Goal: Task Accomplishment & Management: Use online tool/utility

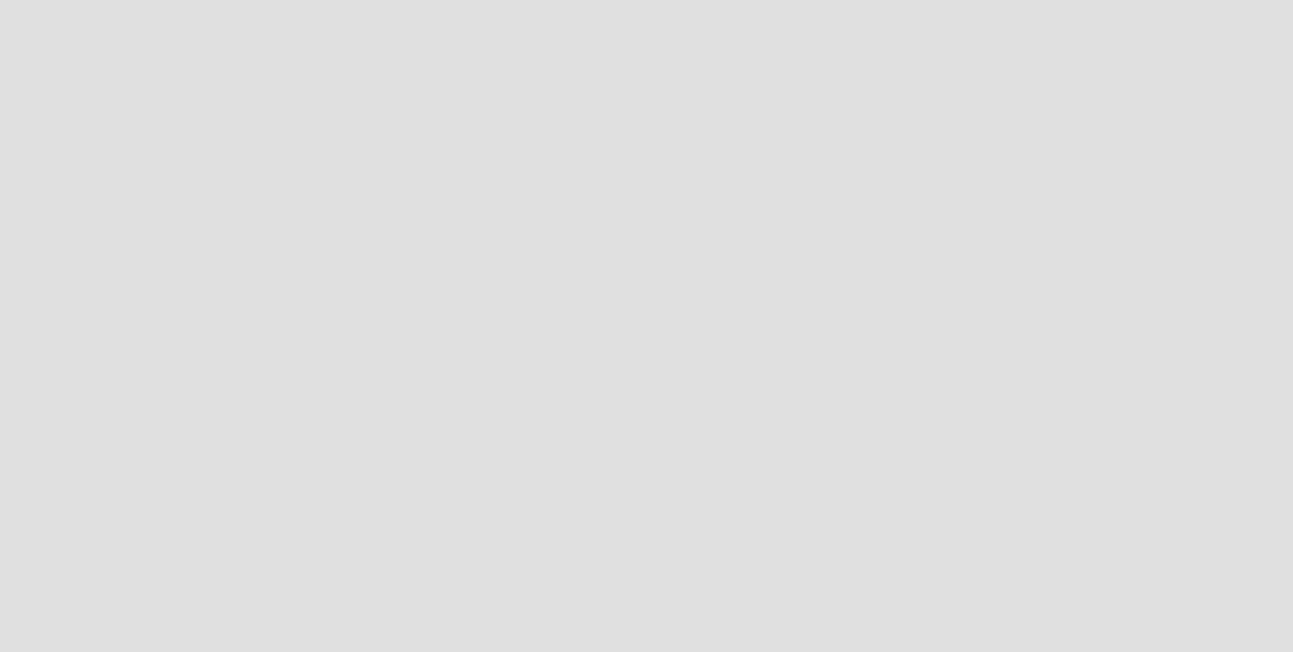
scroll to position [653, 1294]
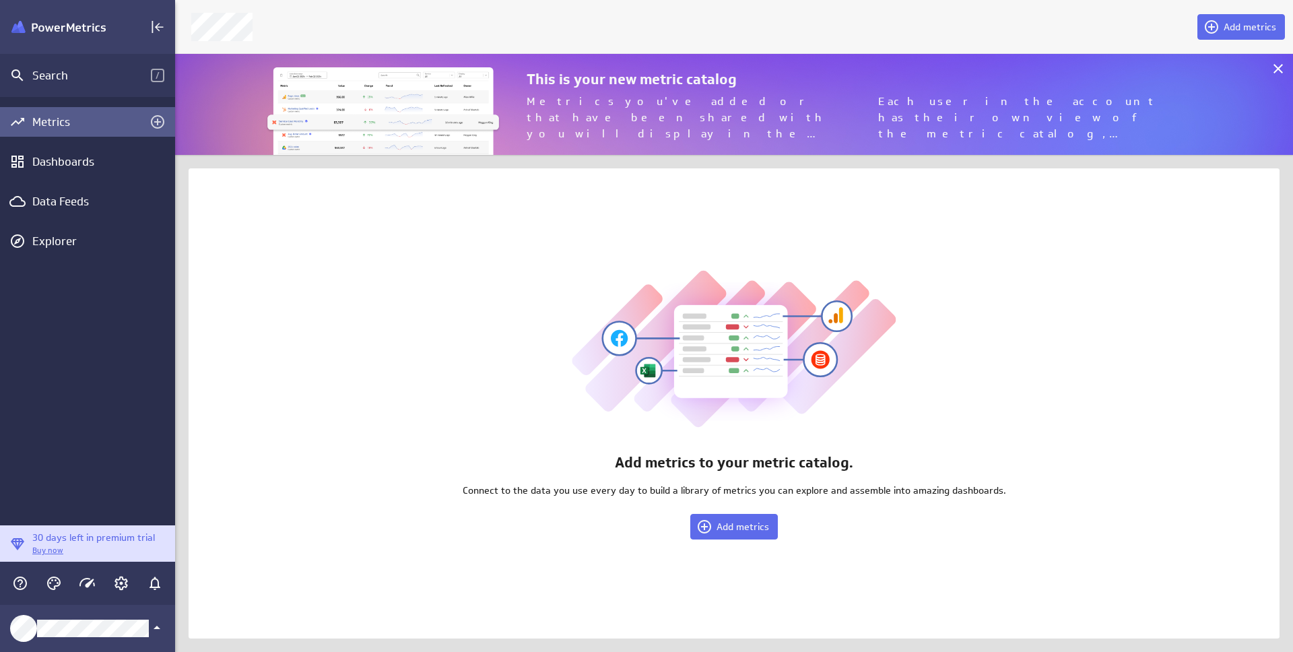
scroll to position [102, 1119]
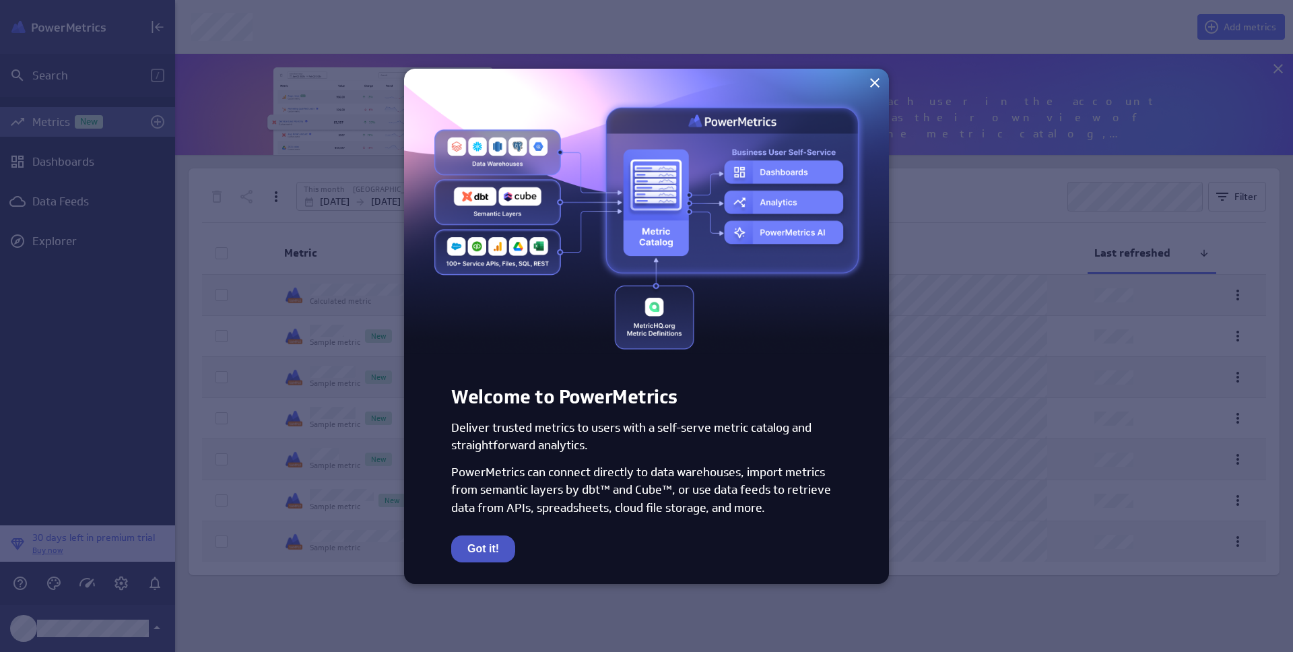
click at [488, 551] on button "Got it!" at bounding box center [483, 548] width 64 height 27
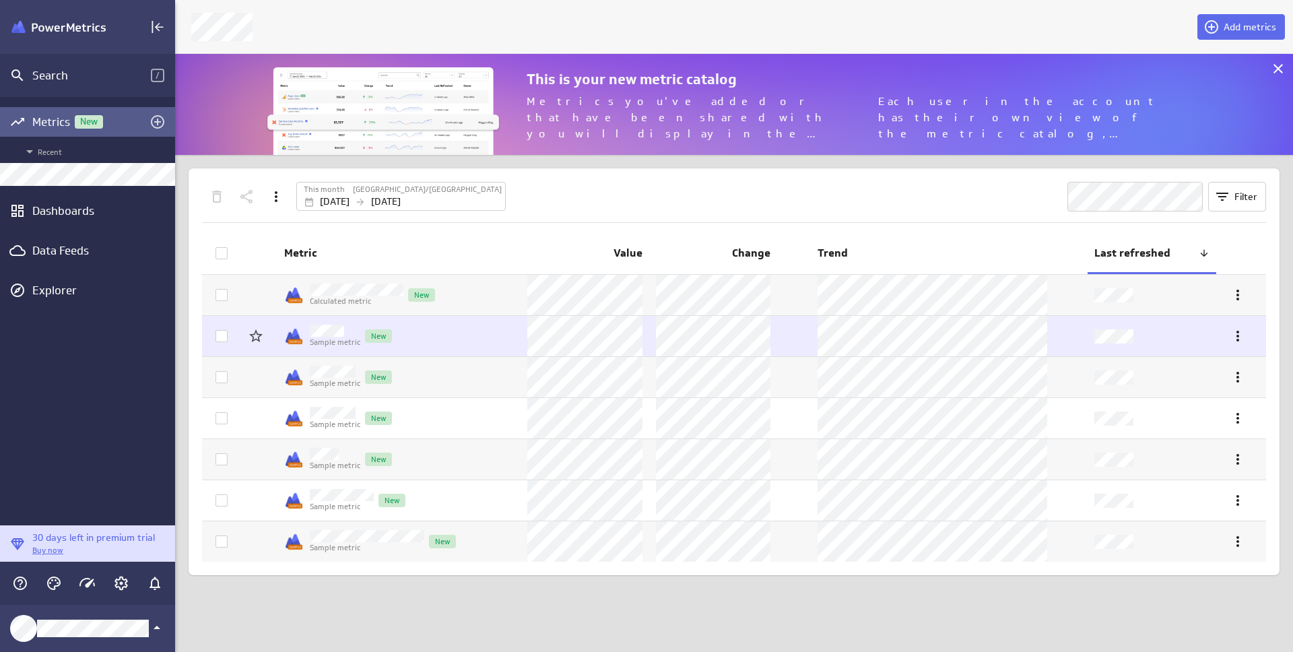
scroll to position [102, 1119]
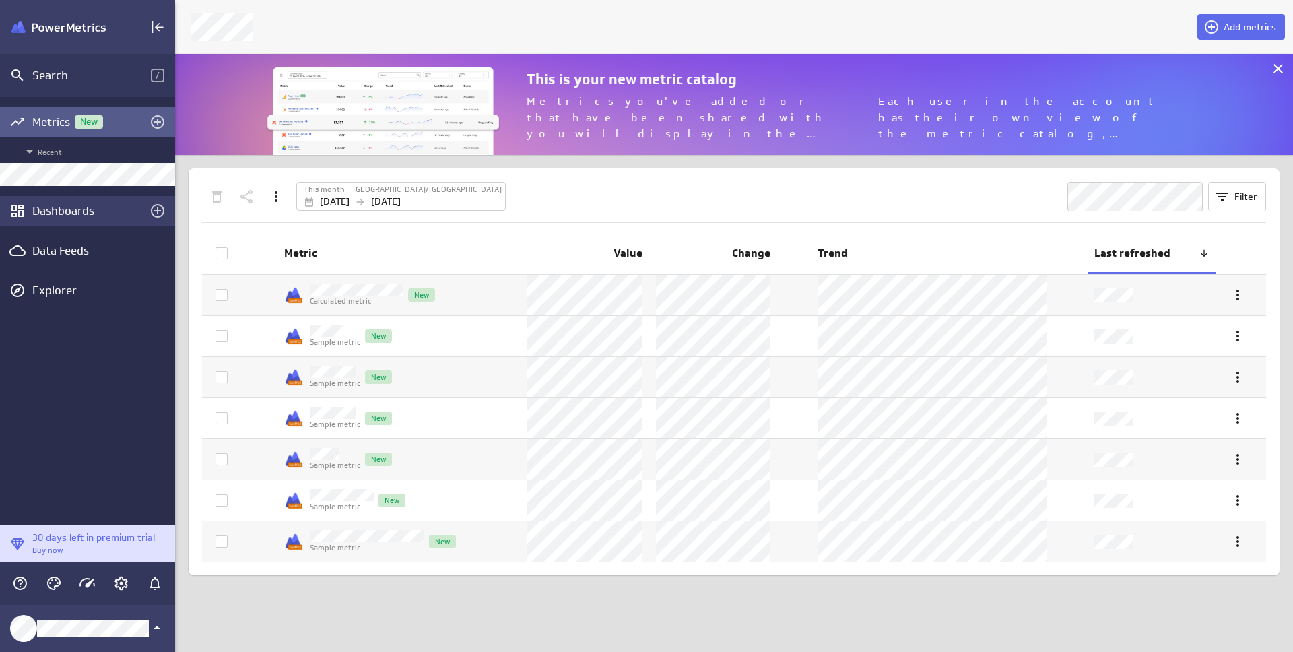
click at [112, 223] on div "Dashboards" at bounding box center [87, 211] width 175 height 30
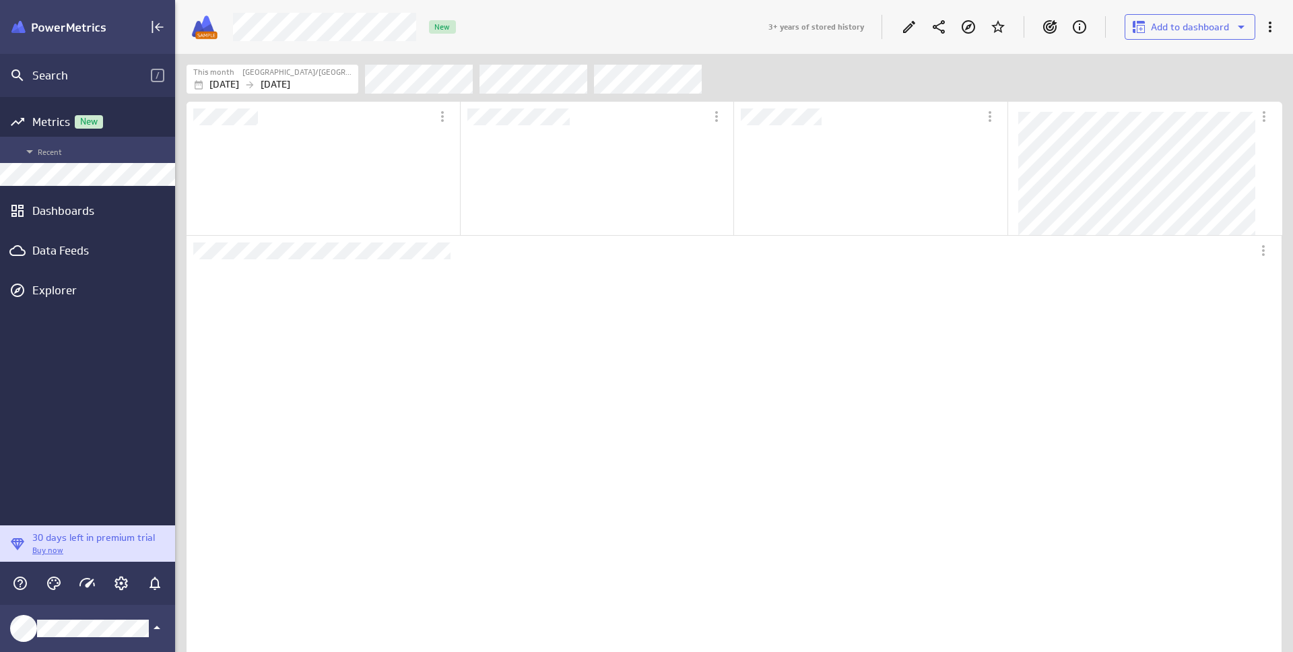
scroll to position [7, 7]
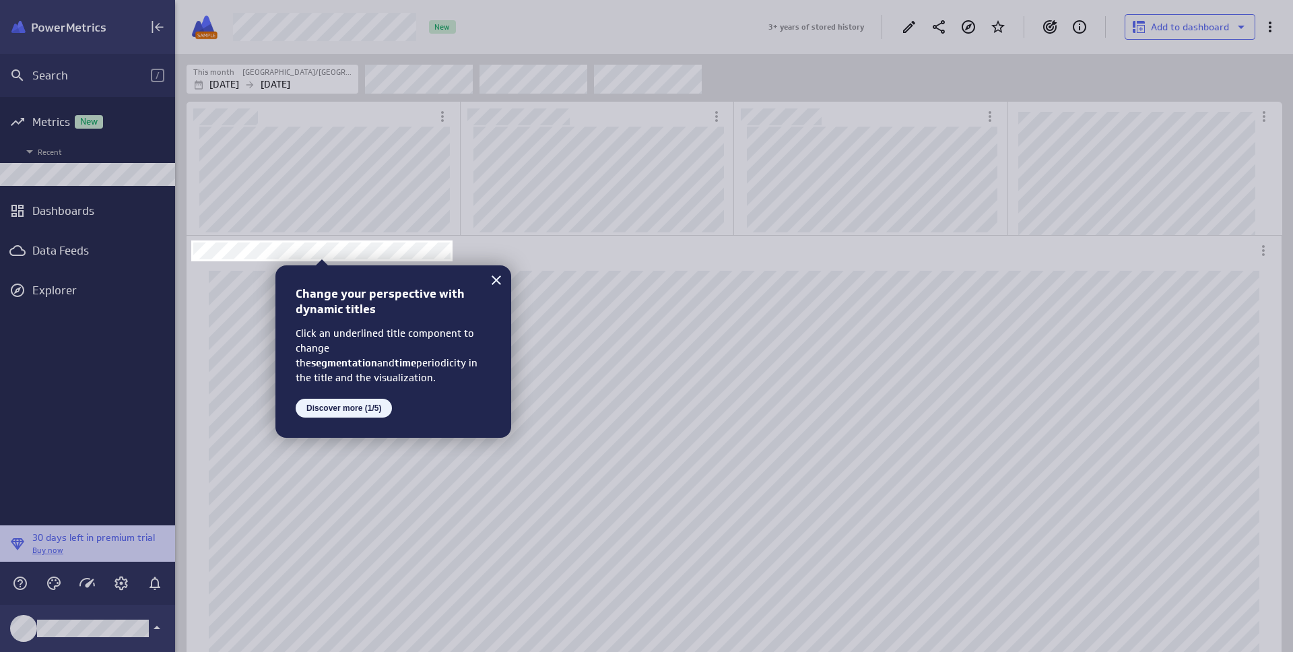
click at [358, 412] on button "Discover more (1/5)" at bounding box center [344, 408] width 96 height 19
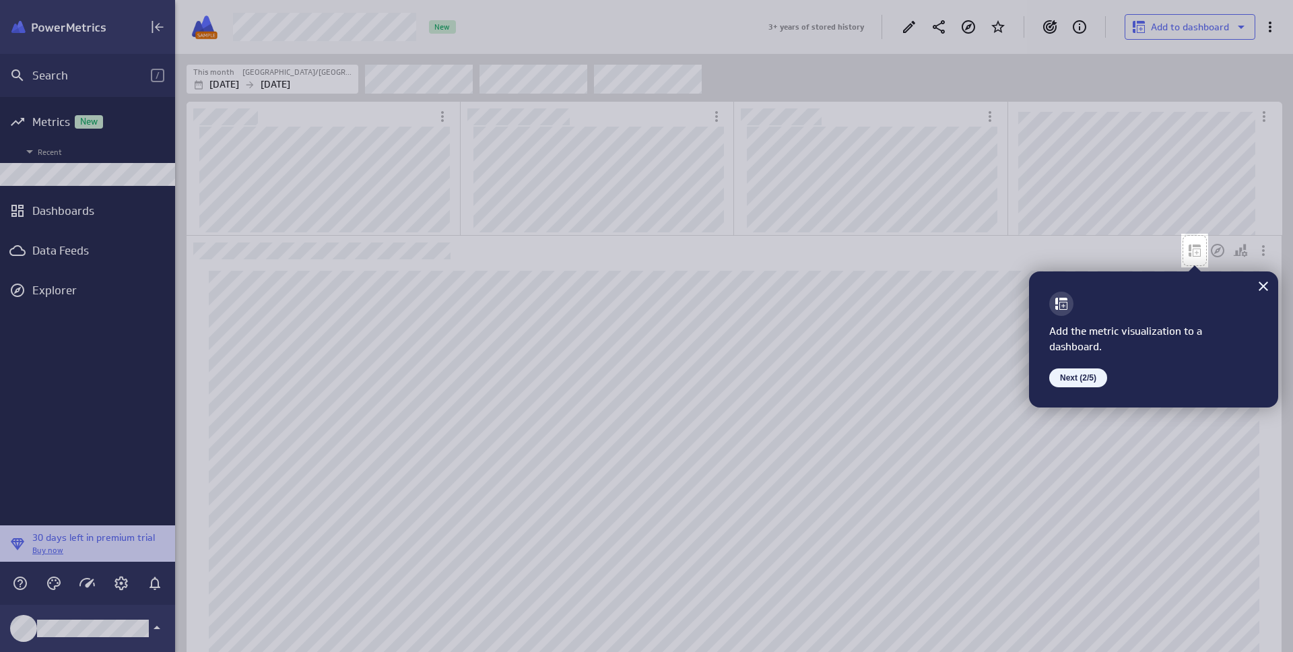
click at [1075, 385] on button "Next (2/5)" at bounding box center [1078, 377] width 58 height 19
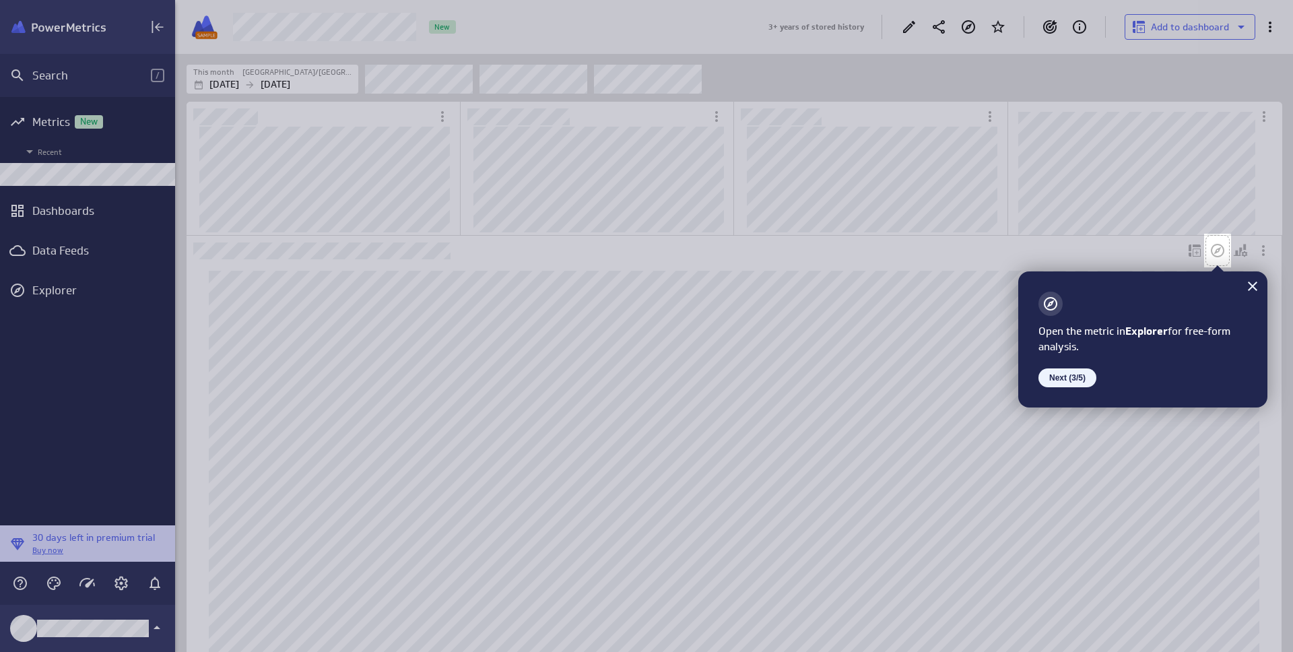
click at [1076, 383] on button "Next (3/5)" at bounding box center [1067, 377] width 58 height 19
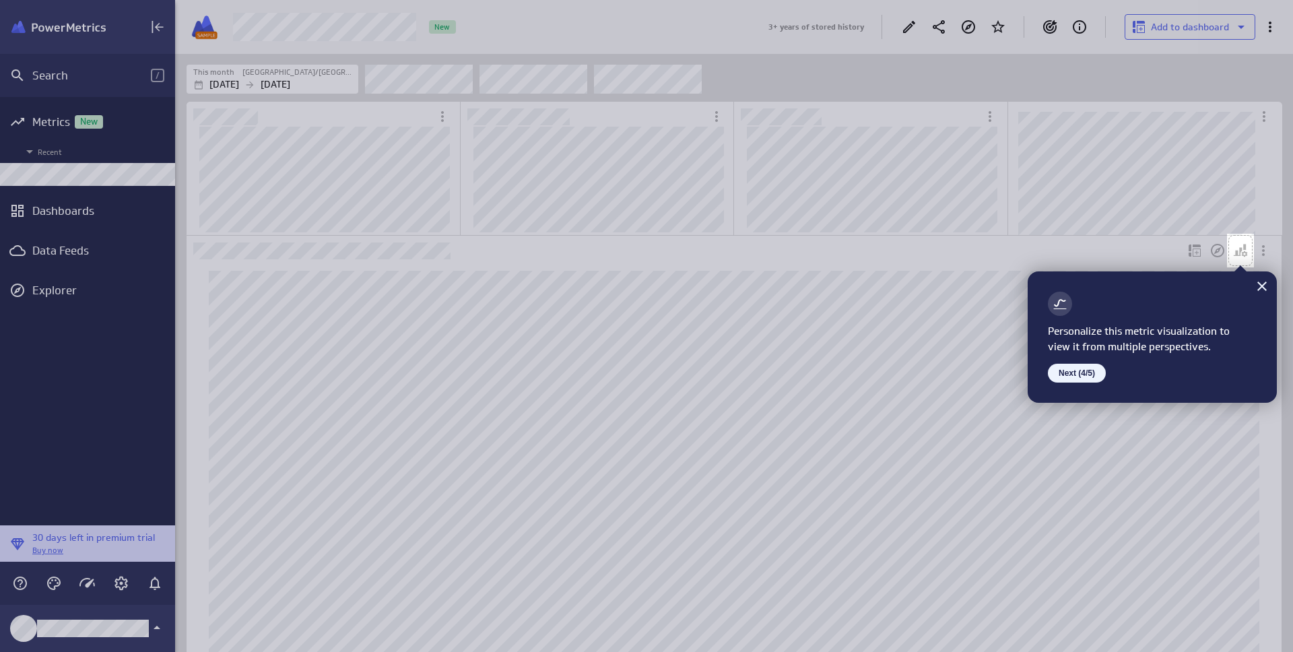
click at [1086, 377] on button "Next (4/5)" at bounding box center [1077, 373] width 58 height 19
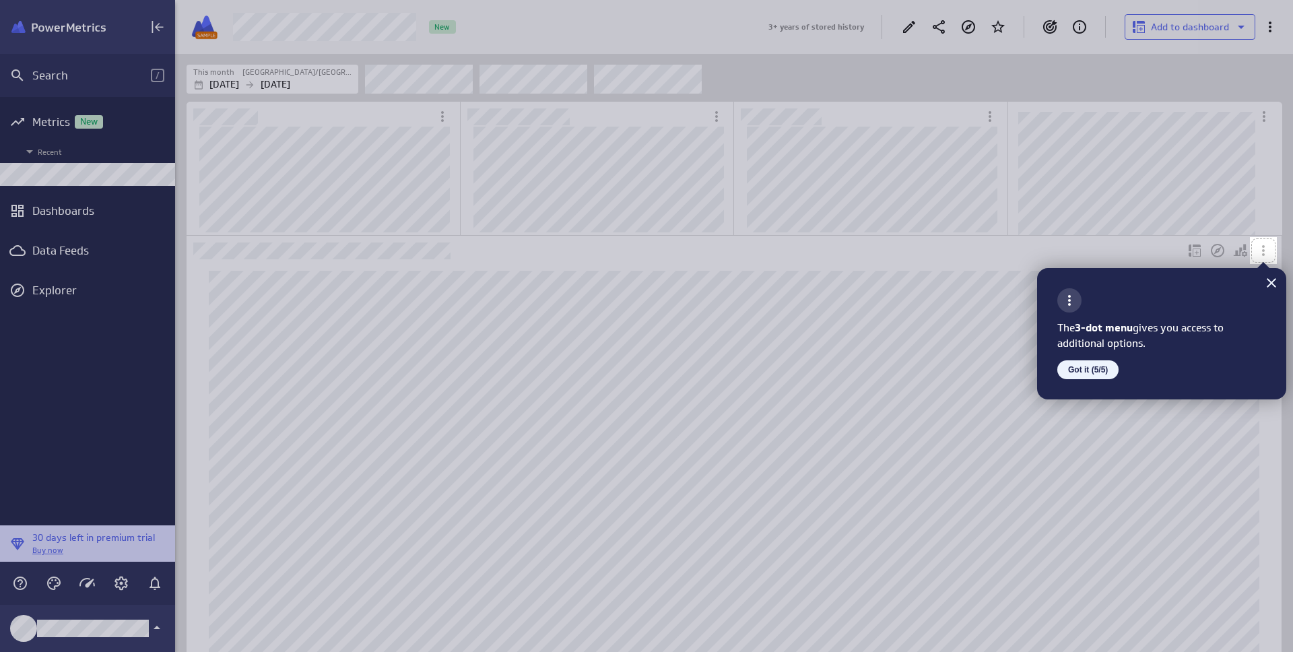
click at [1088, 376] on button "Got it (5/5)" at bounding box center [1087, 369] width 61 height 19
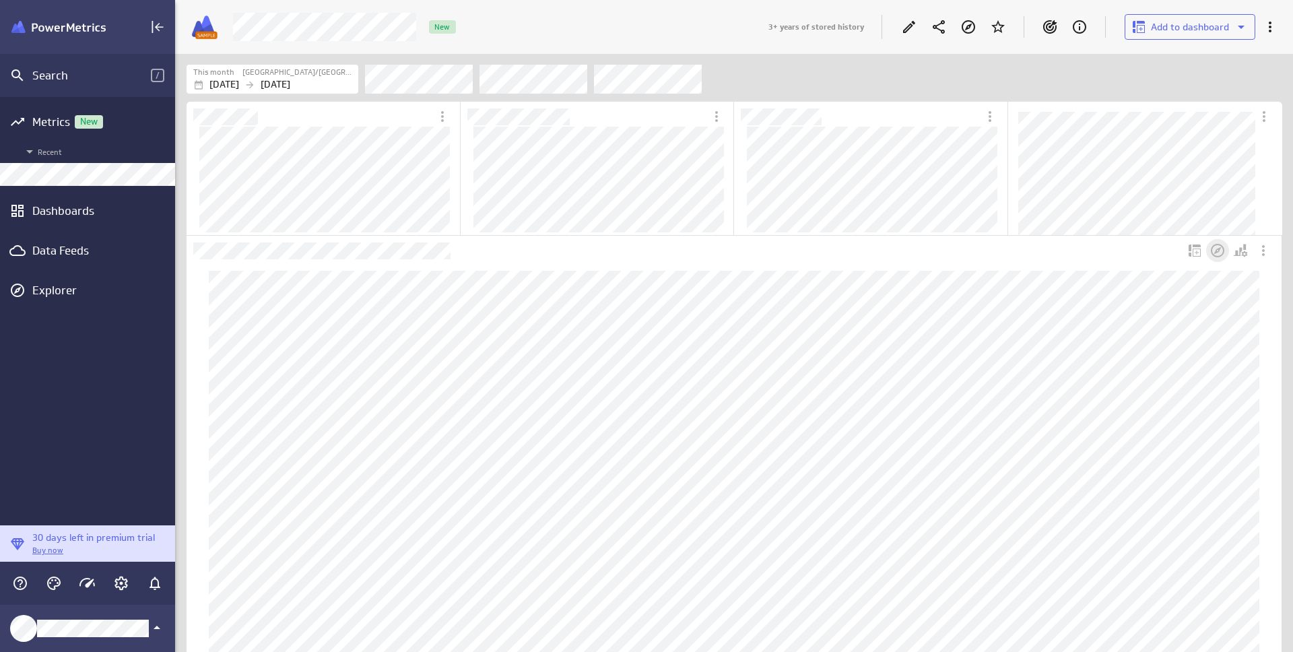
click at [1216, 250] on icon "Open in Explorer" at bounding box center [1217, 250] width 13 height 13
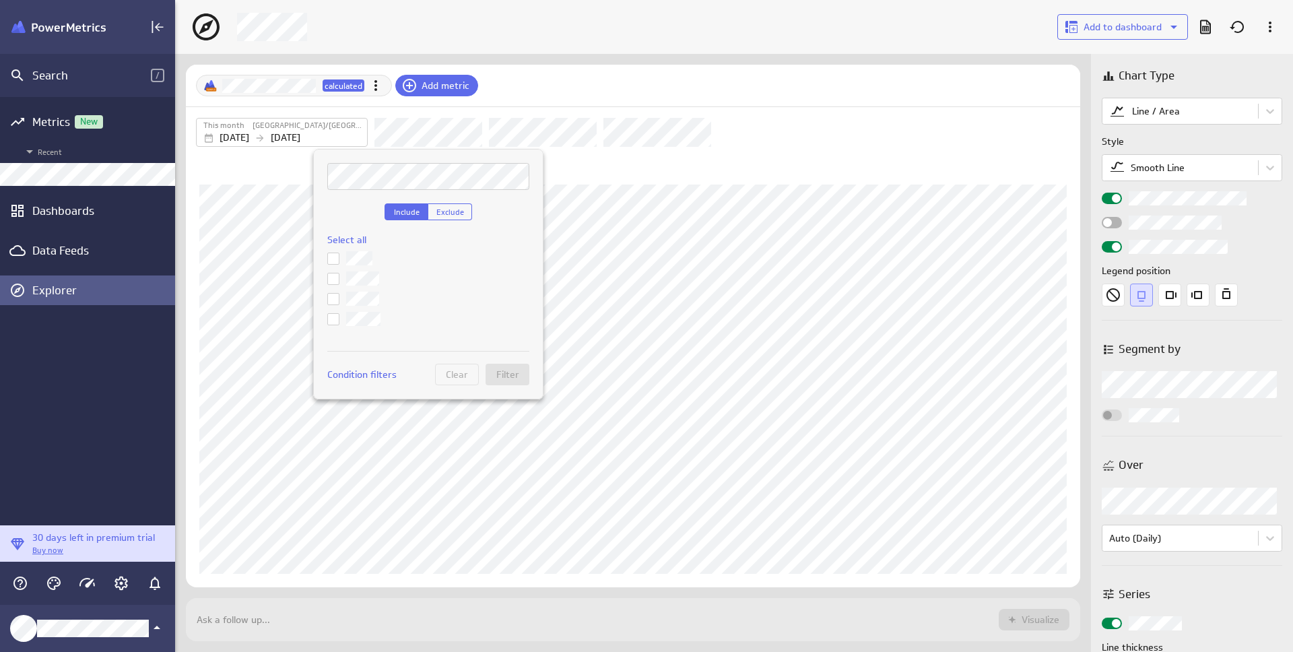
click at [0, 0] on input "checkbox" at bounding box center [0, 0] width 0 height 0
click at [508, 370] on span "Filter" at bounding box center [507, 374] width 23 height 12
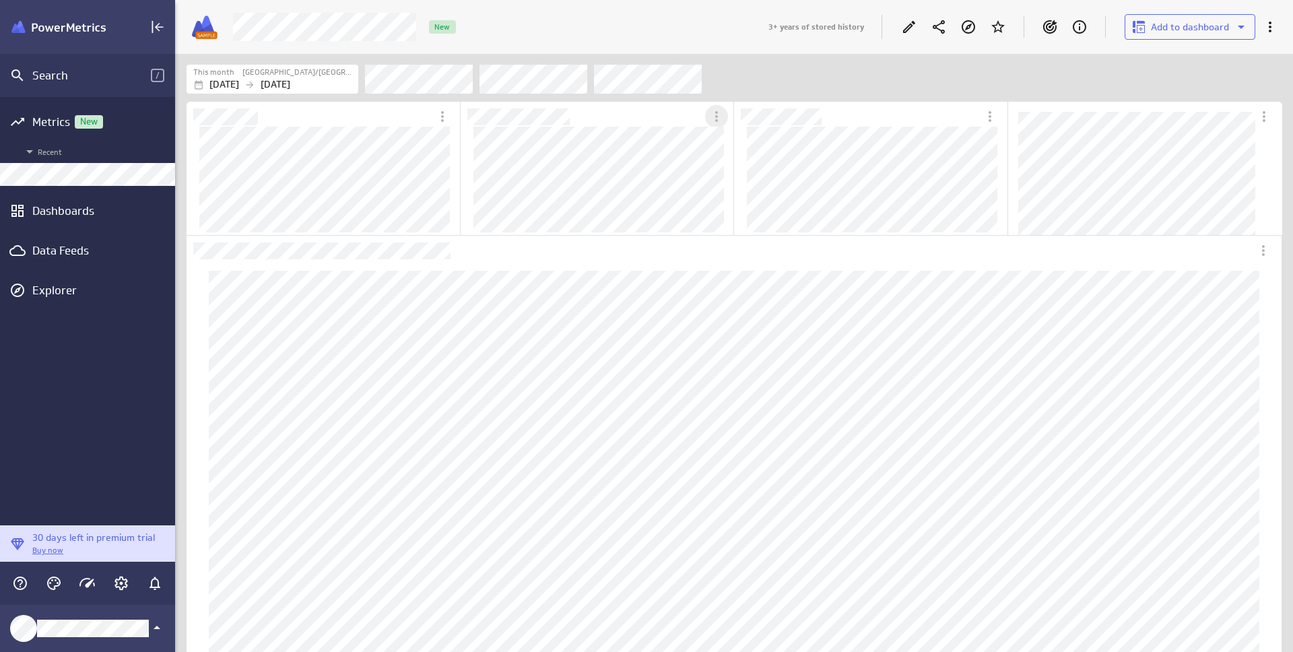
click at [720, 111] on icon "More actions" at bounding box center [716, 116] width 16 height 16
click at [651, 140] on div at bounding box center [646, 326] width 1293 height 652
click at [906, 26] on icon "Edit" at bounding box center [909, 27] width 16 height 16
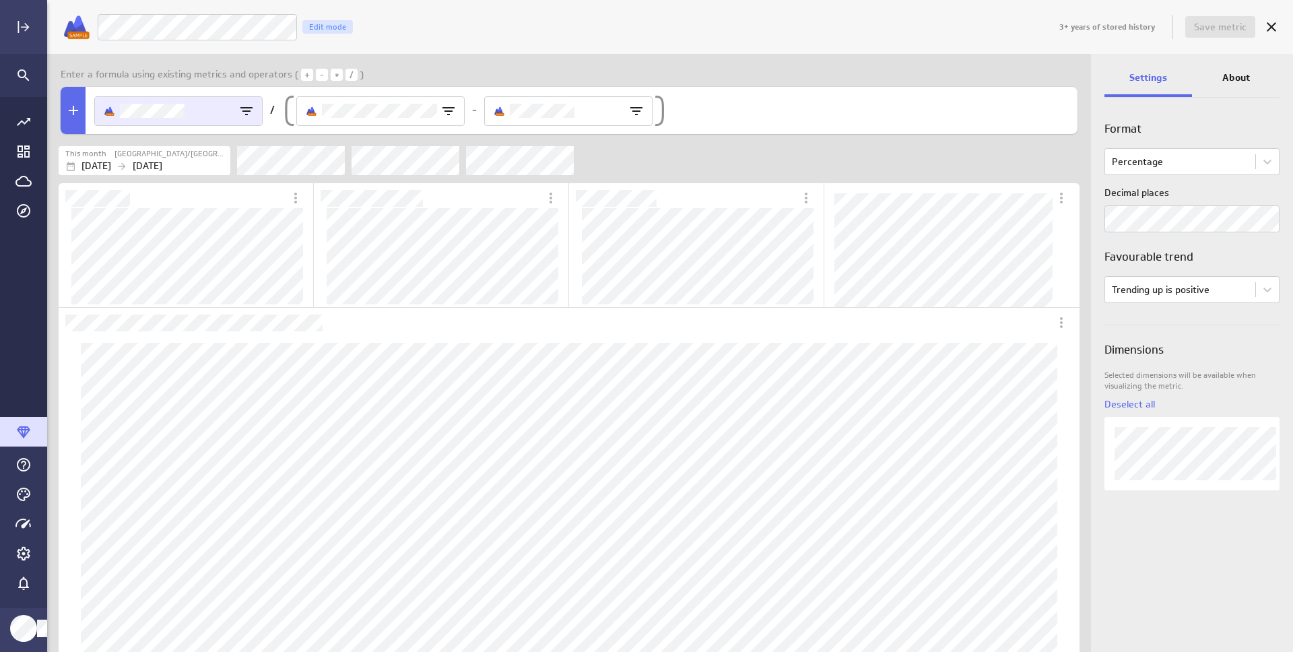
click at [244, 121] on div "Order Revenue" at bounding box center [178, 111] width 167 height 28
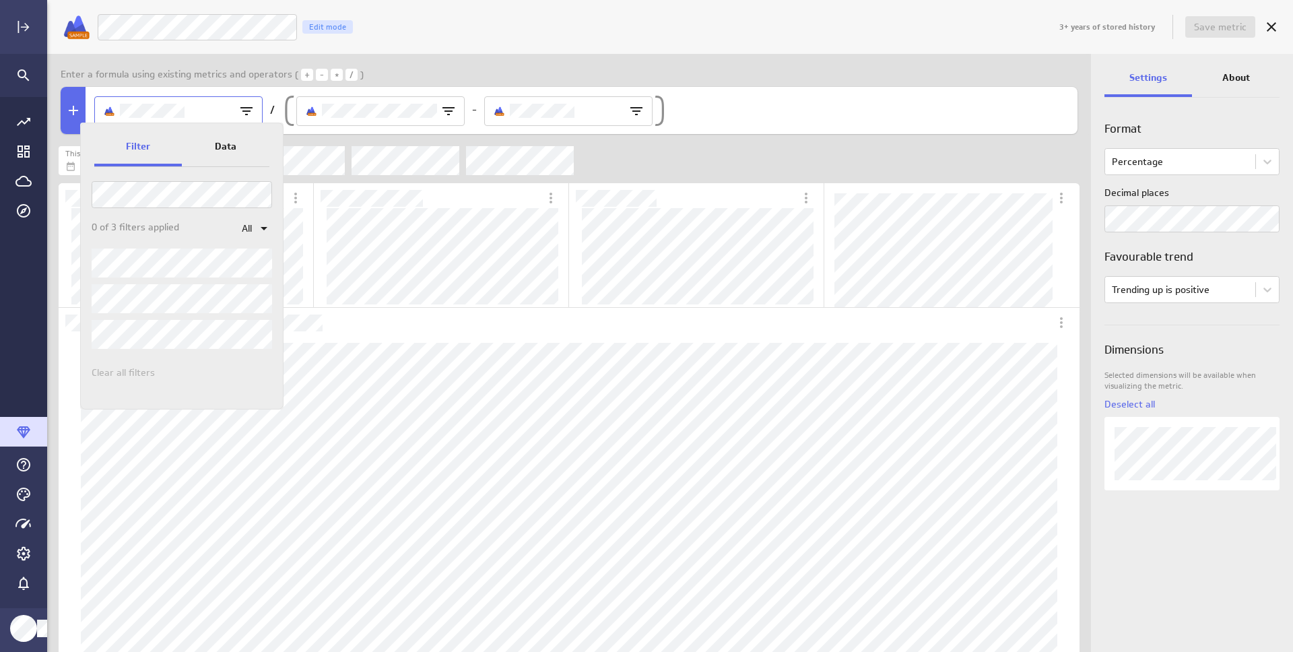
click at [859, 153] on div at bounding box center [646, 326] width 1293 height 652
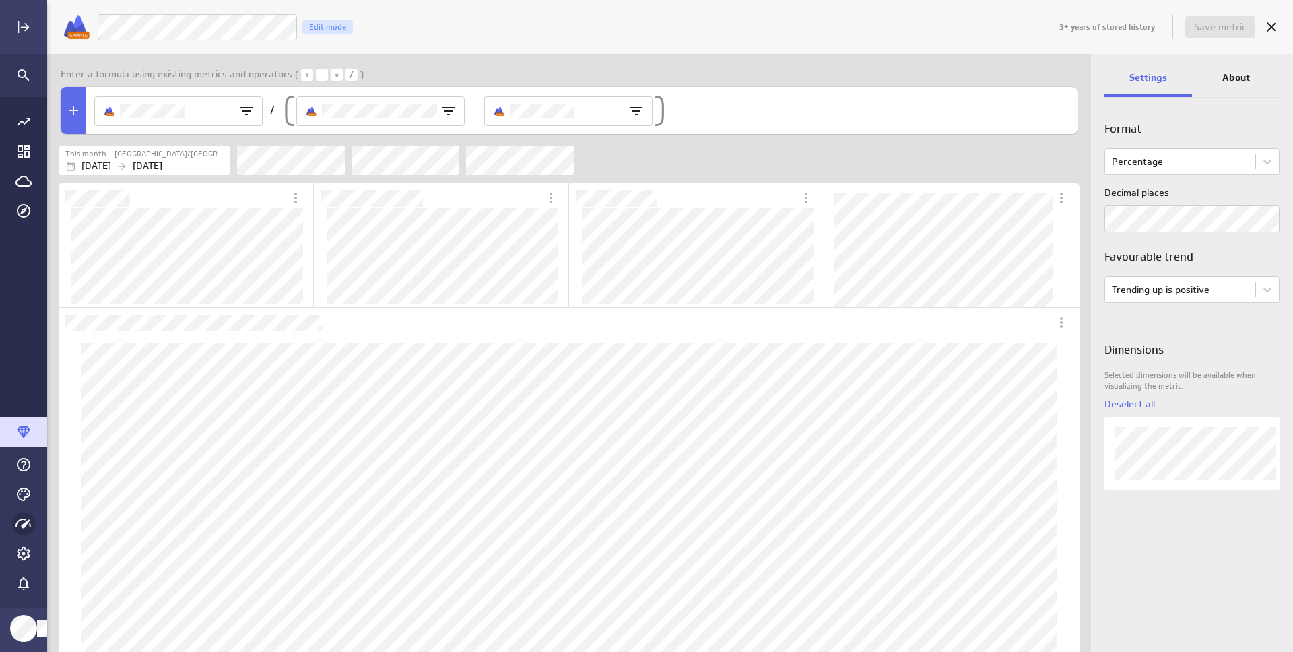
click at [25, 502] on div "Main Menu" at bounding box center [23, 494] width 23 height 23
click at [27, 492] on icon "Themes" at bounding box center [23, 494] width 16 height 16
click at [55, 446] on p "Dark" at bounding box center [65, 445] width 21 height 14
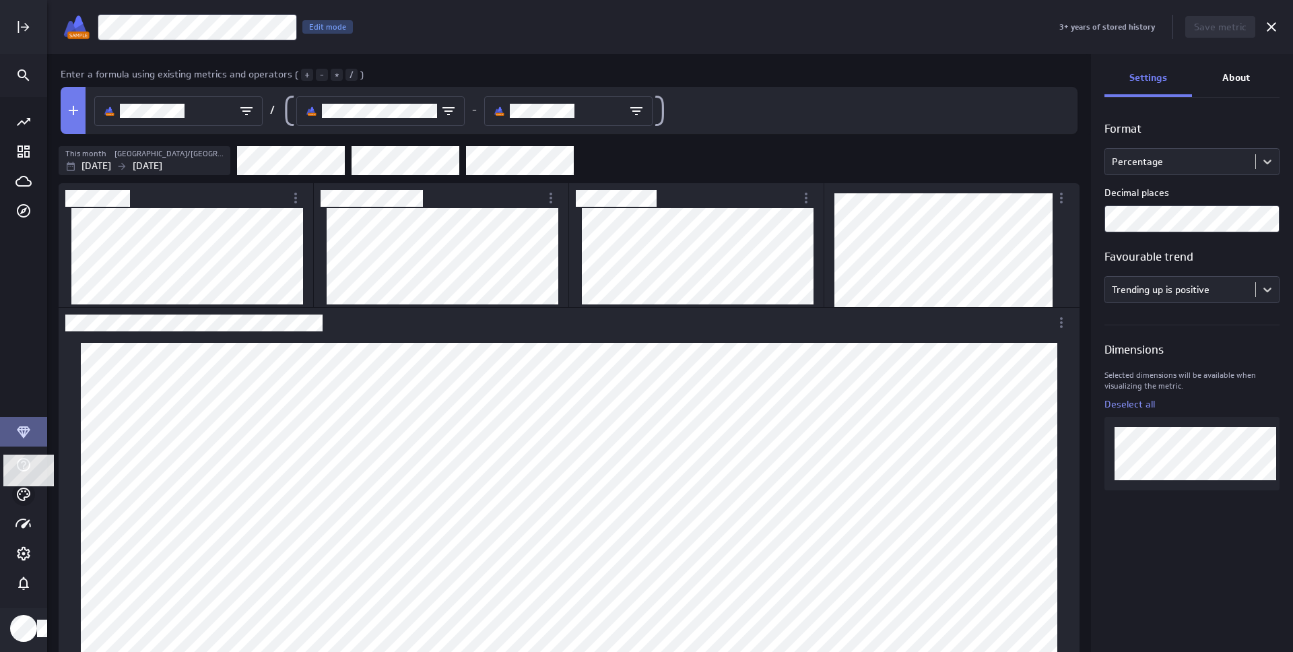
click at [23, 496] on icon "Themes" at bounding box center [23, 494] width 16 height 16
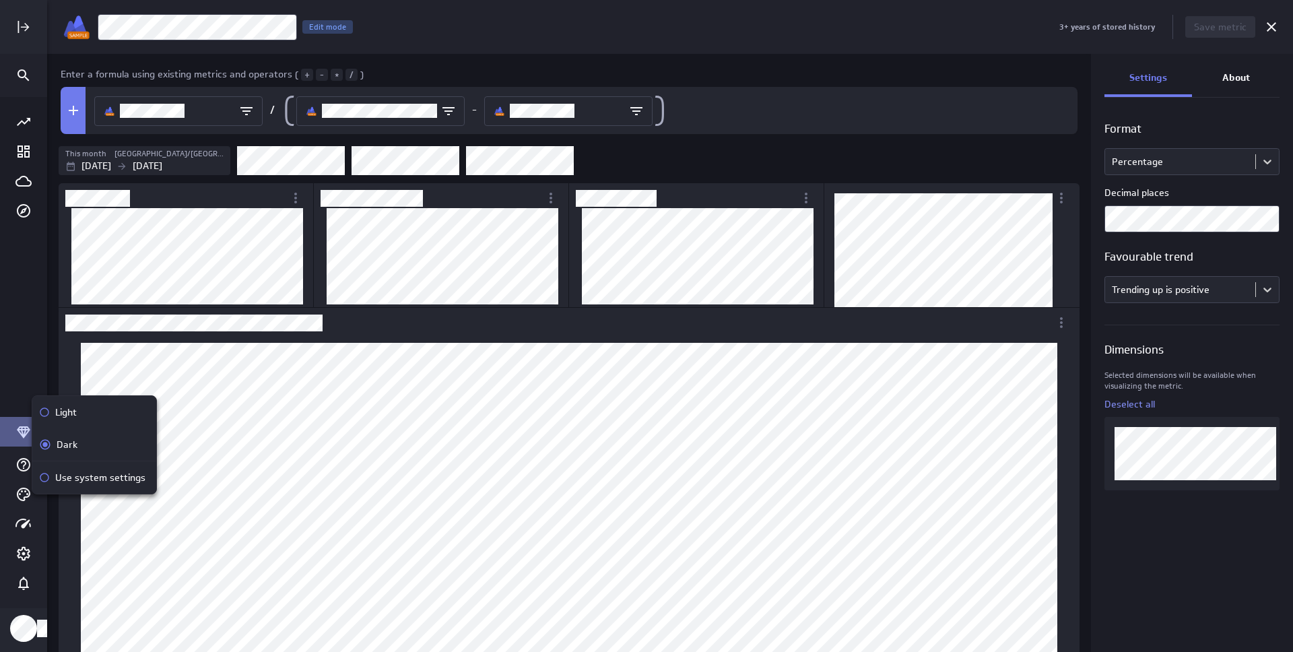
click at [72, 396] on div "Light" at bounding box center [94, 412] width 124 height 32
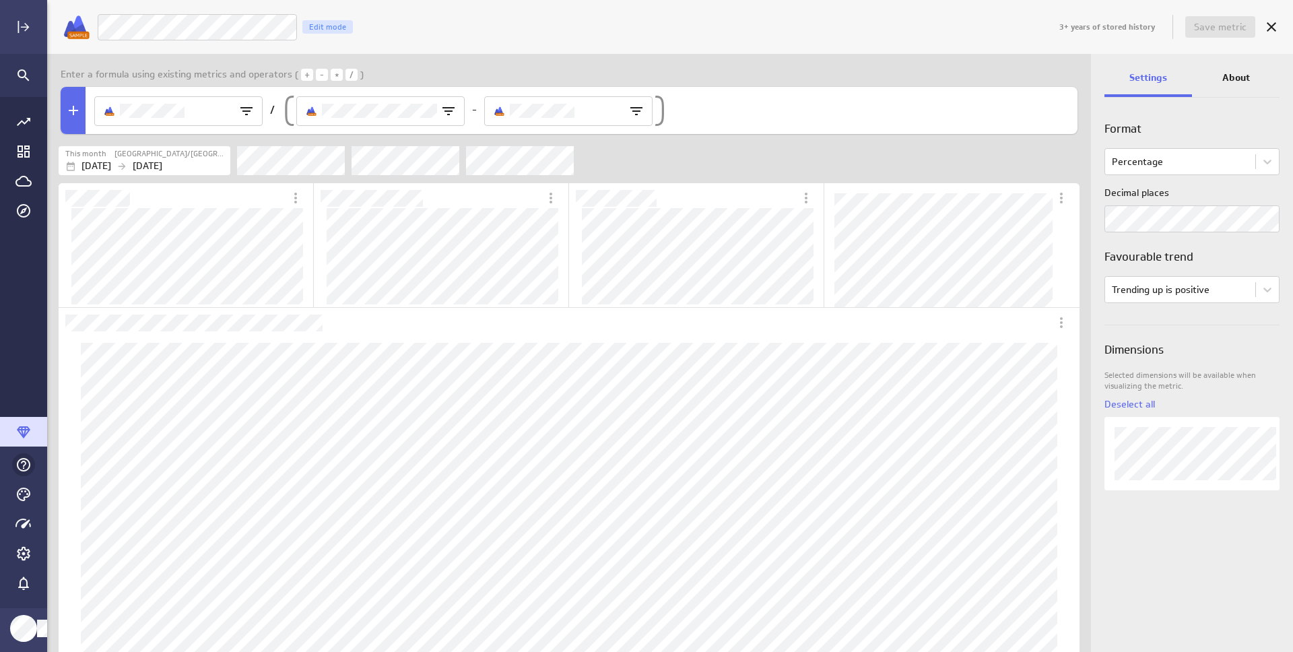
click at [26, 471] on icon "Help & PowerMetrics Assistant" at bounding box center [23, 465] width 16 height 16
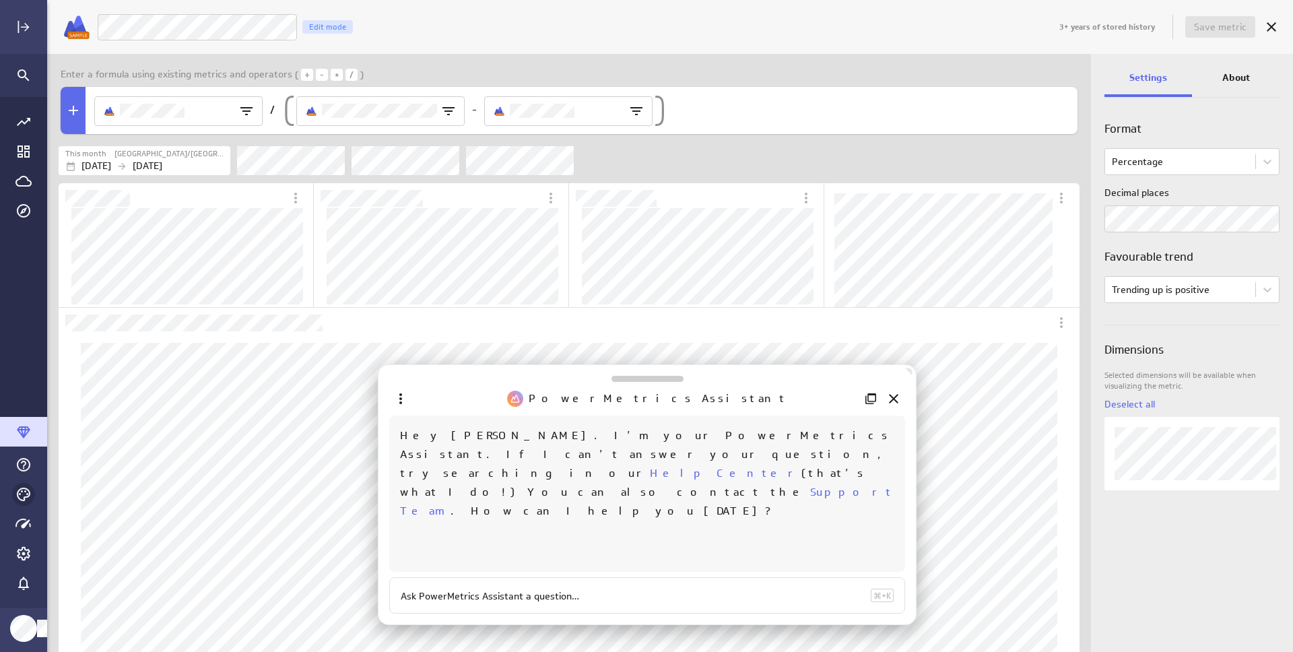
click at [25, 493] on icon "Themes" at bounding box center [23, 494] width 16 height 16
click at [888, 400] on icon "Close" at bounding box center [894, 399] width 16 height 16
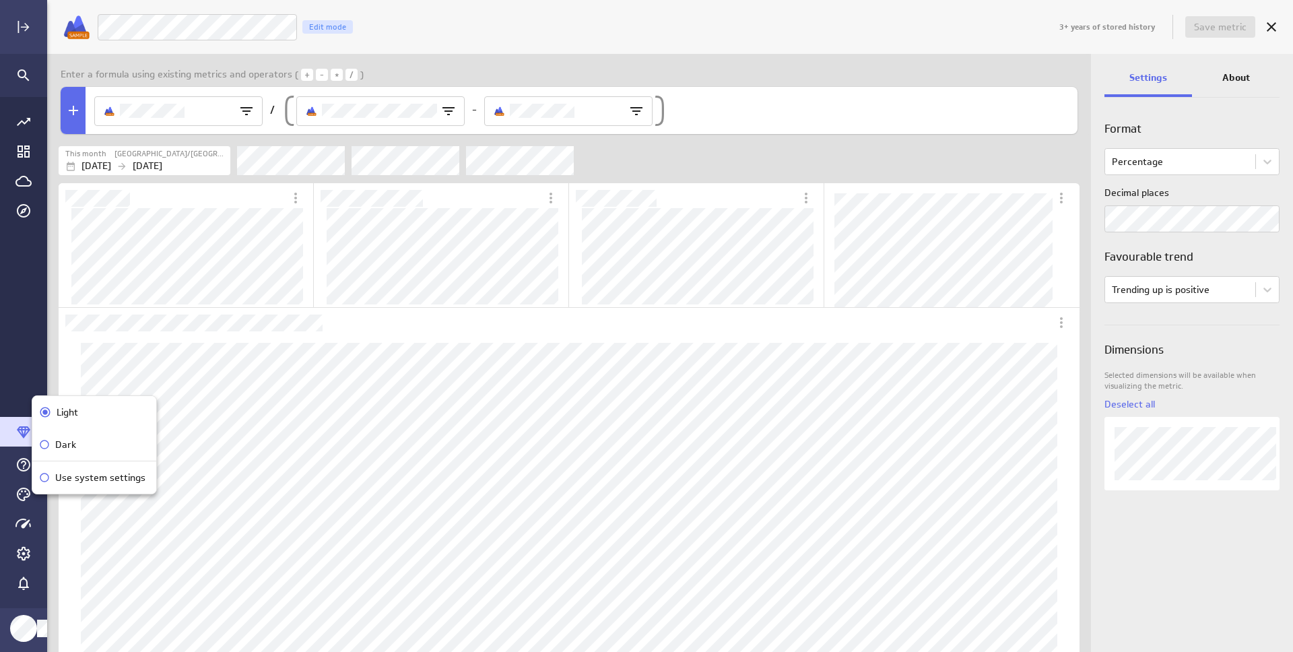
click at [99, 486] on div "Use system settings" at bounding box center [94, 477] width 124 height 32
click at [25, 494] on icon "Themes" at bounding box center [23, 494] width 16 height 16
click at [86, 439] on div "Dark" at bounding box center [98, 445] width 97 height 14
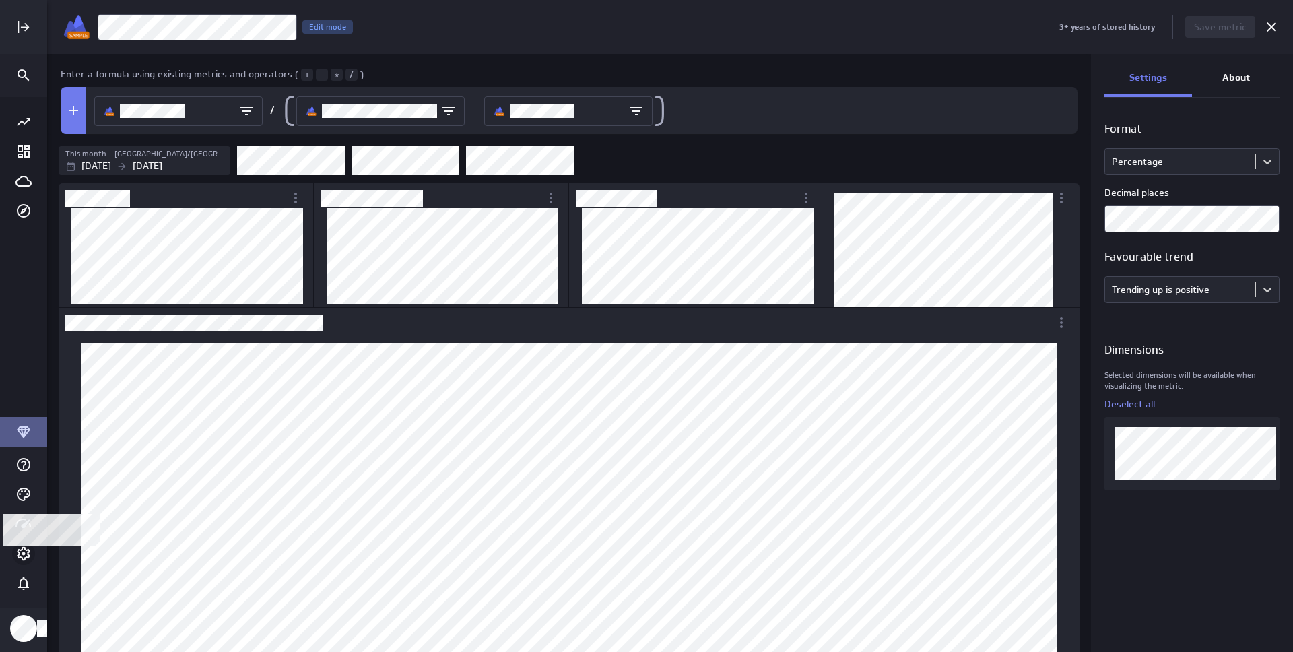
click at [28, 557] on icon "Account and settings" at bounding box center [23, 553] width 13 height 13
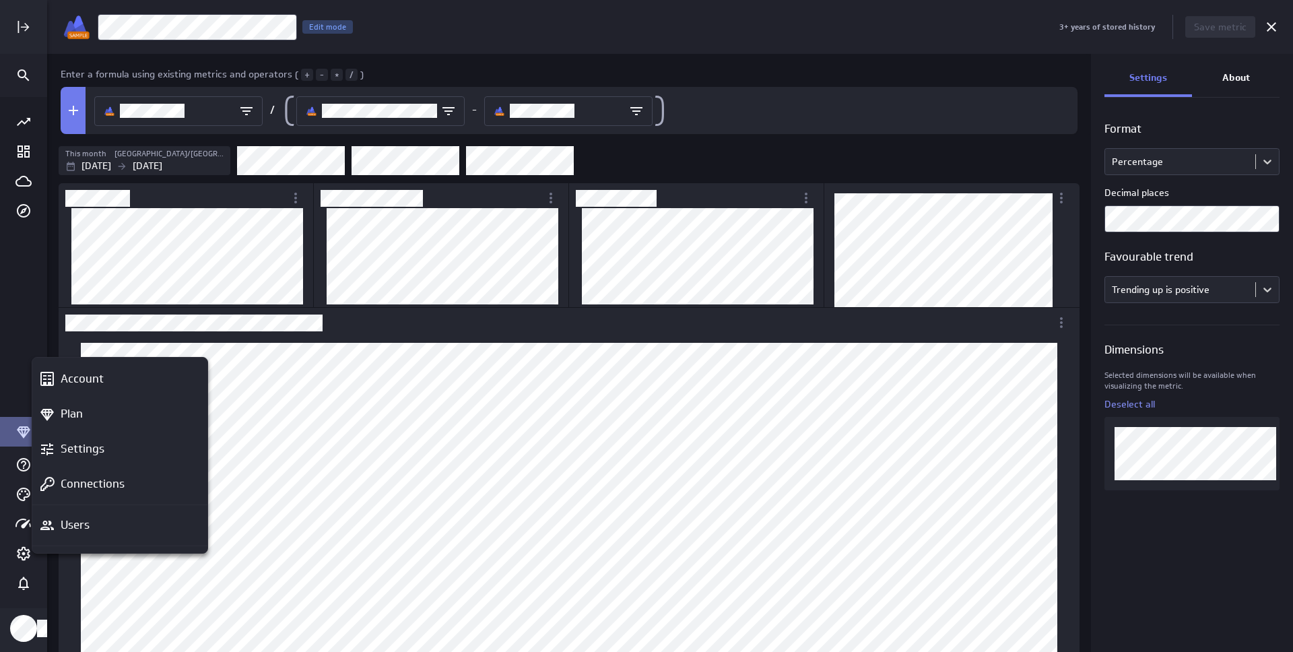
click at [399, 407] on div at bounding box center [646, 326] width 1293 height 652
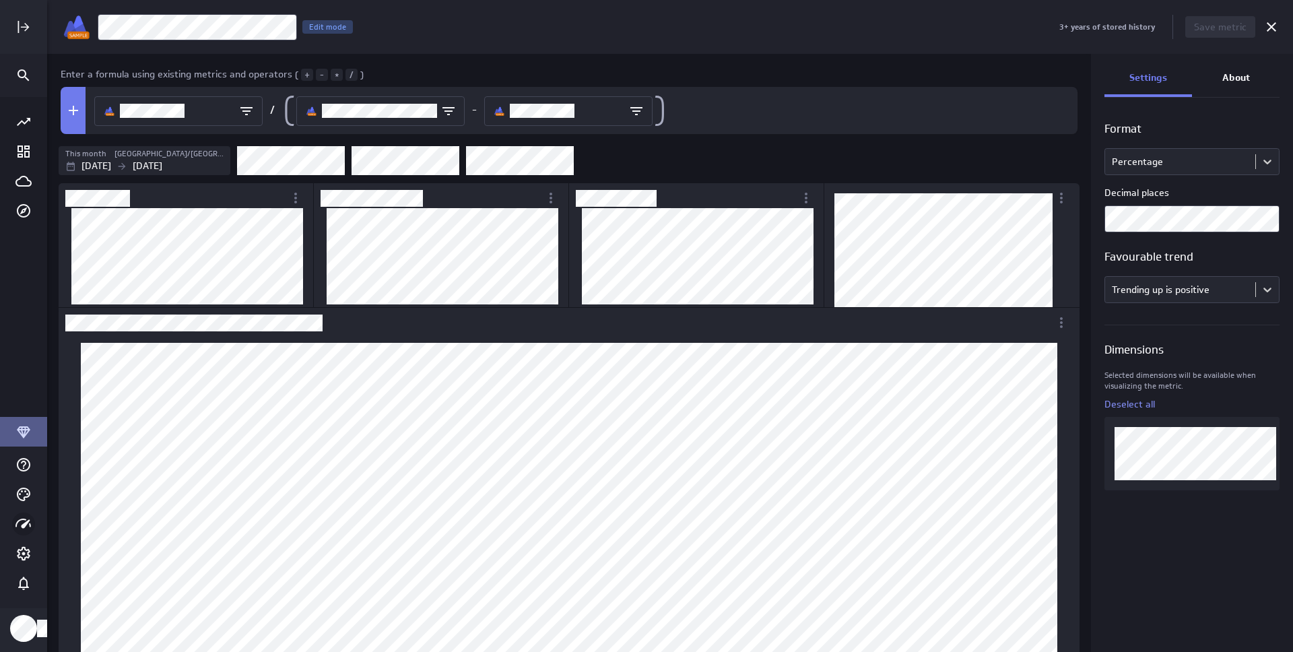
click at [32, 523] on div "Main Menu" at bounding box center [23, 523] width 23 height 23
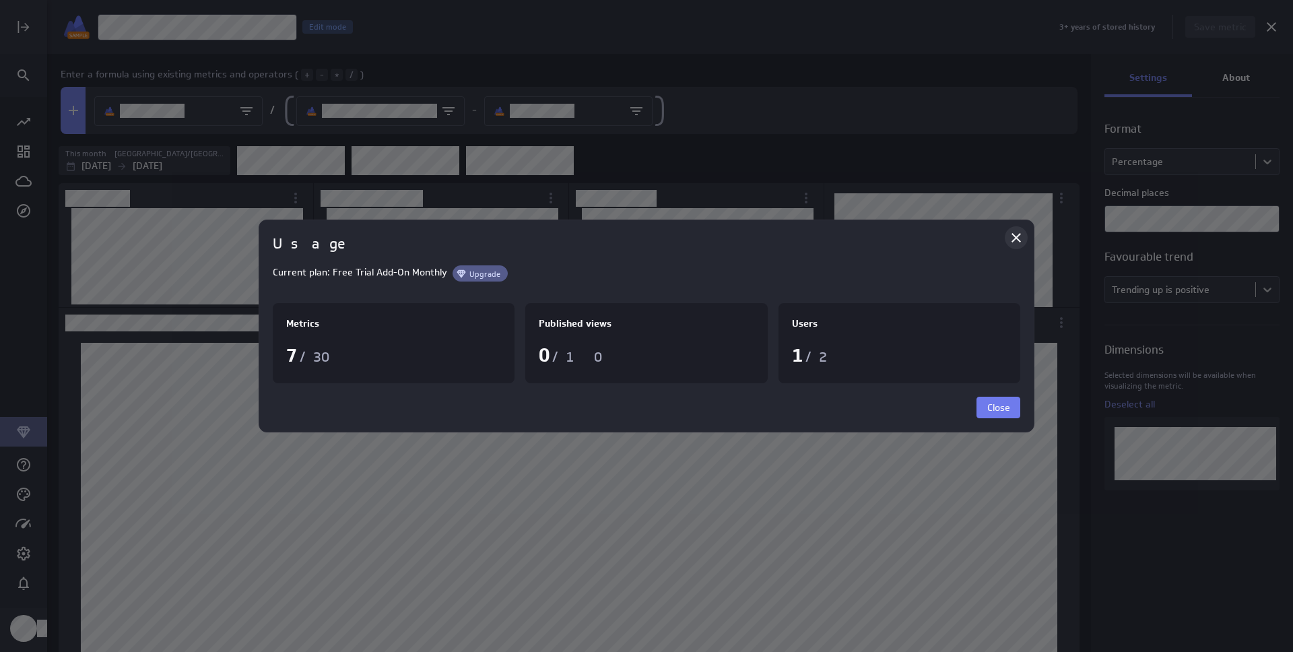
click at [1016, 237] on icon "Close" at bounding box center [1015, 237] width 9 height 9
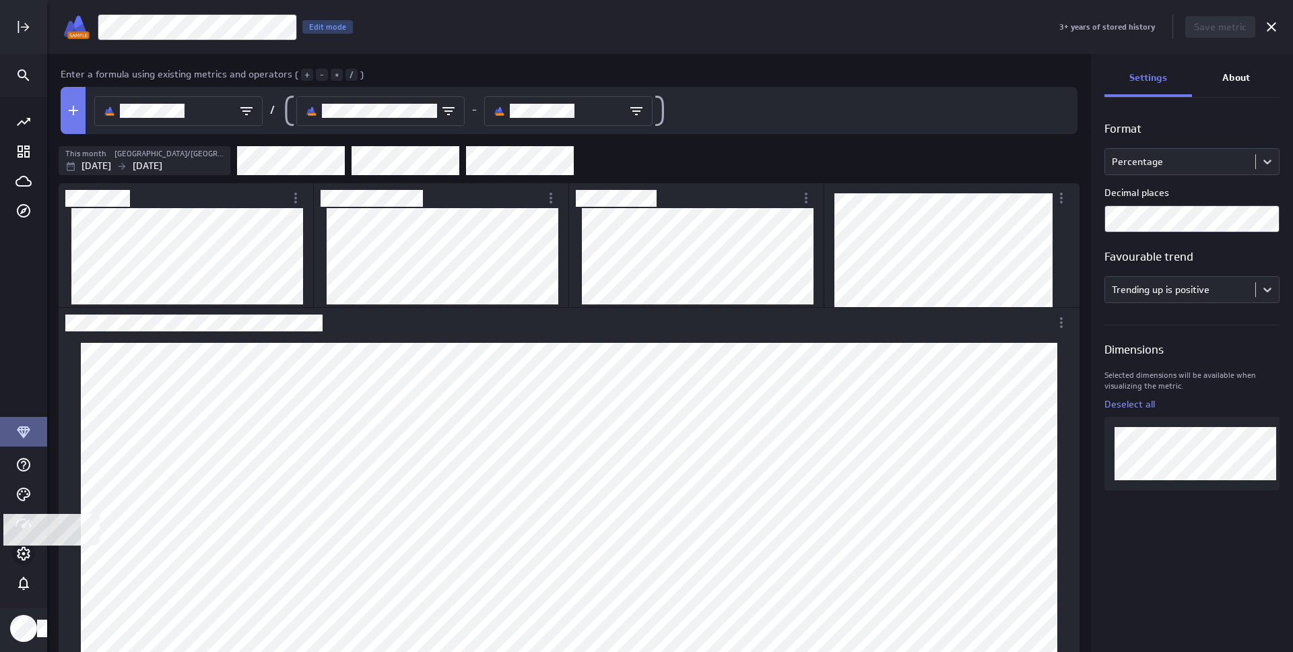
click at [24, 554] on icon "Account and settings" at bounding box center [23, 553] width 3 height 3
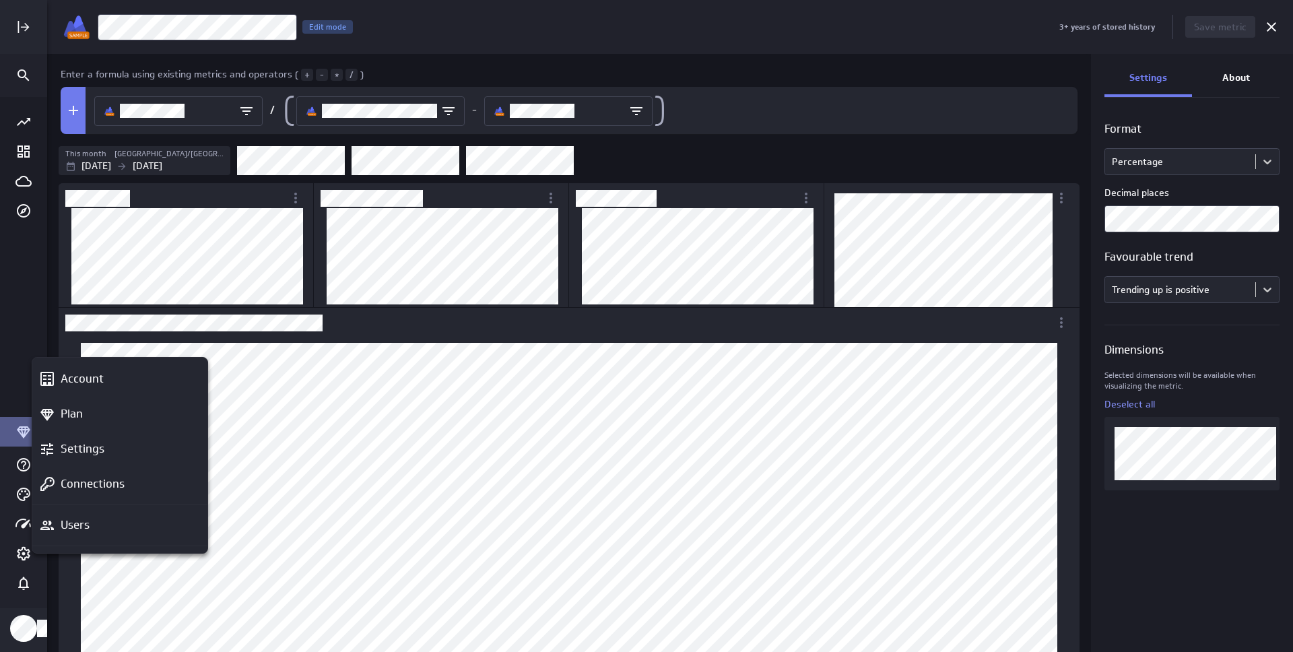
click at [22, 496] on div at bounding box center [646, 326] width 1293 height 652
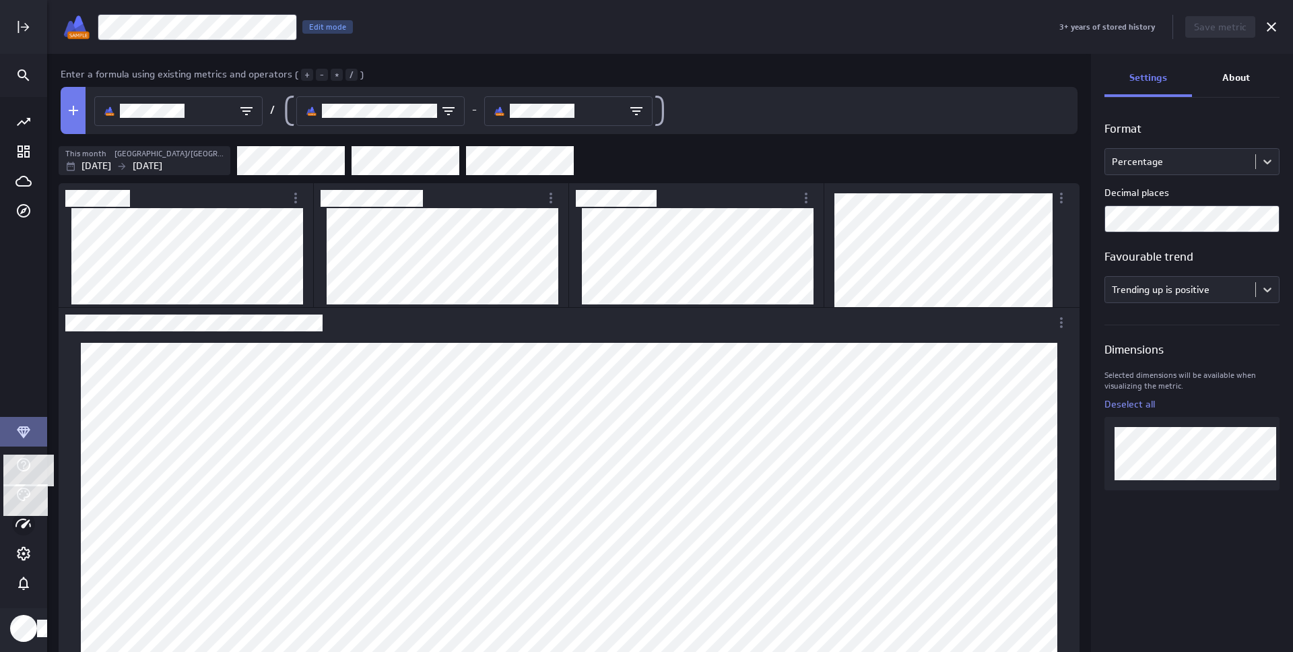
click at [24, 525] on icon "Main Menu" at bounding box center [22, 523] width 15 height 9
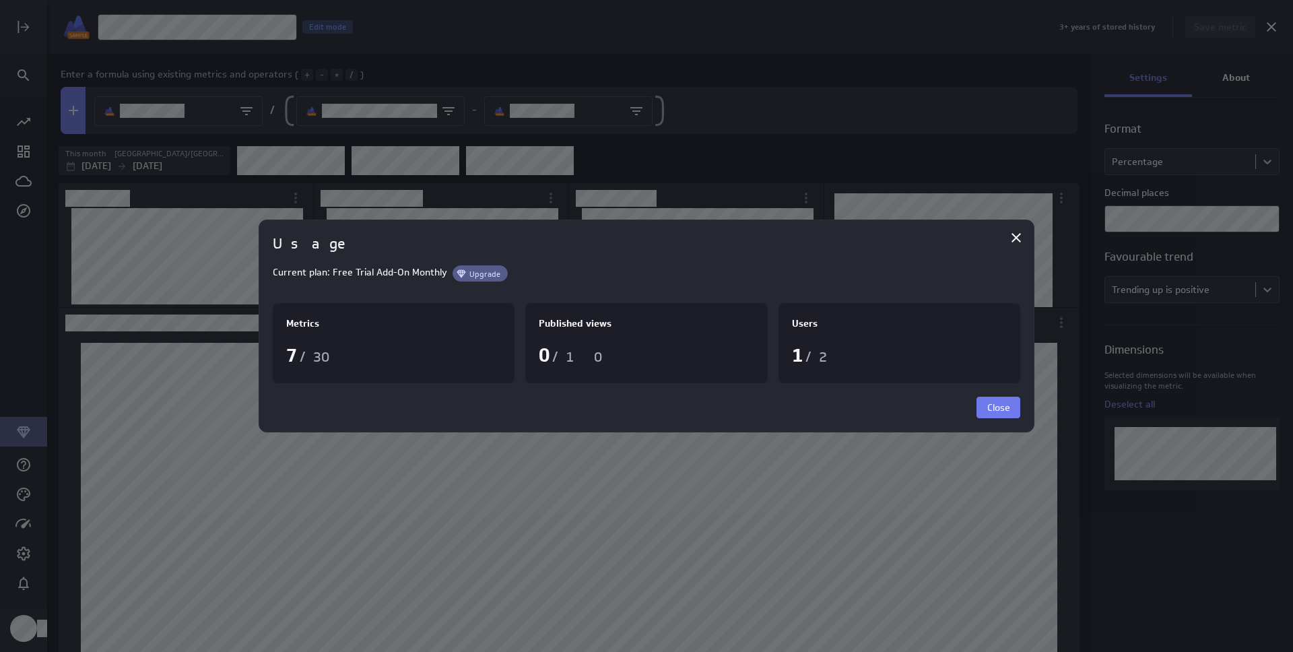
click at [27, 499] on div at bounding box center [646, 326] width 1293 height 652
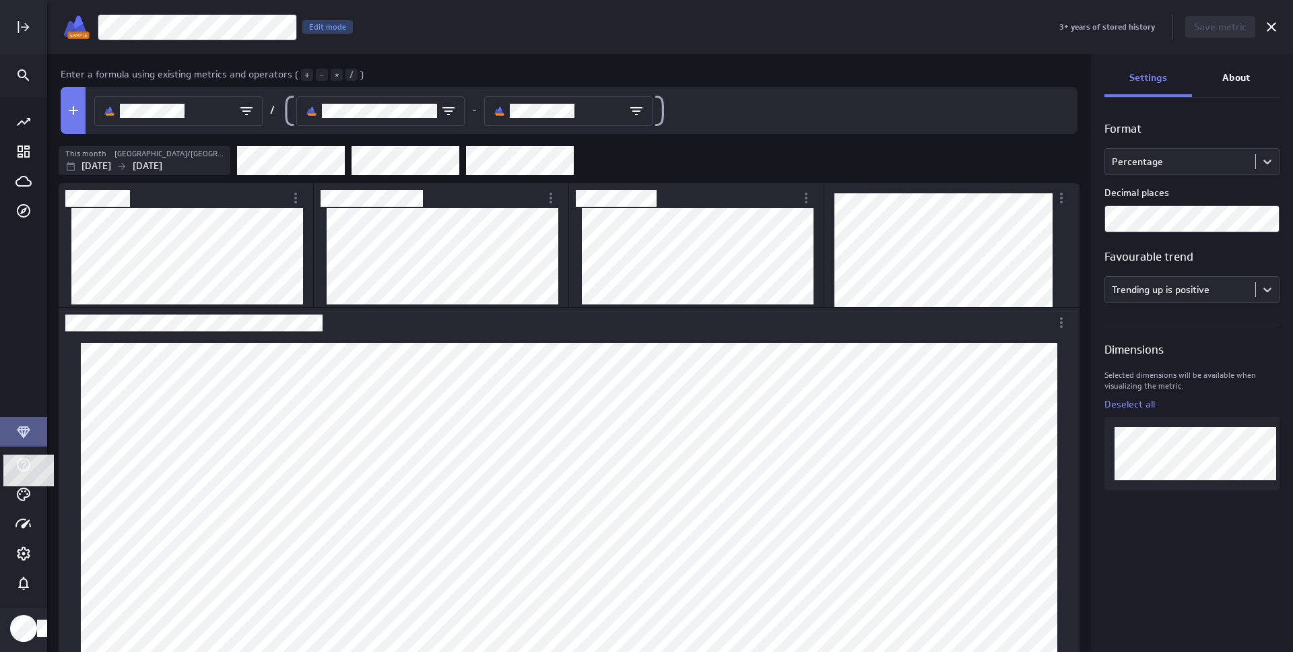
click at [27, 499] on icon "Themes" at bounding box center [23, 494] width 16 height 16
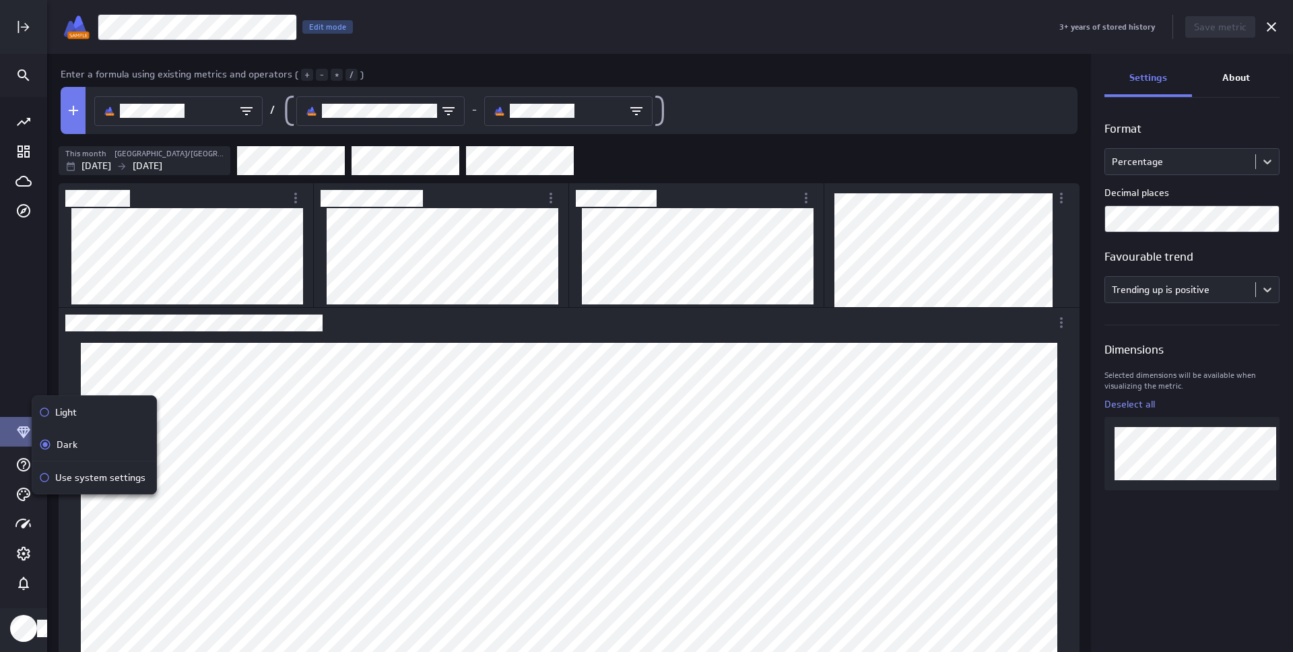
click at [67, 417] on p "Light" at bounding box center [66, 412] width 22 height 14
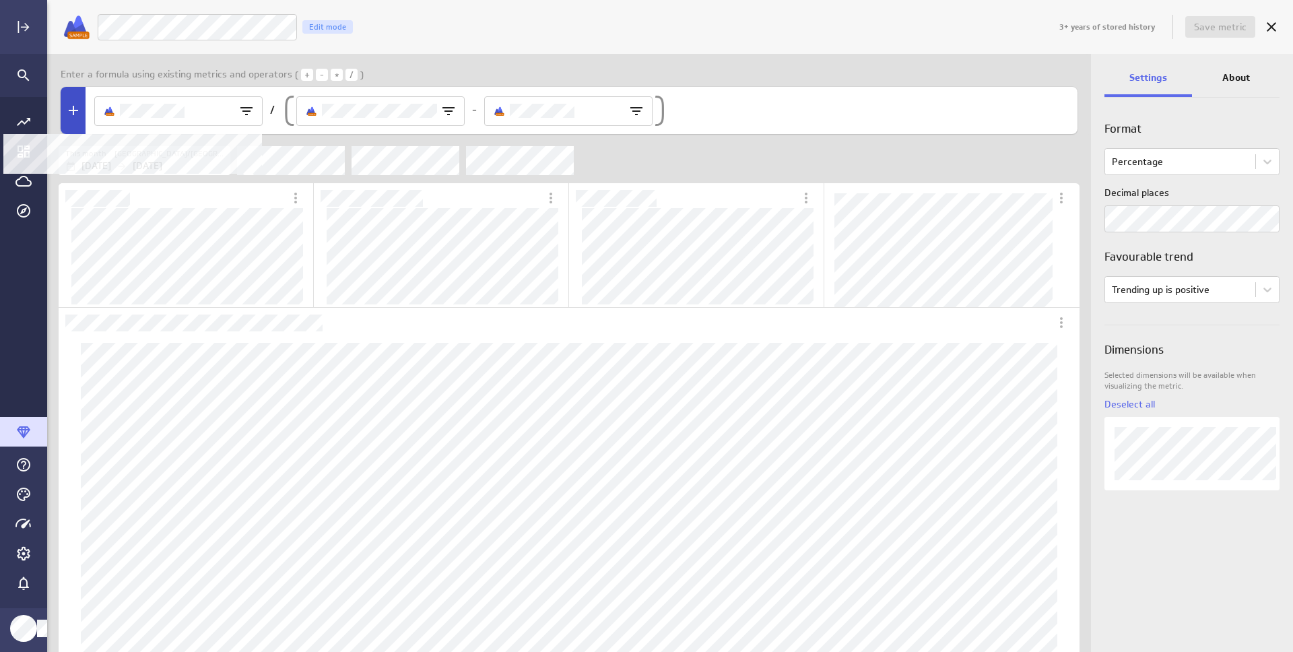
scroll to position [990, 1022]
click at [15, 122] on icon "Go to all metrics page." at bounding box center [23, 122] width 16 height 16
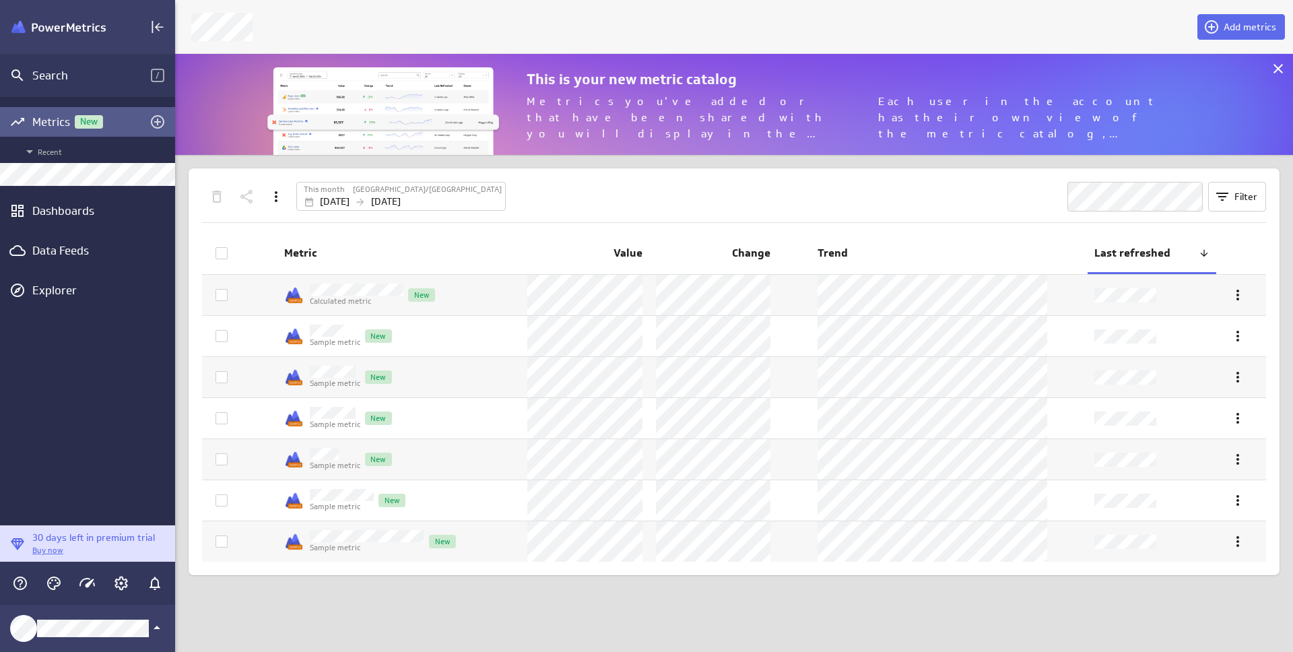
scroll to position [7, 7]
click at [1239, 23] on span "Add metrics" at bounding box center [1250, 27] width 53 height 12
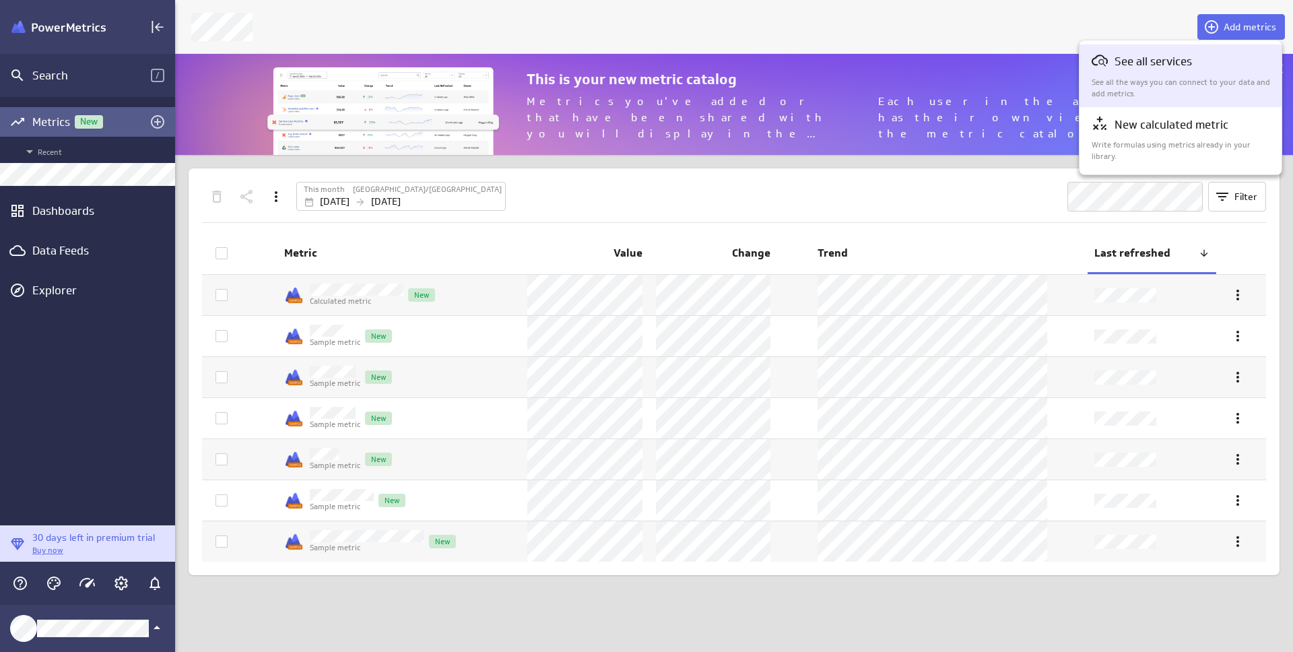
click at [1148, 67] on p "See all services" at bounding box center [1153, 61] width 77 height 17
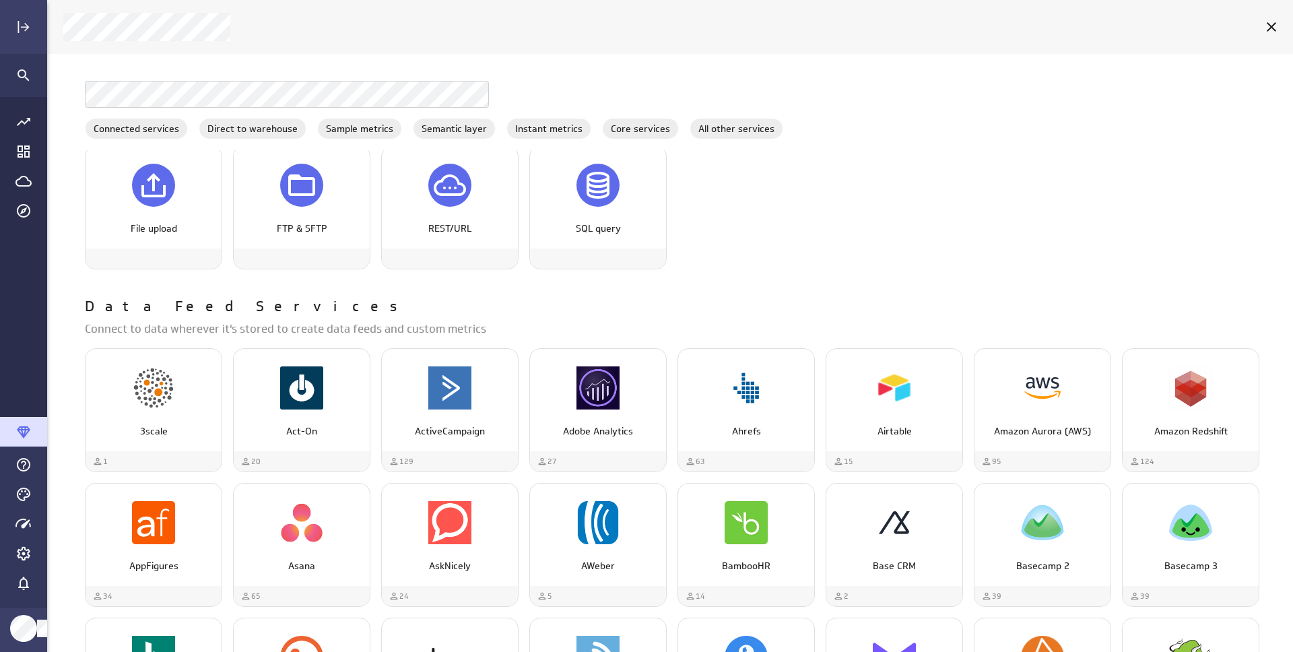
scroll to position [1202, 0]
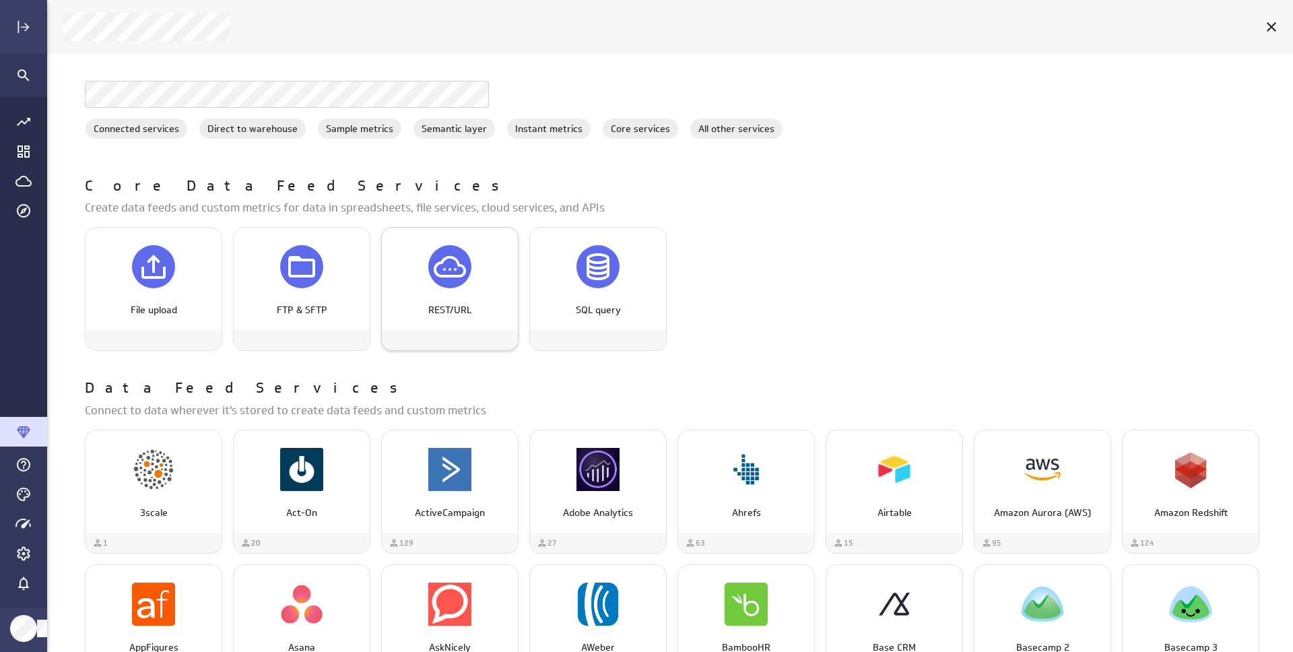
click at [456, 252] on icon "REST/URL" at bounding box center [450, 267] width 32 height 32
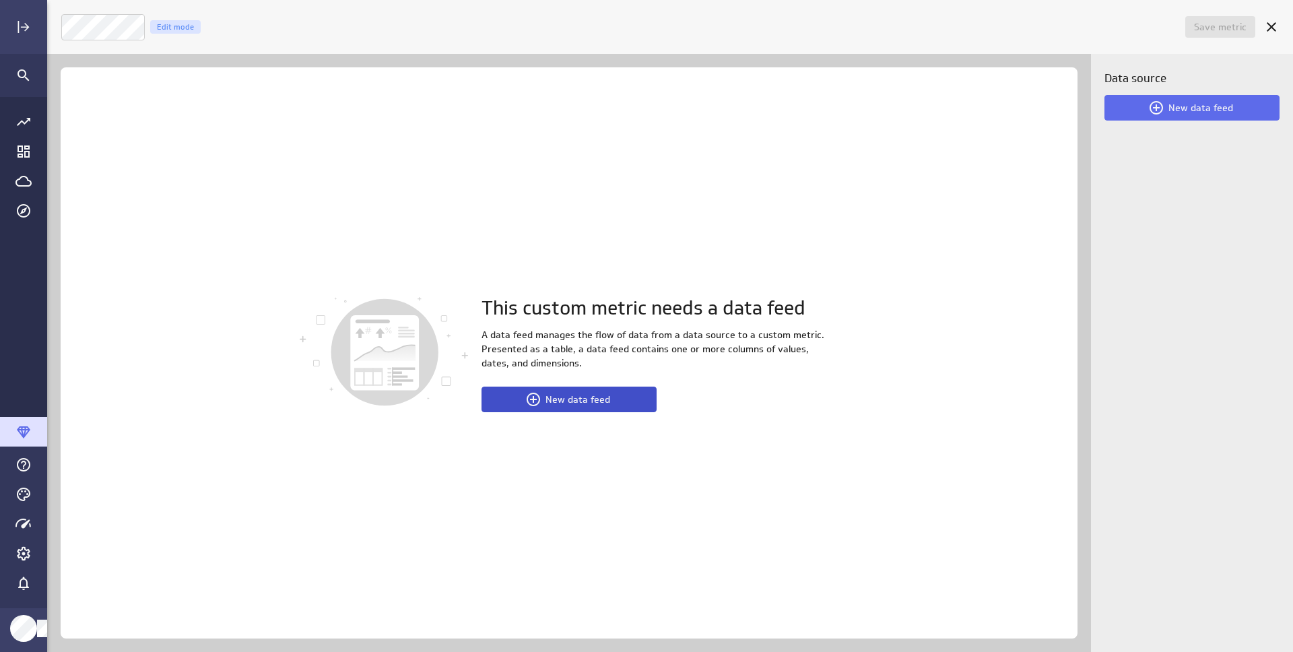
click at [599, 403] on span "New data feed" at bounding box center [577, 399] width 65 height 12
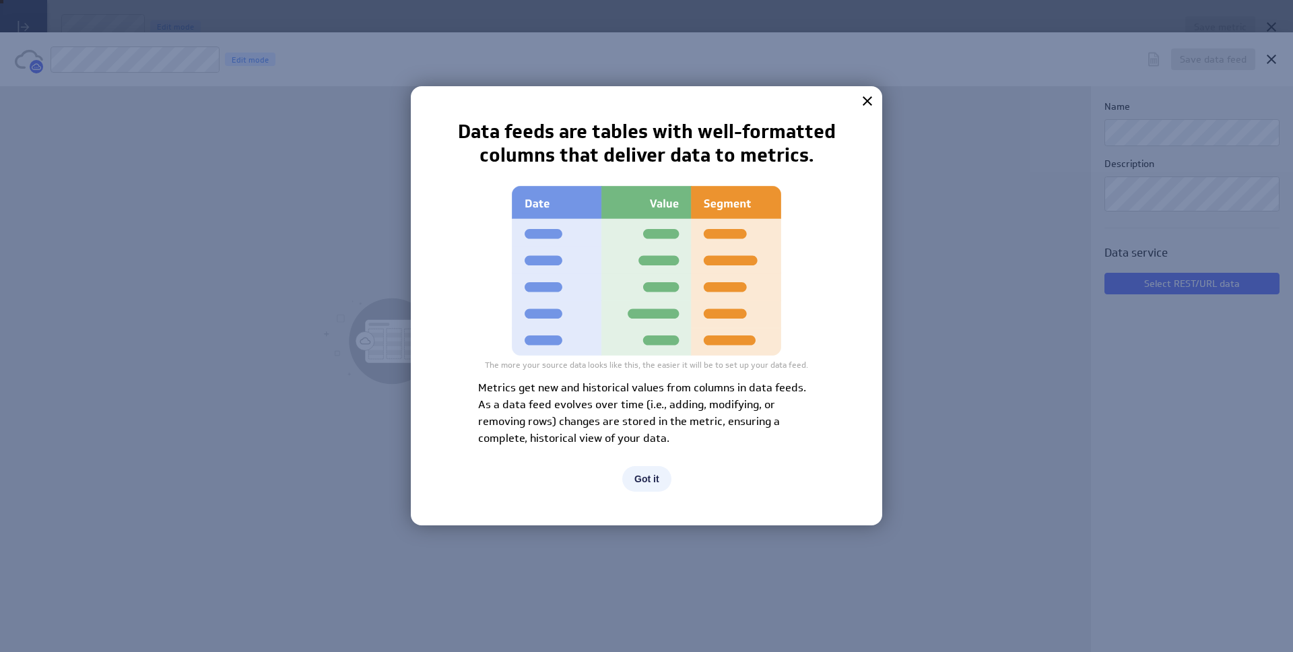
click at [646, 476] on button "Got it" at bounding box center [646, 479] width 49 height 26
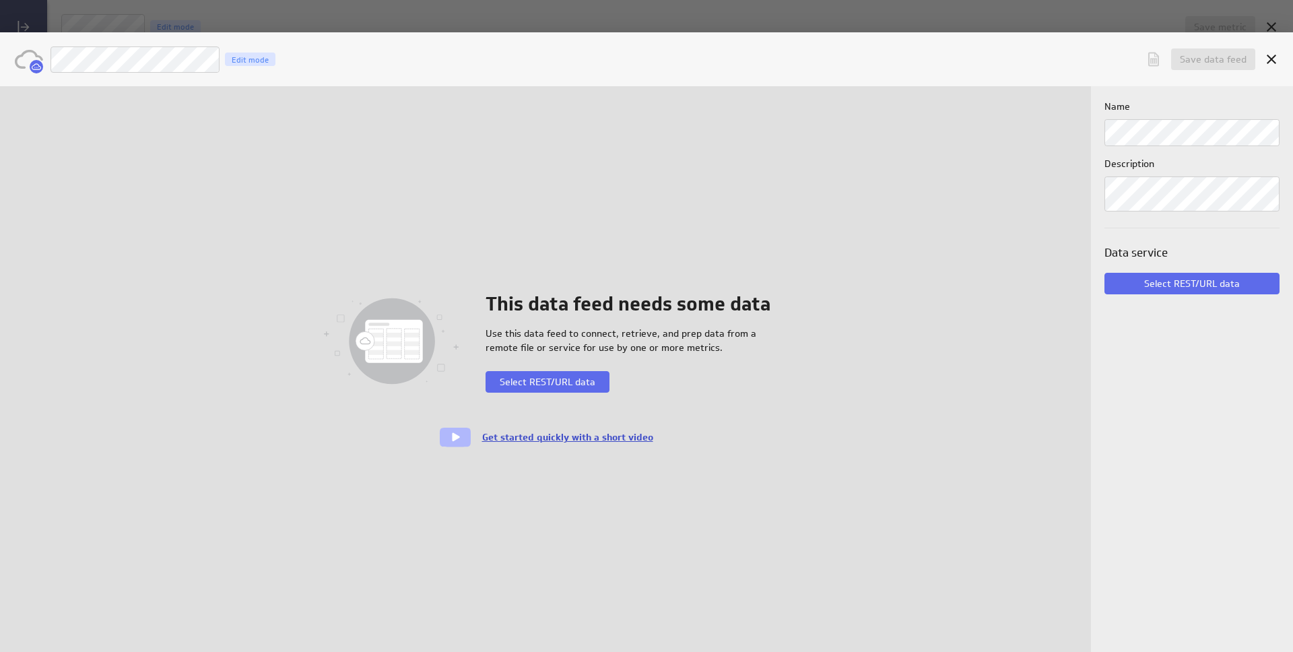
click at [560, 437] on link "Get started quickly with a short video" at bounding box center [567, 437] width 171 height 12
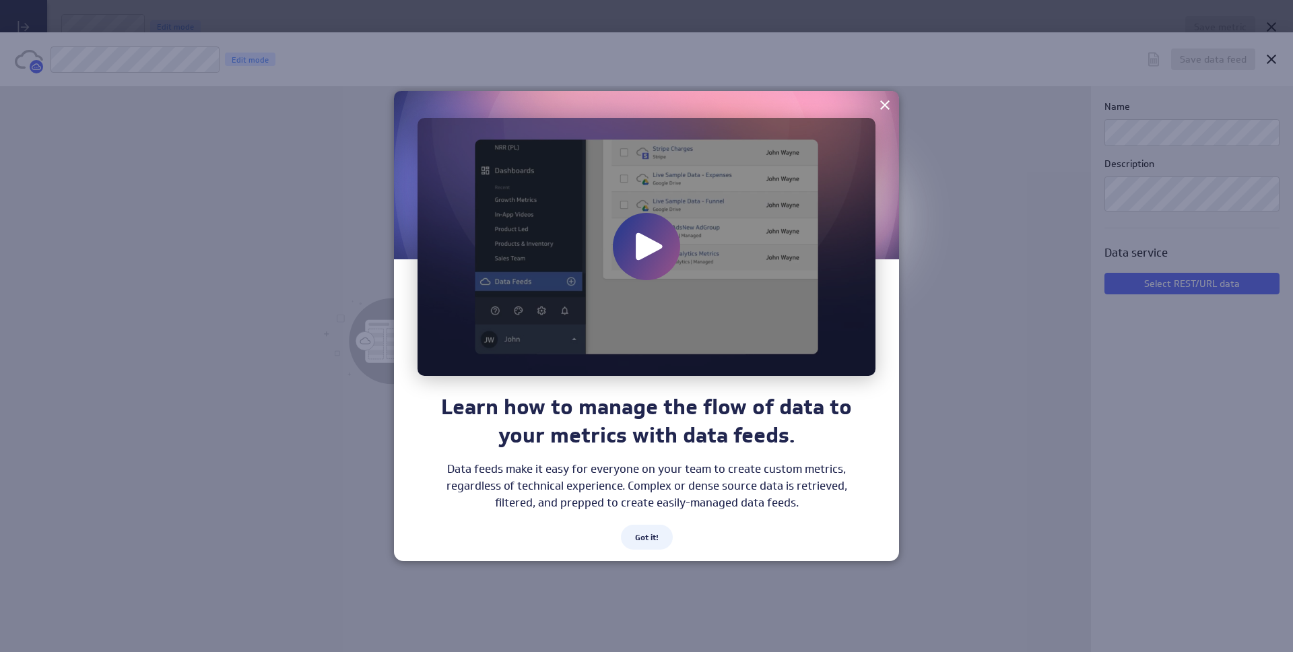
click at [634, 256] on icon at bounding box center [647, 247] width 54 height 54
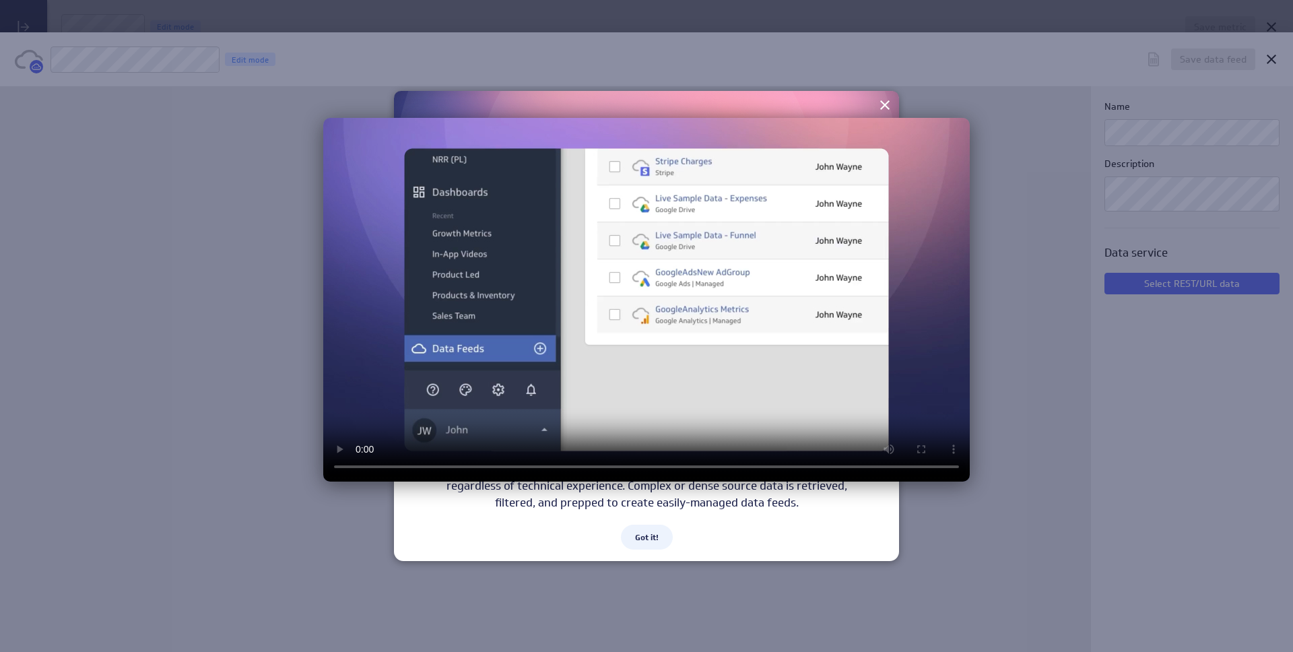
click at [989, 492] on div at bounding box center [646, 326] width 1293 height 652
click at [959, 498] on div at bounding box center [646, 326] width 1293 height 652
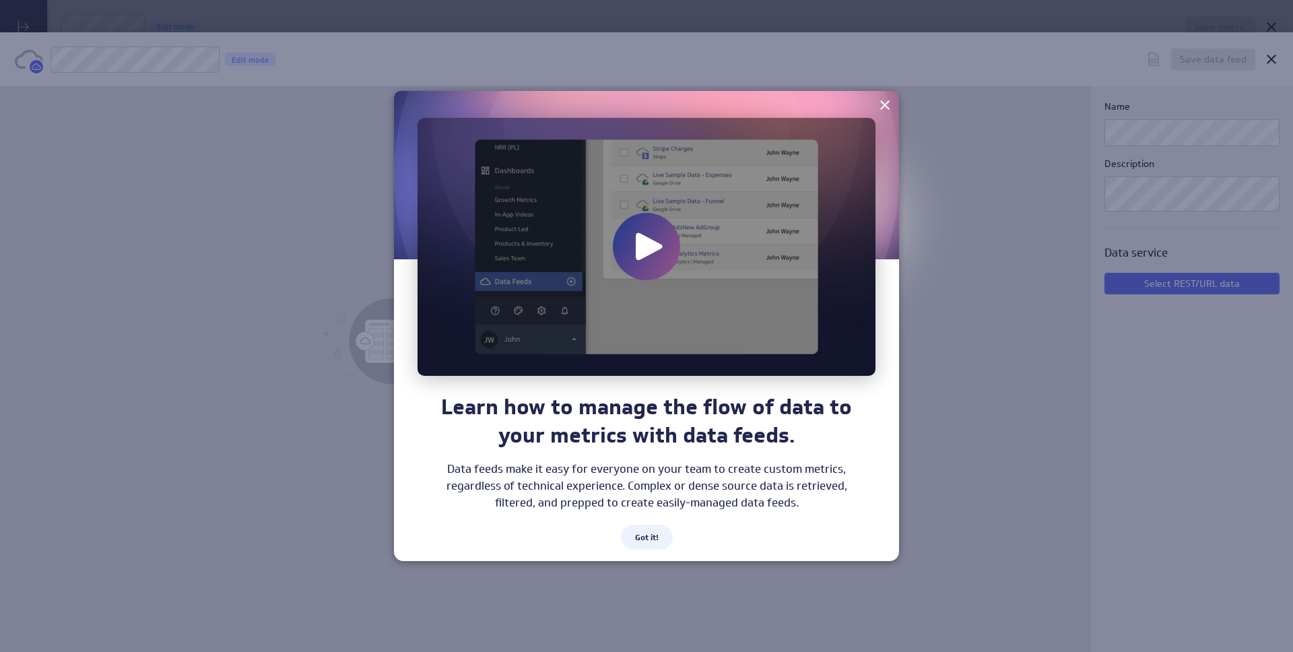
click at [646, 543] on span "Got it!" at bounding box center [647, 537] width 52 height 25
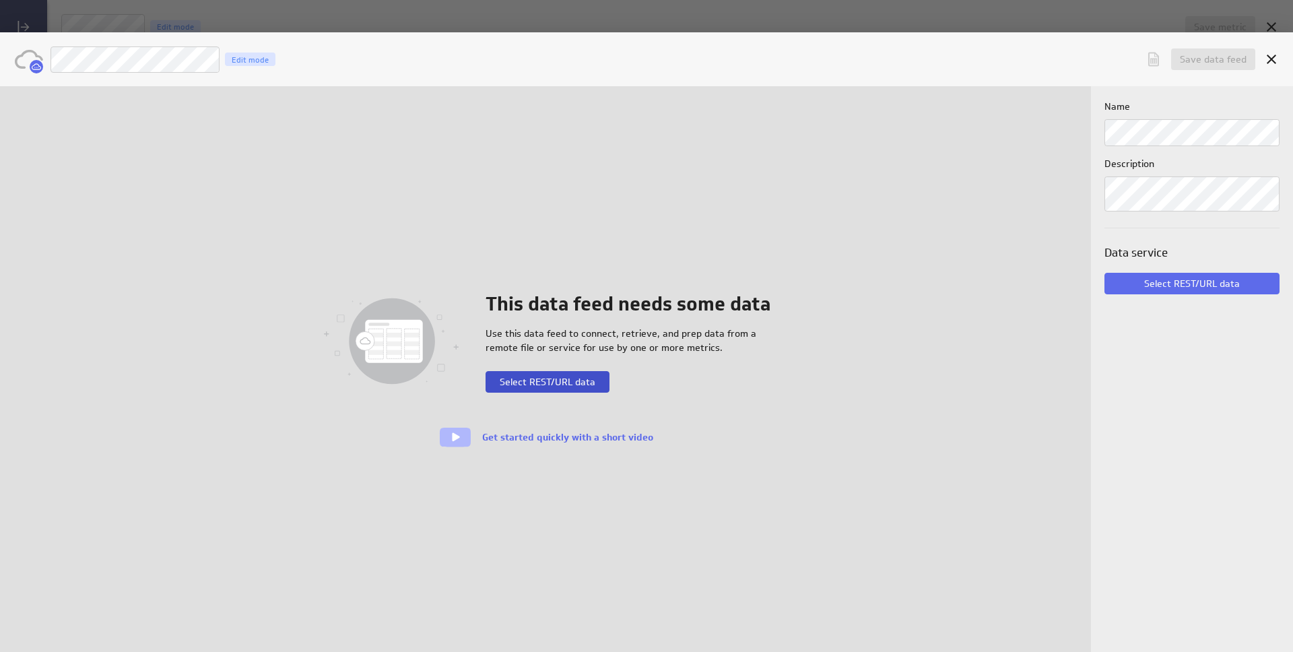
click at [525, 382] on span "Select REST/URL data" at bounding box center [548, 382] width 96 height 12
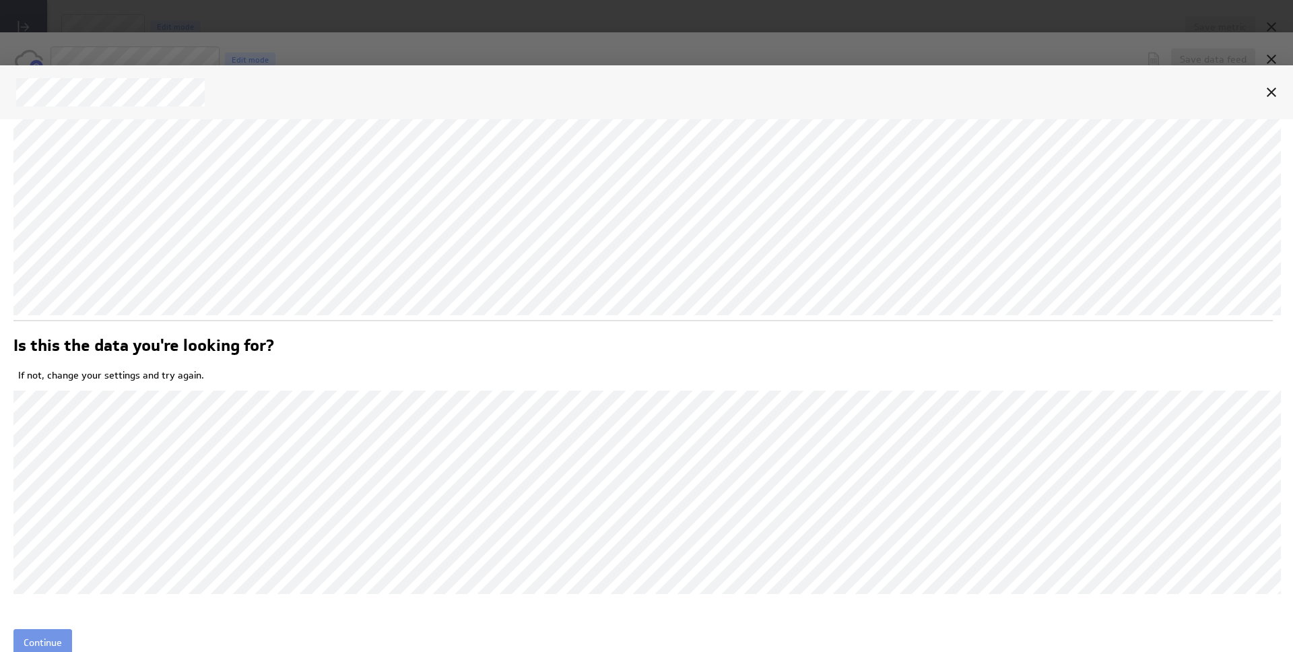
scroll to position [288, 0]
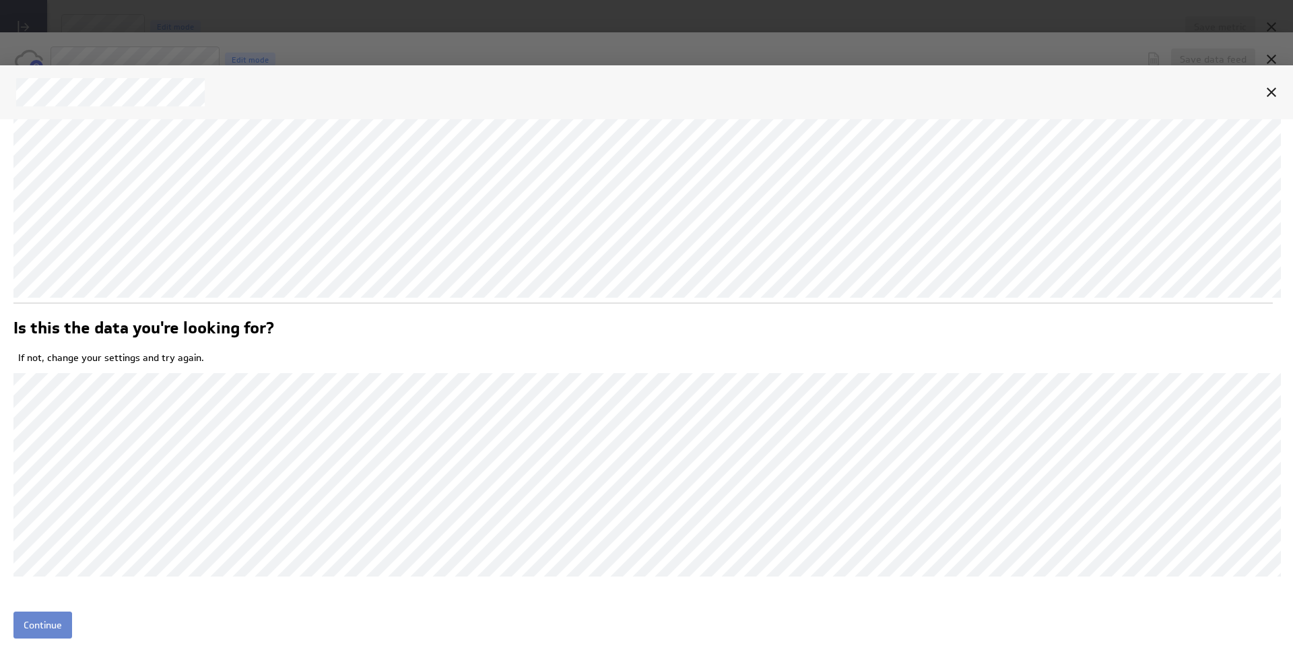
click at [41, 627] on input "Continue" at bounding box center [42, 624] width 59 height 27
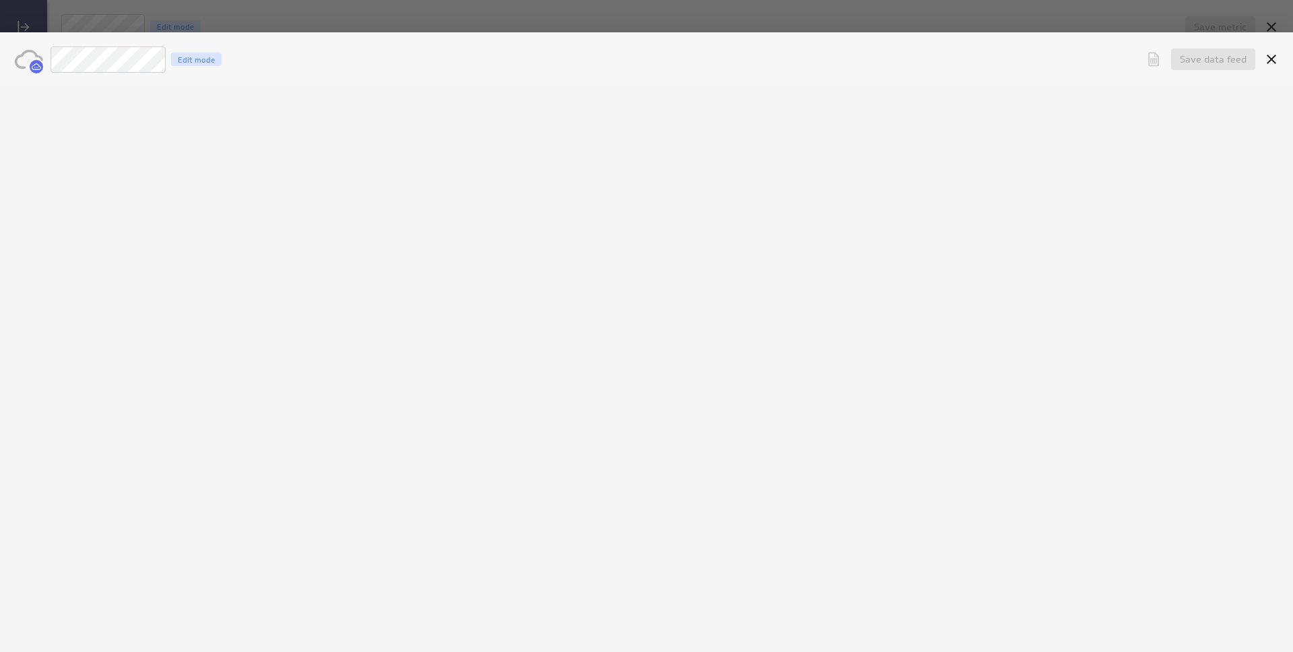
scroll to position [0, 0]
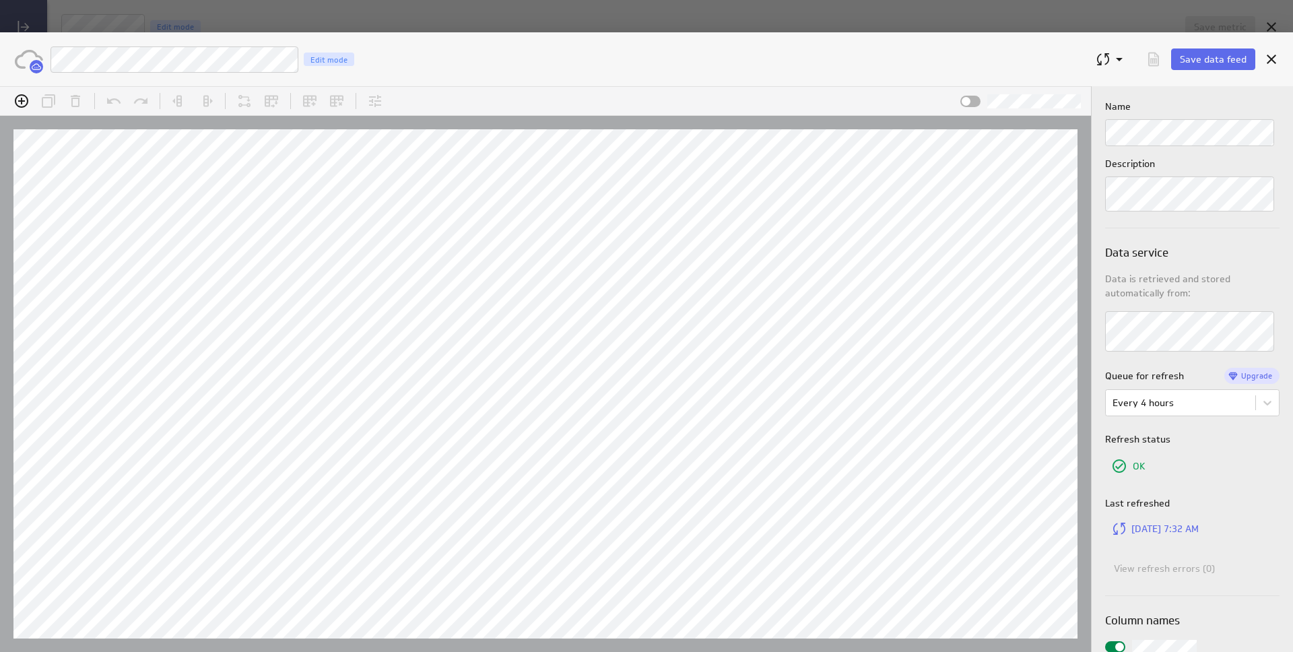
click at [737, 79] on div "Save data feed Codify | Content Repository Edit mode" at bounding box center [646, 59] width 1293 height 54
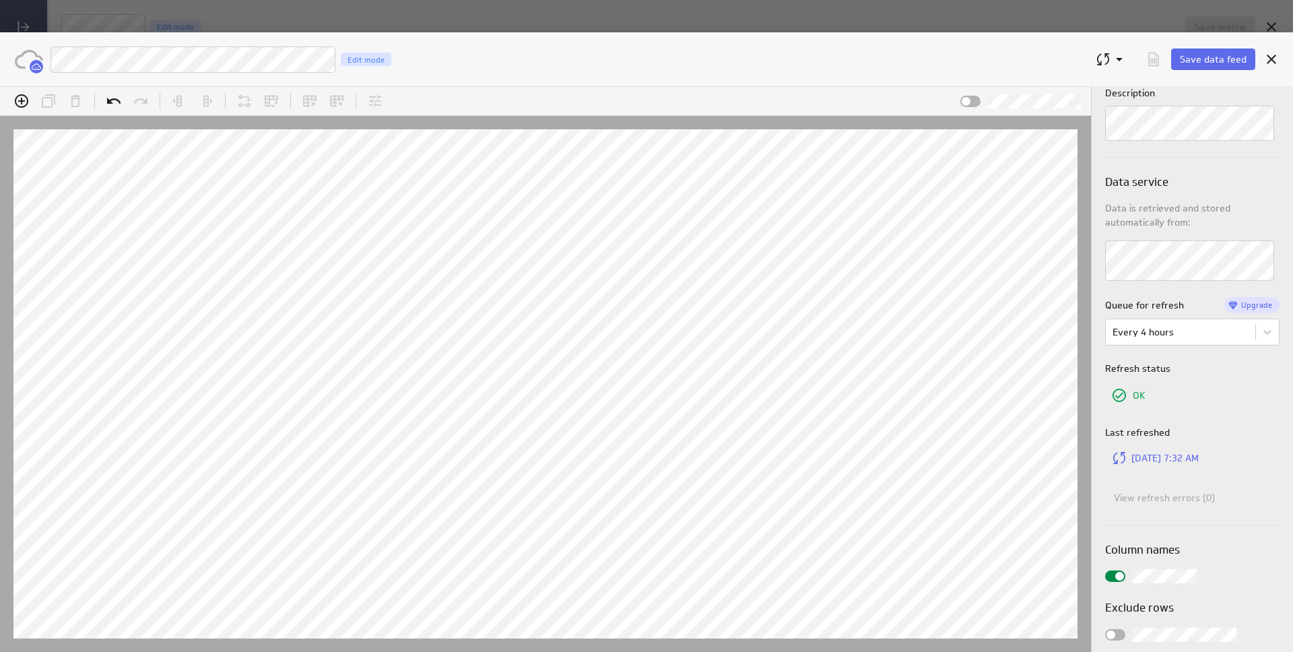
scroll to position [85, 0]
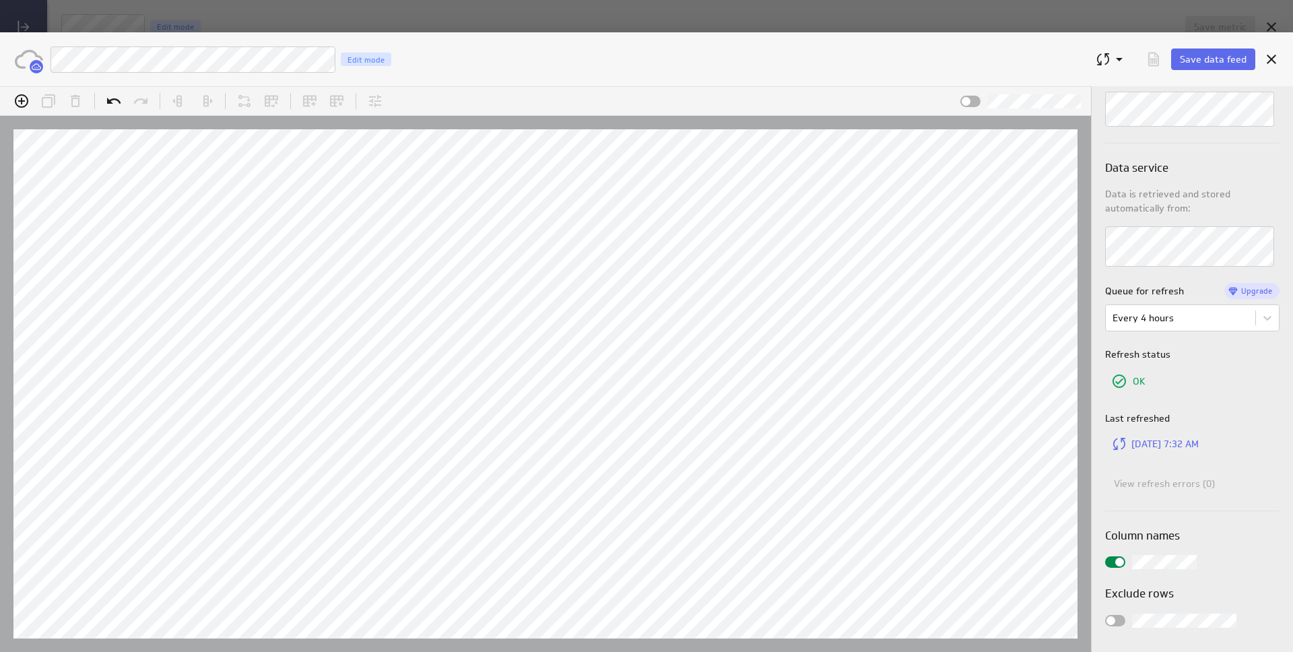
click at [1119, 619] on div at bounding box center [1115, 620] width 20 height 11
click at [0, 86] on input "checkbox" at bounding box center [0, 86] width 0 height 0
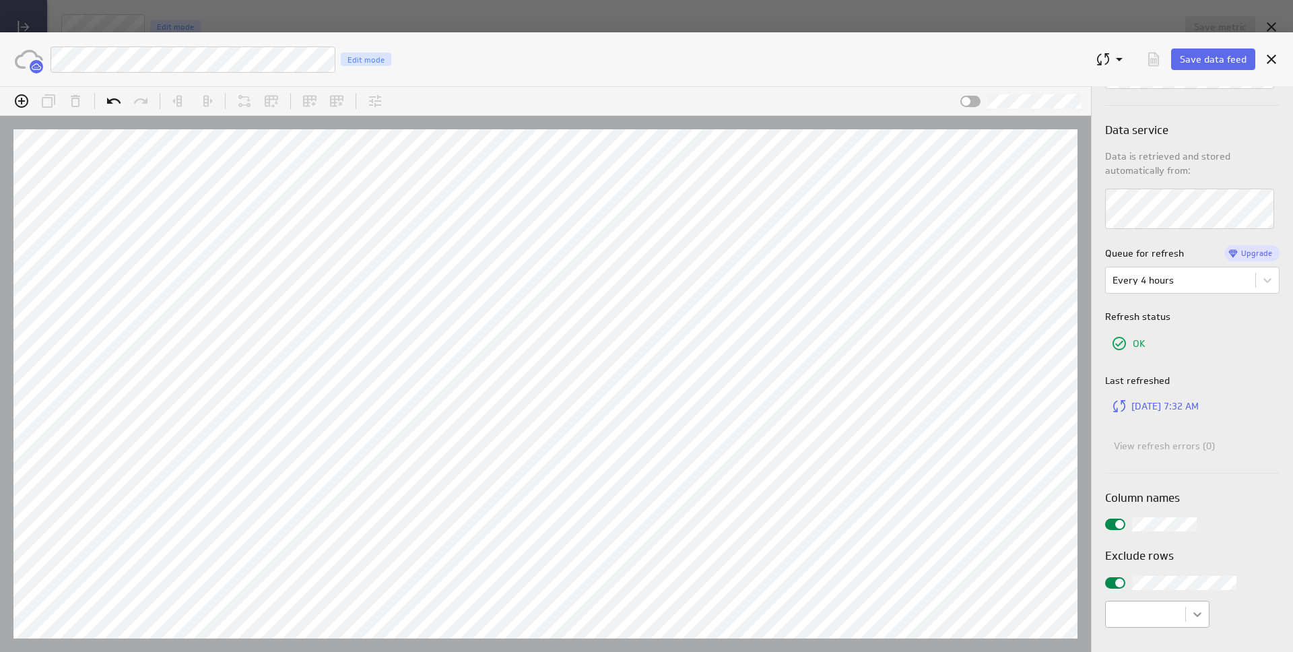
click at [1198, 620] on body "(no message) Add a column to start assigning data. Insert xxxxxxxxxx Hints: Ent…" at bounding box center [646, 369] width 1293 height 566
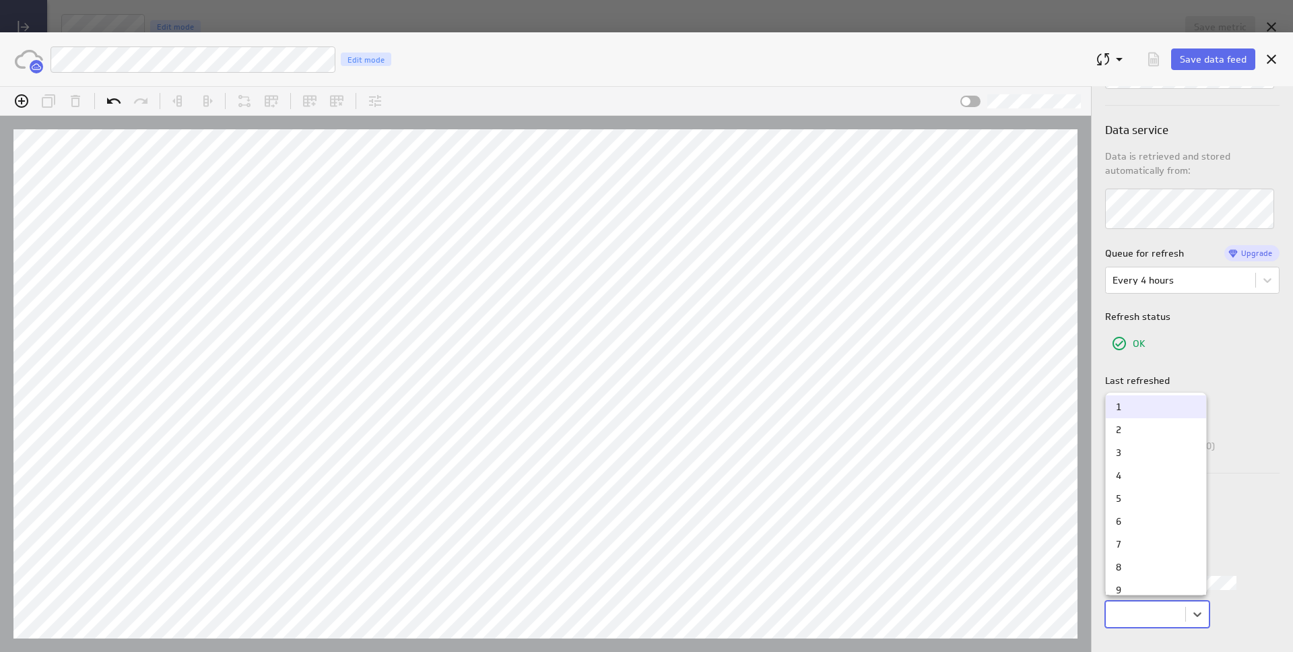
scroll to position [14, 0]
click at [1242, 533] on div at bounding box center [646, 369] width 1293 height 566
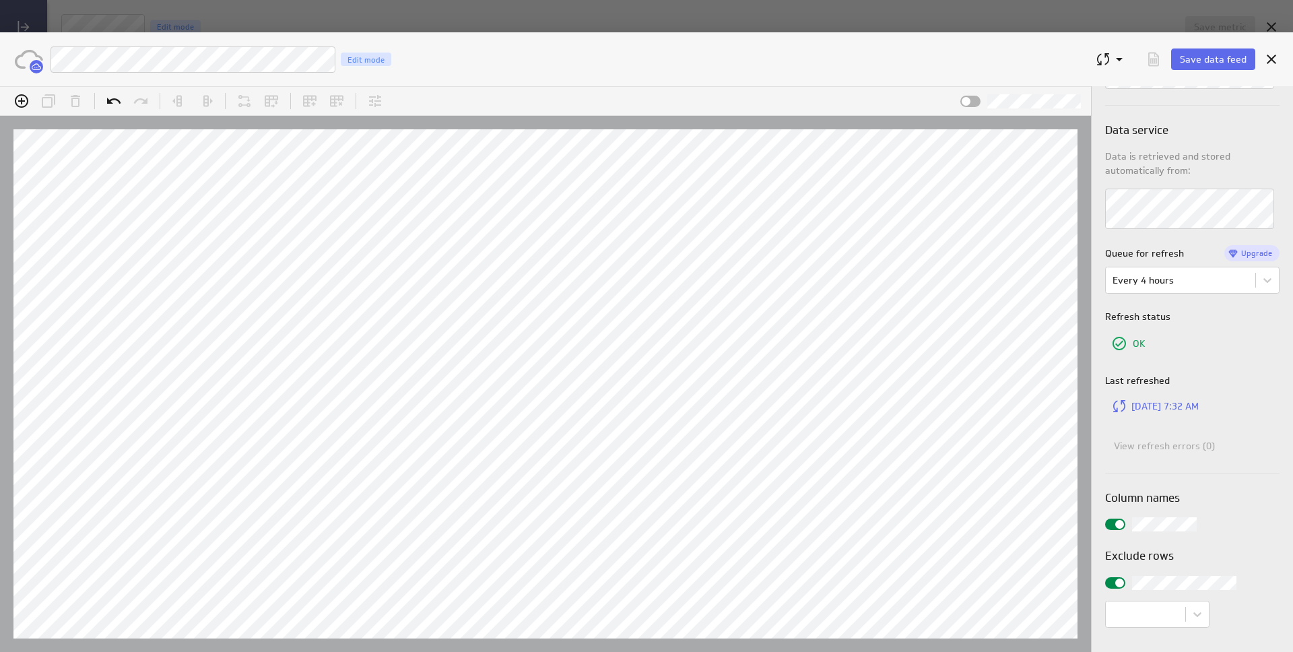
click at [1121, 582] on span at bounding box center [1119, 582] width 9 height 9
click at [0, 86] on input "checkbox" at bounding box center [0, 86] width 0 height 0
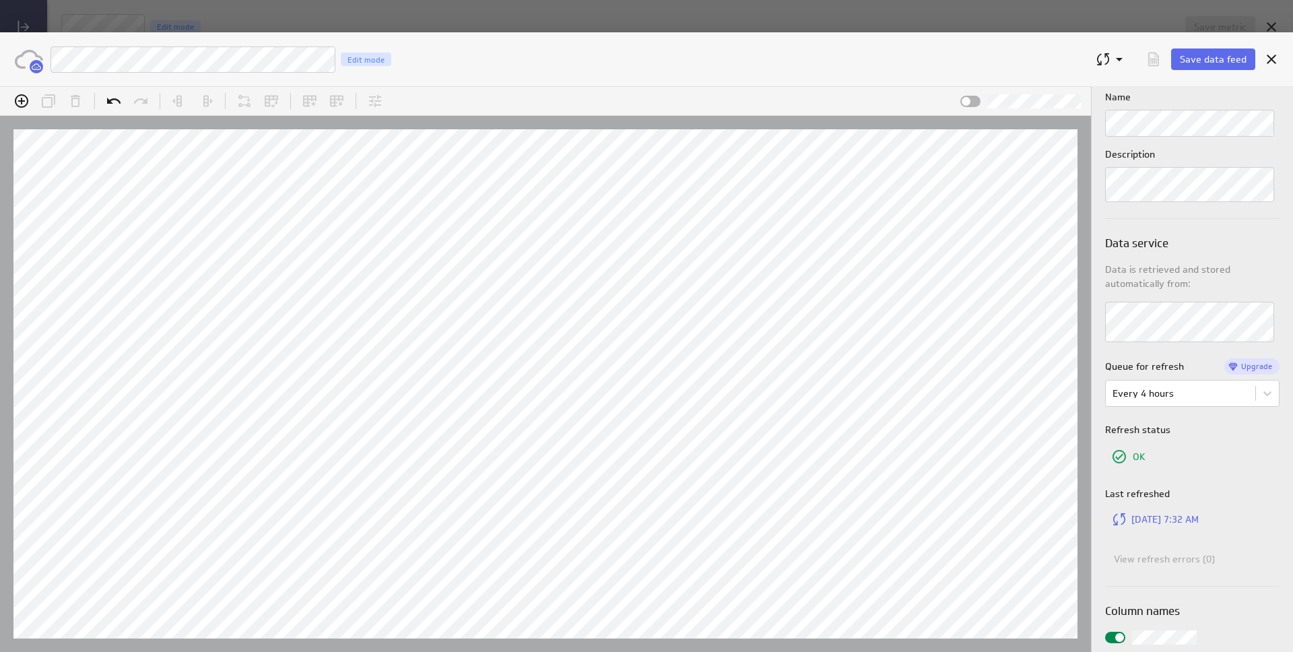
scroll to position [0, 0]
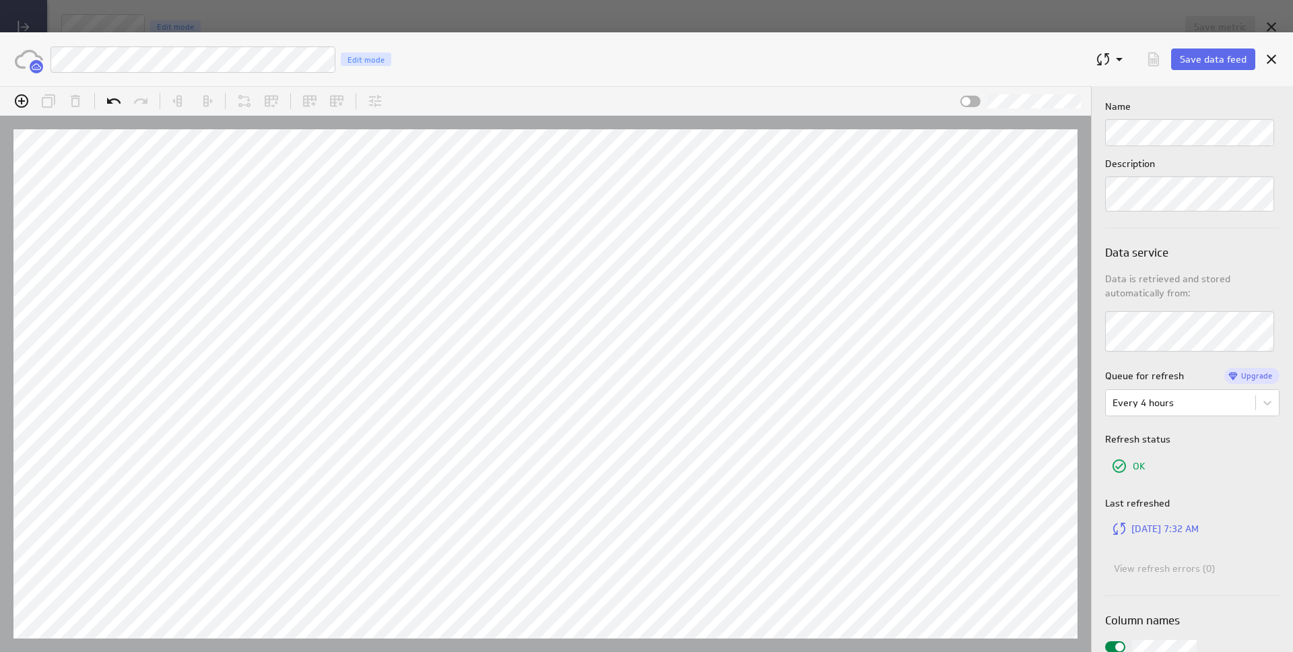
click at [1204, 73] on div "Save data feed" at bounding box center [1171, 59] width 172 height 35
click at [1204, 67] on button "Save data feed" at bounding box center [1213, 59] width 84 height 22
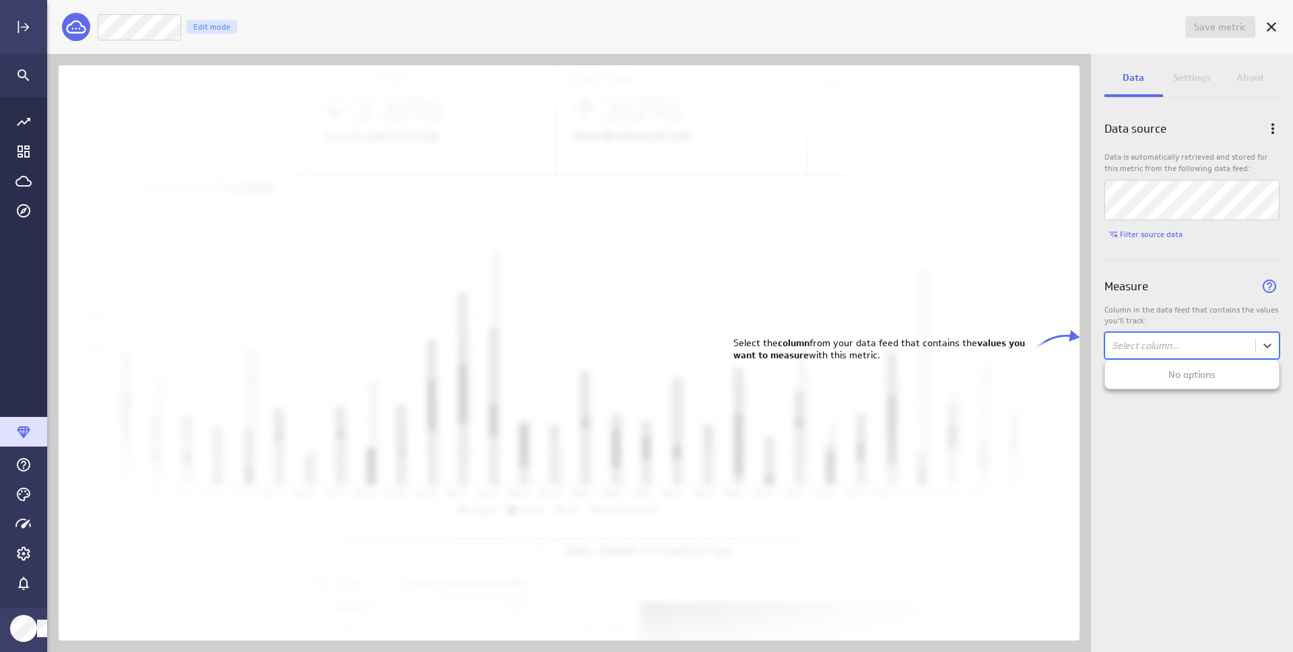
click at [1225, 351] on body "Save metric Untitled Edit mode Data Settings About Data source Data is automati…" at bounding box center [646, 326] width 1293 height 652
click at [1266, 351] on div at bounding box center [646, 326] width 1293 height 652
click at [1205, 317] on p "Column in the data feed that contains the values you'll track:" at bounding box center [1191, 315] width 175 height 23
click at [989, 344] on b "values you want to measure" at bounding box center [879, 349] width 292 height 24
click at [1113, 409] on div "Data source Data is automatically retrieved and stored for this metric from the…" at bounding box center [1192, 378] width 202 height 548
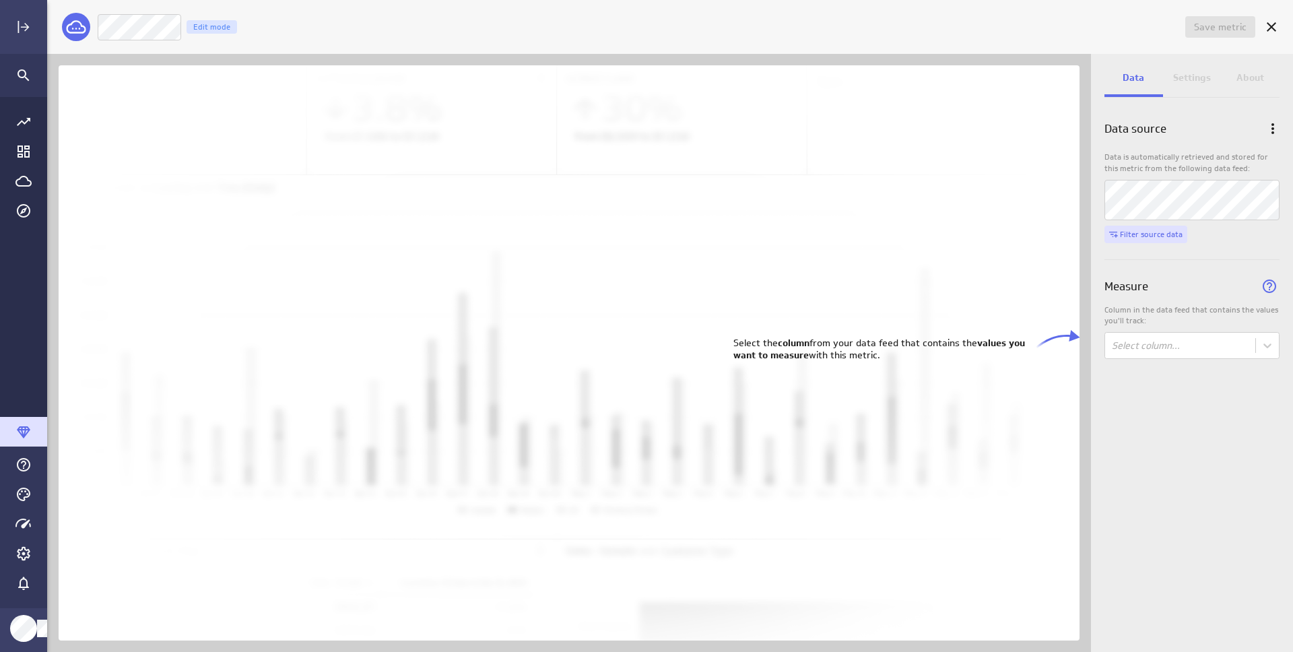
click at [1162, 238] on button "Filter source data" at bounding box center [1145, 235] width 83 height 18
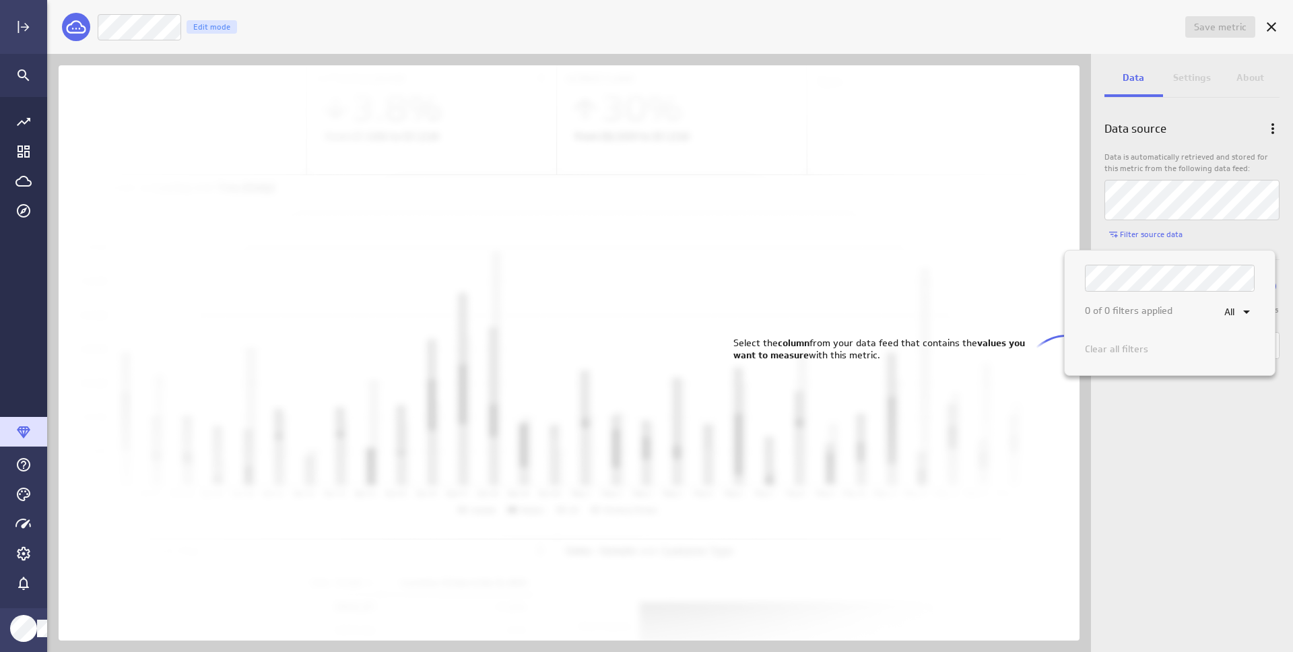
click at [1239, 244] on div "0 of 0 filters applied All Clear all filters" at bounding box center [1169, 312] width 225 height 139
click at [1236, 381] on div "0 of 0 filters applied All Clear all filters" at bounding box center [1169, 312] width 225 height 139
click at [1247, 228] on div at bounding box center [646, 326] width 1293 height 652
click at [1238, 347] on body "Save metric Untitled Edit mode Data Settings About Data source Data is automati…" at bounding box center [646, 326] width 1293 height 652
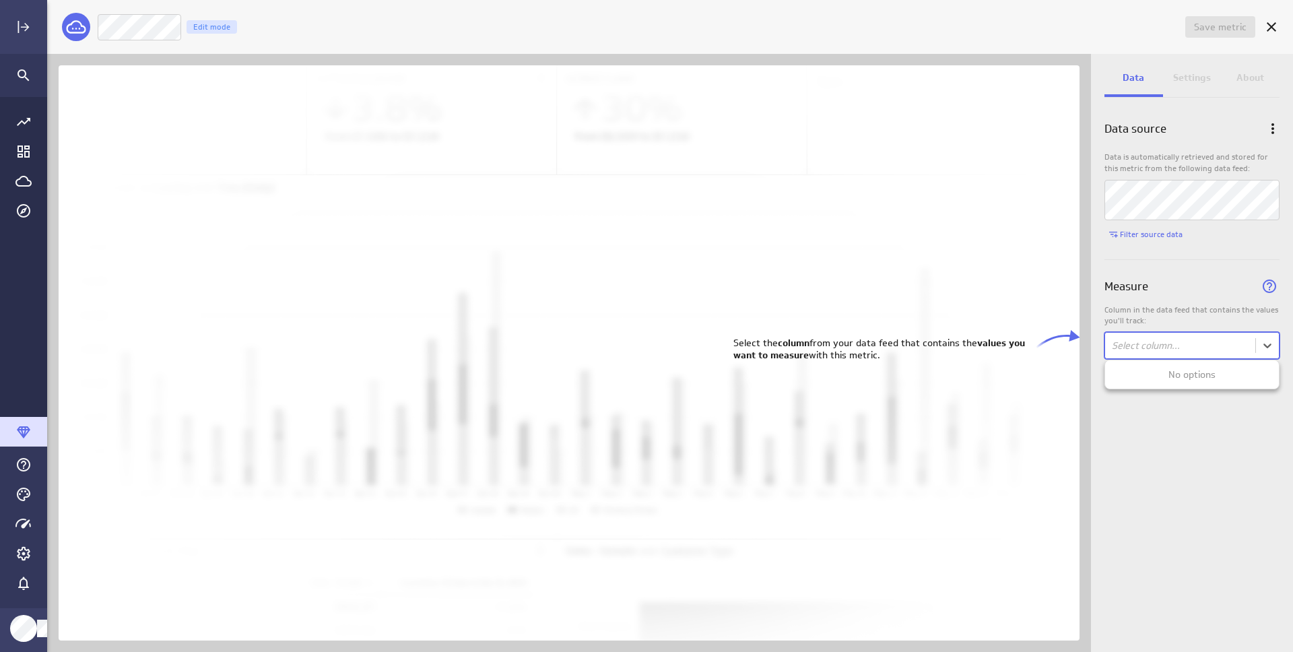
click at [1220, 372] on div "No options" at bounding box center [1192, 374] width 174 height 23
click at [1225, 422] on div at bounding box center [646, 326] width 1293 height 652
click at [752, 356] on b "values you want to measure" at bounding box center [879, 349] width 292 height 24
click at [1261, 347] on body "Save metric Untitled Edit mode Data Settings About Data source Data is automati…" at bounding box center [646, 326] width 1293 height 652
click at [1219, 293] on div at bounding box center [646, 326] width 1293 height 652
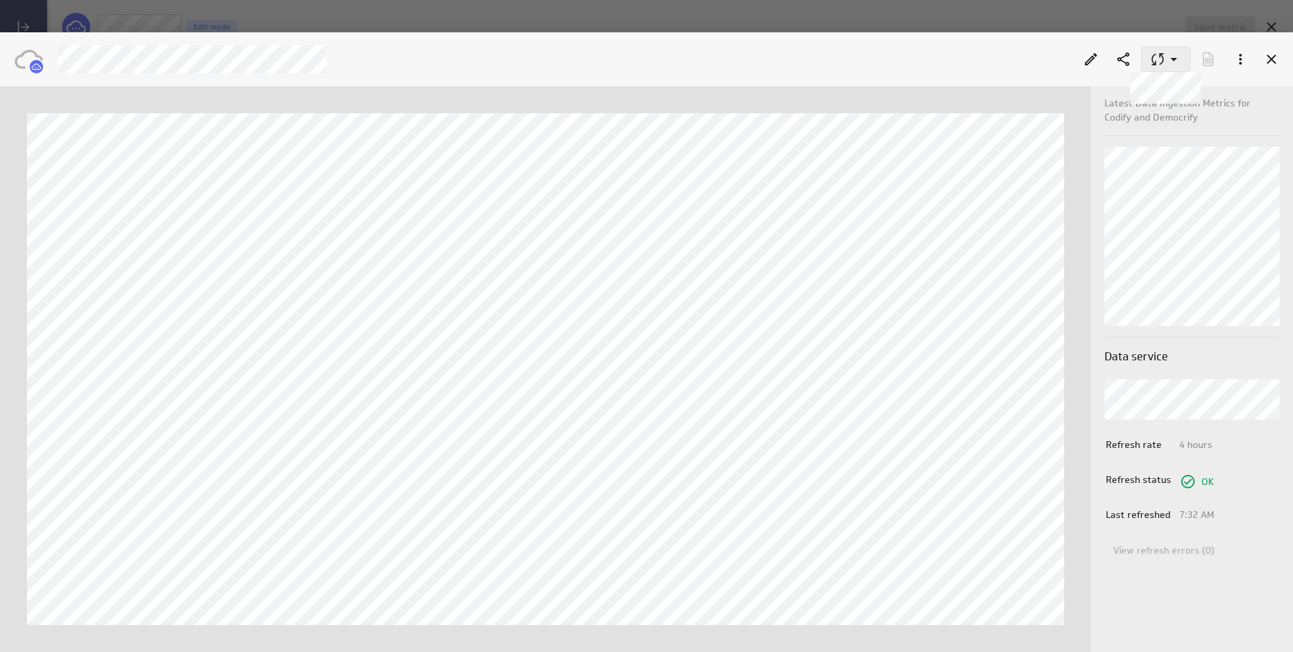
click at [1155, 61] on icon at bounding box center [1158, 59] width 16 height 16
click at [1170, 233] on div at bounding box center [646, 326] width 1293 height 652
click at [1096, 60] on icon "Edit" at bounding box center [1091, 59] width 16 height 16
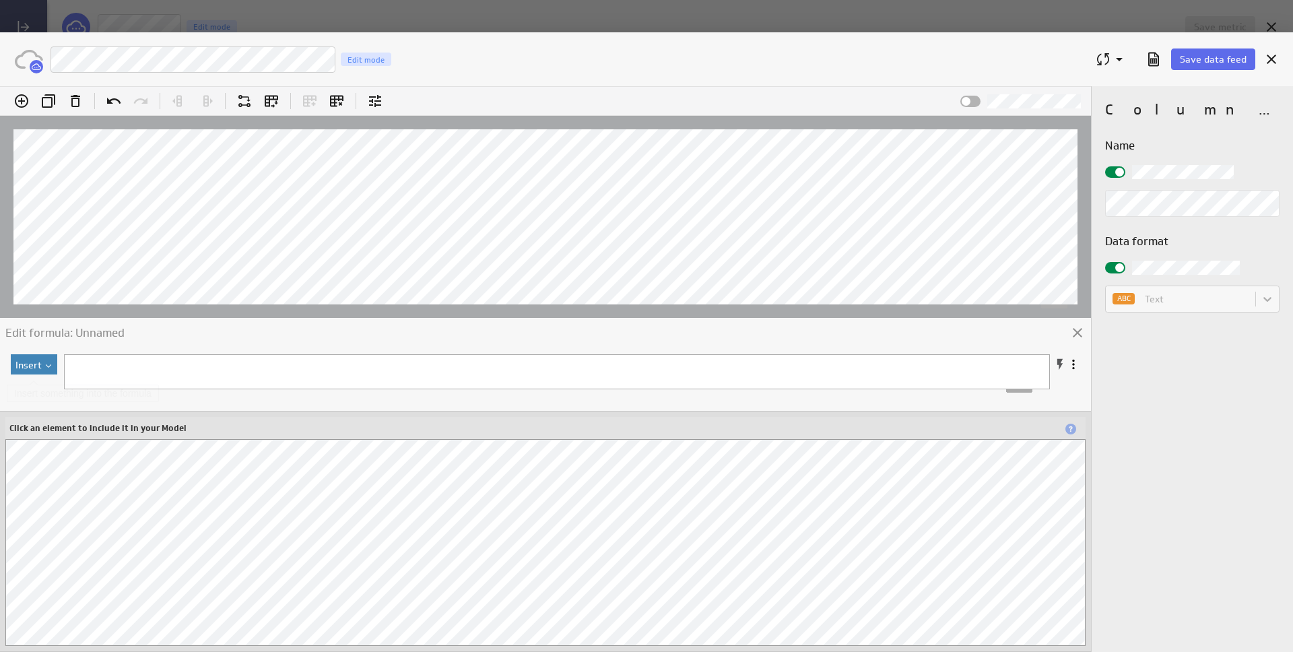
click at [53, 362] on button "Insert" at bounding box center [34, 364] width 46 height 20
click at [92, 407] on div "Results Reference..." at bounding box center [81, 410] width 135 height 22
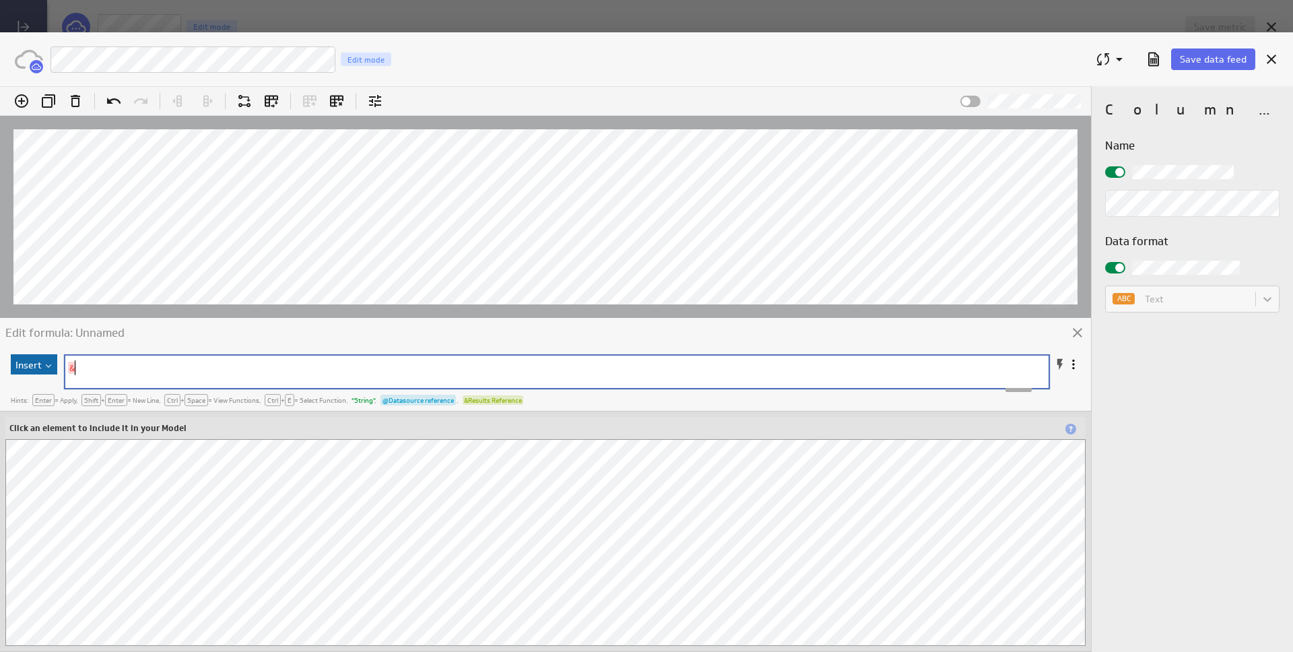
scroll to position [5, 0]
click at [1060, 360] on span at bounding box center [1059, 364] width 13 height 13
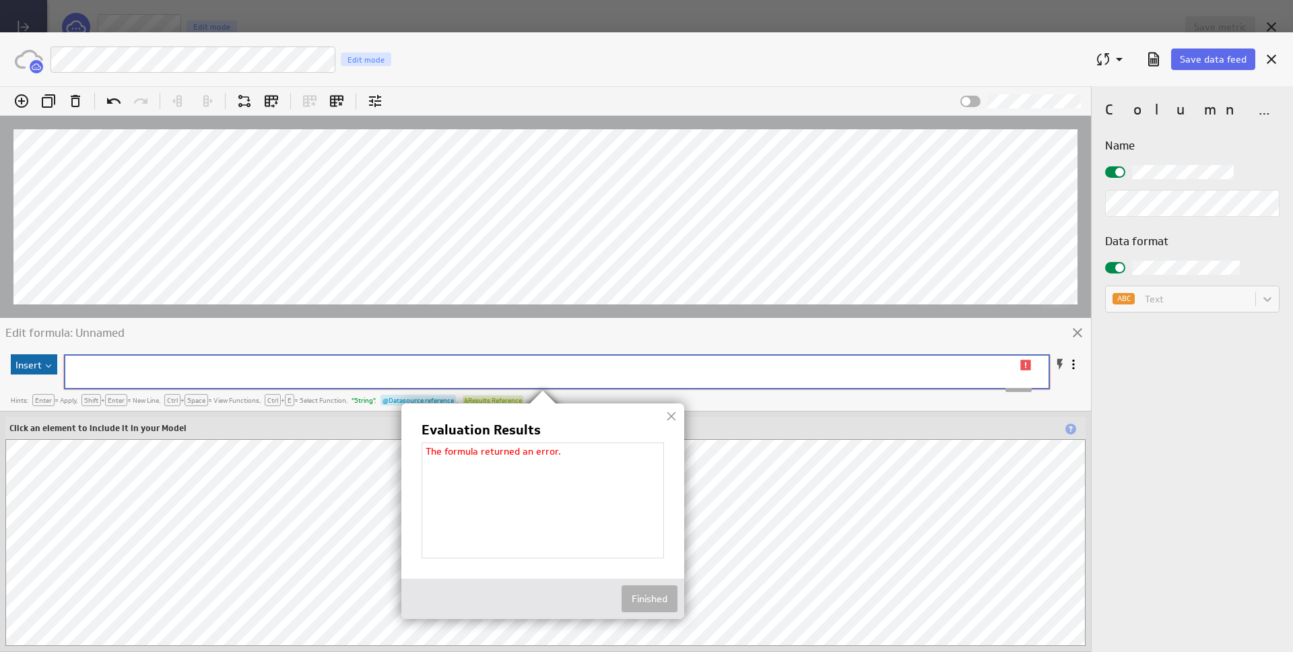
click at [669, 413] on div at bounding box center [671, 416] width 20 height 20
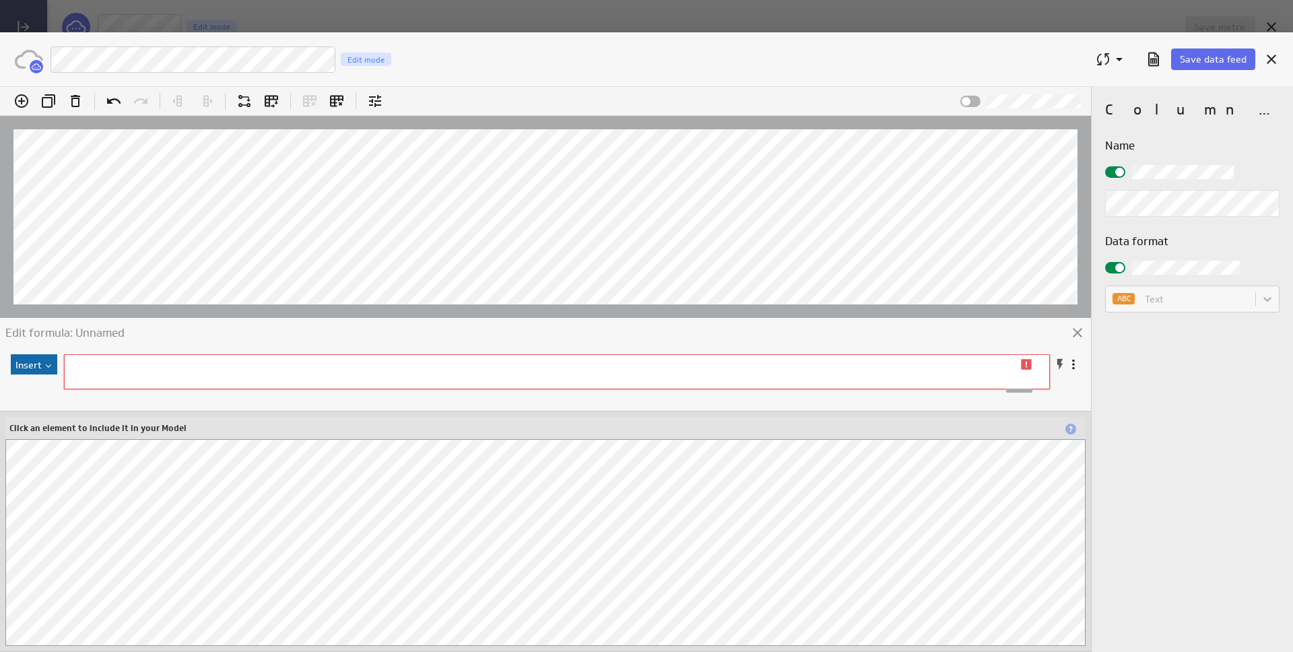
click at [1071, 362] on span at bounding box center [1073, 364] width 13 height 13
click at [810, 355] on div "​ x ​" at bounding box center [560, 366] width 990 height 22
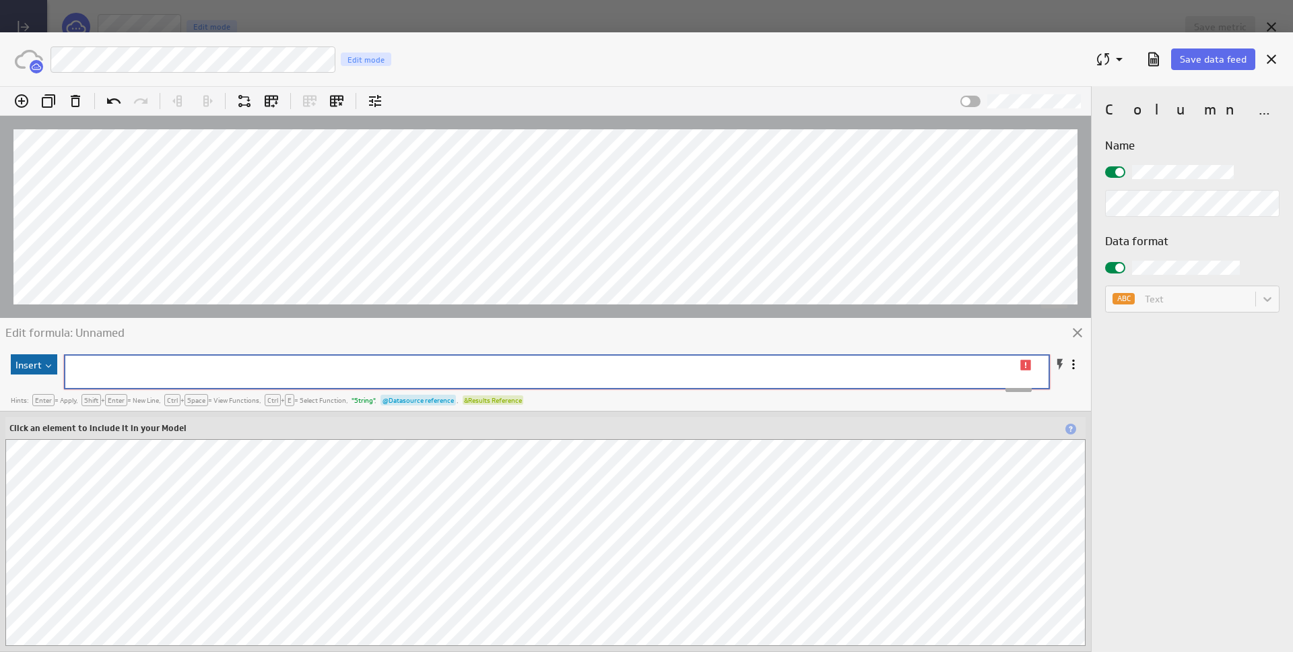
scroll to position [12203, 0]
click at [1209, 296] on div "ABC Text" at bounding box center [1192, 299] width 174 height 27
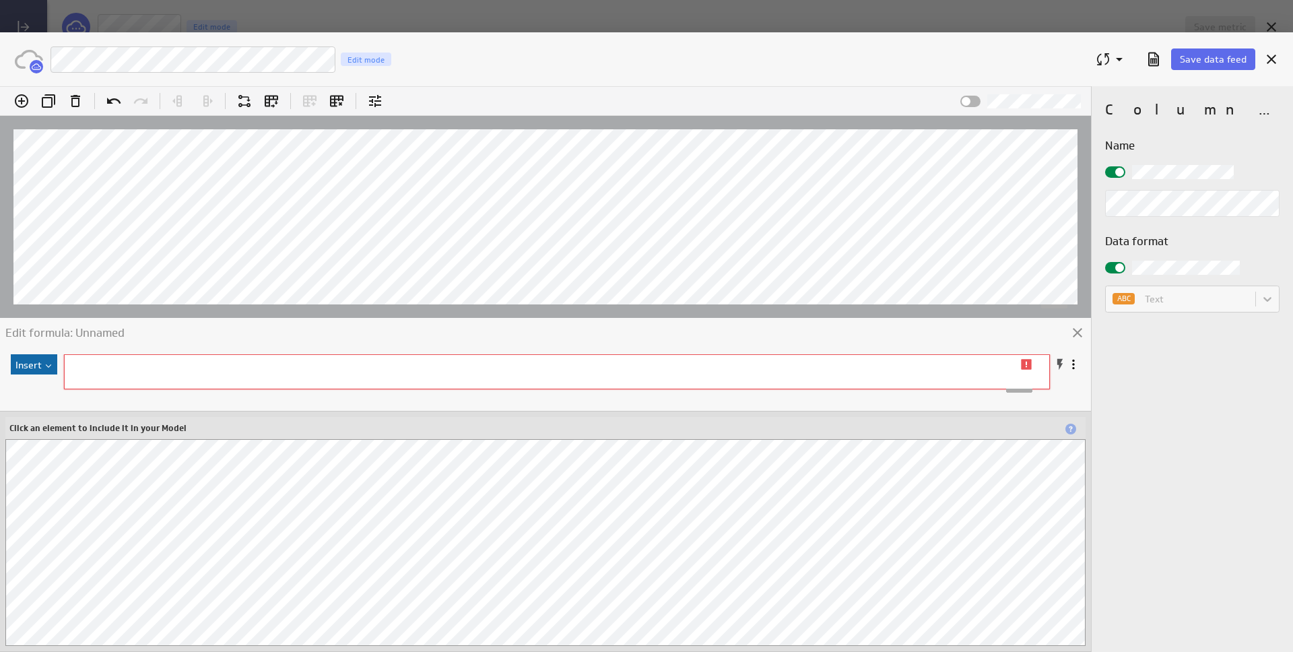
click at [1264, 294] on div "ABC Text" at bounding box center [1192, 299] width 174 height 27
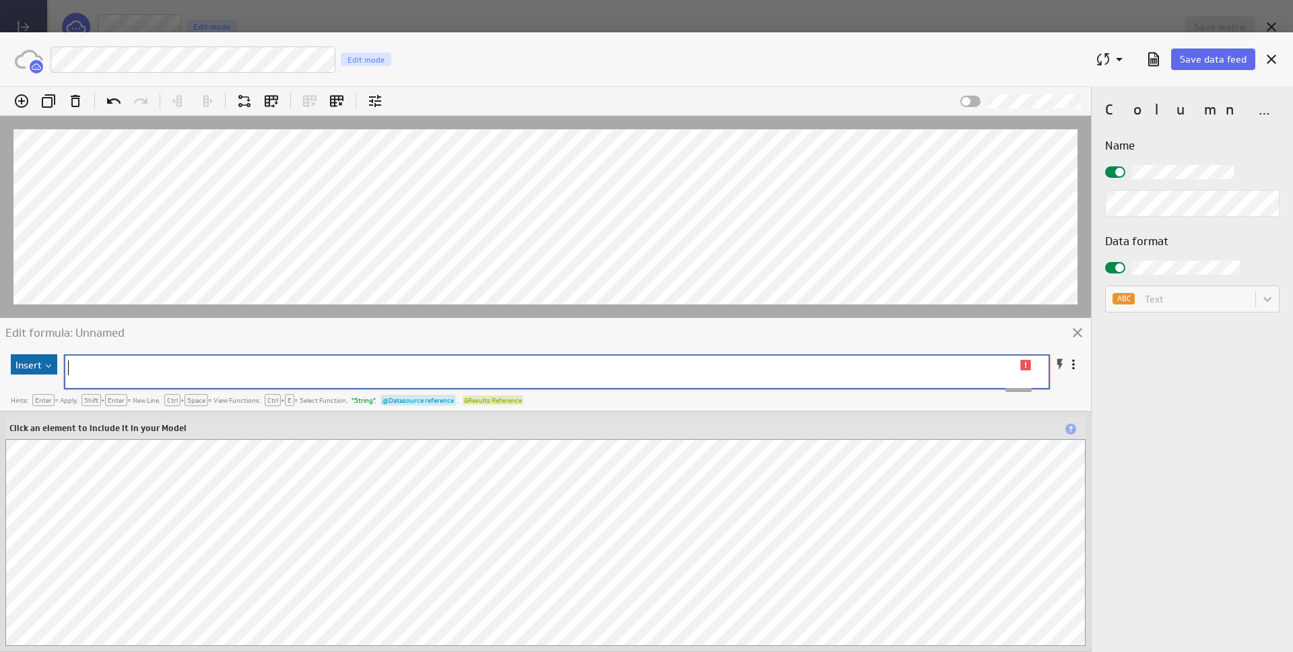
click at [484, 369] on pre "​" at bounding box center [546, 367] width 962 height 15
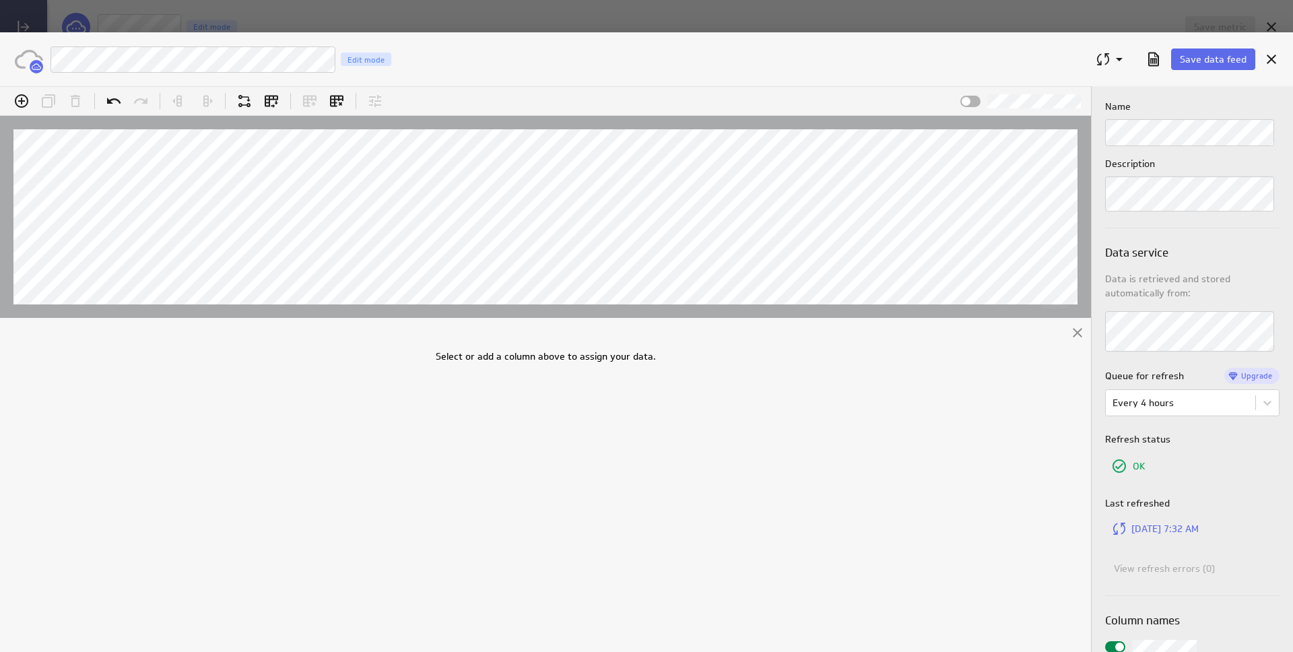
click at [368, 385] on div "Select or add a column above to assign your data." at bounding box center [545, 502] width 1091 height 300
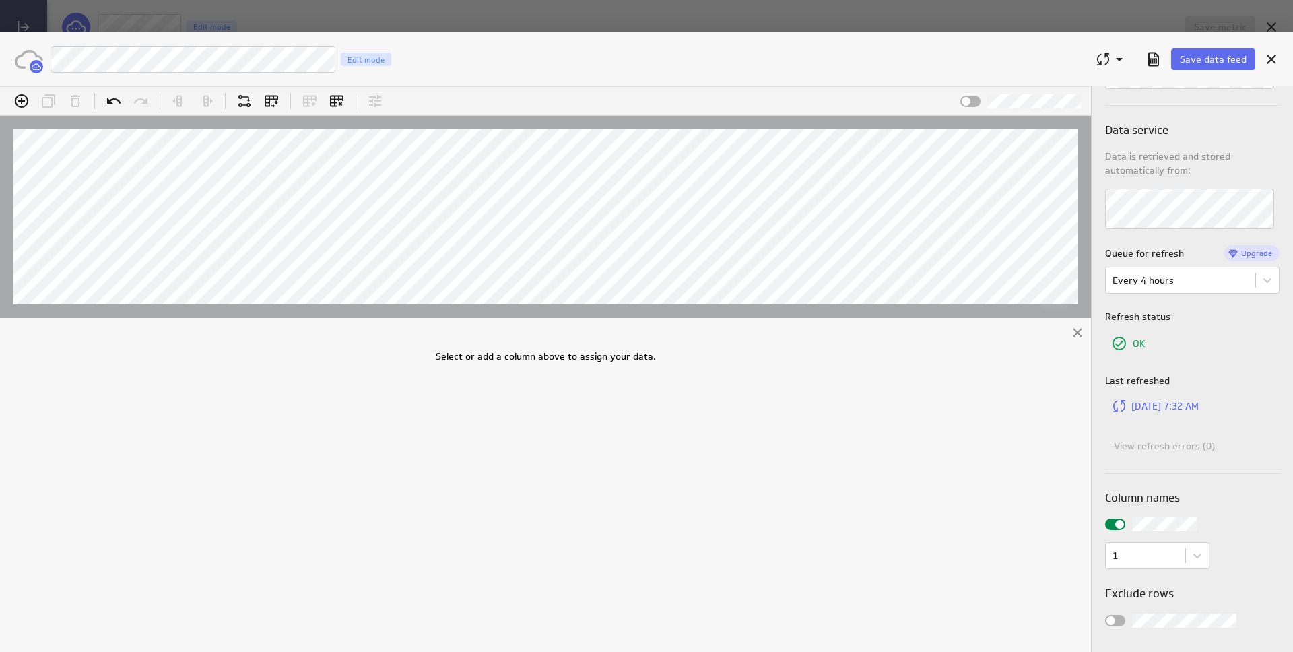
scroll to position [0, 0]
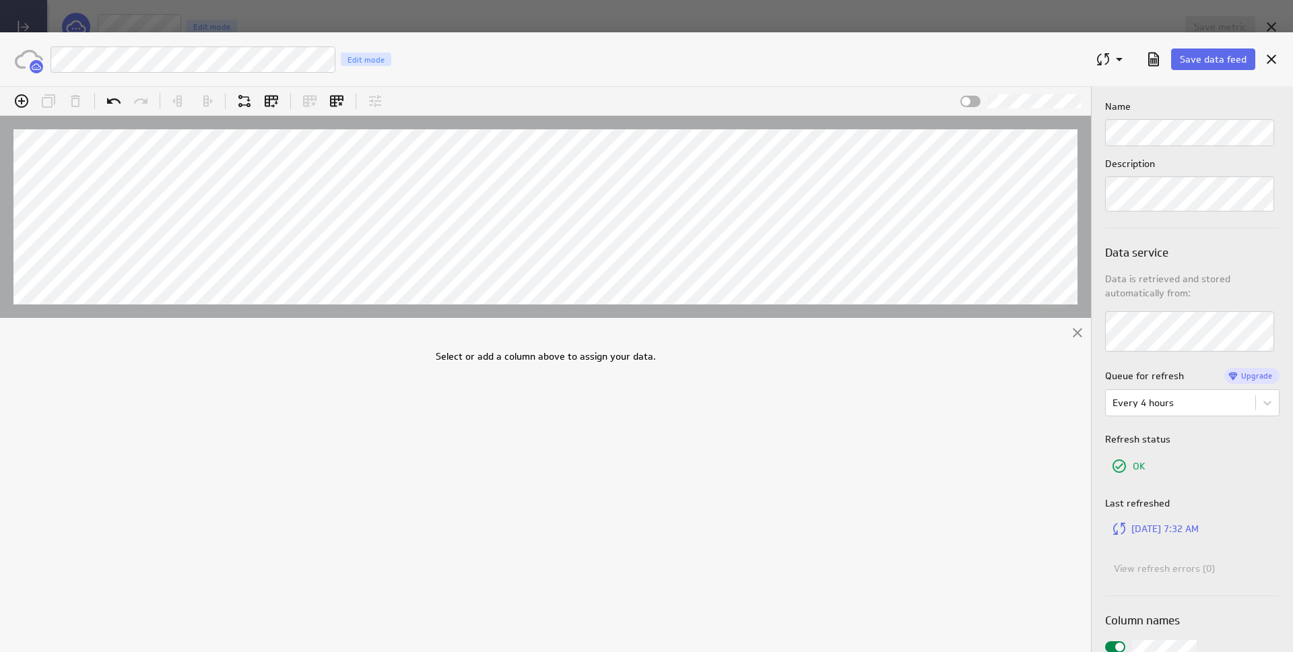
click at [799, 416] on div "Select or add a column above to assign your data." at bounding box center [545, 502] width 1091 height 300
click at [969, 109] on div at bounding box center [545, 101] width 1091 height 30
click at [969, 100] on span at bounding box center [966, 101] width 9 height 9
click at [0, 86] on input "checkbox" at bounding box center [0, 86] width 0 height 0
click at [969, 100] on div at bounding box center [970, 101] width 20 height 11
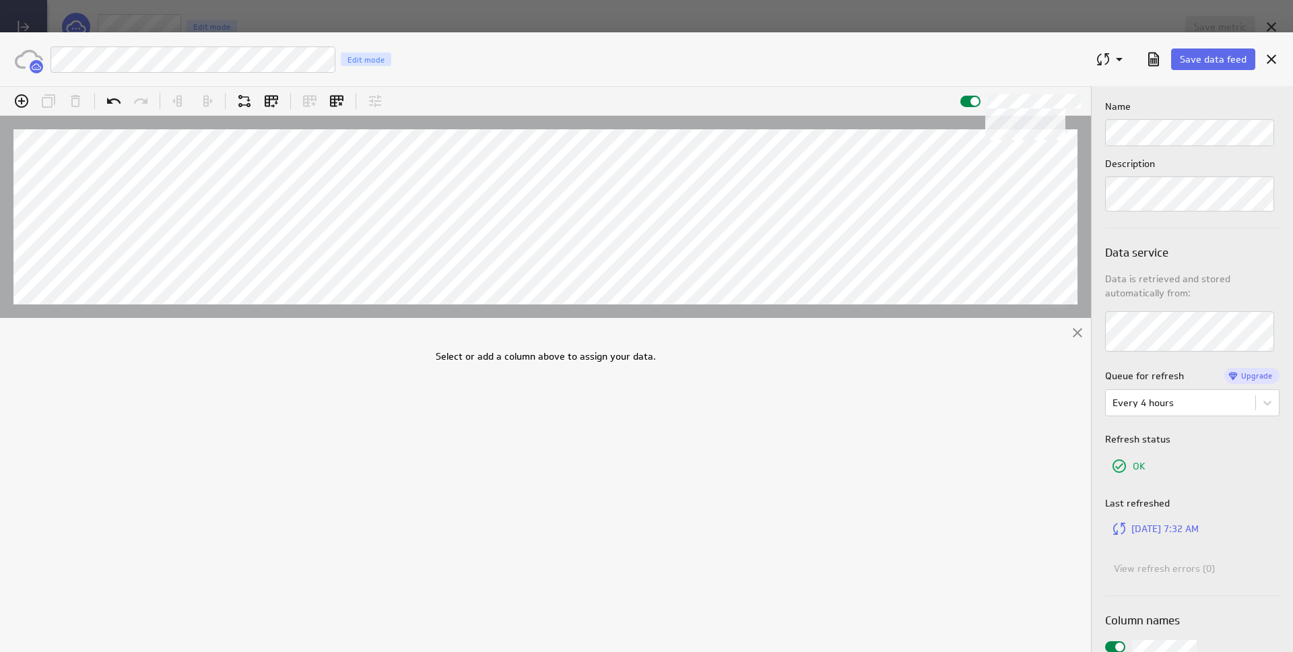
click at [0, 86] on input "checkbox" at bounding box center [0, 86] width 0 height 0
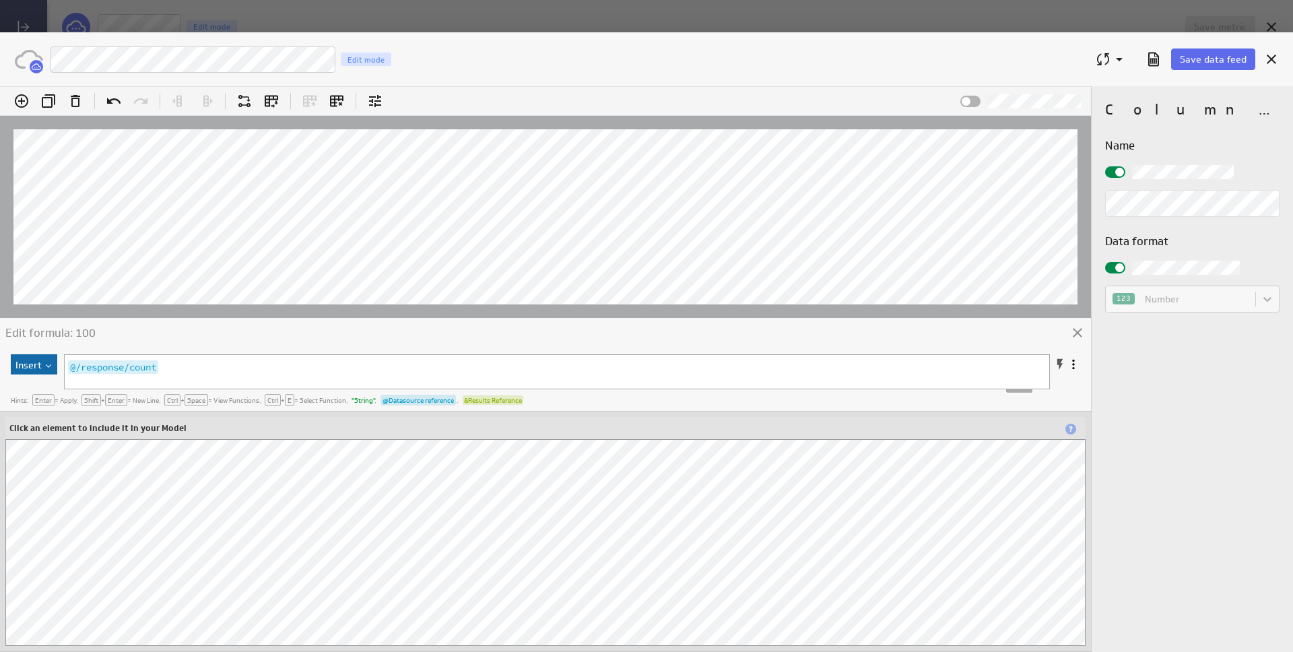
scroll to position [12151, 3]
type textarea "/response/results/universalId"
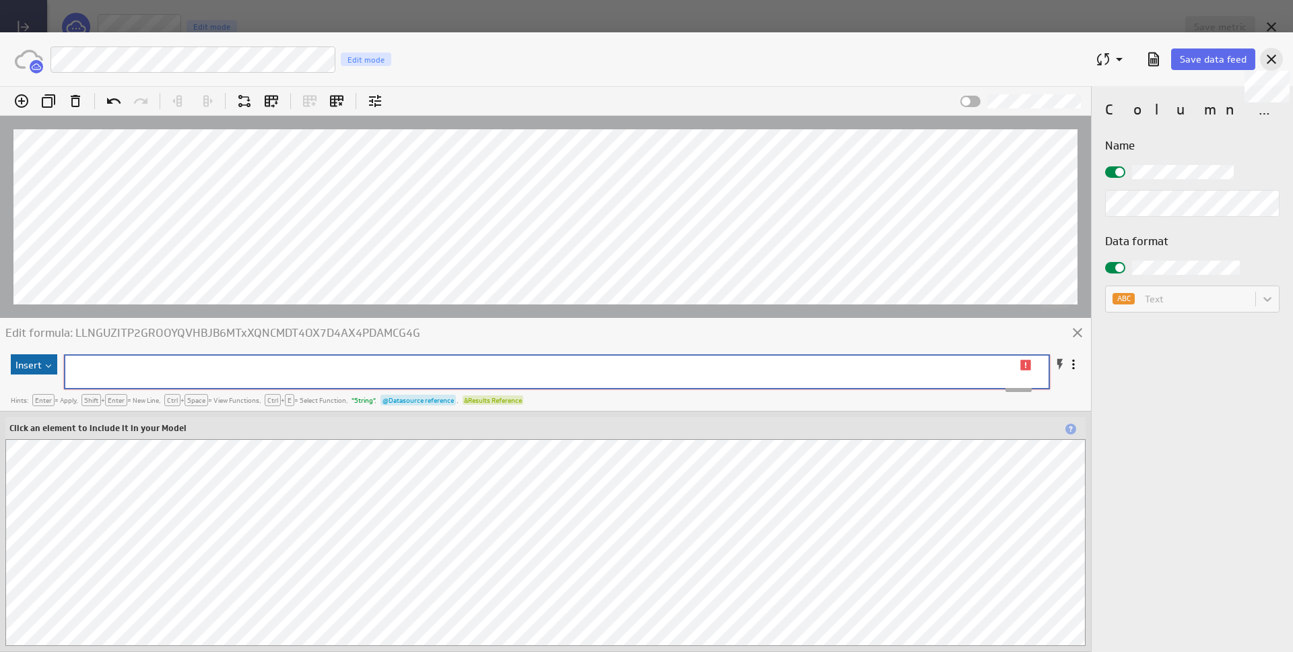
click at [1273, 55] on icon at bounding box center [1271, 59] width 16 height 16
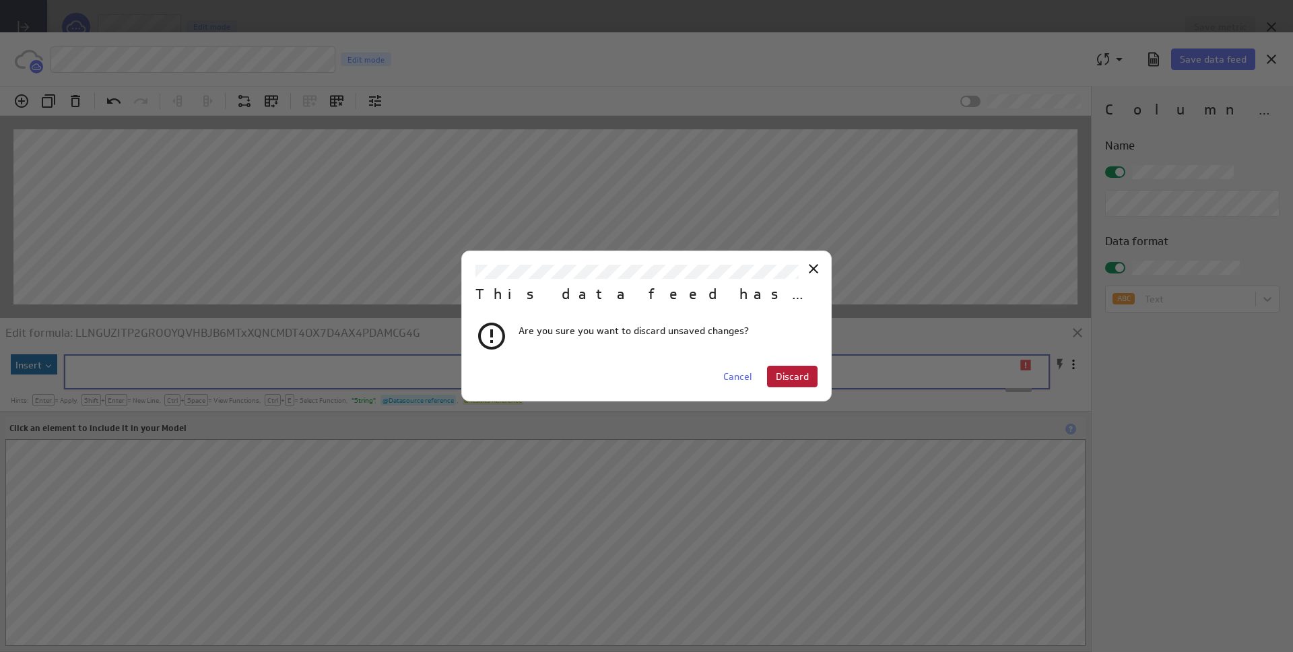
click at [787, 377] on span "Discard" at bounding box center [792, 376] width 33 height 12
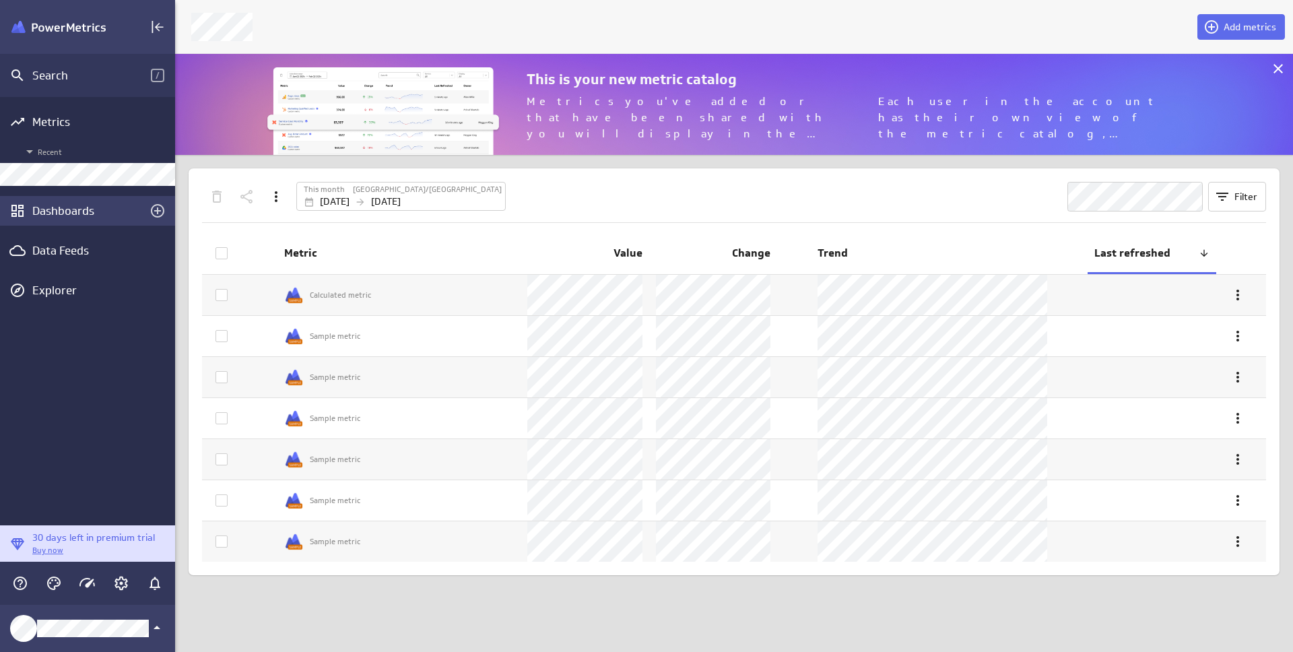
scroll to position [102, 1119]
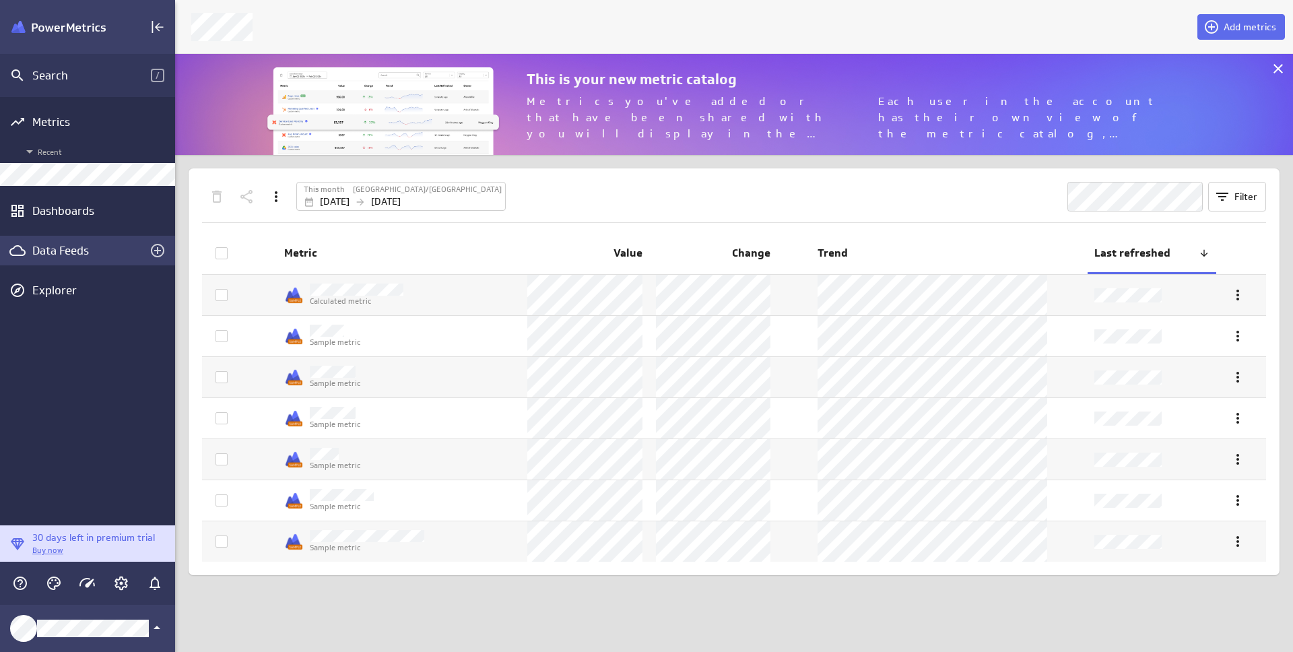
click at [69, 259] on div "Data Feeds" at bounding box center [87, 251] width 175 height 30
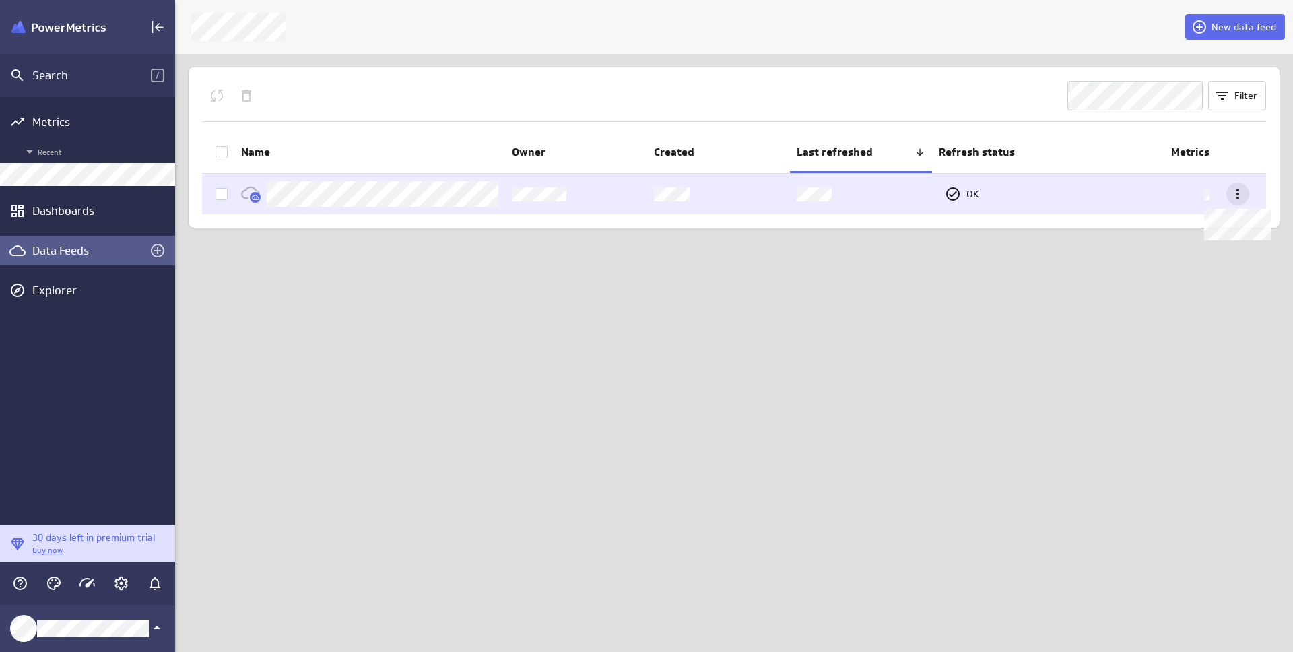
click at [1238, 195] on icon at bounding box center [1237, 194] width 3 height 11
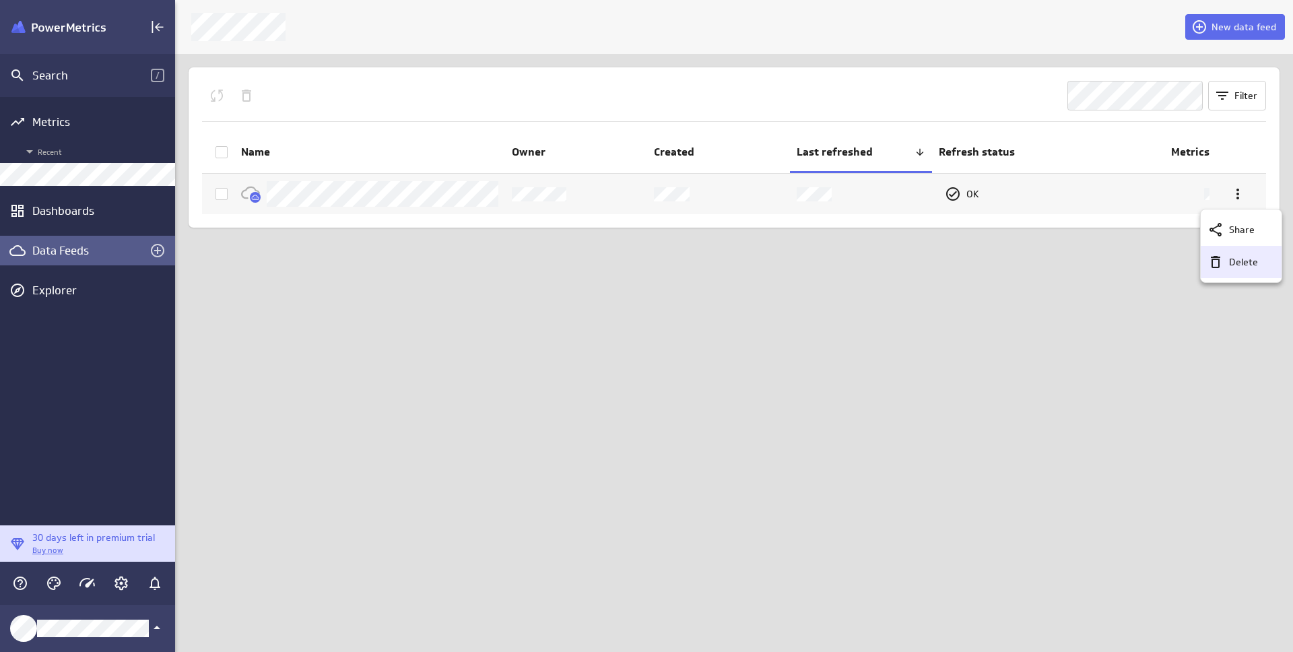
click at [1236, 271] on div "Delete" at bounding box center [1241, 262] width 81 height 32
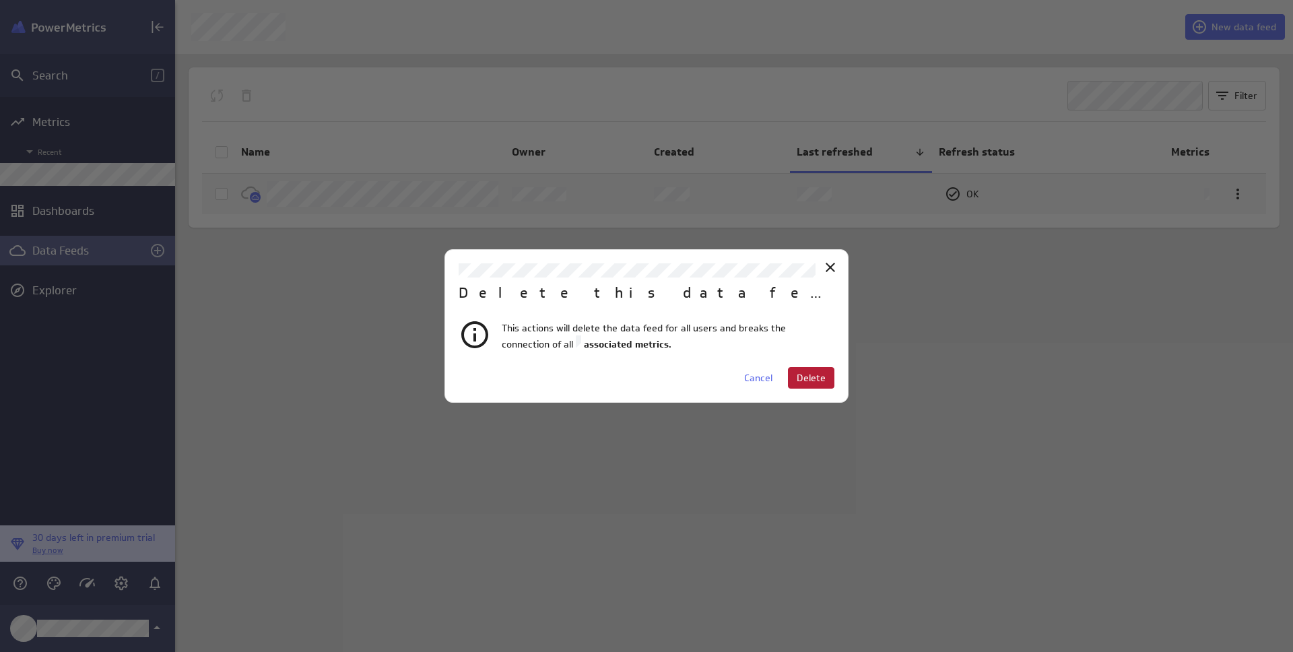
click at [802, 377] on span "Delete" at bounding box center [811, 378] width 29 height 12
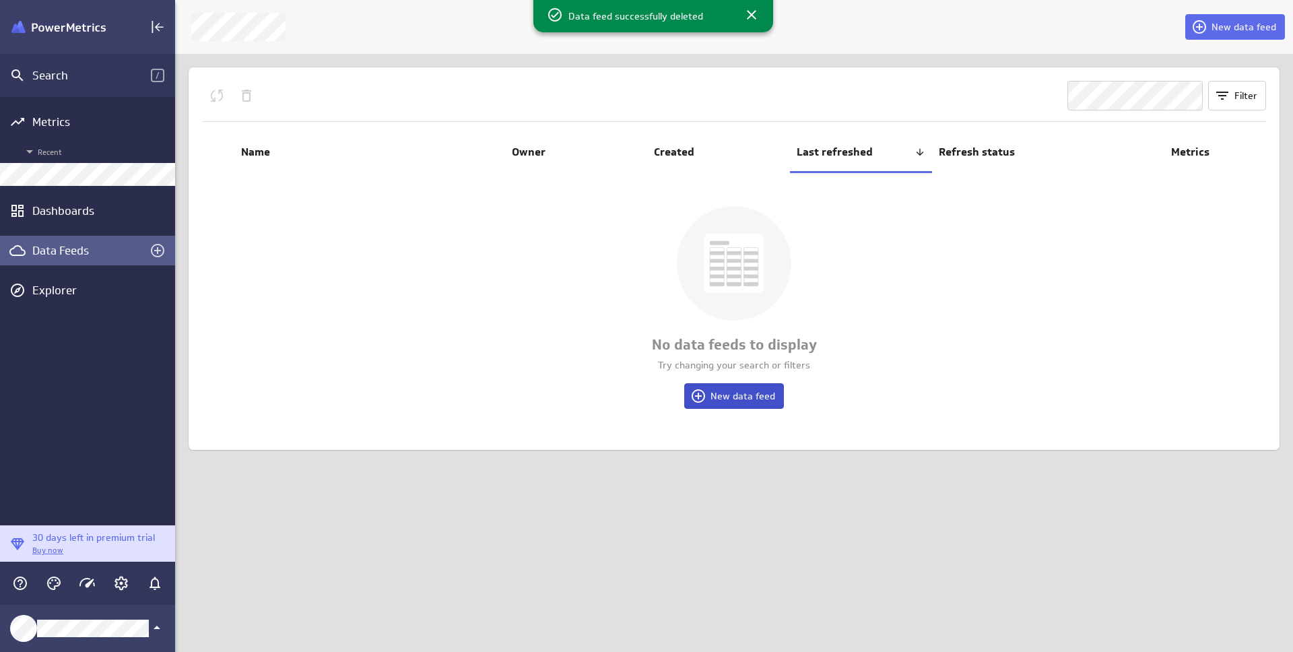
click at [763, 401] on span "New data feed" at bounding box center [742, 396] width 65 height 12
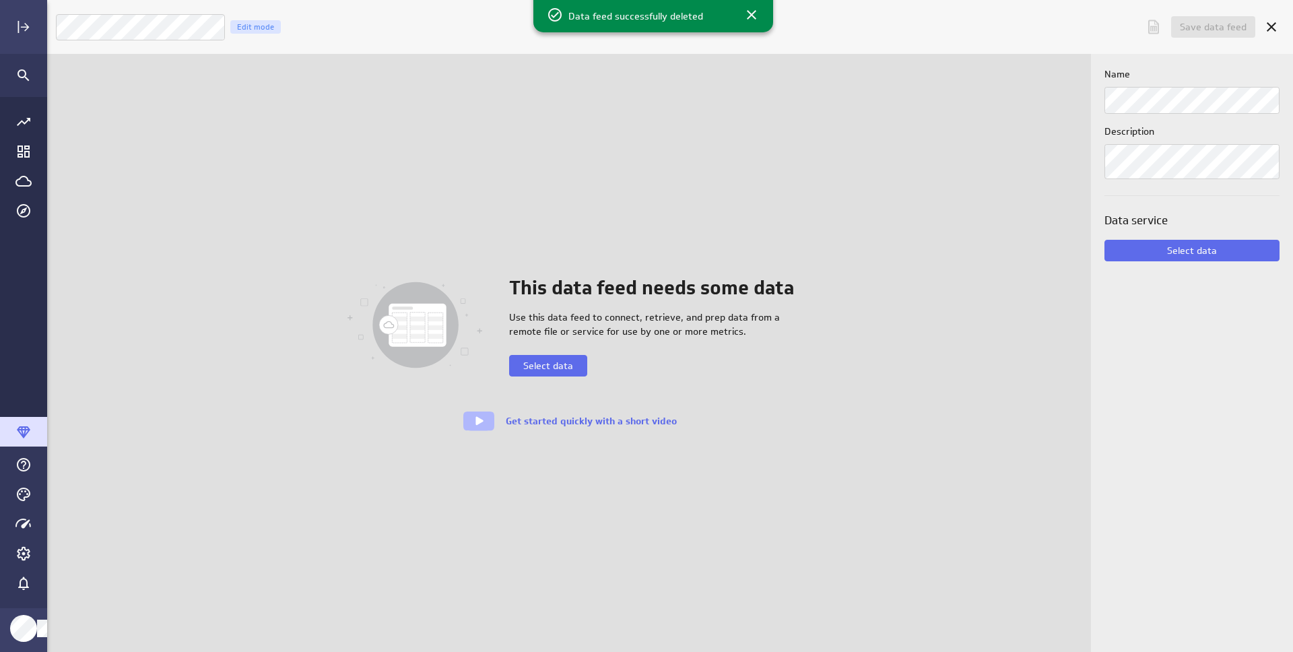
scroll to position [653, 1247]
click at [550, 365] on span "Select data" at bounding box center [548, 366] width 50 height 12
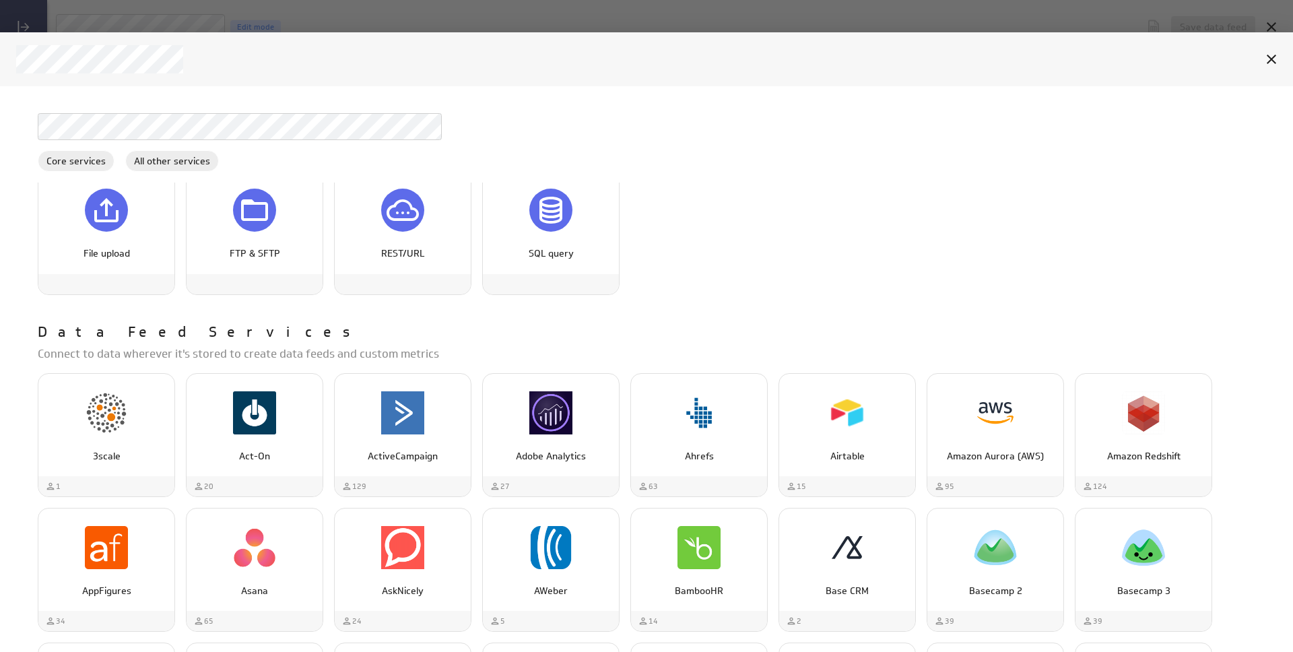
scroll to position [548, 0]
click at [383, 231] on div "REST/URL" at bounding box center [403, 210] width 136 height 51
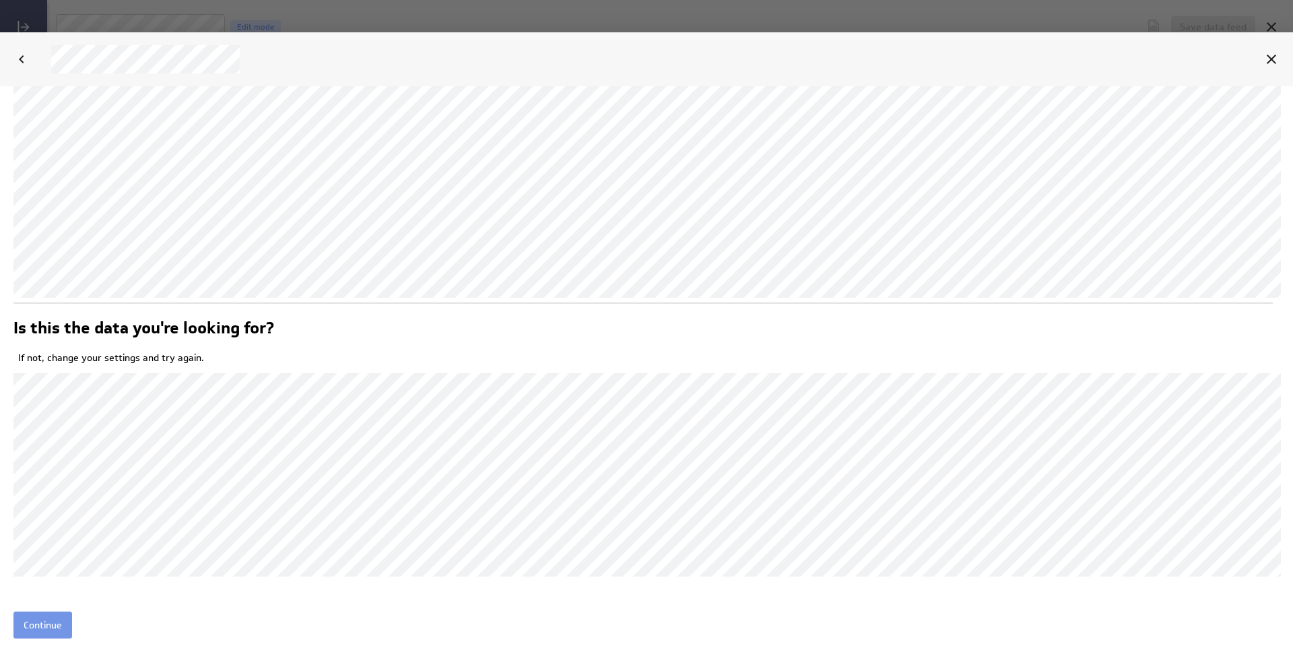
scroll to position [0, 0]
click at [39, 618] on input "Continue" at bounding box center [42, 624] width 59 height 27
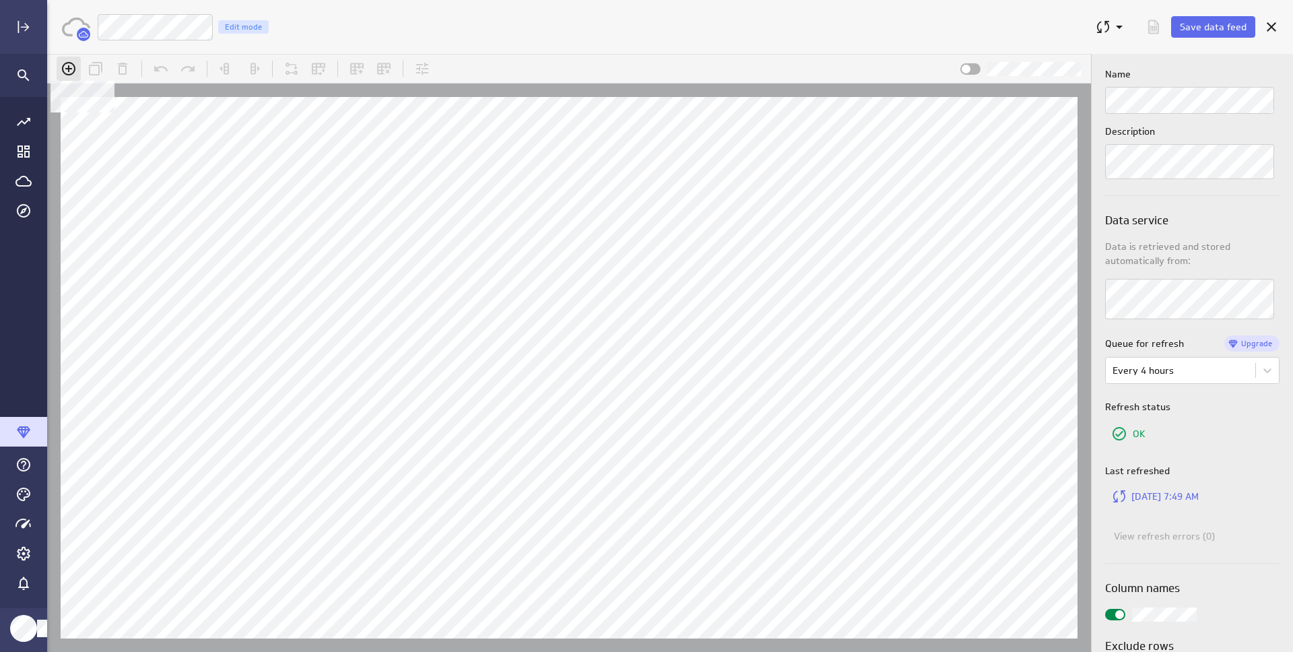
click at [71, 65] on icon at bounding box center [69, 69] width 16 height 16
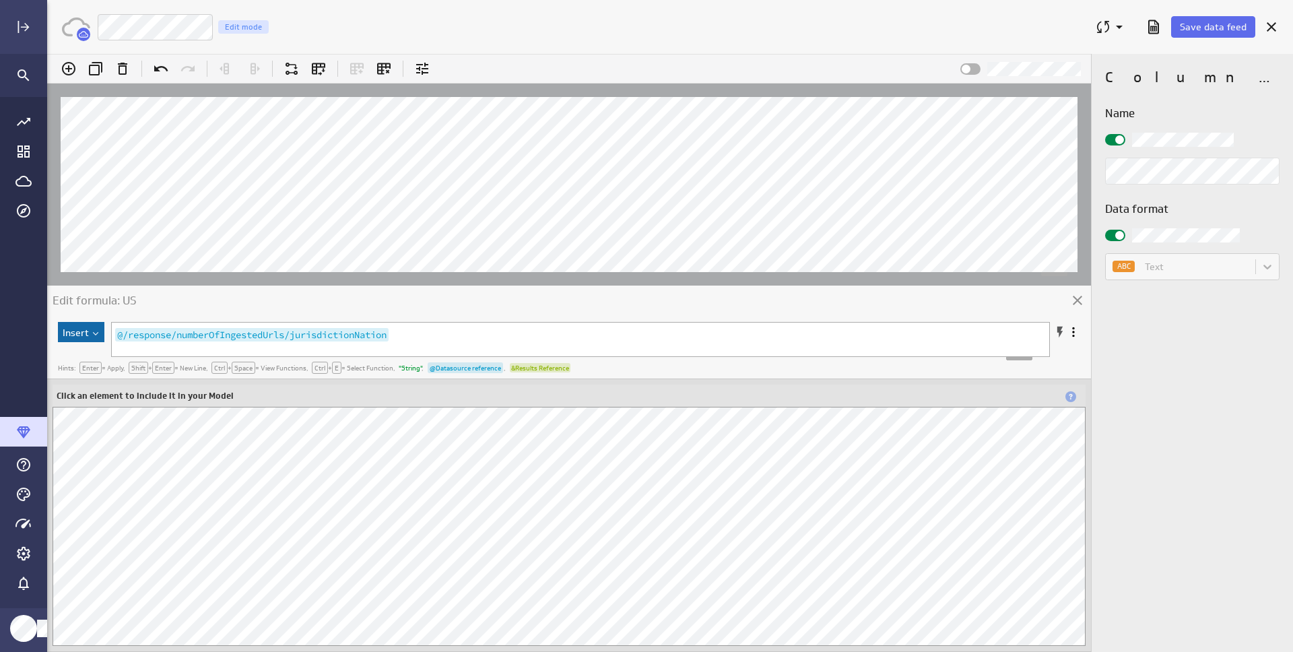
scroll to position [356, 0]
click at [83, 336] on button "Insert" at bounding box center [81, 332] width 46 height 20
click at [560, 293] on div "Edit formula: US" at bounding box center [569, 303] width 1044 height 34
click at [1075, 332] on span at bounding box center [1073, 331] width 13 height 13
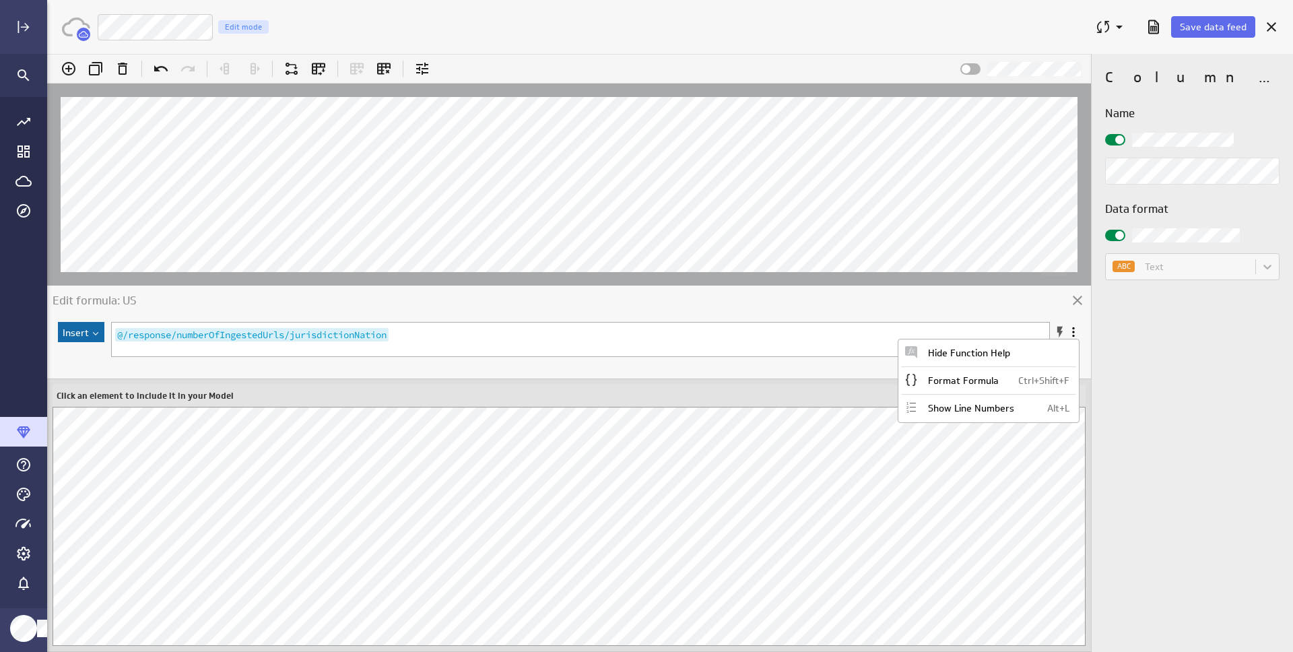
click at [1016, 310] on div "Edit formula: US" at bounding box center [569, 303] width 1044 height 34
click at [296, 354] on div at bounding box center [563, 357] width 937 height 6
click at [98, 335] on button "Insert" at bounding box center [81, 332] width 46 height 20
click at [368, 345] on div "@/response/numberOfIngestedUrls/jurisdictionNation" at bounding box center [591, 350] width 958 height 54
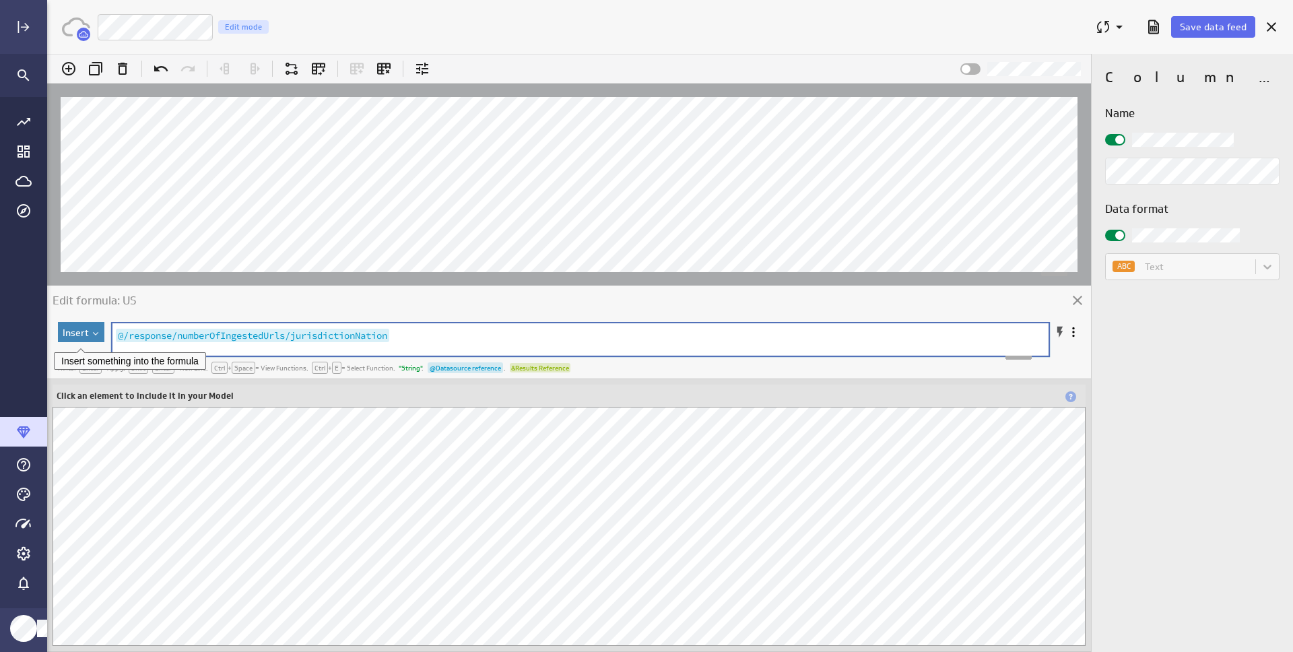
click at [96, 334] on img at bounding box center [94, 333] width 11 height 3
click at [102, 375] on div "Results Reference..." at bounding box center [128, 378] width 135 height 22
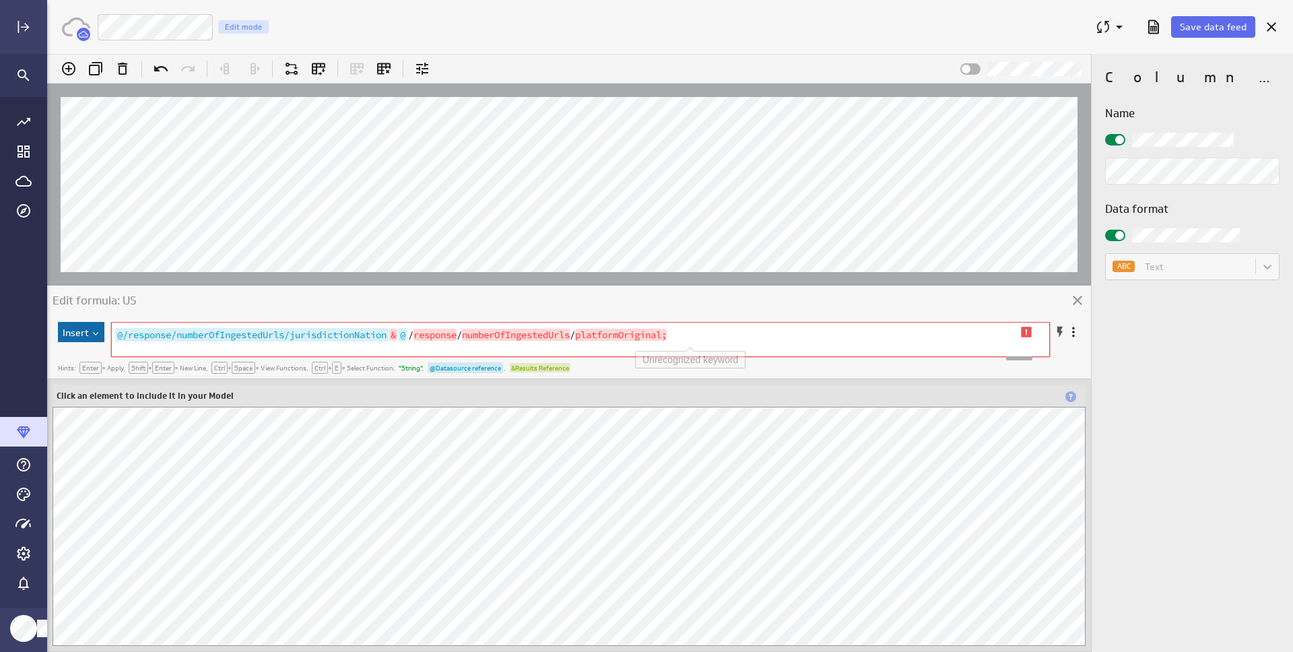
click at [706, 336] on pre "@/response/numberOfIngestedUrls/jurisdictionNation & @ / response / numberOfIng…" at bounding box center [570, 334] width 916 height 15
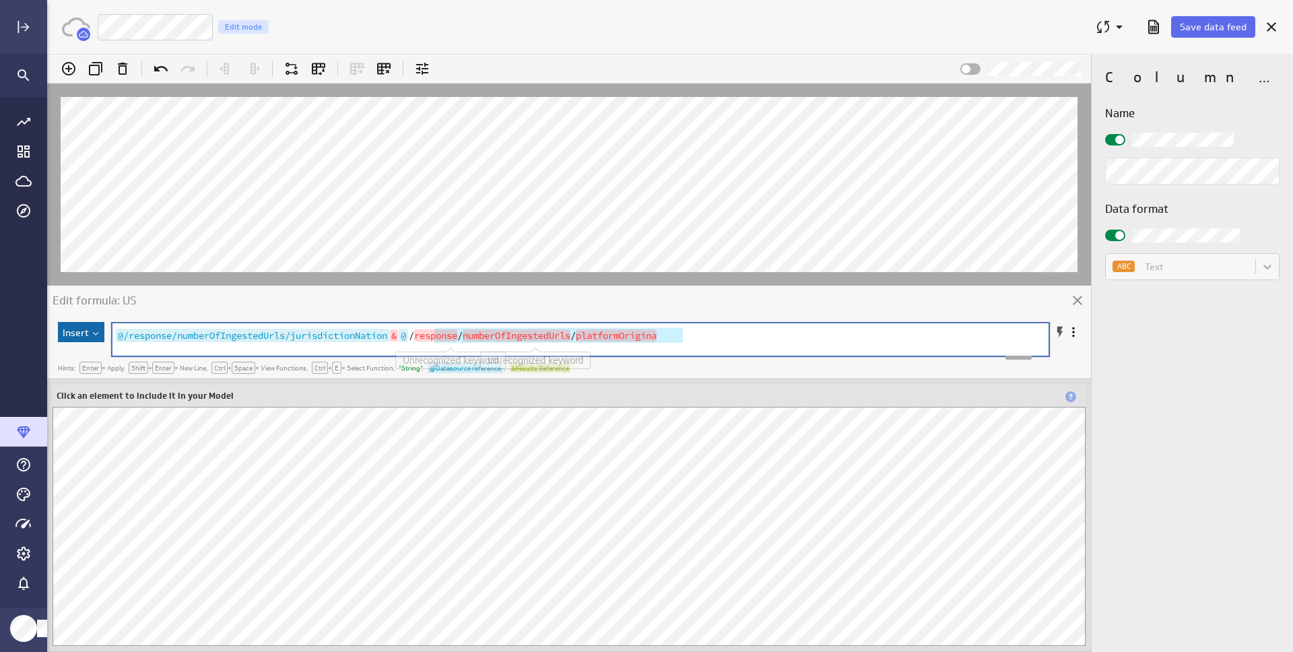
type textarea "8dc10d9592882f173f30269eabe6f97d@/response/numberOfIngestedUrls/platformOrigina"
drag, startPoint x: 694, startPoint y: 333, endPoint x: 413, endPoint y: 335, distance: 280.2
type textarea "="
type textarea "/response/numberOfIngestedUrls/jurisdictionNation"
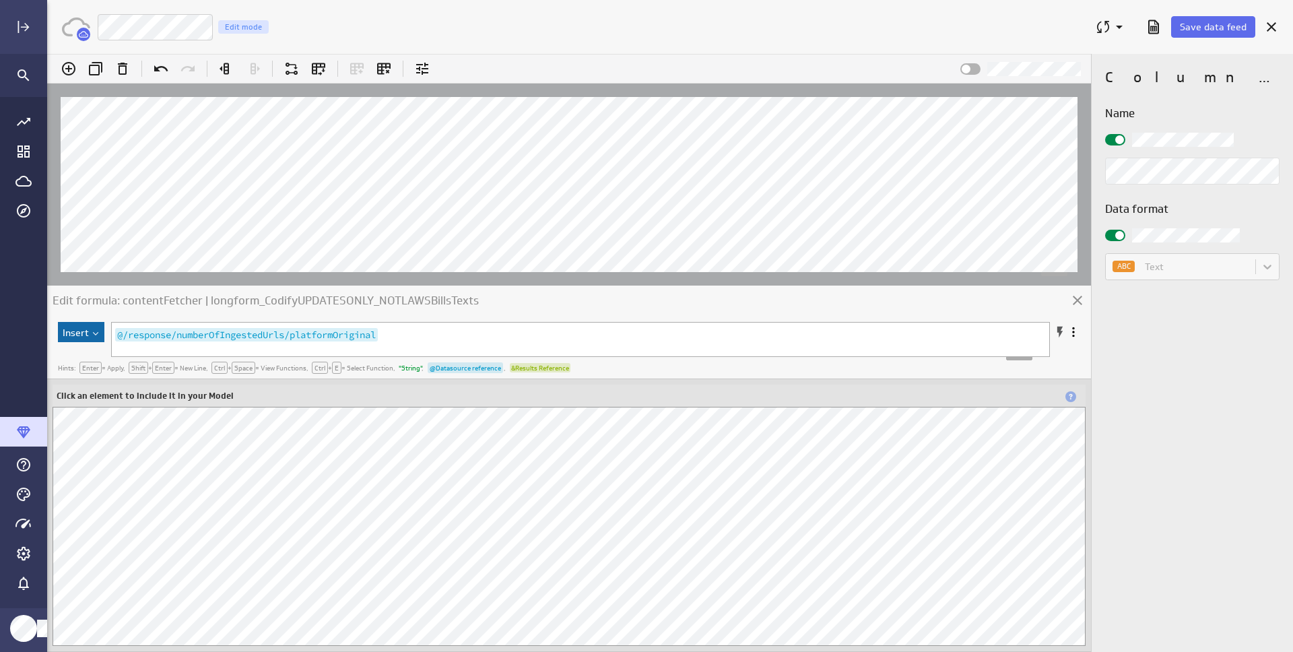
scroll to position [2797, 0]
click at [1123, 139] on span at bounding box center [1119, 139] width 9 height 9
click at [47, 54] on input "checkbox" at bounding box center [47, 54] width 0 height 0
click at [1220, 214] on h3 "Data format" at bounding box center [1192, 209] width 174 height 17
click at [1119, 134] on div at bounding box center [1115, 139] width 20 height 11
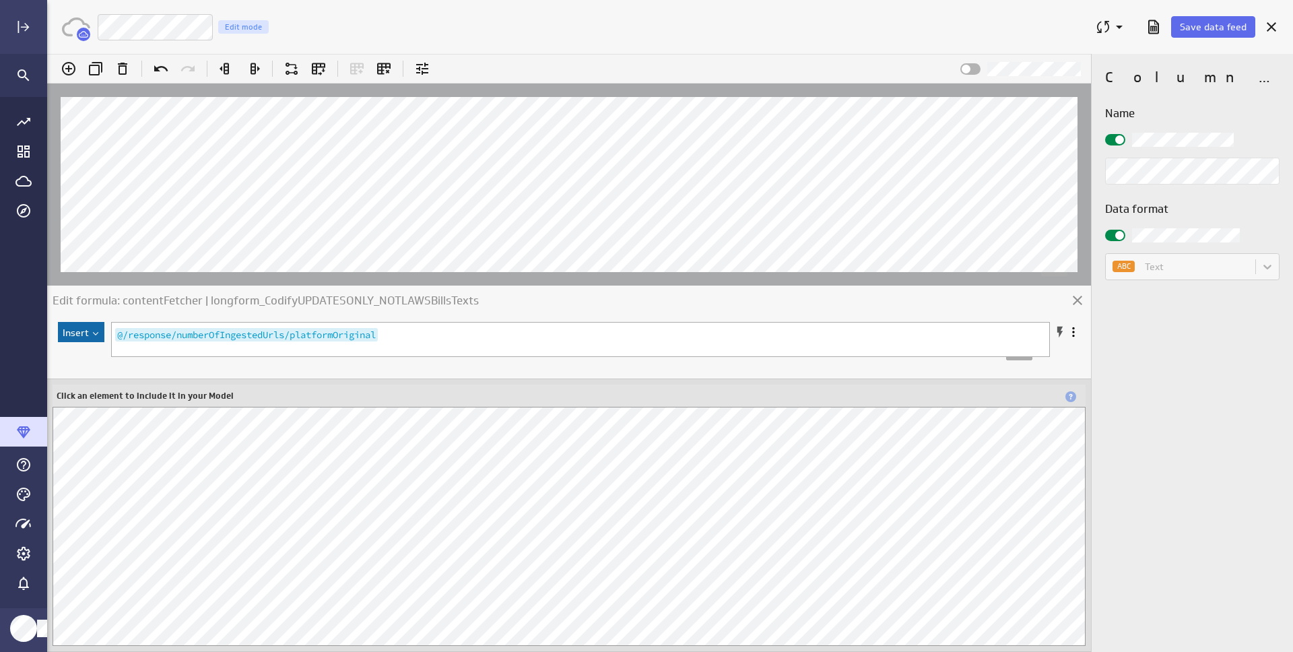
click at [47, 54] on input "checkbox" at bounding box center [47, 54] width 0 height 0
click at [1194, 125] on div "Name" at bounding box center [1192, 144] width 174 height 79
click at [1122, 141] on span at bounding box center [1119, 139] width 9 height 9
click at [47, 54] on input "checkbox" at bounding box center [47, 54] width 0 height 0
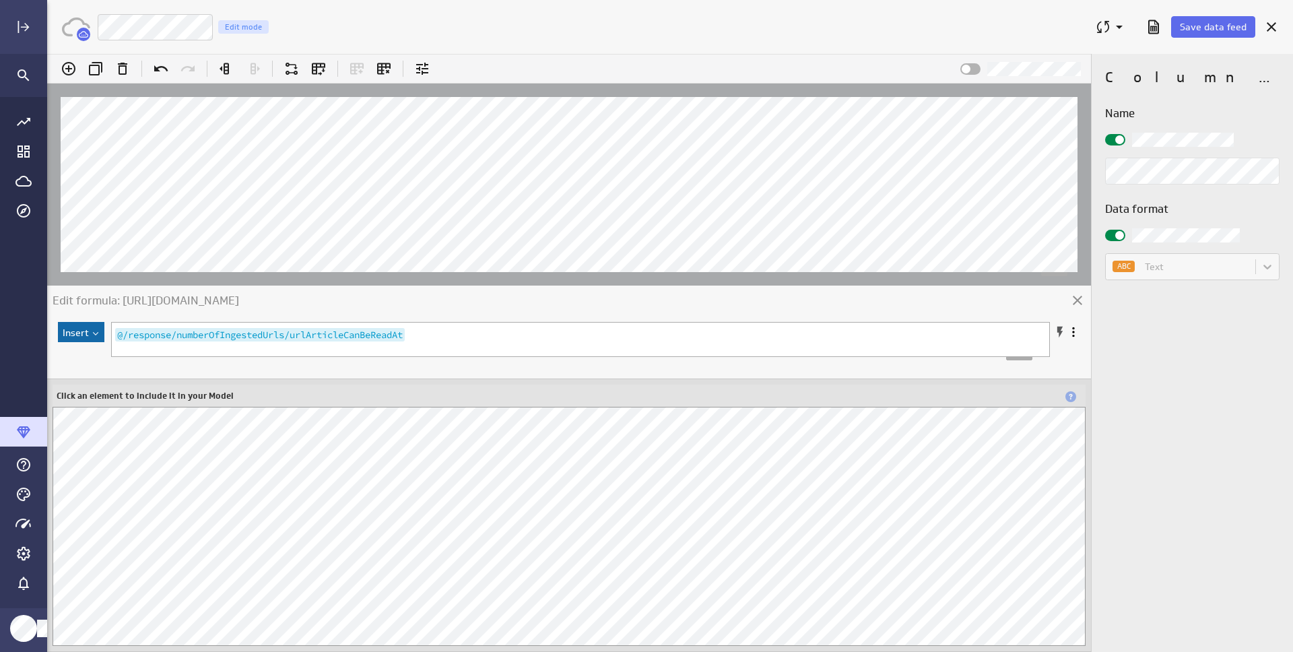
click at [1113, 139] on div at bounding box center [1115, 139] width 20 height 11
click at [47, 54] on input "checkbox" at bounding box center [47, 54] width 0 height 0
click at [1219, 127] on div "Name" at bounding box center [1192, 144] width 174 height 79
click at [1258, 96] on div "Column properties Name Data format ABC Text" at bounding box center [1192, 353] width 201 height 598
click at [1207, 112] on h3 "Name" at bounding box center [1192, 113] width 174 height 17
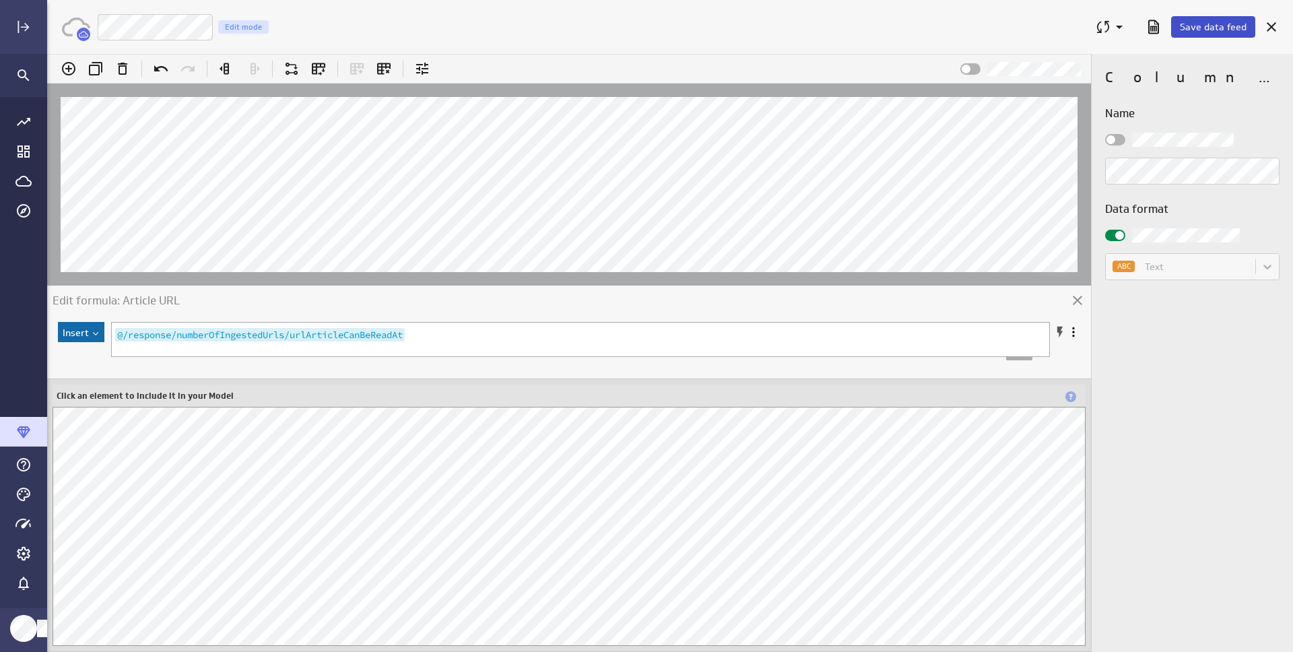
click at [1211, 26] on span "Save data feed" at bounding box center [1213, 27] width 67 height 12
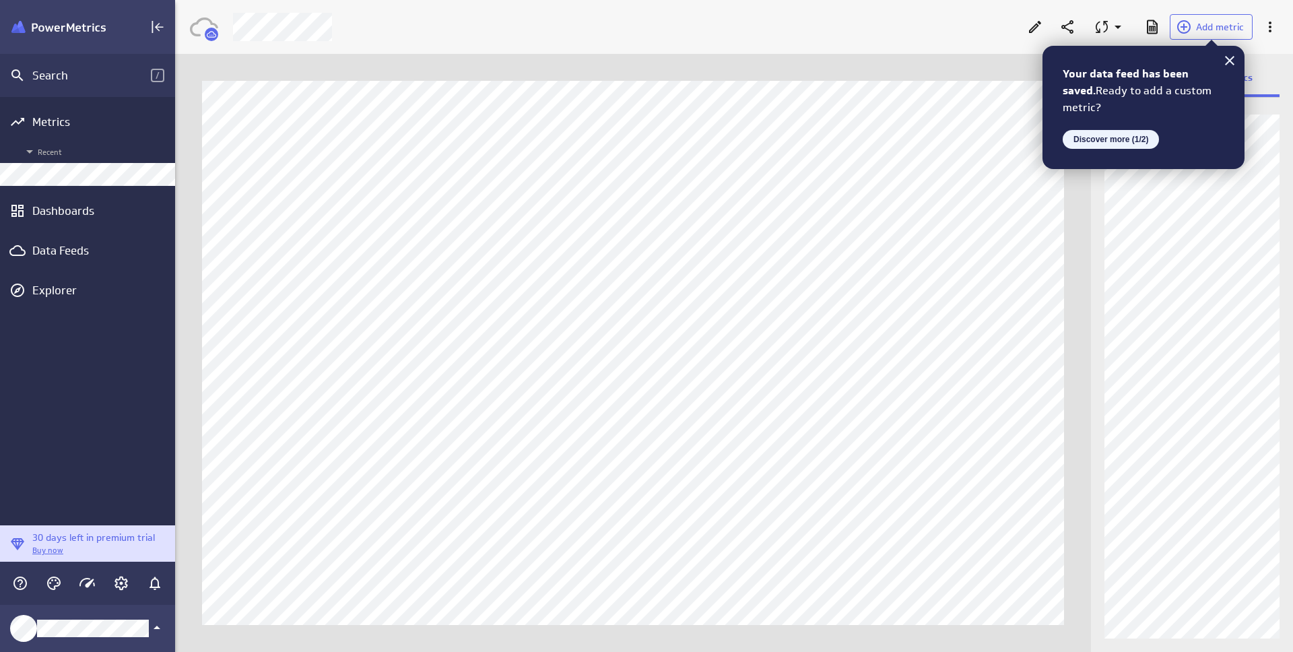
click at [1127, 142] on button "Discover more (1/2)" at bounding box center [1111, 139] width 96 height 19
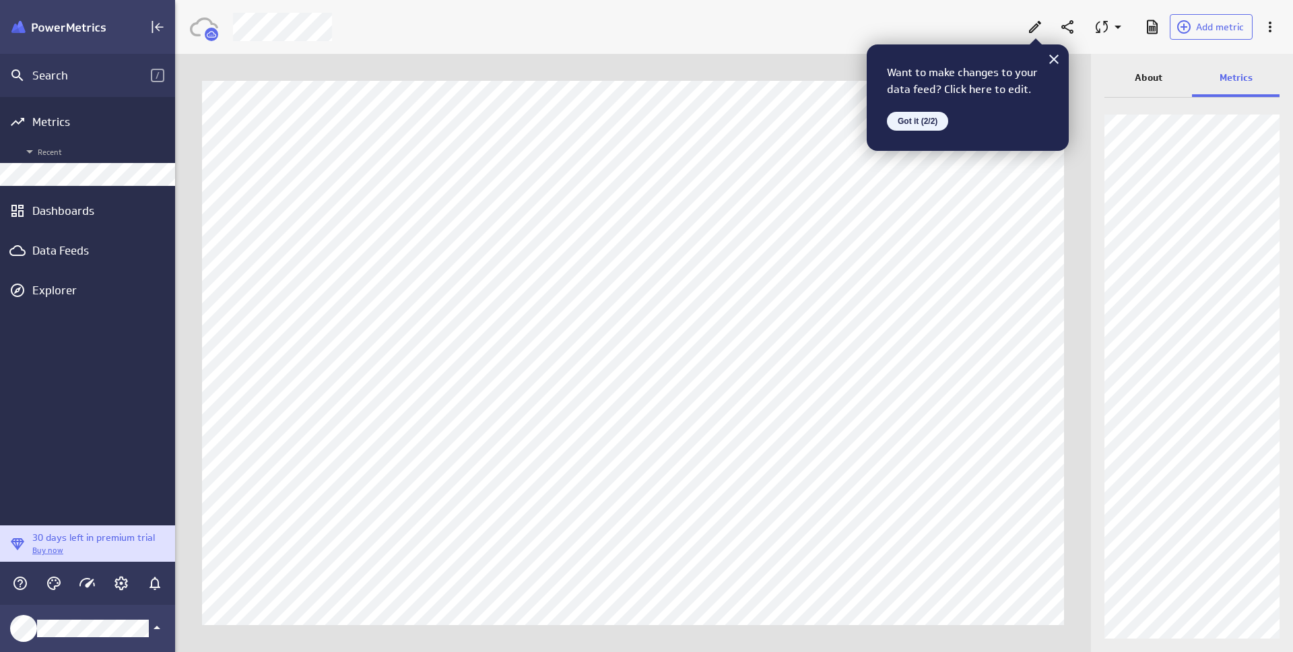
click at [910, 121] on button "Got it (2/2)" at bounding box center [917, 121] width 61 height 19
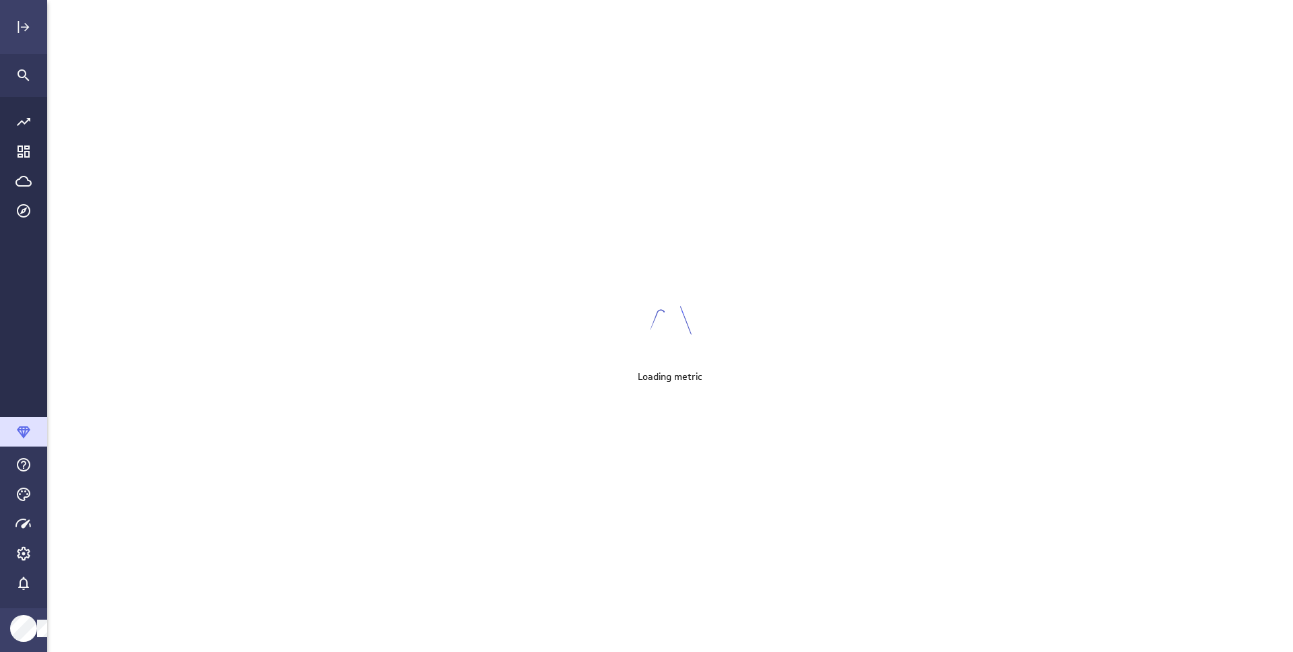
scroll to position [653, 1247]
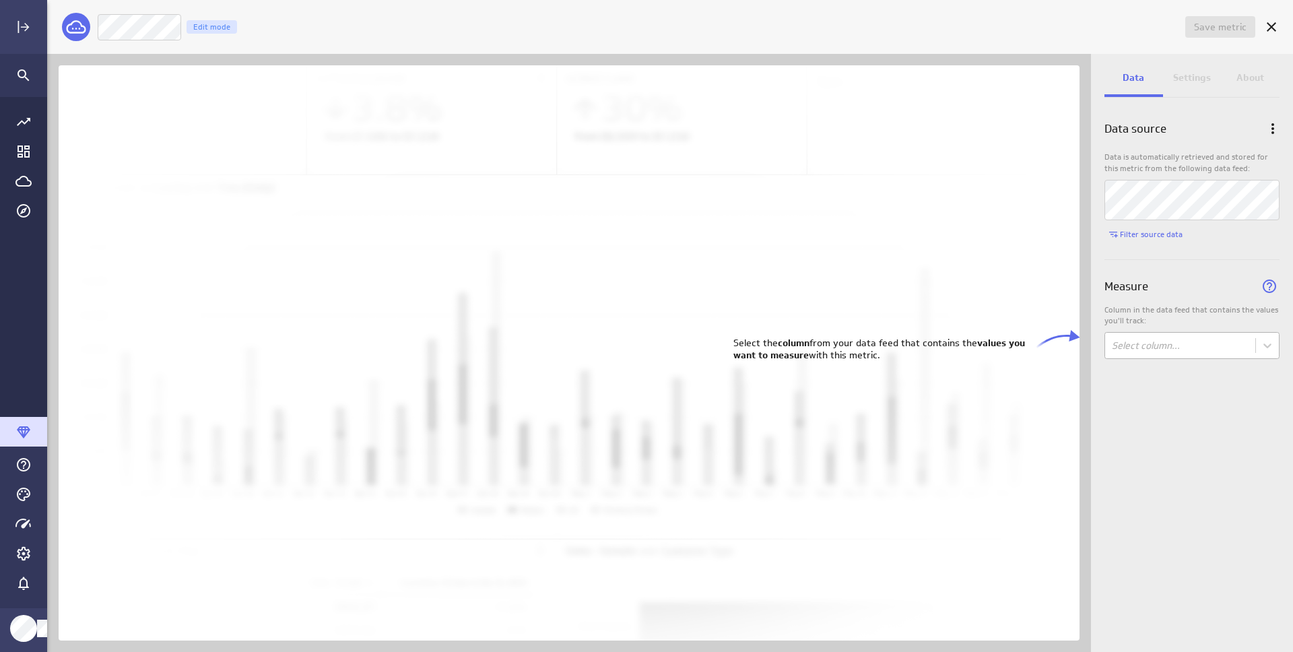
click at [1143, 348] on body "Save metric Untitled Edit mode Data Settings About Data source Data is automati…" at bounding box center [646, 326] width 1293 height 652
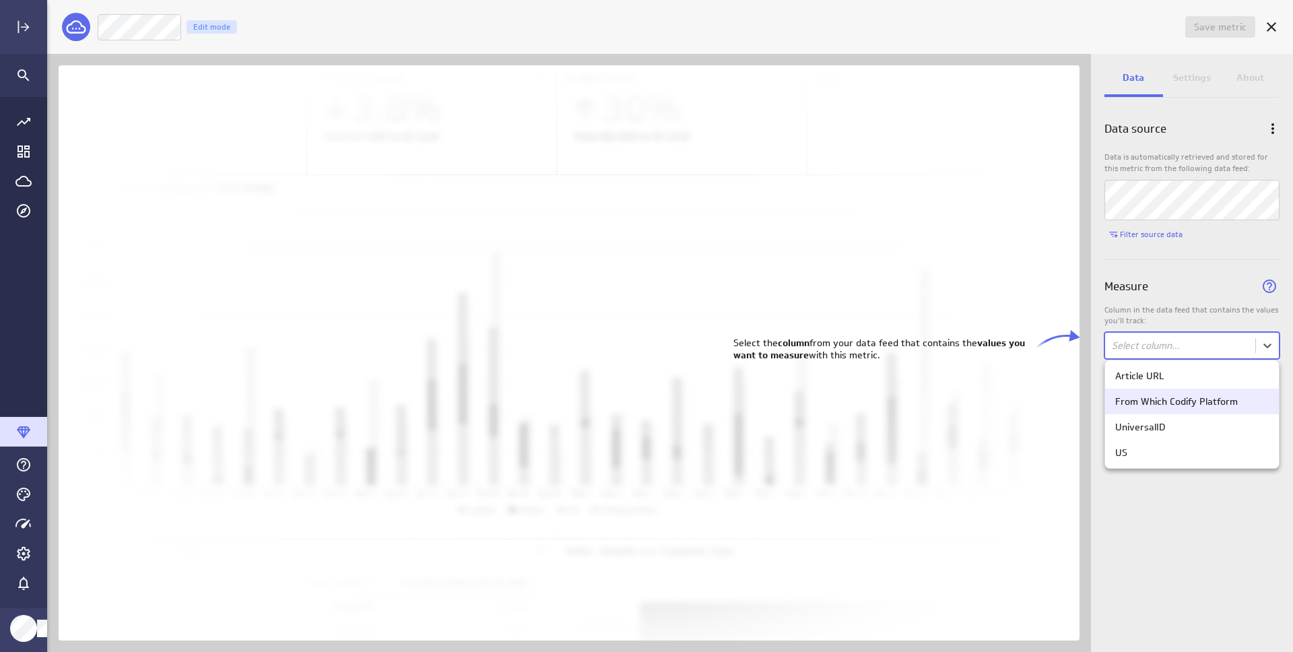
click at [1193, 301] on div at bounding box center [646, 326] width 1293 height 652
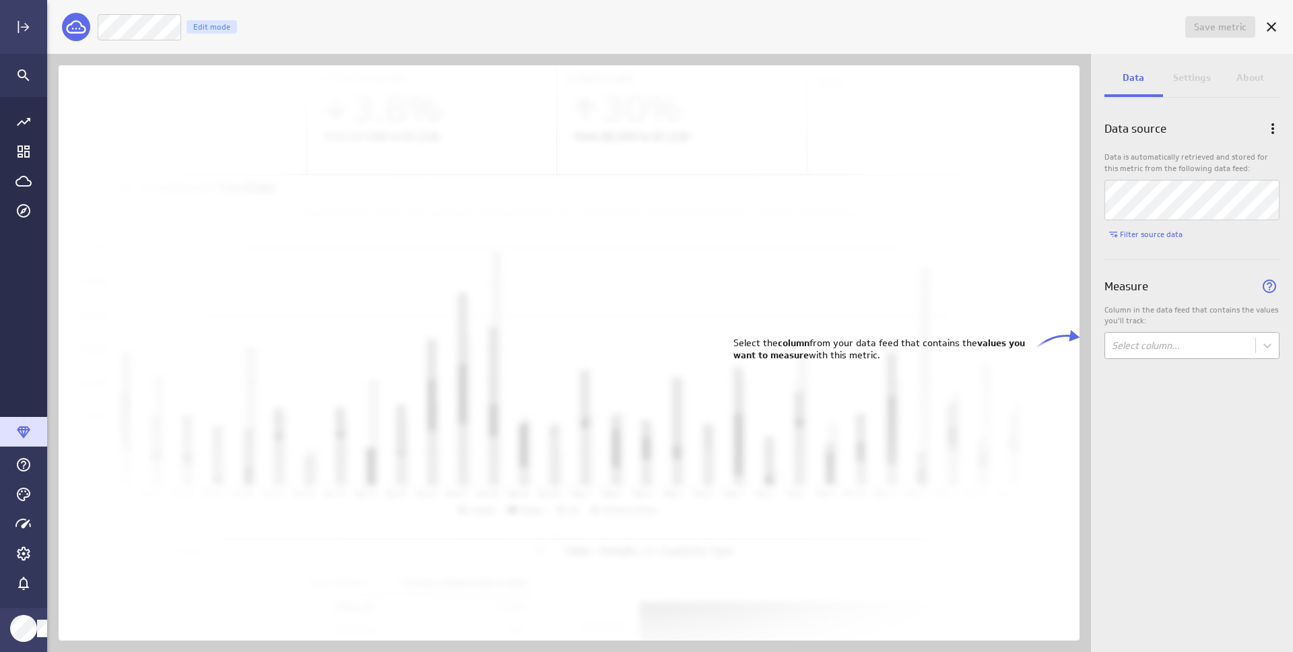
click at [1160, 343] on body "Save metric Untitled Edit mode Data Settings About Data source Data is automati…" at bounding box center [646, 326] width 1293 height 652
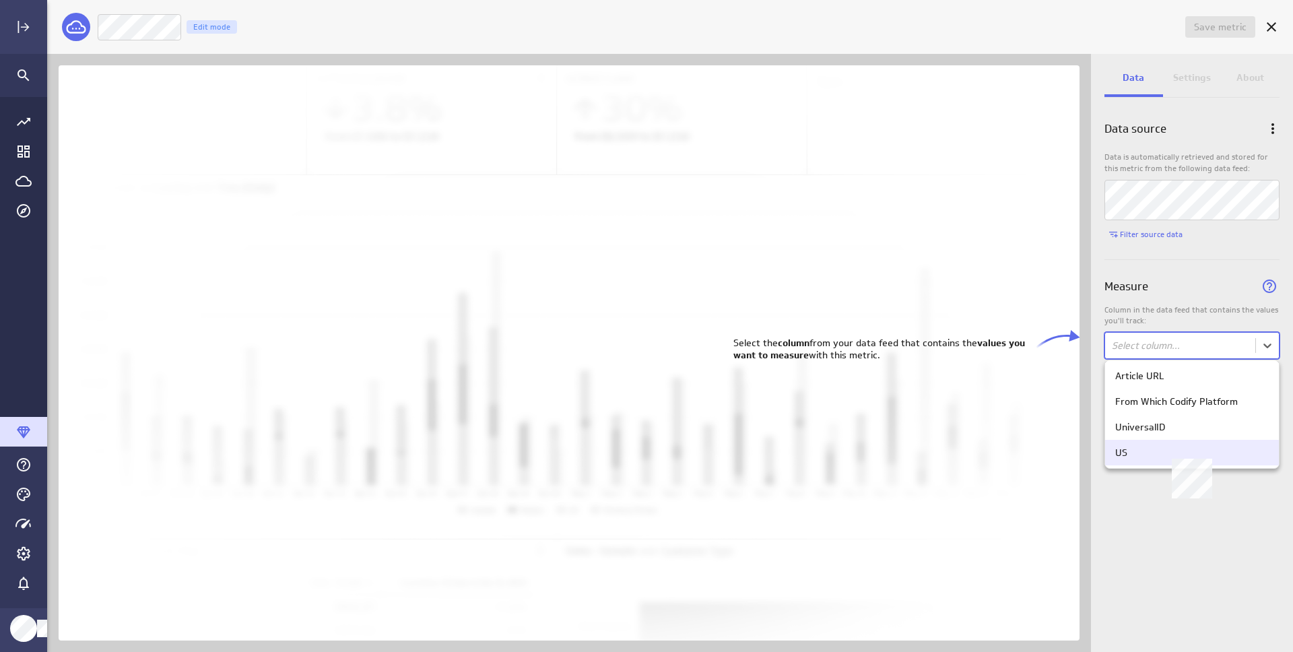
click at [1150, 456] on div "US" at bounding box center [1192, 452] width 154 height 12
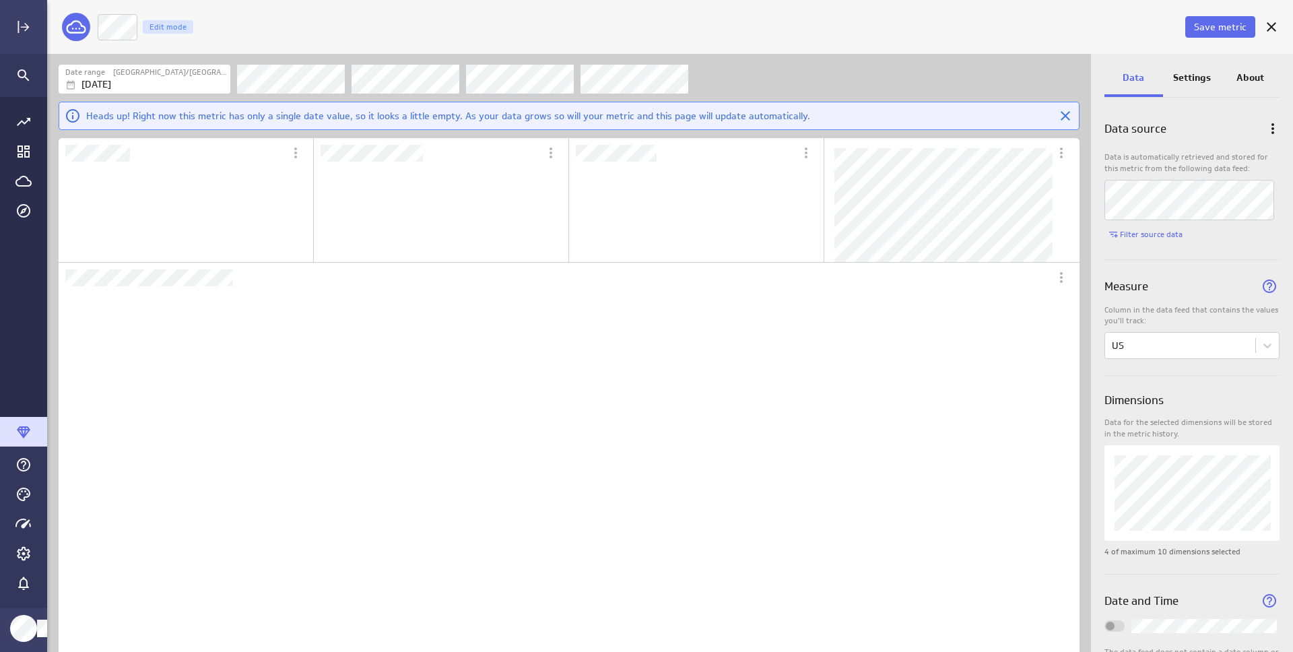
scroll to position [0, 0]
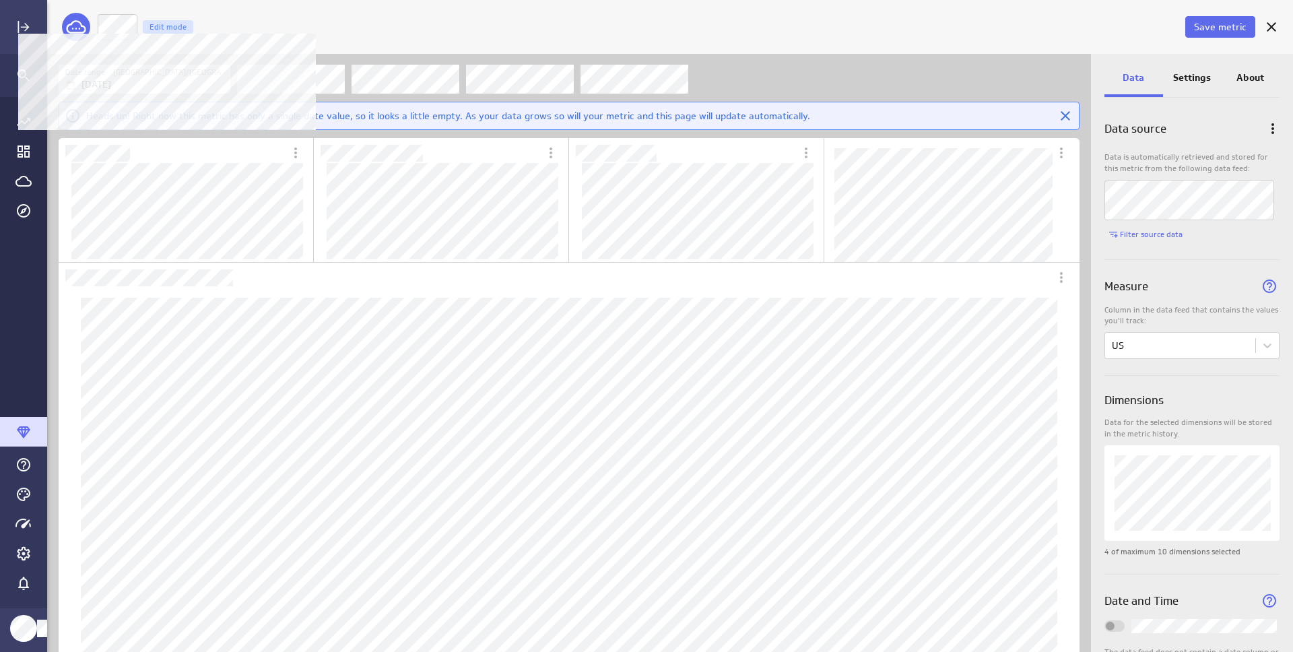
click at [176, 27] on div "Edit mode" at bounding box center [168, 26] width 51 height 13
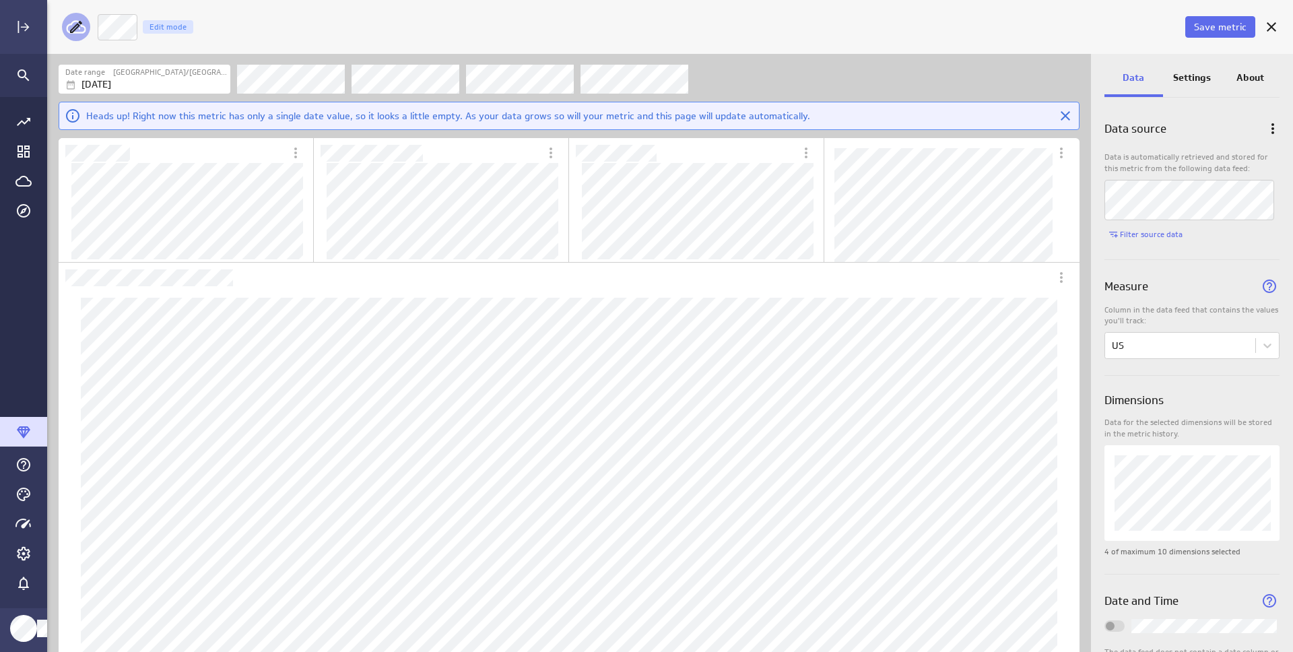
click at [78, 26] on icon at bounding box center [76, 27] width 12 height 12
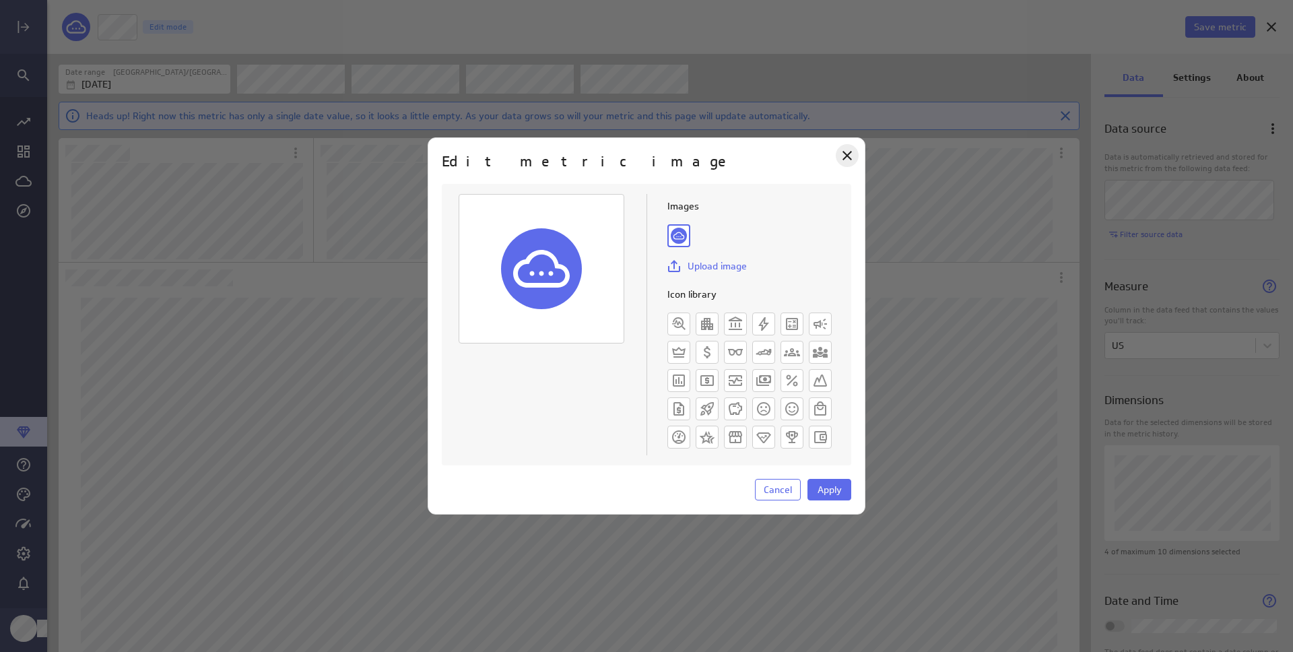
click at [851, 156] on icon "Close" at bounding box center [847, 155] width 16 height 16
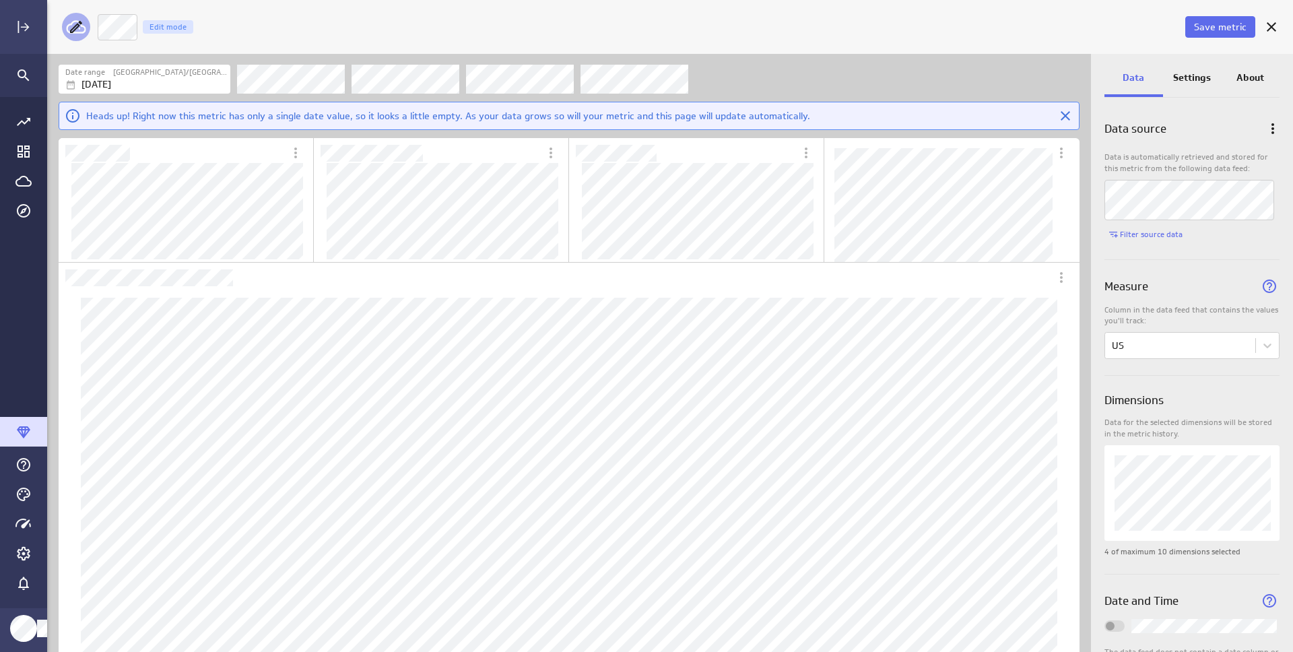
click at [79, 20] on icon at bounding box center [76, 27] width 16 height 16
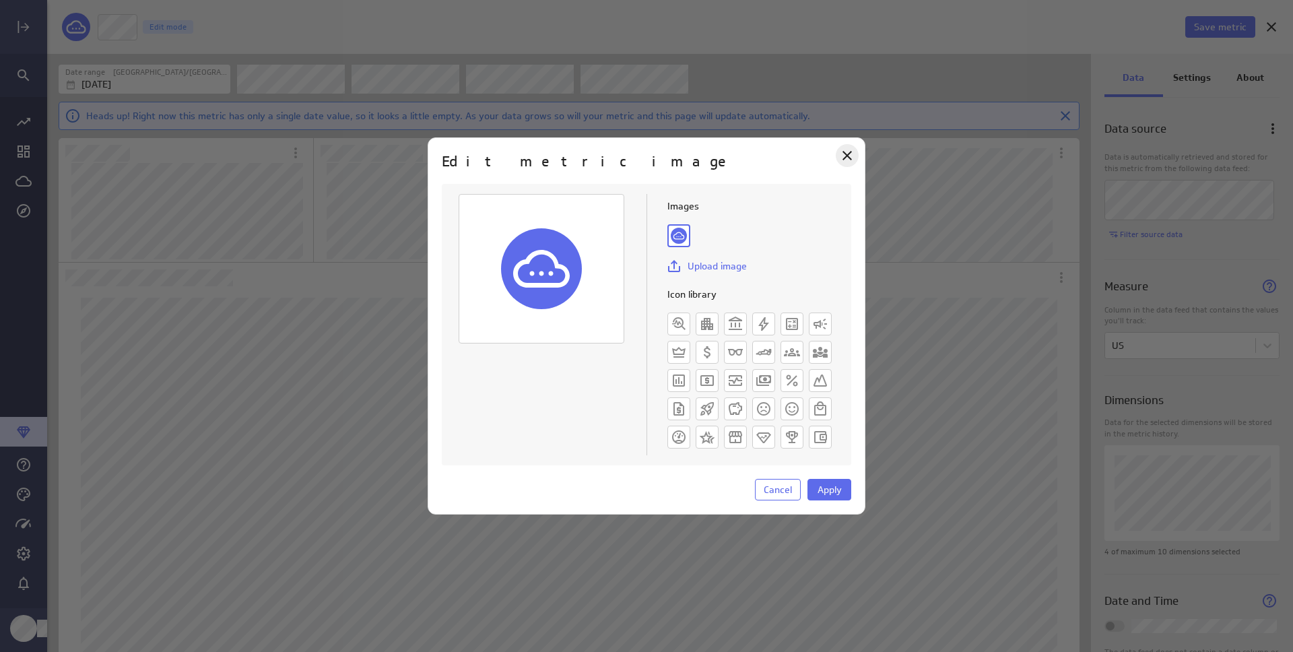
click at [846, 155] on icon "Close" at bounding box center [847, 155] width 16 height 16
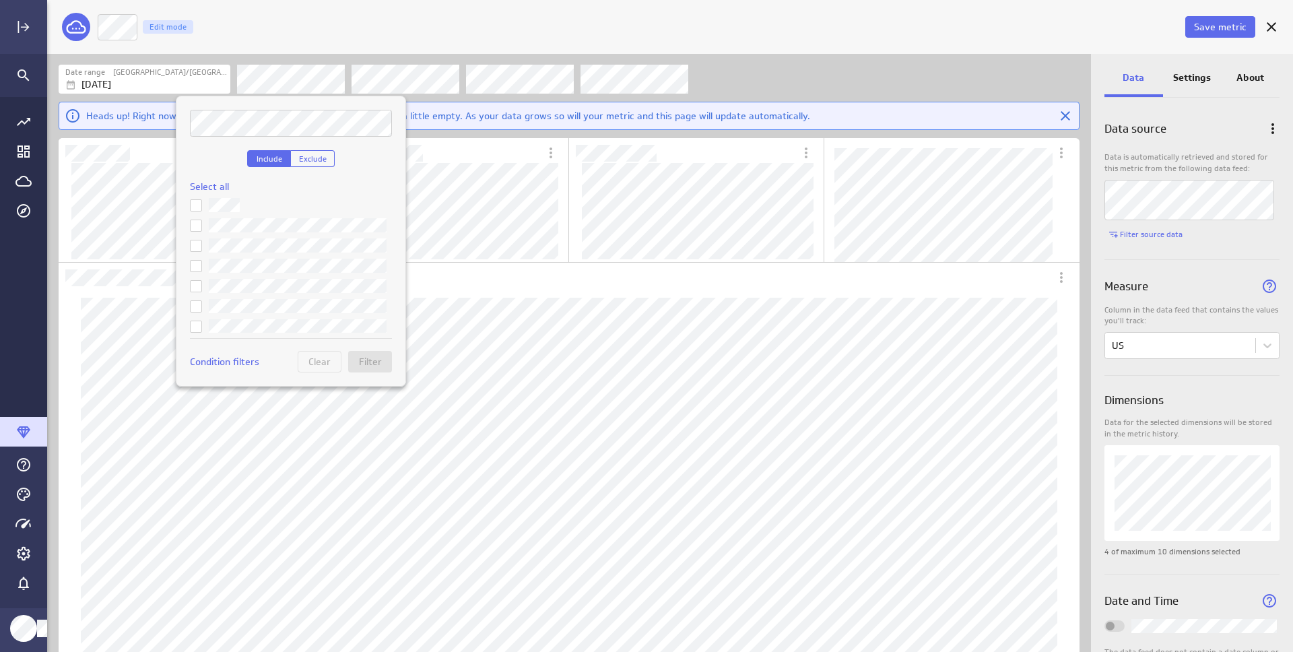
click at [303, 81] on div at bounding box center [646, 326] width 1293 height 652
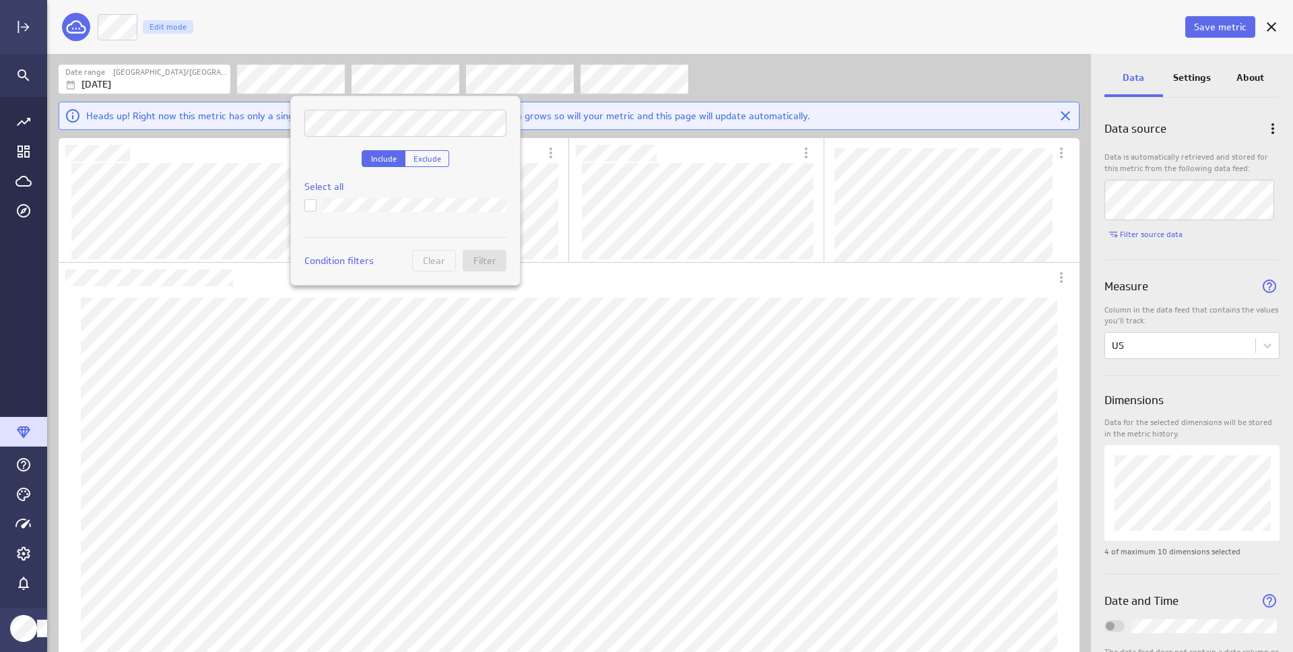
click at [388, 79] on div at bounding box center [646, 326] width 1293 height 652
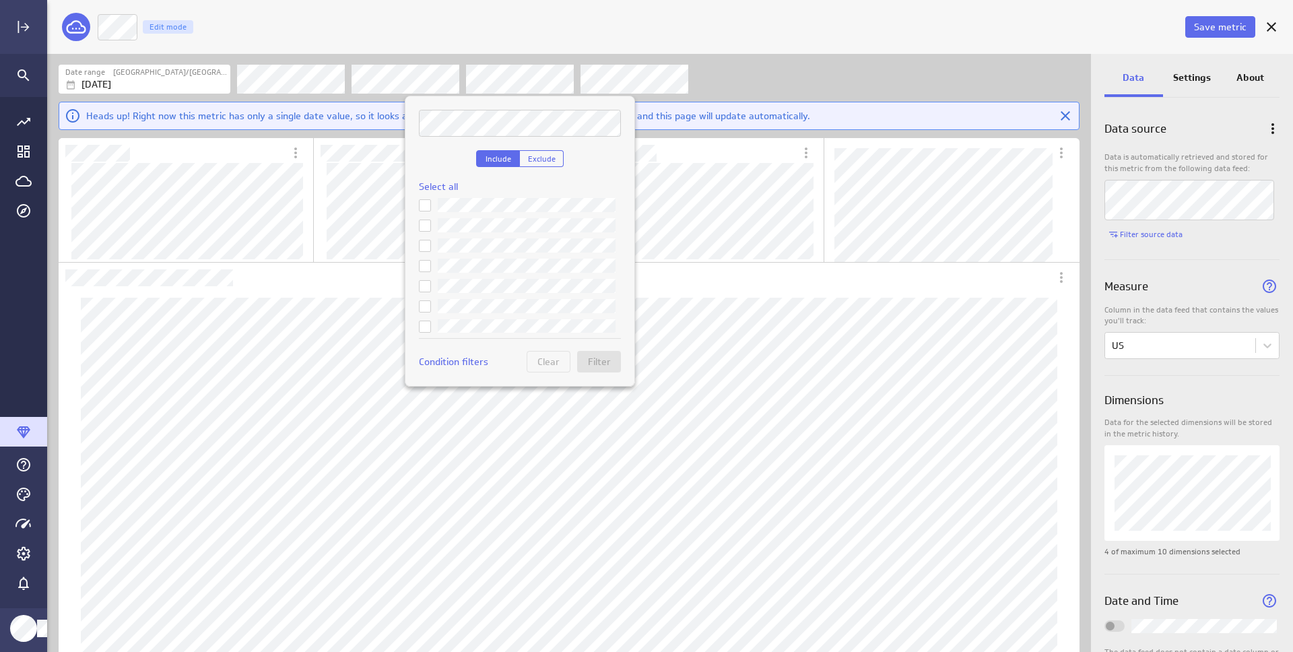
click at [498, 84] on div at bounding box center [646, 326] width 1293 height 652
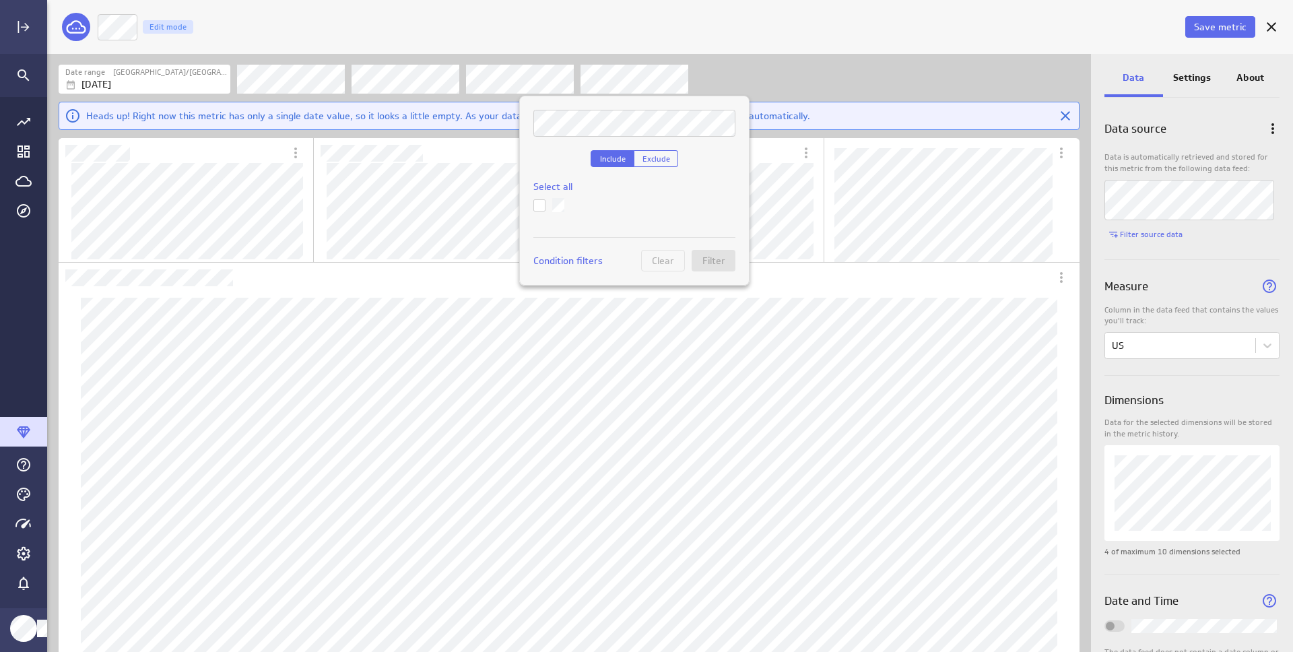
click at [615, 82] on div at bounding box center [646, 326] width 1293 height 652
click at [662, 84] on div at bounding box center [646, 326] width 1293 height 652
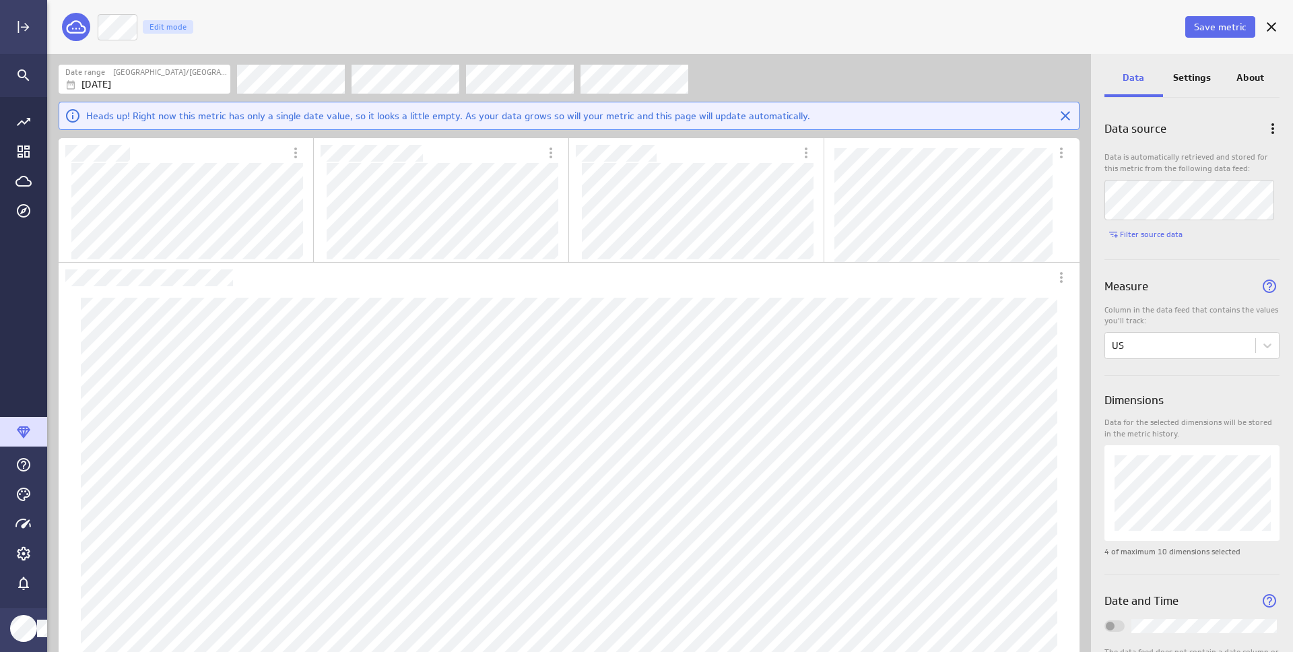
click at [1195, 80] on p "Settings" at bounding box center [1192, 78] width 38 height 14
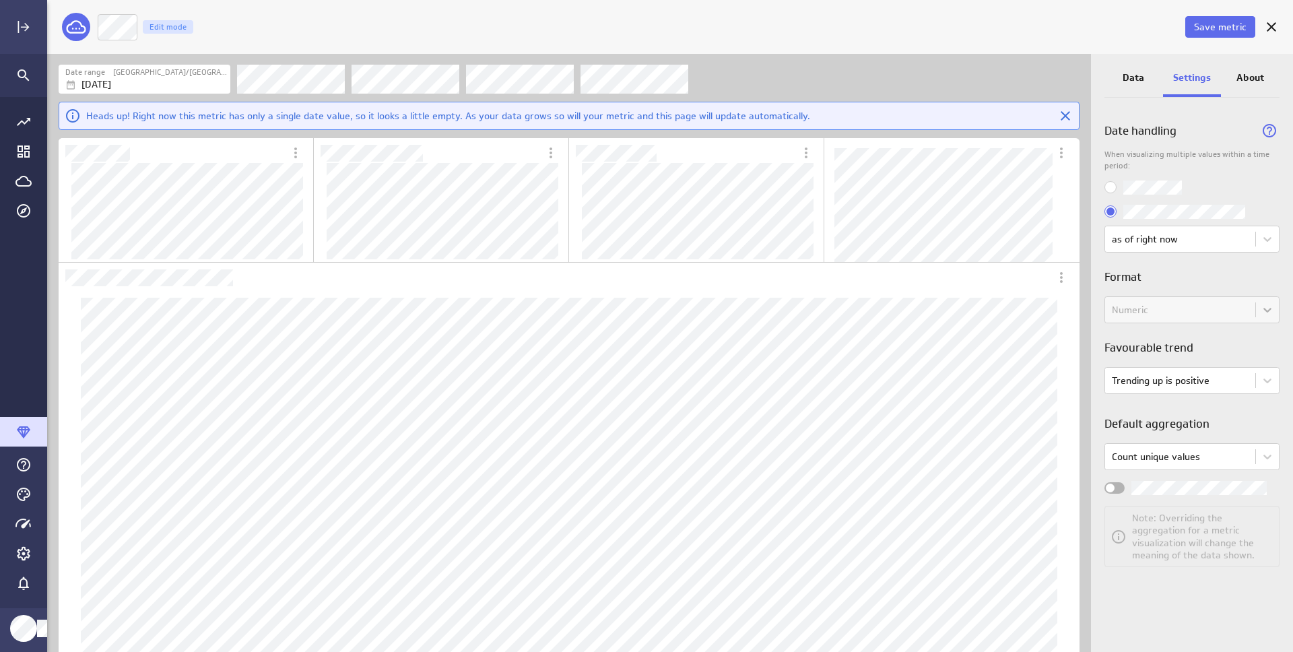
click at [1252, 75] on p "About" at bounding box center [1250, 78] width 28 height 14
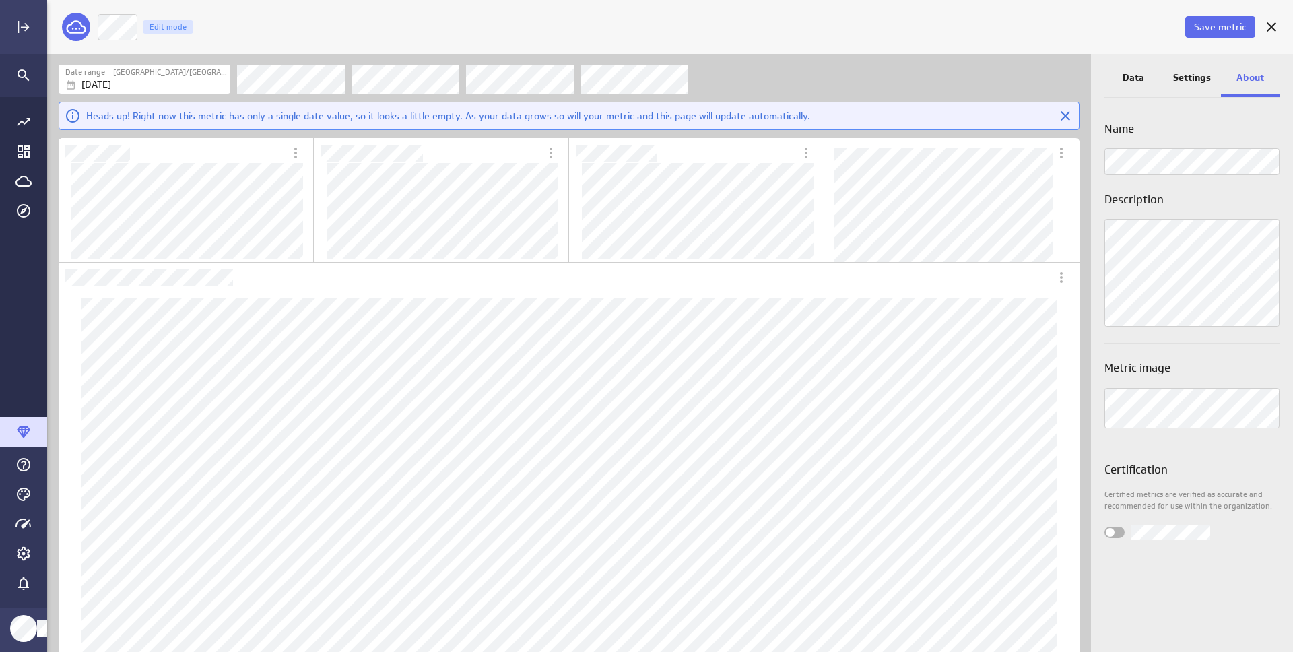
click at [1203, 86] on div "Settings" at bounding box center [1192, 79] width 59 height 36
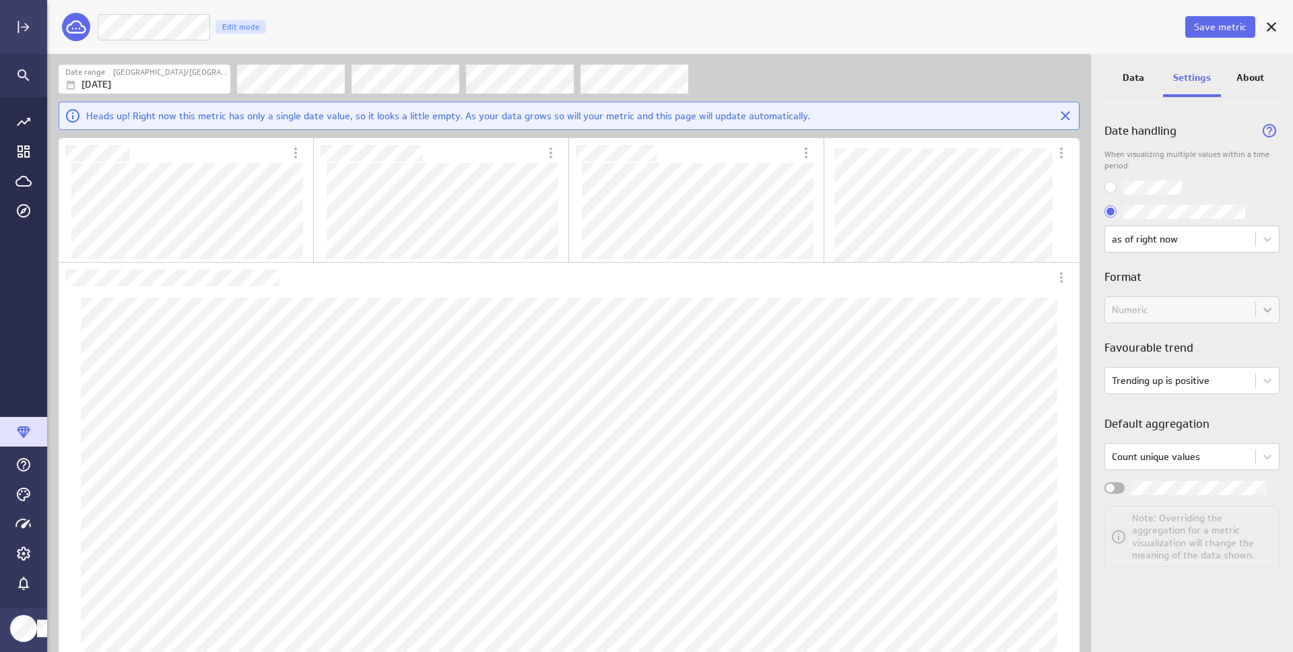
click at [1137, 87] on div "Data" at bounding box center [1133, 79] width 59 height 36
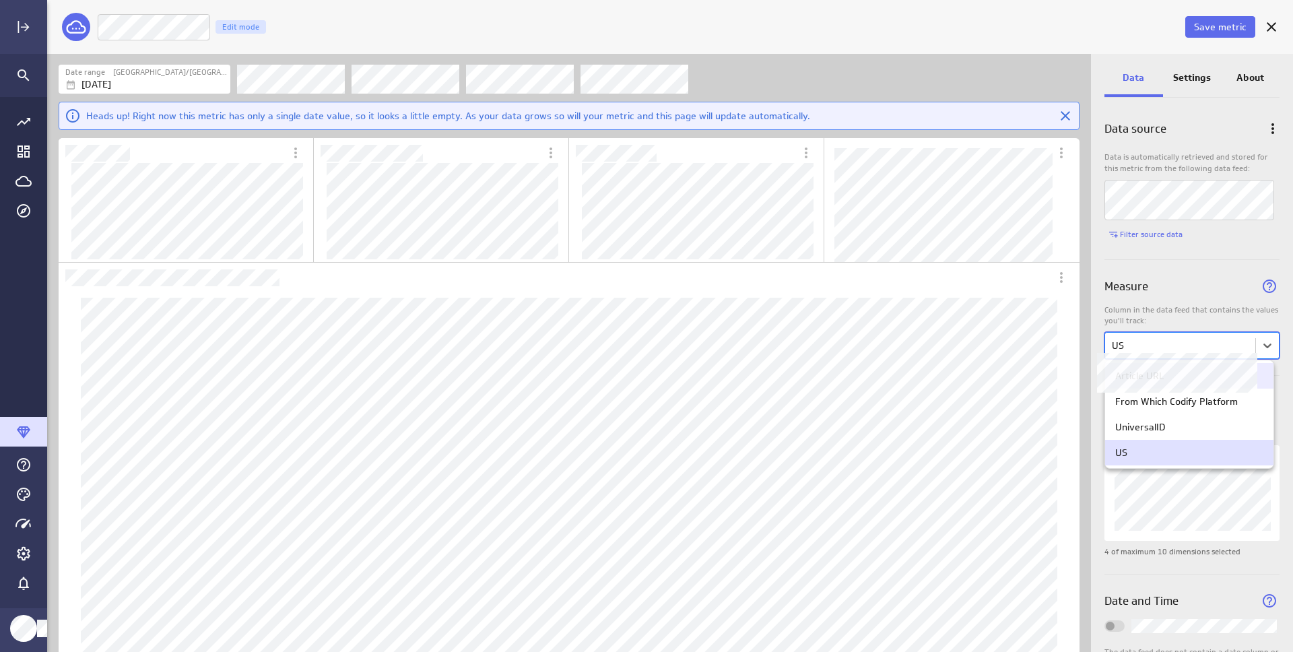
click at [1246, 338] on body "Save metric Jurisdiction Edit mode Date range Canada/Mountain Aug 26 2025 Heads…" at bounding box center [646, 326] width 1293 height 652
click at [1178, 426] on div "UniversalID" at bounding box center [1189, 427] width 148 height 12
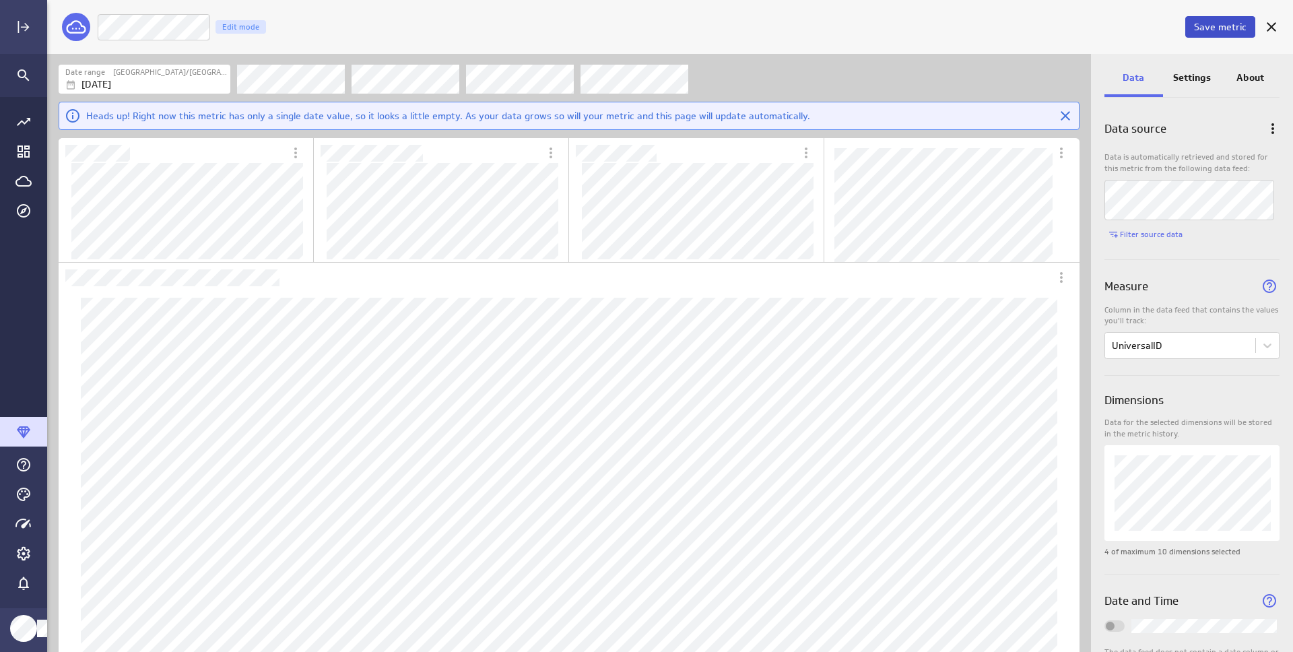
click at [1223, 30] on span "Save metric" at bounding box center [1220, 27] width 53 height 12
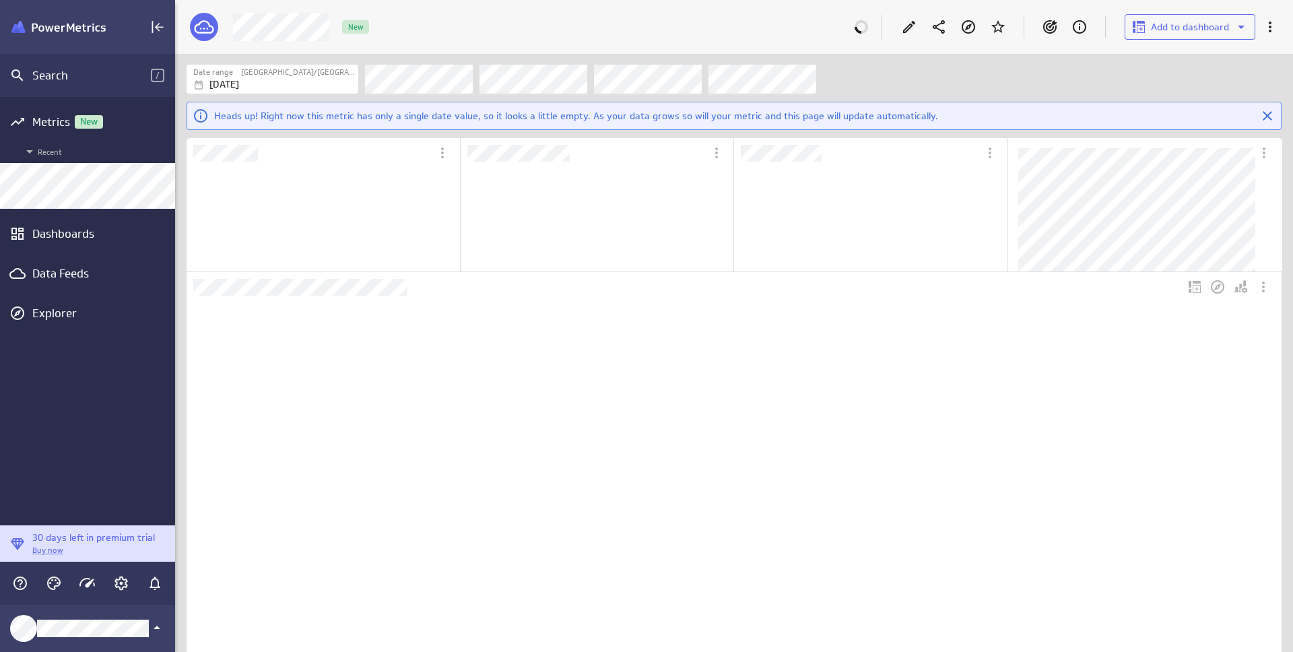
scroll to position [106, 251]
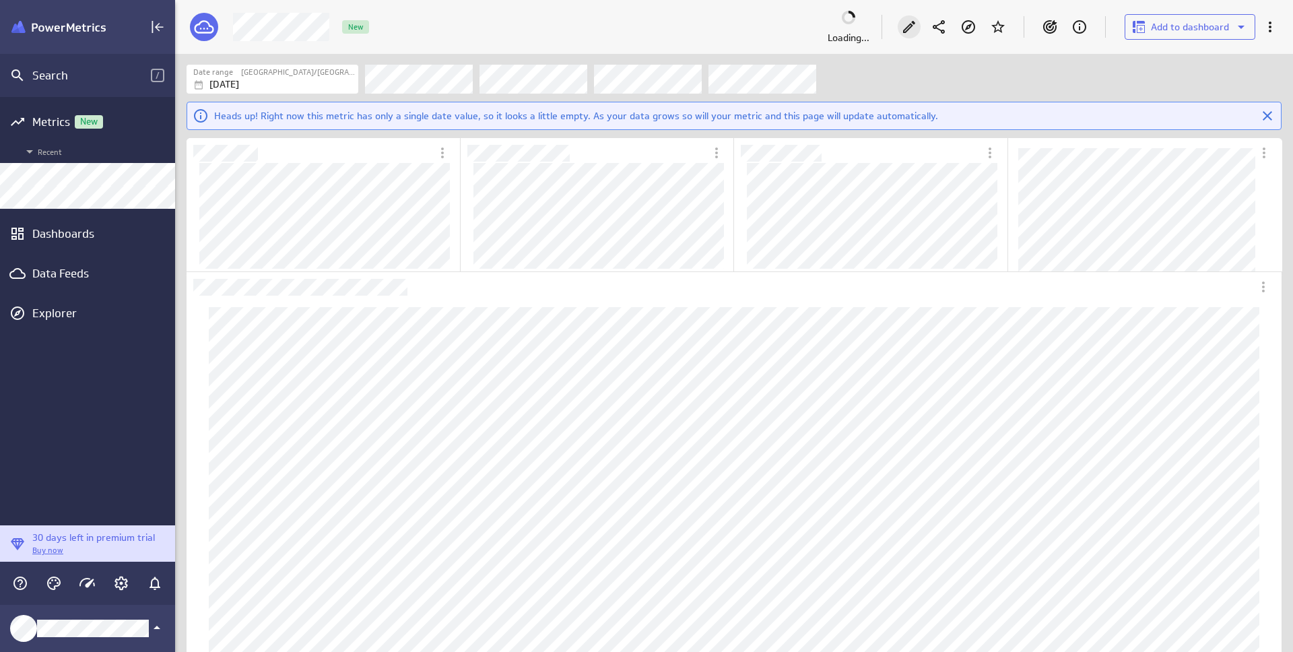
click at [915, 26] on icon "Edit" at bounding box center [909, 27] width 16 height 16
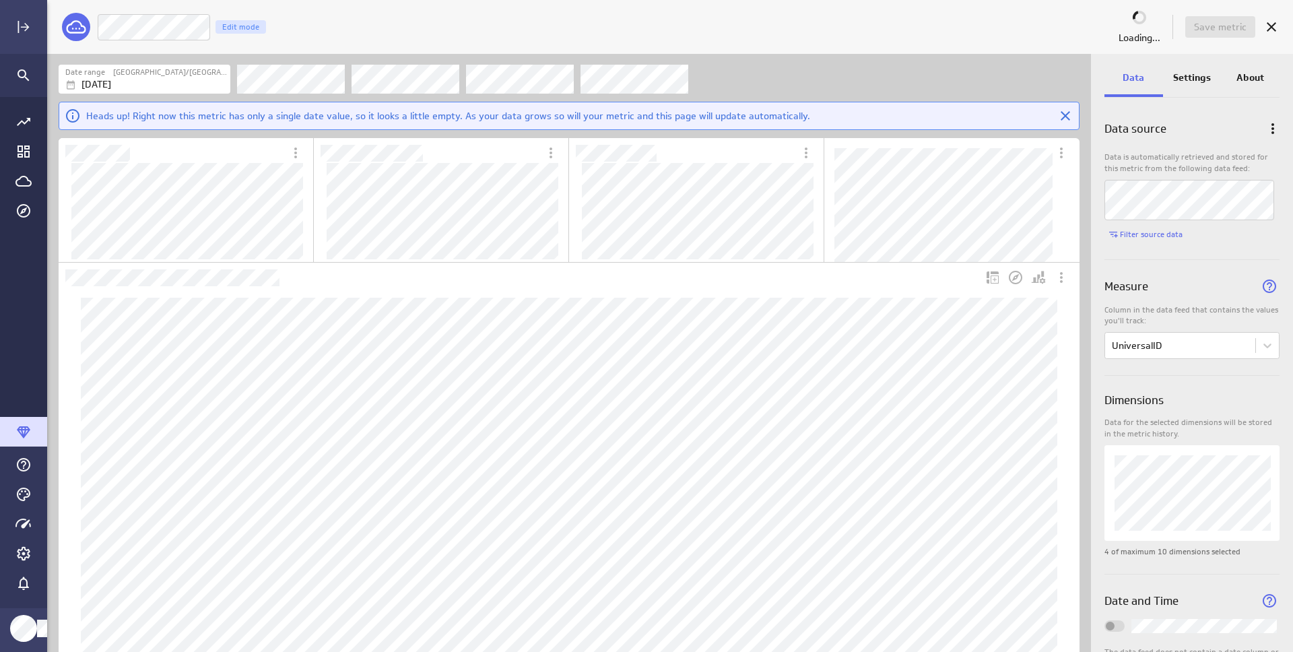
scroll to position [990, 1022]
click at [661, 38] on div "Legislation | Blog Posts In Content Fetcher Edit mode" at bounding box center [576, 27] width 958 height 28
click at [1213, 28] on span "Save metric" at bounding box center [1220, 27] width 53 height 12
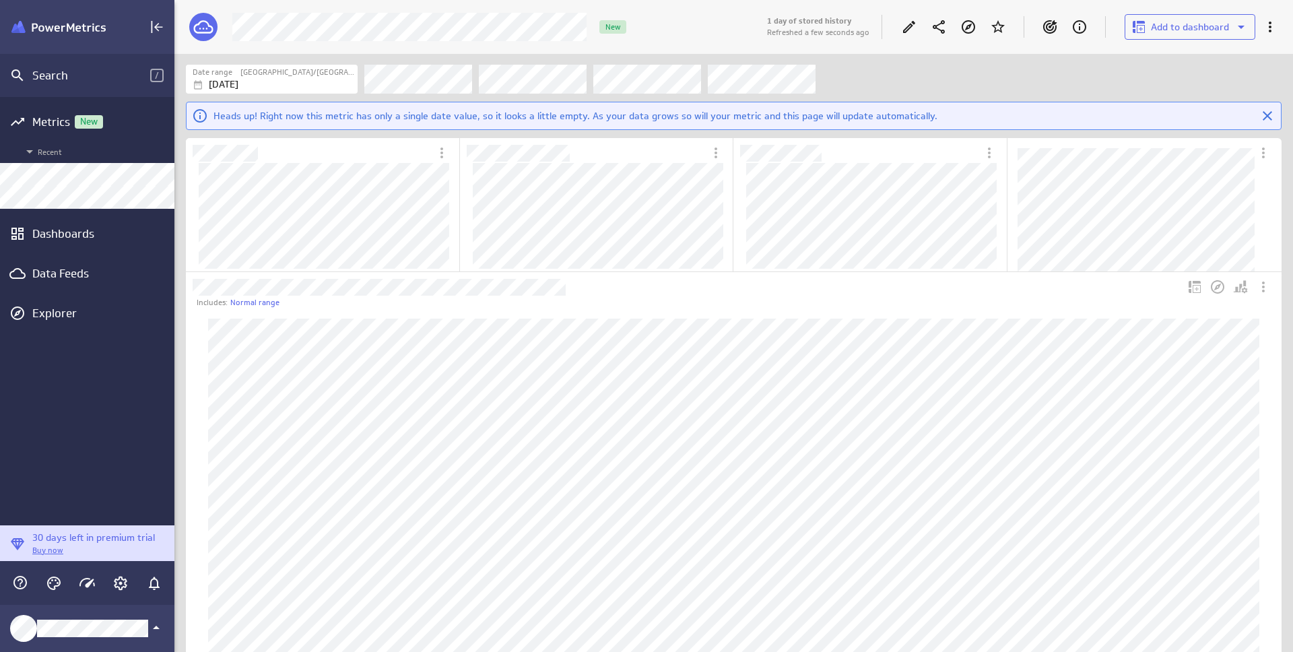
scroll to position [7, 7]
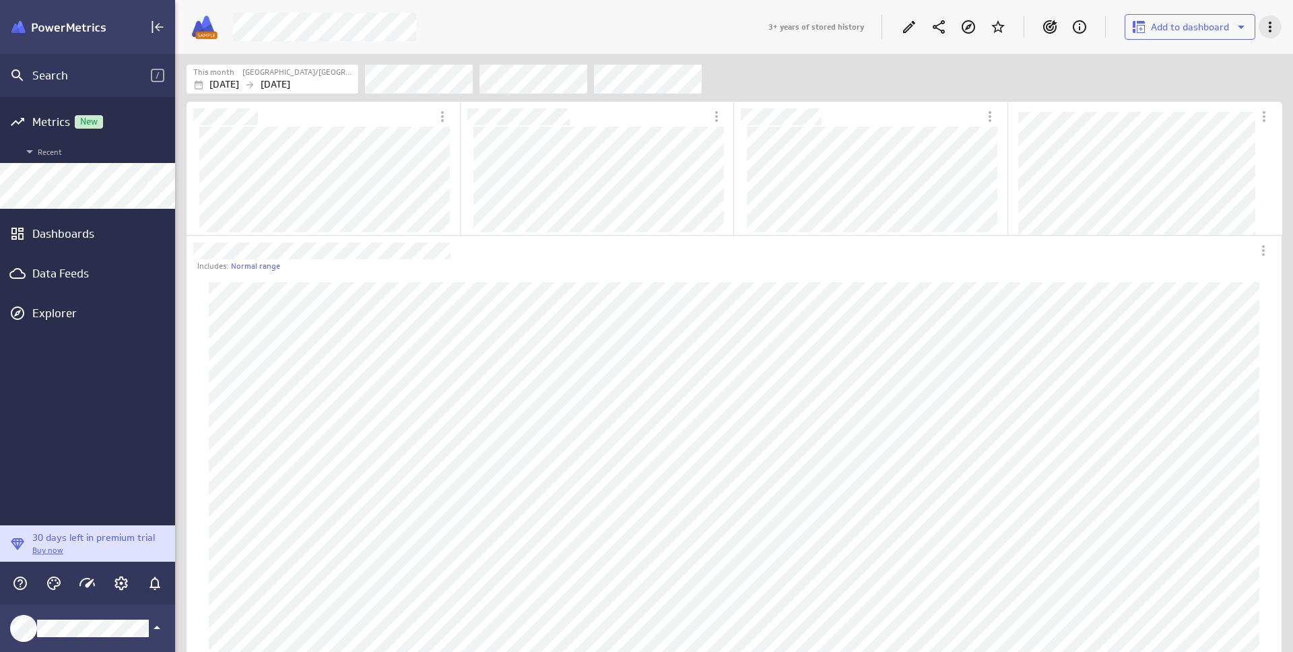
click at [1270, 20] on icon "More actions" at bounding box center [1270, 27] width 16 height 16
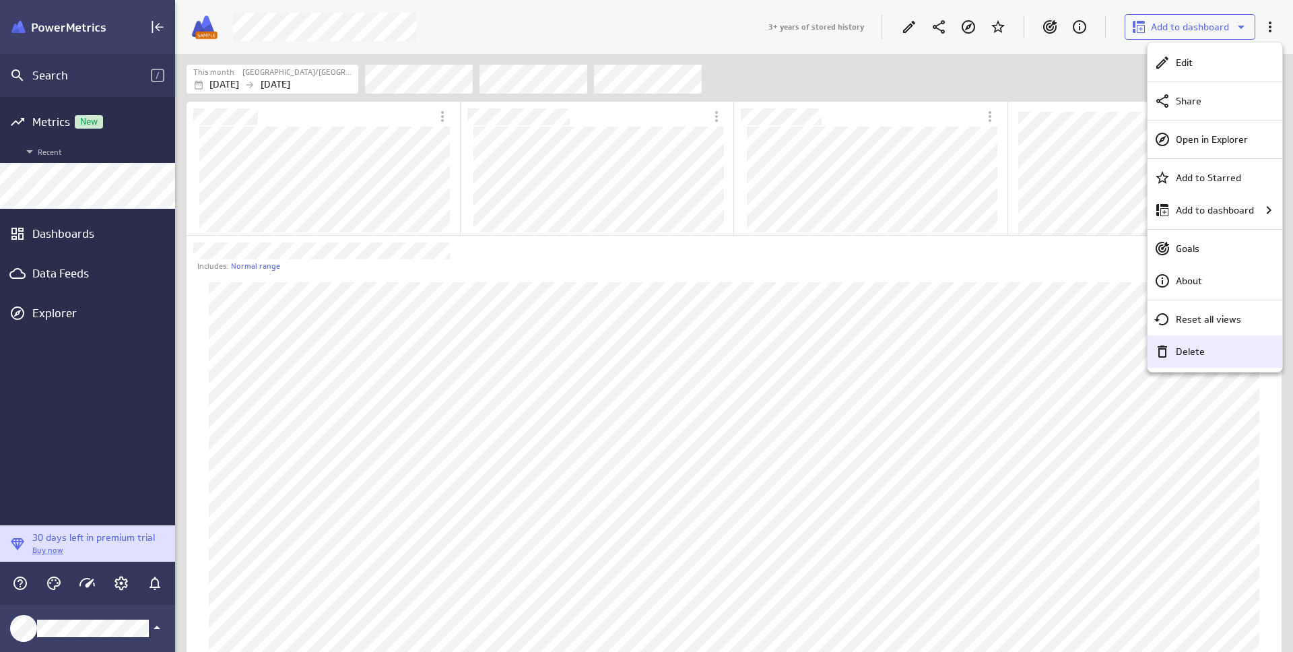
click at [1198, 357] on p "Delete" at bounding box center [1190, 352] width 29 height 14
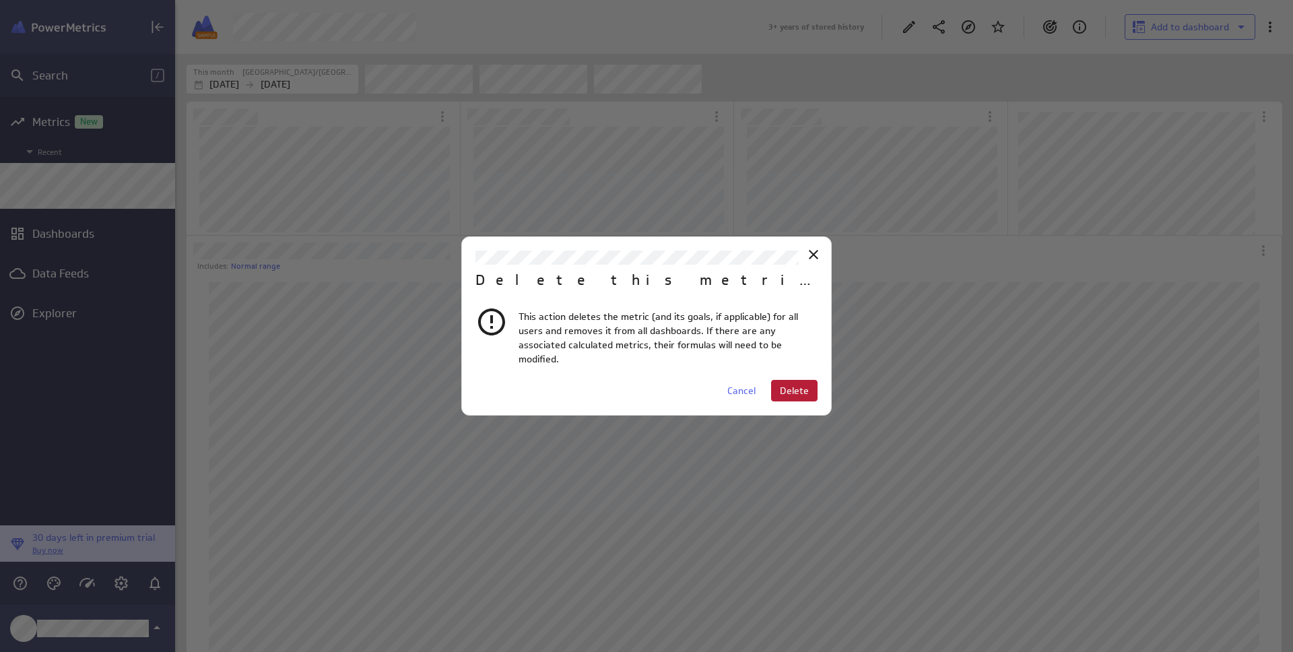
click at [798, 385] on span "Delete" at bounding box center [794, 391] width 29 height 12
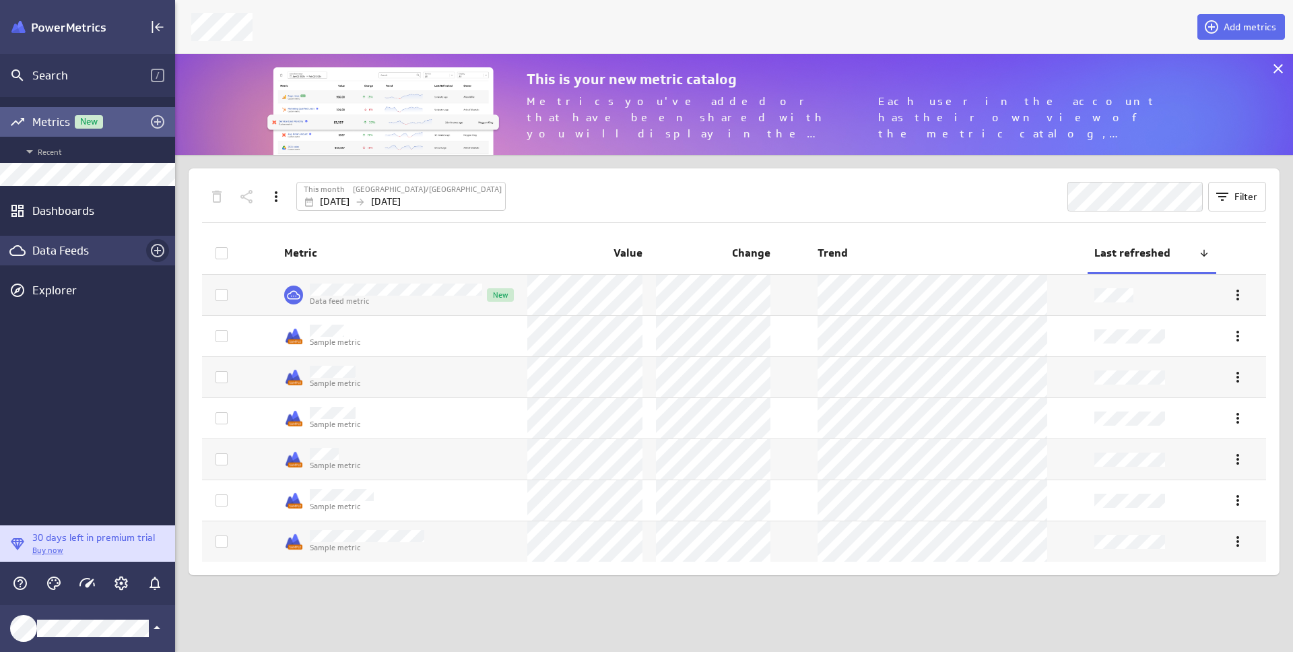
click at [158, 252] on icon "Create a data feed" at bounding box center [158, 250] width 16 height 16
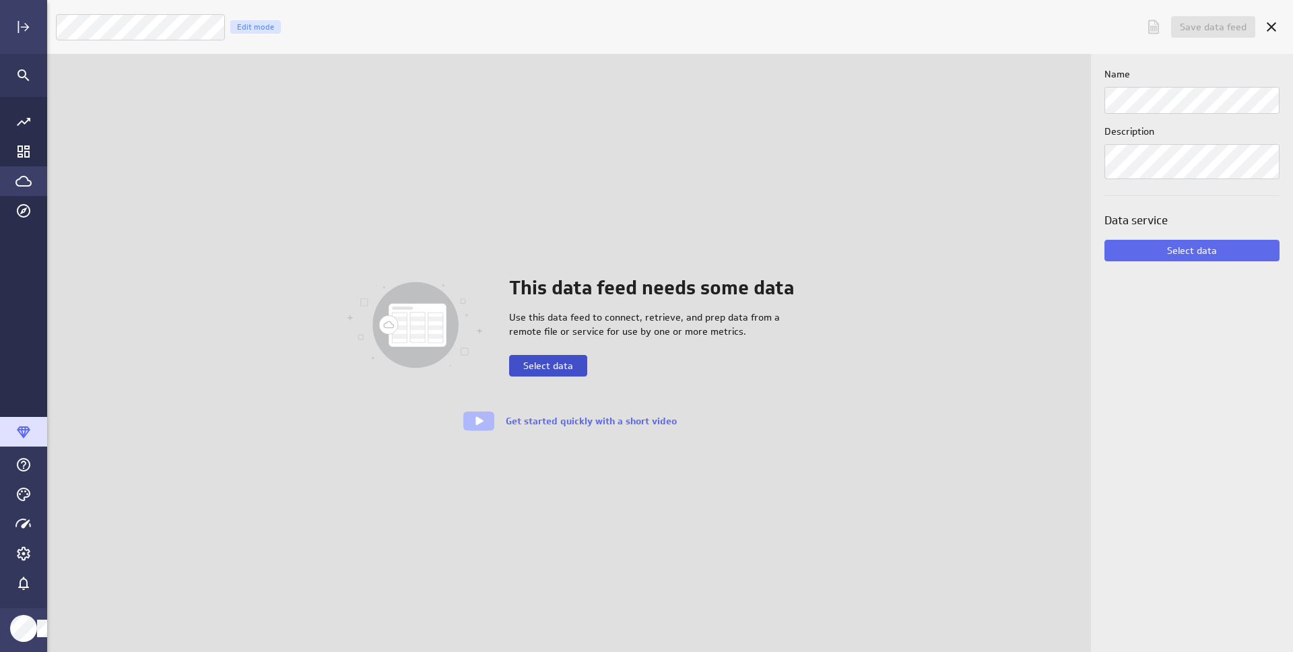
click at [566, 365] on span "Select data" at bounding box center [548, 366] width 50 height 12
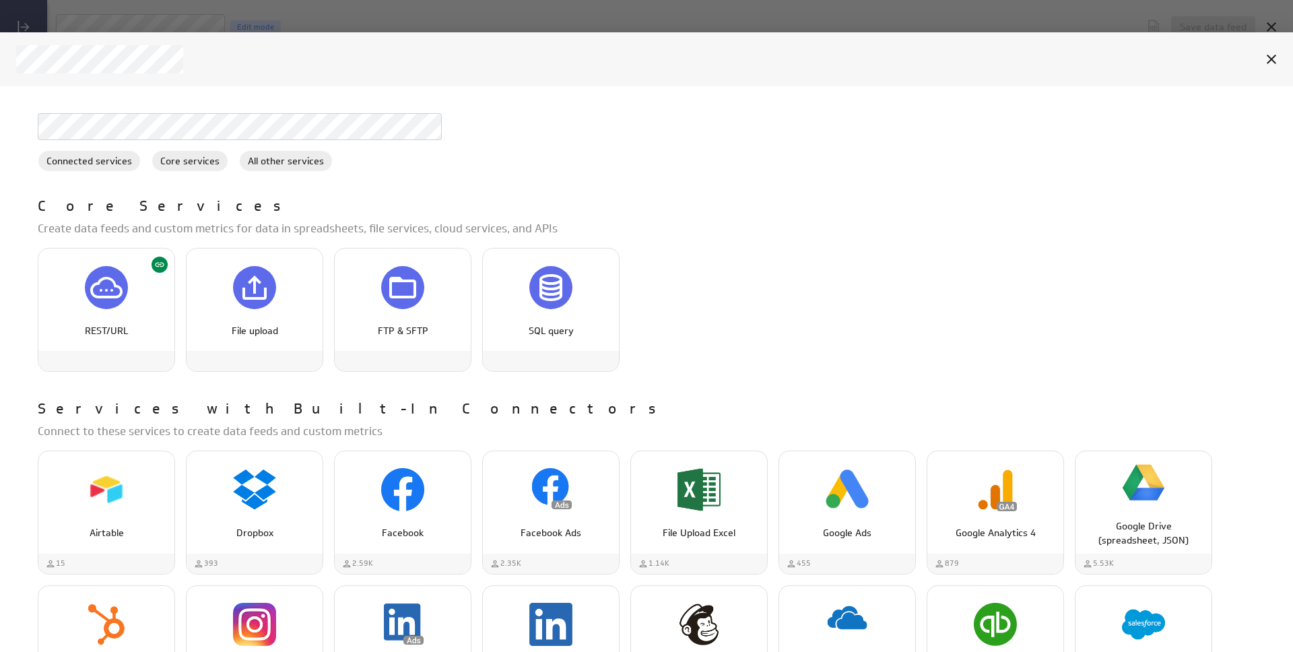
click at [710, 360] on div "REST/URL File upload FTP & SFTP SQL query" at bounding box center [652, 310] width 1228 height 124
click at [102, 284] on icon "REST/URL" at bounding box center [106, 287] width 32 height 32
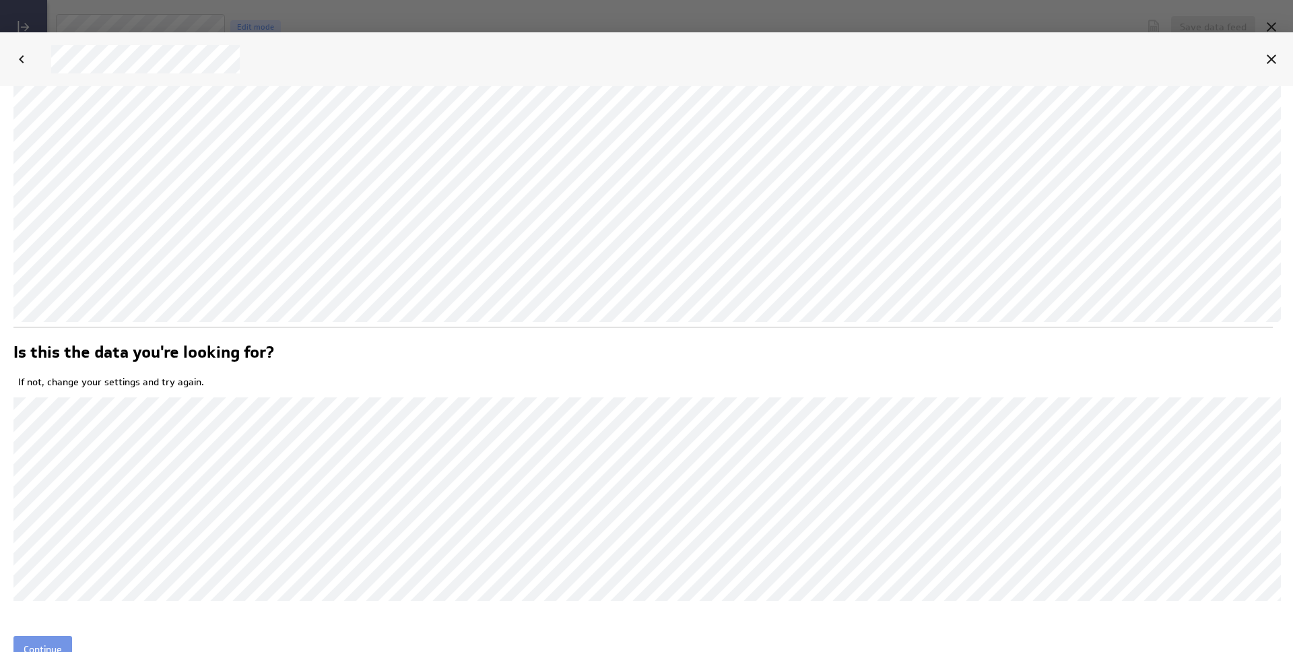
scroll to position [306, 0]
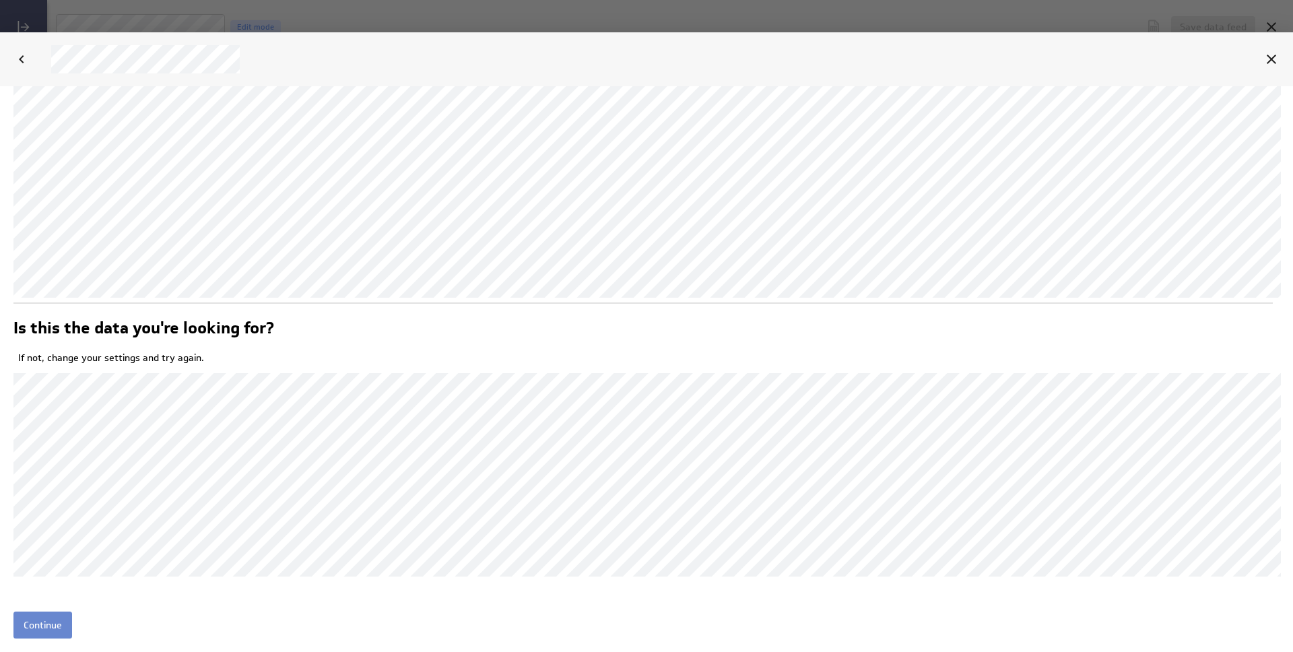
click at [35, 628] on input "Continue" at bounding box center [42, 624] width 59 height 27
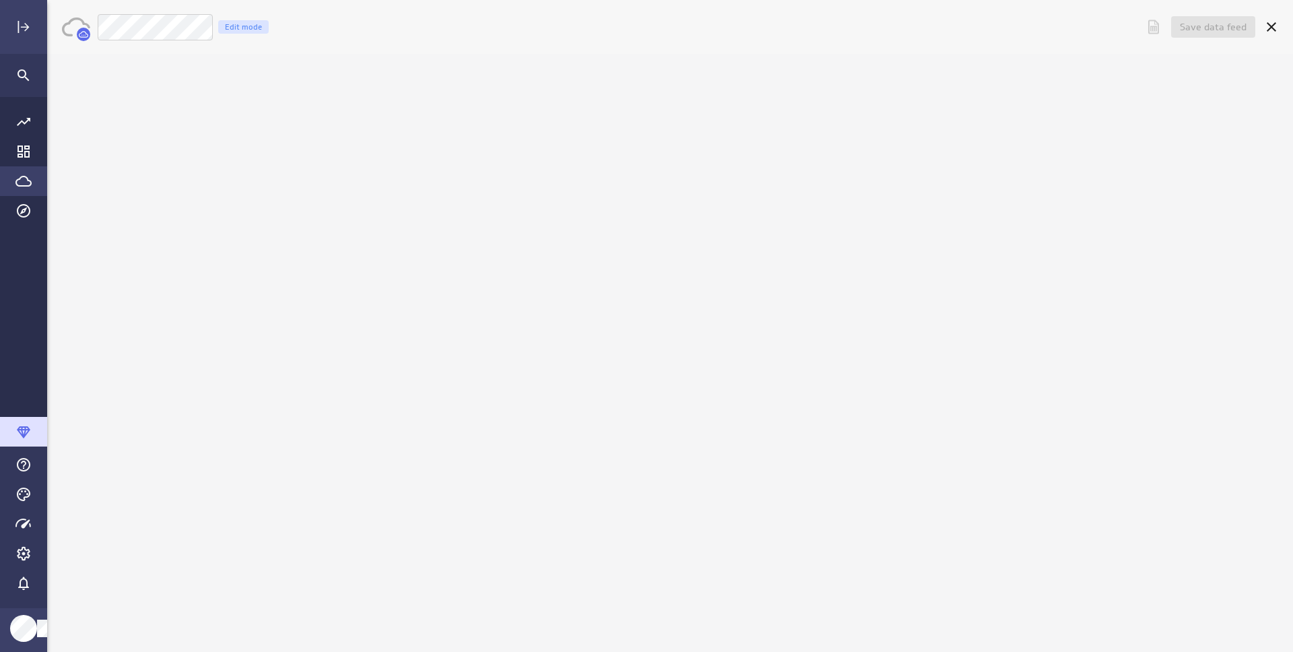
scroll to position [0, 0]
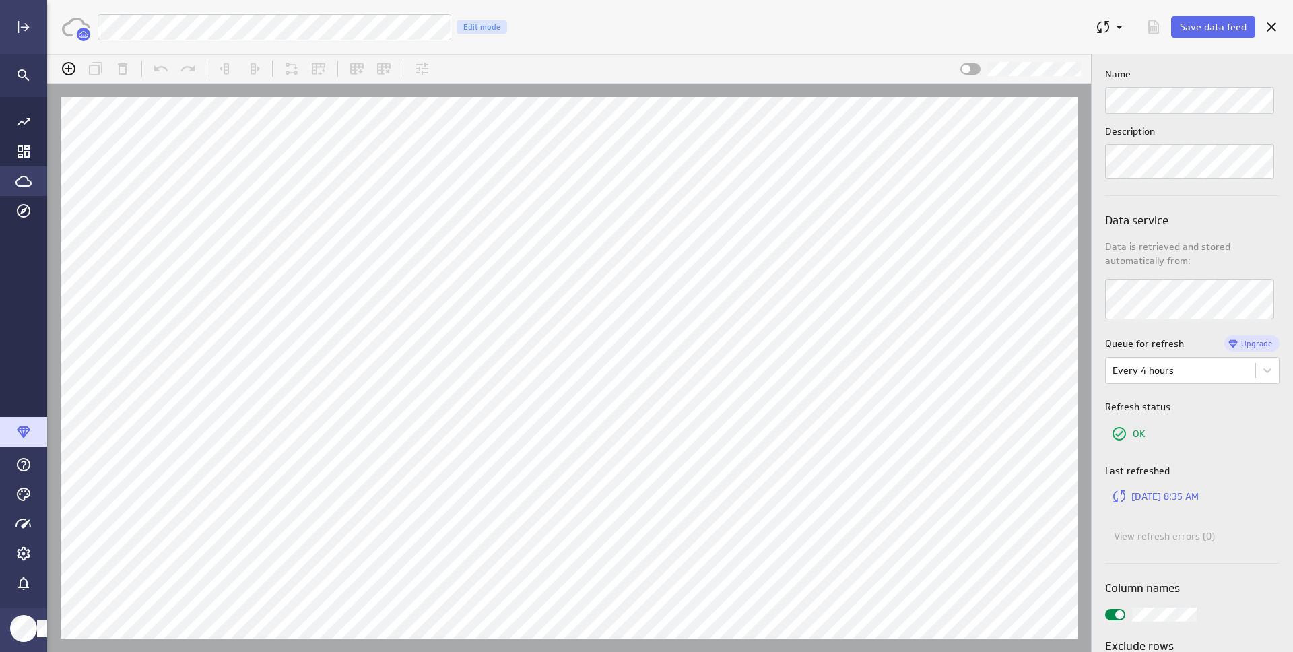
click at [550, 47] on div "Save data feed Bubble | Bills Data From Content Fetcher Edit mode" at bounding box center [670, 27] width 1246 height 54
click at [1199, 28] on span "Save data feed" at bounding box center [1213, 27] width 67 height 12
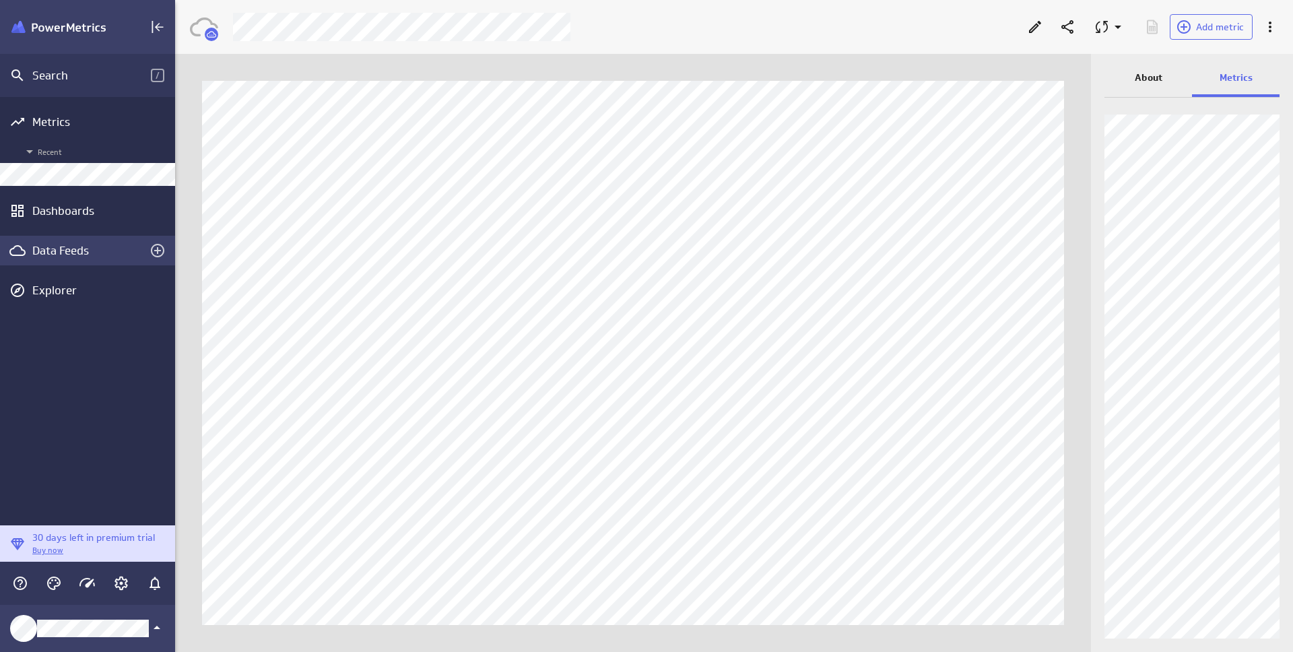
click at [82, 255] on div "Data Feeds" at bounding box center [87, 250] width 110 height 15
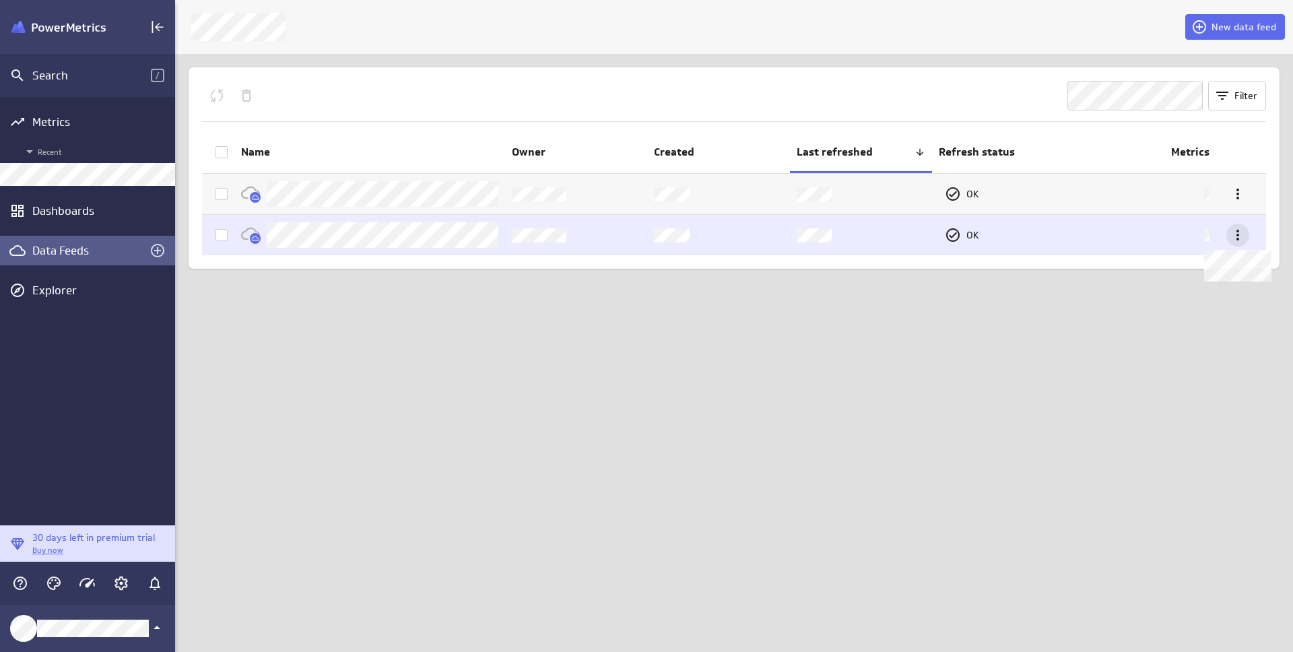
click at [1245, 229] on icon at bounding box center [1238, 235] width 16 height 16
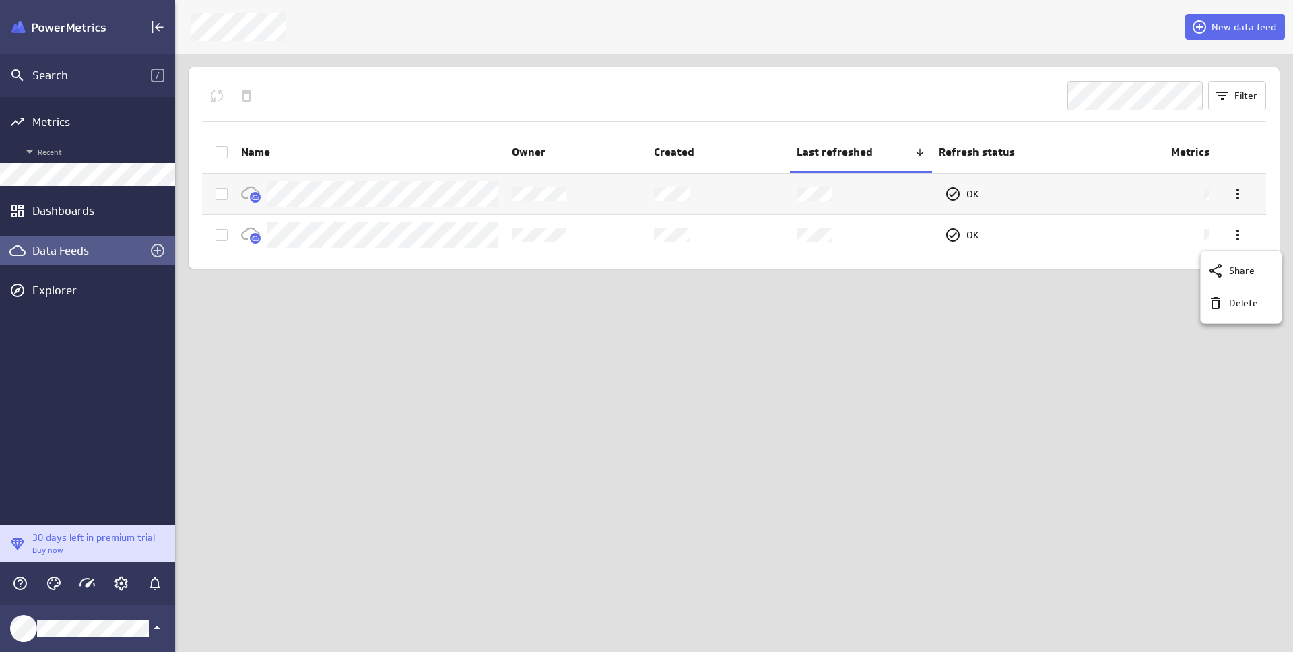
click at [309, 230] on div at bounding box center [646, 326] width 1293 height 652
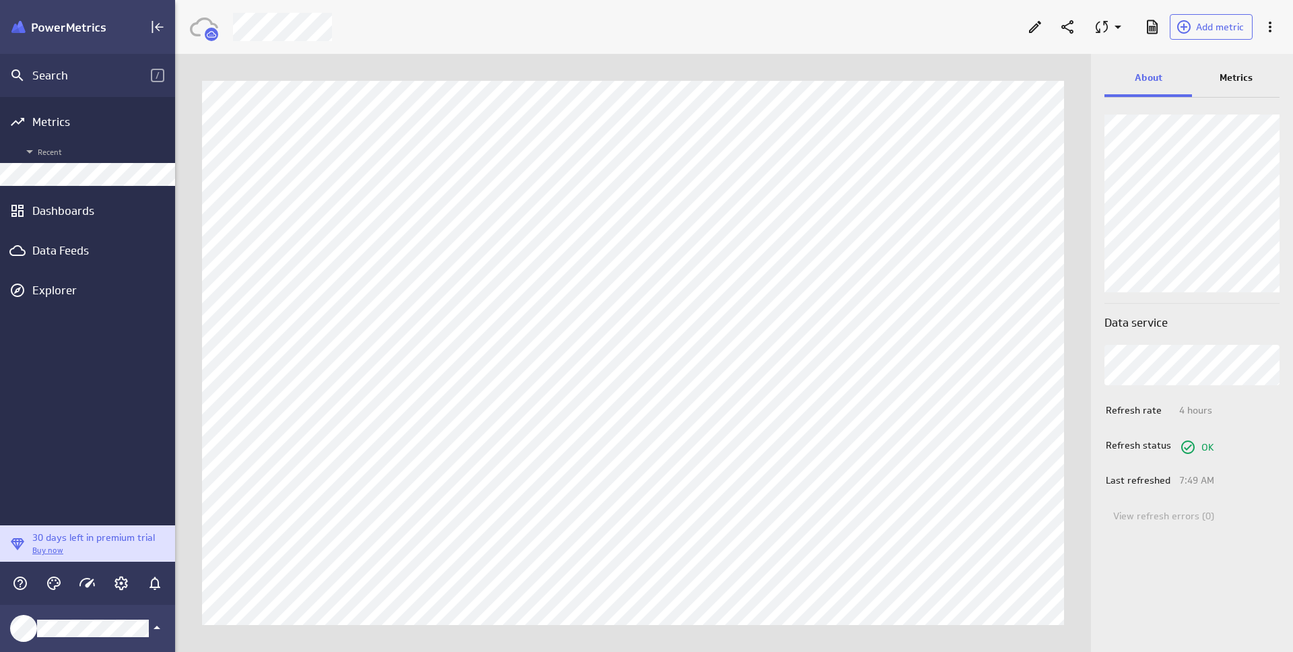
click at [1236, 73] on p "Metrics" at bounding box center [1236, 78] width 33 height 14
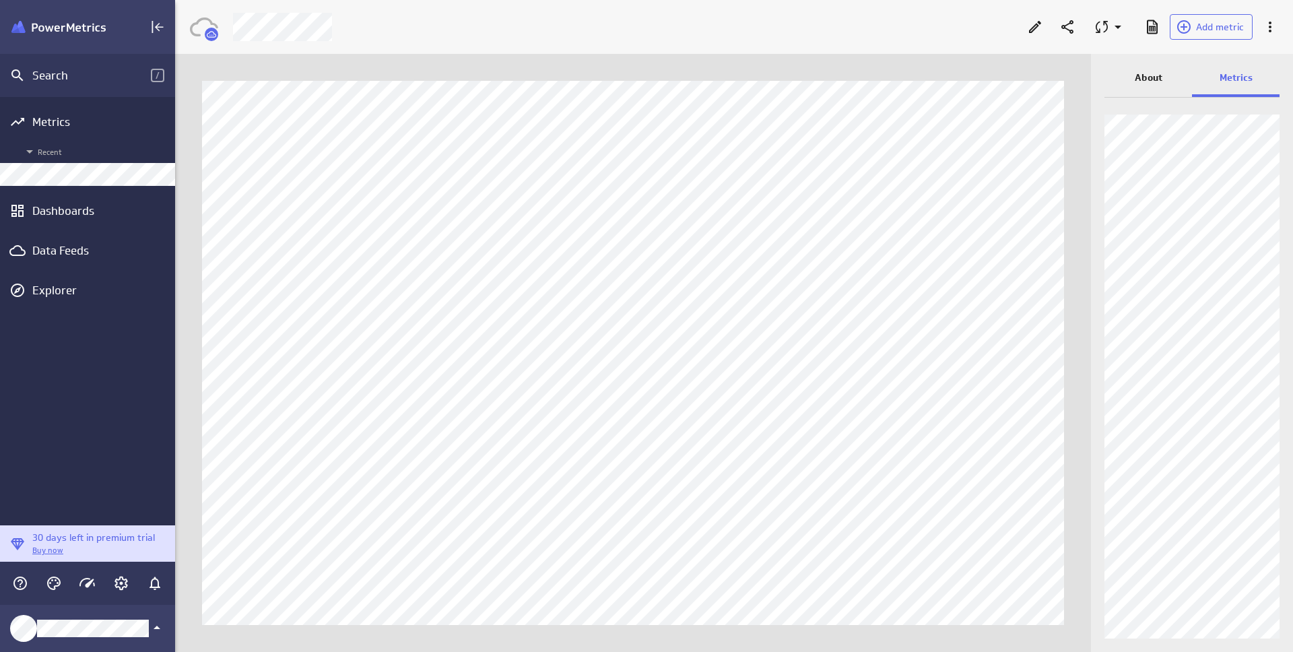
click at [1155, 86] on div "About" at bounding box center [1148, 79] width 88 height 36
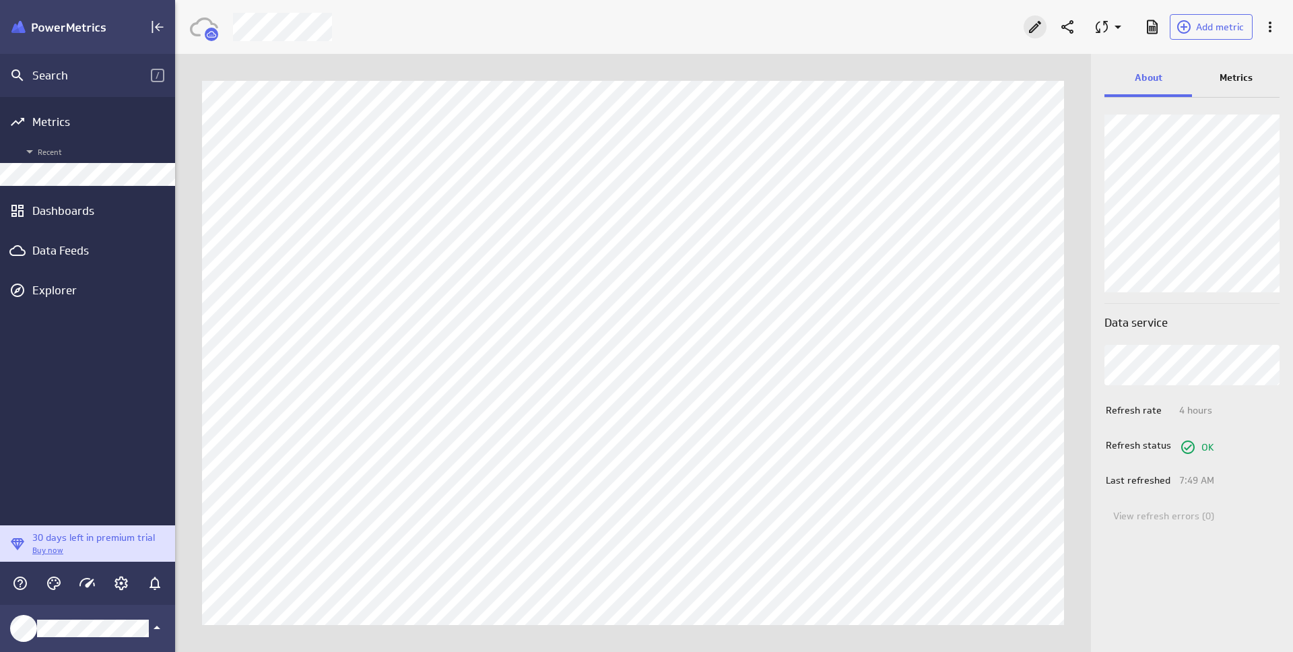
click at [1028, 30] on icon "Edit" at bounding box center [1035, 27] width 16 height 16
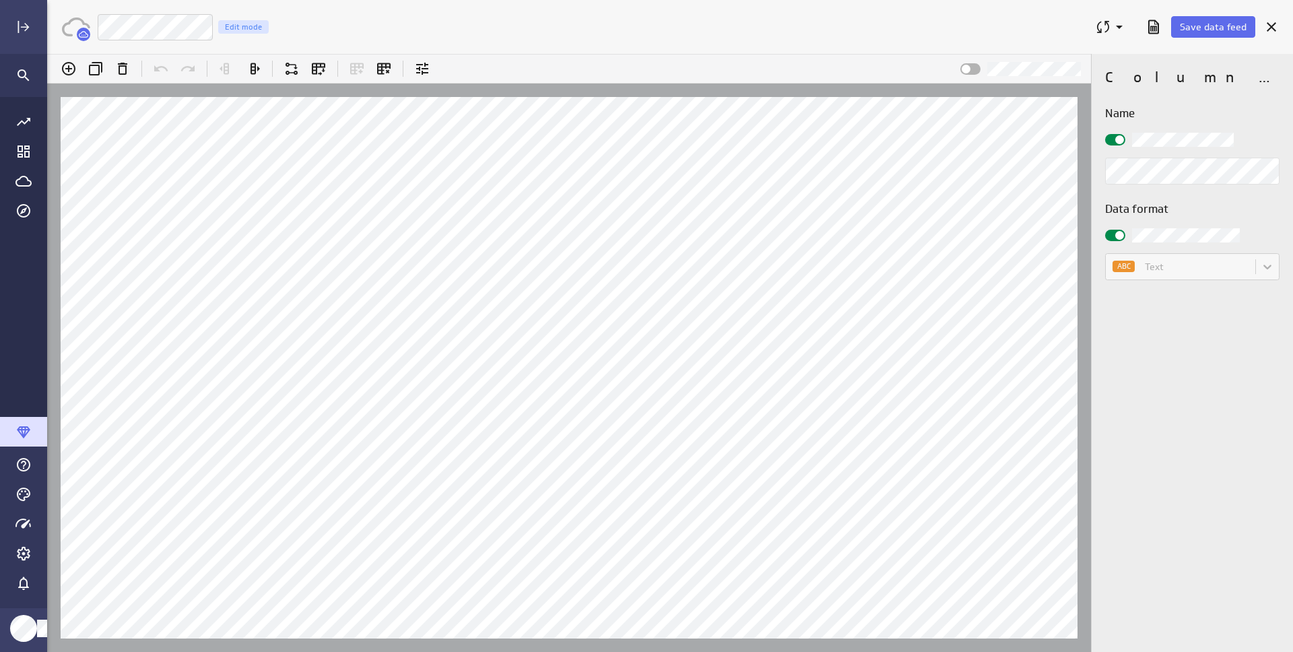
click at [1125, 135] on div at bounding box center [1115, 139] width 20 height 11
click at [47, 54] on input "checkbox" at bounding box center [47, 54] width 0 height 0
click at [1110, 140] on div at bounding box center [1115, 139] width 20 height 11
click at [47, 54] on input "checkbox" at bounding box center [47, 54] width 0 height 0
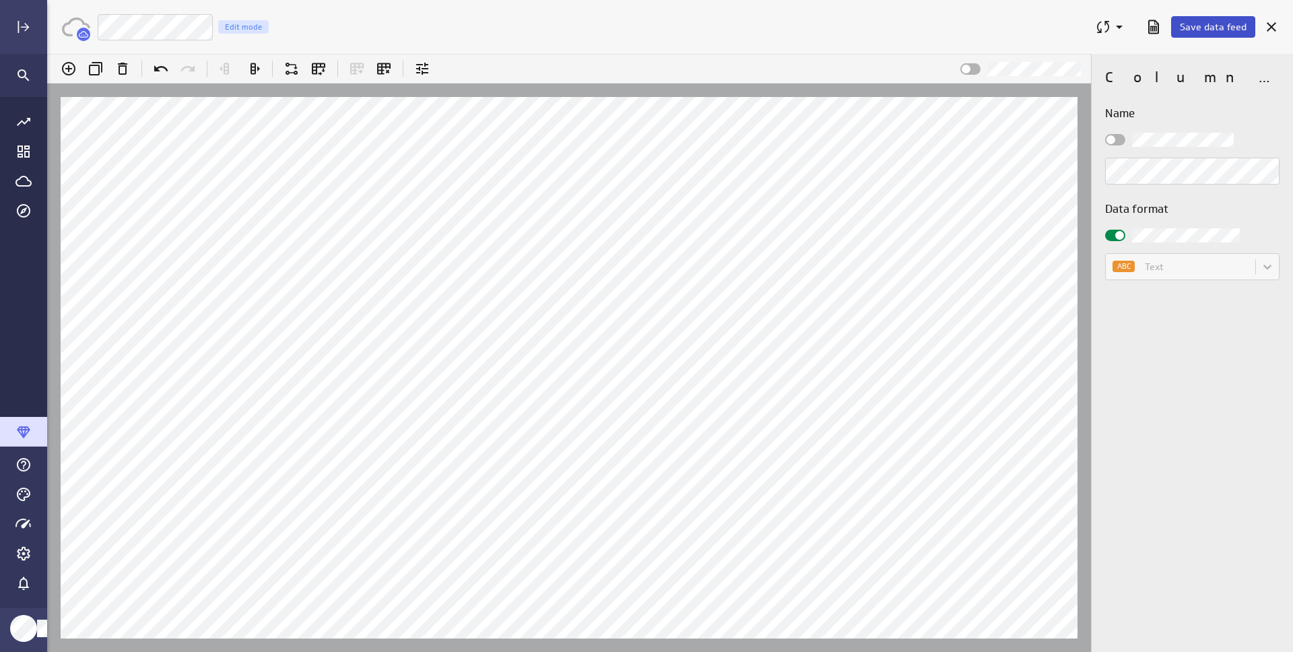
click at [1213, 30] on span "Save data feed" at bounding box center [1213, 27] width 67 height 12
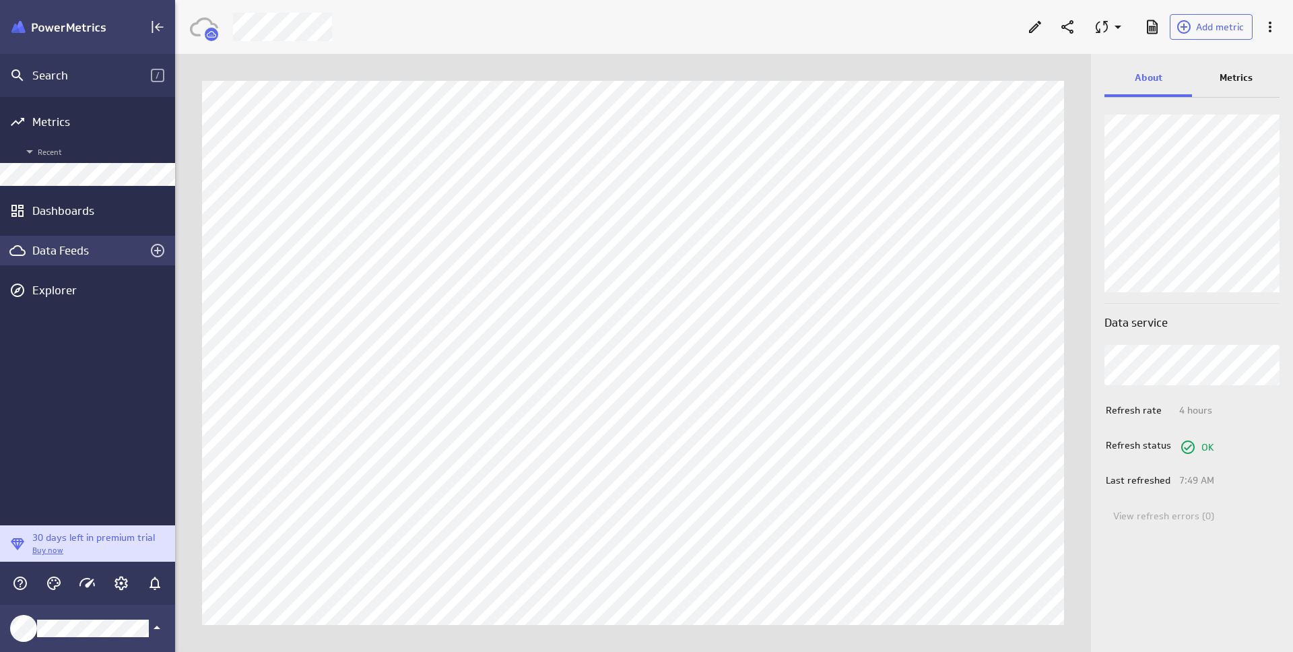
click at [69, 253] on div "Data Feeds" at bounding box center [87, 250] width 110 height 15
click at [1042, 31] on icon "Edit" at bounding box center [1035, 27] width 16 height 16
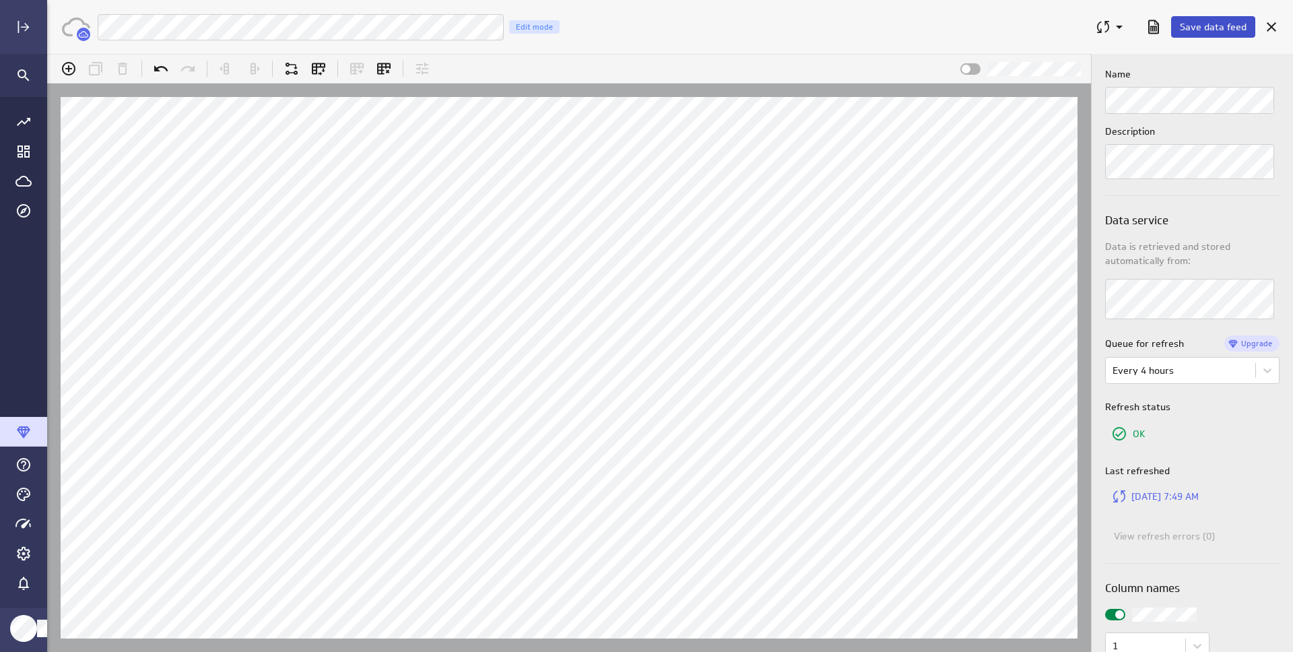
click at [1190, 30] on span "Save data feed" at bounding box center [1213, 27] width 67 height 12
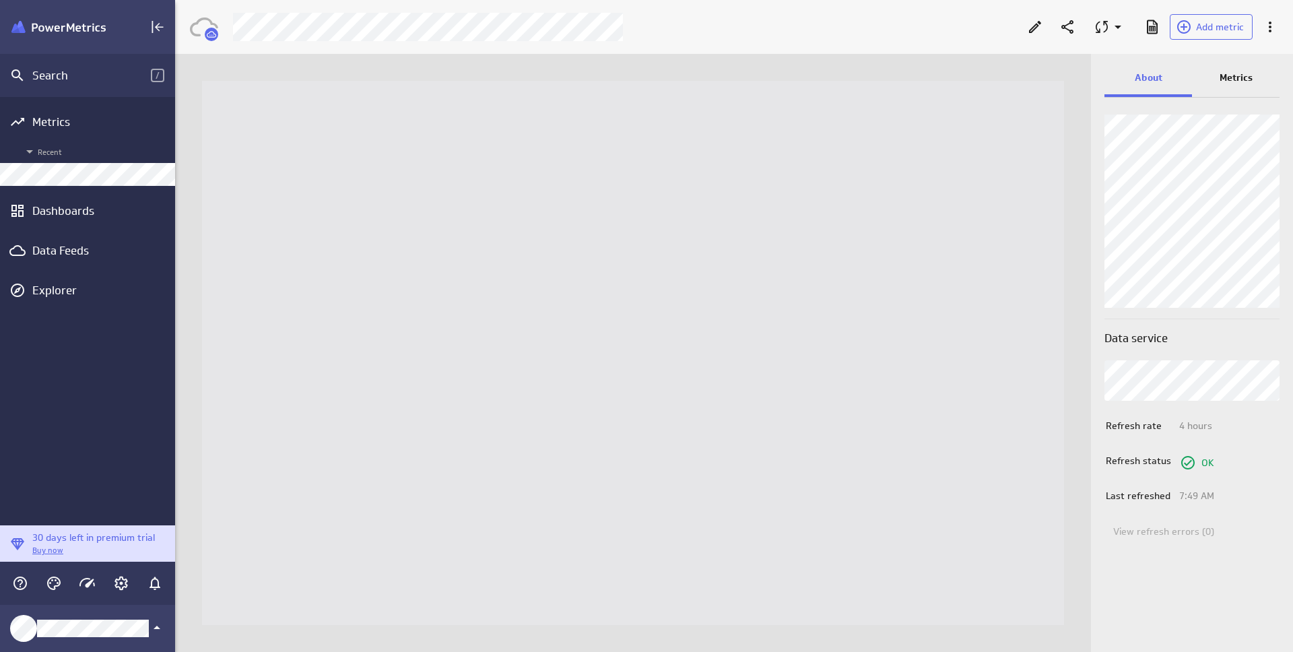
click at [80, 215] on div "Dashboards" at bounding box center [87, 210] width 110 height 15
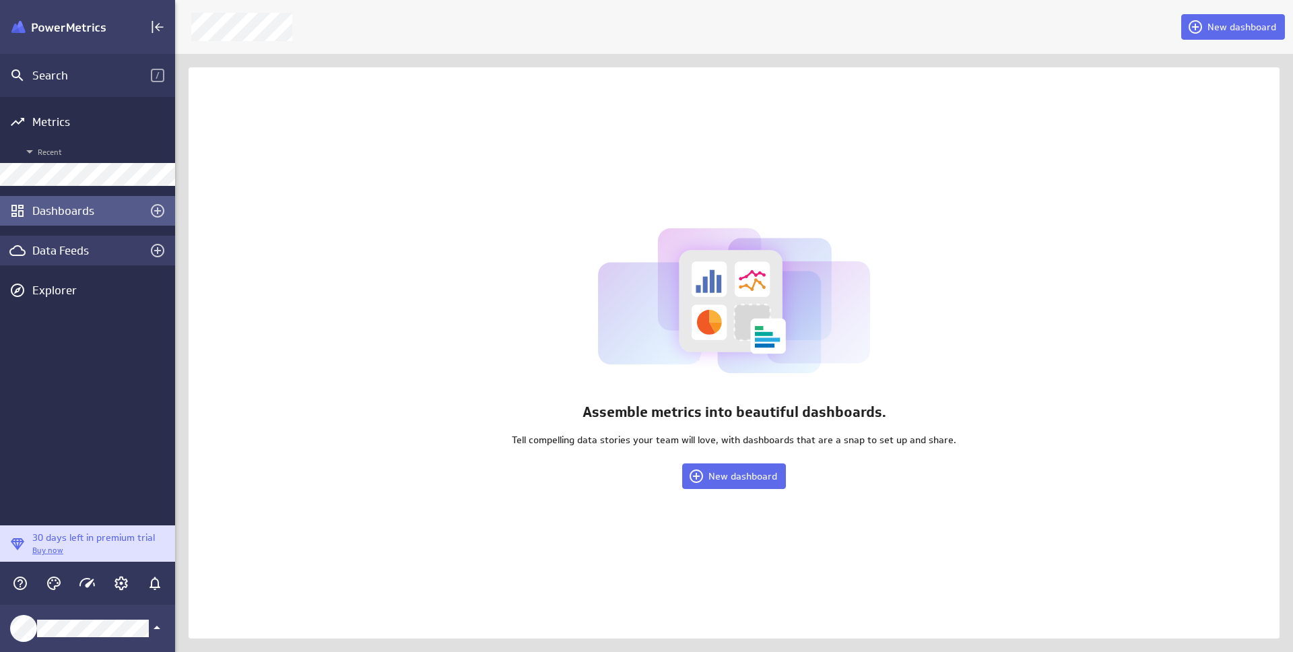
click at [59, 243] on div "Data Feeds" at bounding box center [87, 250] width 110 height 15
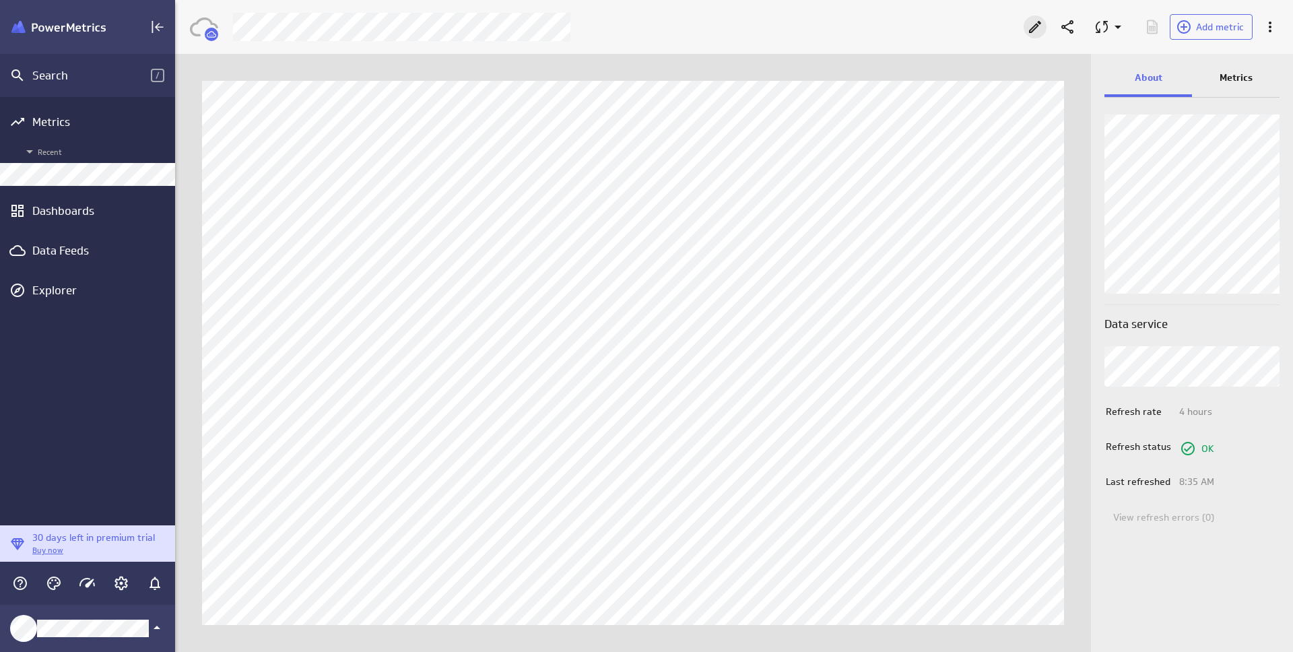
click at [1037, 30] on icon "Edit" at bounding box center [1035, 27] width 16 height 16
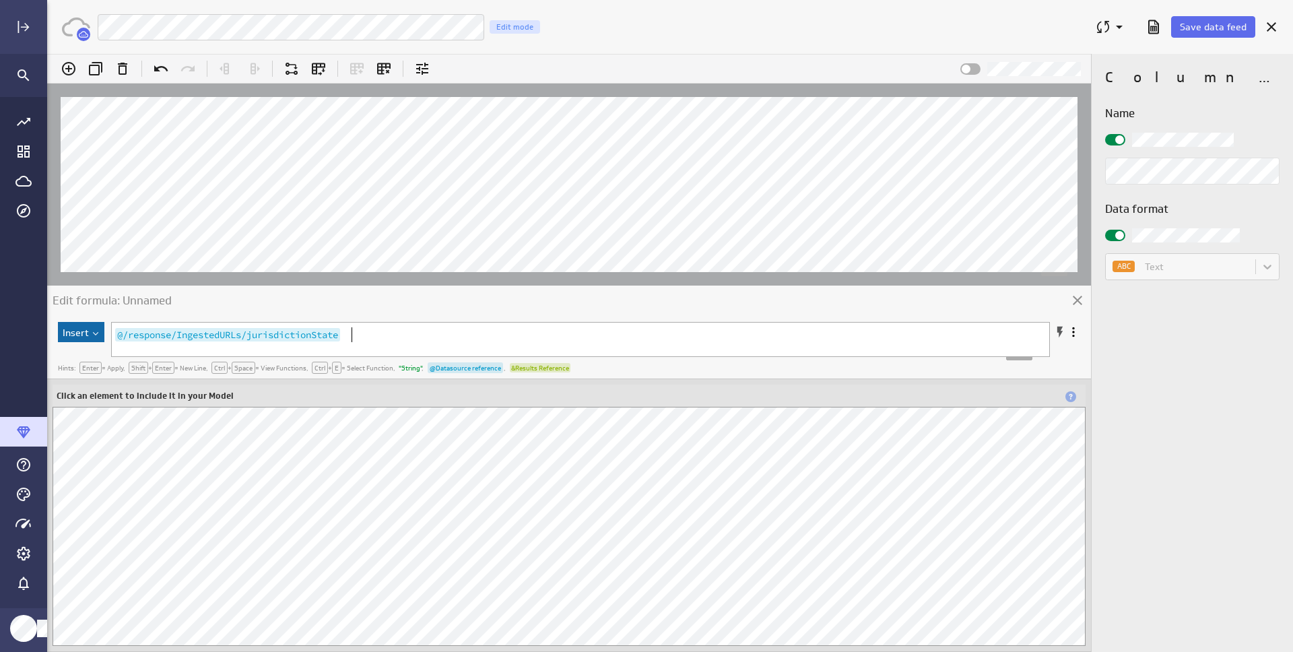
scroll to position [5, 0]
click at [1116, 143] on div at bounding box center [1115, 139] width 20 height 11
click at [47, 54] on input "checkbox" at bounding box center [47, 54] width 0 height 0
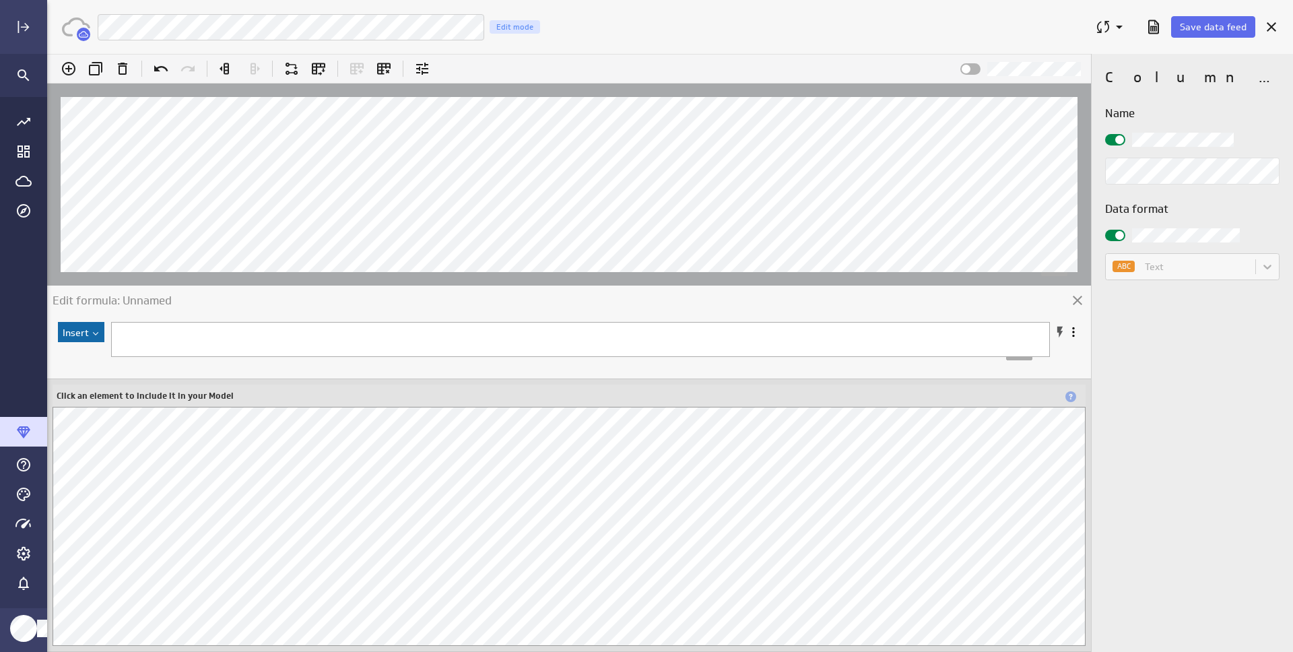
scroll to position [191, 0]
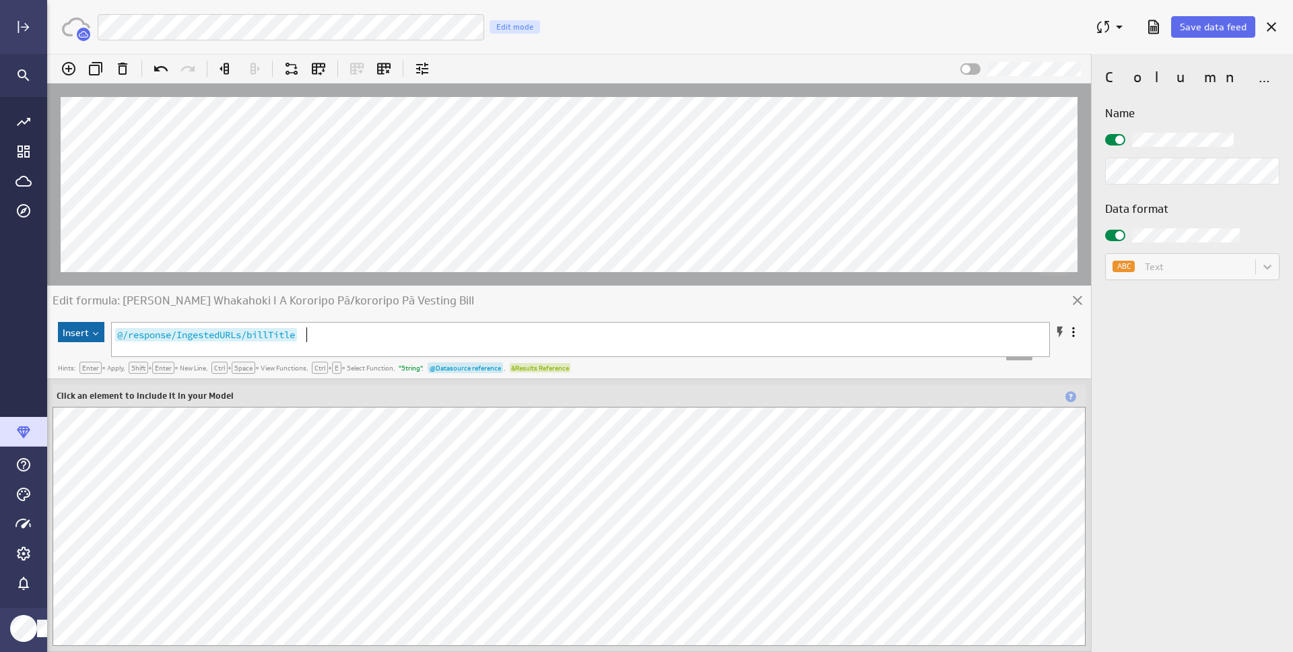
click at [1123, 136] on div at bounding box center [1115, 139] width 20 height 11
click at [47, 54] on input "checkbox" at bounding box center [47, 54] width 0 height 0
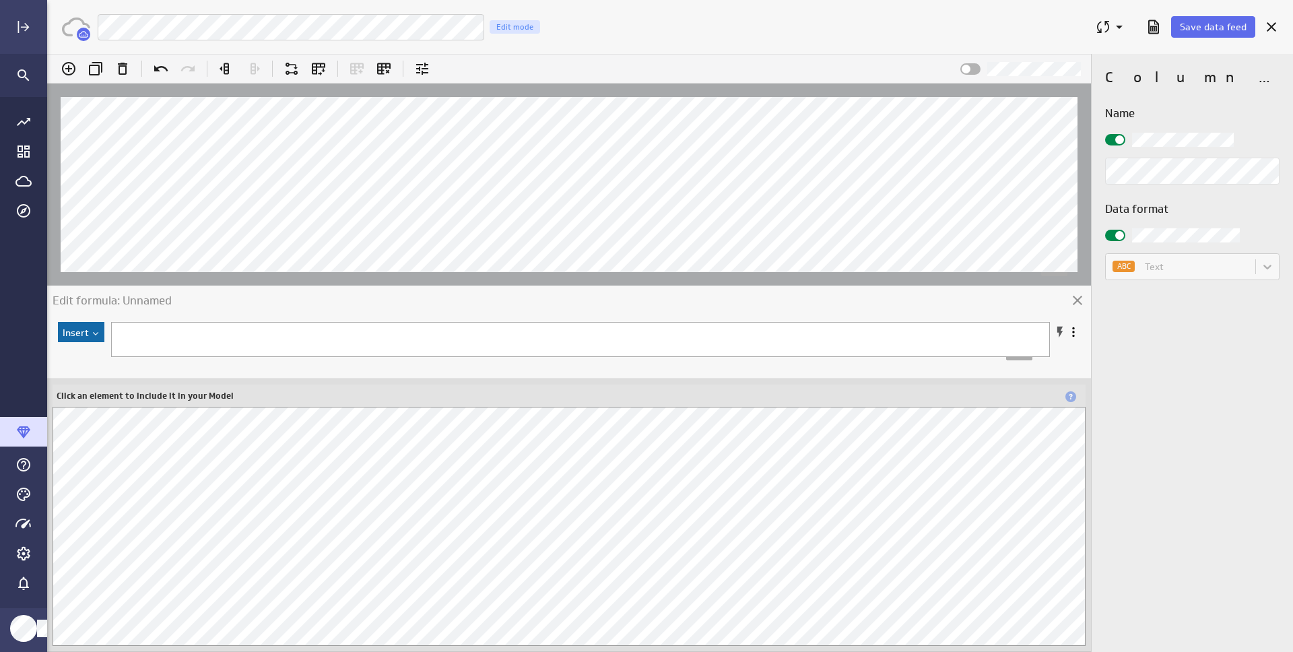
scroll to position [208, 0]
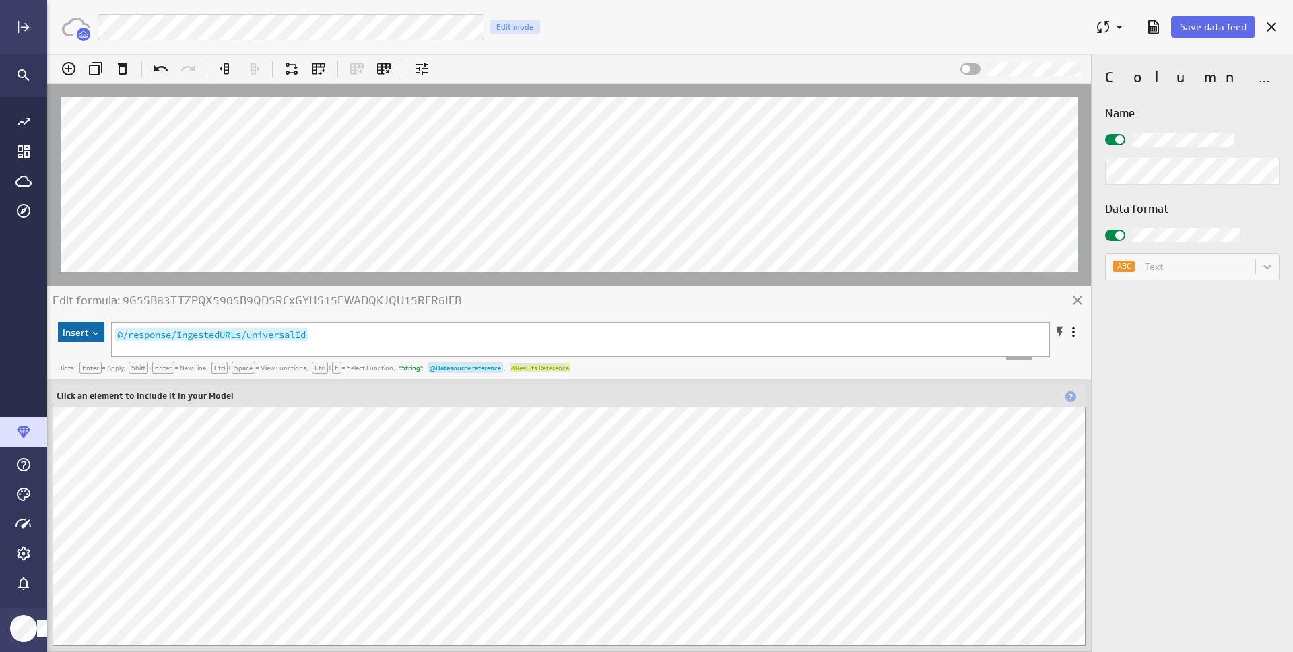
click at [1121, 139] on span at bounding box center [1119, 139] width 9 height 9
click at [47, 54] on input "checkbox" at bounding box center [47, 54] width 0 height 0
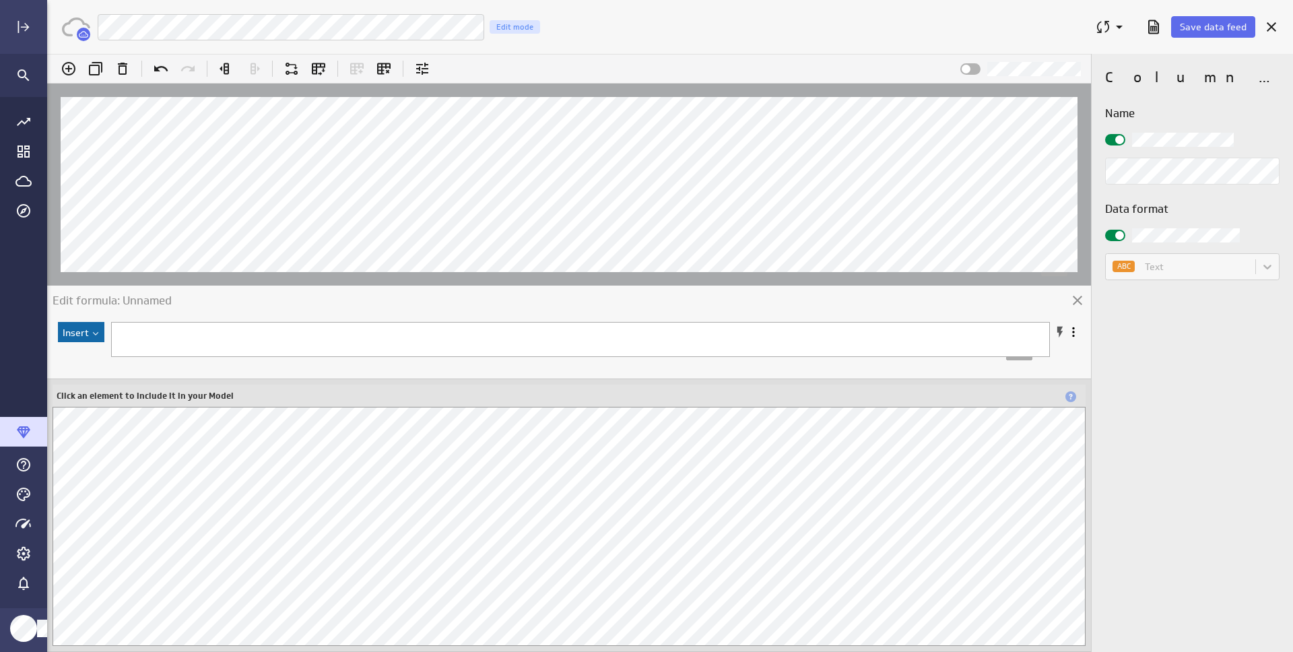
scroll to position [88, 0]
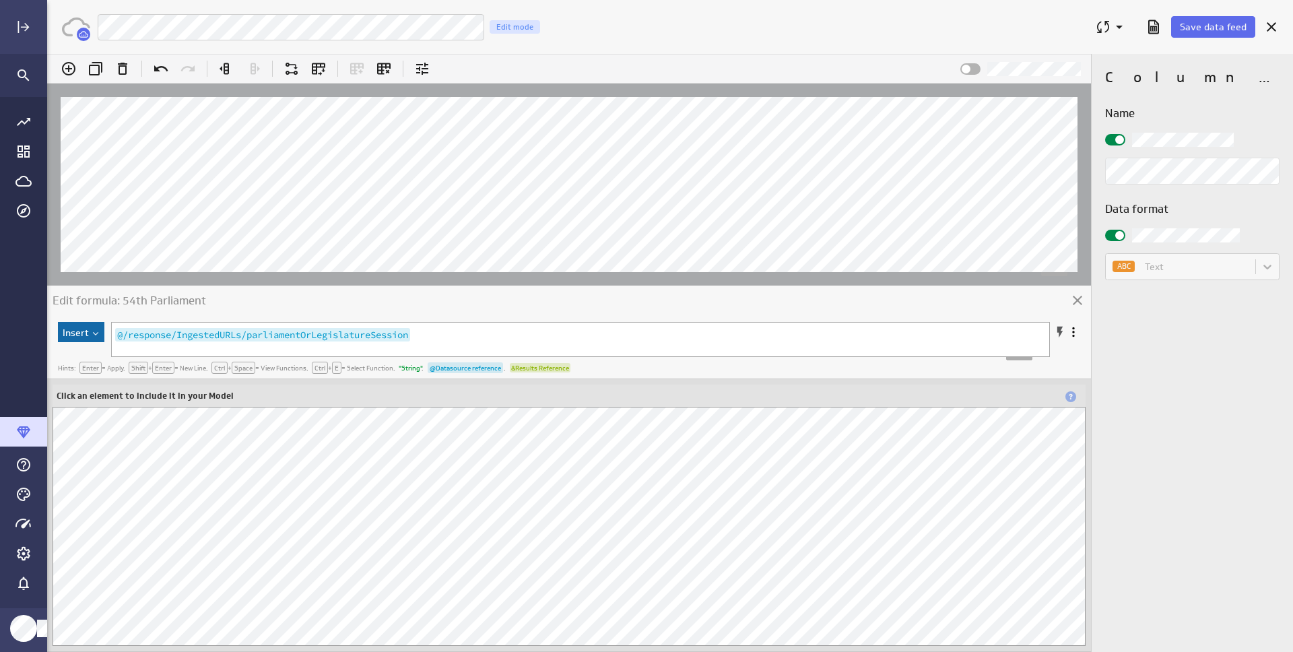
click at [1128, 137] on label at bounding box center [1192, 140] width 174 height 14
click at [47, 54] on input "checkbox" at bounding box center [47, 54] width 0 height 0
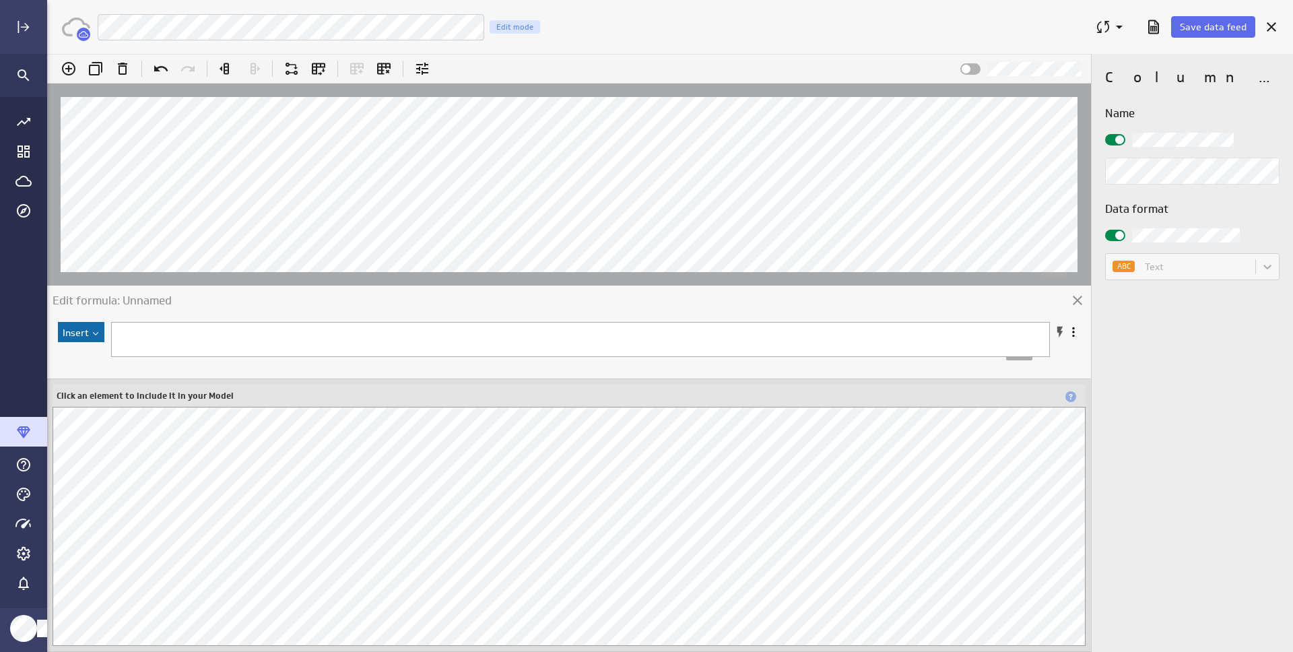
scroll to position [154, 0]
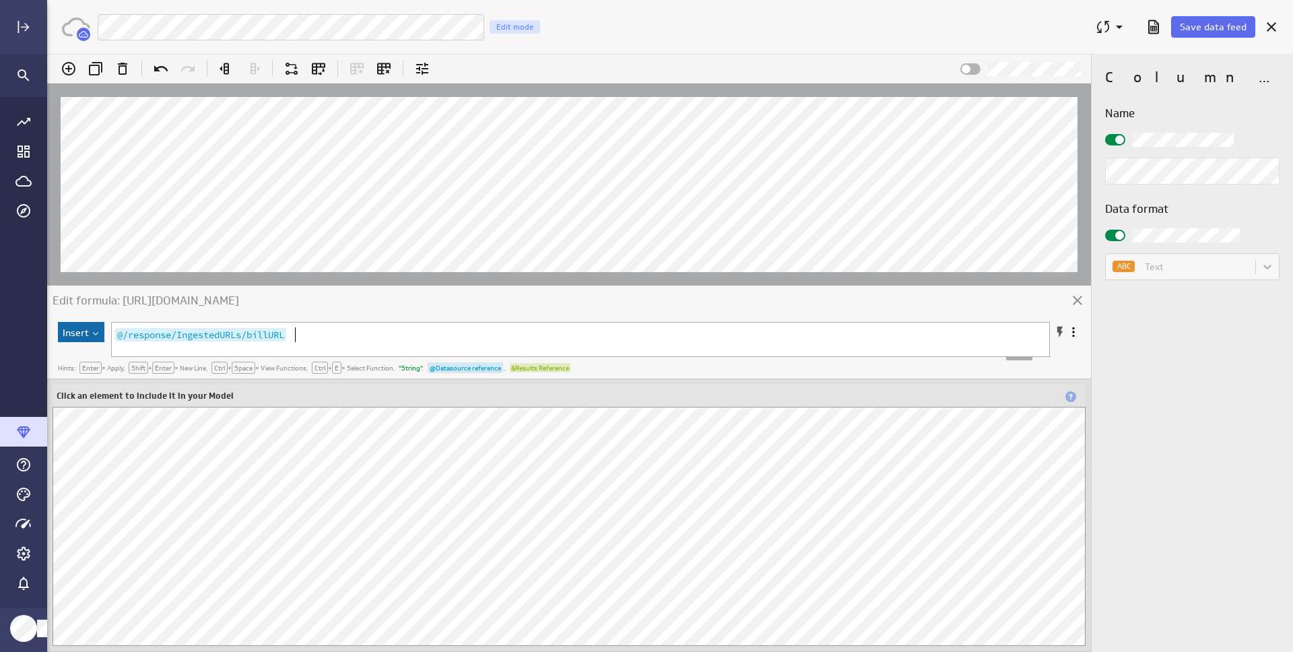
click at [1123, 135] on div at bounding box center [1115, 139] width 20 height 11
click at [47, 54] on input "checkbox" at bounding box center [47, 54] width 0 height 0
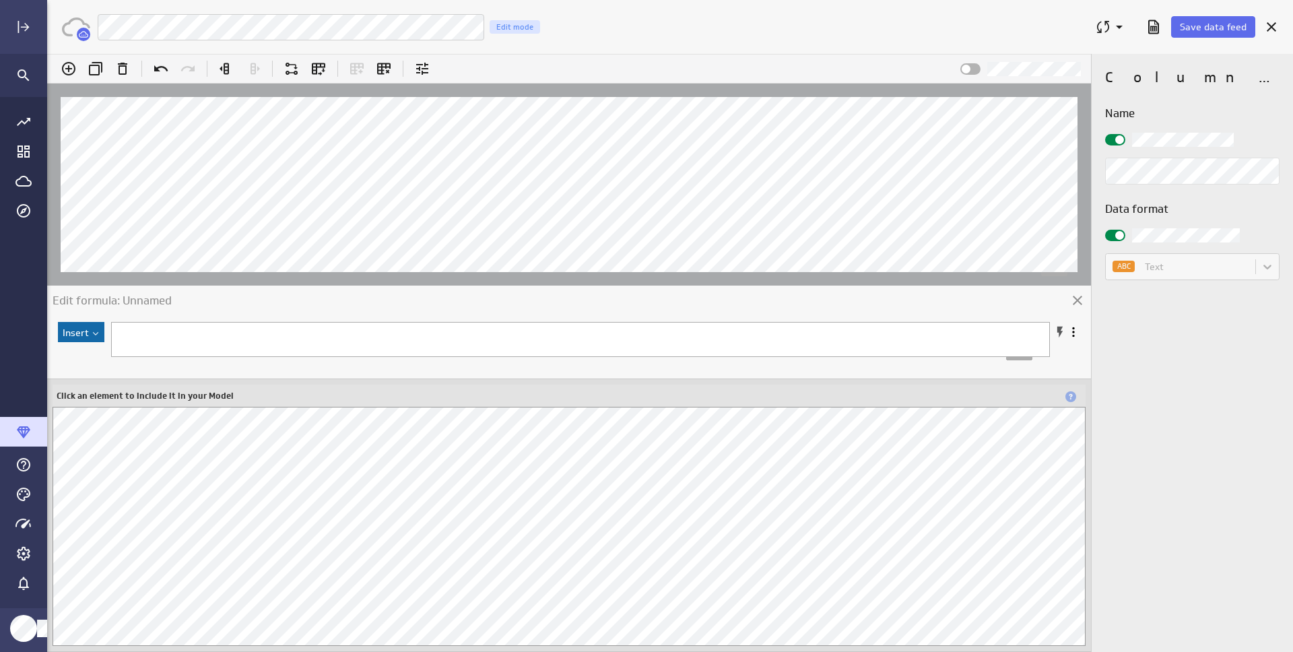
scroll to position [208, 0]
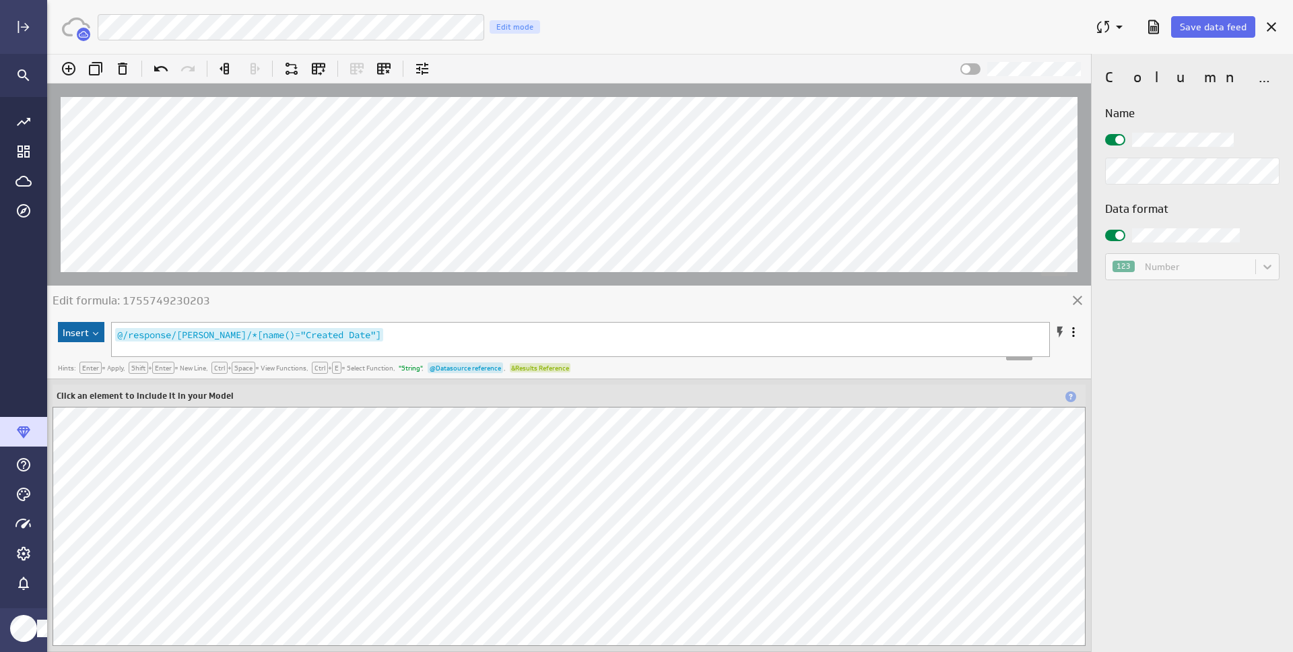
click at [1116, 139] on span at bounding box center [1119, 139] width 9 height 9
click at [47, 54] on input "checkbox" at bounding box center [47, 54] width 0 height 0
click at [1178, 268] on div "123 Number" at bounding box center [1192, 266] width 174 height 27
click at [1117, 238] on span at bounding box center [1119, 235] width 9 height 9
click at [47, 54] on input "checkbox" at bounding box center [47, 54] width 0 height 0
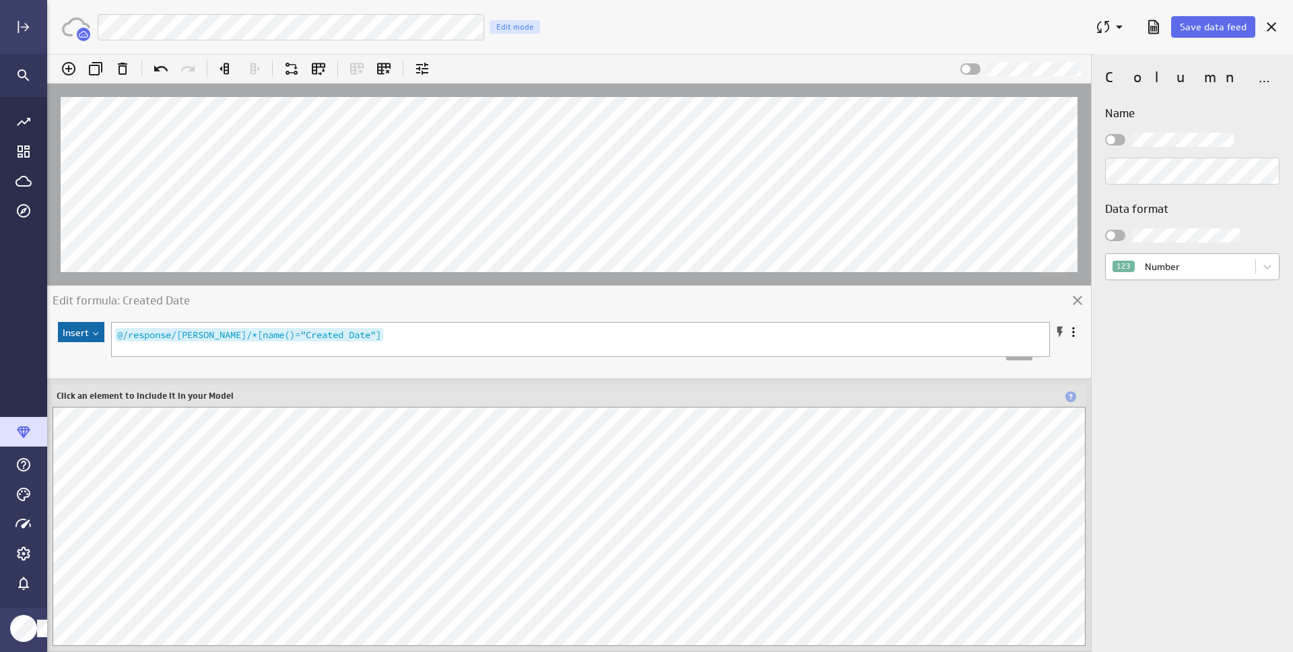
click at [1184, 271] on body "(no message) Edit formula: Created Date Insert ​ x @/response/IngestedURLs/*[na…" at bounding box center [670, 353] width 1246 height 598
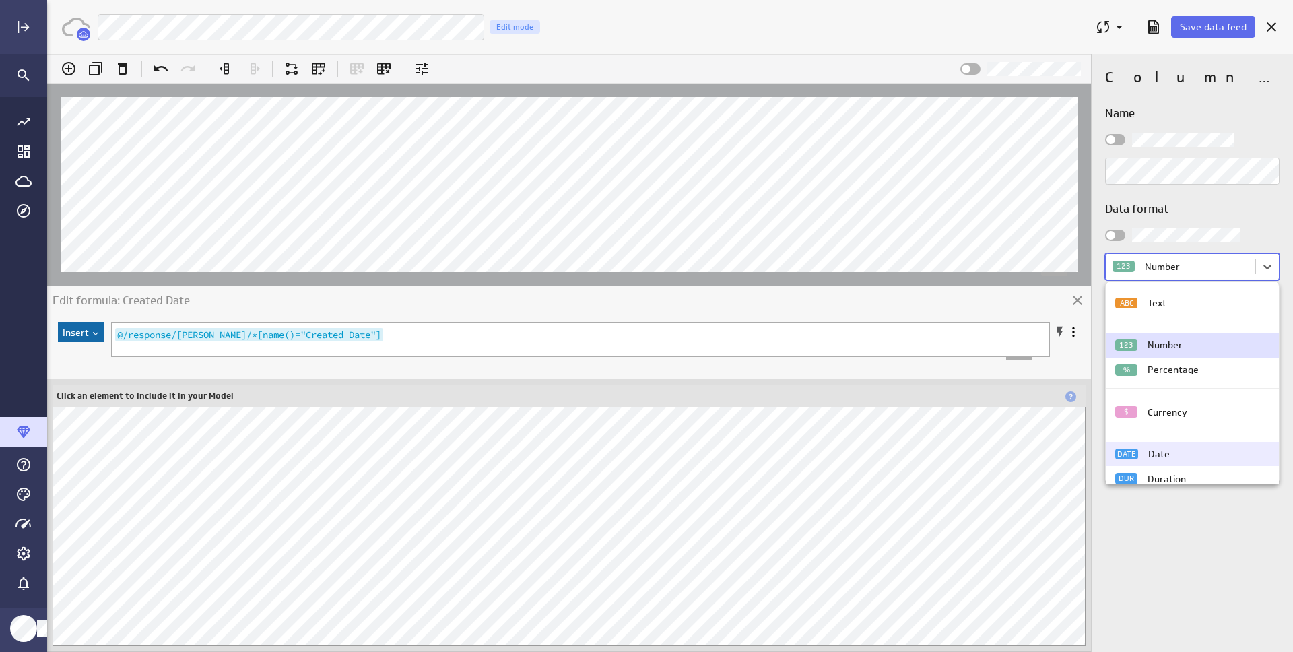
click at [1179, 449] on div "DATE Date" at bounding box center [1192, 454] width 154 height 11
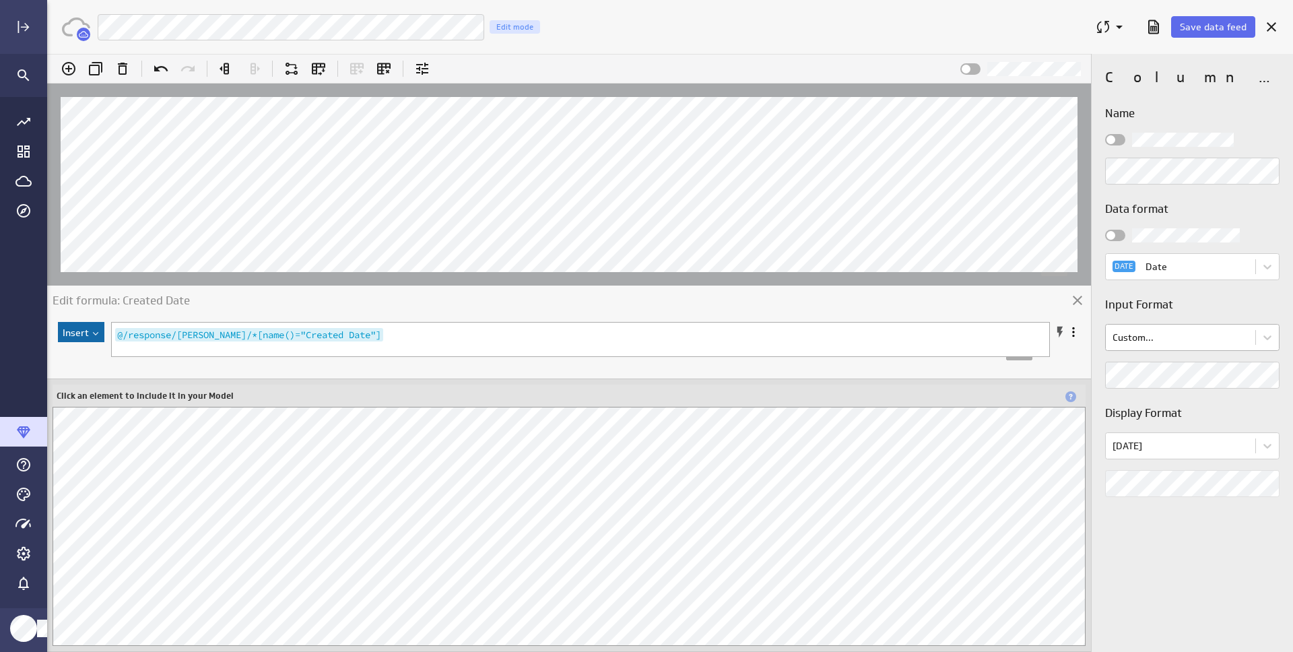
click at [1157, 337] on body "(no message) Edit formula: Created Date Insert ​ x @/response/IngestedURLs/*[na…" at bounding box center [670, 353] width 1246 height 598
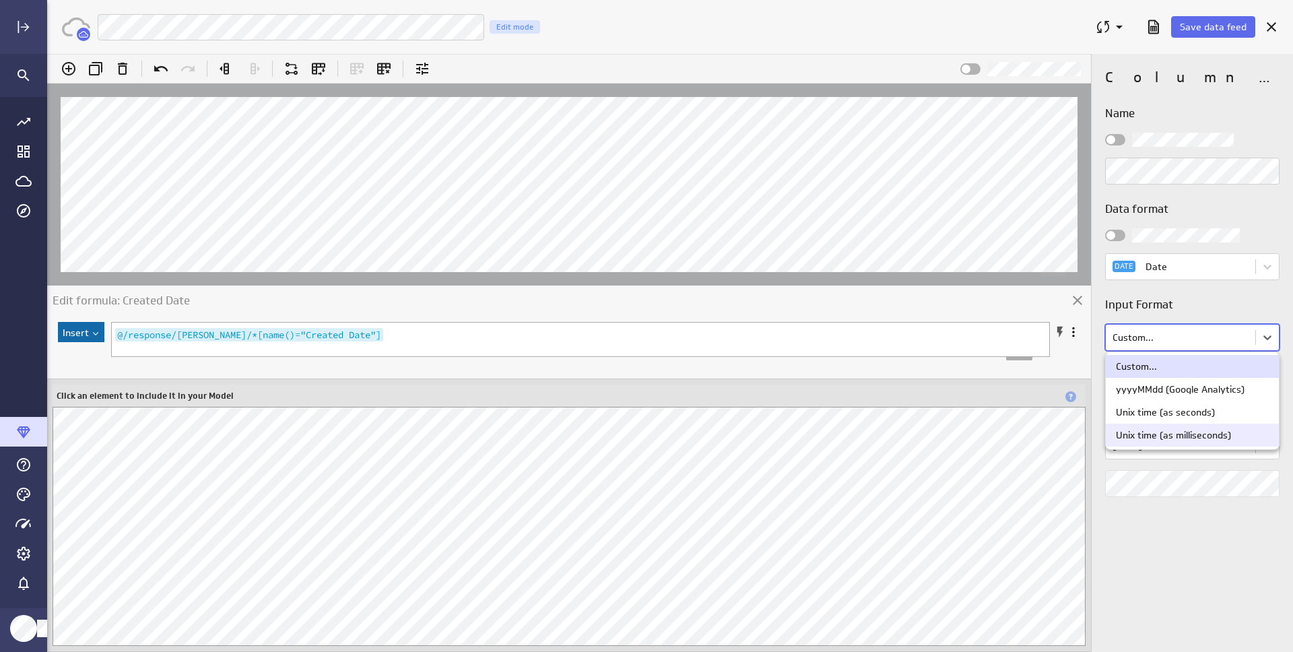
click at [1185, 429] on div "Unix time (as milliseconds)" at bounding box center [1192, 435] width 173 height 23
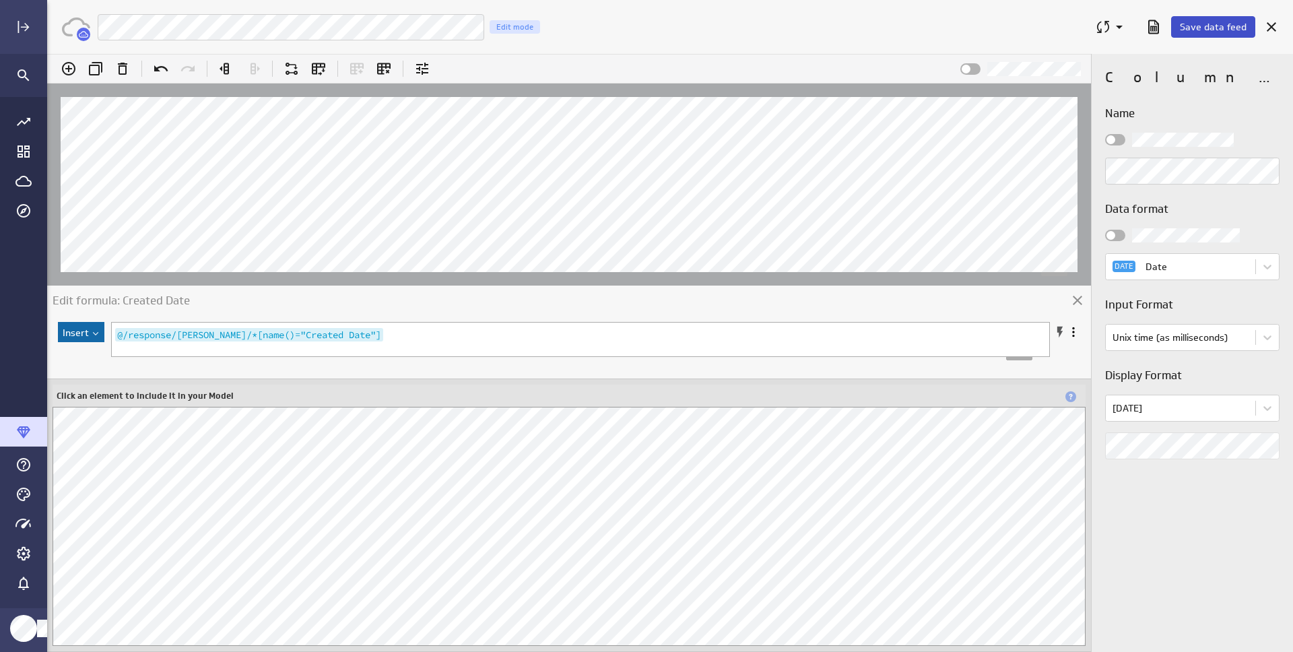
click at [1202, 20] on button "Save data feed" at bounding box center [1213, 27] width 84 height 22
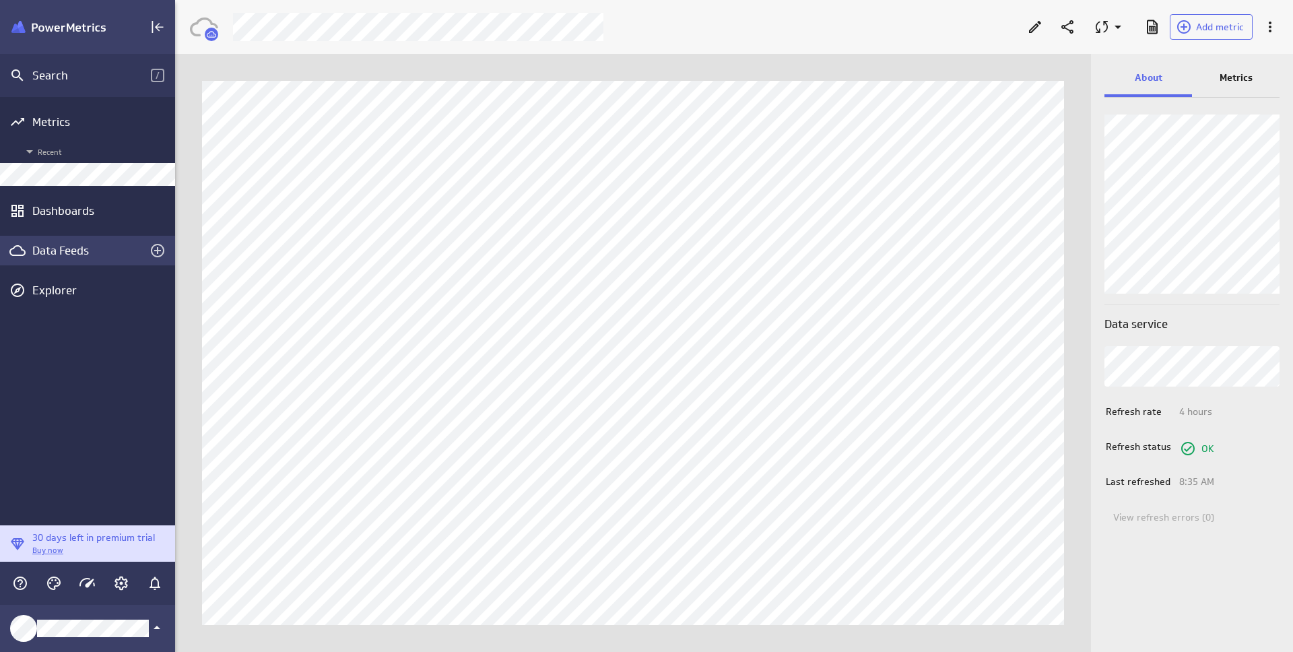
click at [72, 255] on div "Data Feeds" at bounding box center [87, 250] width 110 height 15
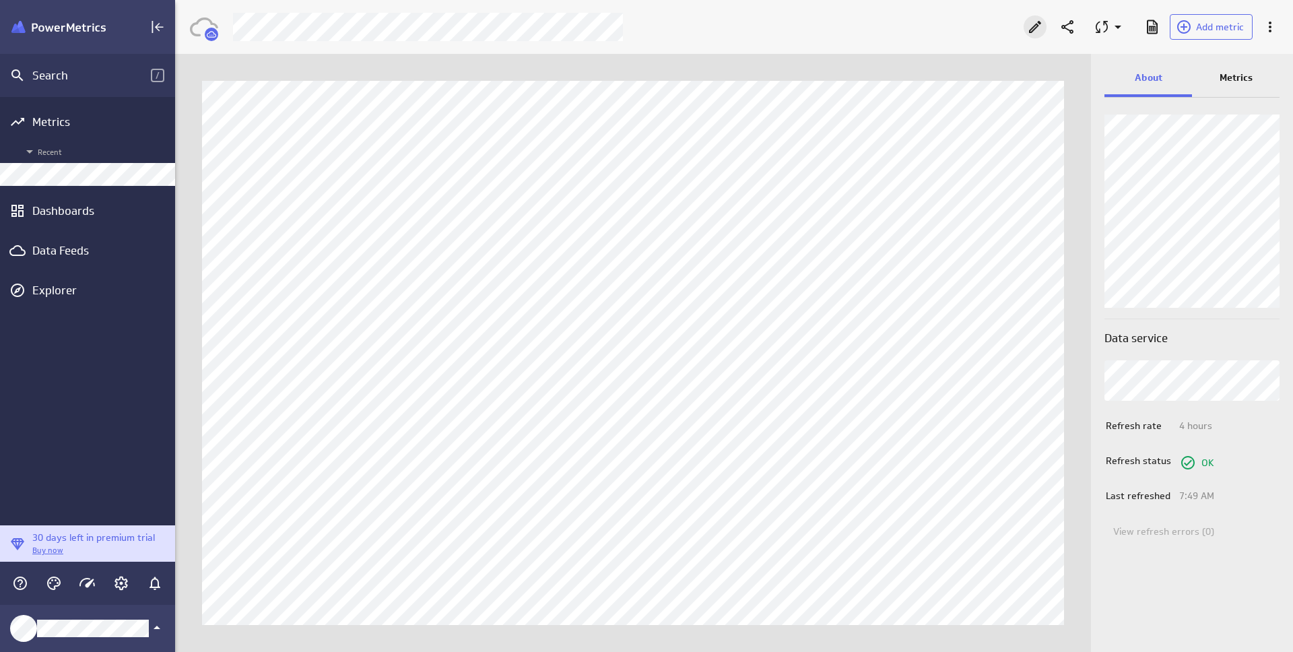
click at [1026, 27] on div "Edit" at bounding box center [1035, 26] width 23 height 23
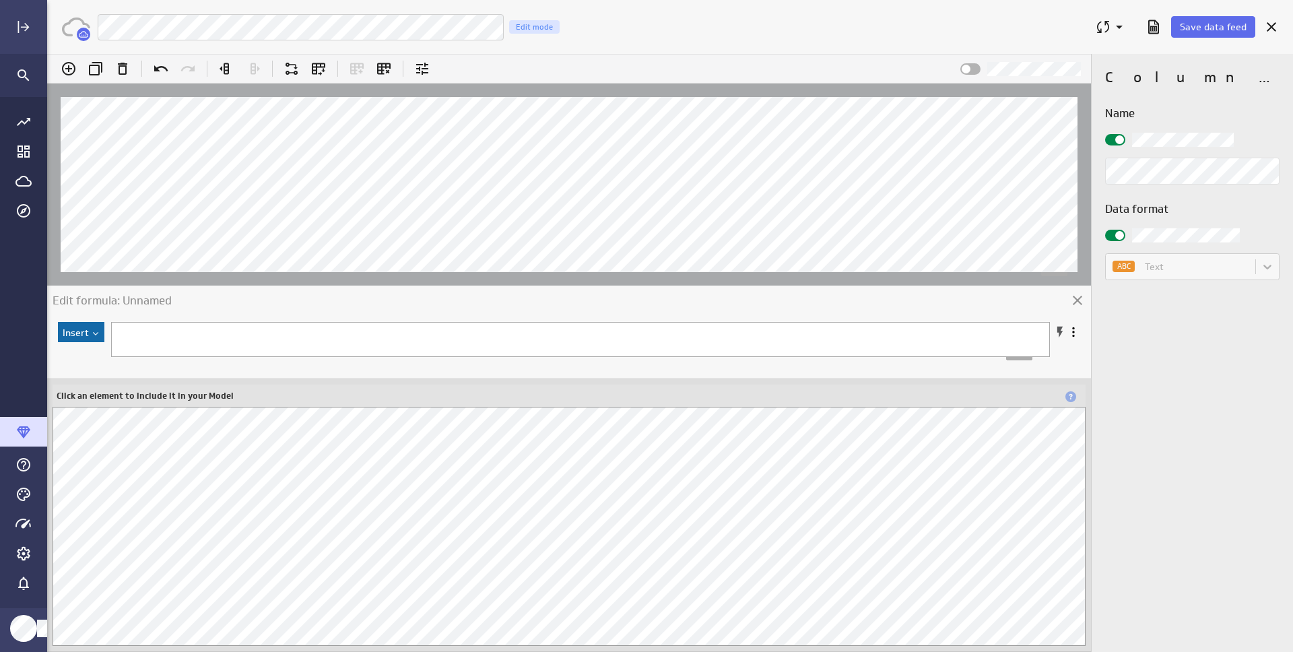
click at [382, 350] on div at bounding box center [591, 350] width 958 height 54
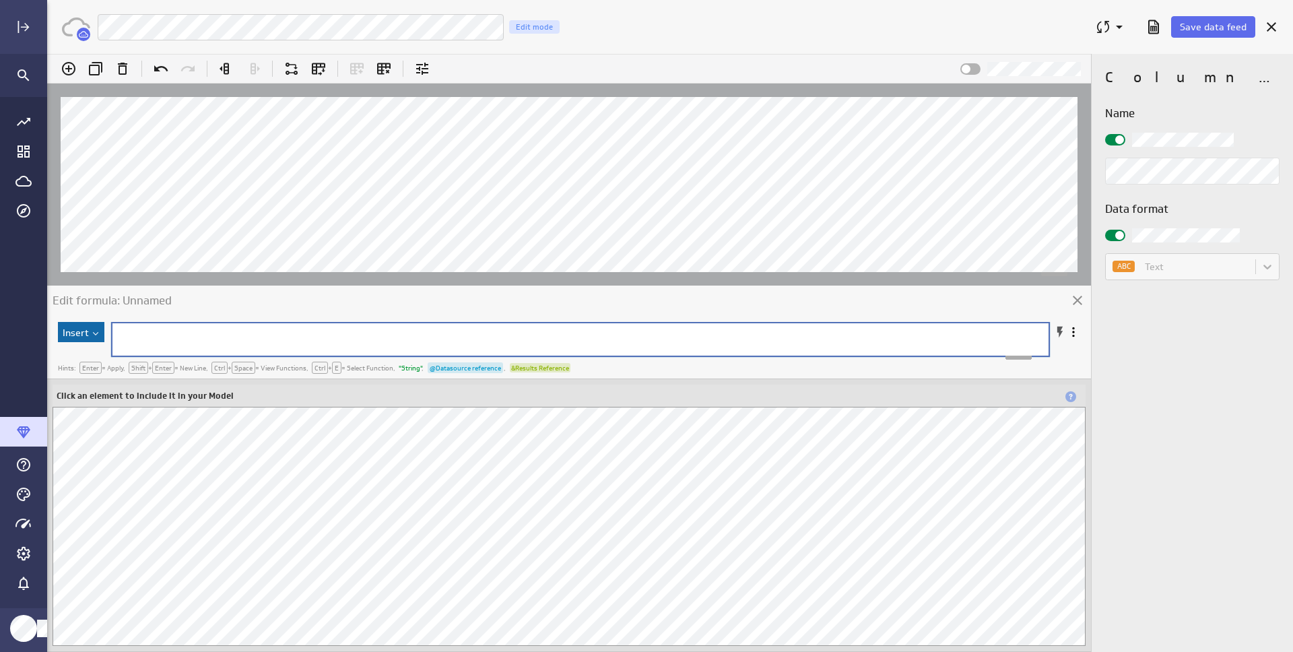
scroll to position [271, 0]
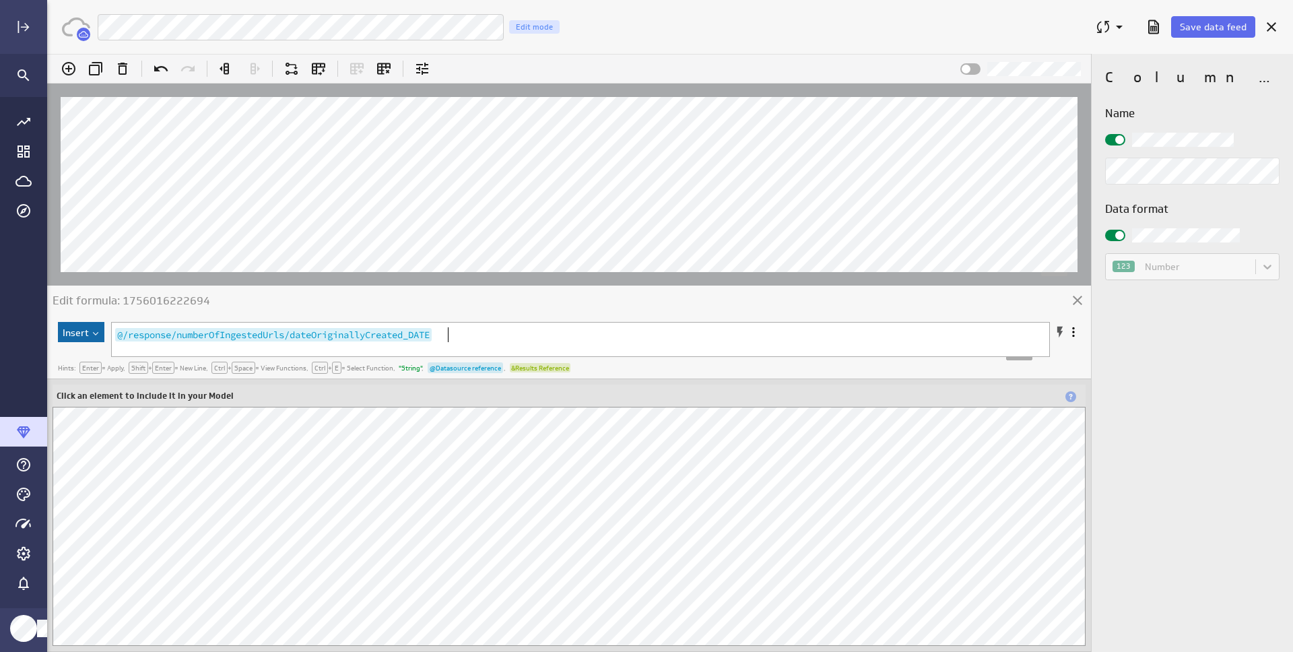
click at [1126, 141] on label at bounding box center [1192, 140] width 174 height 14
click at [47, 54] on input "checkbox" at bounding box center [47, 54] width 0 height 0
click at [1117, 236] on span at bounding box center [1119, 235] width 9 height 9
click at [47, 54] on input "checkbox" at bounding box center [47, 54] width 0 height 0
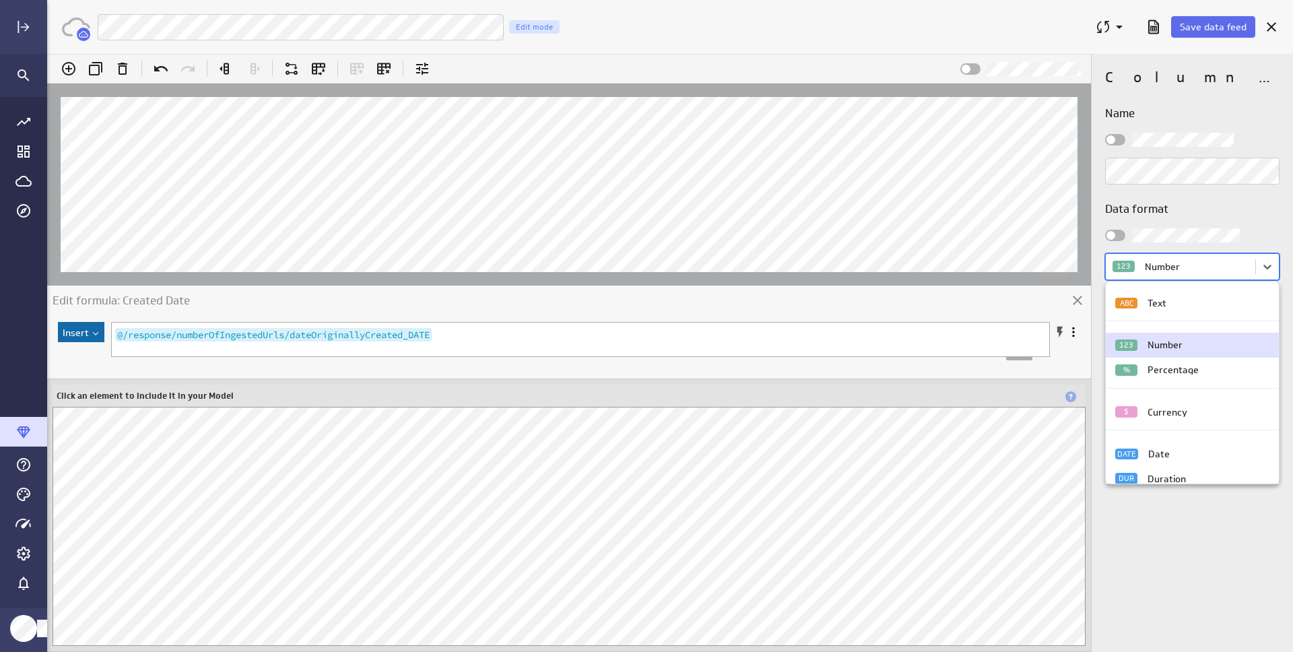
click at [1201, 271] on body "(no message) Edit formula: Created Date Insert @/response/numberOfIngestedUrls/…" at bounding box center [670, 353] width 1246 height 598
click at [1178, 449] on div "DATE Date" at bounding box center [1192, 454] width 154 height 11
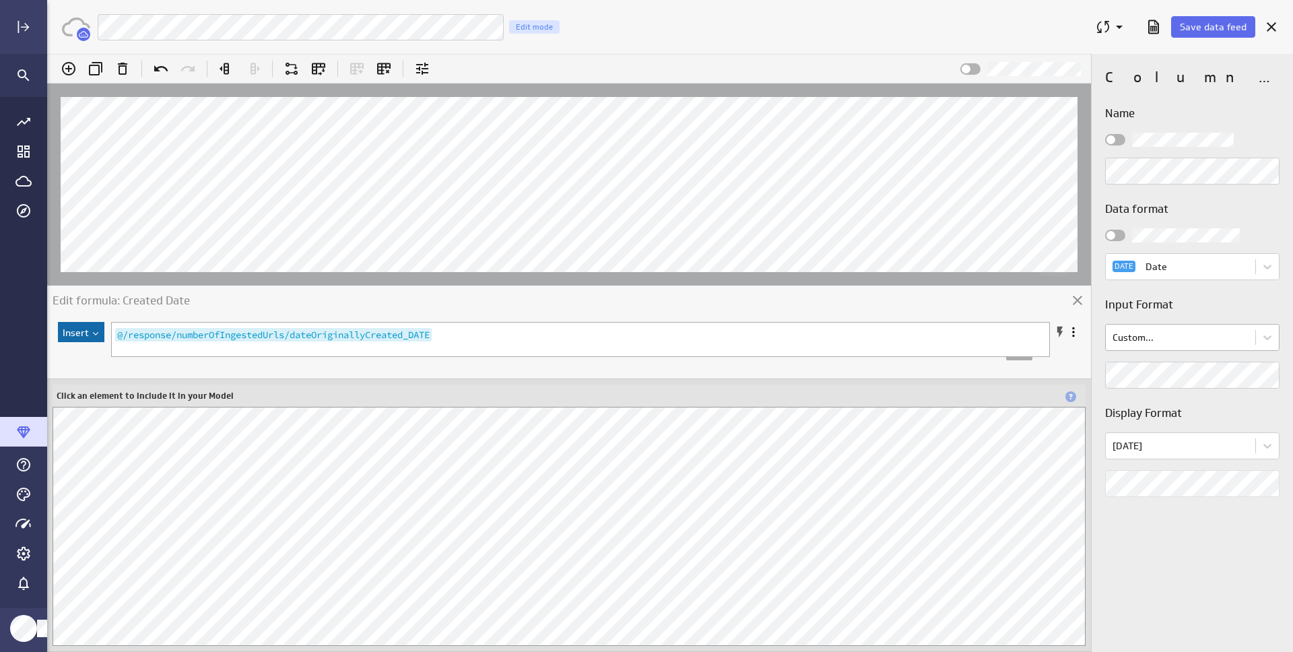
click at [1189, 337] on body "(no message) Edit formula: Created Date Insert @/response/numberOfIngestedUrls/…" at bounding box center [670, 353] width 1246 height 598
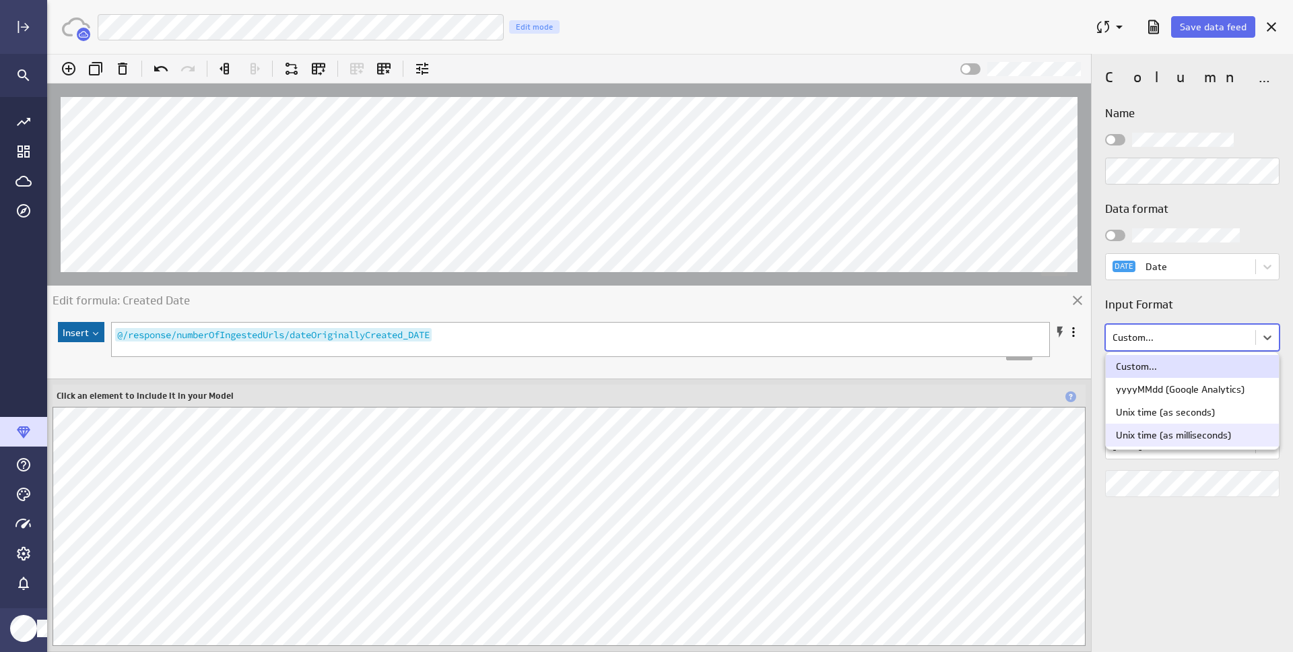
click at [1189, 435] on div "Unix time (as milliseconds)" at bounding box center [1173, 434] width 115 height 9
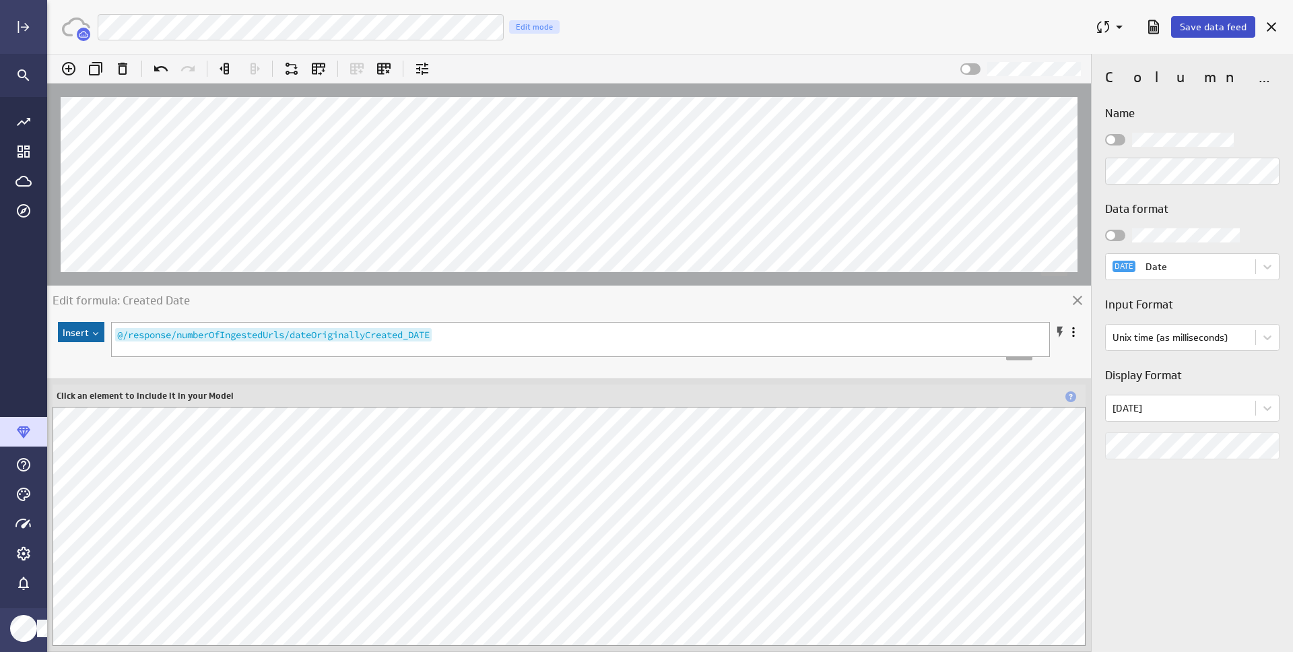
click at [1207, 30] on span "Save data feed" at bounding box center [1213, 27] width 67 height 12
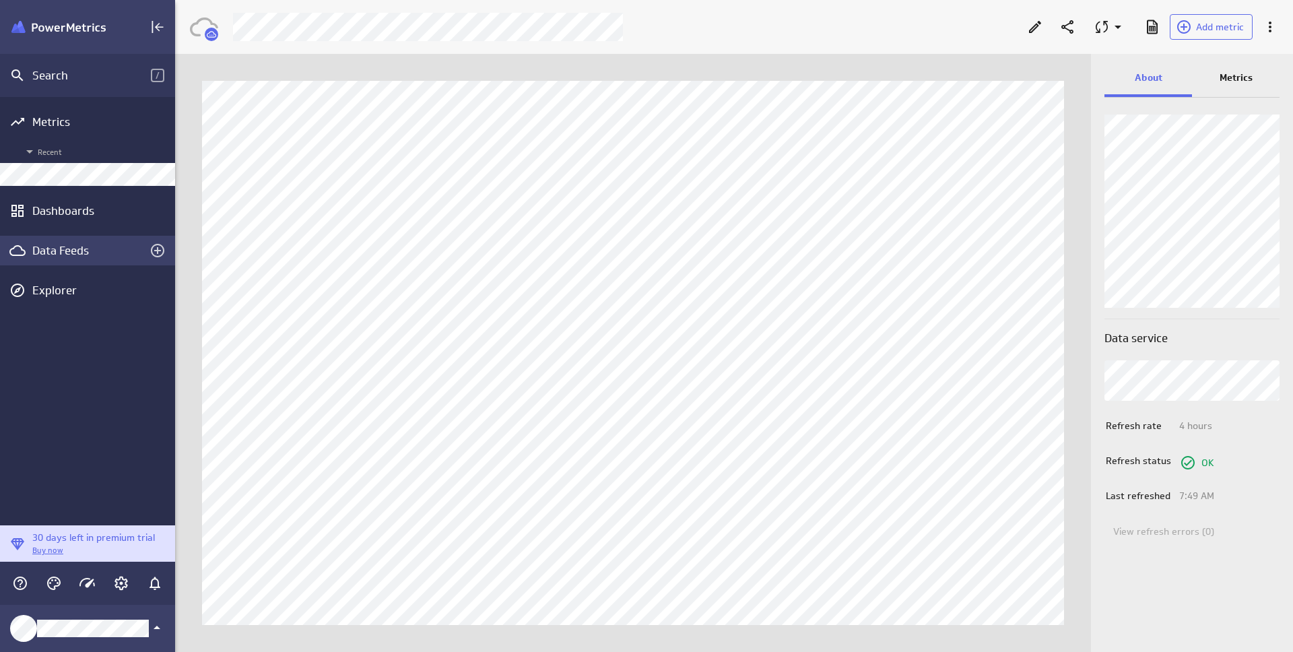
click at [65, 251] on div "Data Feeds" at bounding box center [87, 250] width 110 height 15
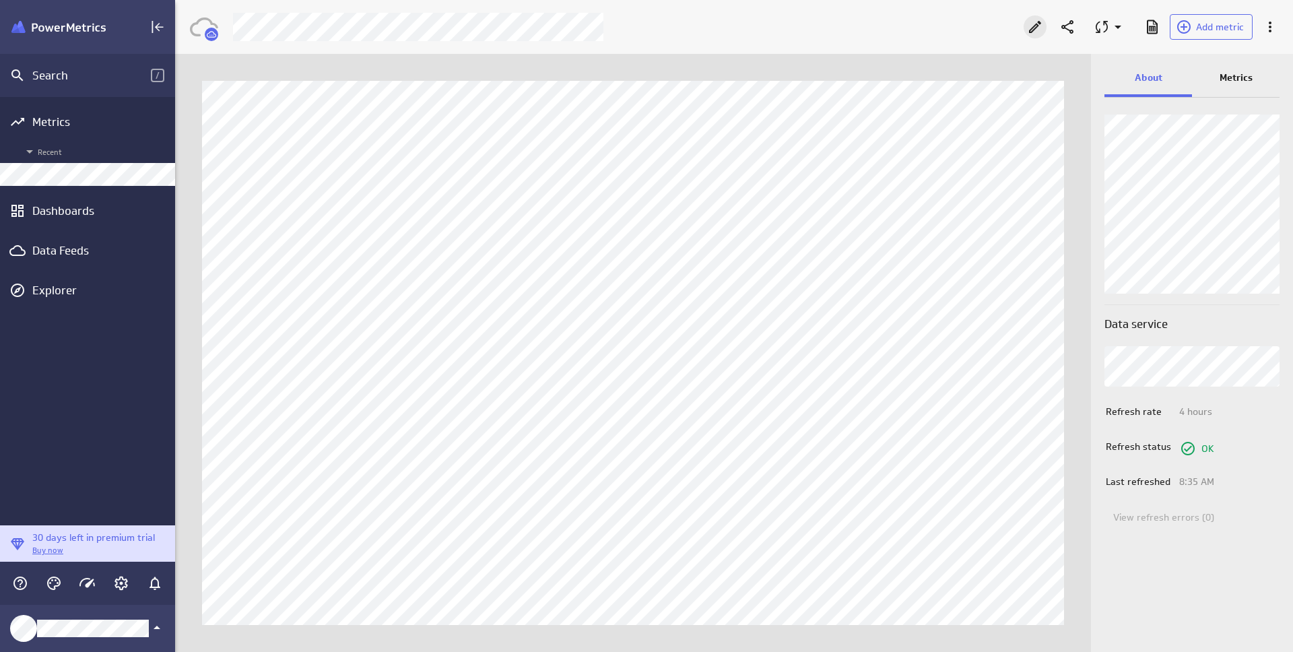
click at [1037, 26] on icon "Edit" at bounding box center [1035, 27] width 12 height 12
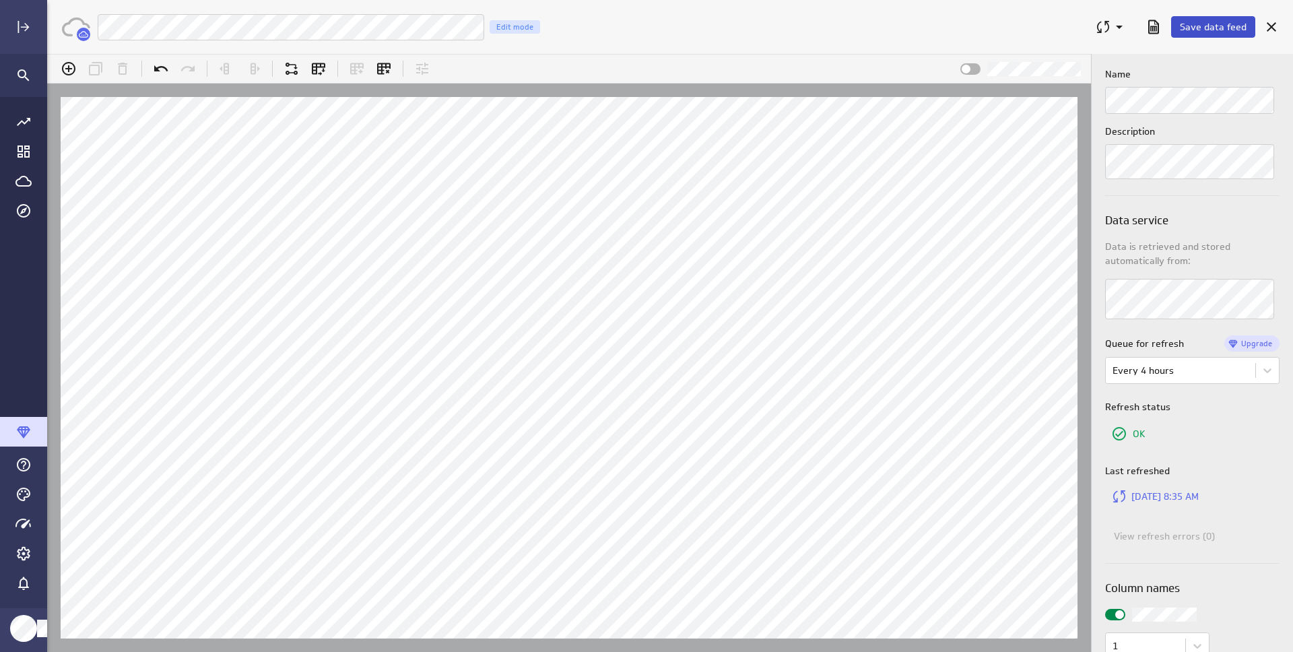
click at [1195, 28] on span "Save data feed" at bounding box center [1213, 27] width 67 height 12
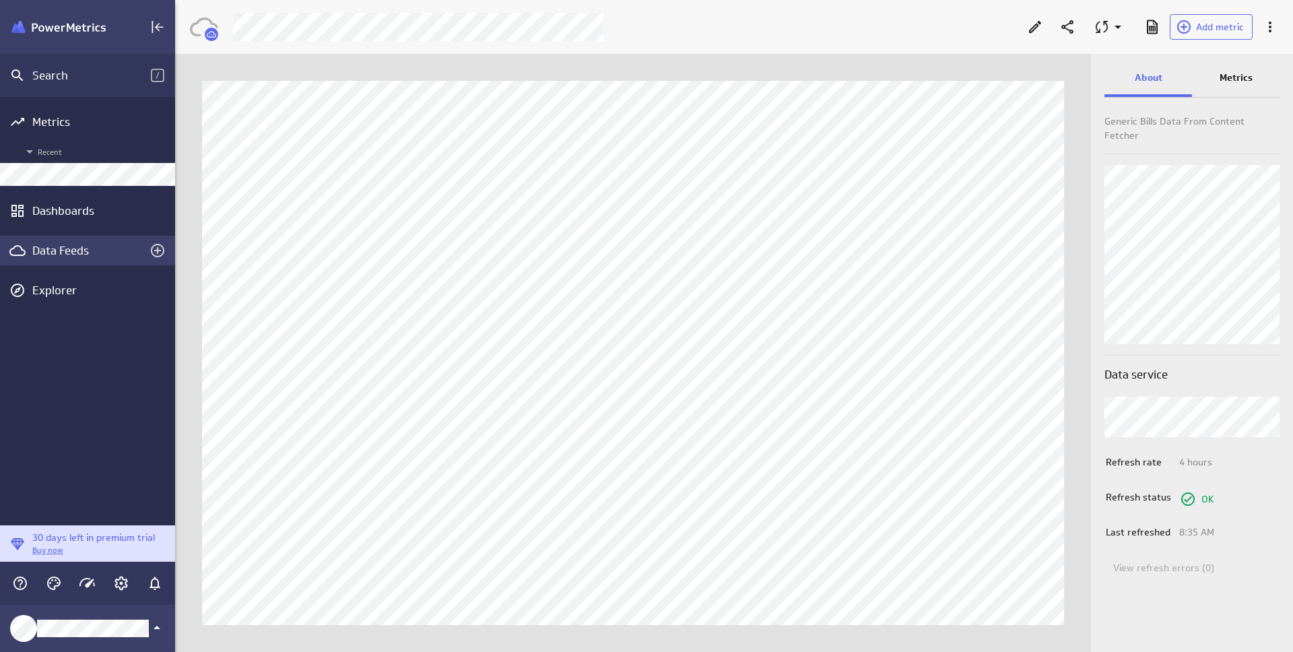
click at [72, 252] on div "Data Feeds" at bounding box center [87, 250] width 110 height 15
click at [1197, 34] on button "Add metric" at bounding box center [1211, 27] width 83 height 26
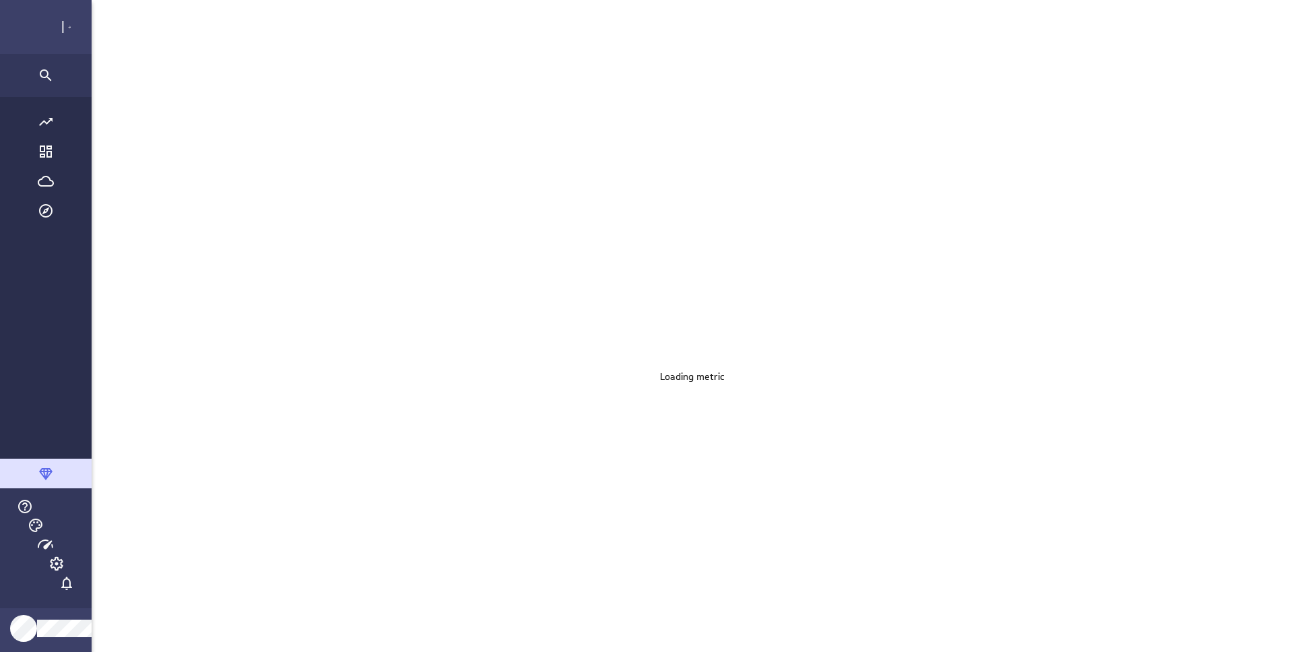
scroll to position [653, 1247]
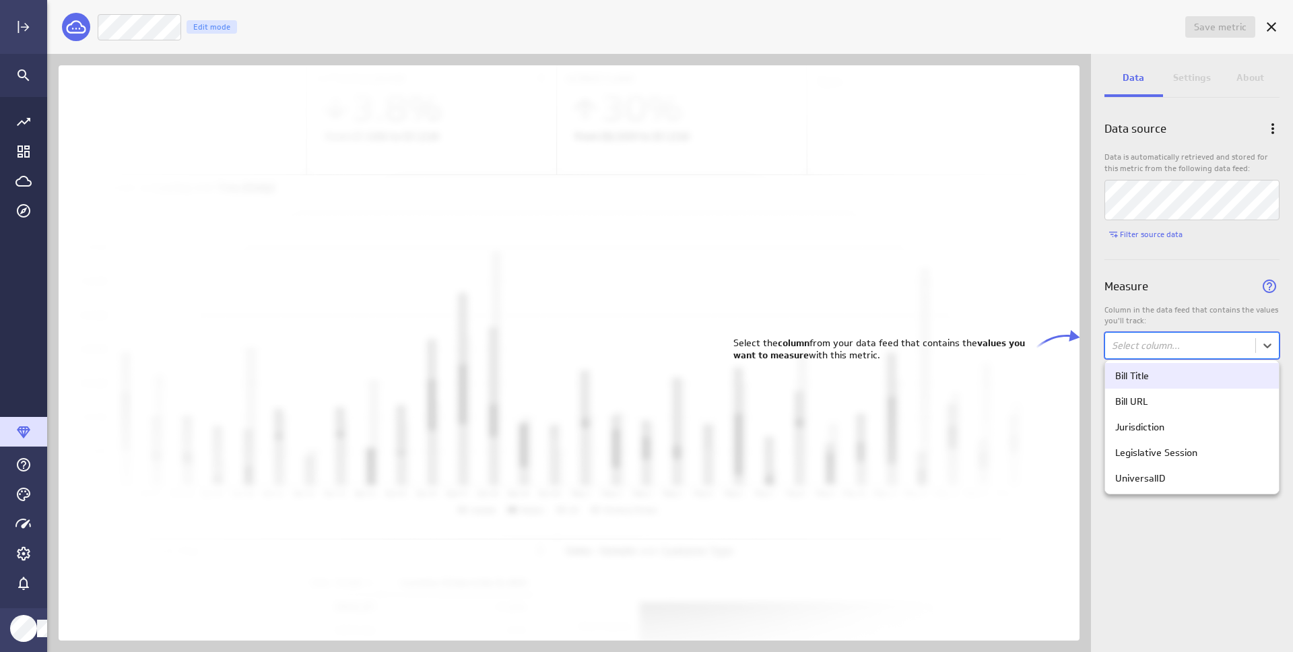
click at [1178, 335] on body "Save metric Untitled Edit mode Data Settings About Data source Data is automati…" at bounding box center [646, 326] width 1293 height 652
click at [1164, 426] on div "Jurisdiction" at bounding box center [1139, 427] width 49 height 12
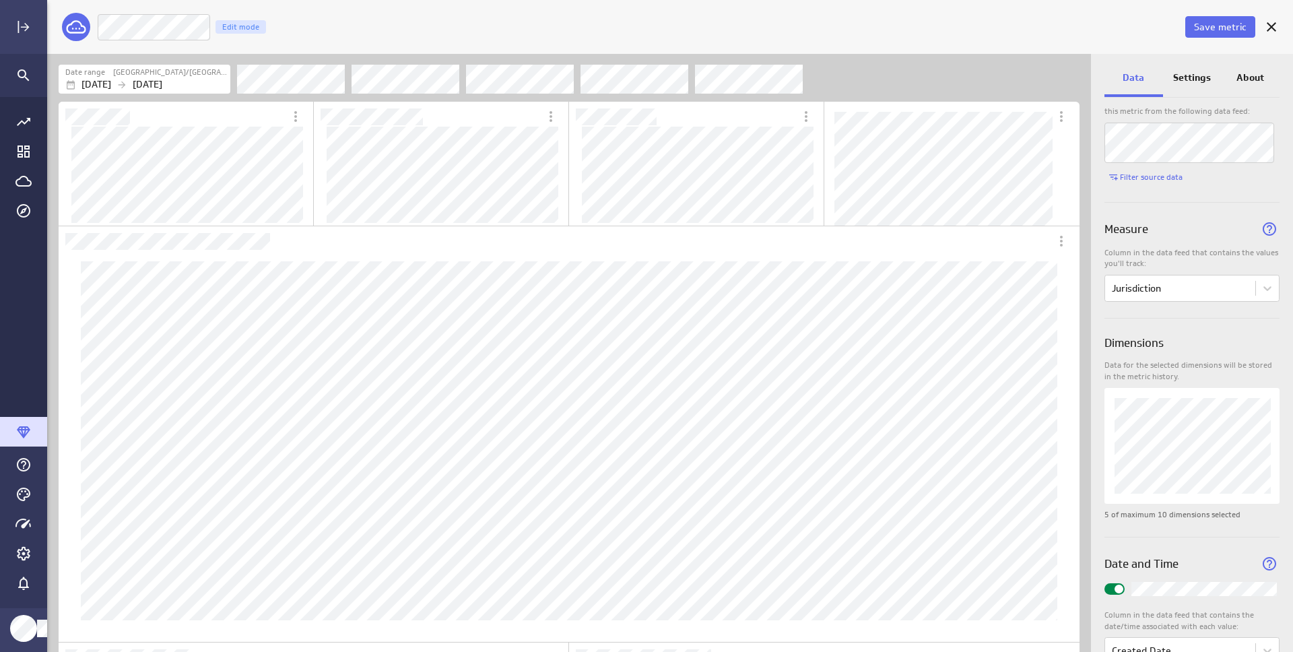
scroll to position [0, 0]
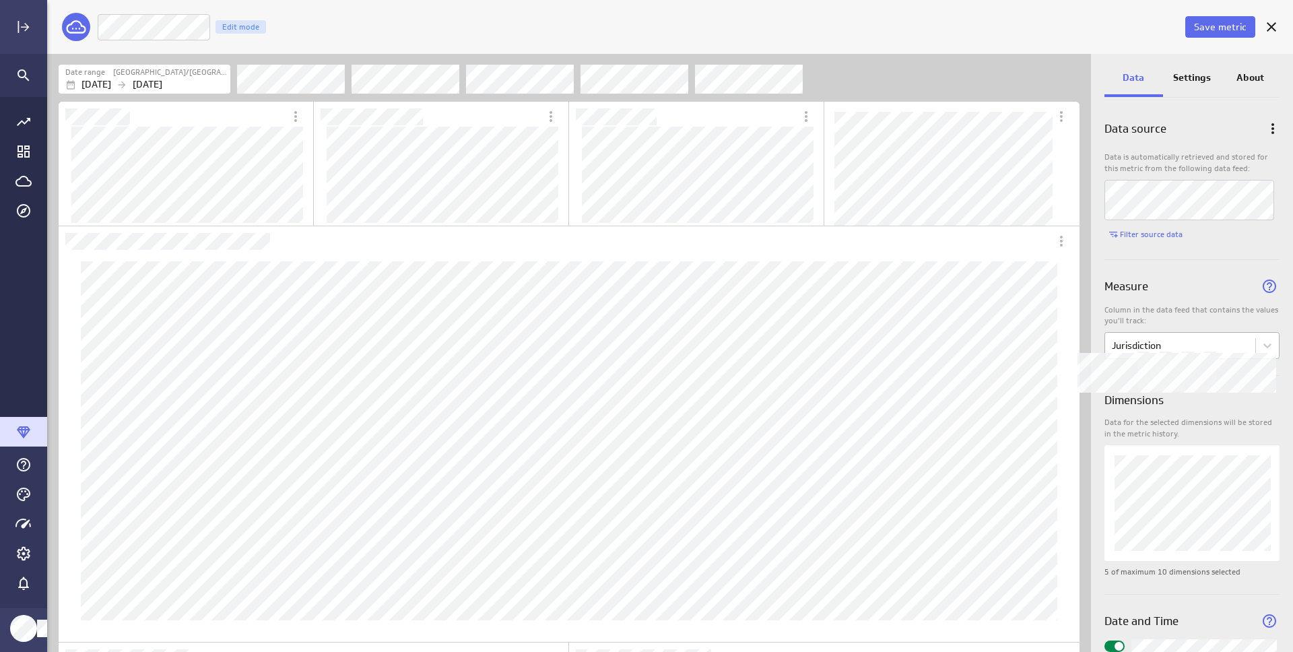
click at [1189, 349] on body "Save metric Jurisdiction Edit mode Date range [GEOGRAPHIC_DATA]/Mountain [DATE]…" at bounding box center [646, 326] width 1293 height 652
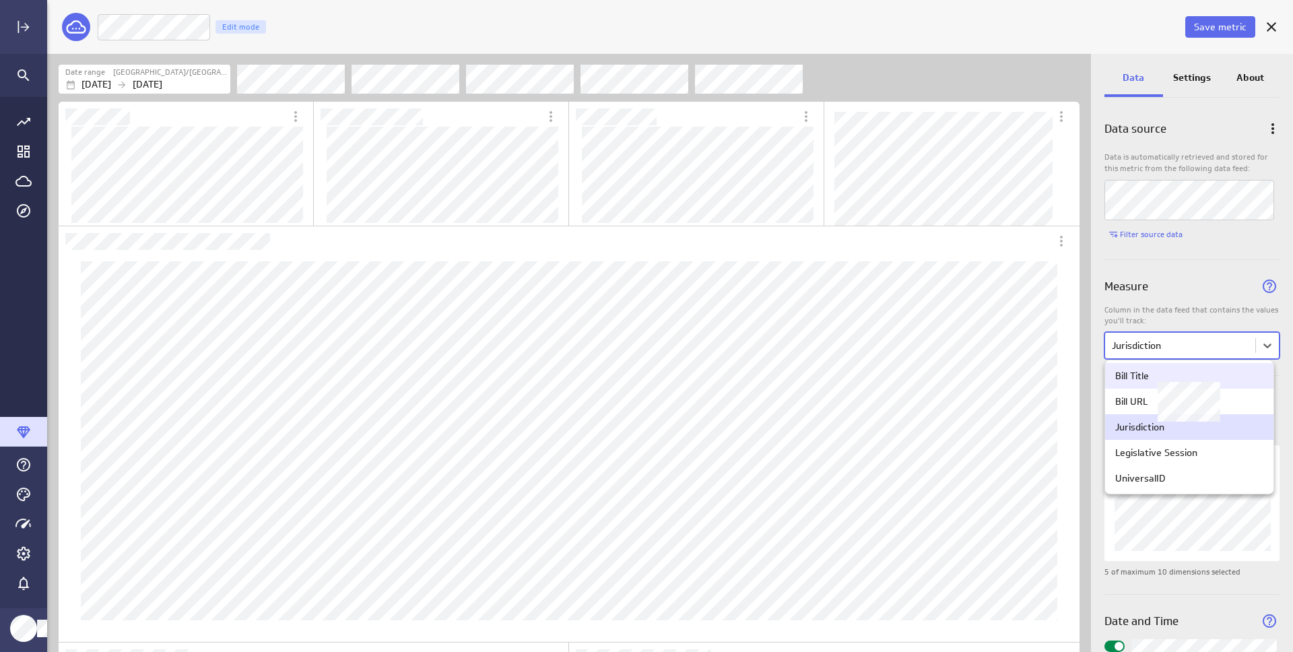
click at [1170, 377] on div "Bill Title" at bounding box center [1189, 376] width 148 height 12
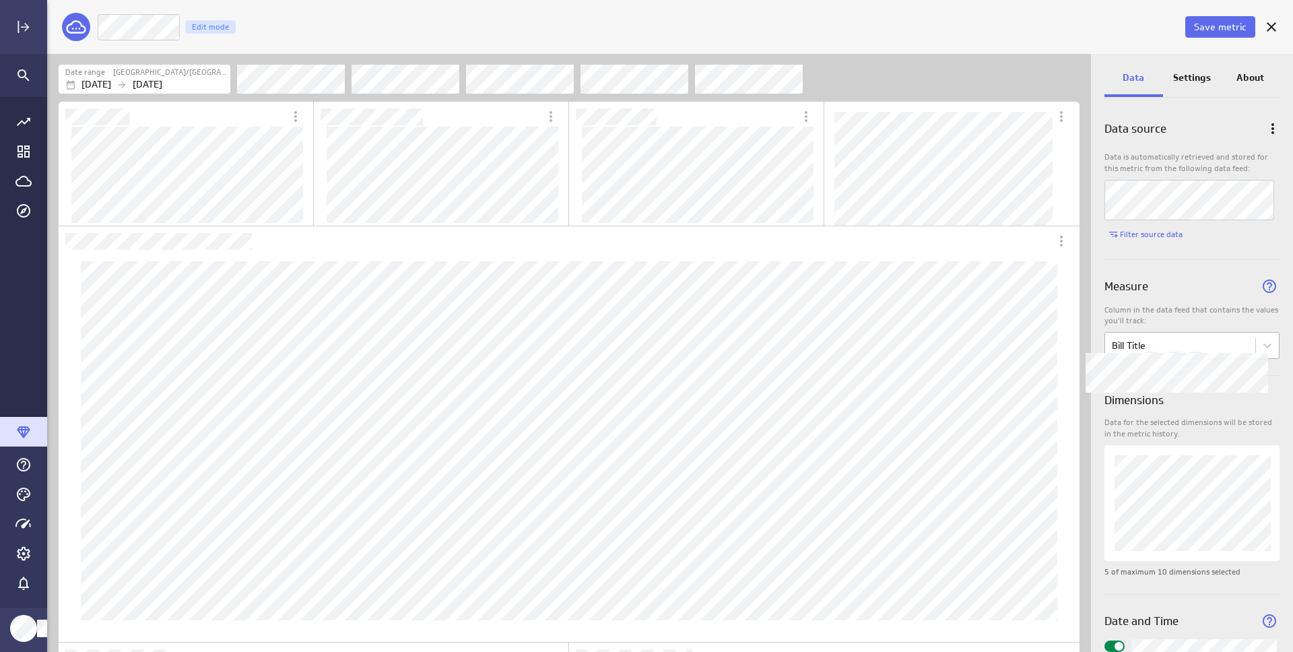
click at [1230, 343] on body "Save metric Bill Title Edit mode Date range [GEOGRAPHIC_DATA]/Mountain [DATE] […" at bounding box center [646, 326] width 1293 height 652
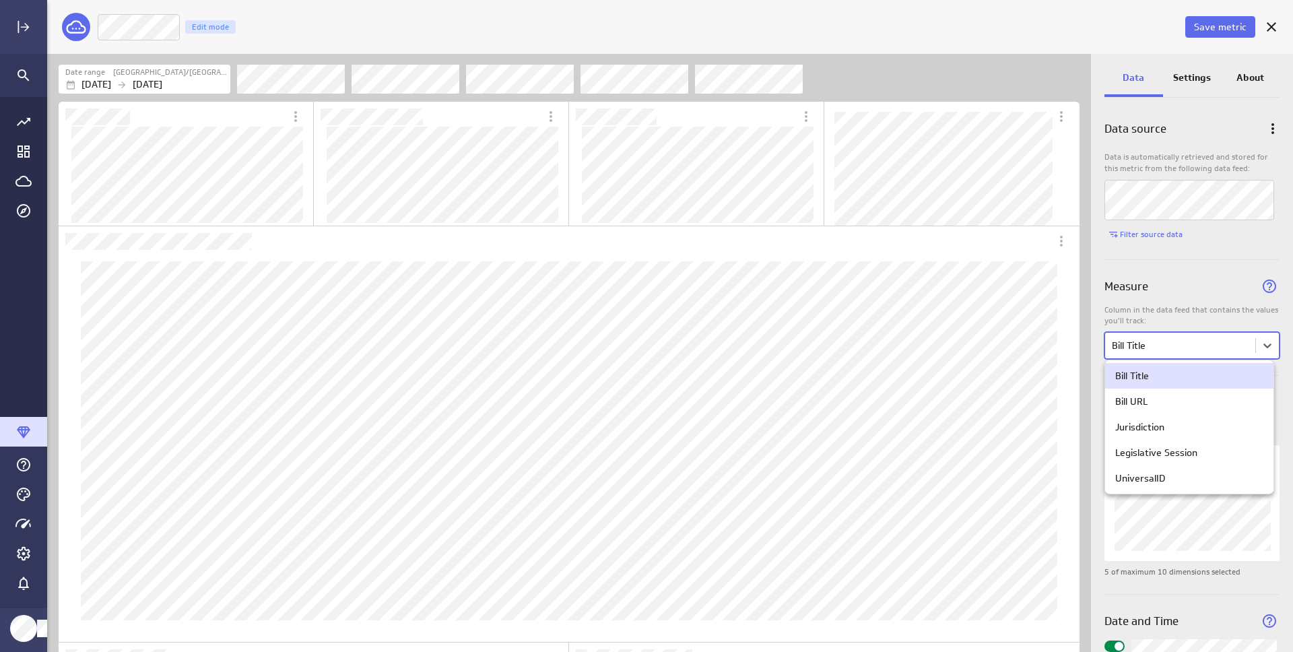
click at [1191, 293] on div at bounding box center [646, 326] width 1293 height 652
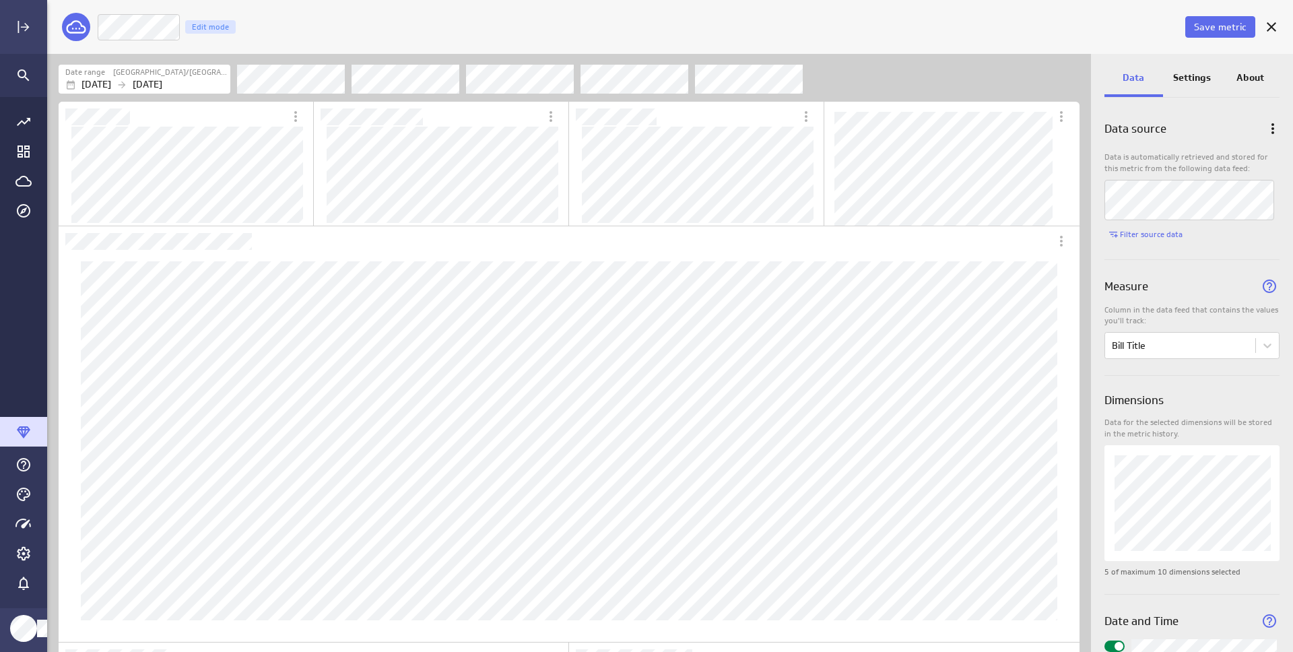
click at [1168, 278] on div "Measure" at bounding box center [1191, 282] width 175 height 44
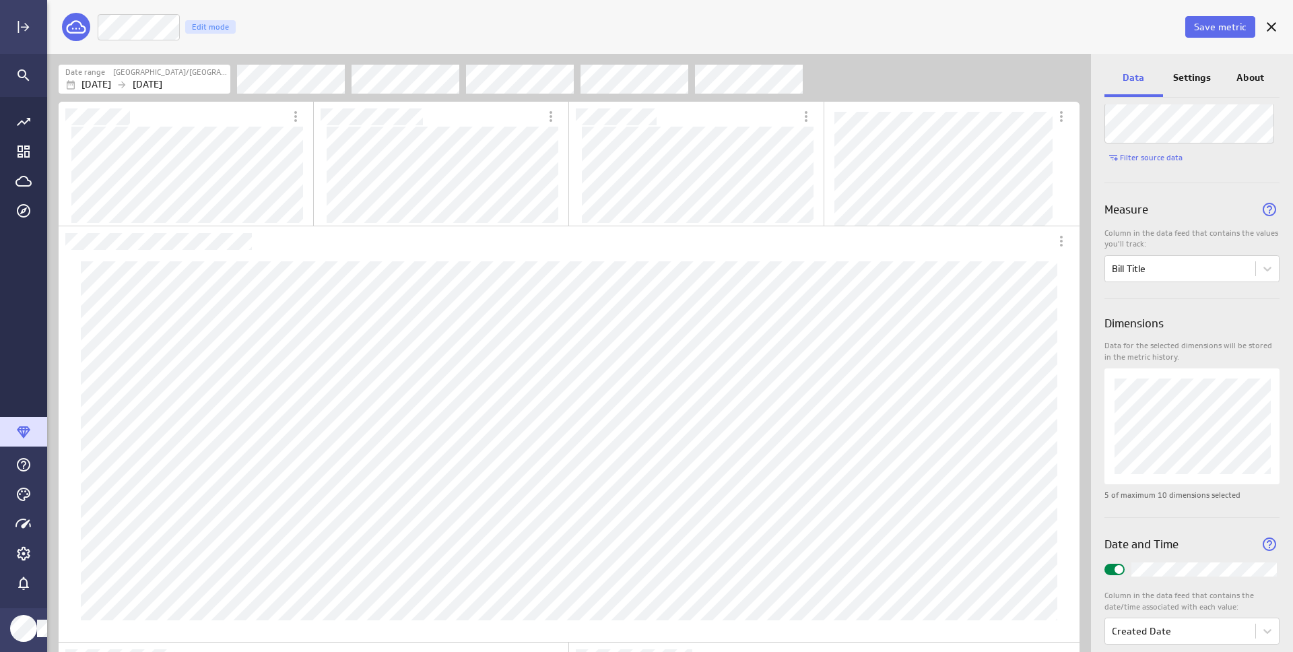
scroll to position [99, 0]
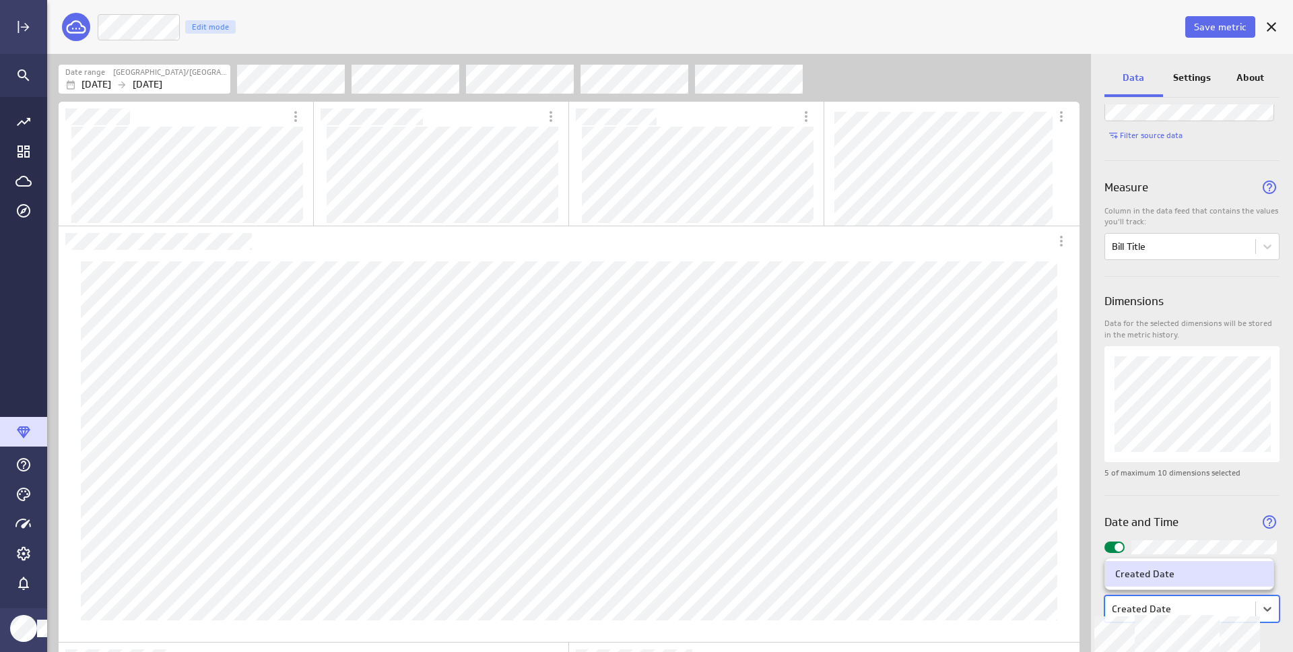
click at [1213, 612] on body "Save metric Bill Title Edit mode Date range [GEOGRAPHIC_DATA]/Mountain [DATE] […" at bounding box center [646, 326] width 1293 height 652
click at [1201, 532] on div at bounding box center [646, 326] width 1293 height 652
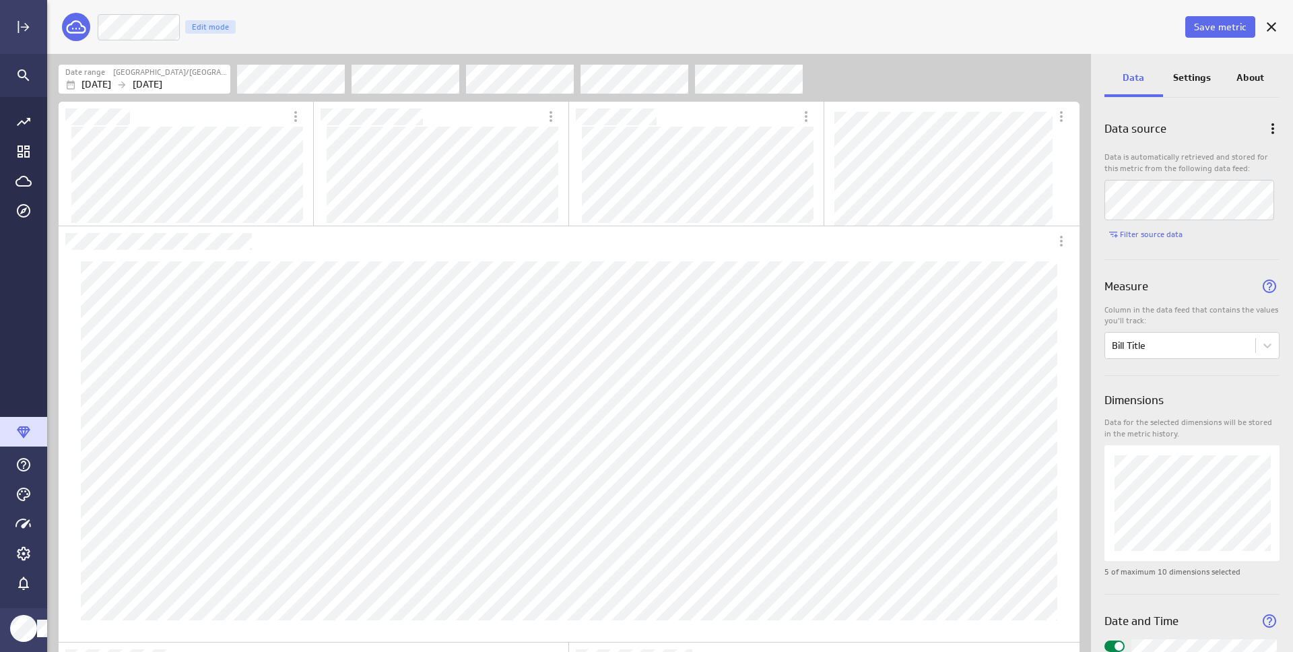
click at [1187, 85] on div "Settings" at bounding box center [1192, 79] width 59 height 36
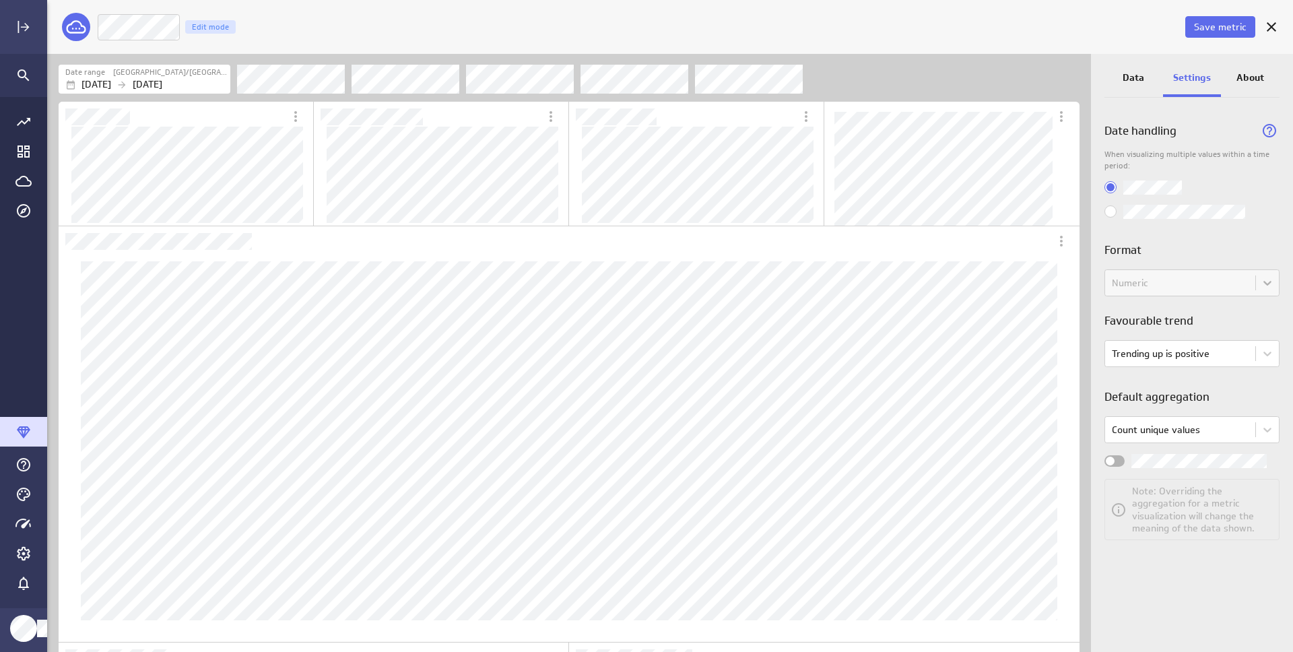
click at [1189, 281] on div "Numeric" at bounding box center [1191, 282] width 175 height 27
click at [1251, 79] on p "About" at bounding box center [1250, 78] width 28 height 14
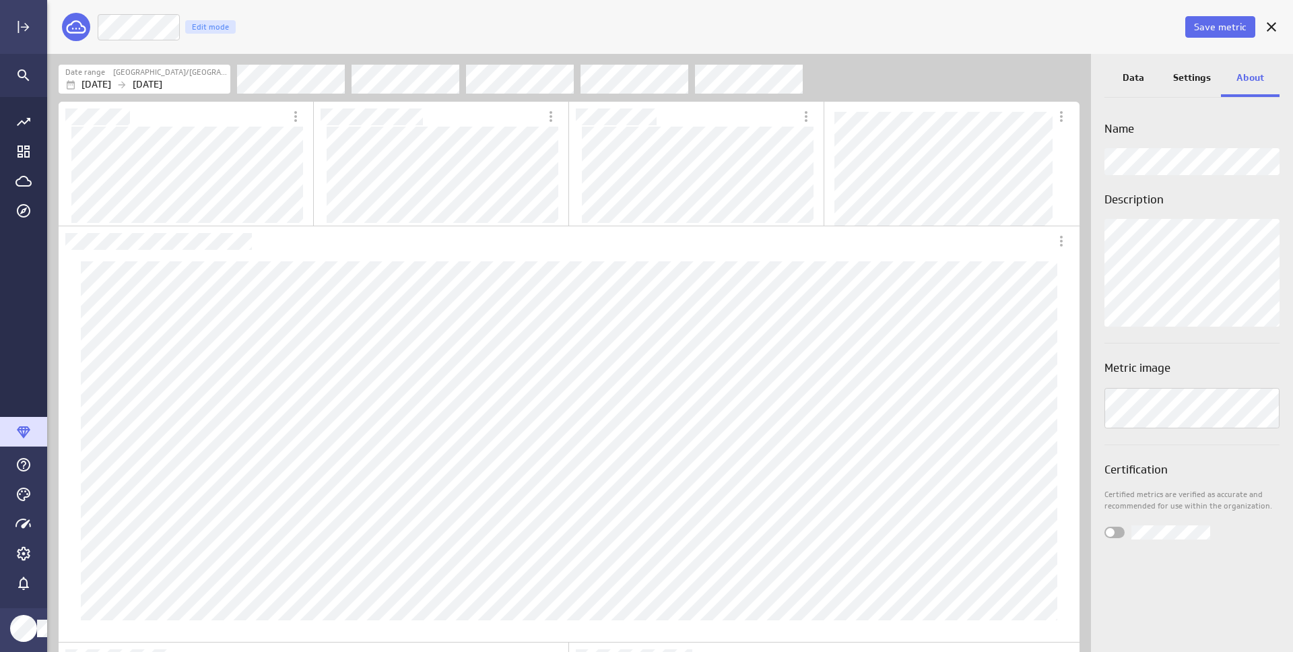
click at [1184, 133] on h3 "Name" at bounding box center [1191, 129] width 175 height 17
click at [1207, 27] on span "Save metric" at bounding box center [1220, 27] width 53 height 12
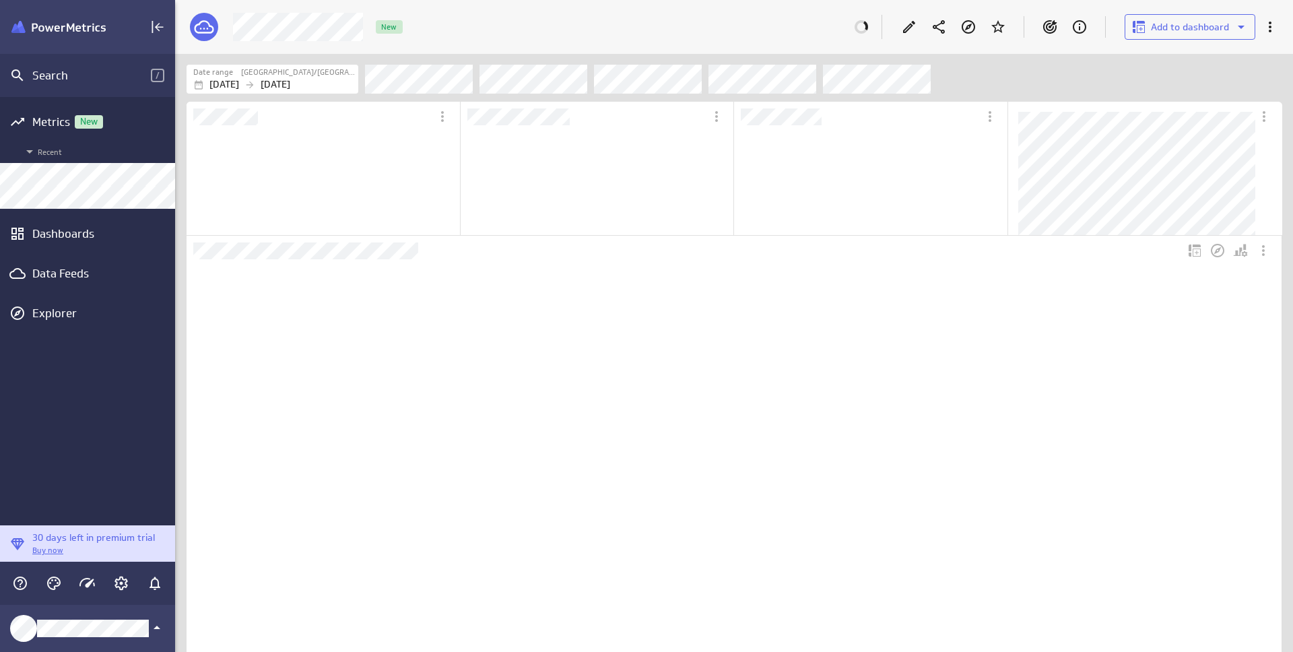
scroll to position [420, 504]
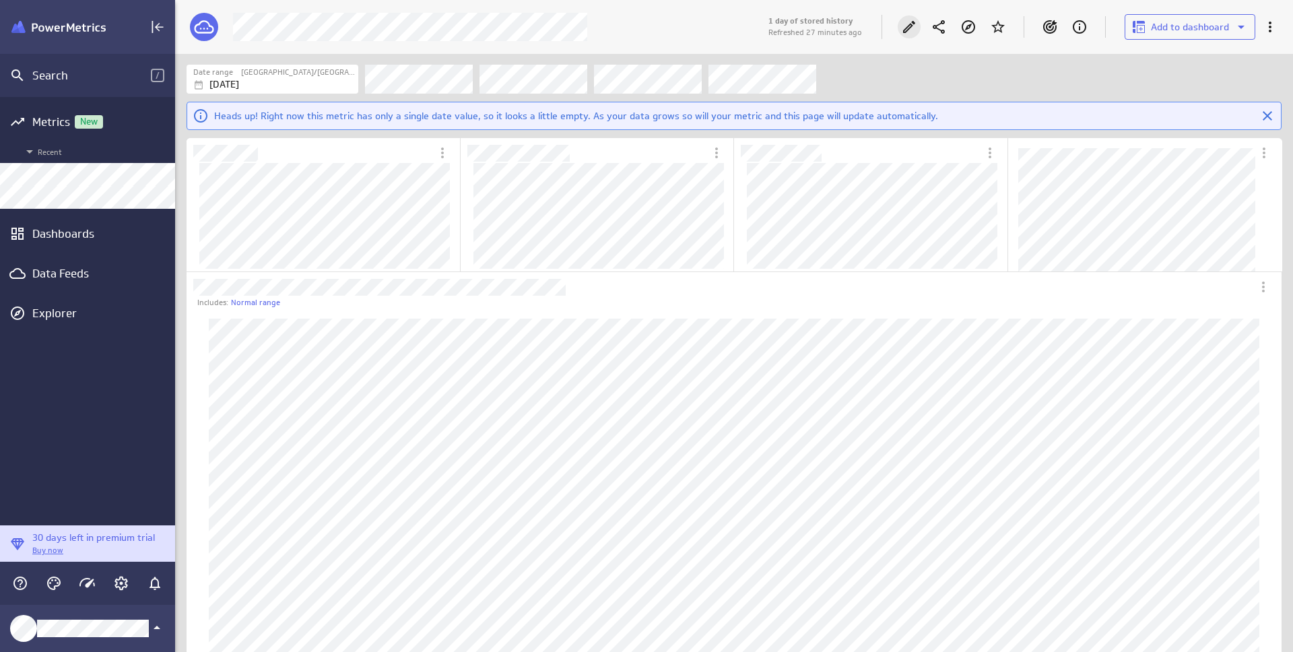
click at [911, 28] on icon "Edit" at bounding box center [909, 27] width 16 height 16
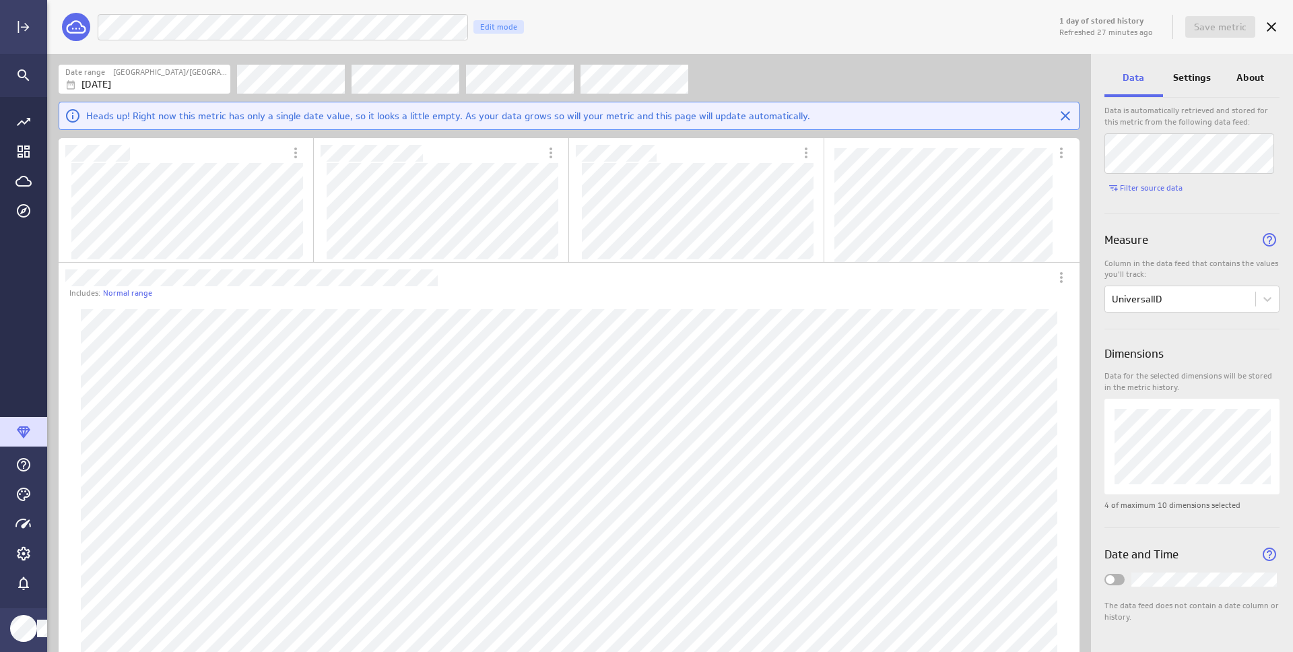
click at [1121, 581] on div "Widget Properties" at bounding box center [1114, 579] width 20 height 11
click at [0, 0] on input "Widget Properties" at bounding box center [0, 0] width 0 height 0
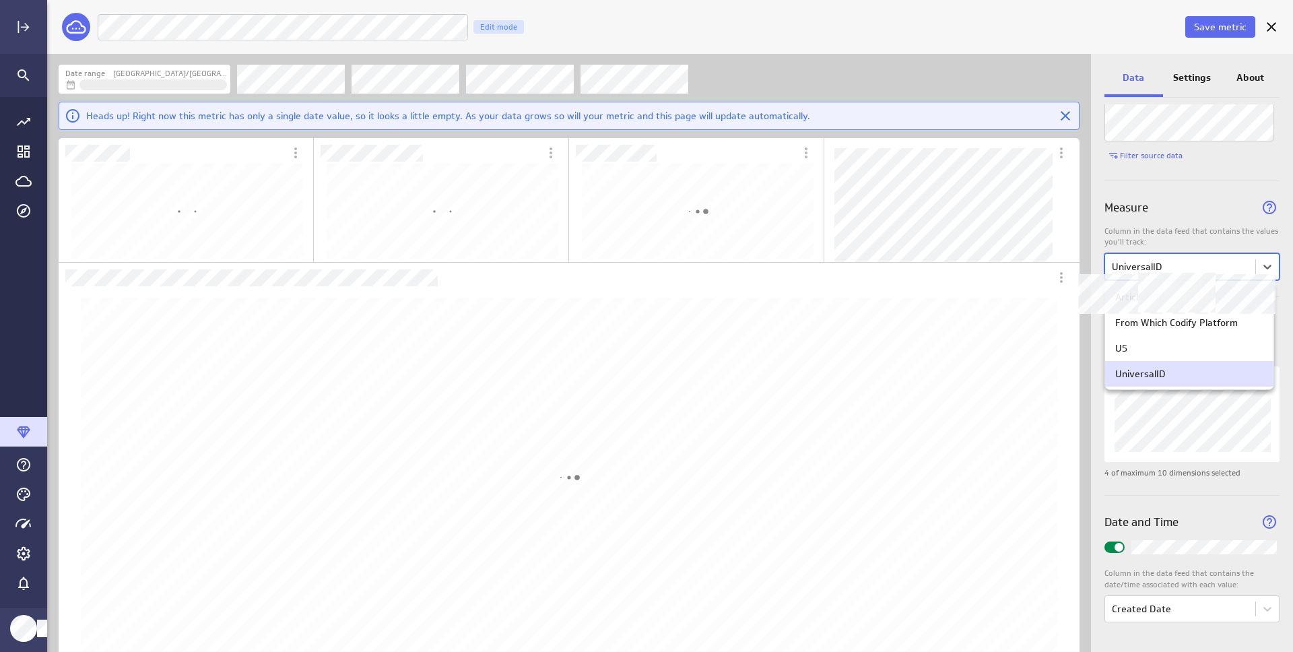
click at [1187, 264] on body "Save metric Legislation | Blog Posts In Content Fetcher Edit mode Date range [G…" at bounding box center [646, 326] width 1293 height 652
click at [1167, 299] on div "Article URL" at bounding box center [1189, 297] width 148 height 12
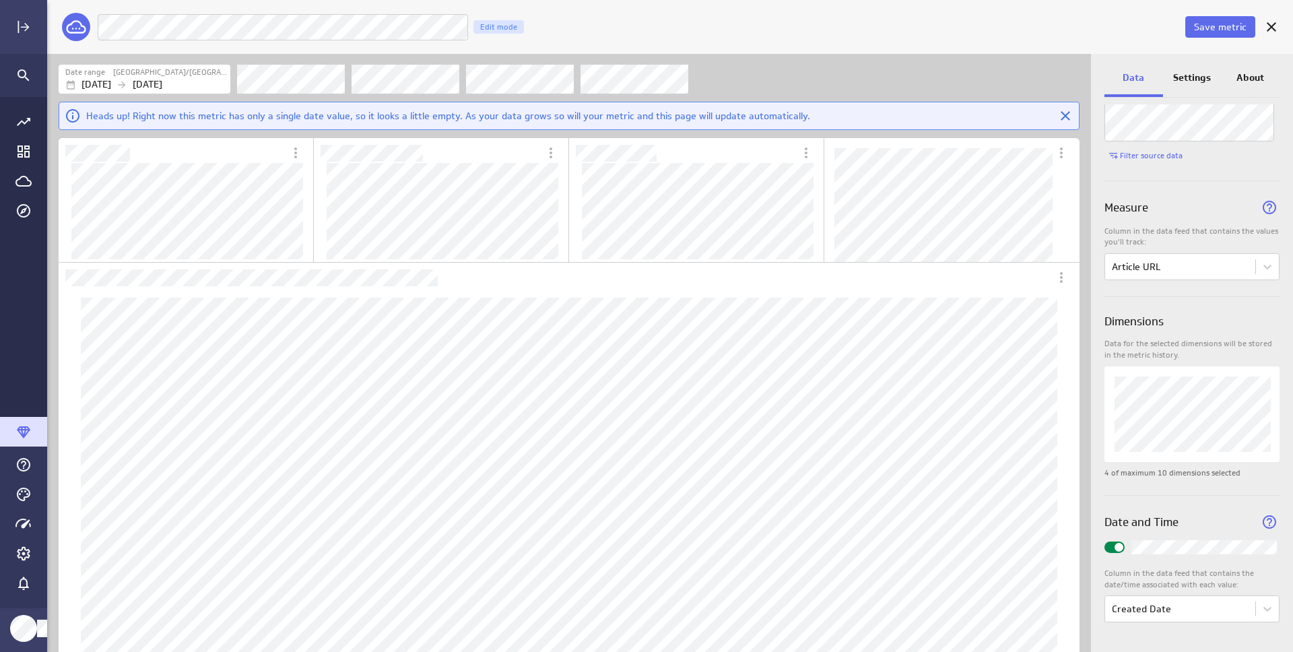
click at [1201, 210] on div "Measure" at bounding box center [1191, 203] width 175 height 44
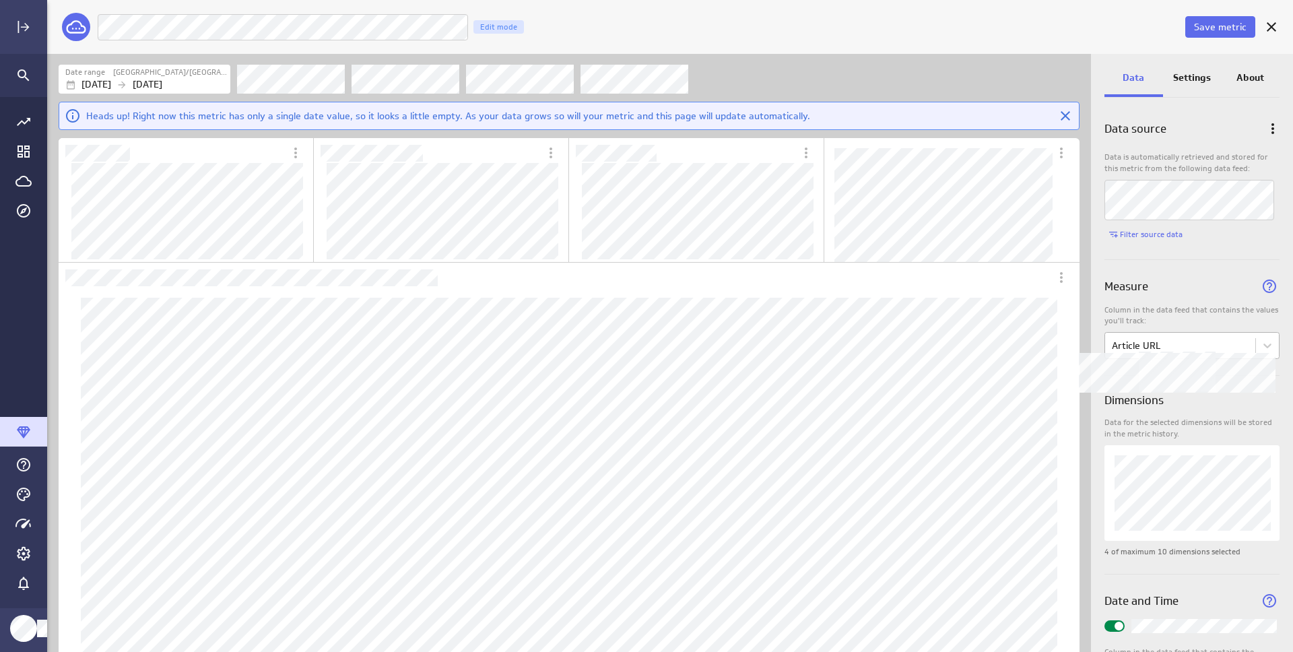
click at [1203, 345] on body "Save metric Legislation | Blog Posts In Content Fetcher Edit mode Date range [G…" at bounding box center [646, 326] width 1293 height 652
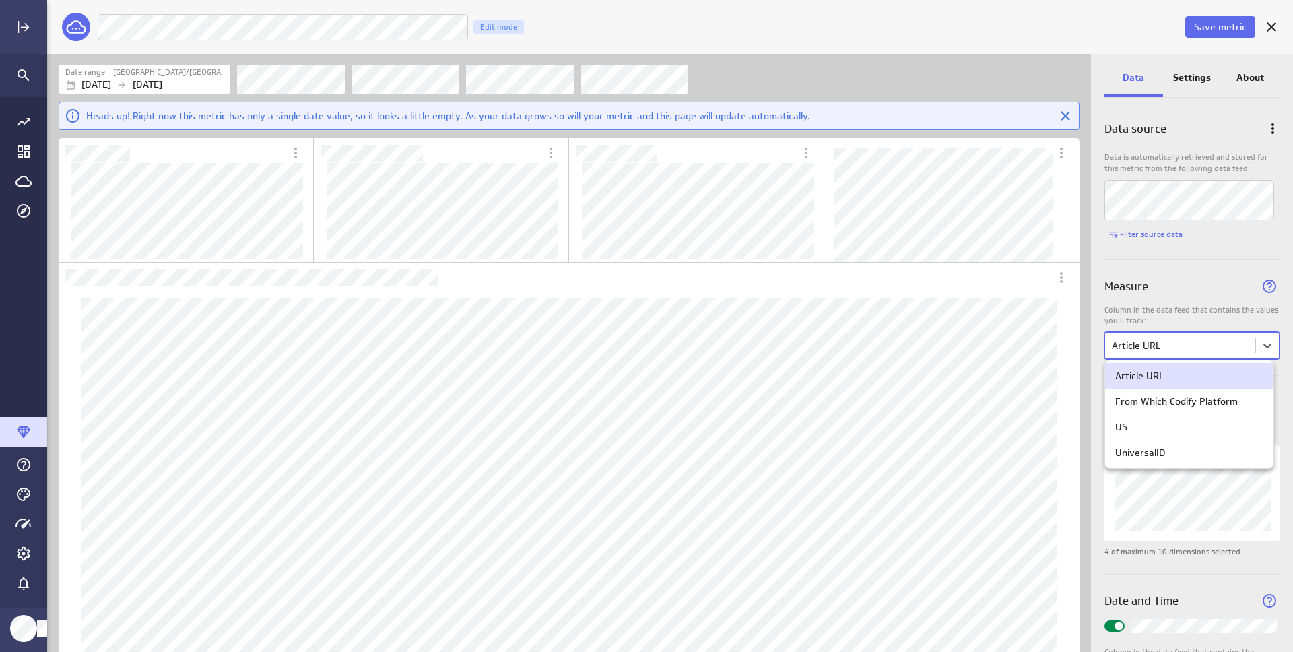
click at [1212, 270] on div at bounding box center [646, 326] width 1293 height 652
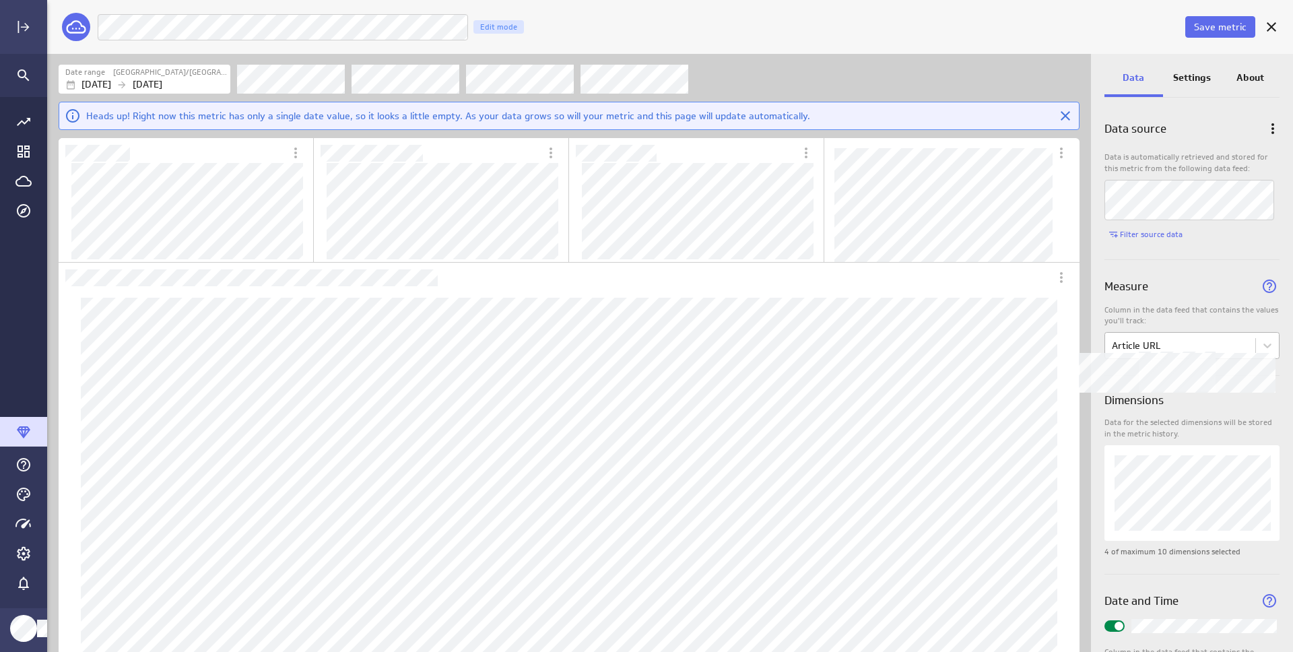
click at [1205, 345] on body "Save metric Legislation | Blog Posts In Content Fetcher Edit mode Date range [G…" at bounding box center [646, 326] width 1293 height 652
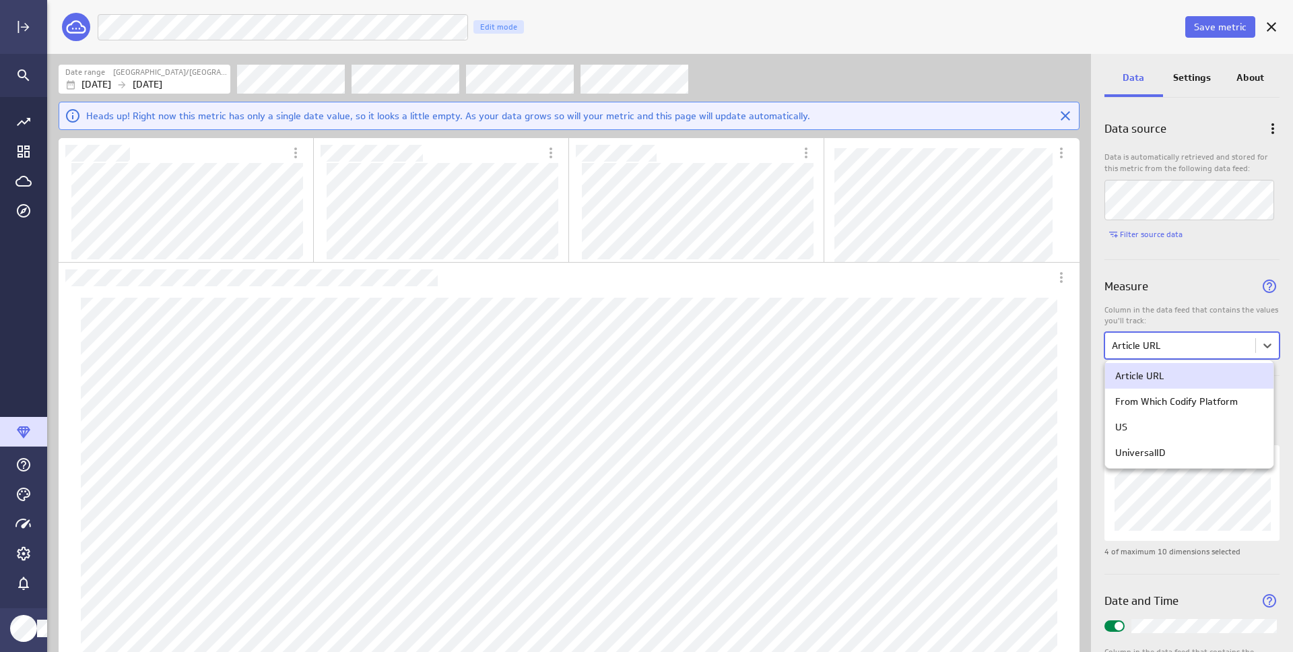
click at [1206, 289] on div at bounding box center [646, 326] width 1293 height 652
click at [1191, 451] on div "UniversalID" at bounding box center [1189, 452] width 148 height 12
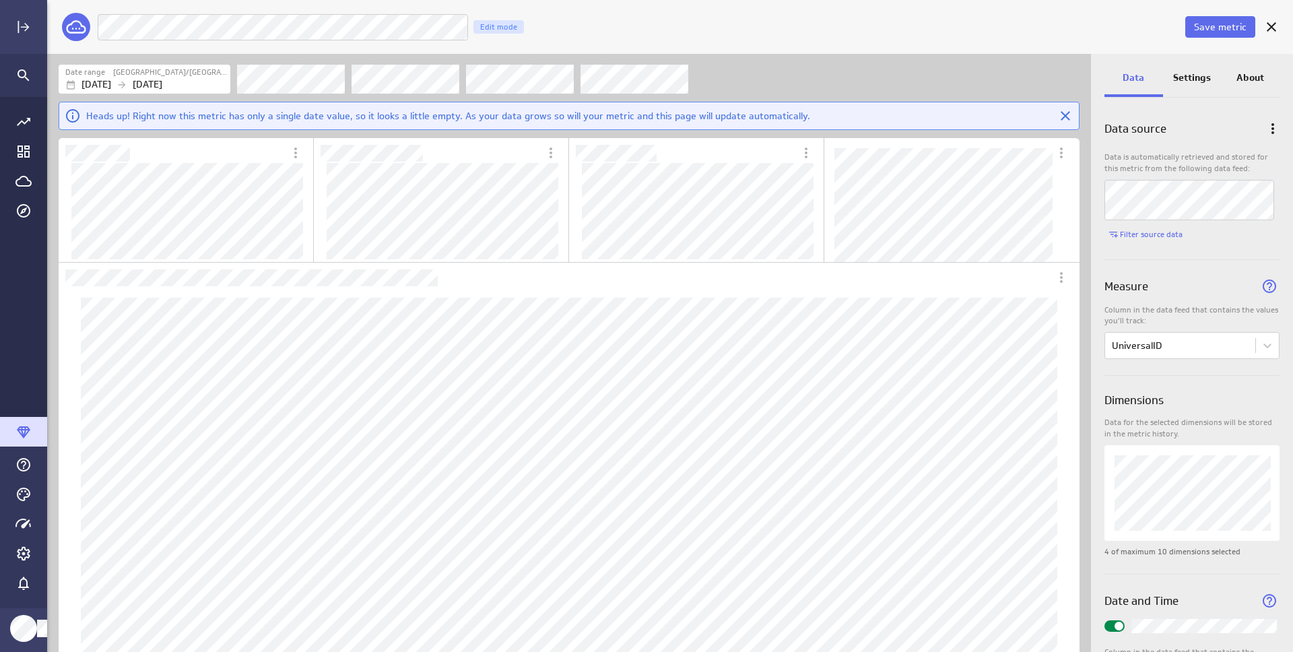
click at [1199, 267] on div "Measure" at bounding box center [1191, 282] width 175 height 44
click at [374, 343] on p "Article URL" at bounding box center [359, 340] width 48 height 14
click at [446, 374] on div "Daily" at bounding box center [446, 372] width 57 height 14
click at [1213, 32] on span "Save metric" at bounding box center [1220, 27] width 53 height 12
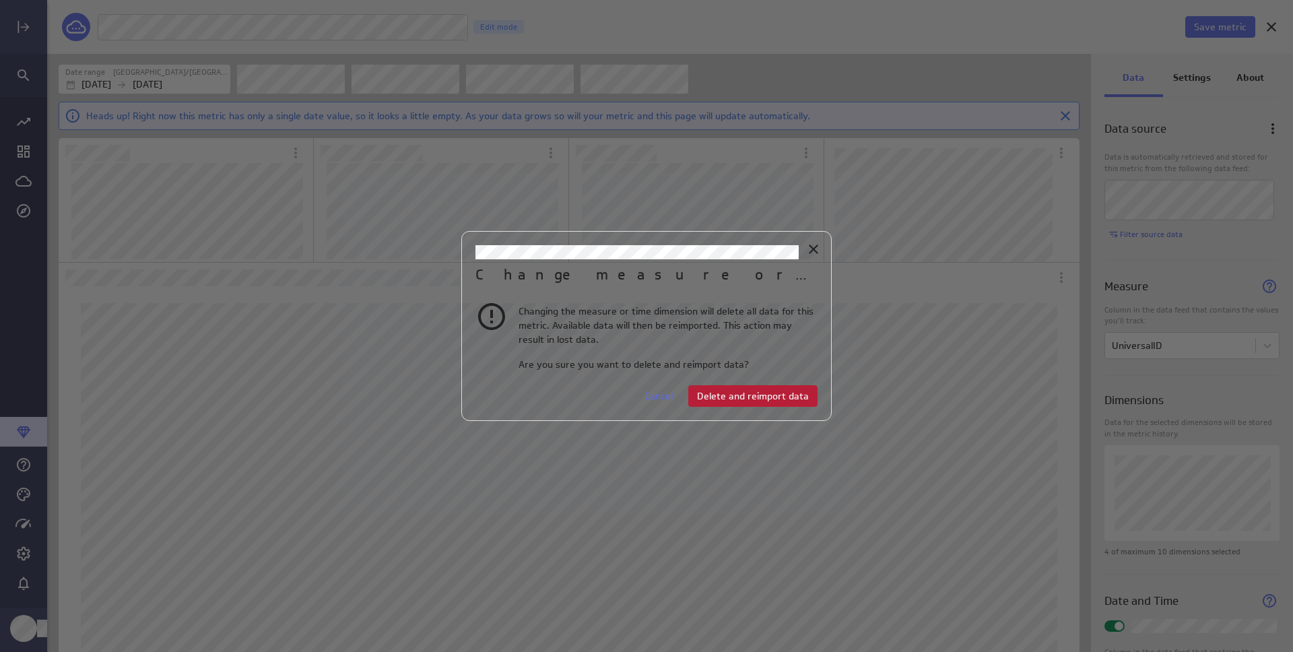
click at [772, 398] on span "Delete and reimport data" at bounding box center [753, 396] width 112 height 12
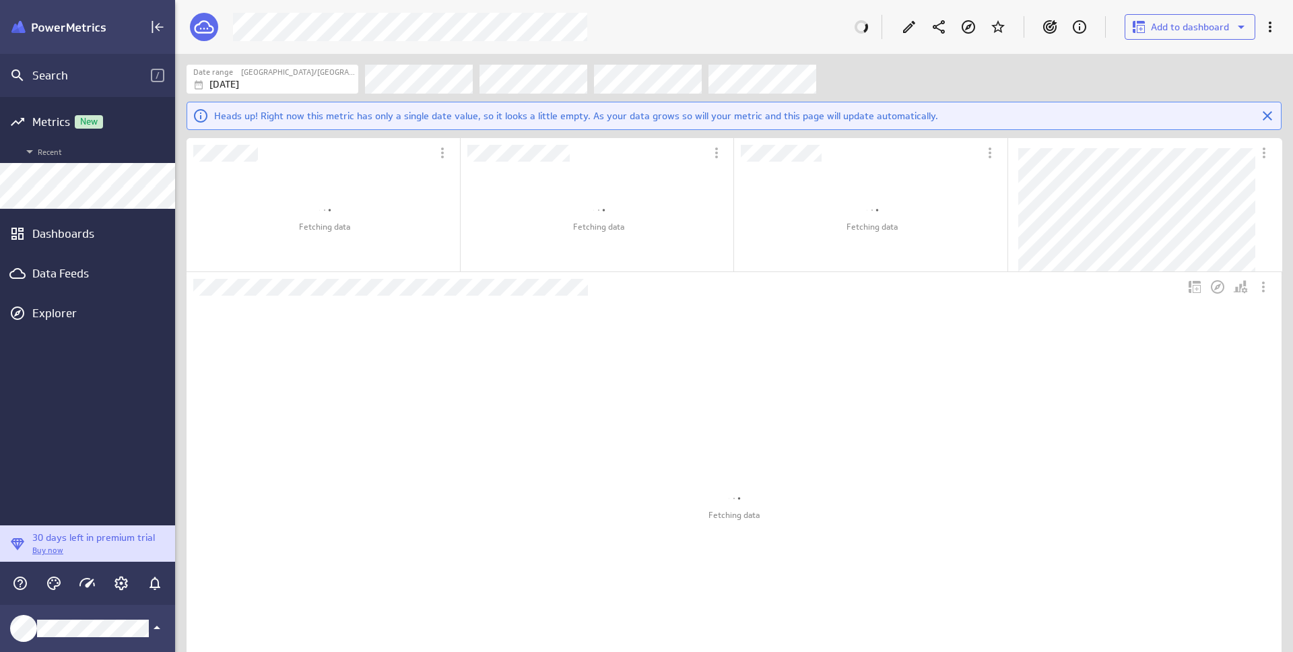
scroll to position [7, 7]
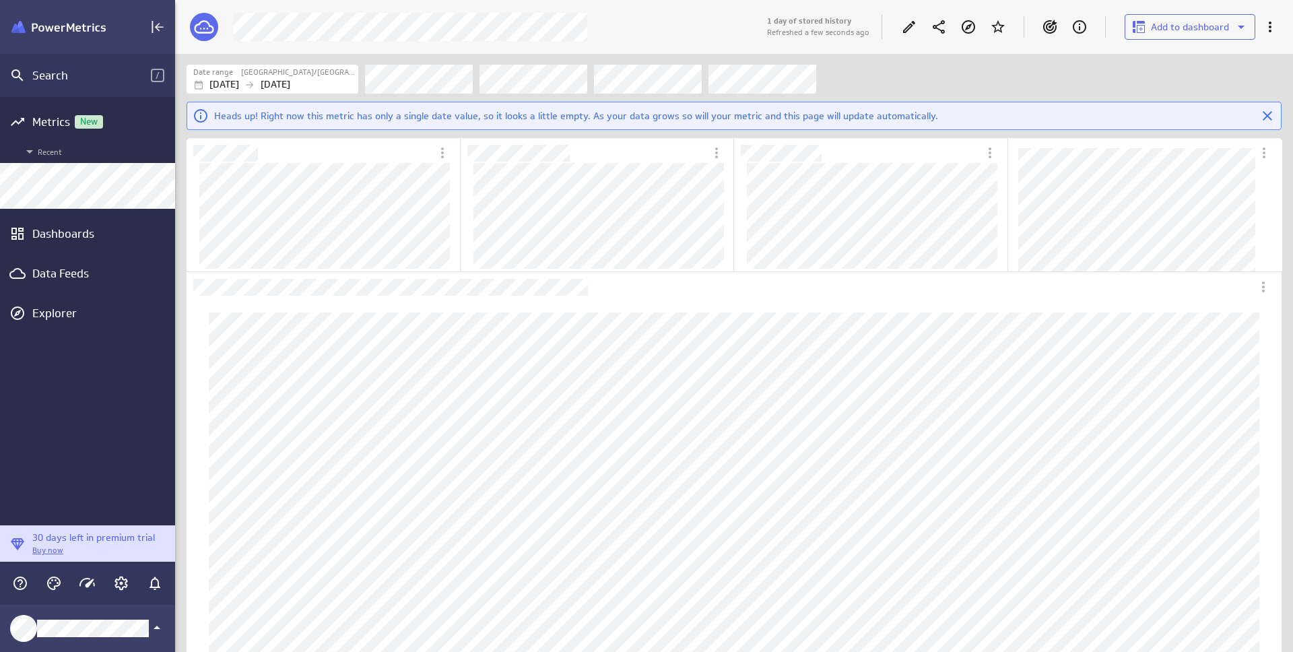
click at [906, 75] on div "Filters" at bounding box center [823, 79] width 917 height 30
click at [905, 28] on icon "Edit" at bounding box center [909, 27] width 16 height 16
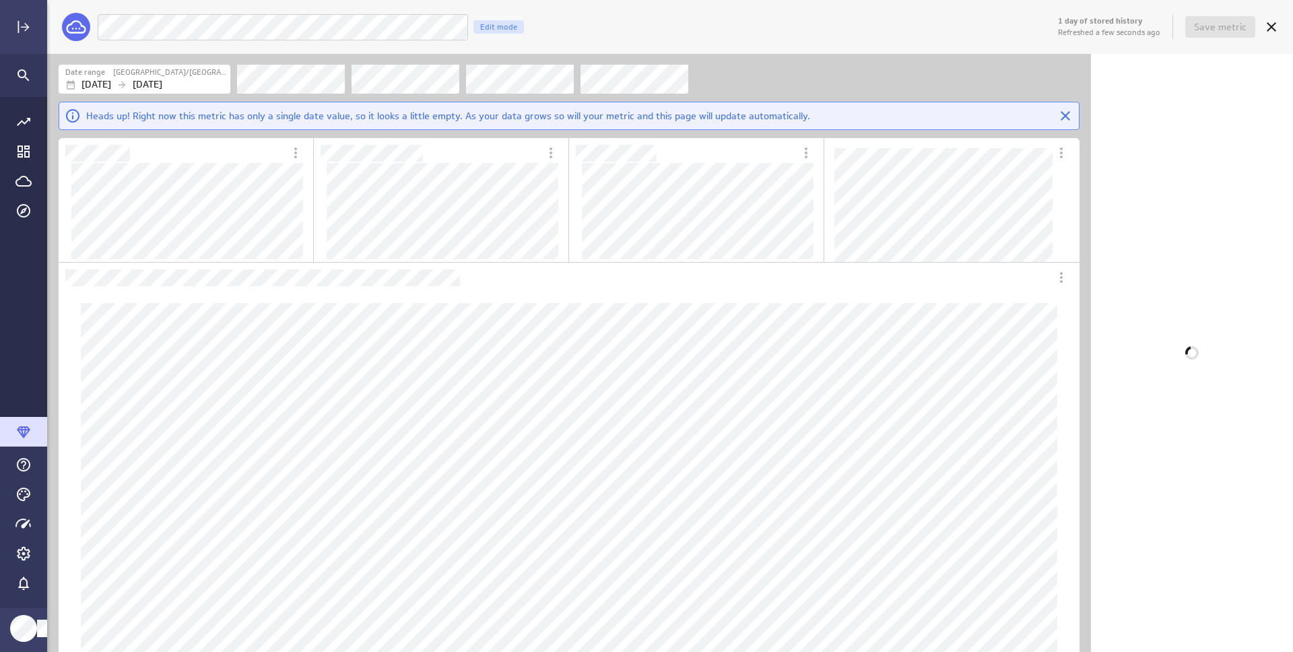
scroll to position [990, 1022]
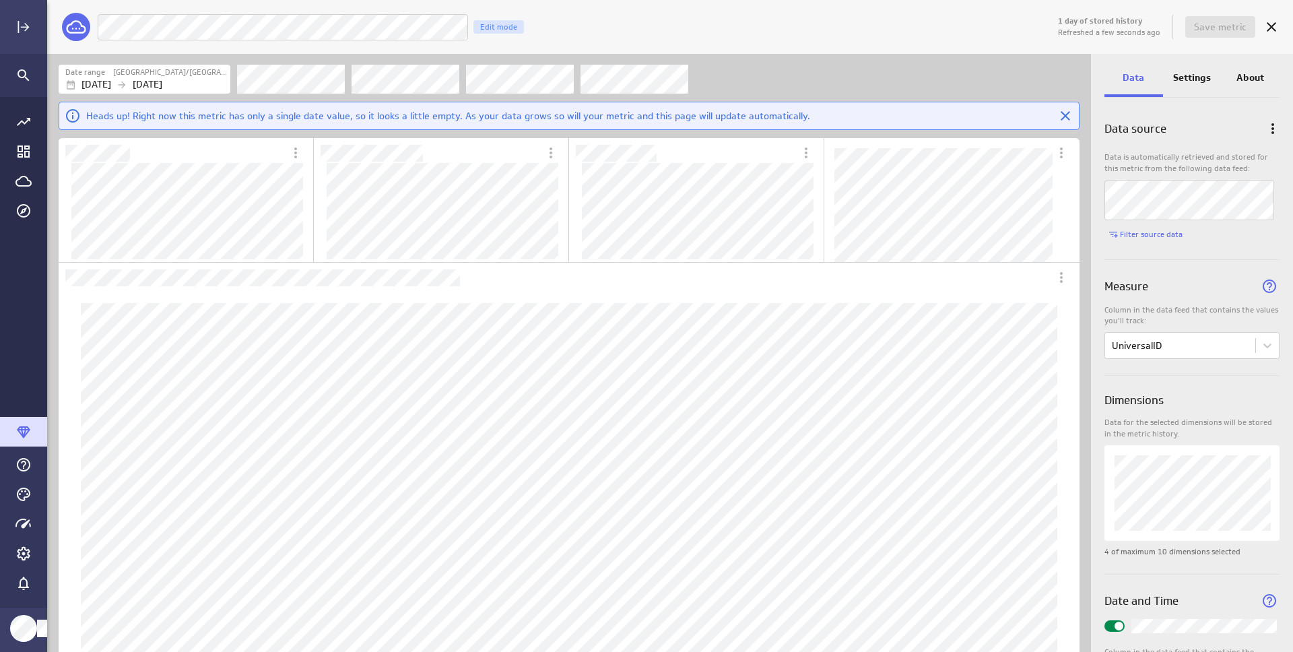
click at [1187, 85] on div "Settings" at bounding box center [1192, 79] width 59 height 36
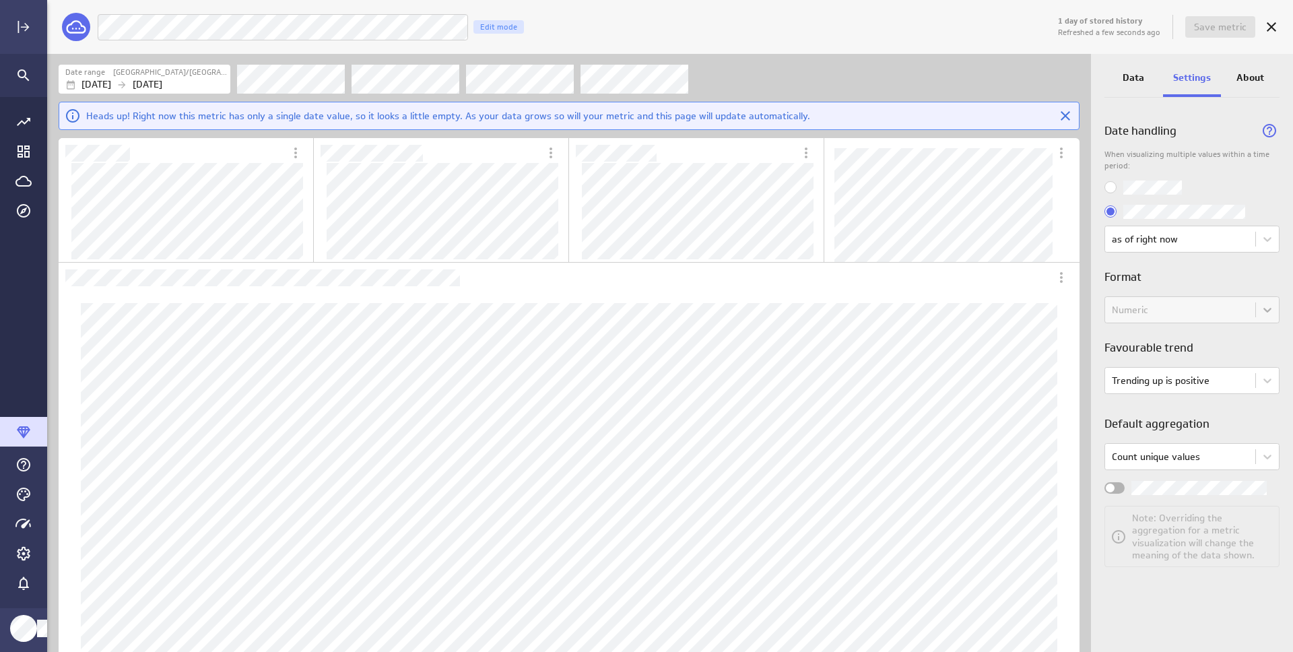
click at [1134, 80] on p "Data" at bounding box center [1134, 78] width 22 height 14
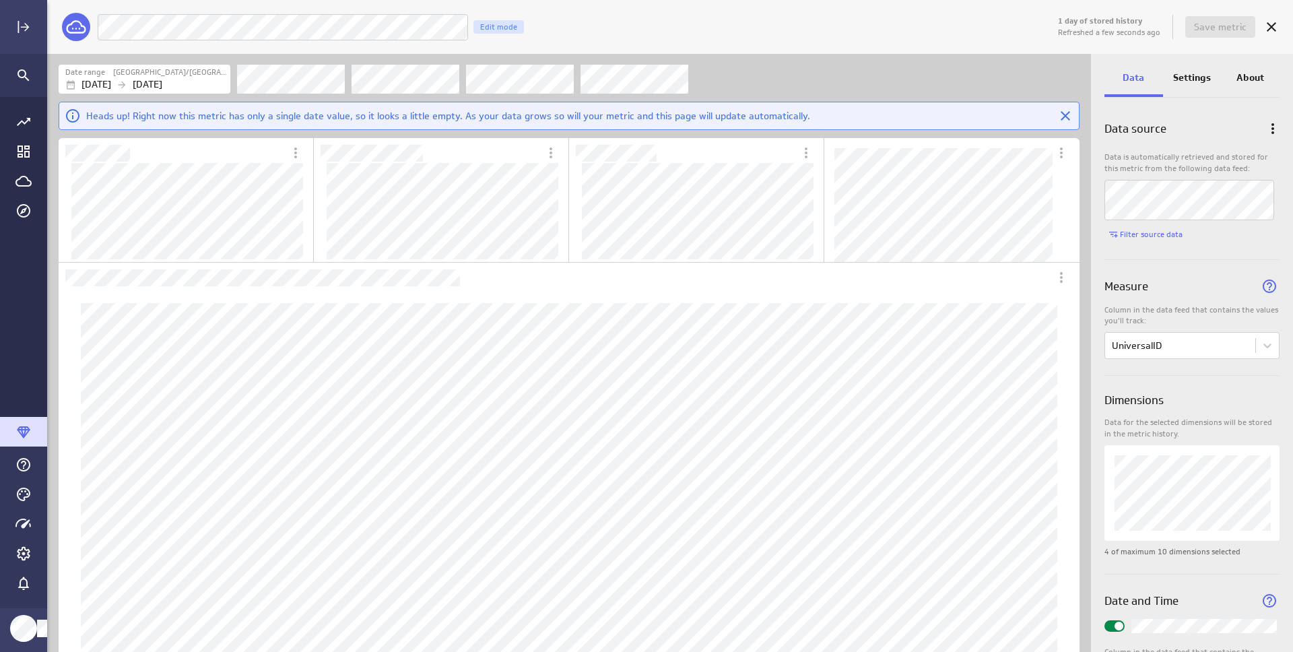
click at [1179, 77] on p "Settings" at bounding box center [1192, 78] width 38 height 14
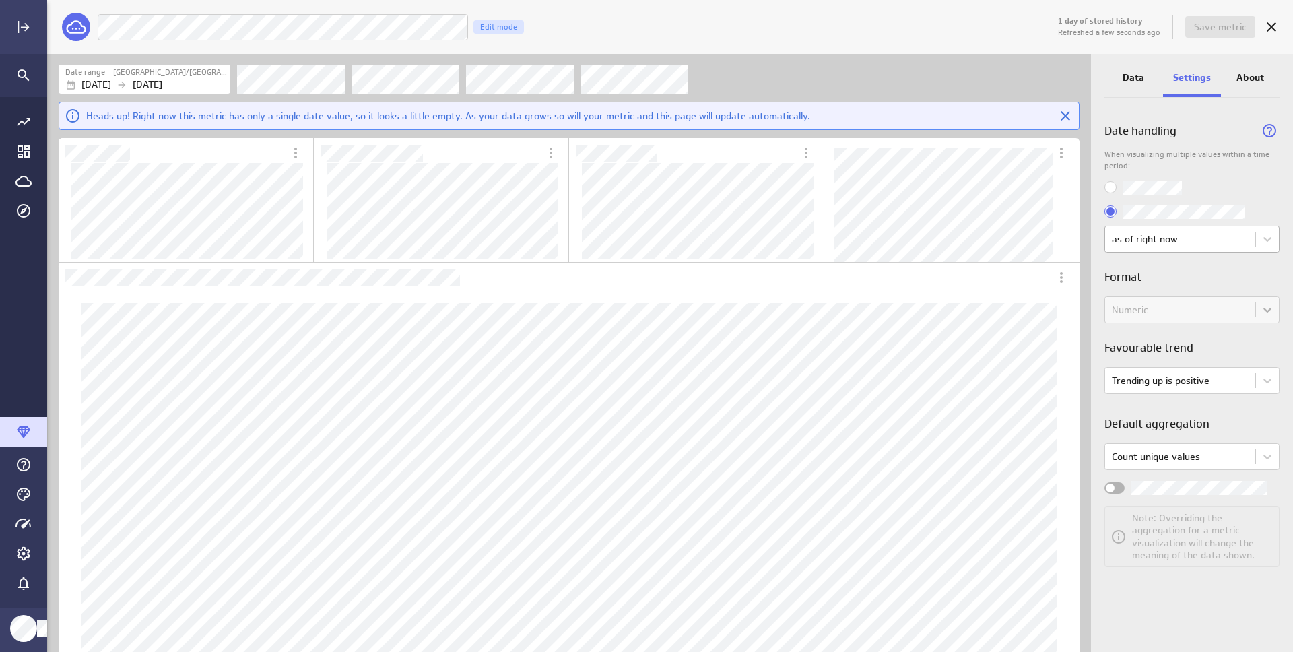
click at [1234, 239] on body "1 day of stored history Refreshed a few seconds ago Save metric Legislation | B…" at bounding box center [646, 326] width 1293 height 652
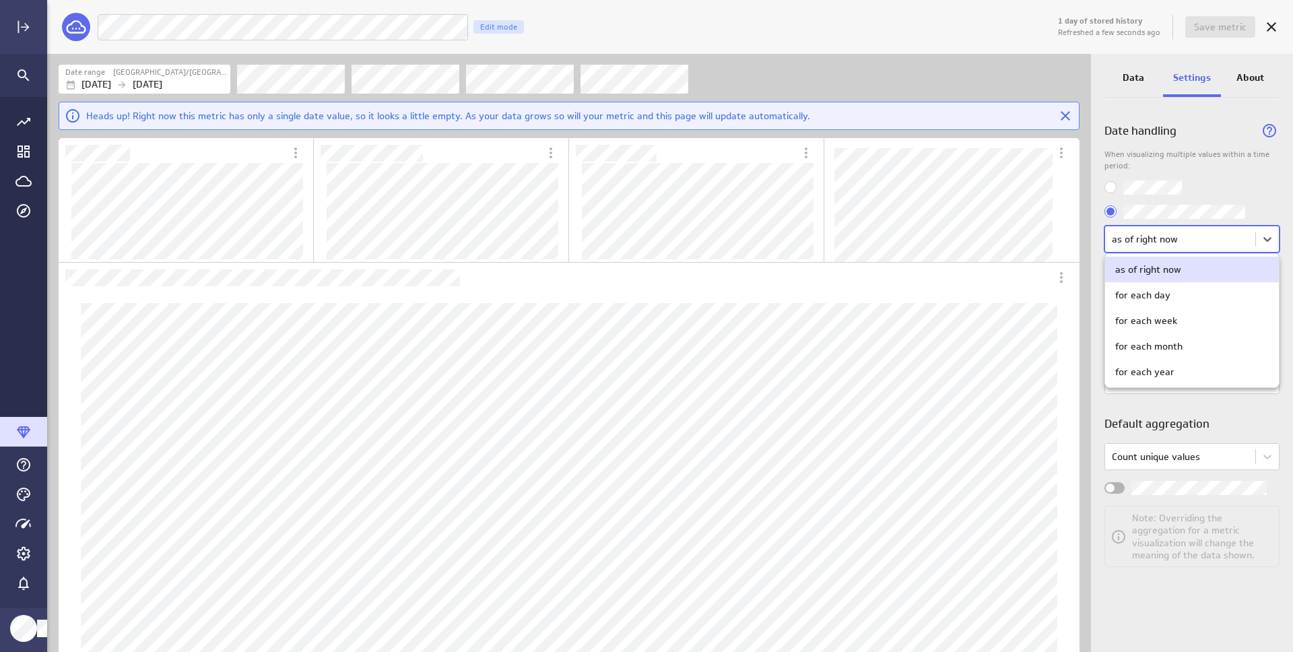
click at [1155, 186] on div at bounding box center [646, 326] width 1293 height 652
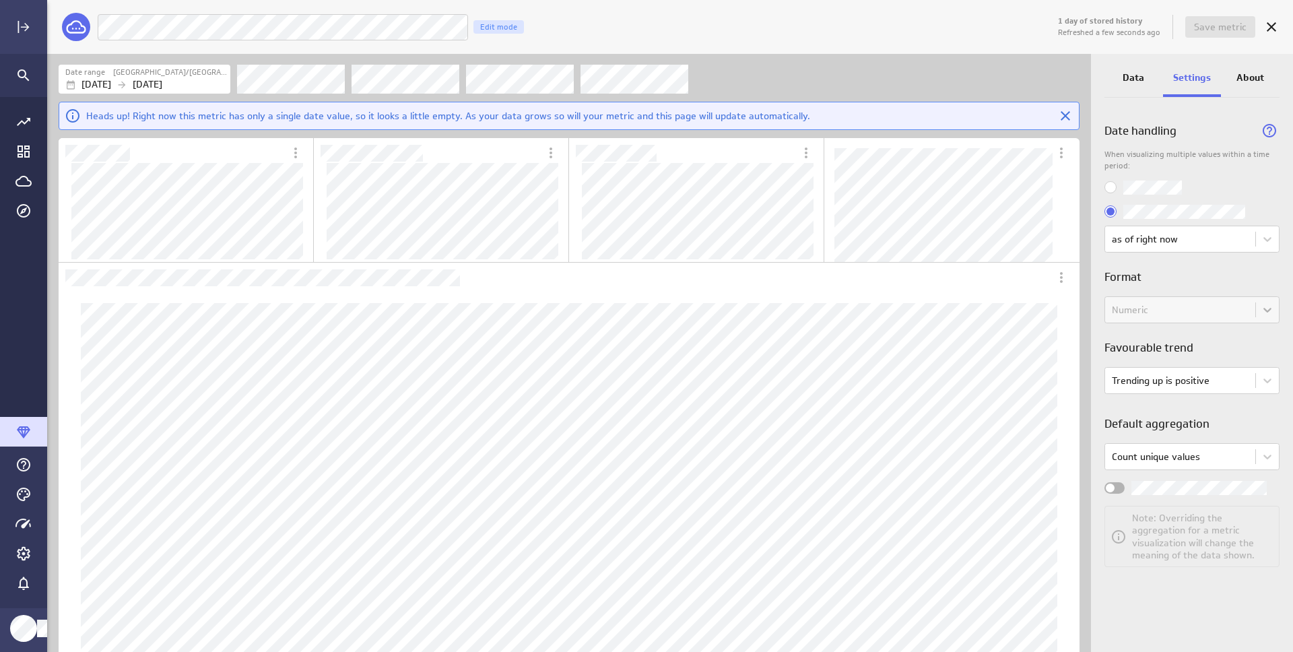
click at [0, 0] on input "Use all values" at bounding box center [0, 0] width 0 height 0
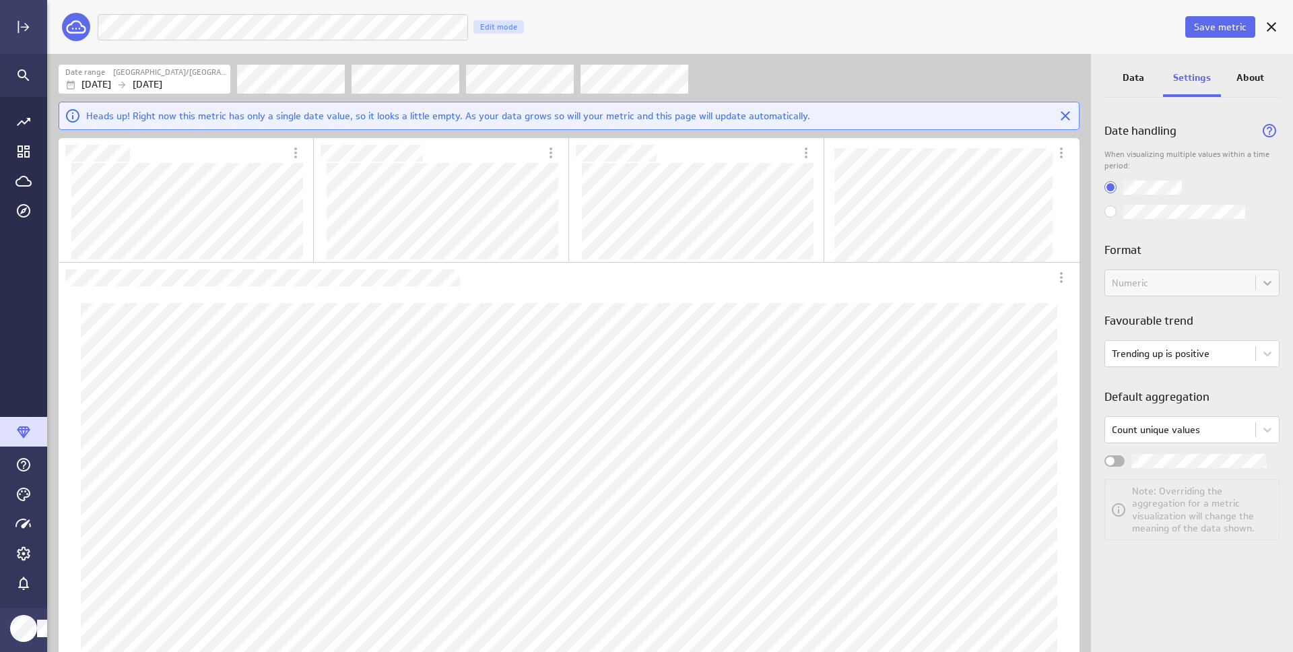
click at [0, 0] on input "Use most recent values only" at bounding box center [0, 0] width 0 height 0
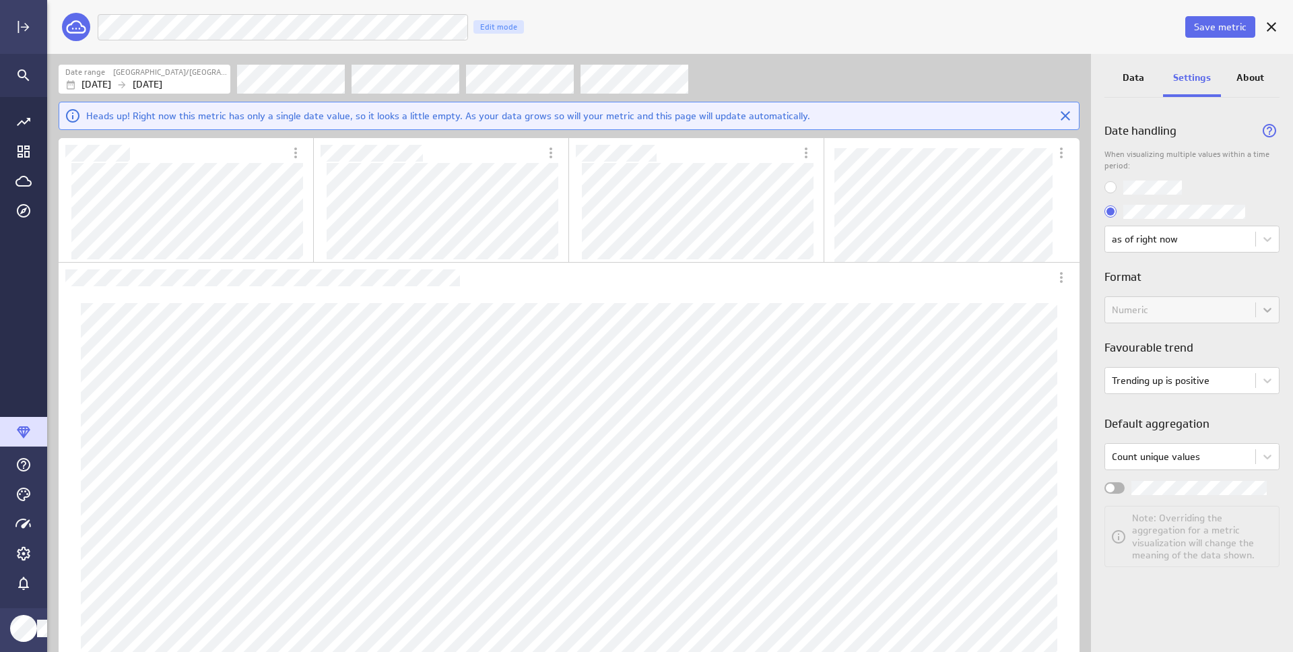
click at [1112, 215] on span "Use most recent values only" at bounding box center [1110, 211] width 12 height 12
click at [0, 0] on input "Use most recent values only" at bounding box center [0, 0] width 0 height 0
click at [1219, 315] on div "Numeric" at bounding box center [1191, 309] width 175 height 27
click at [1219, 279] on h3 "Format" at bounding box center [1191, 277] width 175 height 17
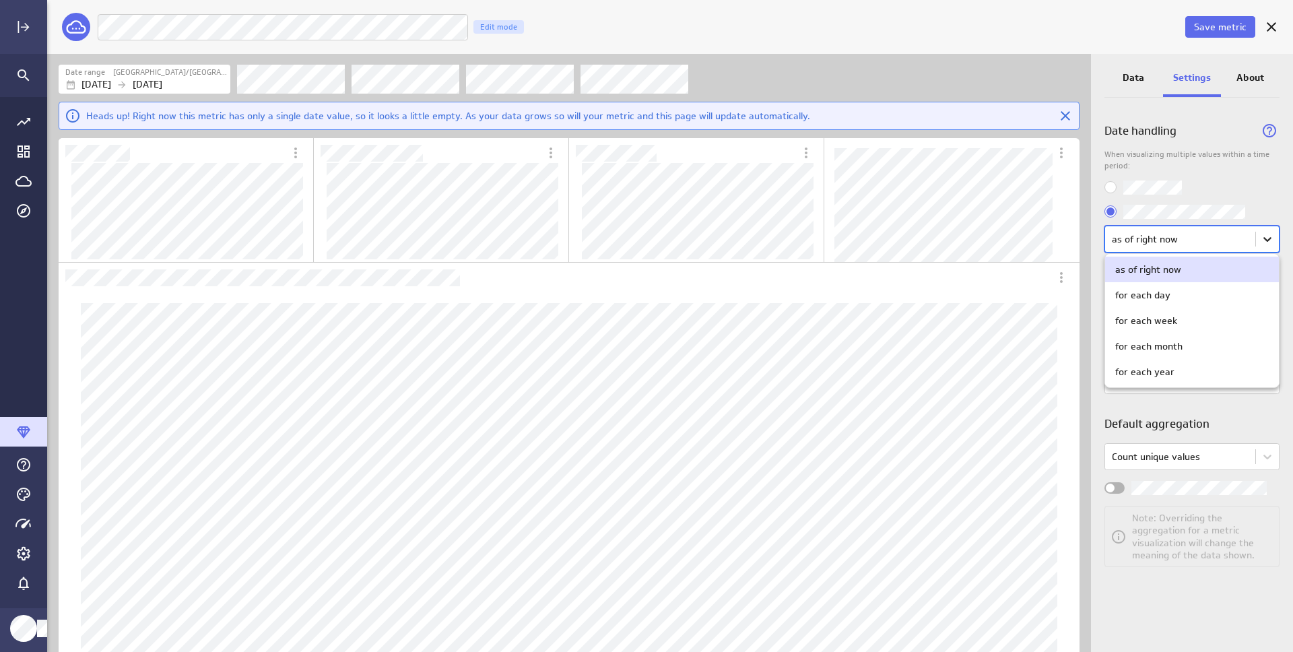
click at [1259, 238] on body "Save metric Legislation | Blog Posts In Content Fetcher Edit mode Date range Ca…" at bounding box center [646, 326] width 1293 height 652
click at [1167, 296] on div "for each day" at bounding box center [1142, 295] width 55 height 12
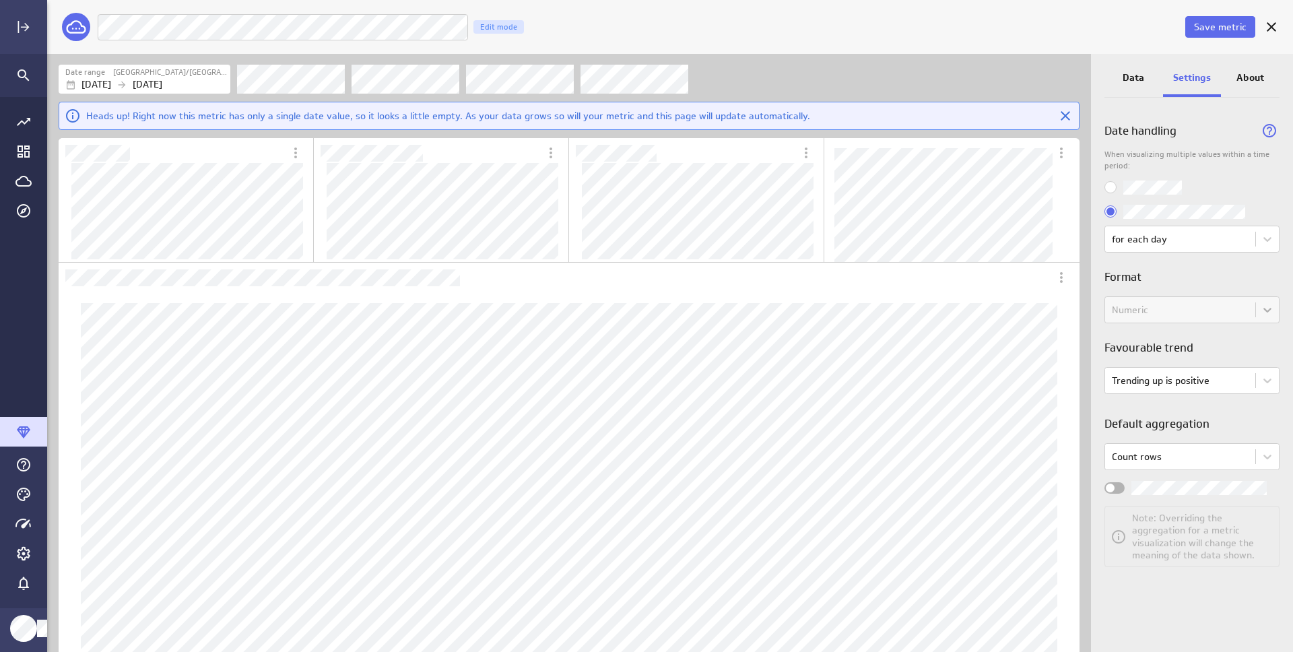
click at [1139, 77] on p "Data" at bounding box center [1134, 78] width 22 height 14
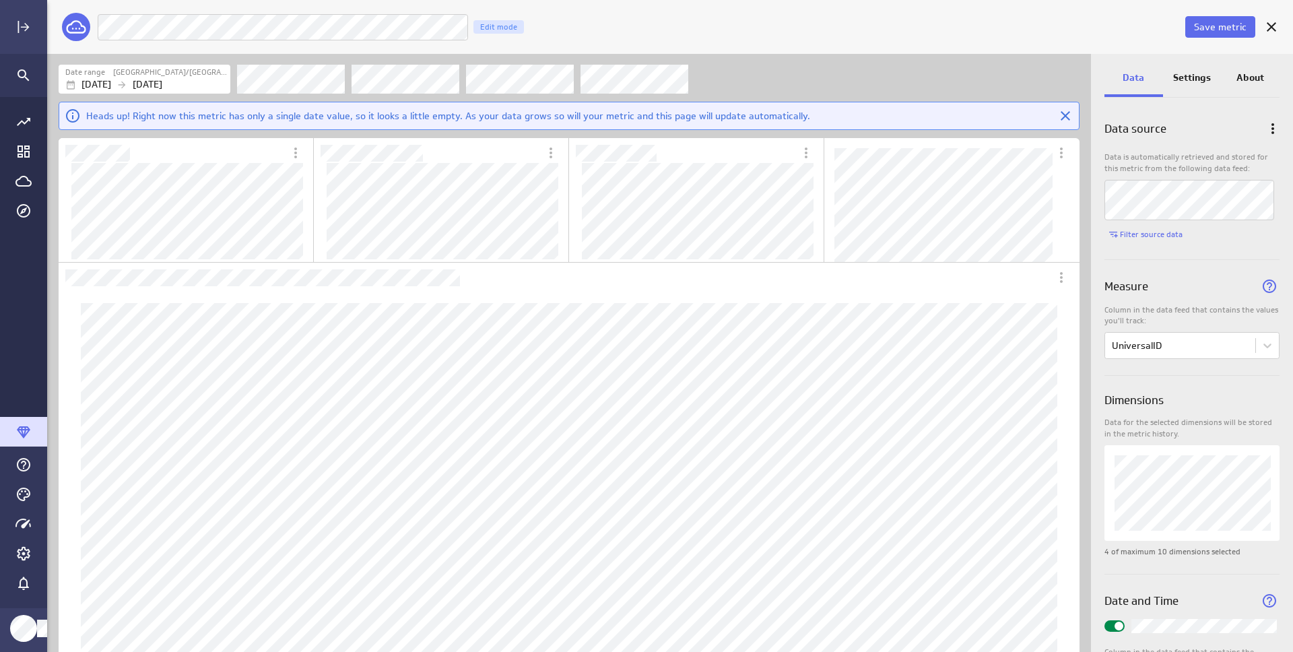
click at [1181, 84] on div "Settings" at bounding box center [1192, 79] width 59 height 36
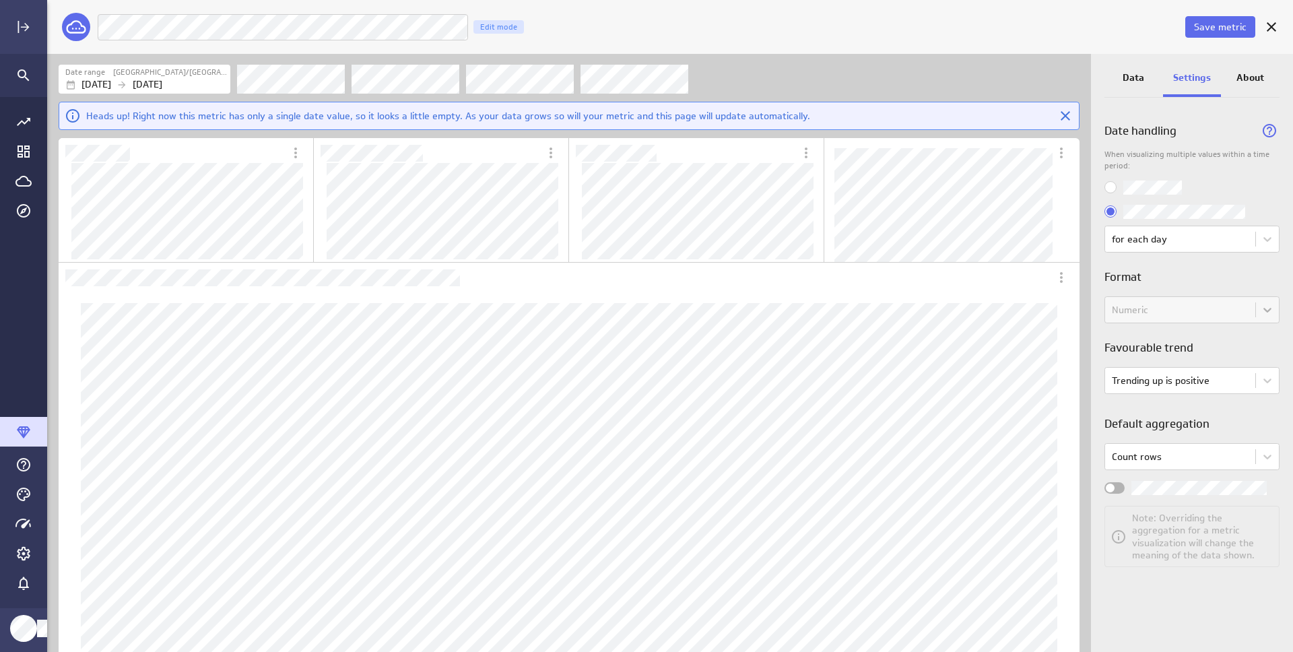
click at [1143, 84] on div "Data" at bounding box center [1133, 79] width 59 height 36
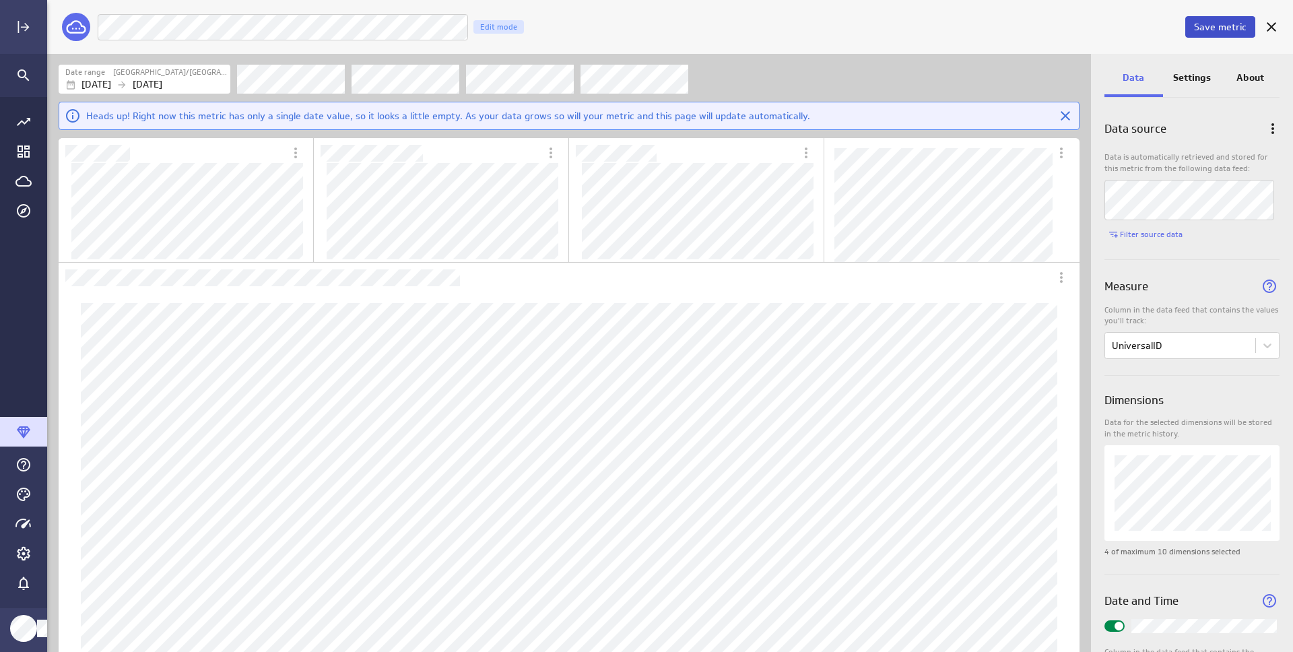
click at [1209, 24] on span "Save metric" at bounding box center [1220, 27] width 53 height 12
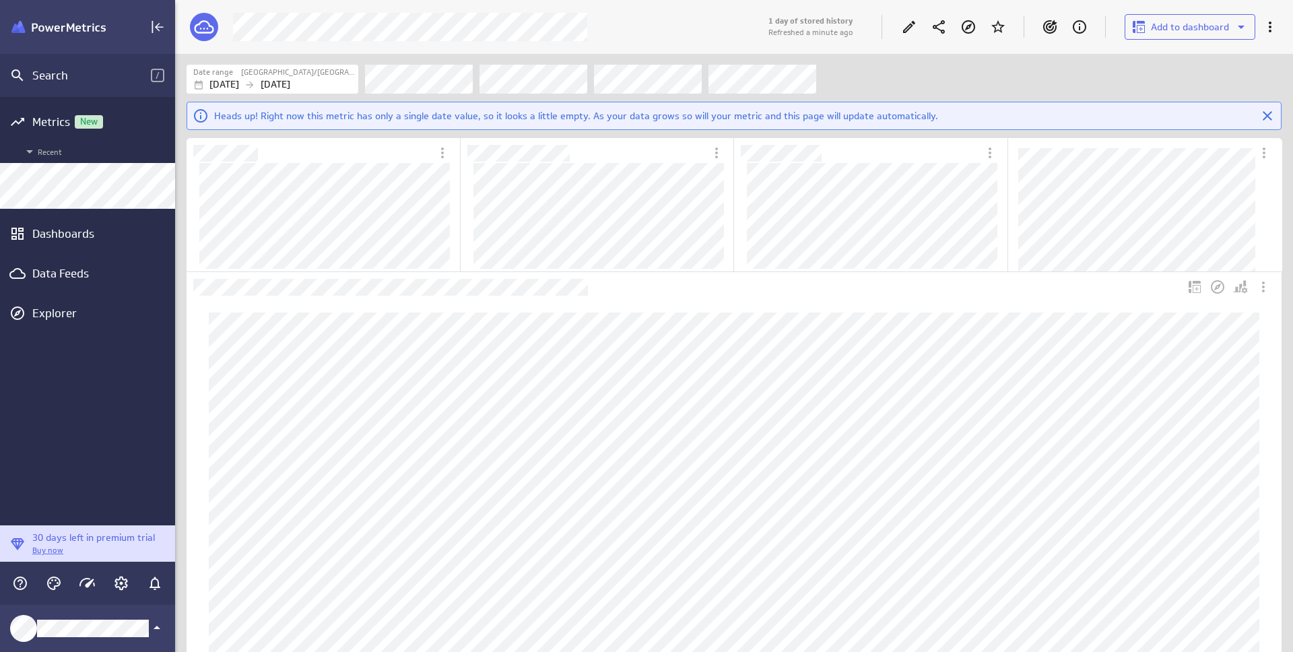
scroll to position [653, 1119]
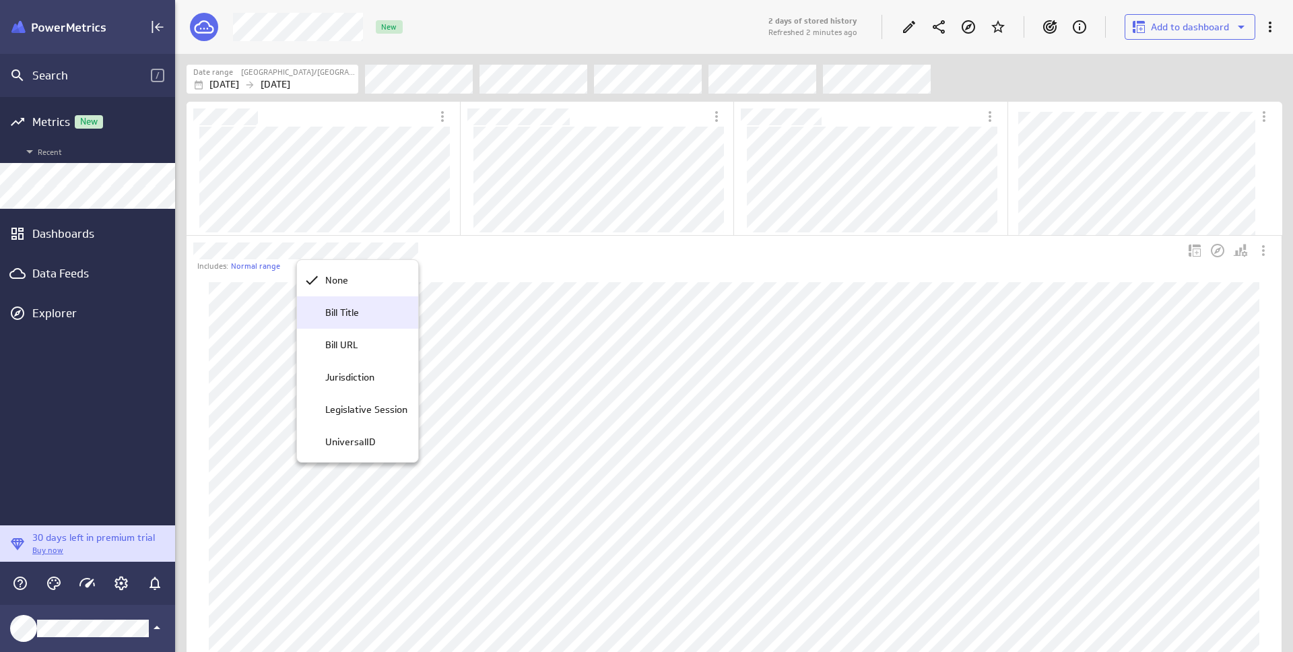
click at [342, 313] on p "Bill Title" at bounding box center [342, 313] width 34 height 14
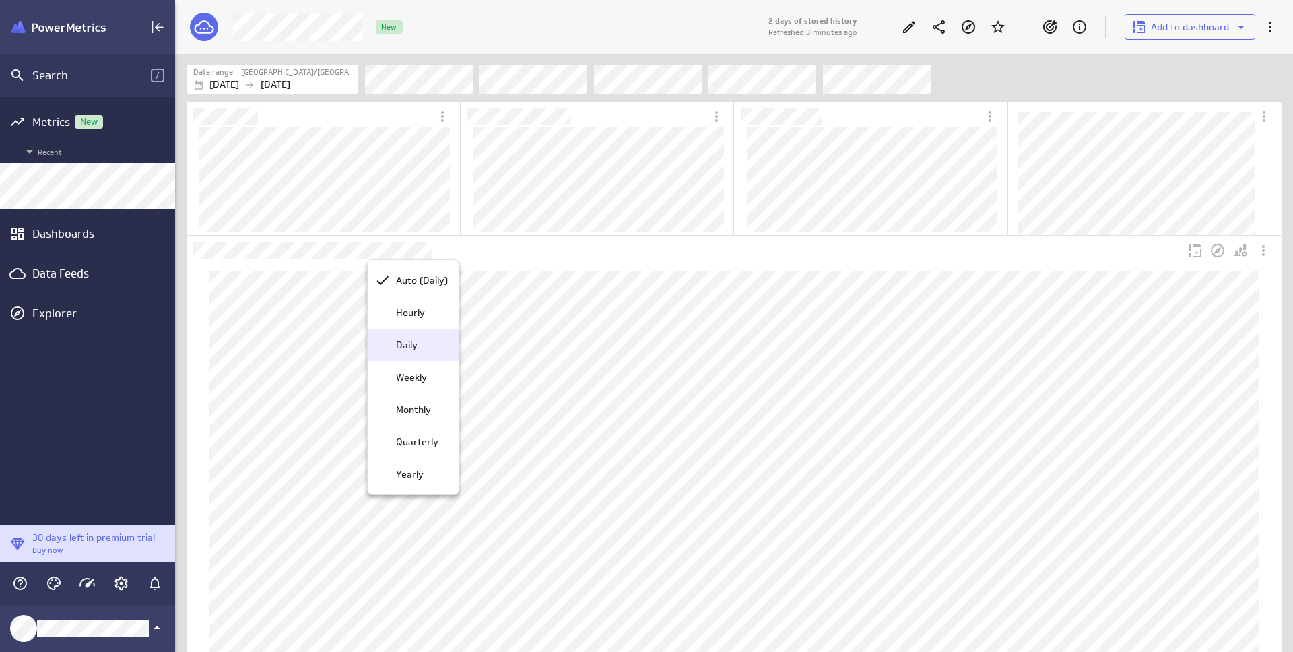
click at [422, 347] on div "Daily" at bounding box center [419, 345] width 57 height 14
click at [913, 32] on icon "Edit" at bounding box center [909, 27] width 16 height 16
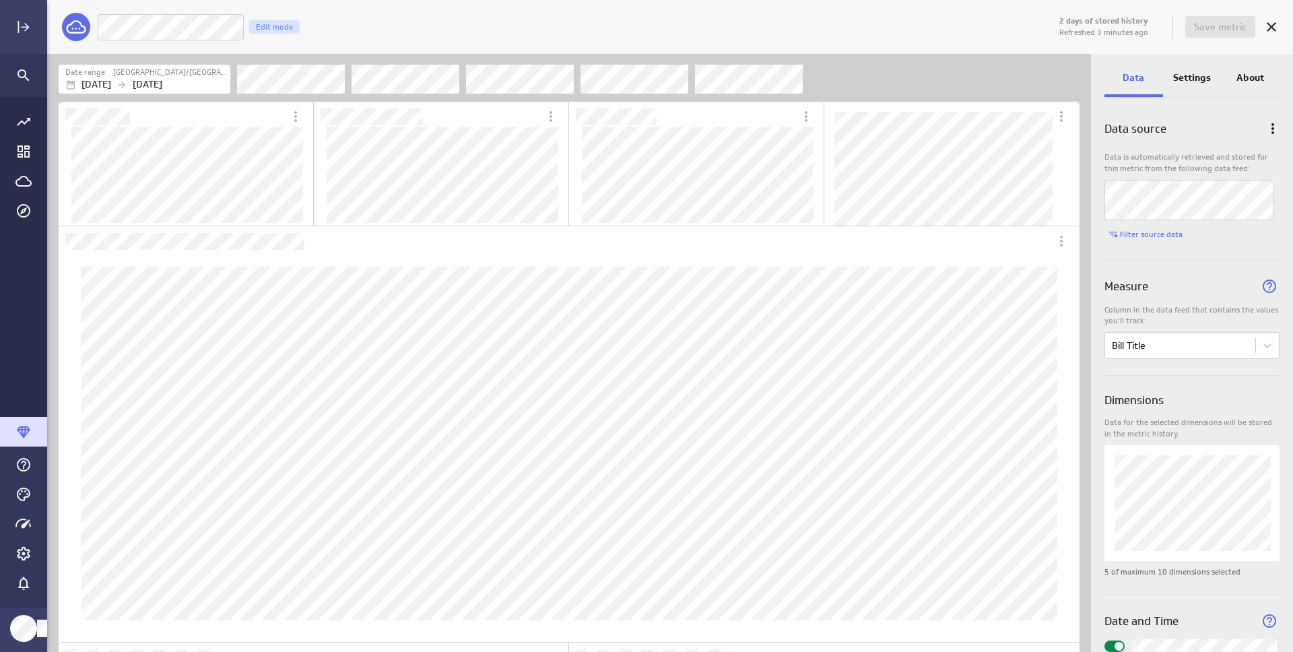
click at [1196, 71] on p "Settings" at bounding box center [1192, 78] width 38 height 14
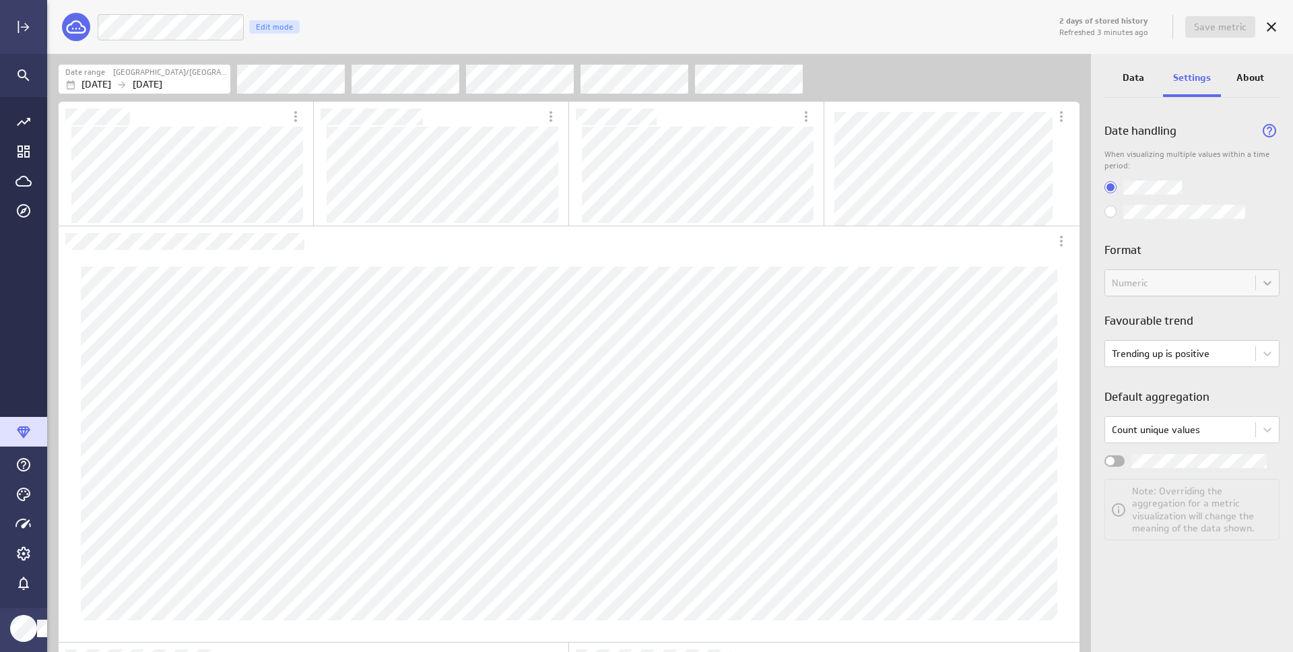
click at [0, 0] on input "Use most recent values only" at bounding box center [0, 0] width 0 height 0
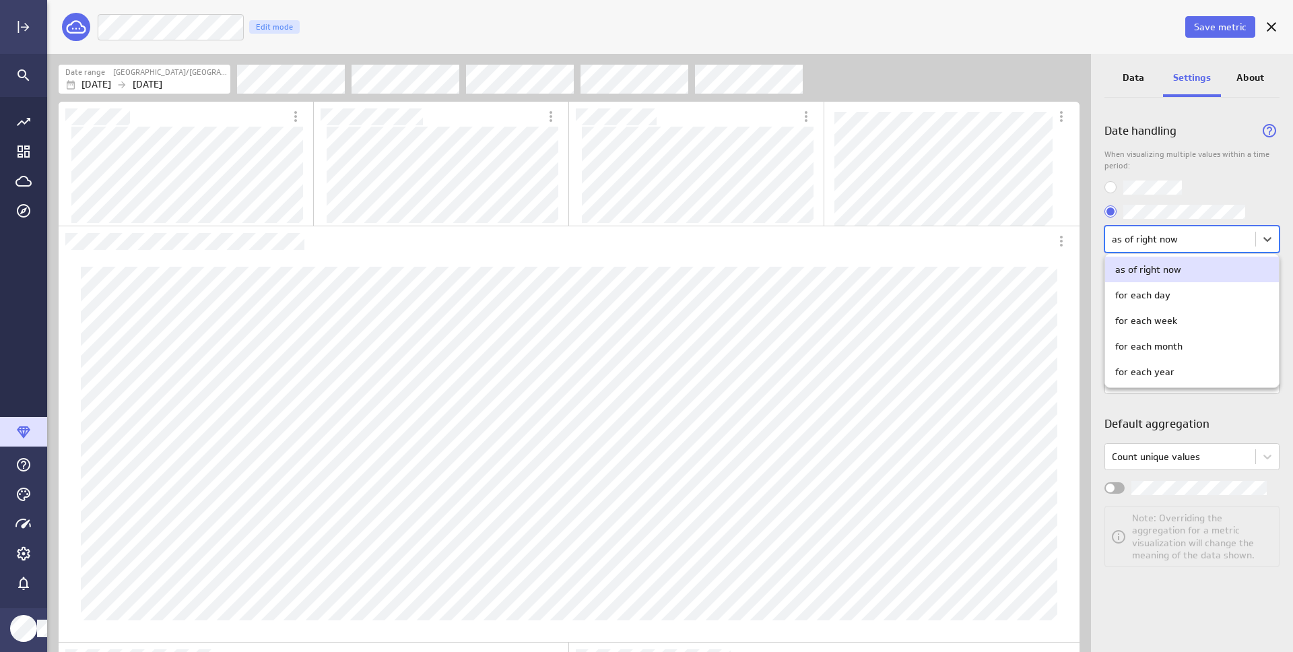
click at [1189, 240] on body "Save metric Number Of Bills Edit mode Date range Canada/Mountain Aug 19 2025 Au…" at bounding box center [646, 326] width 1293 height 652
click at [1173, 303] on div "for each day" at bounding box center [1192, 295] width 174 height 26
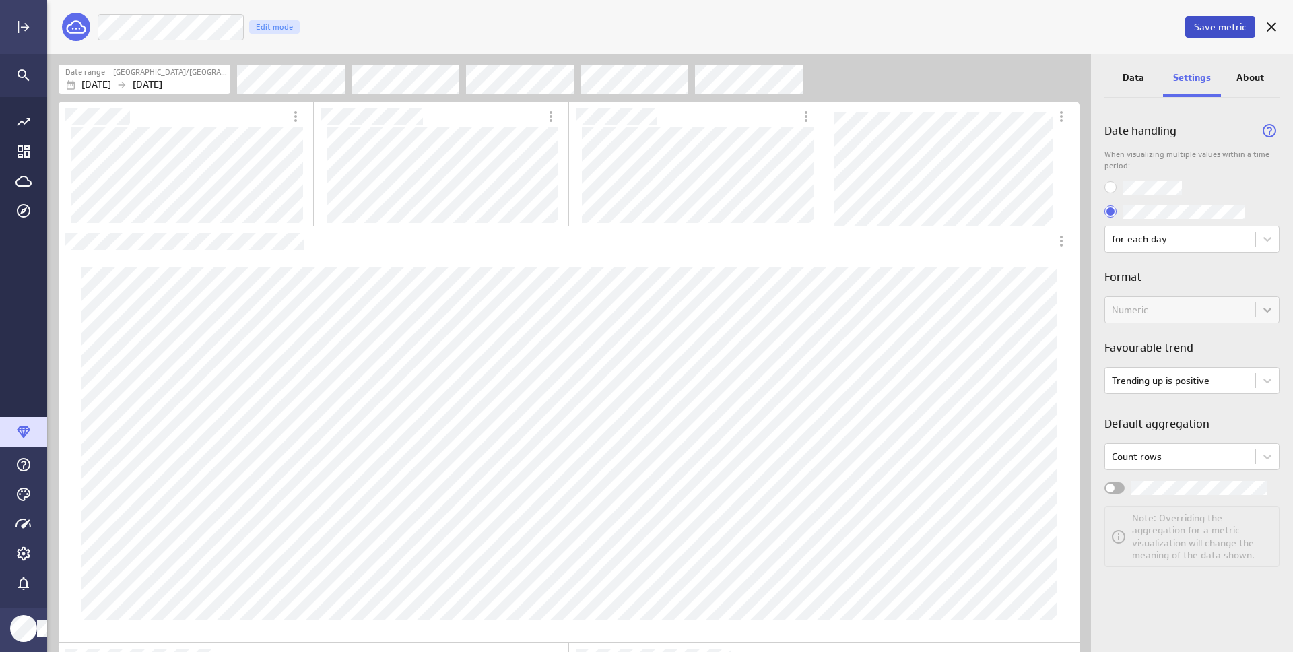
click at [1214, 30] on span "Save metric" at bounding box center [1220, 27] width 53 height 12
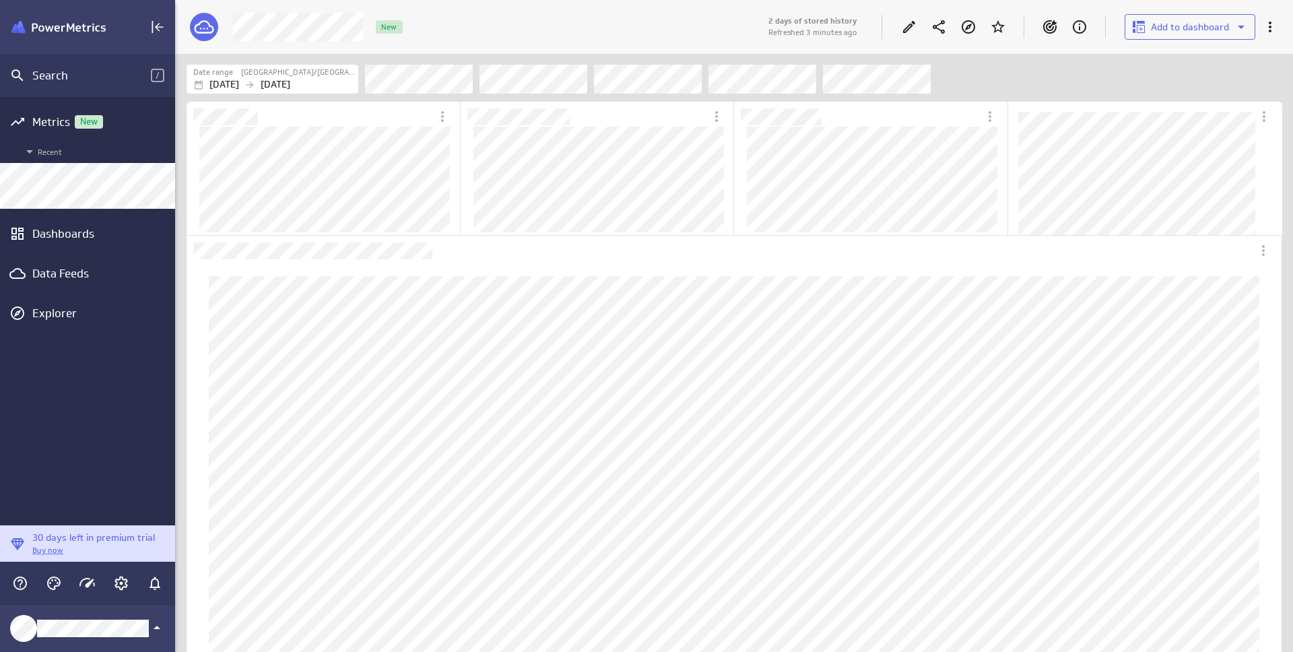
click at [1117, 77] on div "Filters" at bounding box center [823, 79] width 917 height 30
click at [1001, 98] on div "Date range Canada/Mountain Aug 19 2025 Aug 26 2025" at bounding box center [734, 77] width 1118 height 46
click at [99, 273] on div "Data Feeds" at bounding box center [87, 273] width 110 height 15
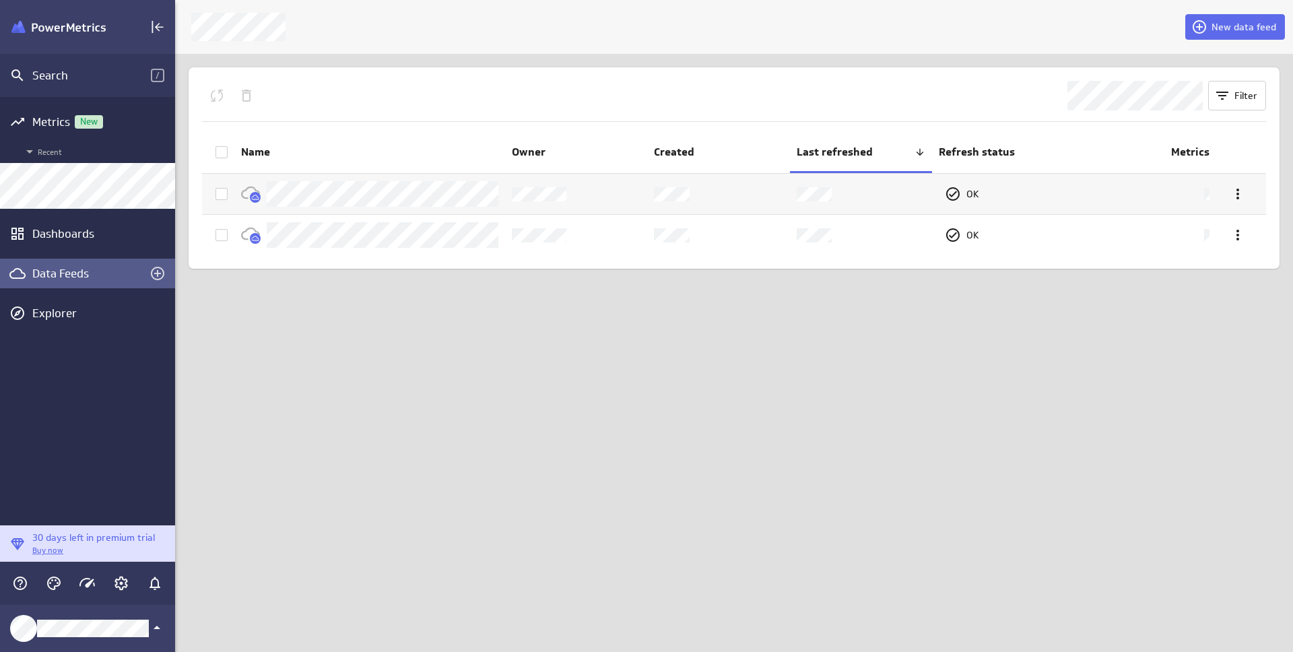
click at [214, 98] on icon "Queue the selected feeds for refresh" at bounding box center [217, 96] width 12 height 12
click at [222, 145] on label at bounding box center [221, 152] width 12 height 14
click at [0, 0] on input "checkbox" at bounding box center [0, 0] width 0 height 0
click at [219, 103] on icon "Queue the selected feeds for refresh" at bounding box center [217, 96] width 16 height 16
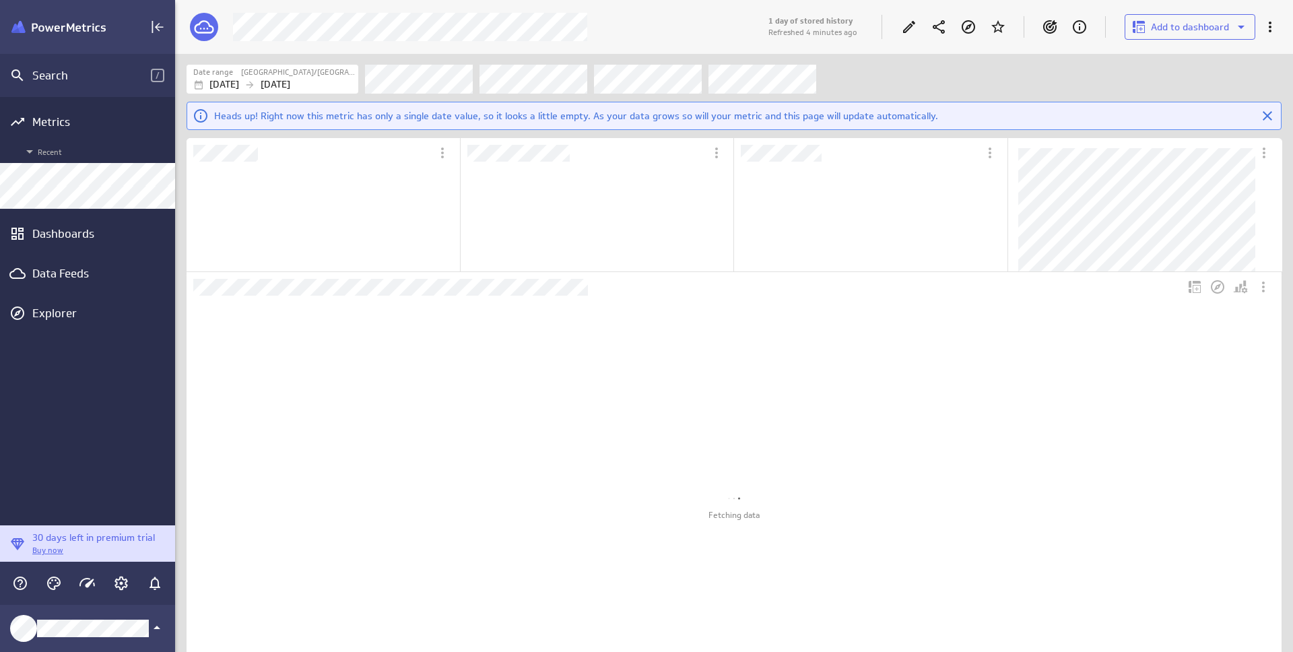
scroll to position [420, 504]
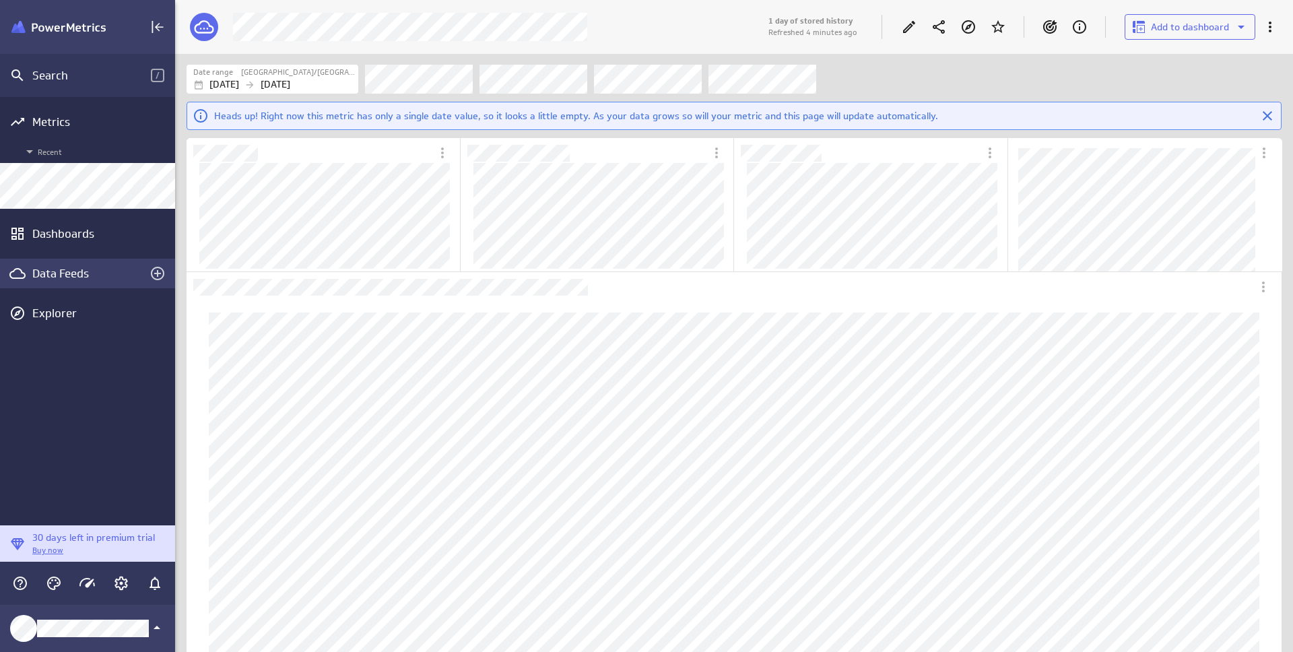
click at [82, 275] on div "Data Feeds" at bounding box center [87, 273] width 110 height 15
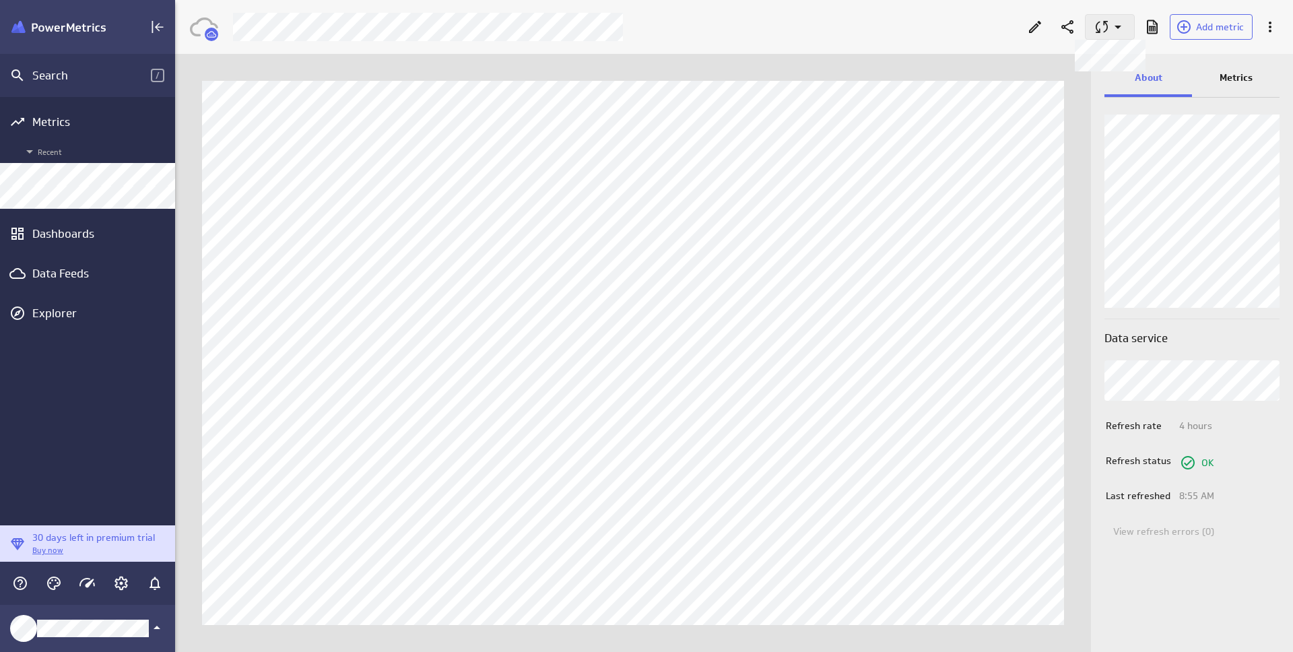
click at [1118, 28] on icon at bounding box center [1118, 27] width 7 height 3
click at [1001, 168] on div at bounding box center [646, 326] width 1293 height 652
click at [1033, 27] on icon "Edit" at bounding box center [1035, 27] width 12 height 12
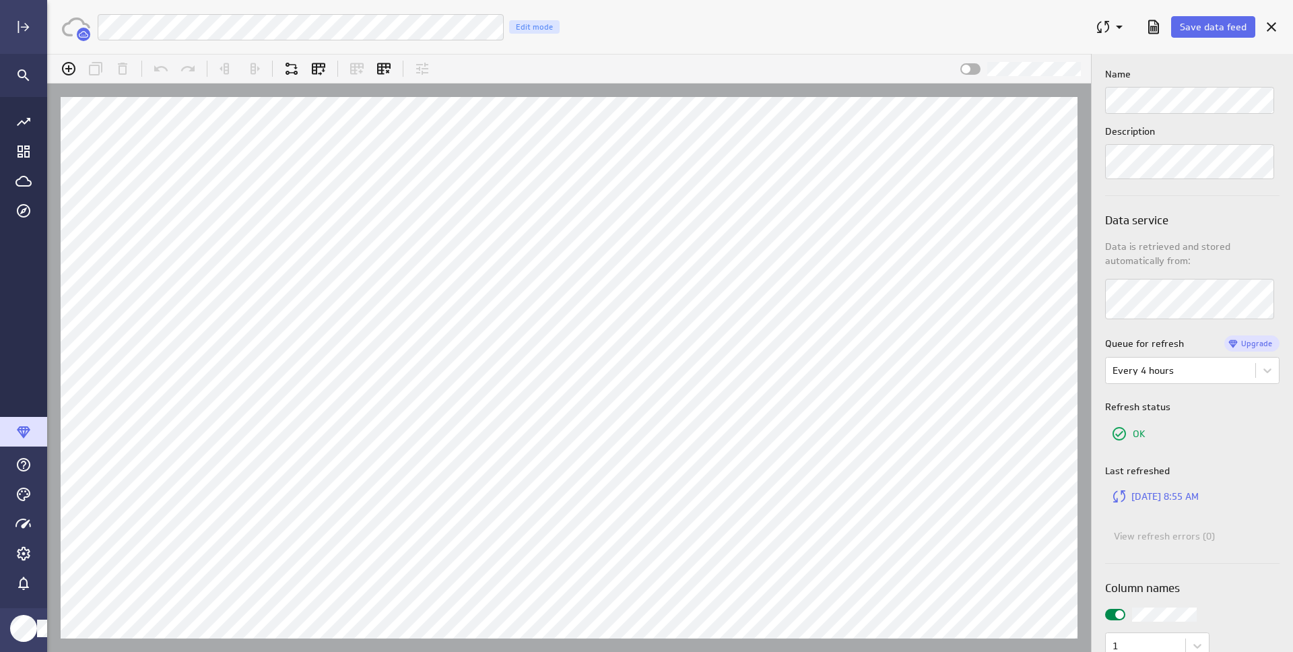
scroll to position [128, 0]
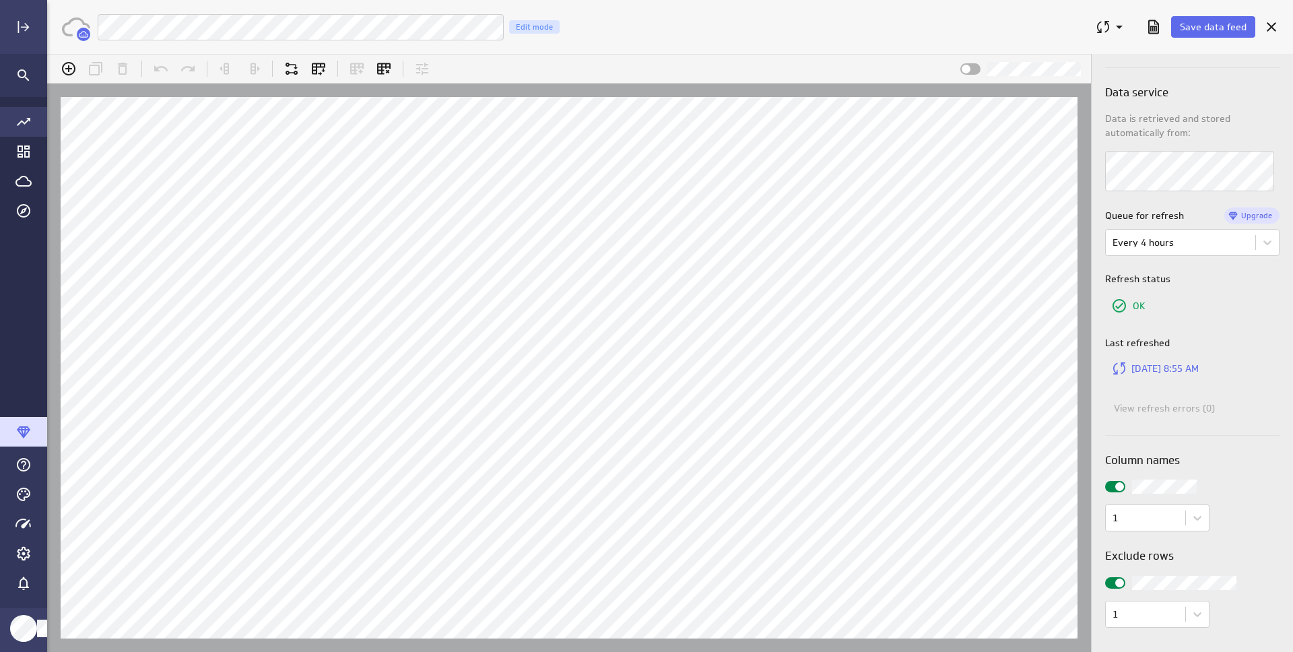
click at [28, 127] on icon "Go to all metrics page." at bounding box center [23, 122] width 16 height 16
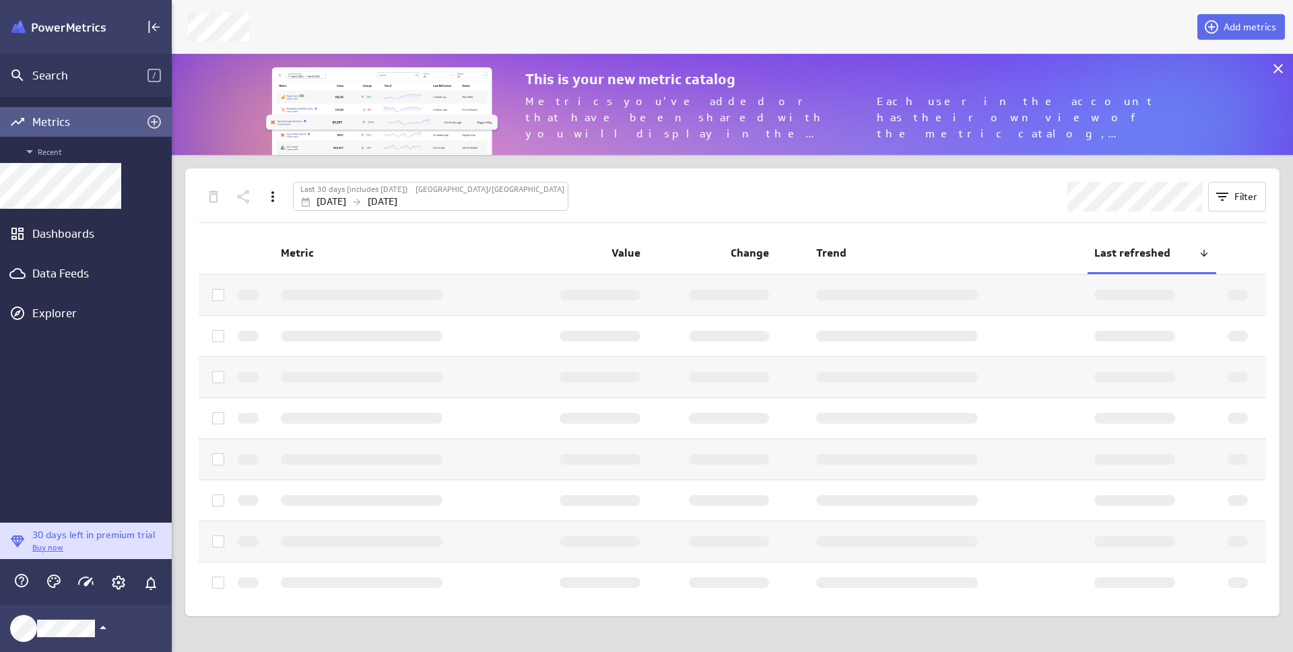
scroll to position [102, 1119]
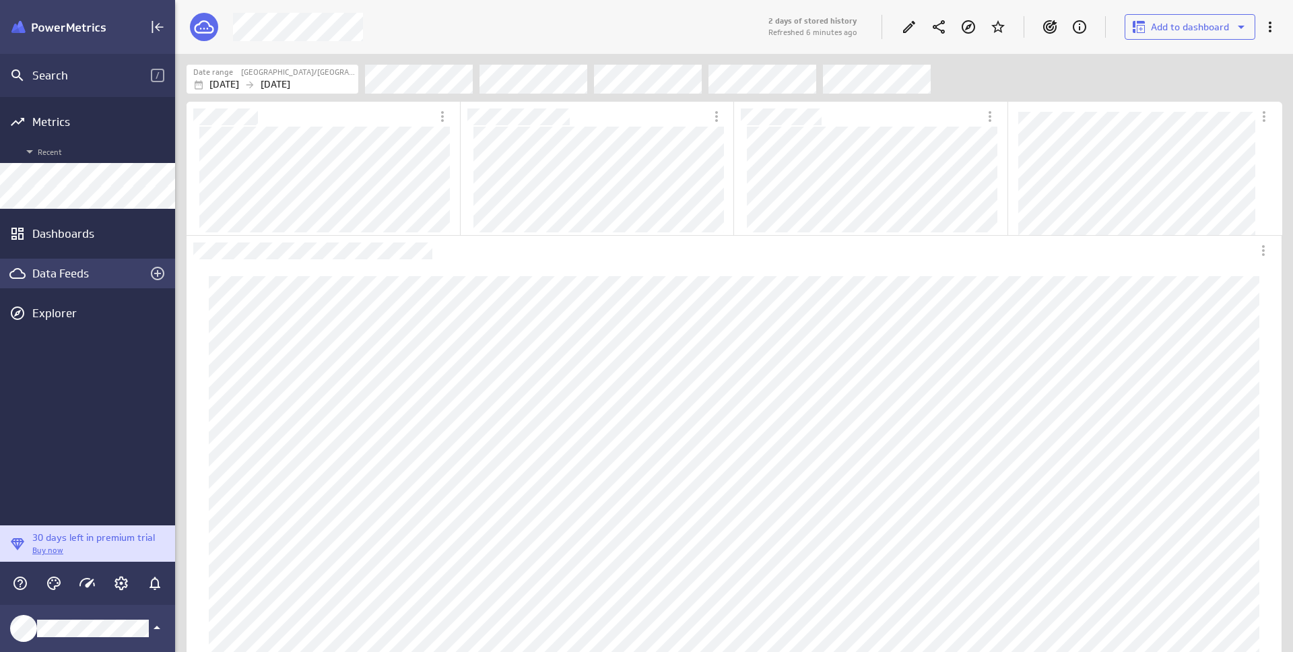
click at [80, 268] on div "Data Feeds" at bounding box center [87, 273] width 110 height 15
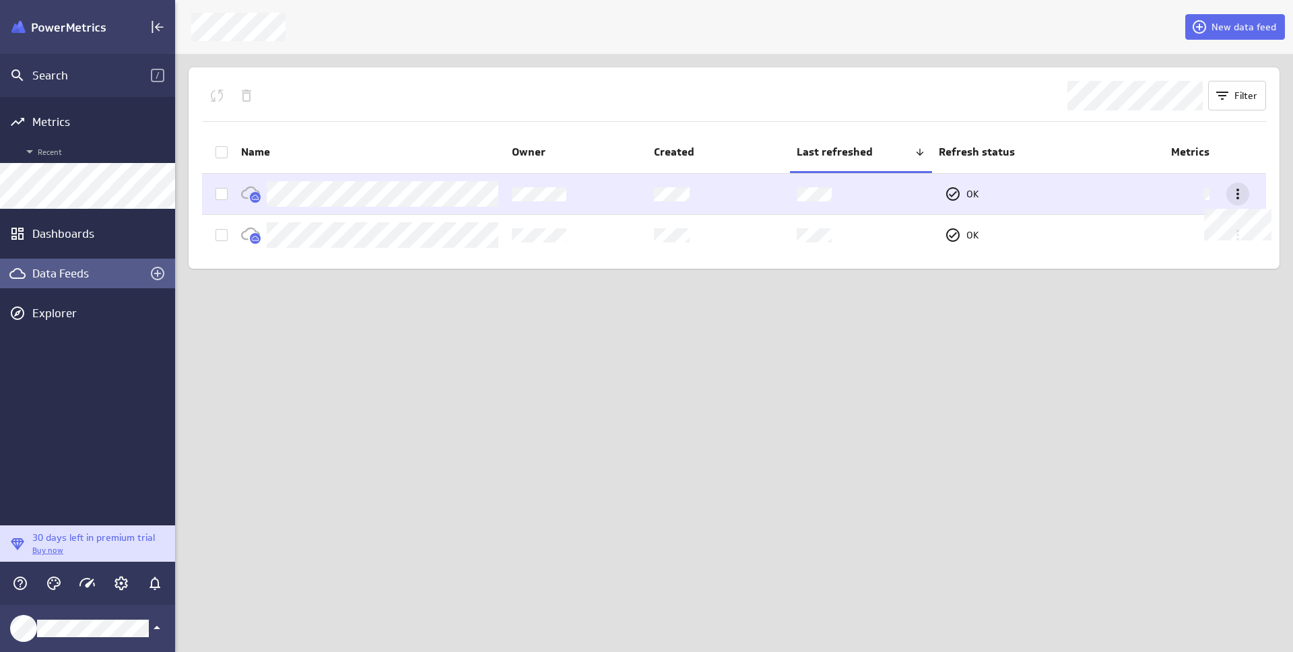
click at [1242, 192] on icon at bounding box center [1238, 194] width 16 height 16
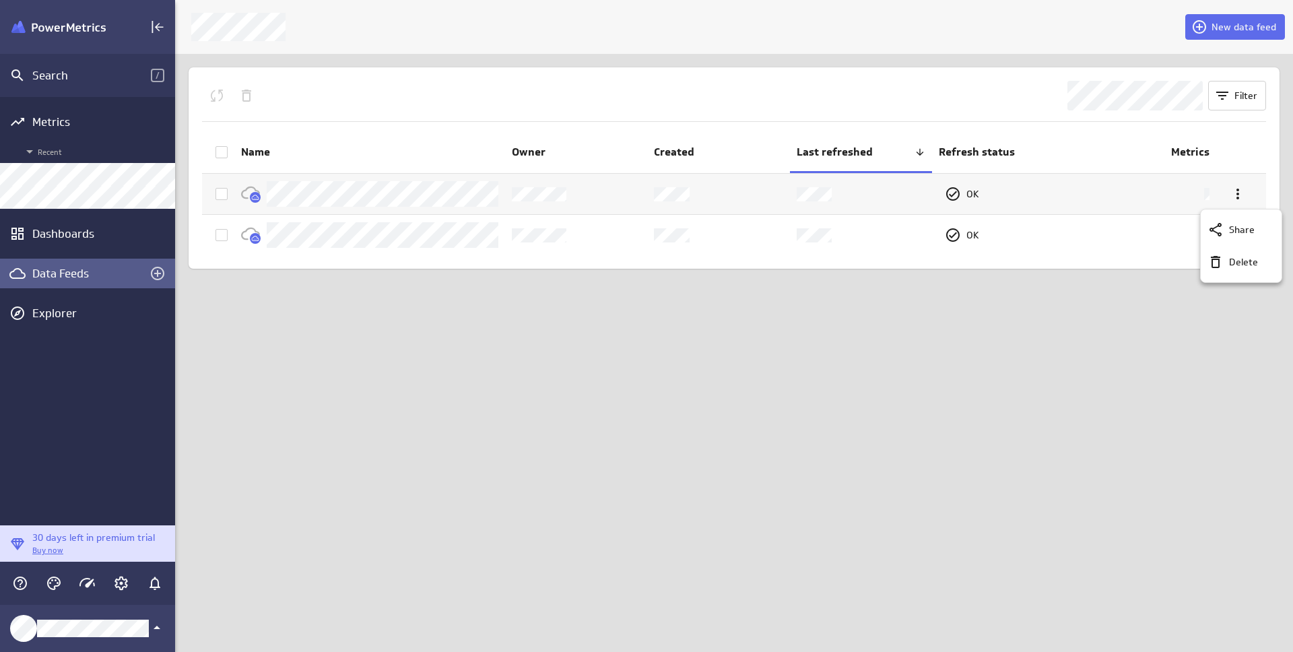
click at [1139, 388] on div at bounding box center [646, 326] width 1293 height 652
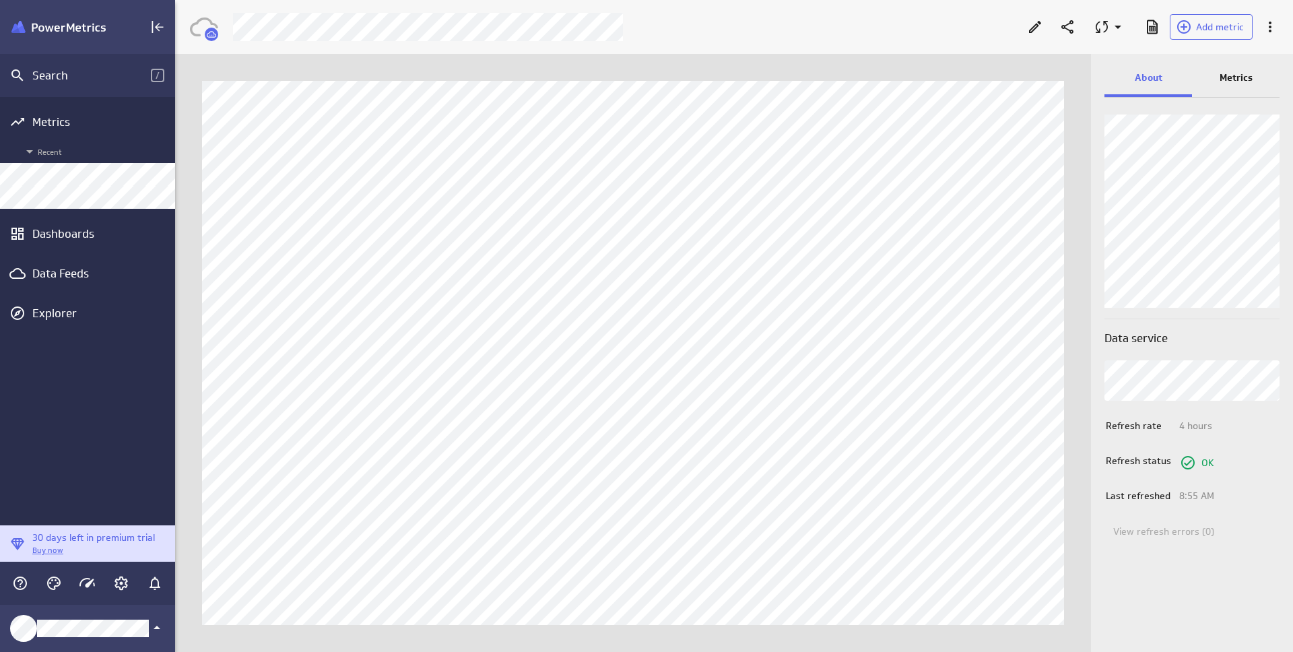
click at [1235, 75] on p "Metrics" at bounding box center [1236, 78] width 33 height 14
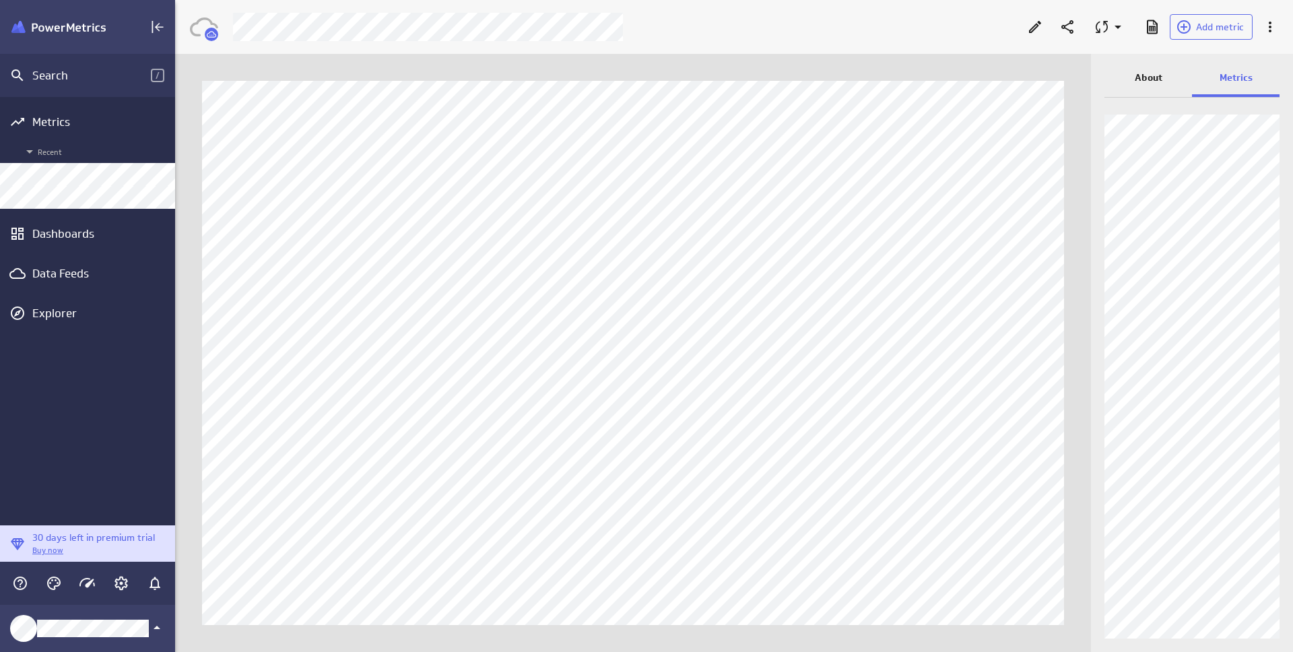
click at [1145, 83] on p "About" at bounding box center [1149, 78] width 28 height 14
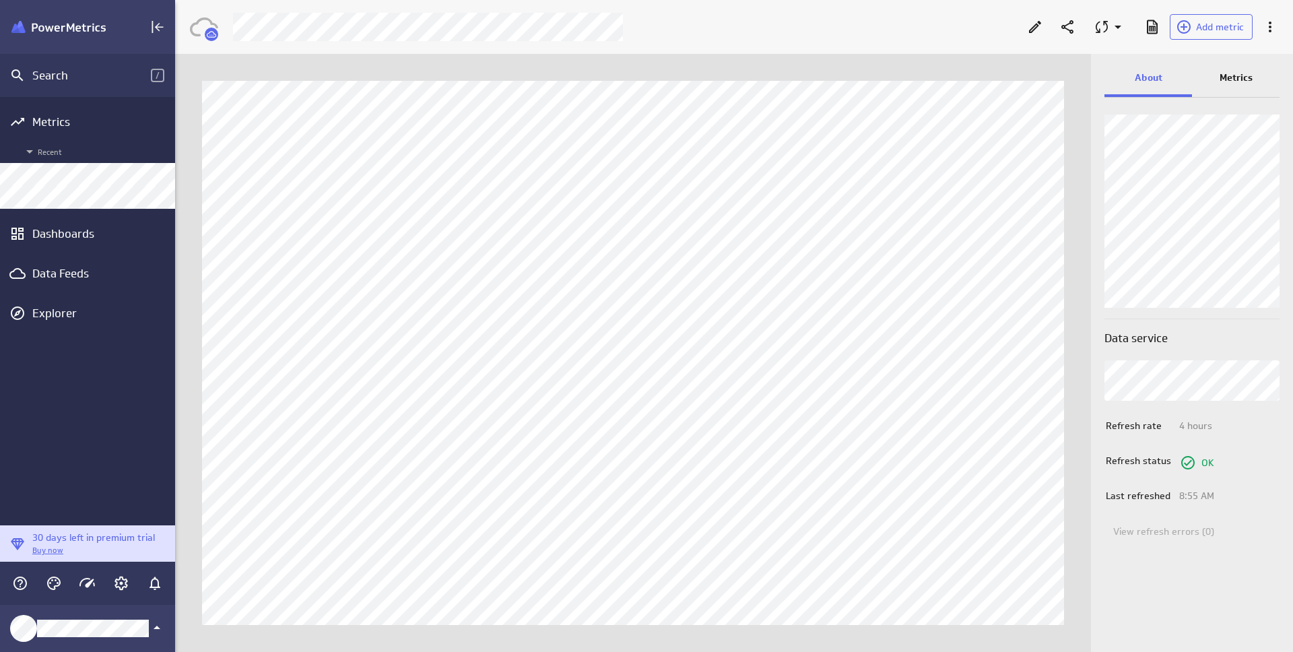
click at [1041, 40] on div at bounding box center [1035, 27] width 30 height 30
click at [1034, 31] on icon "Edit" at bounding box center [1035, 27] width 16 height 16
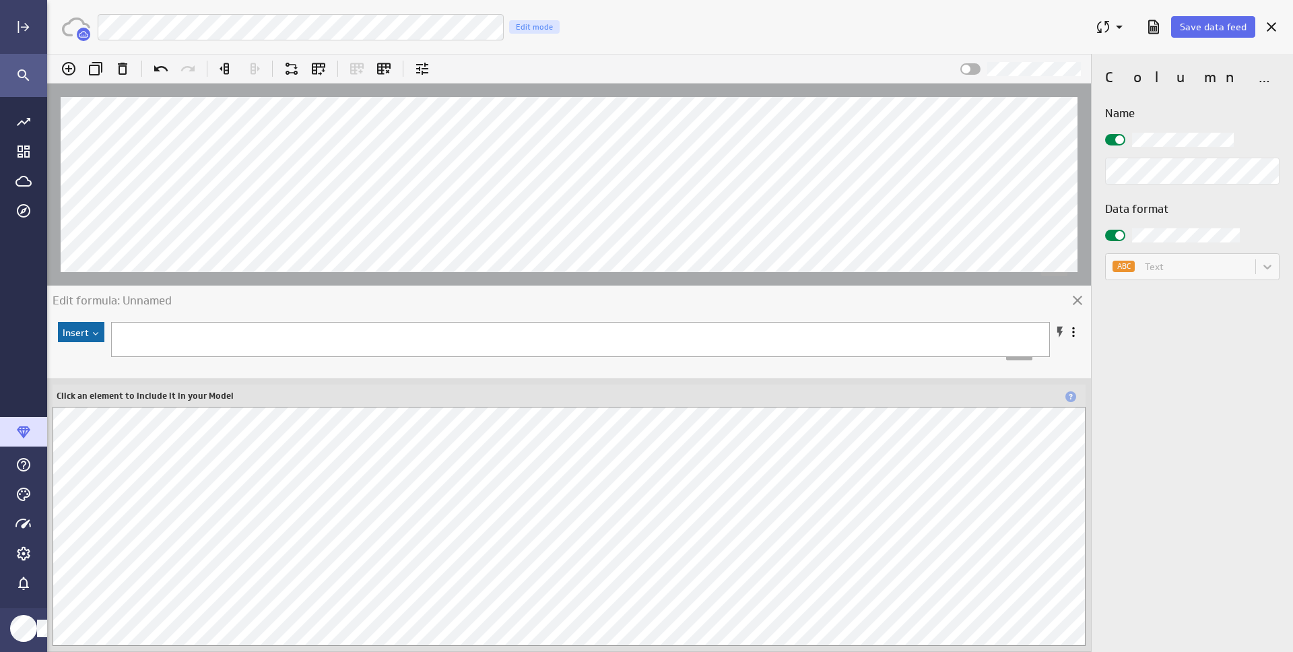
click at [20, 74] on icon "Search" at bounding box center [23, 75] width 16 height 16
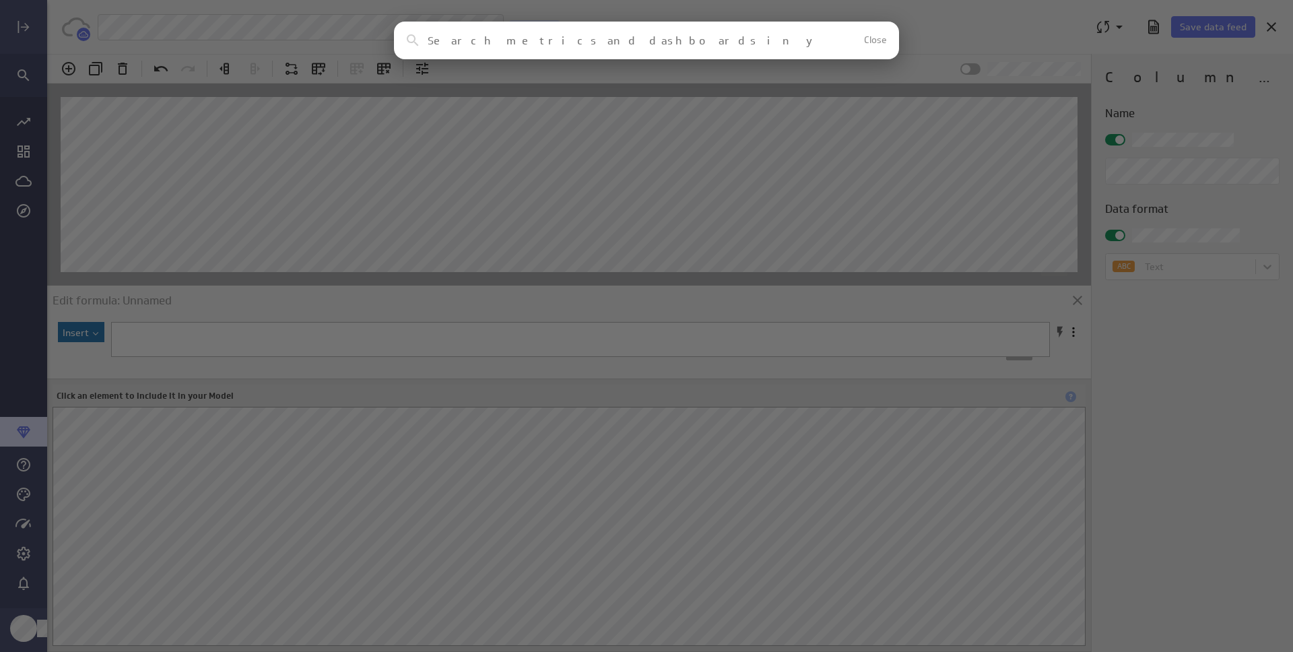
click at [982, 241] on div "Clear Close No results found No assets in your account match this search reques…" at bounding box center [646, 326] width 1293 height 652
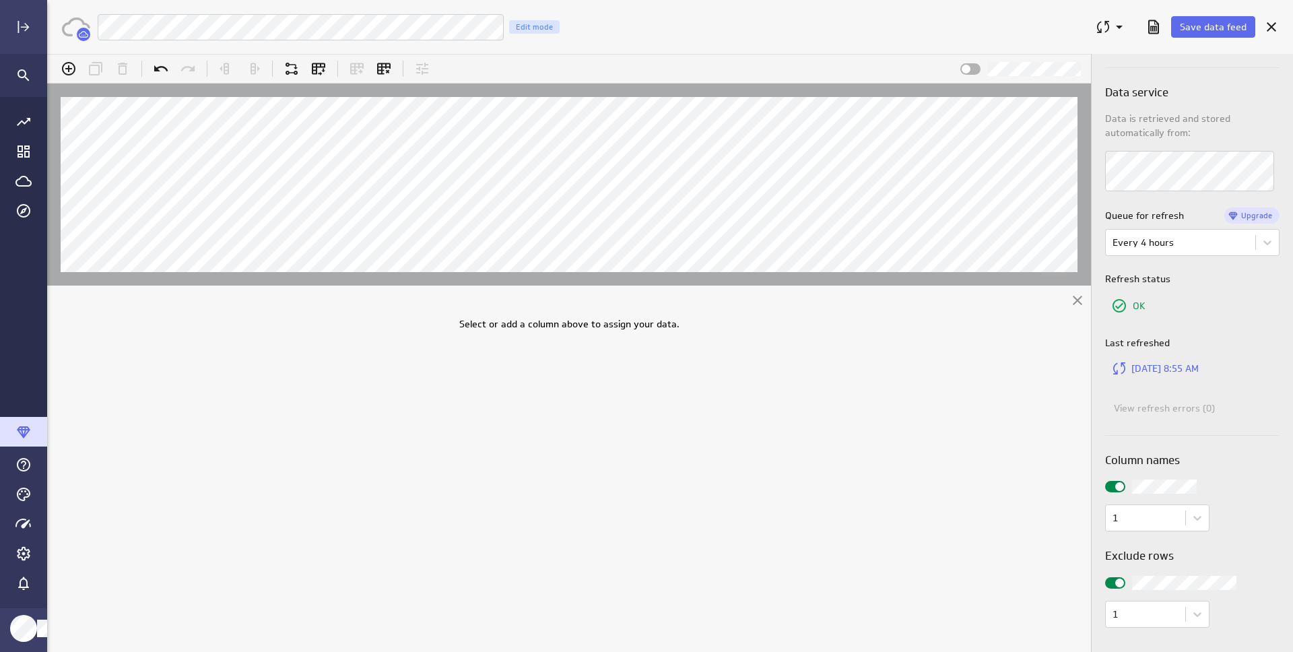
click at [1074, 297] on icon at bounding box center [1077, 300] width 9 height 9
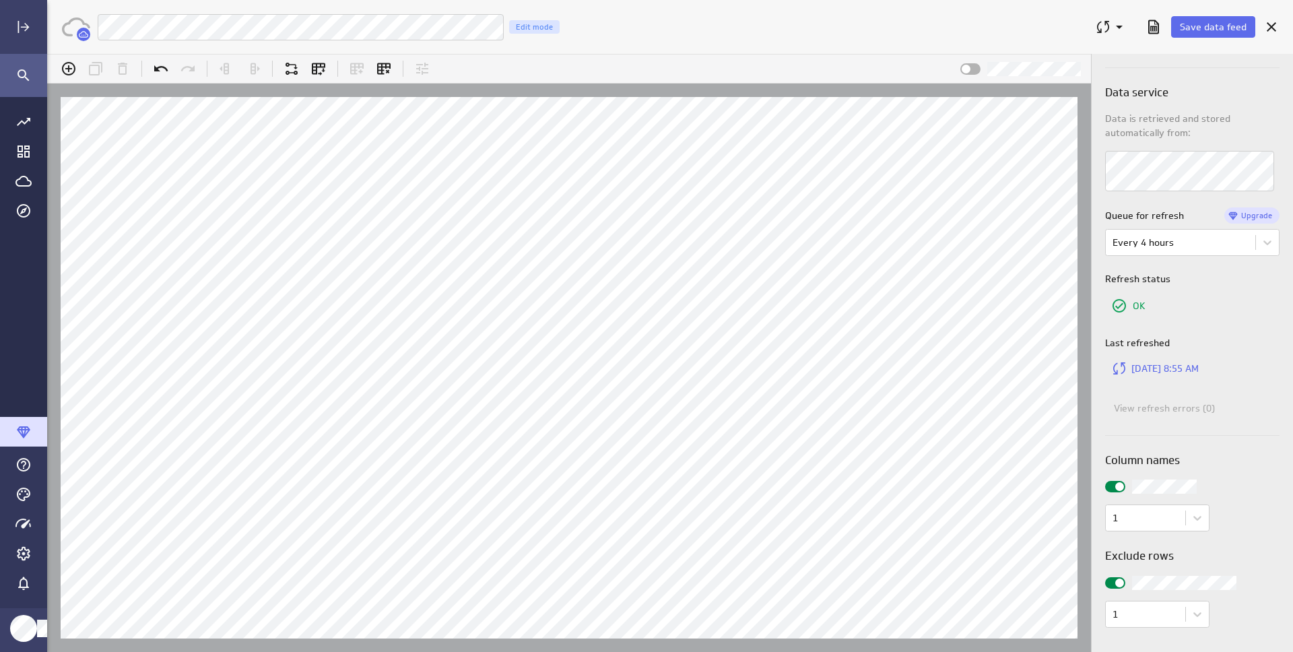
click at [27, 77] on icon "Search" at bounding box center [23, 74] width 11 height 11
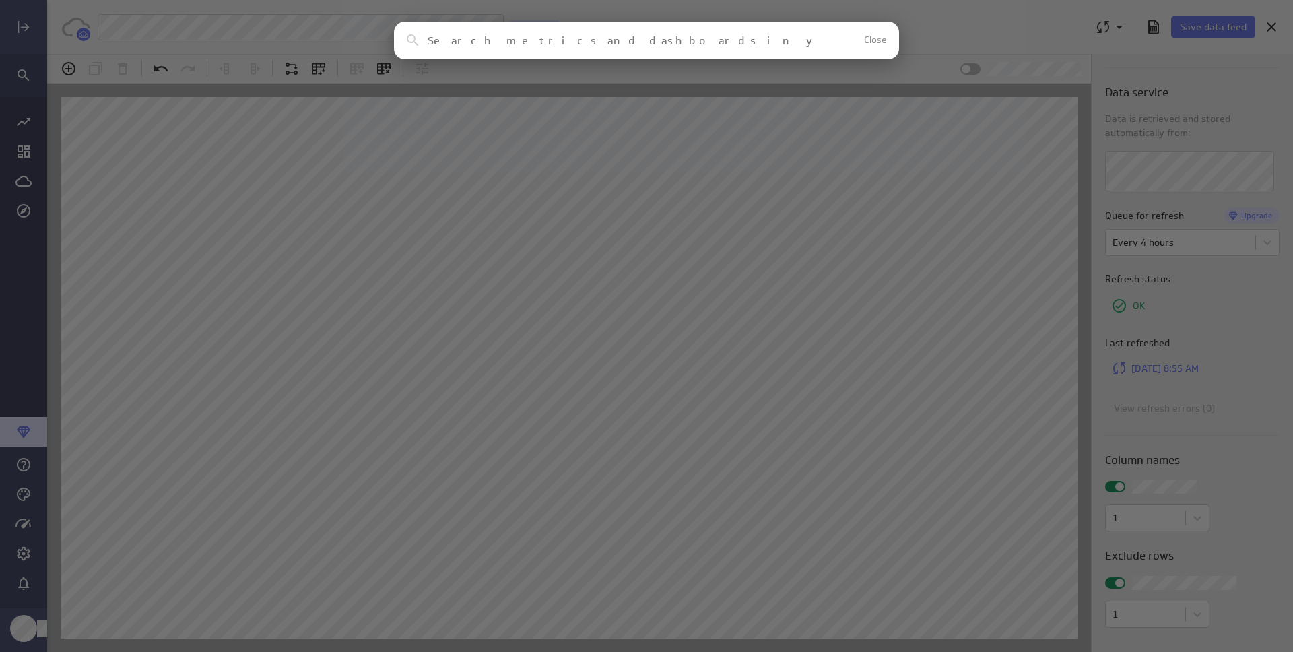
click at [40, 200] on div "Clear Close No results found No assets in your account match this search reques…" at bounding box center [646, 326] width 1293 height 652
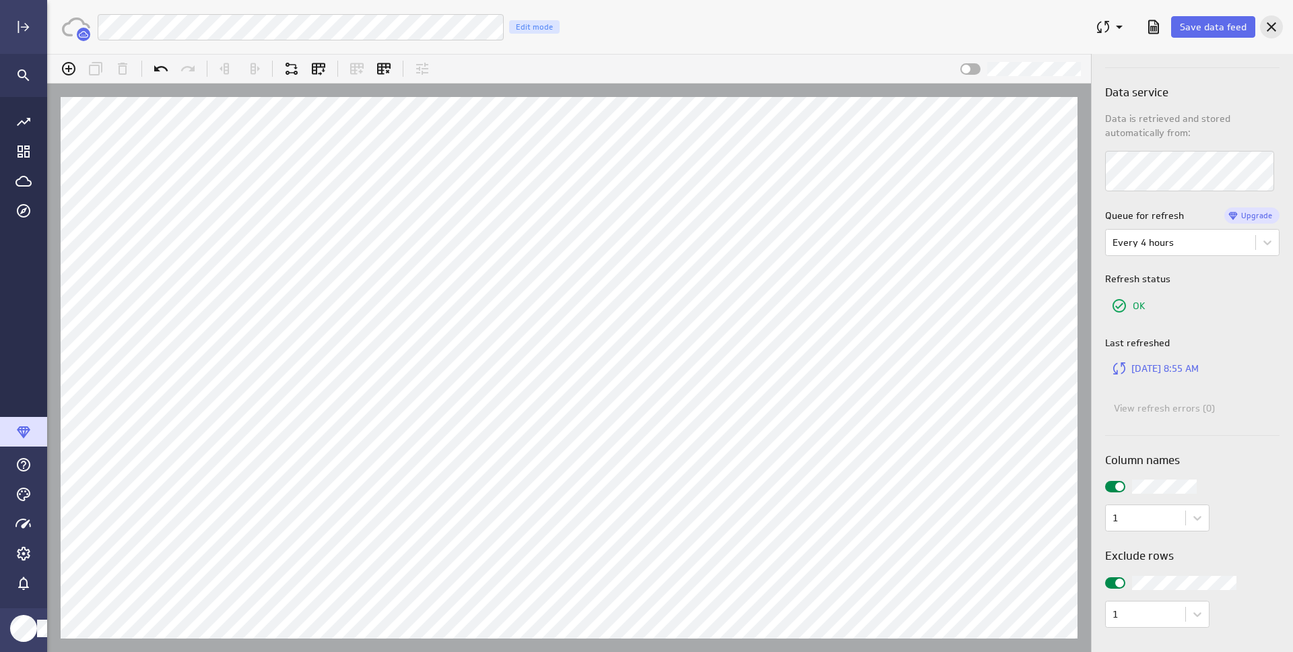
click at [1269, 22] on icon "Cancel" at bounding box center [1271, 27] width 16 height 16
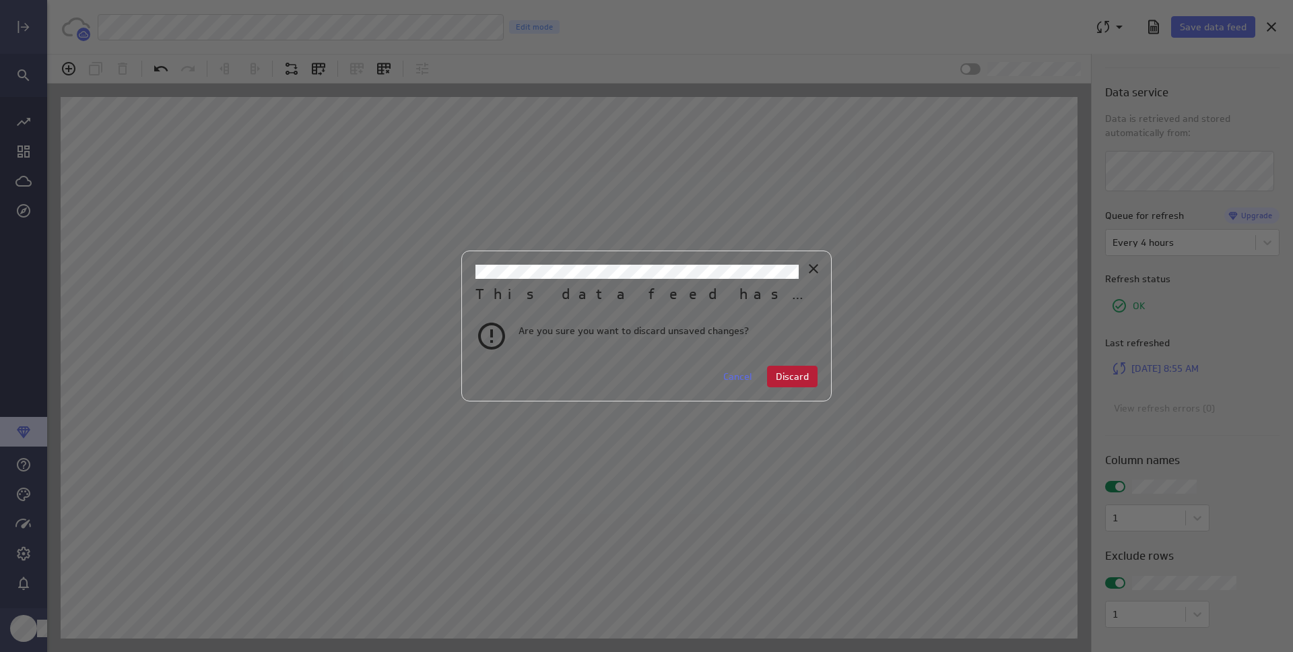
click at [802, 380] on span "Discard" at bounding box center [792, 376] width 33 height 12
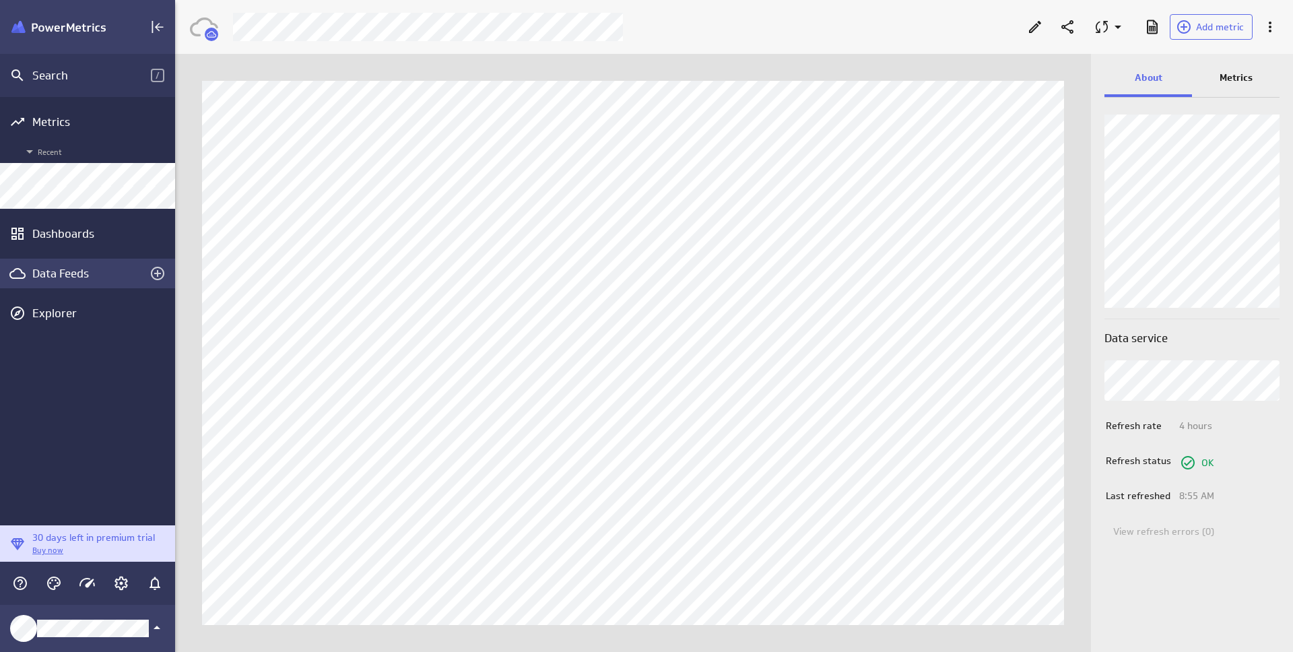
click at [77, 271] on div "Data Feeds" at bounding box center [87, 273] width 110 height 15
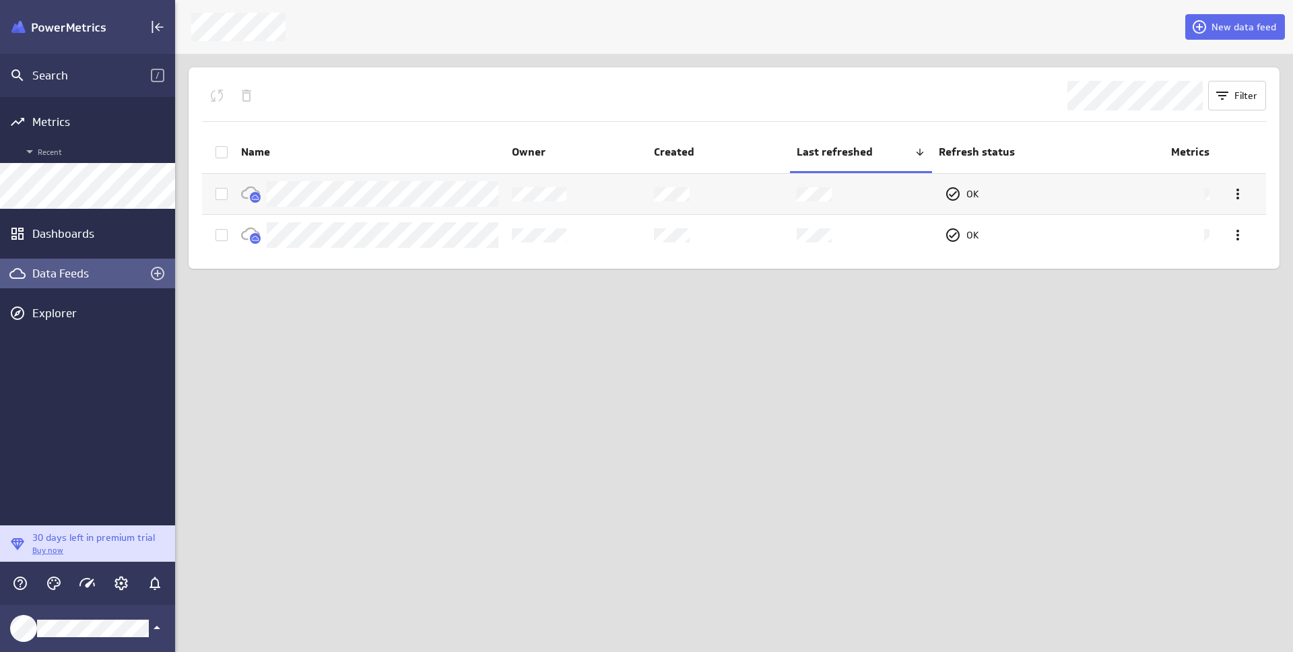
click at [213, 150] on th at bounding box center [218, 153] width 32 height 40
click at [223, 99] on icon "Queue the selected feeds for refresh" at bounding box center [217, 96] width 16 height 16
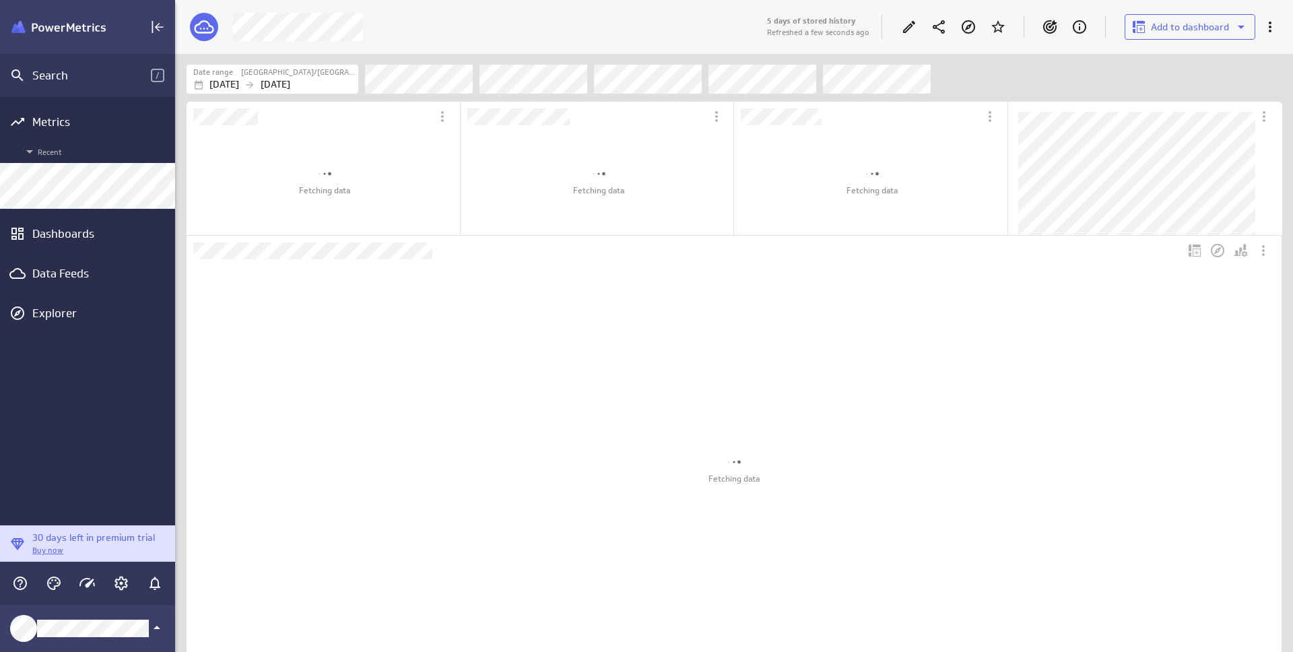
scroll to position [420, 504]
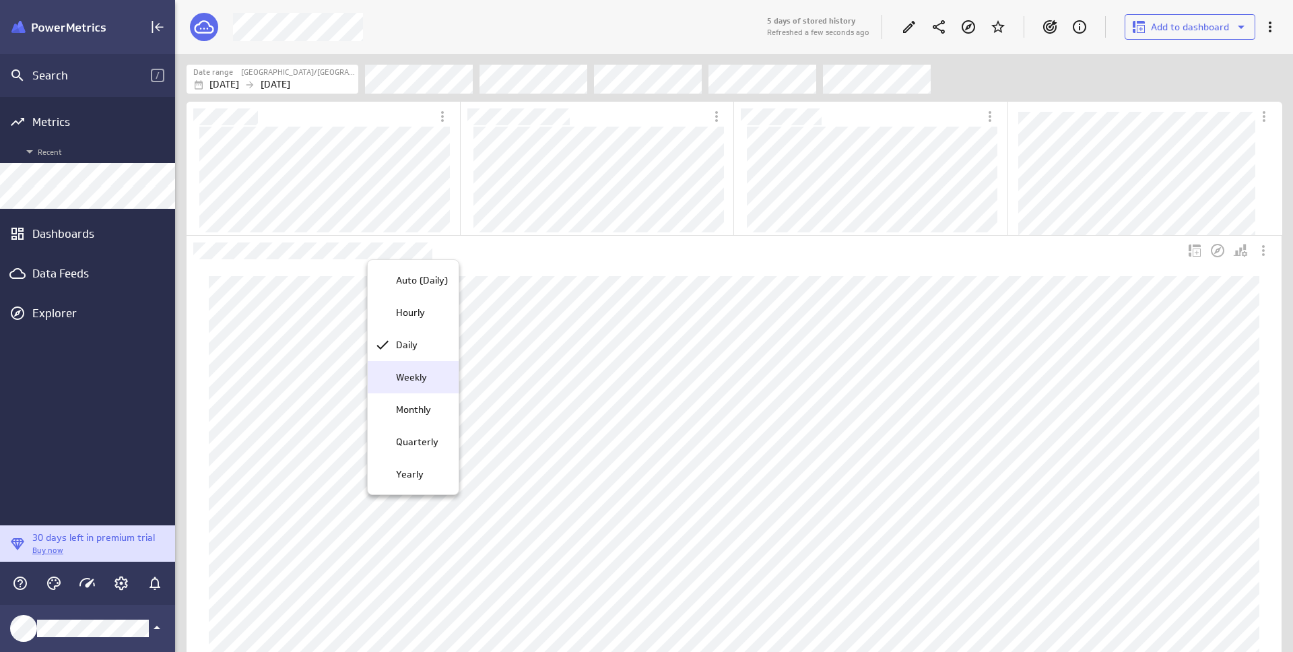
click at [432, 379] on div "Weekly" at bounding box center [419, 377] width 57 height 14
click at [423, 353] on div "Daily" at bounding box center [413, 345] width 91 height 32
click at [1072, 69] on div "Filters" at bounding box center [823, 79] width 917 height 30
click at [1033, 71] on div "Filters" at bounding box center [823, 79] width 917 height 30
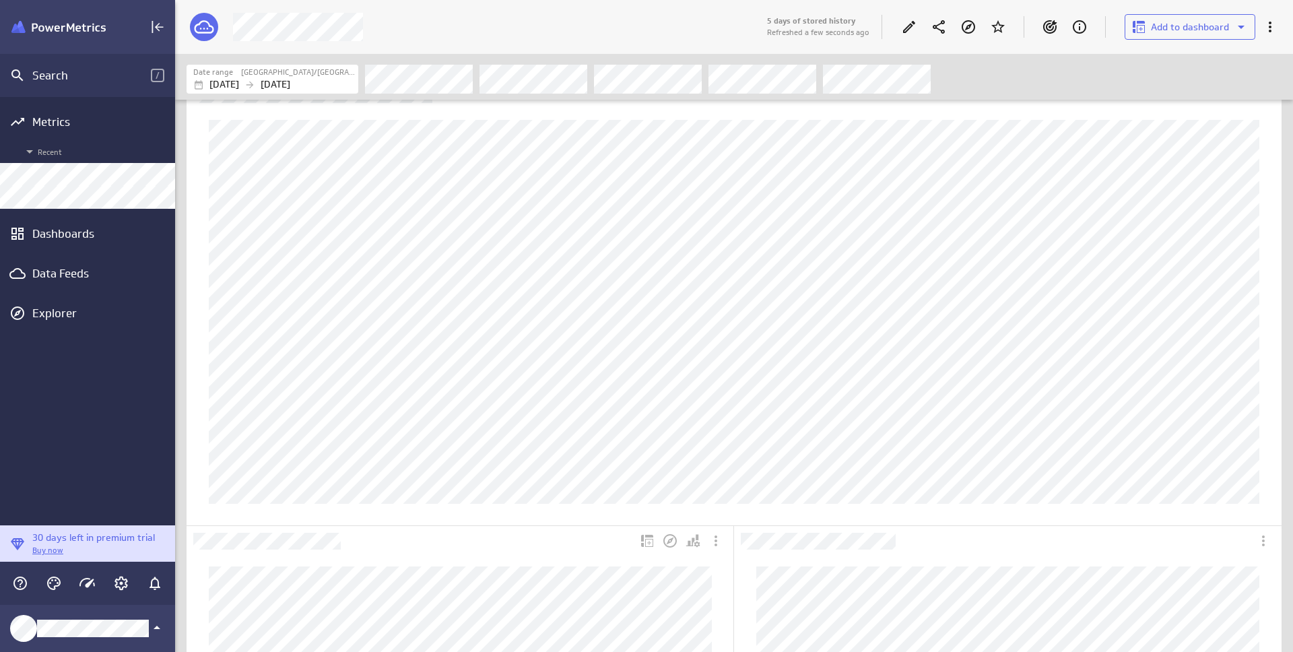
scroll to position [0, 0]
click at [894, 30] on div "5 days of stored history Refreshed a few seconds ago Add to dashboard" at bounding box center [1026, 26] width 521 height 35
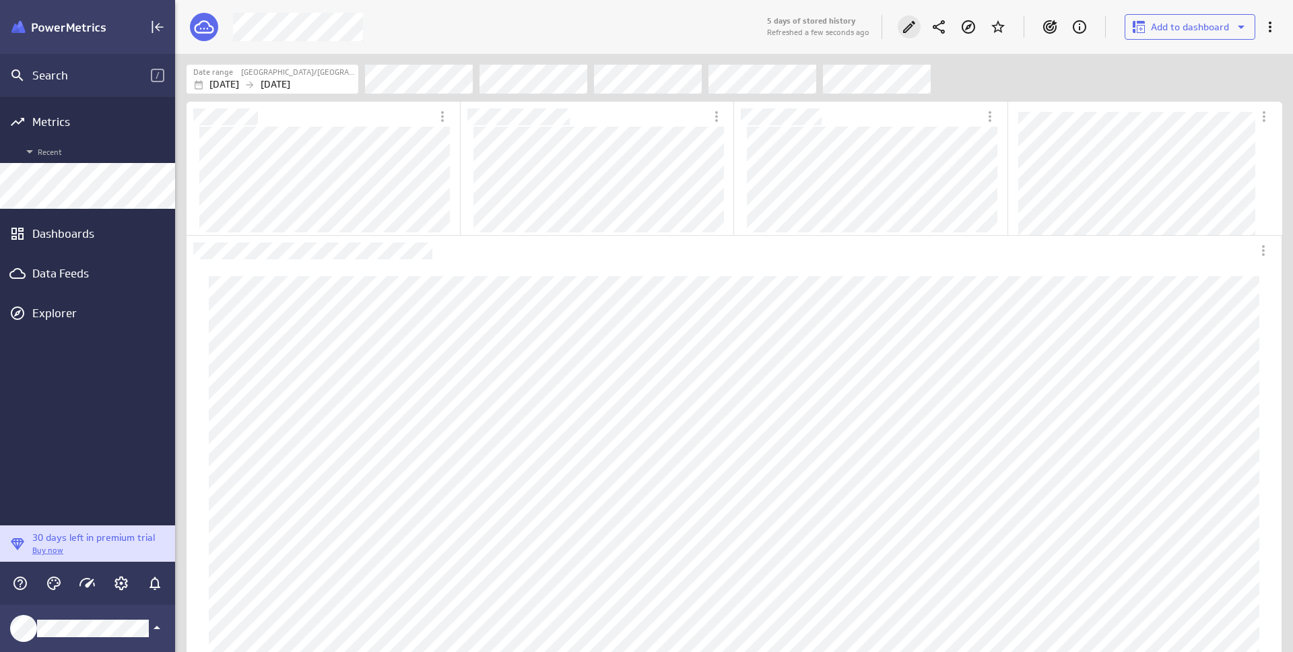
click at [906, 28] on icon "Edit" at bounding box center [909, 27] width 16 height 16
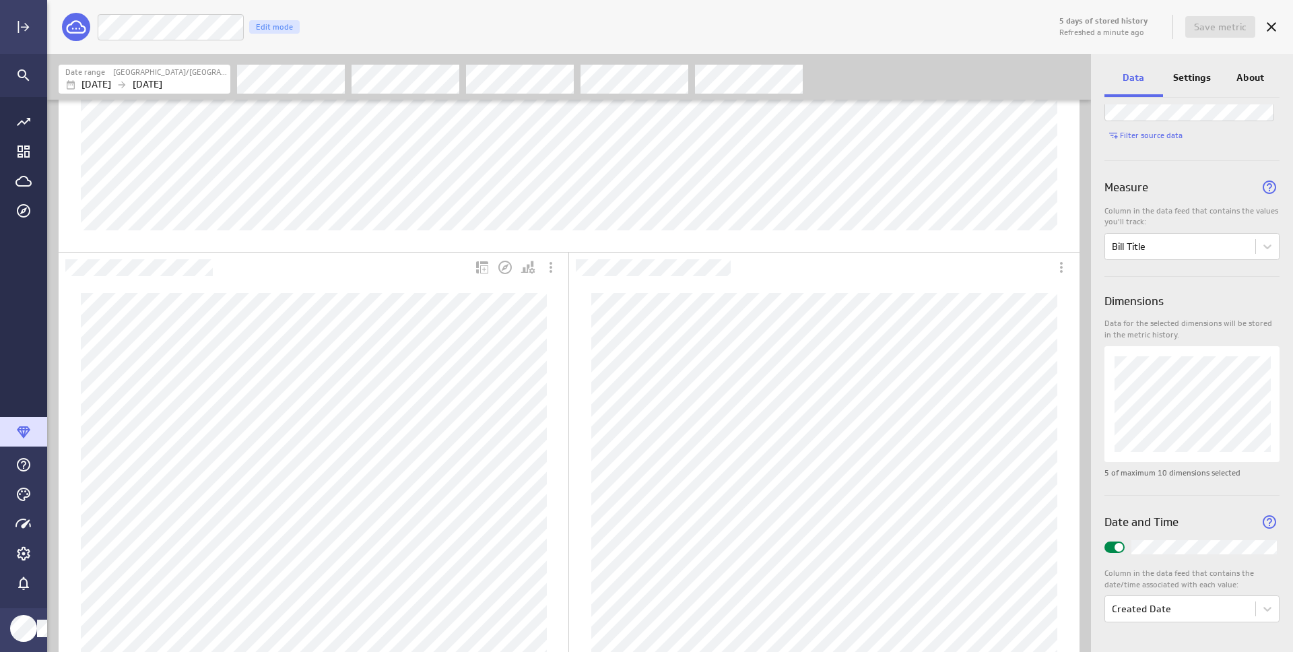
scroll to position [391, 0]
click at [751, 397] on p "Jurisdiction" at bounding box center [742, 393] width 49 height 14
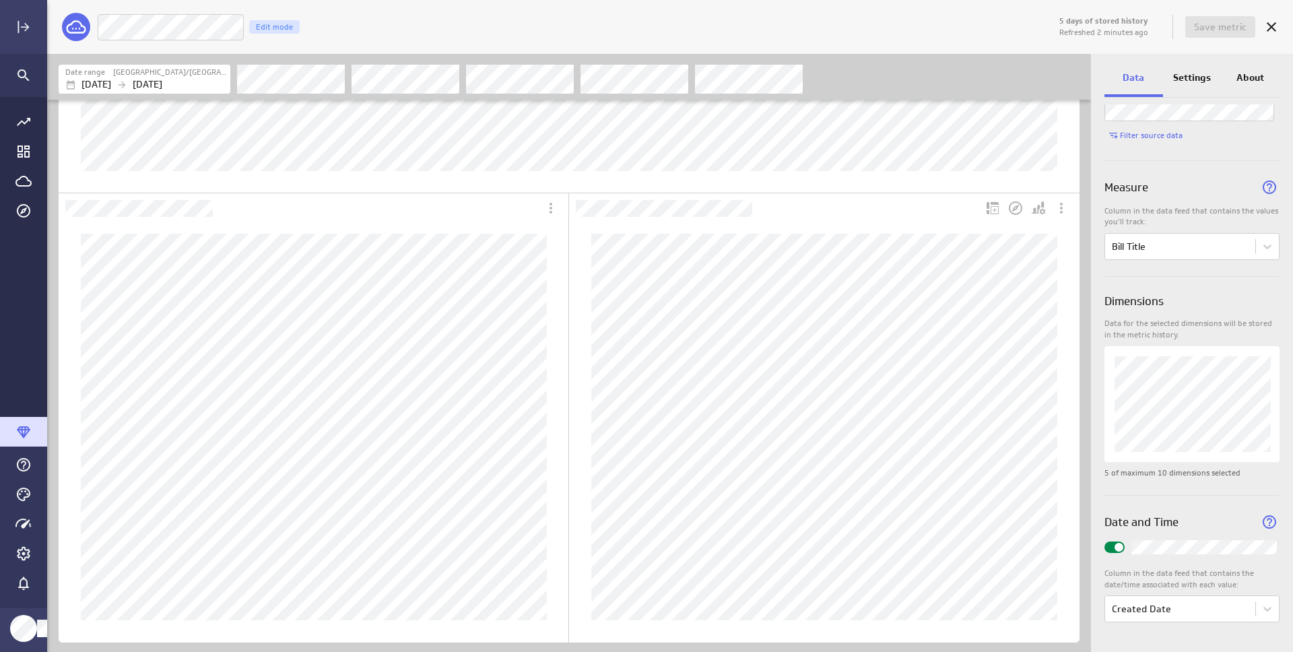
scroll to position [0, 0]
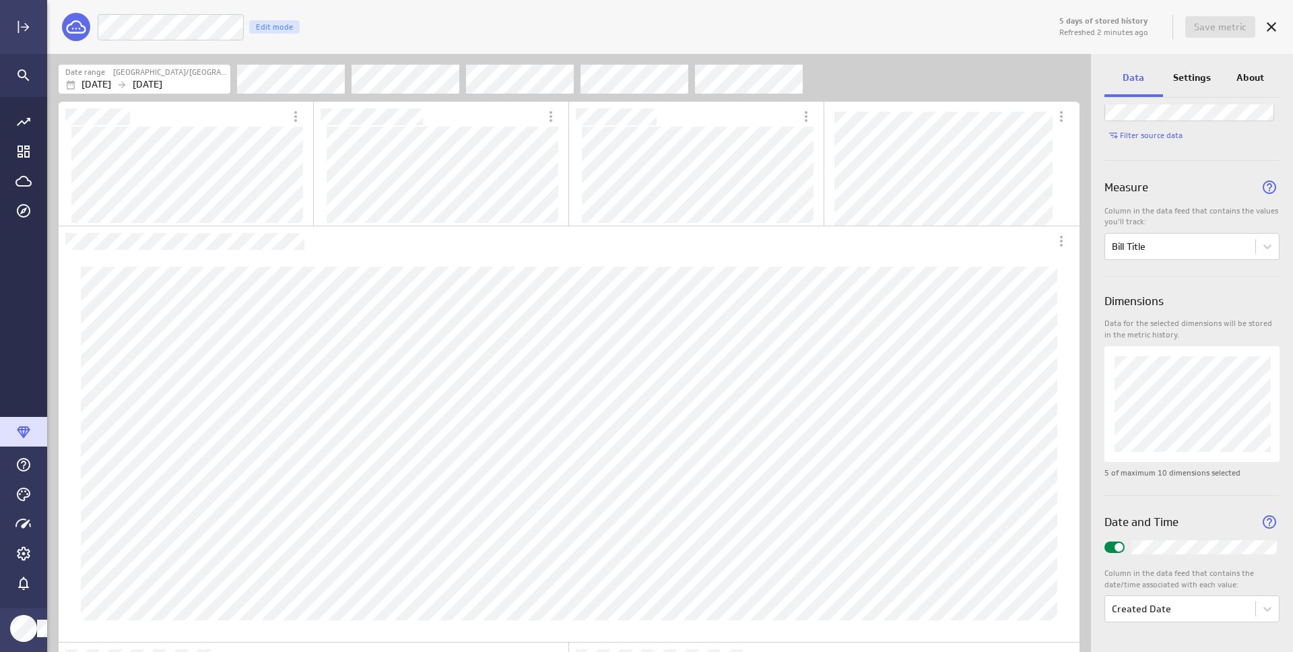
click at [1125, 170] on div "Measure" at bounding box center [1191, 183] width 175 height 44
click at [229, 364] on p "Jurisdiction" at bounding box center [221, 368] width 49 height 14
click at [1041, 240] on icon "Dashboard Widget" at bounding box center [1042, 238] width 3 height 6
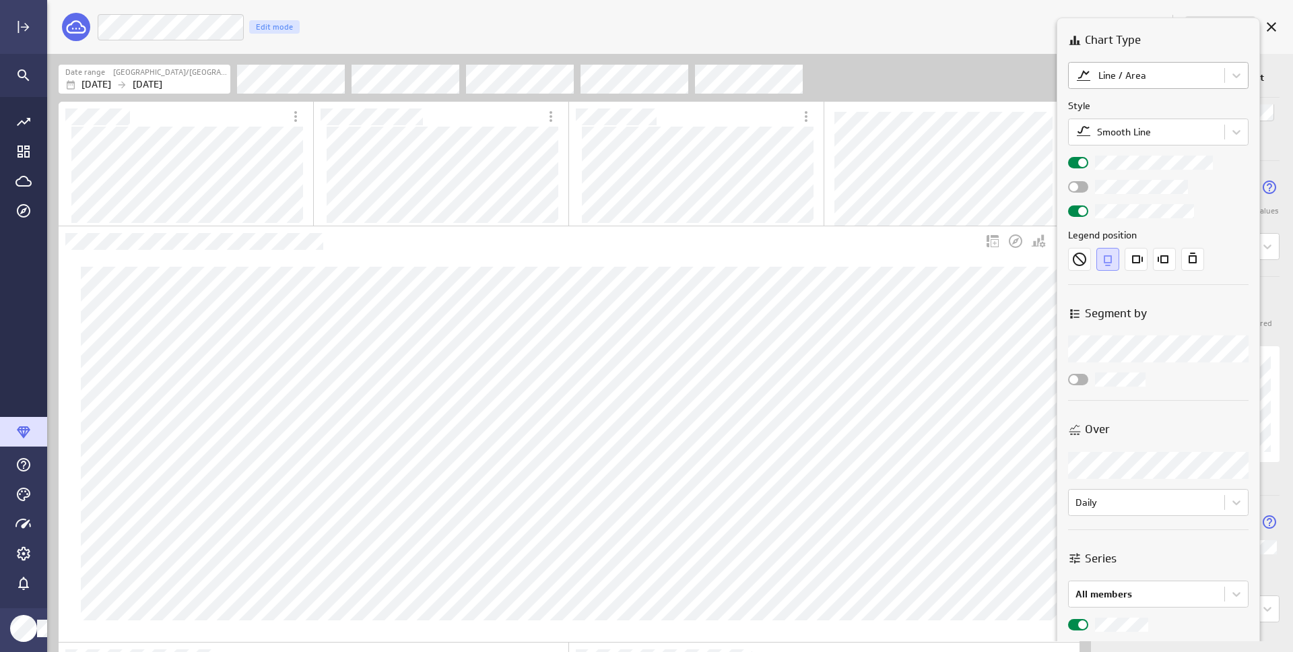
click at [1232, 88] on body "5 days of stored history Refreshed 2 minutes ago Save metric Number Of Bills Ed…" at bounding box center [646, 326] width 1293 height 652
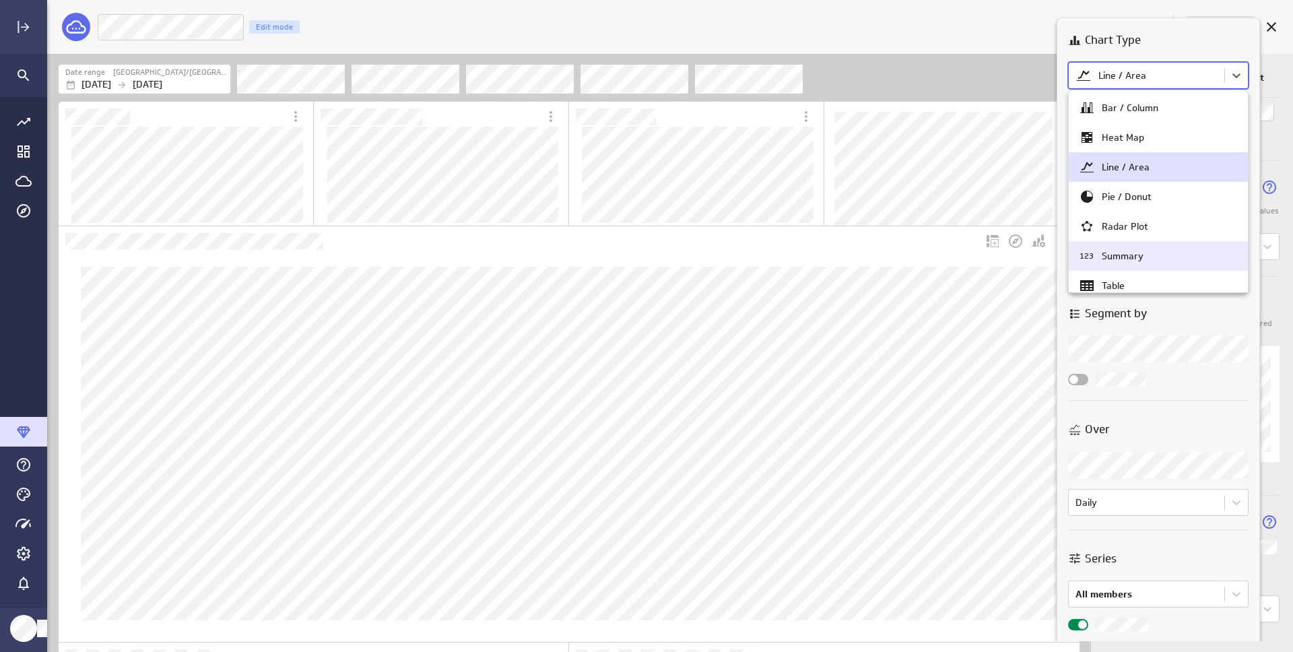
click at [1162, 257] on div "123 Summary" at bounding box center [1158, 256] width 159 height 16
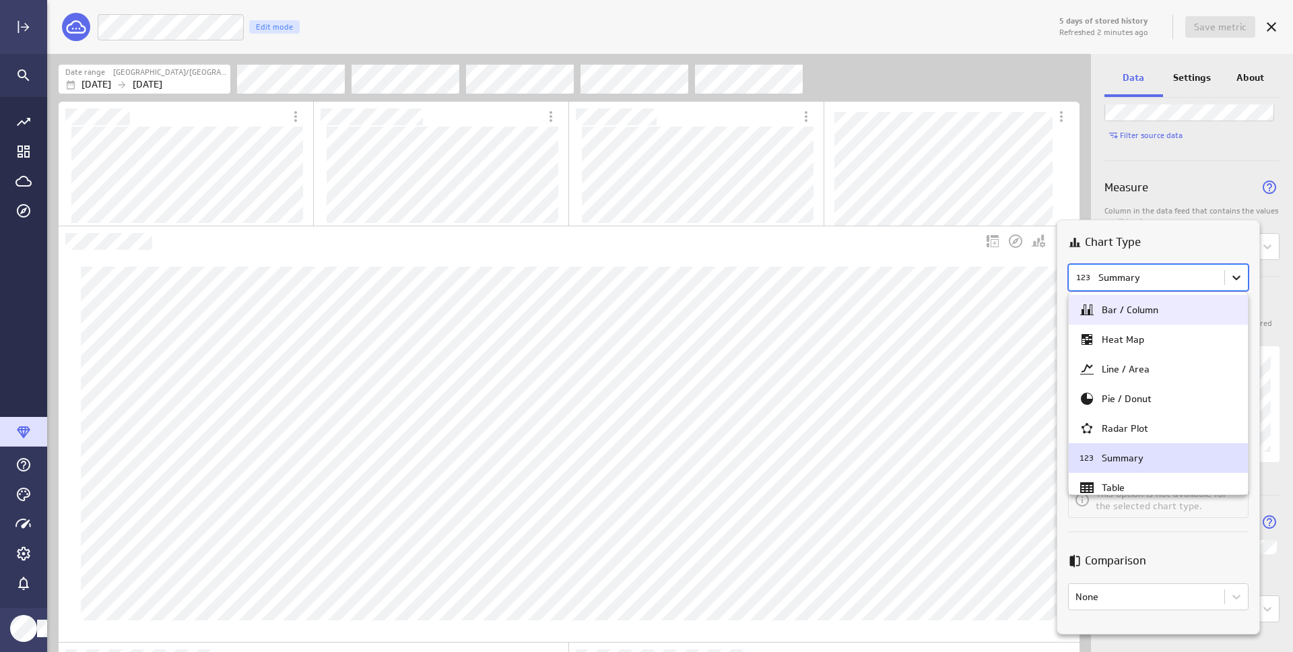
click at [1238, 273] on body "5 days of stored history Refreshed 2 minutes ago Save metric Number Of Bills Ed…" at bounding box center [646, 326] width 1293 height 652
click at [1139, 321] on div "Bar / Column" at bounding box center [1158, 310] width 179 height 30
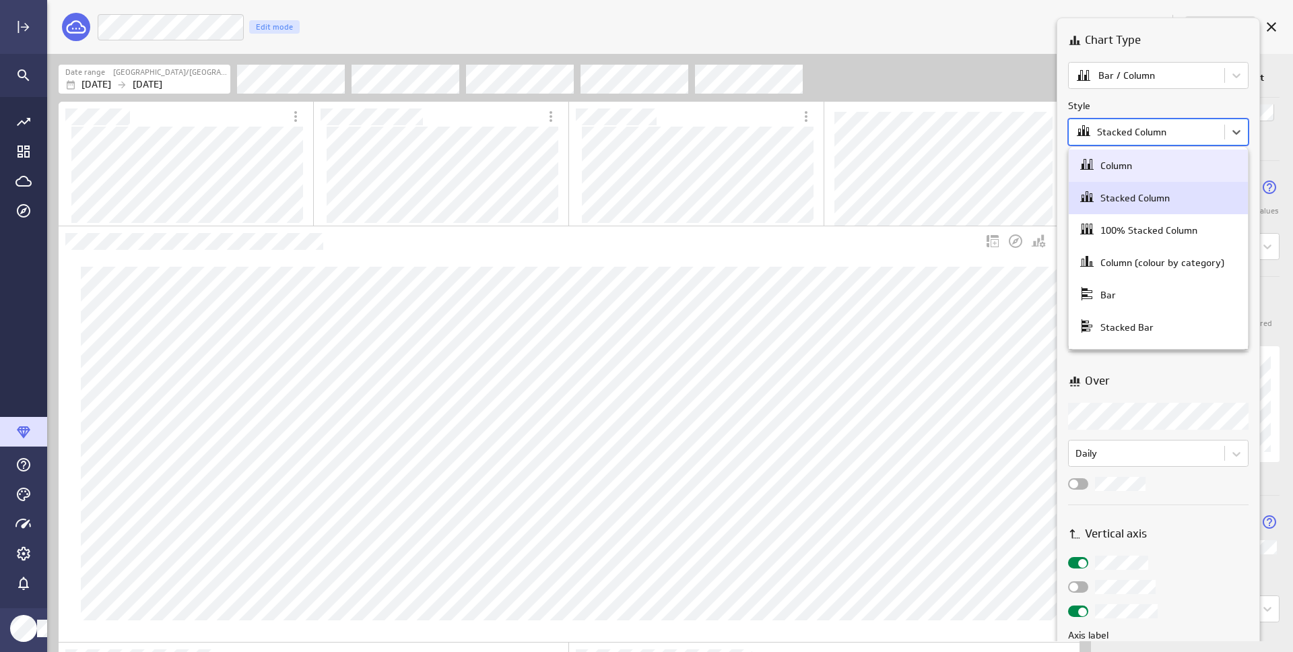
click at [1212, 125] on body "5 days of stored history Refreshed 3 minutes ago Save metric Number Of Bills Ed…" at bounding box center [646, 326] width 1293 height 652
click at [1164, 178] on div "Column" at bounding box center [1158, 166] width 179 height 32
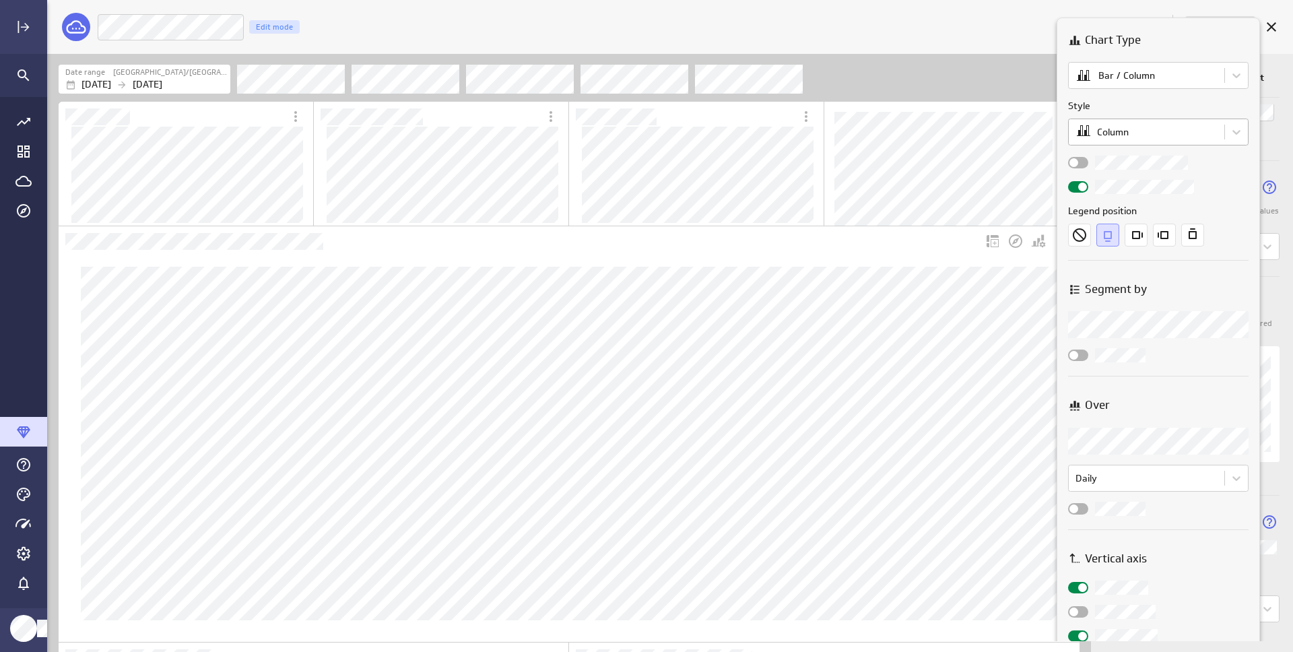
click at [1191, 136] on body "5 days of stored history Refreshed 3 minutes ago Save metric Number Of Bills Ed…" at bounding box center [646, 326] width 1293 height 652
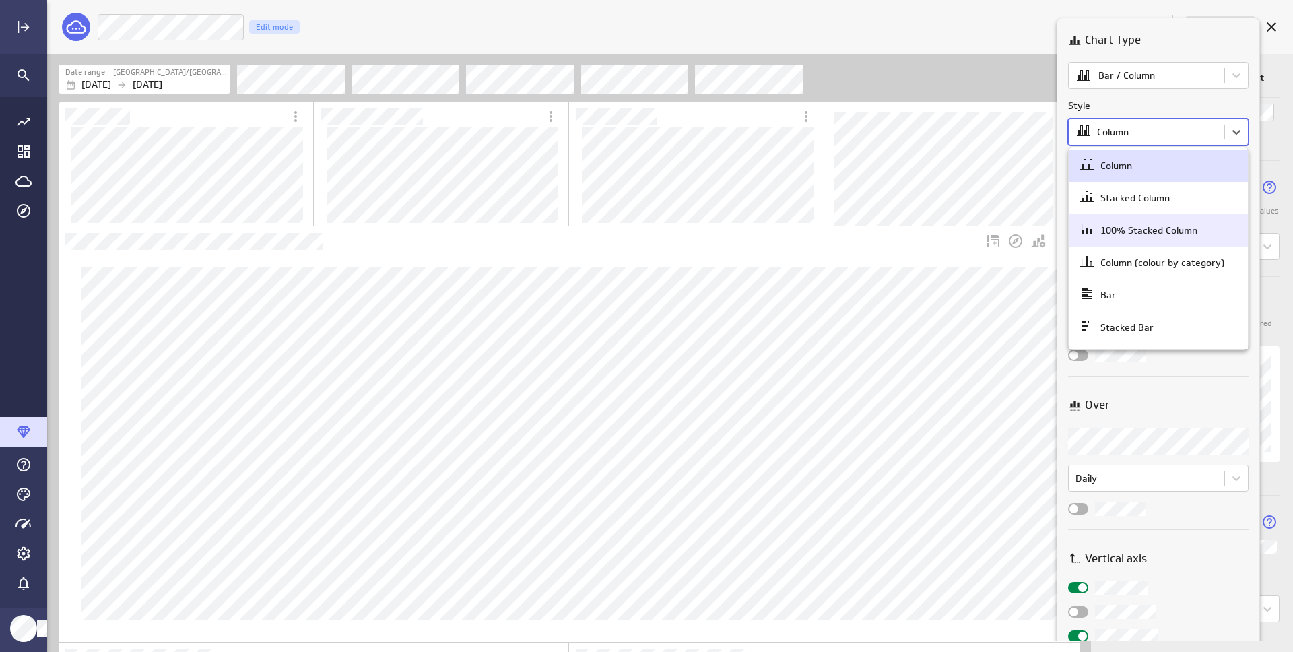
click at [1173, 226] on div "100% Stacked Column" at bounding box center [1148, 230] width 97 height 12
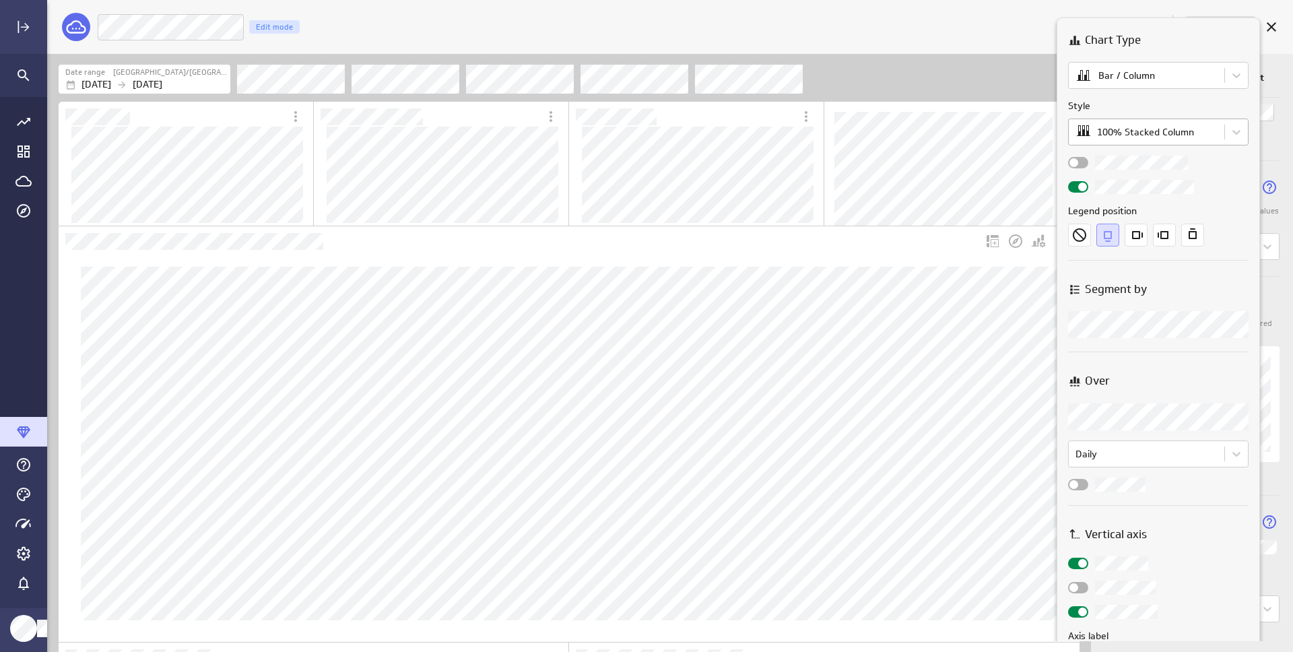
click at [1169, 132] on body "5 days of stored history Refreshed 3 minutes ago Save metric Number Of Bills Ed…" at bounding box center [646, 326] width 1293 height 652
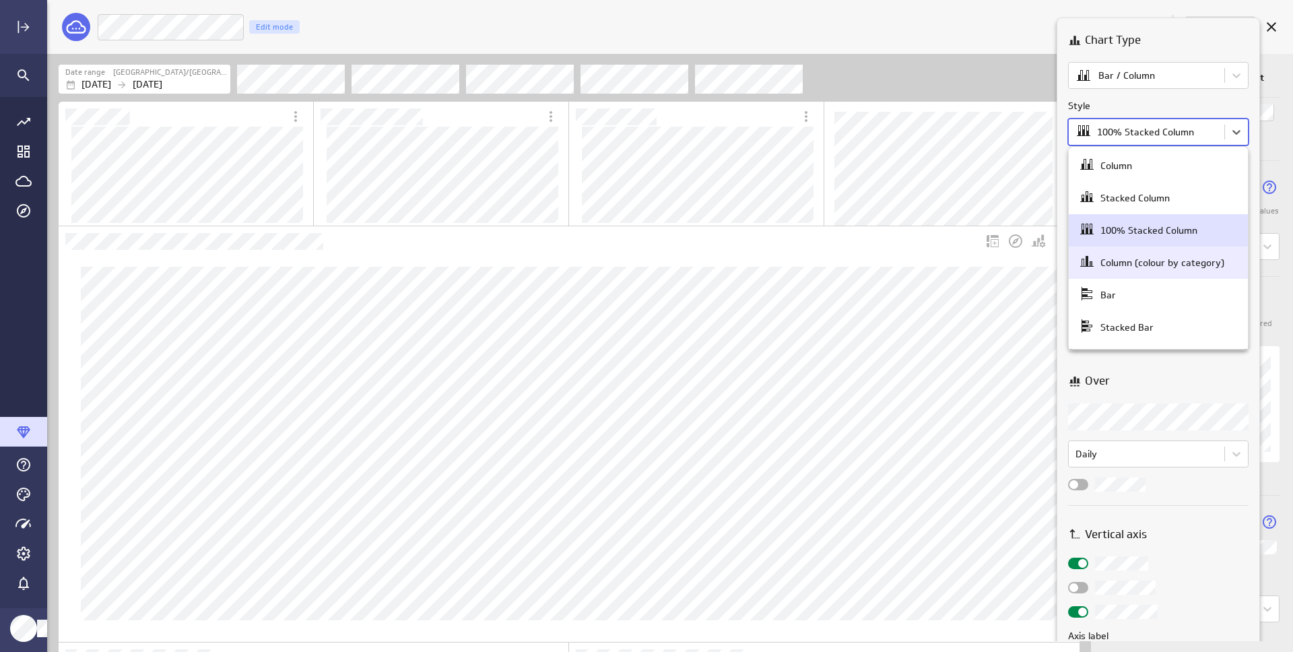
click at [1166, 270] on div "Column (colour by category)" at bounding box center [1158, 262] width 159 height 19
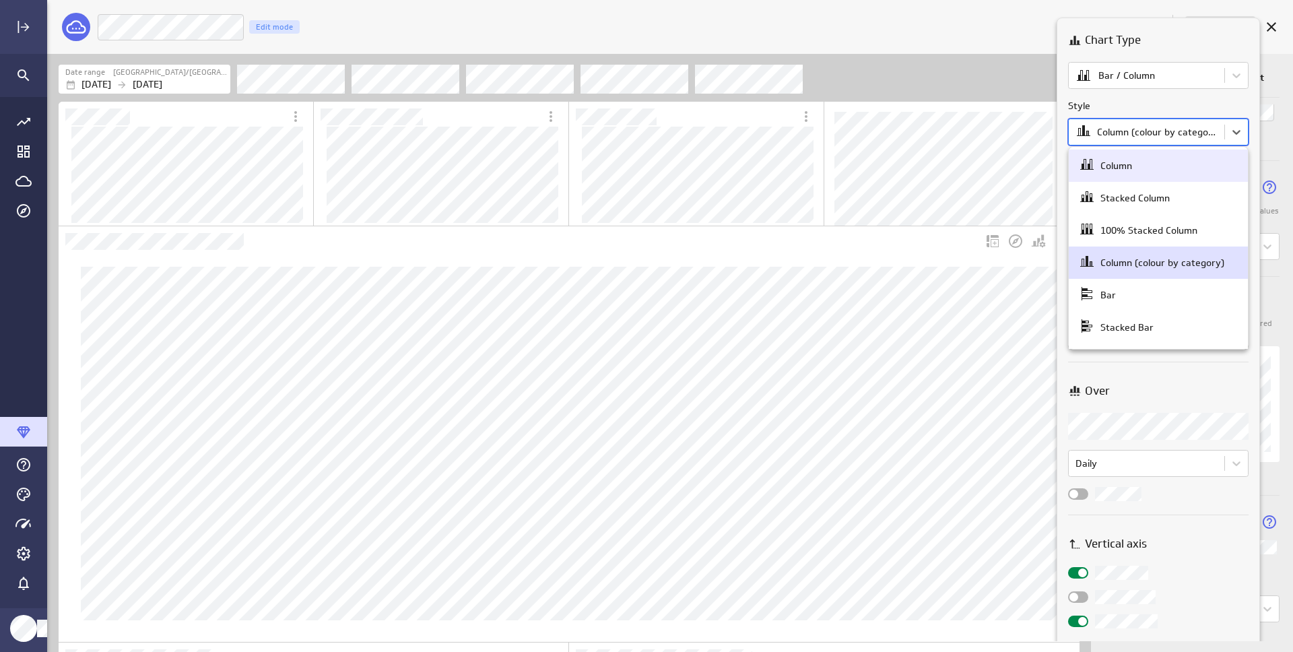
click at [1172, 125] on body "5 days of stored history Refreshed 3 minutes ago Save metric Number Of Bills Ed…" at bounding box center [646, 326] width 1293 height 652
click at [1148, 297] on div "Bar" at bounding box center [1158, 295] width 159 height 19
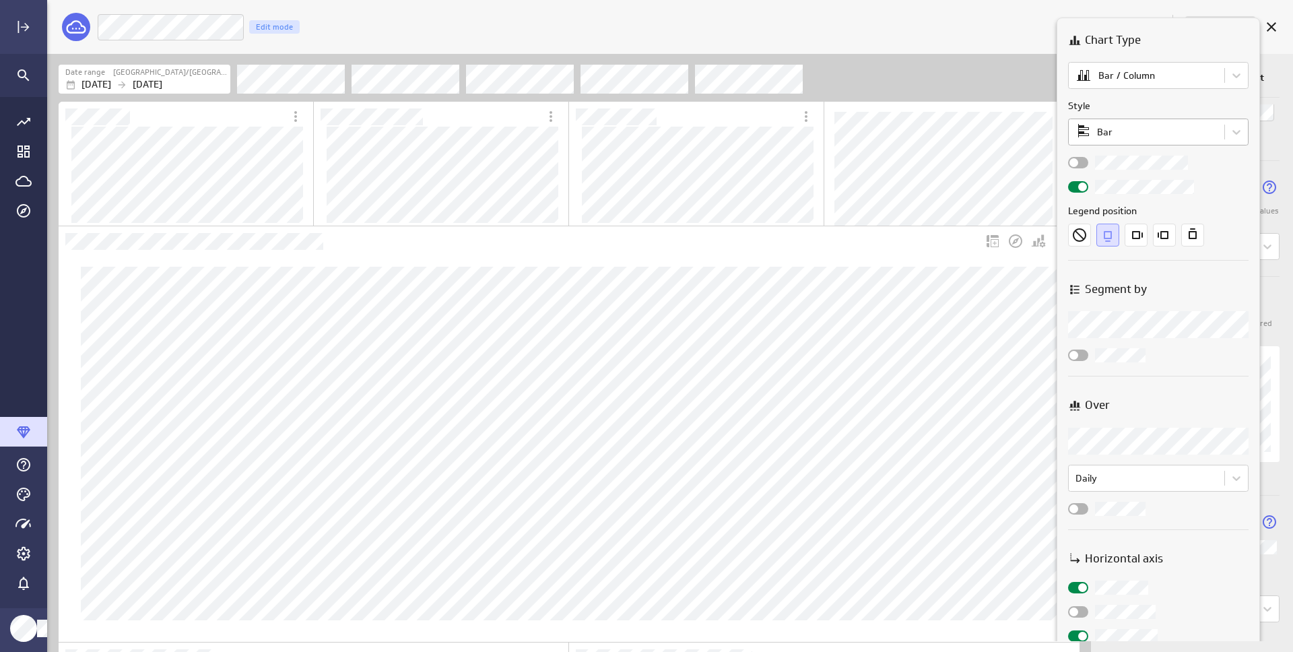
click at [1162, 131] on body "5 days of stored history Refreshed 3 minutes ago Save metric Number Of Bills Ed…" at bounding box center [646, 326] width 1293 height 652
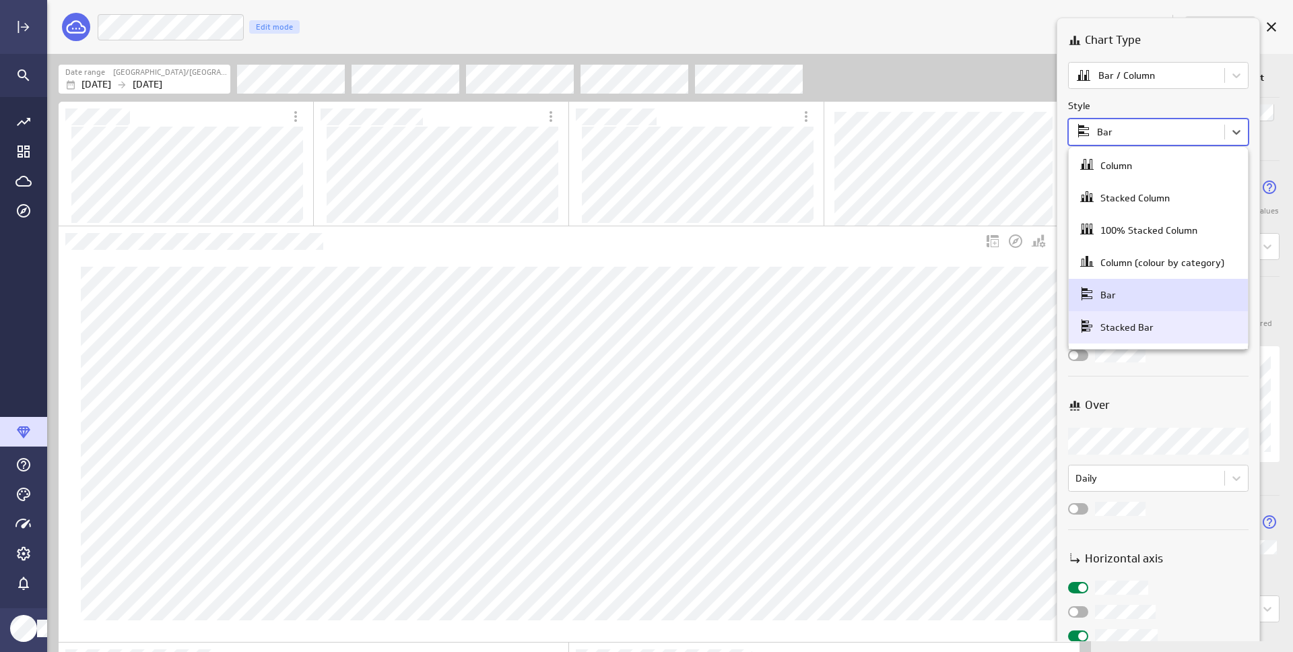
click at [1154, 315] on div "Stacked Bar" at bounding box center [1158, 327] width 179 height 32
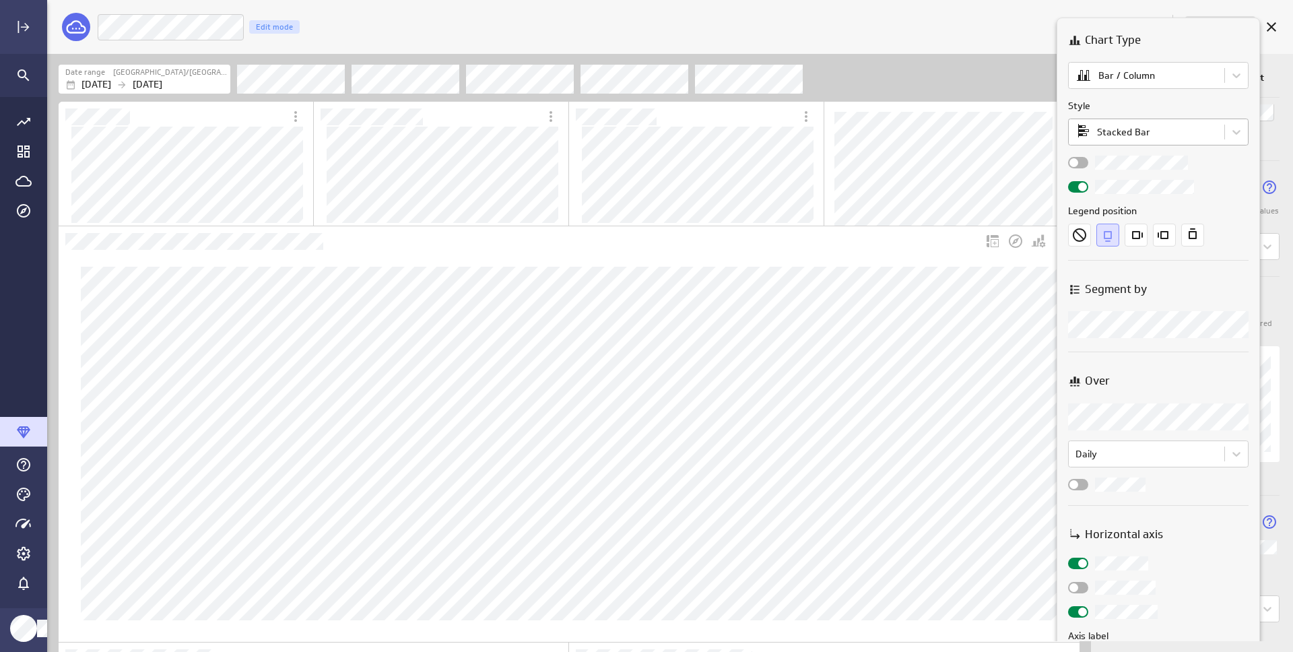
click at [1158, 132] on body "5 days of stored history Refreshed 3 minutes ago Save metric Number Of Bills Ed…" at bounding box center [646, 326] width 1293 height 652
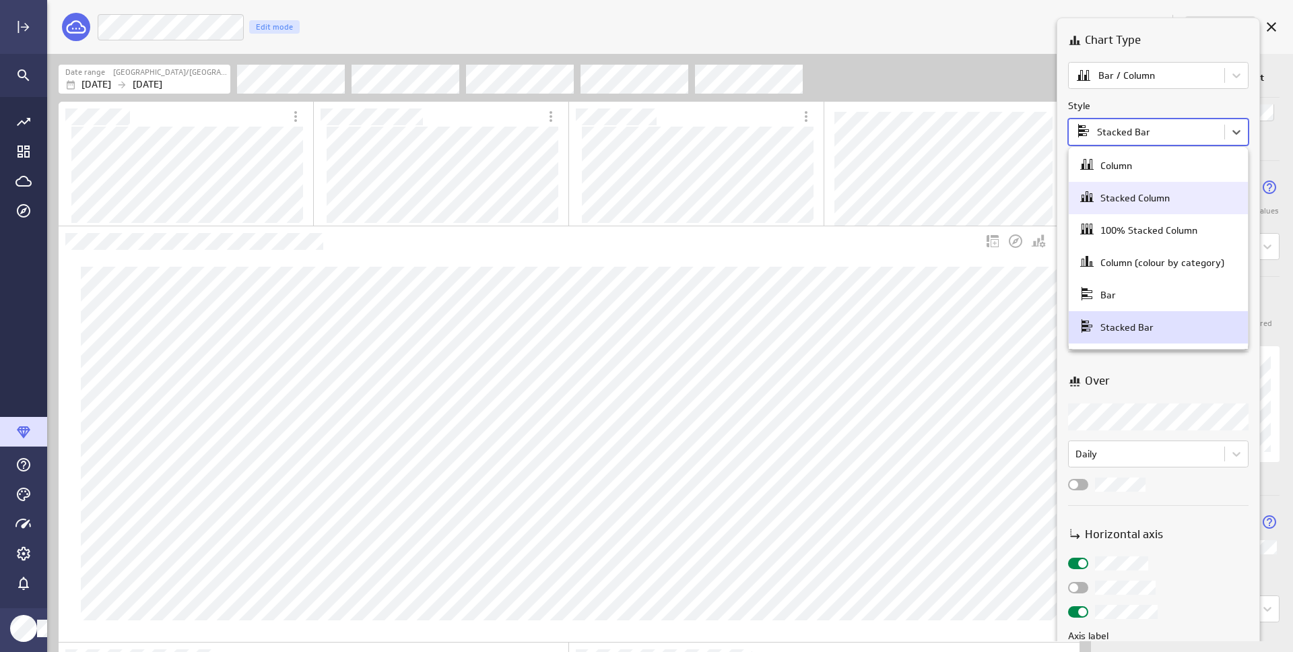
click at [1155, 193] on div "Stacked Column" at bounding box center [1134, 198] width 69 height 12
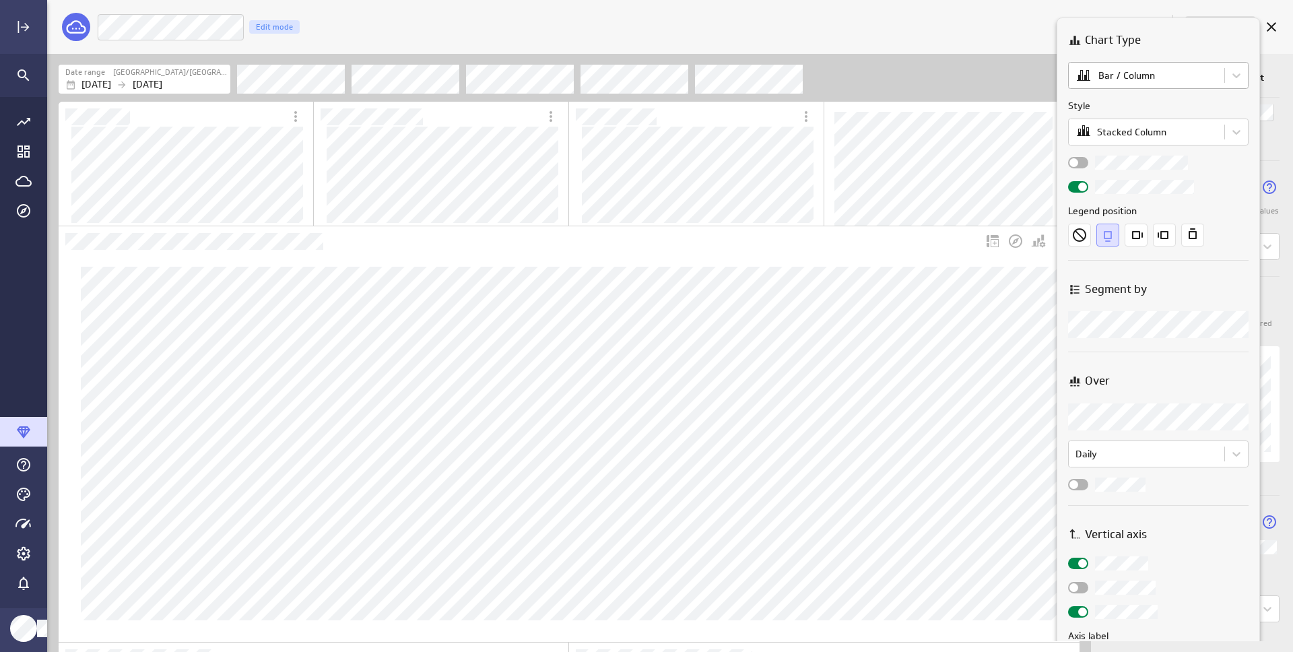
click at [1170, 76] on body "5 days of stored history Refreshed 3 minutes ago Save metric Number Of Bills Ed…" at bounding box center [646, 326] width 1293 height 652
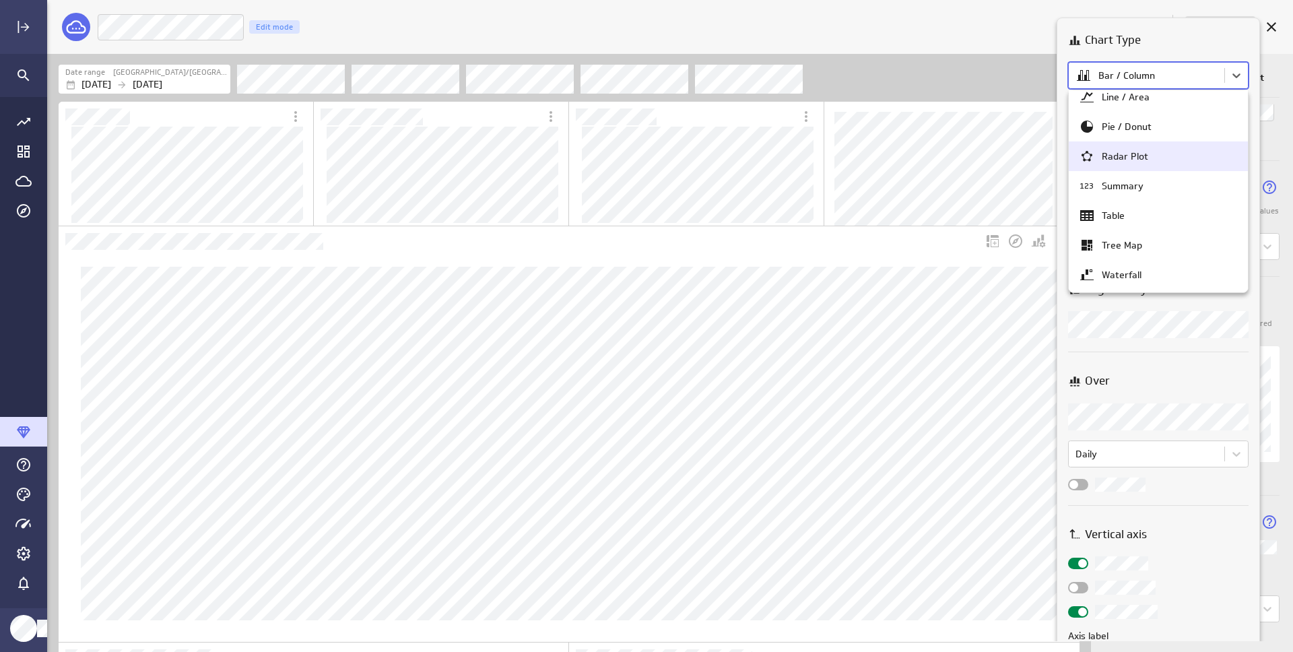
scroll to position [52, 0]
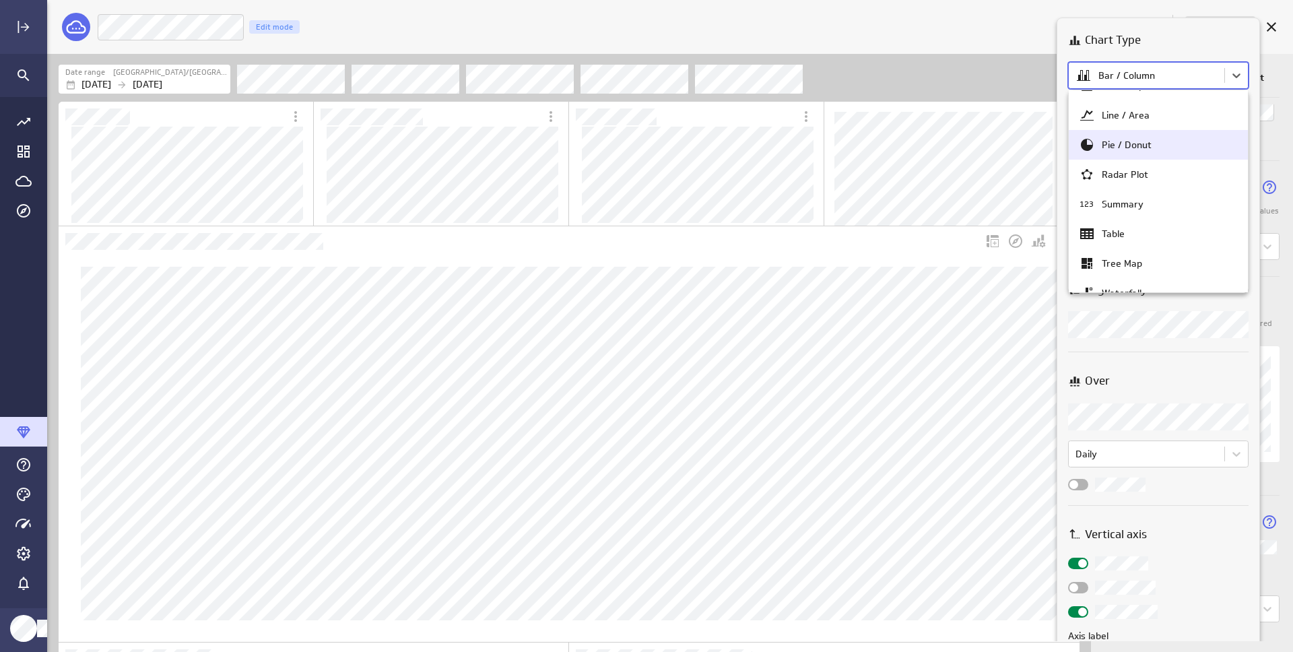
click at [1162, 154] on div "Pie / Donut" at bounding box center [1158, 145] width 179 height 30
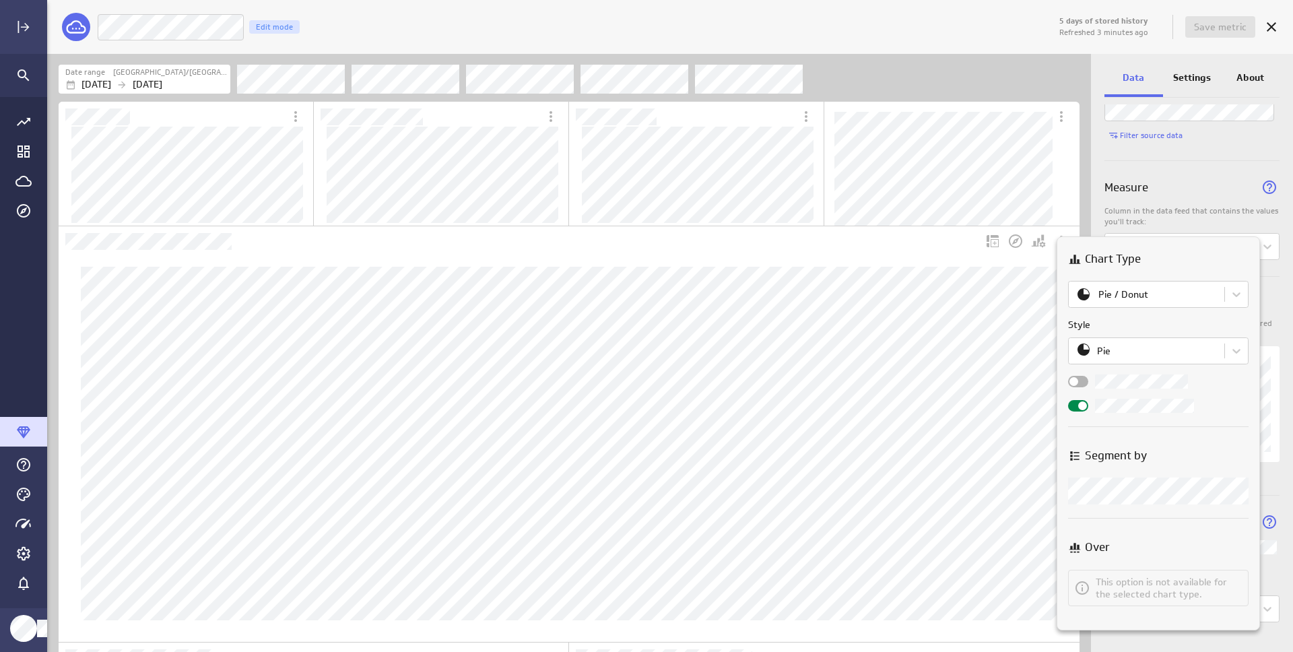
click at [1193, 452] on div "Segment by" at bounding box center [1158, 455] width 180 height 17
click at [1079, 383] on div at bounding box center [1078, 381] width 20 height 11
click at [0, 0] on input "checkbox" at bounding box center [0, 0] width 0 height 0
click at [1191, 591] on p "This option is not available for the selected chart type." at bounding box center [1169, 588] width 147 height 24
click at [1042, 439] on div at bounding box center [646, 326] width 1293 height 652
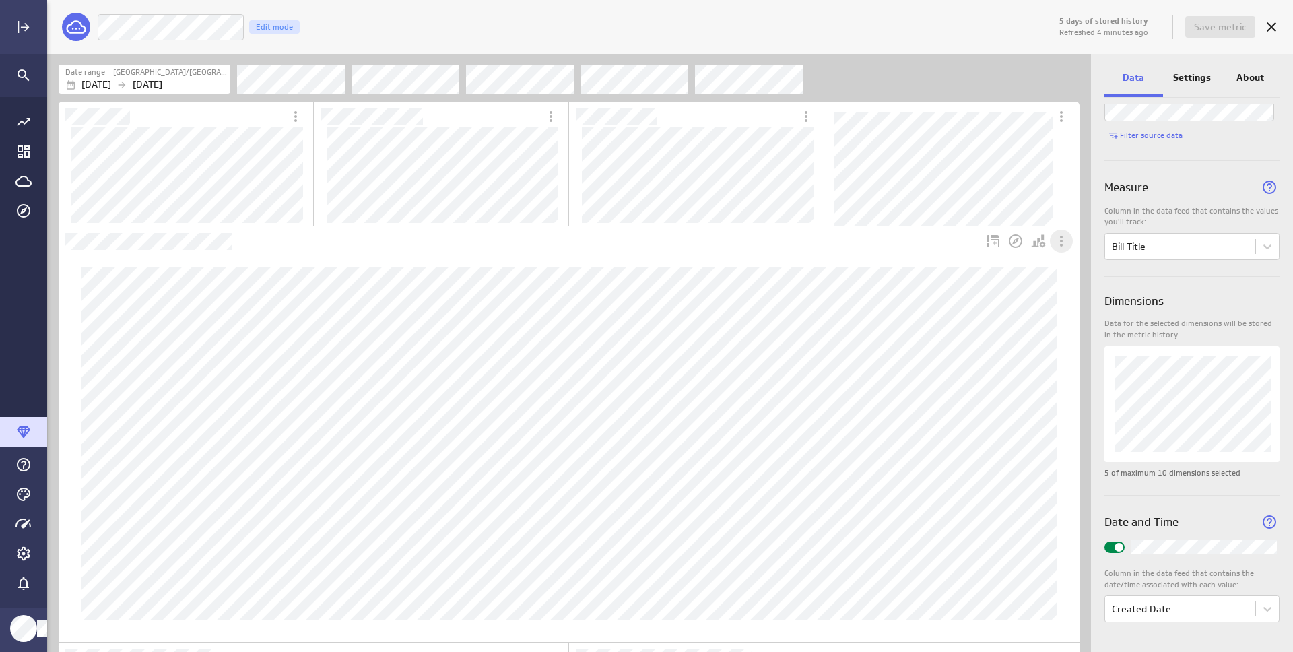
click at [1057, 240] on icon "More actions" at bounding box center [1061, 241] width 16 height 16
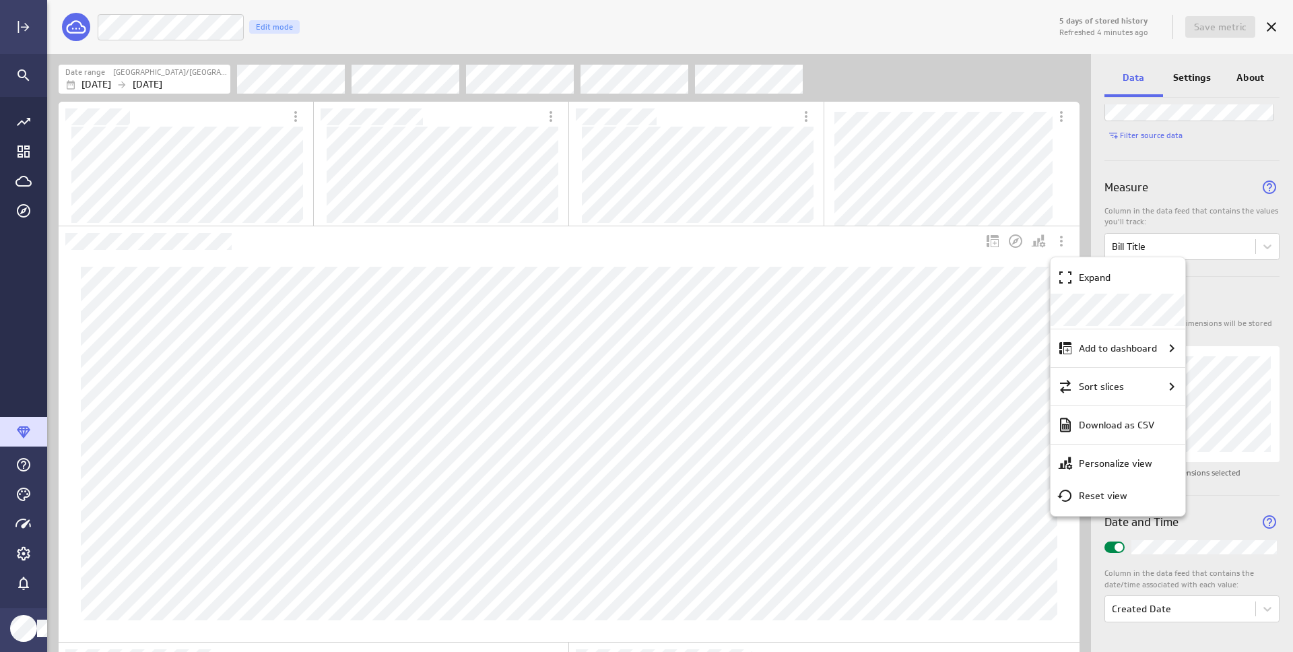
click at [966, 325] on div at bounding box center [646, 326] width 1293 height 652
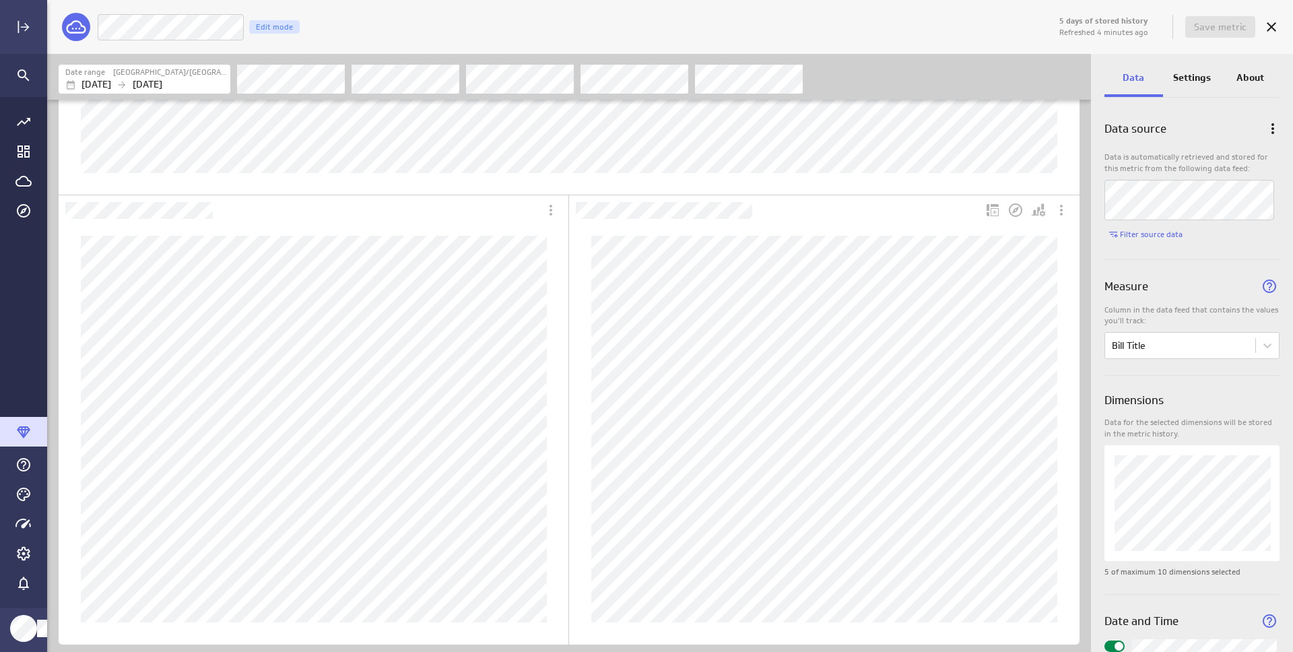
scroll to position [449, 0]
click at [527, 207] on icon "Personalize view" at bounding box center [525, 209] width 9 height 9
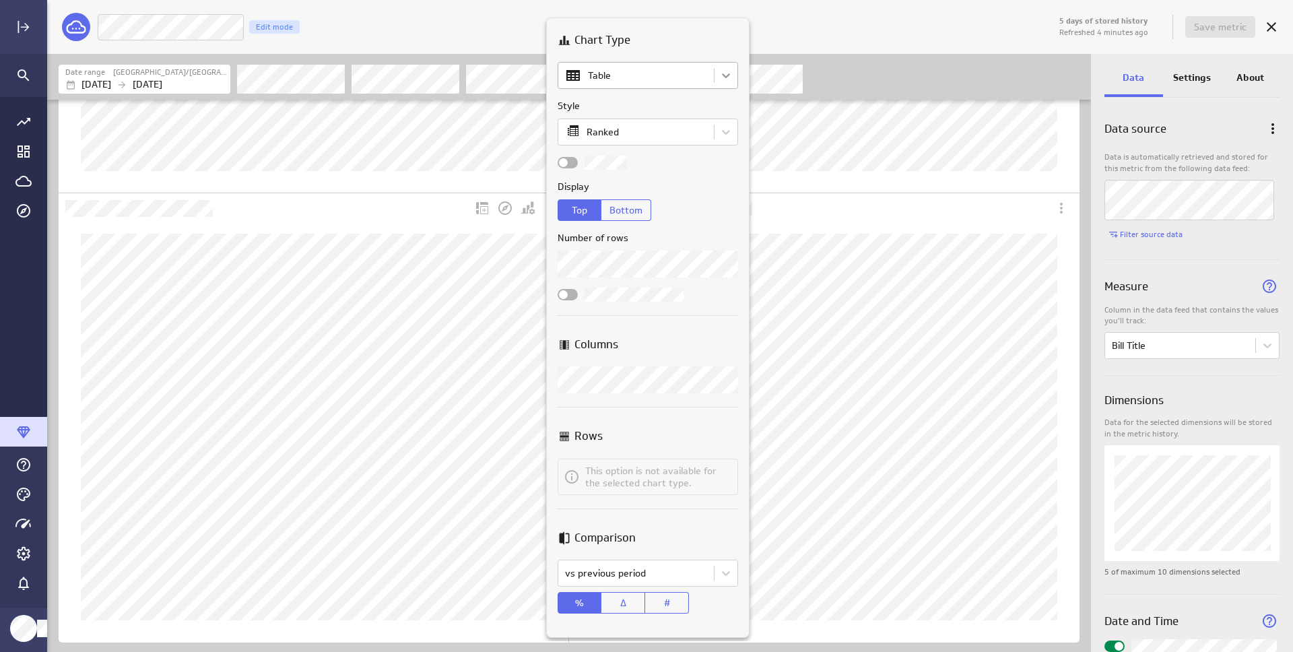
click at [727, 71] on body "5 days of stored history Refreshed 4 minutes ago Save metric Number Of Bills Ed…" at bounding box center [646, 326] width 1293 height 652
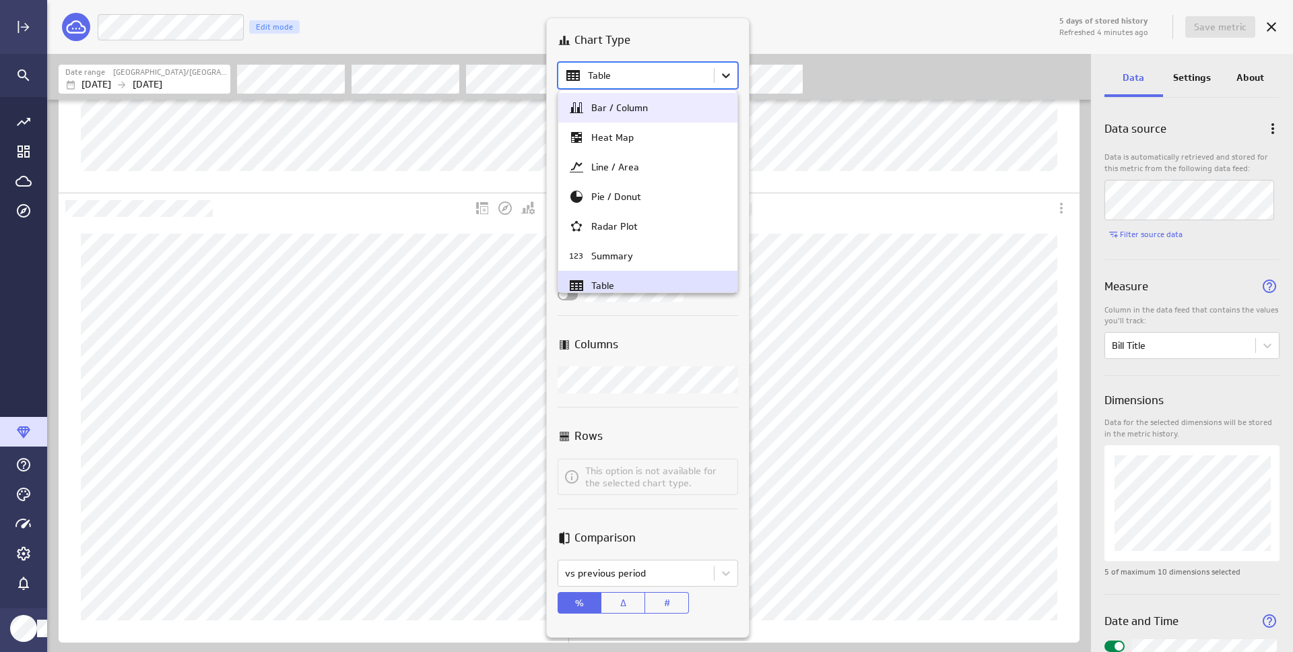
click at [727, 71] on div at bounding box center [646, 326] width 1293 height 652
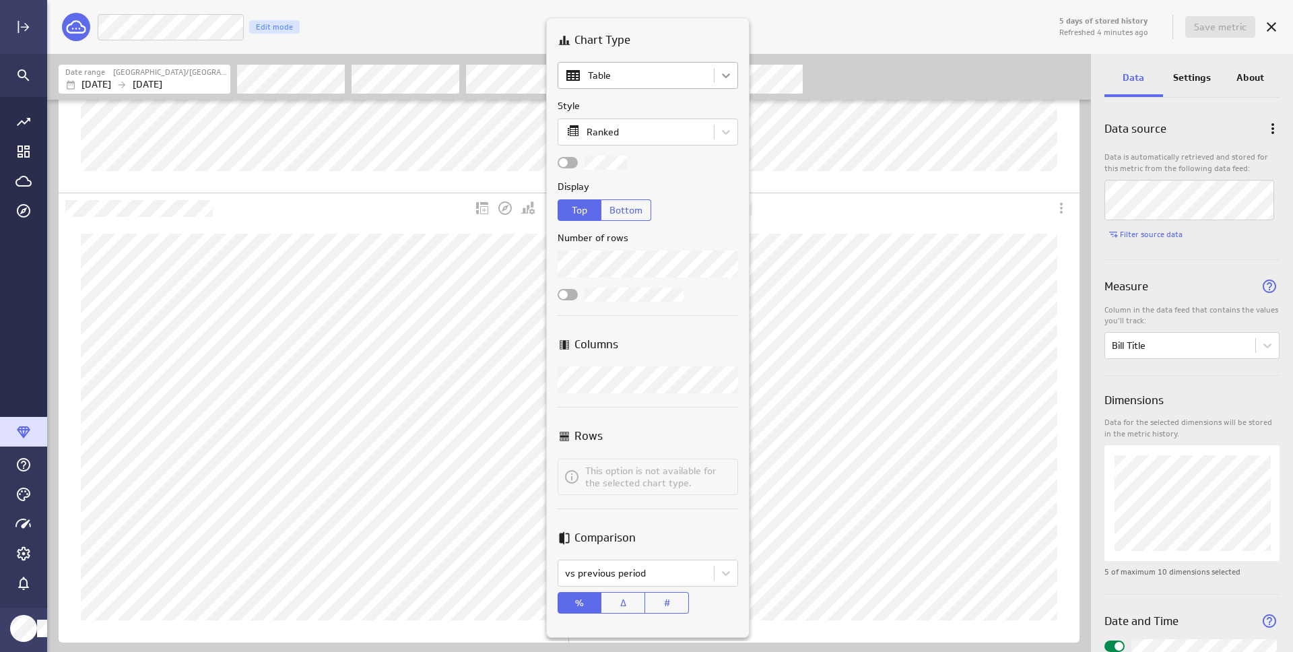
click at [727, 71] on body "5 days of stored history Refreshed 4 minutes ago Save metric Number Of Bills Ed…" at bounding box center [646, 326] width 1293 height 652
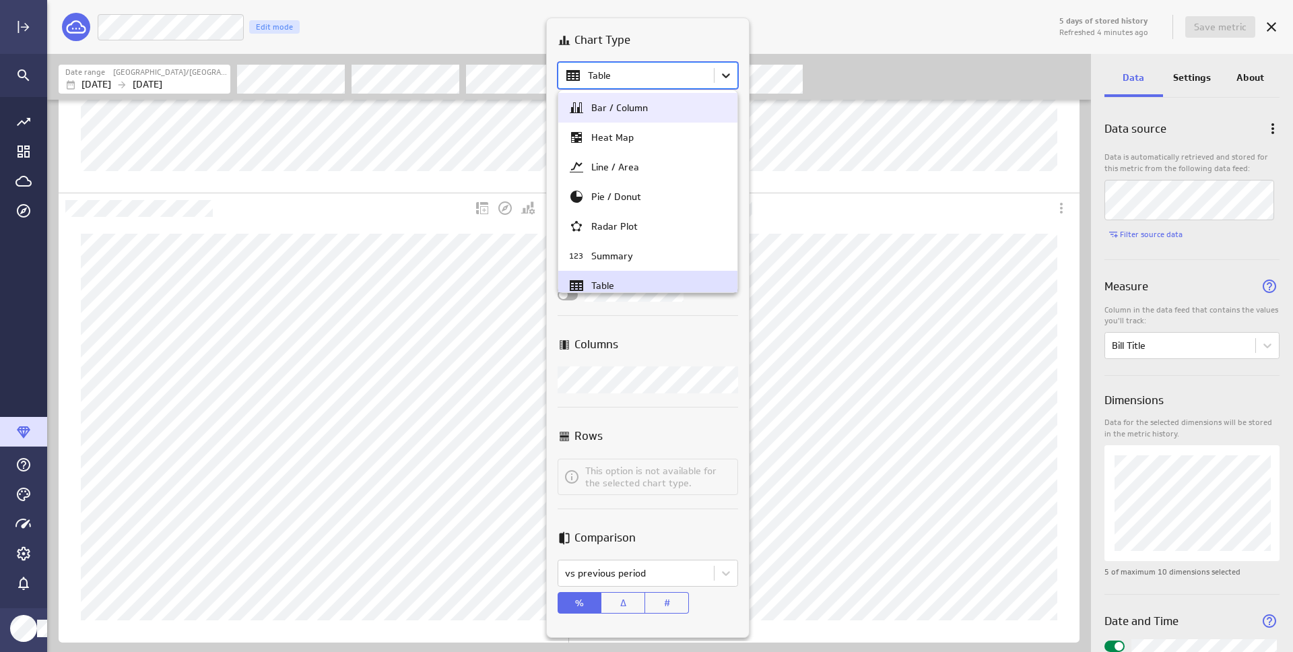
click at [727, 71] on div at bounding box center [646, 326] width 1293 height 652
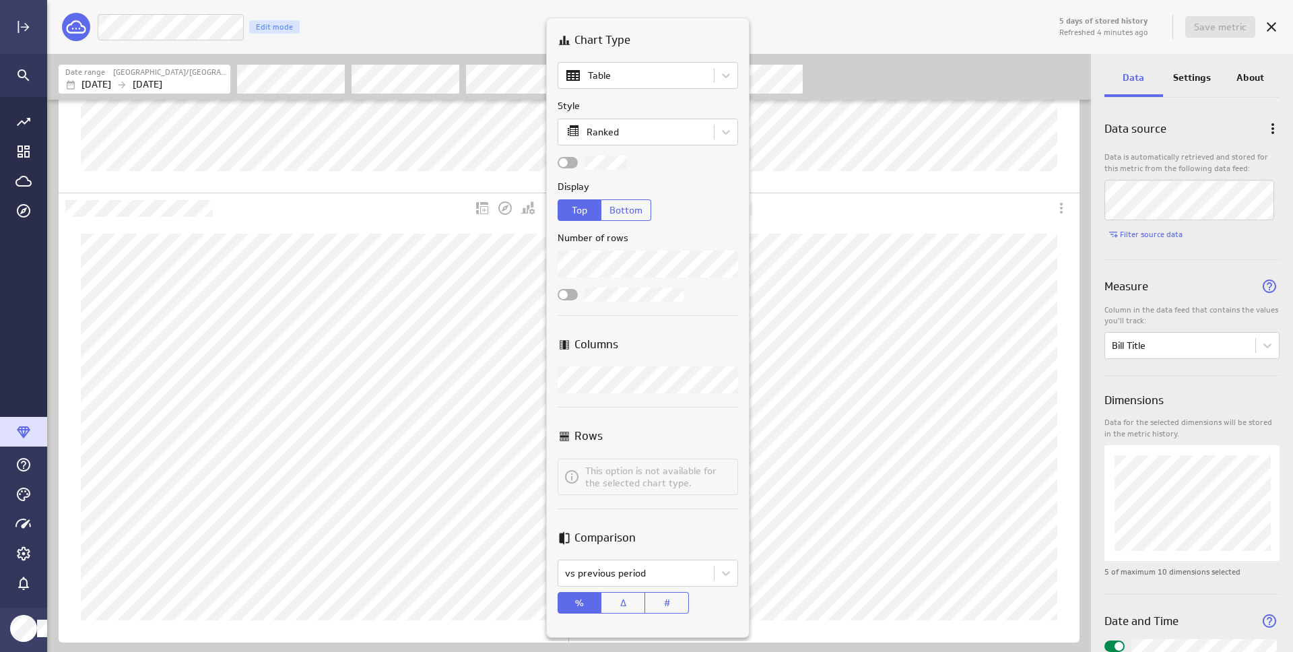
scroll to position [3, 0]
click at [670, 233] on label "Number of rows" at bounding box center [648, 235] width 180 height 14
click at [660, 468] on p "This option is not available for the selected chart type." at bounding box center [658, 473] width 147 height 24
click at [658, 318] on div "Chart Type Table Style Ranked Display Top Bottom Number of rows Columns Columns…" at bounding box center [648, 327] width 202 height 619
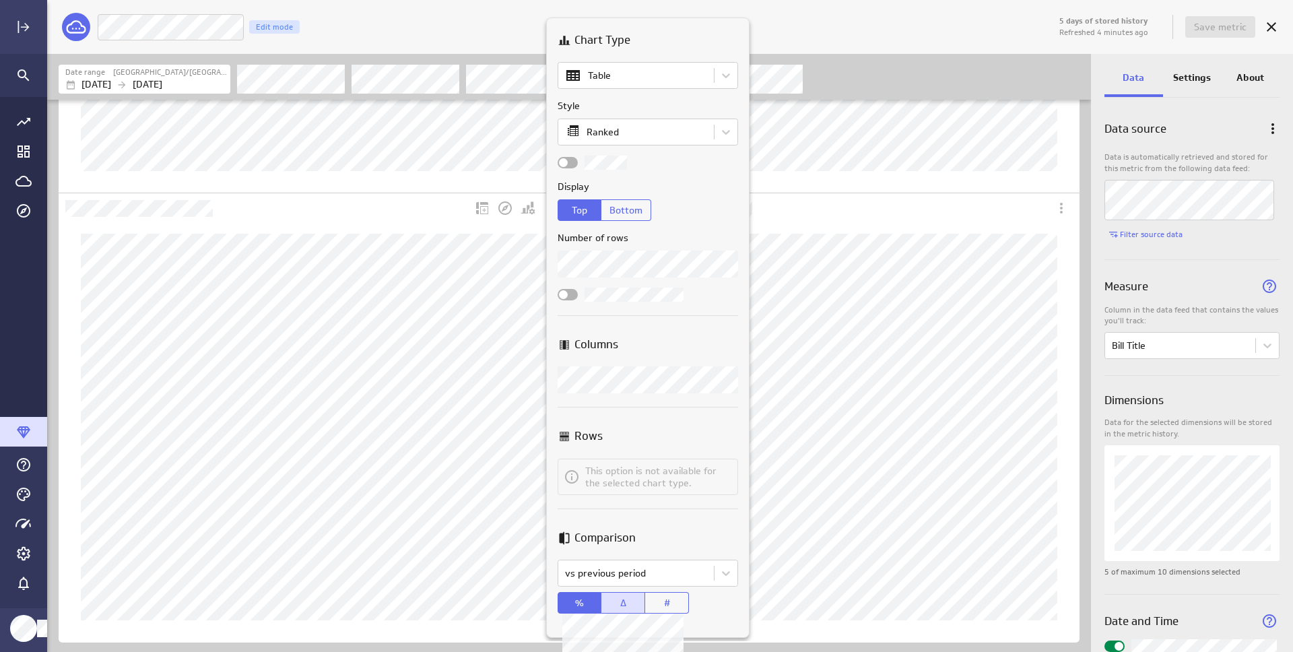
click at [633, 606] on button "Δ" at bounding box center [623, 603] width 44 height 22
click at [672, 606] on button "#" at bounding box center [667, 603] width 44 height 22
click at [574, 613] on body "5 days of stored history Refreshed 5 minutes ago Save metric Number Of Bills Ed…" at bounding box center [646, 326] width 1293 height 652
click at [577, 601] on span "%" at bounding box center [579, 603] width 9 height 12
click at [856, 164] on div at bounding box center [646, 326] width 1293 height 652
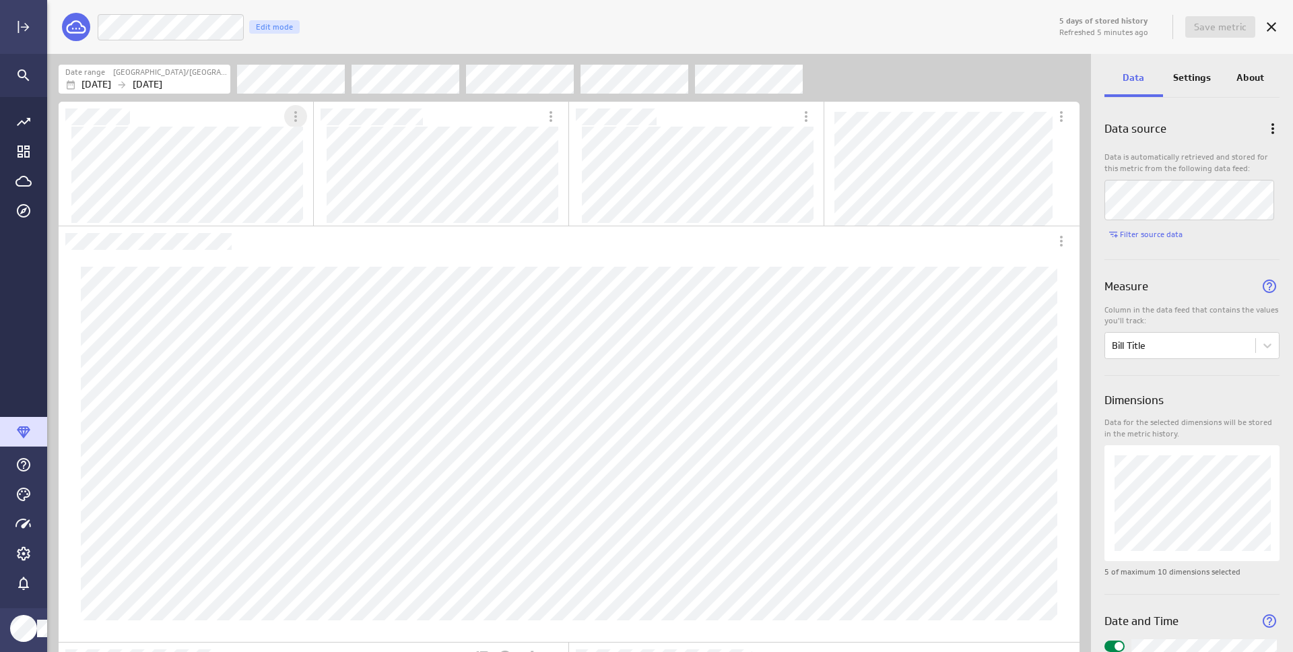
click at [295, 116] on icon "More actions" at bounding box center [295, 116] width 3 height 11
click at [329, 188] on p "Personalize view" at bounding box center [349, 192] width 73 height 14
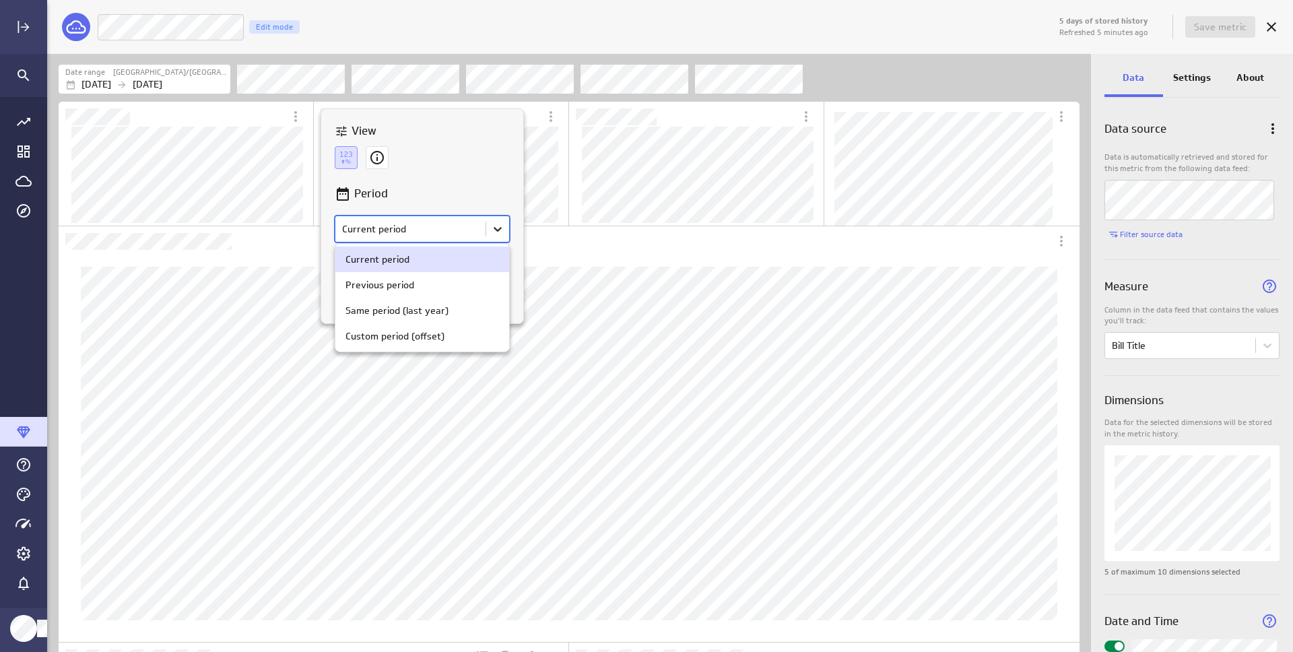
click at [498, 230] on body "5 days of stored history Refreshed 5 minutes ago Save metric Number Of Bills Ed…" at bounding box center [646, 326] width 1293 height 652
click at [652, 260] on div at bounding box center [646, 326] width 1293 height 652
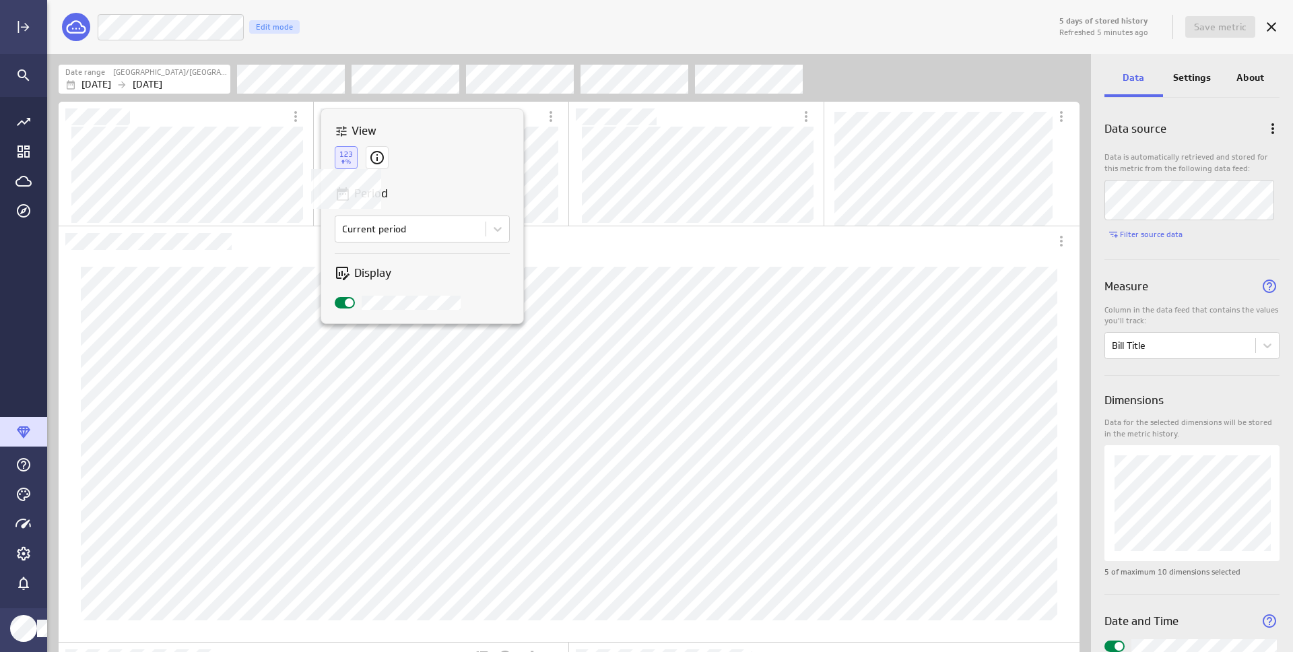
click at [345, 156] on icon at bounding box center [346, 157] width 23 height 23
click at [375, 163] on icon at bounding box center [376, 157] width 13 height 13
click at [377, 161] on icon at bounding box center [377, 157] width 23 height 23
click at [352, 165] on icon at bounding box center [346, 157] width 23 height 23
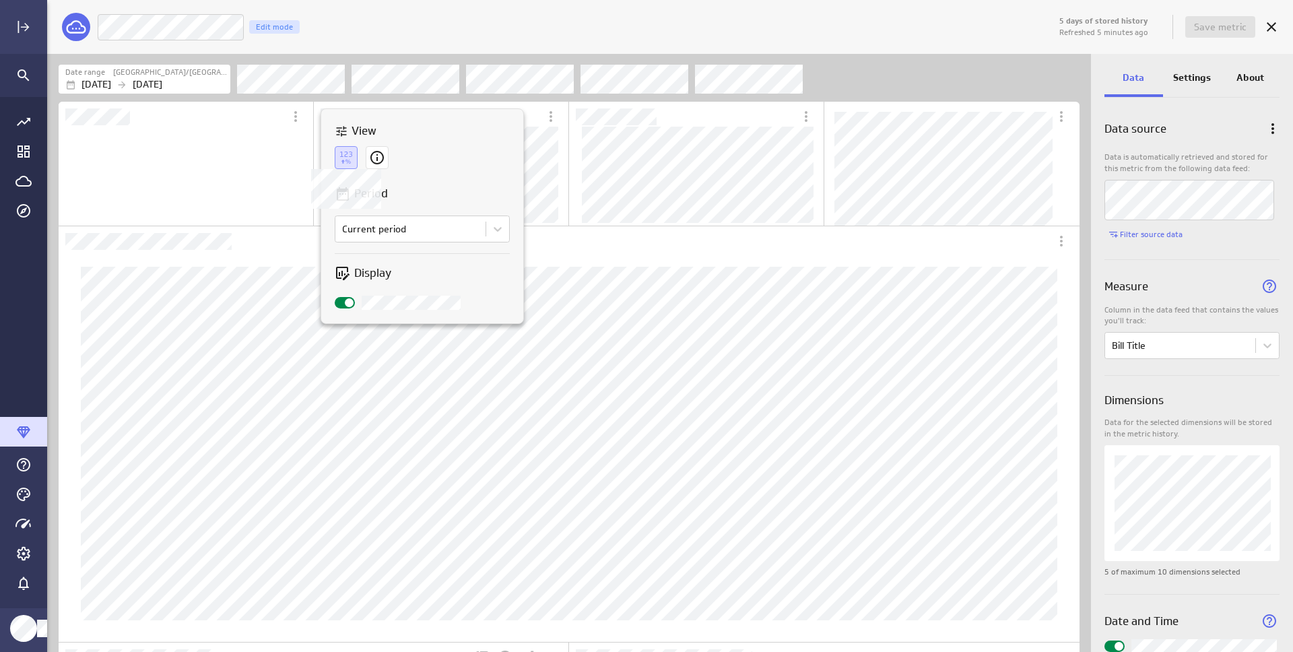
scroll to position [97, 232]
click at [731, 269] on div at bounding box center [646, 326] width 1293 height 652
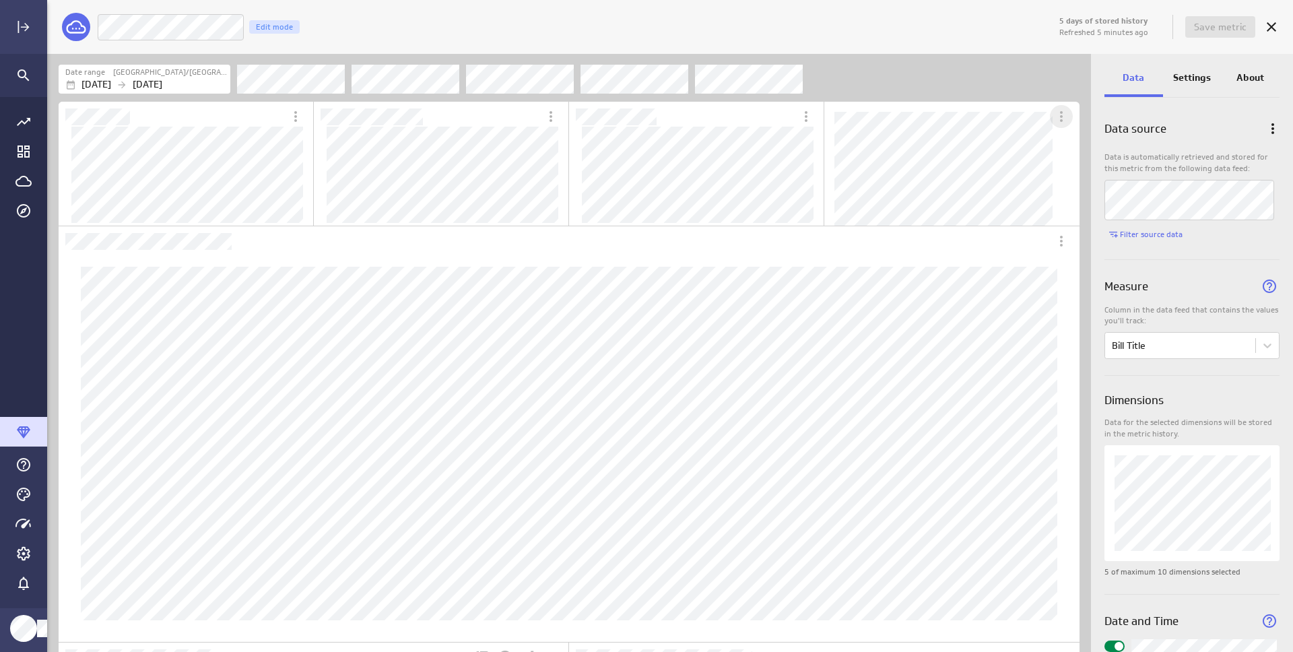
click at [1061, 117] on icon "More actions" at bounding box center [1061, 116] width 3 height 11
click at [1092, 198] on div "Personalize view" at bounding box center [1107, 190] width 112 height 32
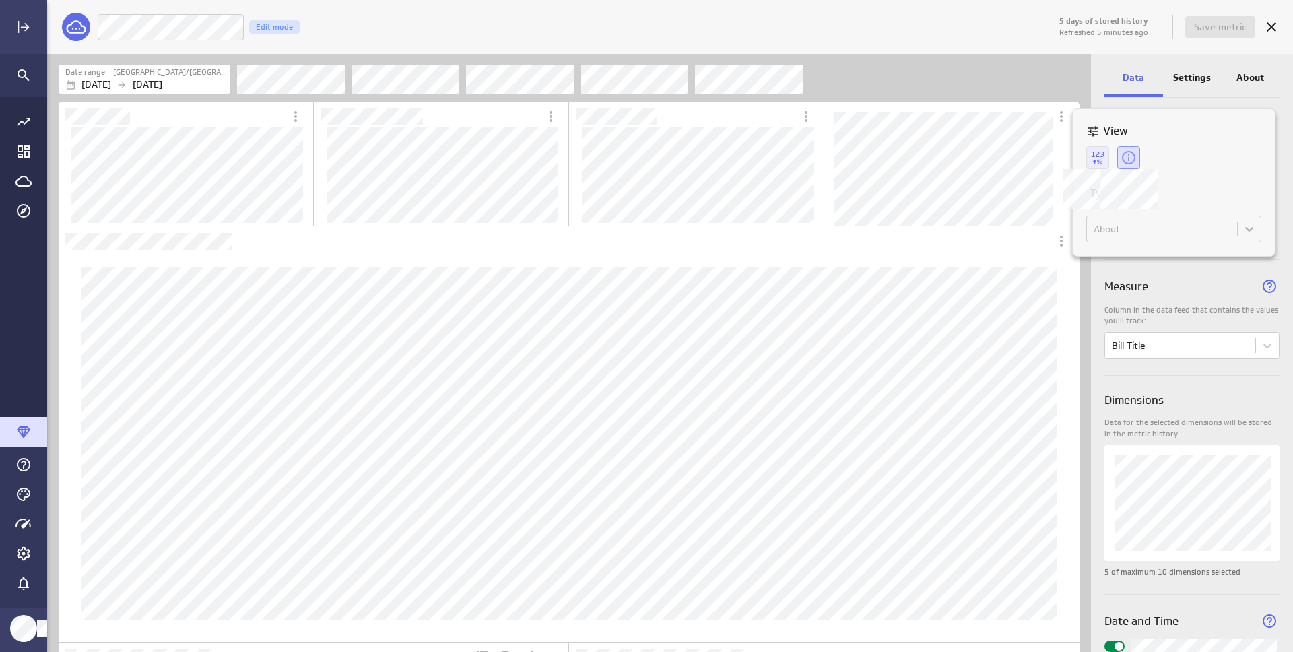
click at [1106, 157] on icon "Summary" at bounding box center [1097, 157] width 23 height 23
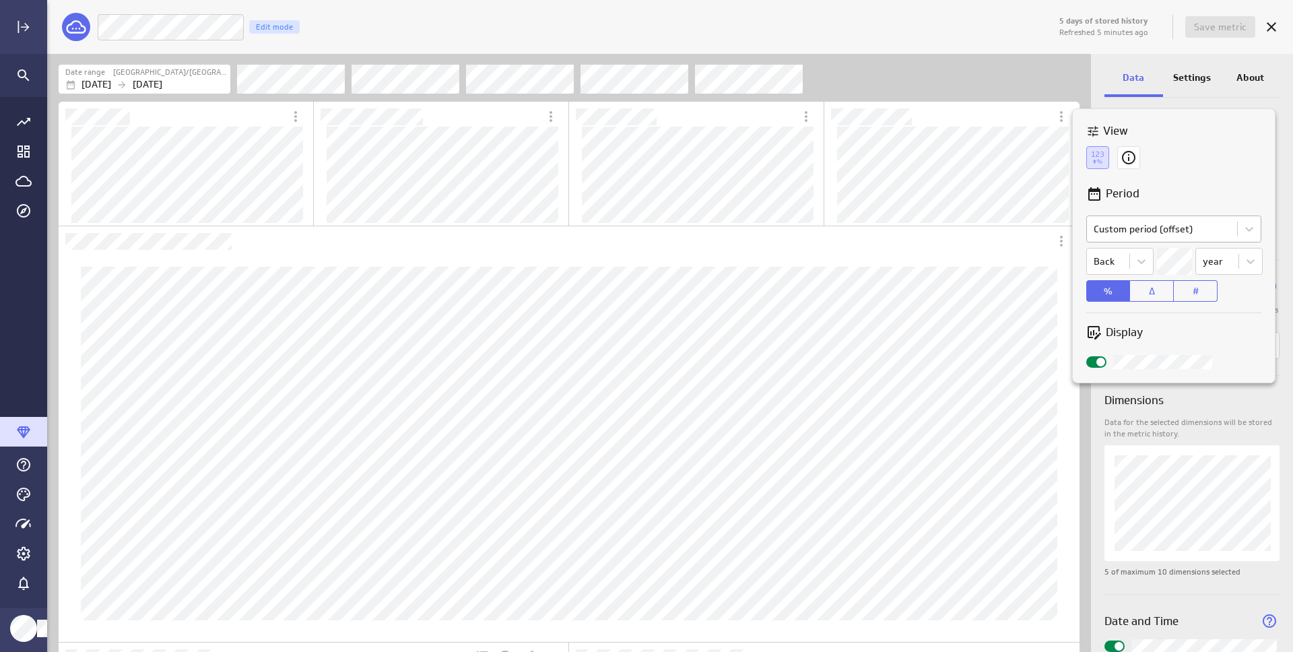
click at [1229, 233] on body "5 days of stored history Refreshed 5 minutes ago Save metric Number Of Bills Ed…" at bounding box center [646, 326] width 1293 height 652
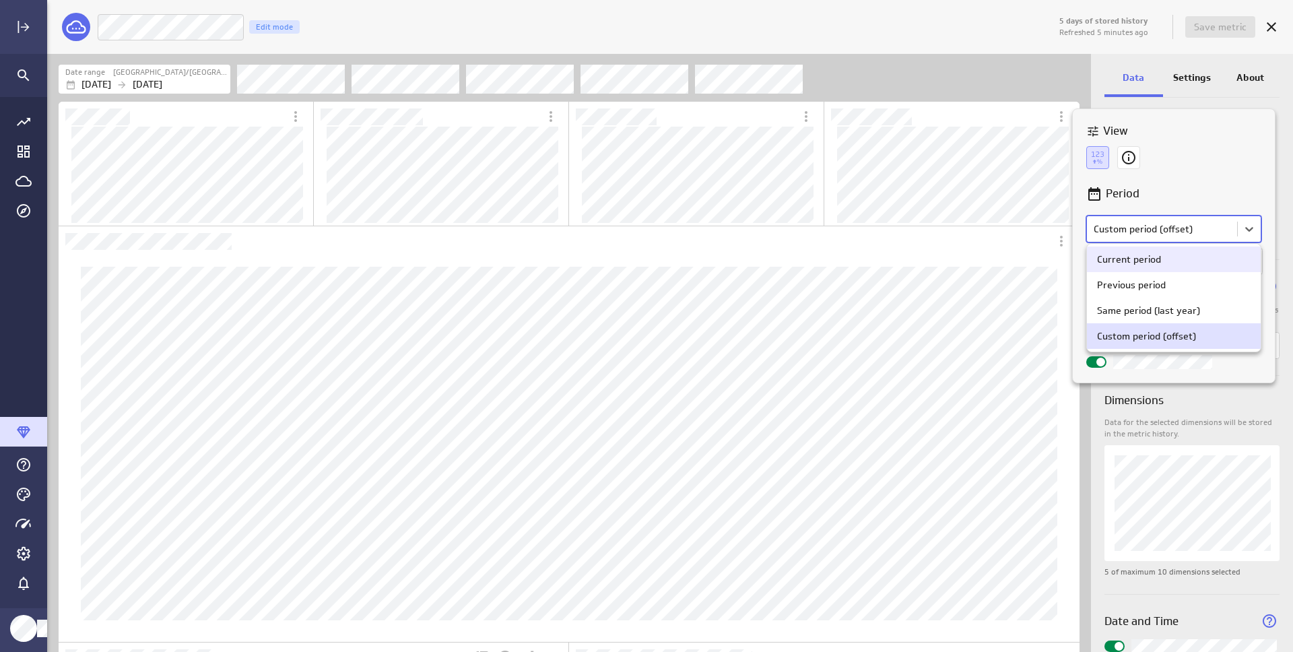
click at [1205, 182] on div at bounding box center [646, 326] width 1293 height 652
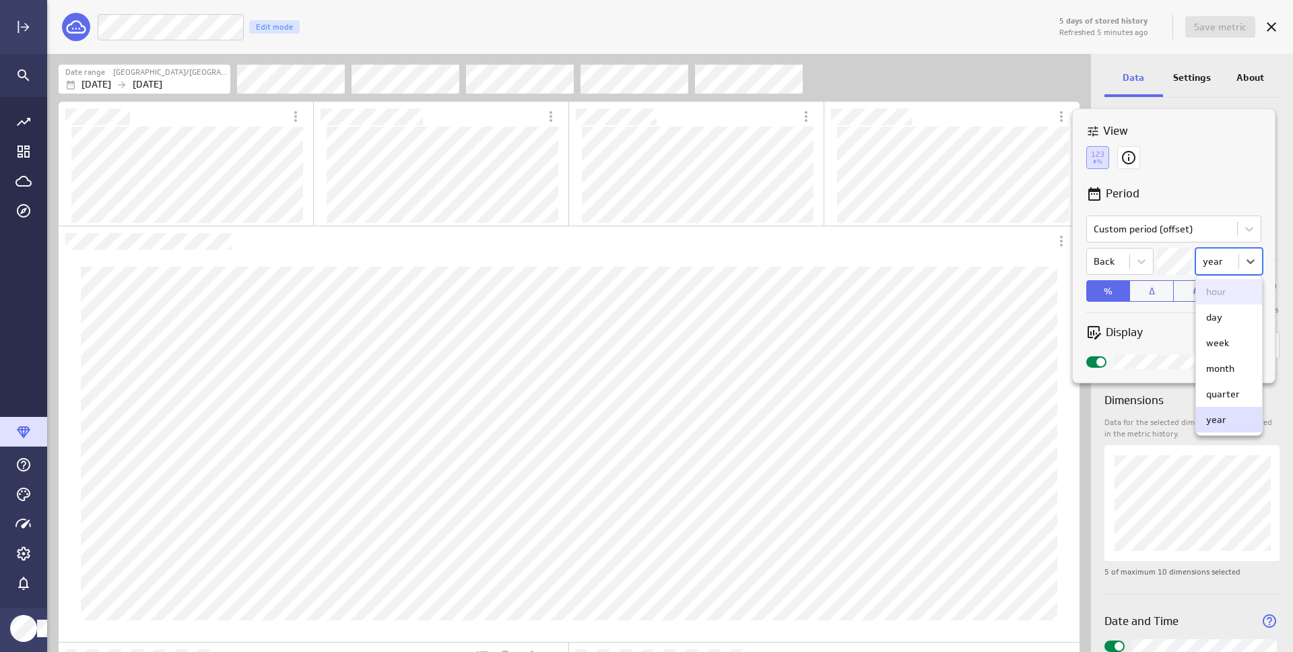
click at [1226, 266] on body "5 days of stored history Refreshed 5 minutes ago Save metric Number Of Bills Ed…" at bounding box center [646, 326] width 1293 height 652
click at [1234, 369] on div "month" at bounding box center [1220, 368] width 28 height 12
click at [753, 113] on div at bounding box center [646, 326] width 1293 height 652
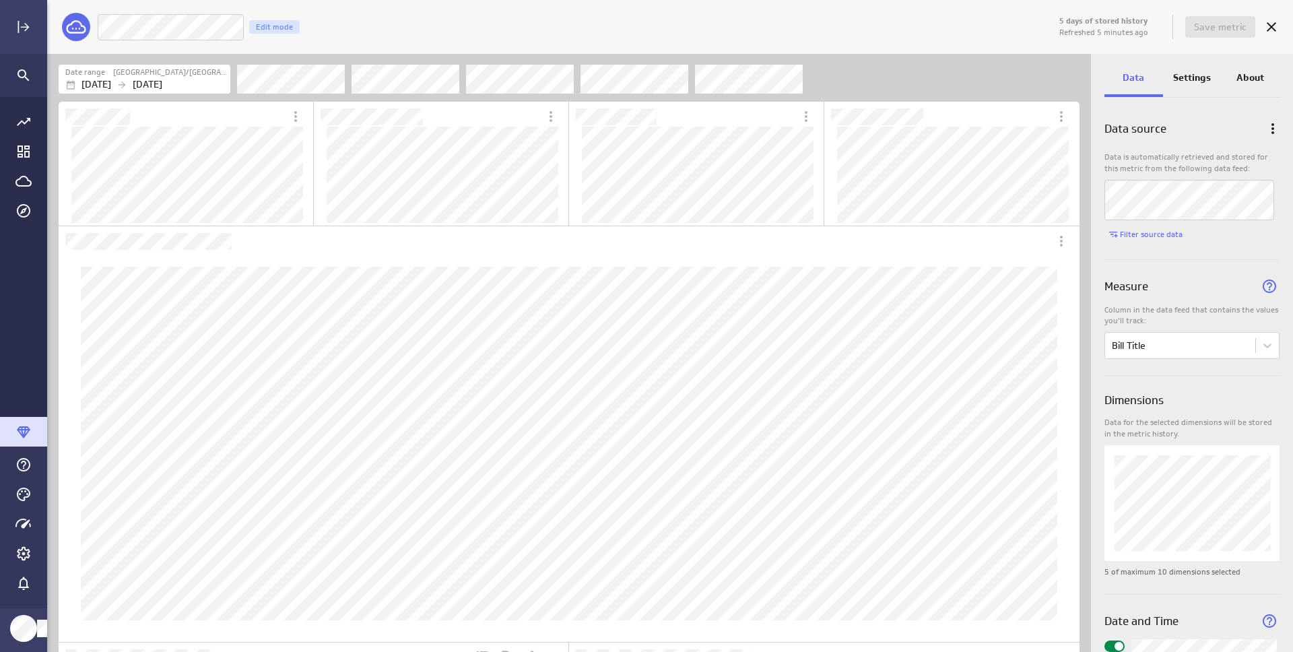
click at [826, 120] on div "Switcher Widget" at bounding box center [937, 117] width 226 height 30
click at [797, 118] on div "More actions" at bounding box center [806, 116] width 23 height 23
click at [838, 196] on p "Personalize view" at bounding box center [860, 192] width 73 height 14
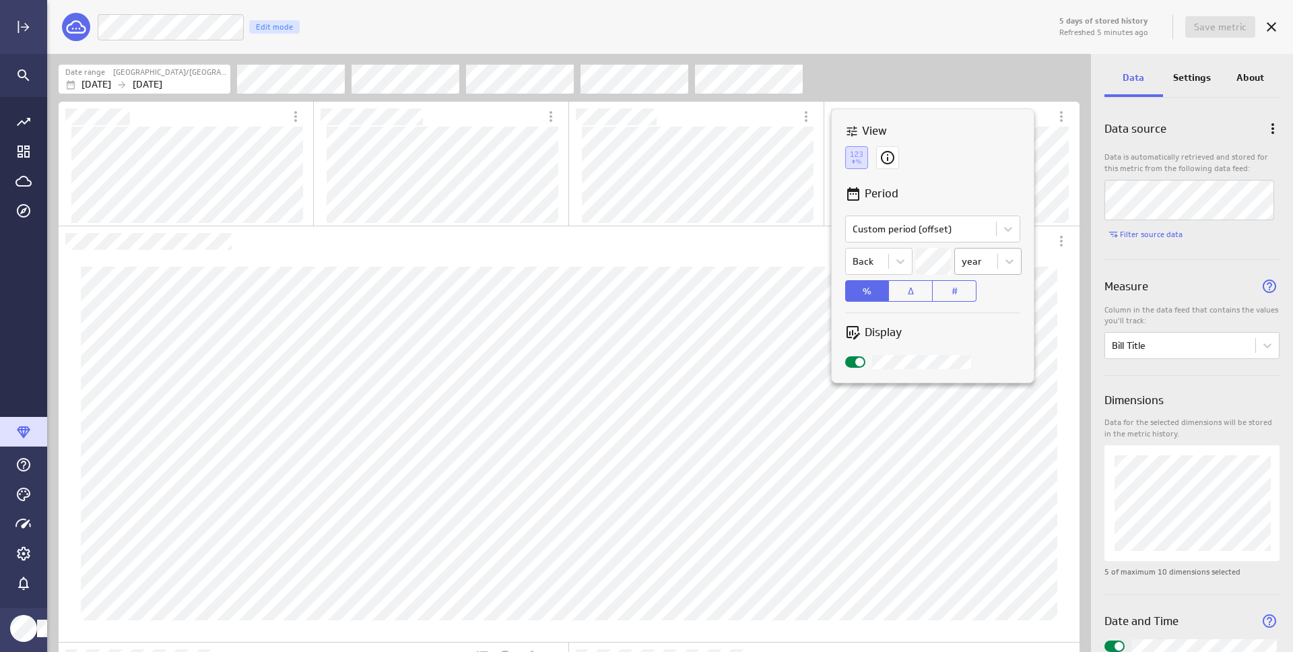
click at [983, 265] on body "5 days of stored history Refreshed 5 minutes ago Save metric Number Of Bills Ed…" at bounding box center [646, 326] width 1293 height 652
click at [996, 368] on div "month" at bounding box center [988, 368] width 46 height 12
click at [1061, 197] on div at bounding box center [646, 326] width 1293 height 652
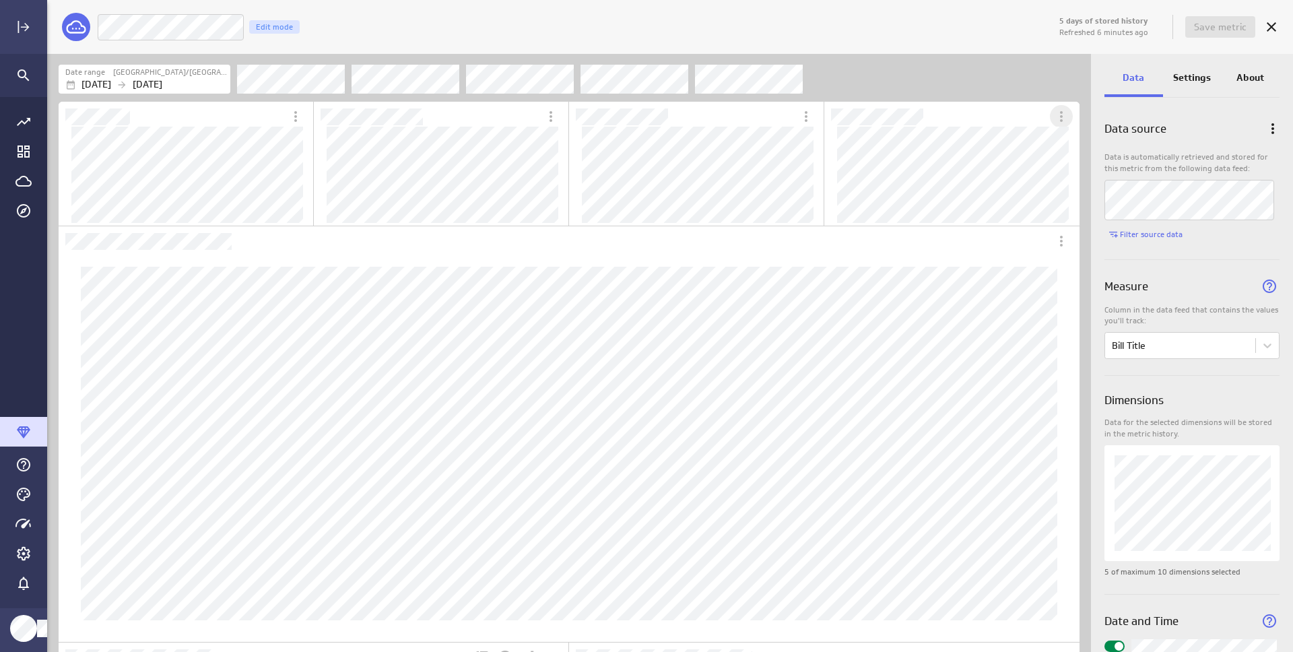
click at [1065, 119] on icon "More actions" at bounding box center [1061, 116] width 16 height 16
click at [1099, 185] on p "Personalize view" at bounding box center [1115, 192] width 73 height 14
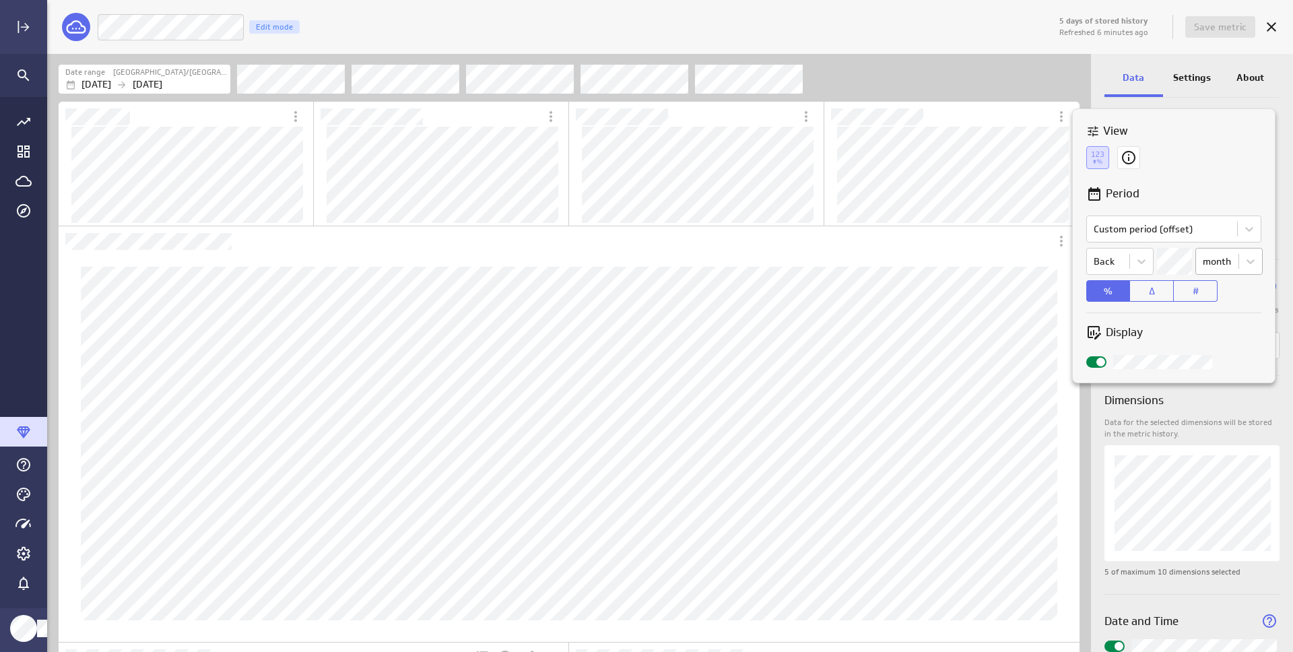
click at [1211, 269] on body "5 days of stored history Refreshed 6 minutes ago Save metric Number Of Bills Ed…" at bounding box center [646, 326] width 1293 height 652
click at [1228, 413] on div "year" at bounding box center [1229, 420] width 66 height 26
click at [1054, 248] on div at bounding box center [646, 326] width 1293 height 652
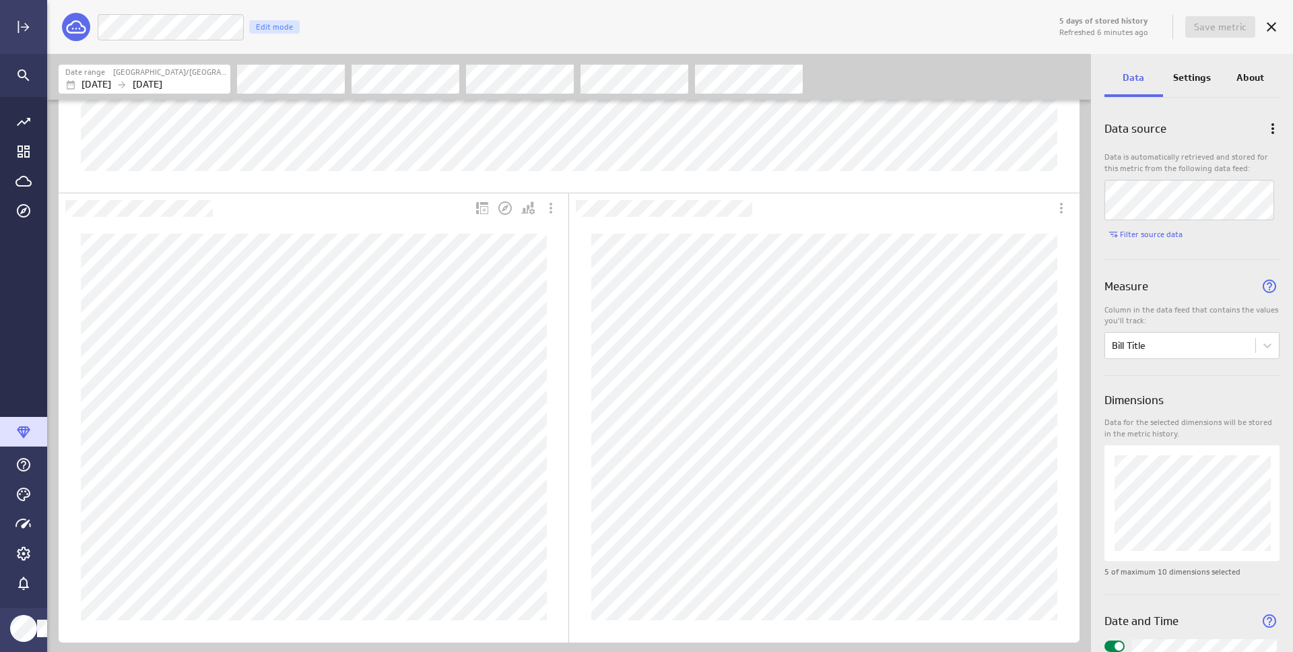
scroll to position [0, 0]
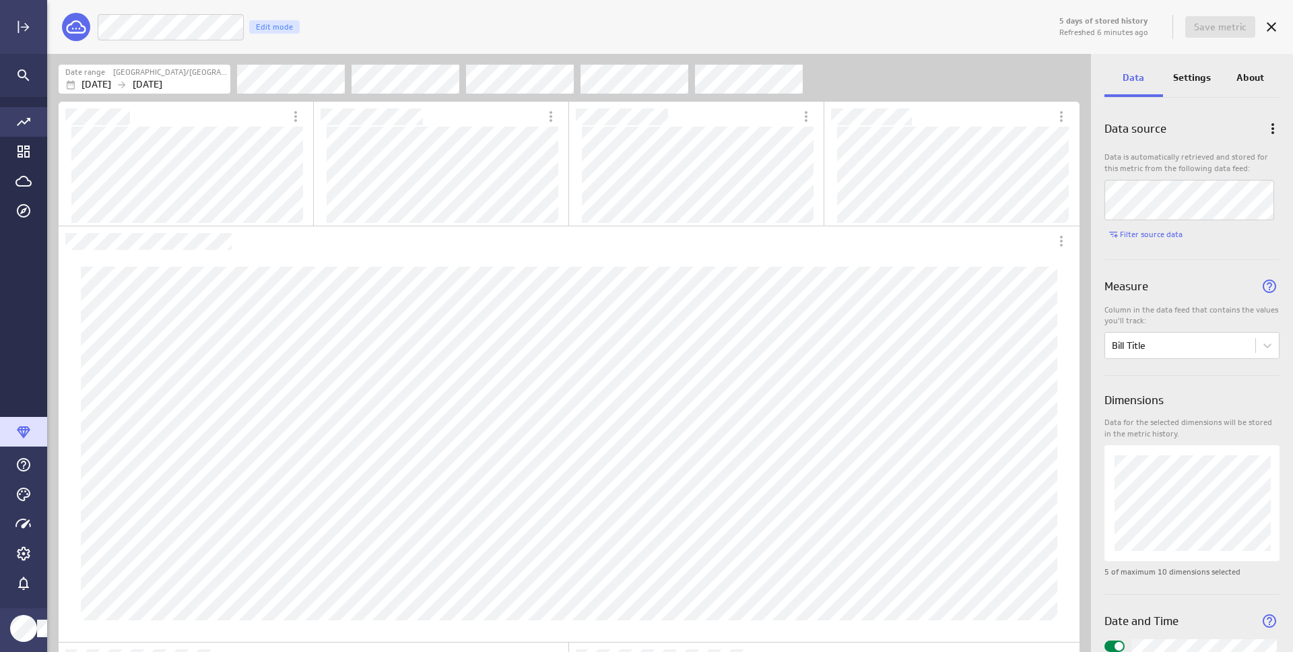
click at [26, 125] on icon "Go to all metrics page." at bounding box center [23, 122] width 16 height 16
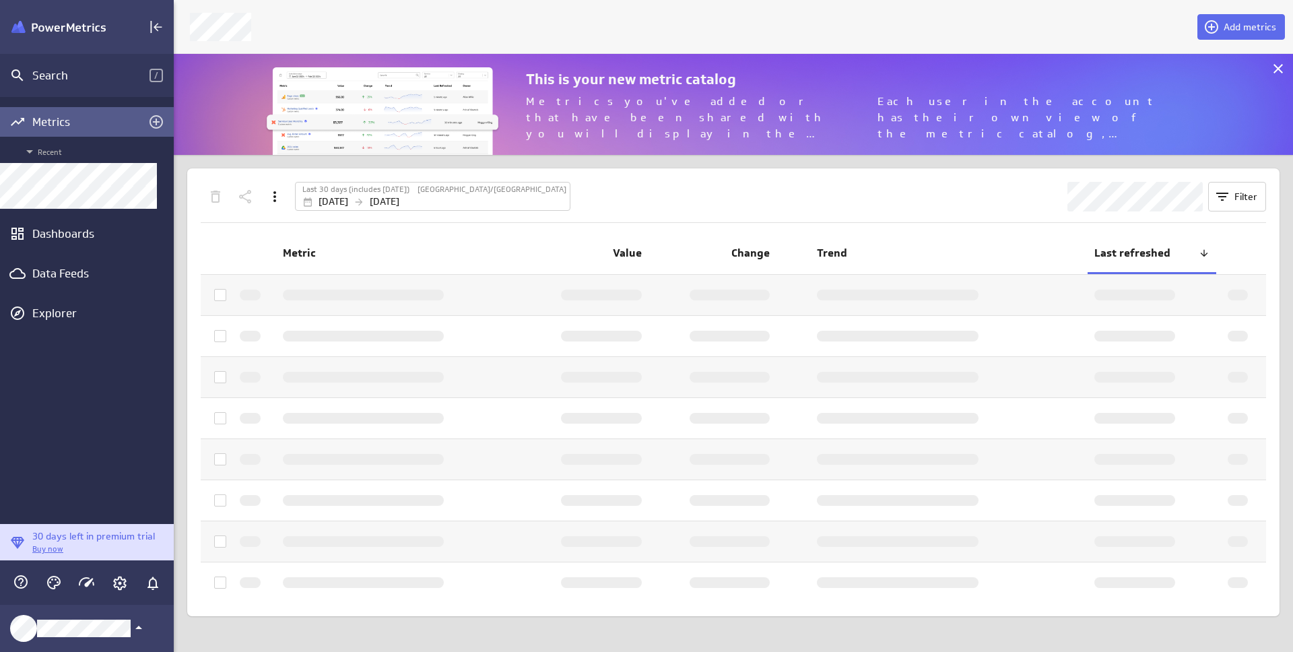
scroll to position [7, 7]
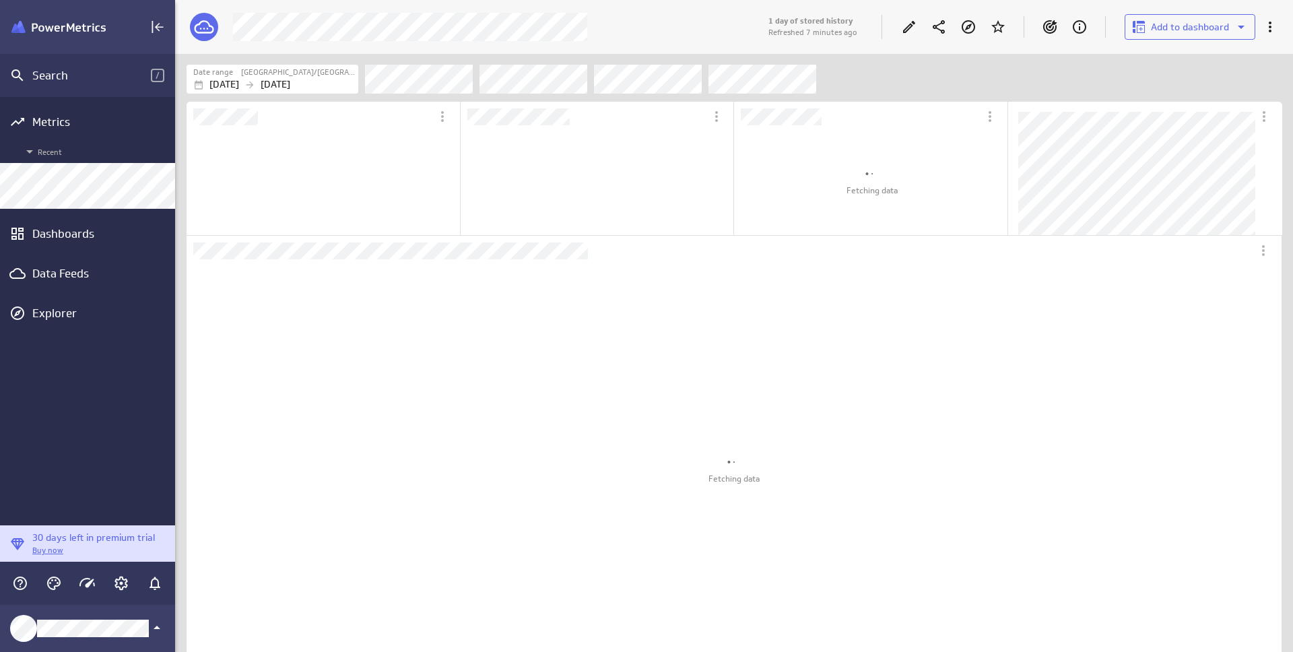
scroll to position [7, 7]
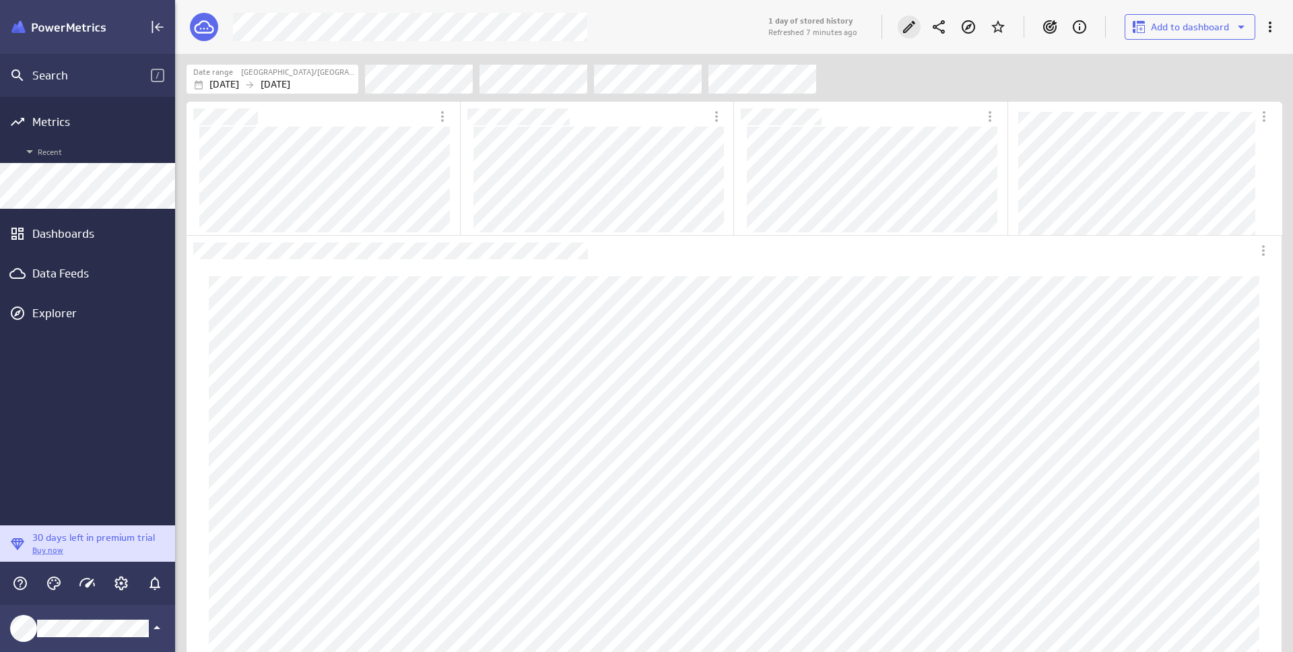
click at [907, 27] on icon "Edit" at bounding box center [909, 27] width 12 height 12
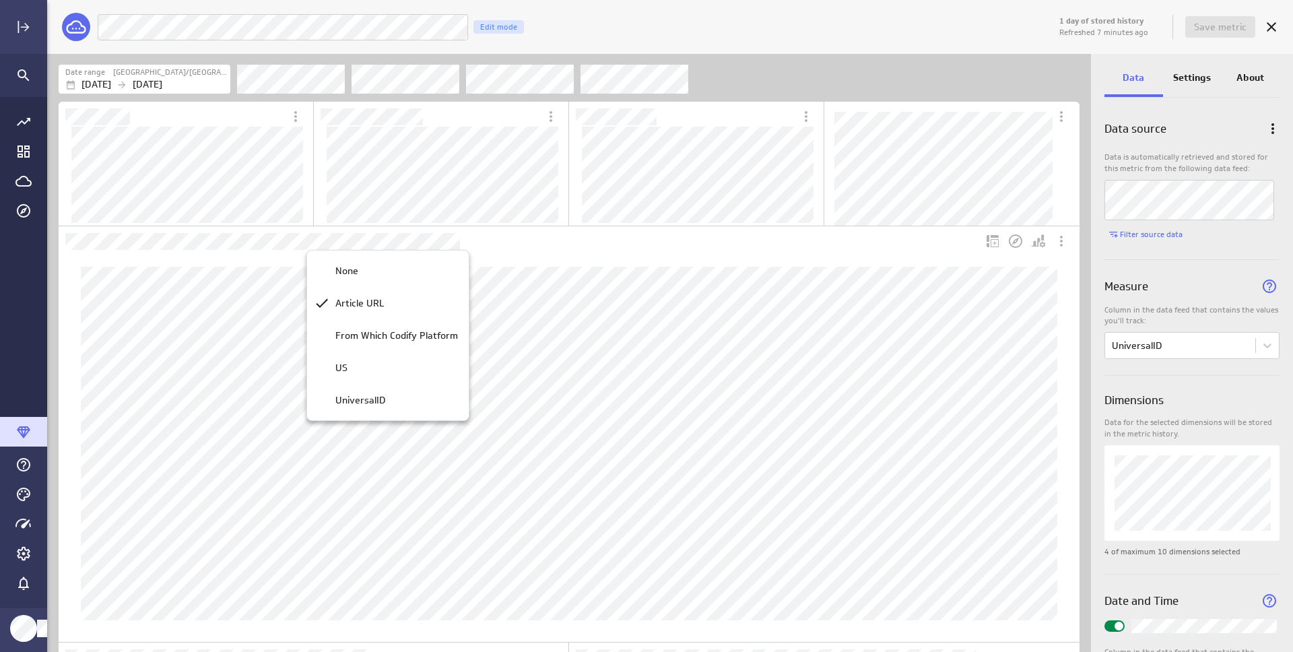
click at [443, 238] on div at bounding box center [646, 326] width 1293 height 652
click at [1044, 240] on icon "Personalize view" at bounding box center [1042, 238] width 3 height 6
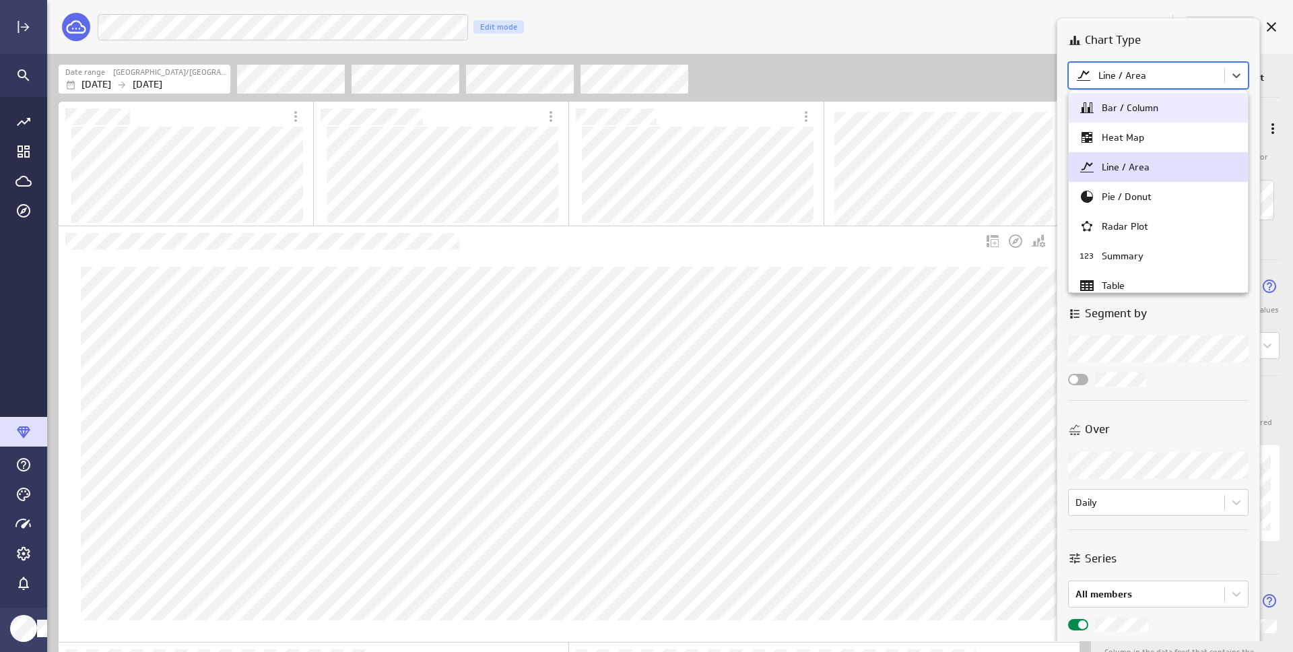
click at [1130, 87] on body "1 day of stored history Refreshed 7 minutes ago Save metric Legislation | Blog …" at bounding box center [646, 326] width 1293 height 652
click at [1137, 200] on div "Pie / Donut" at bounding box center [1127, 197] width 50 height 12
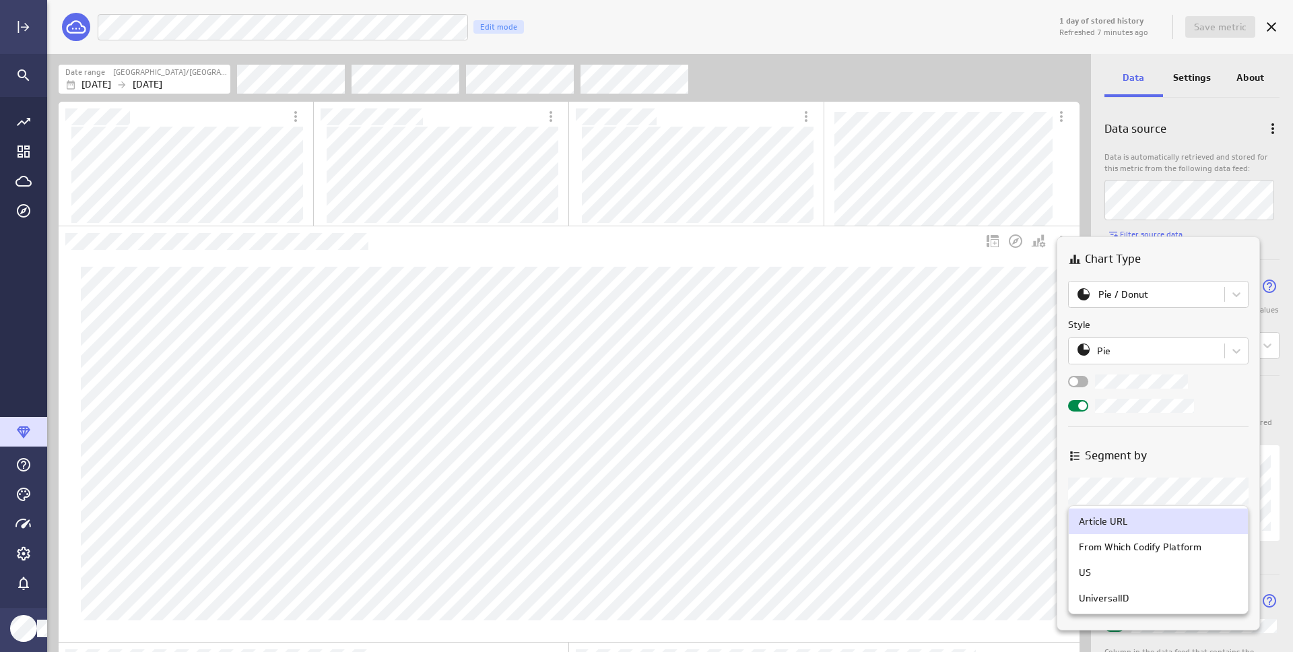
click at [1162, 496] on body "1 day of stored history Refreshed 7 minutes ago Save metric Legislation | Blog …" at bounding box center [646, 326] width 1293 height 652
click at [1156, 570] on div "US" at bounding box center [1158, 572] width 159 height 12
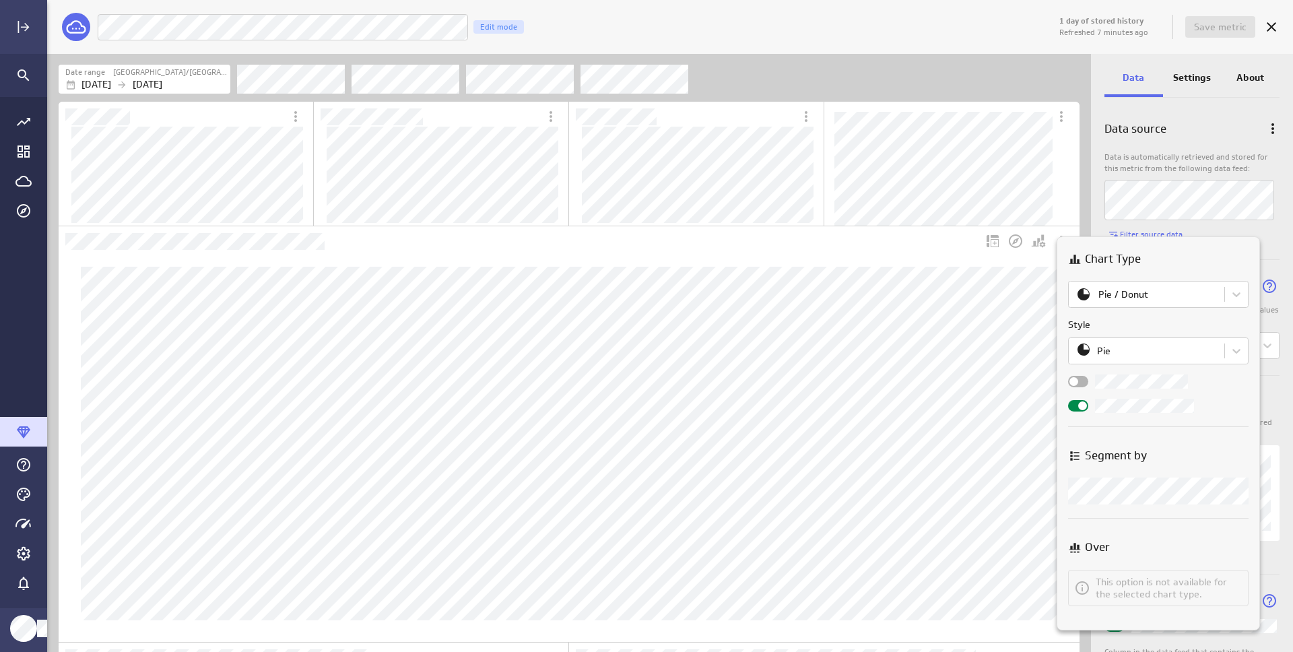
click at [1100, 134] on div at bounding box center [646, 326] width 1293 height 652
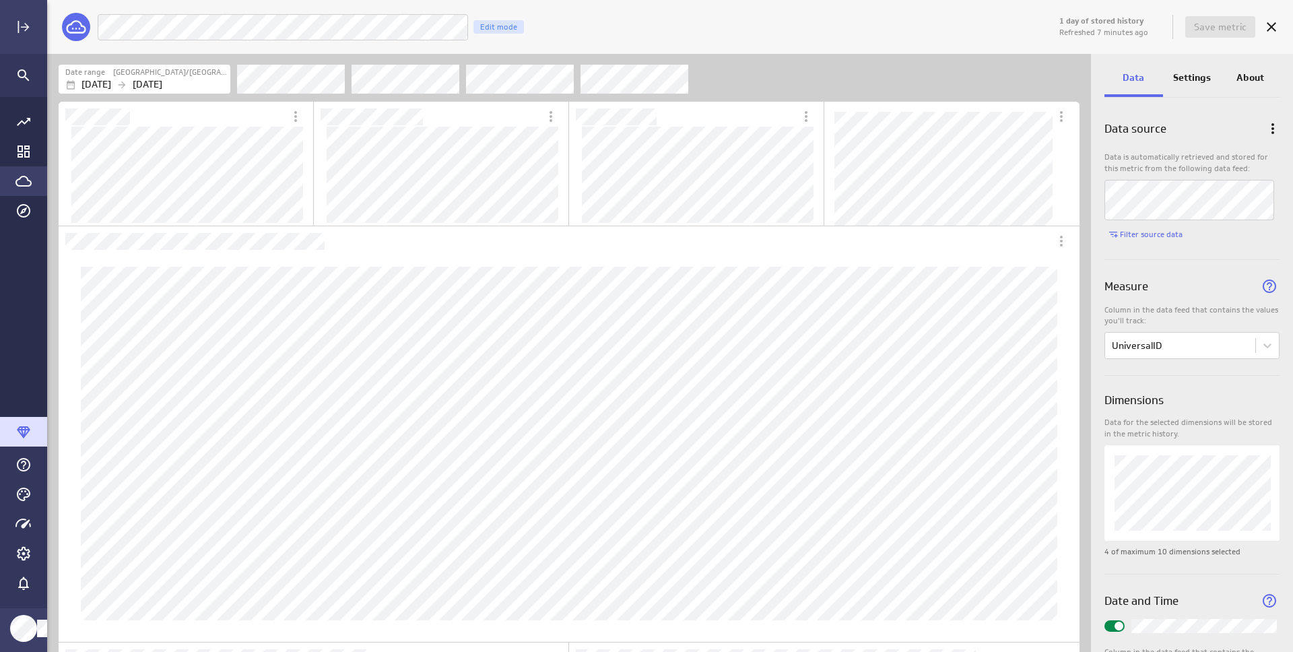
click at [22, 183] on icon "Go to Data Feed library" at bounding box center [23, 181] width 16 height 16
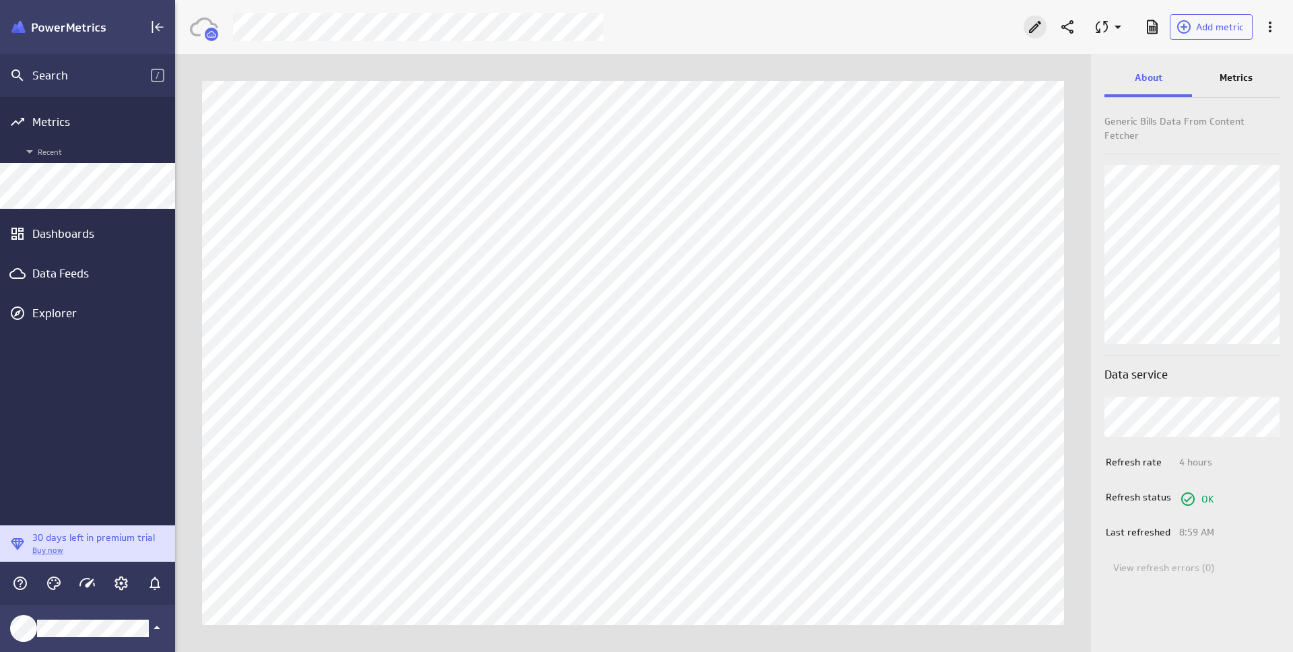
click at [1036, 25] on icon "Edit" at bounding box center [1035, 27] width 12 height 12
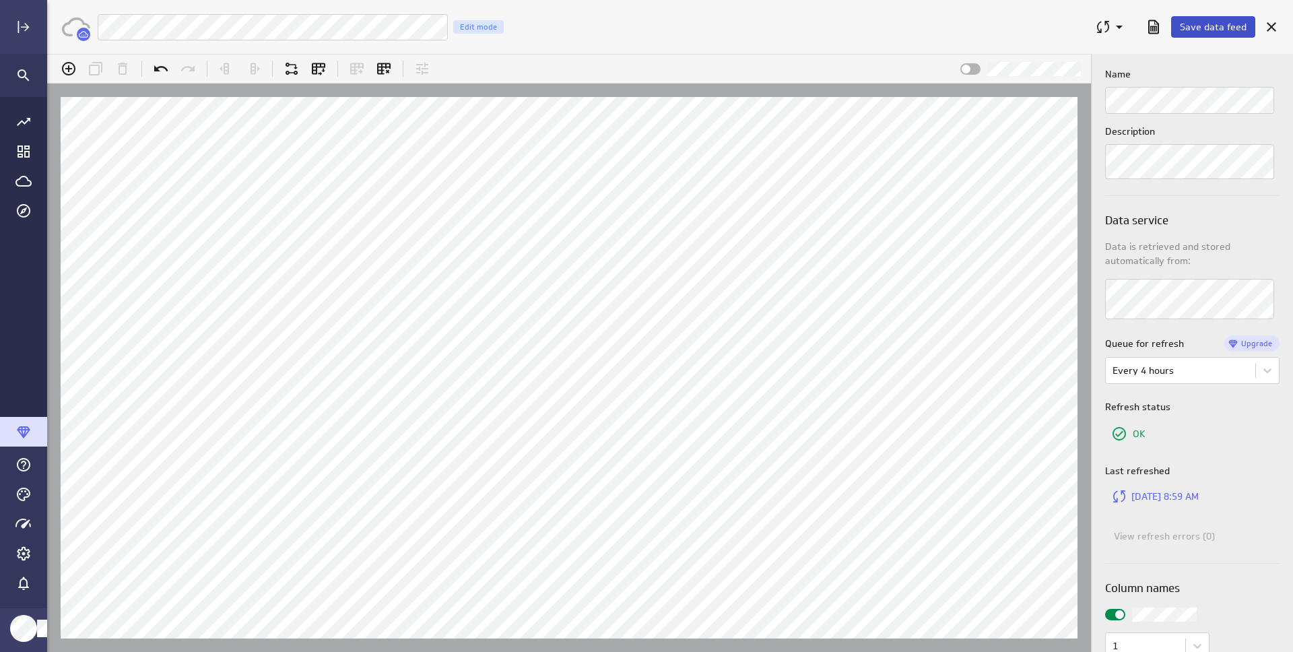
click at [1197, 34] on button "Save data feed" at bounding box center [1213, 27] width 84 height 22
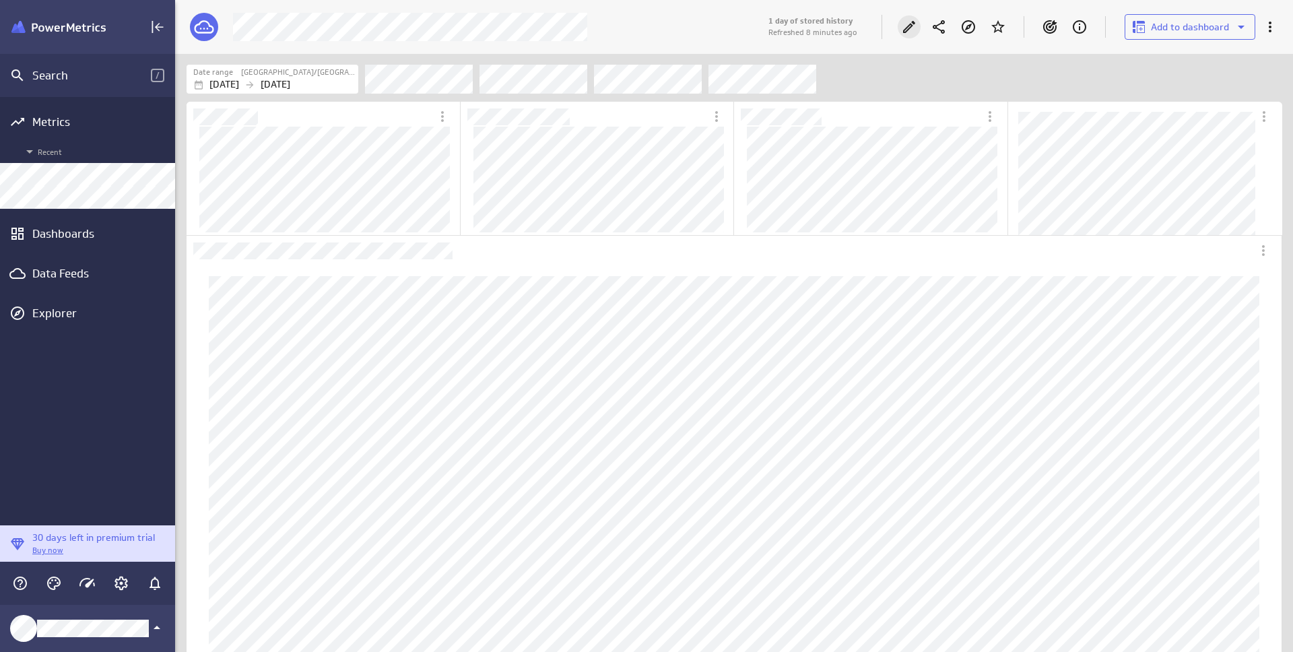
click at [906, 23] on icon "Edit" at bounding box center [909, 27] width 16 height 16
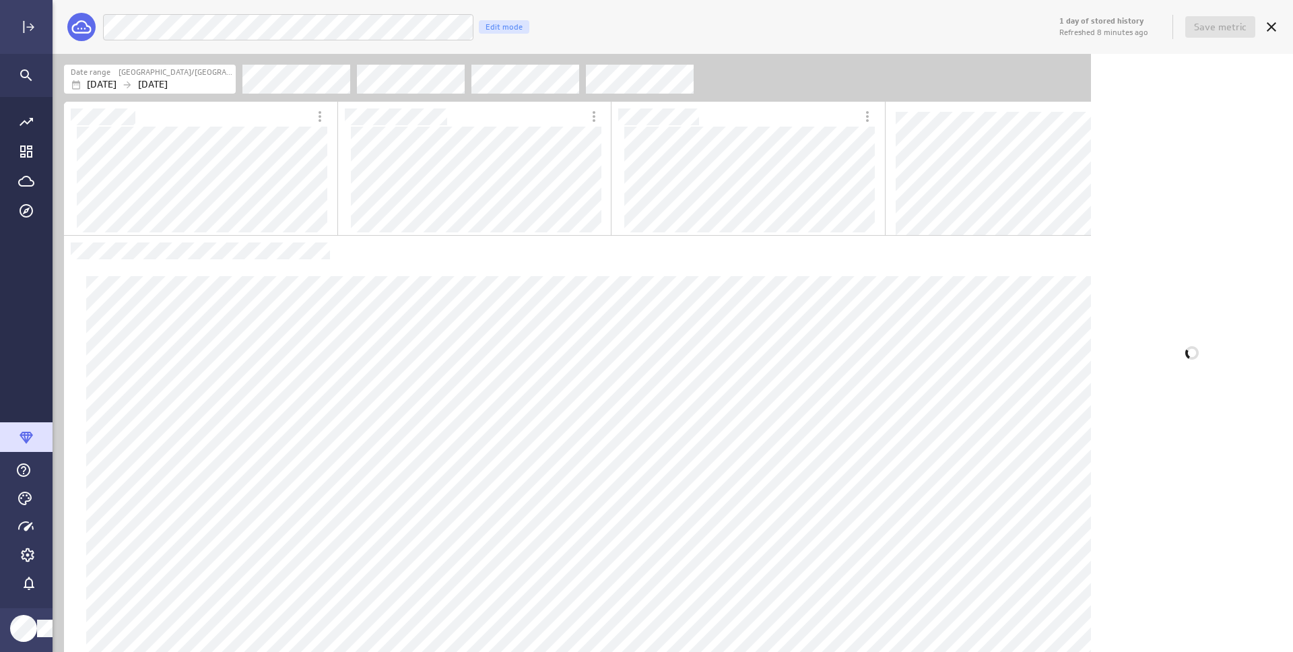
scroll to position [7, 5]
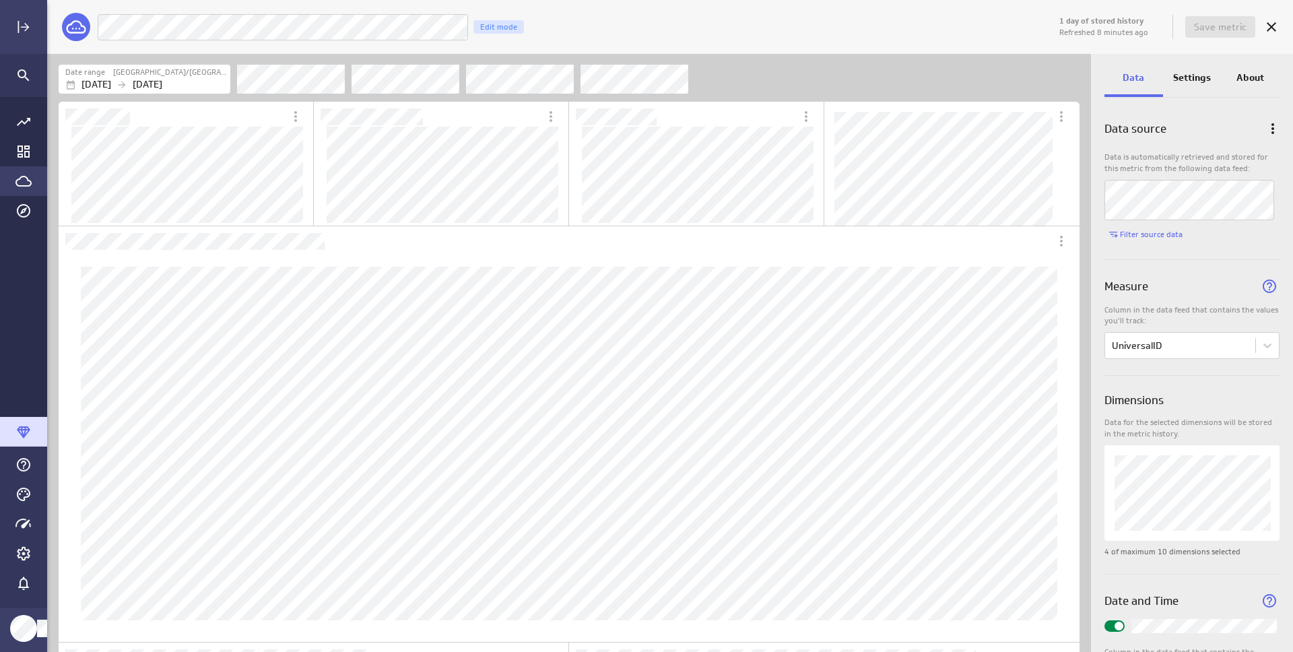
click at [27, 179] on icon "Go to Data Feed library" at bounding box center [23, 181] width 16 height 16
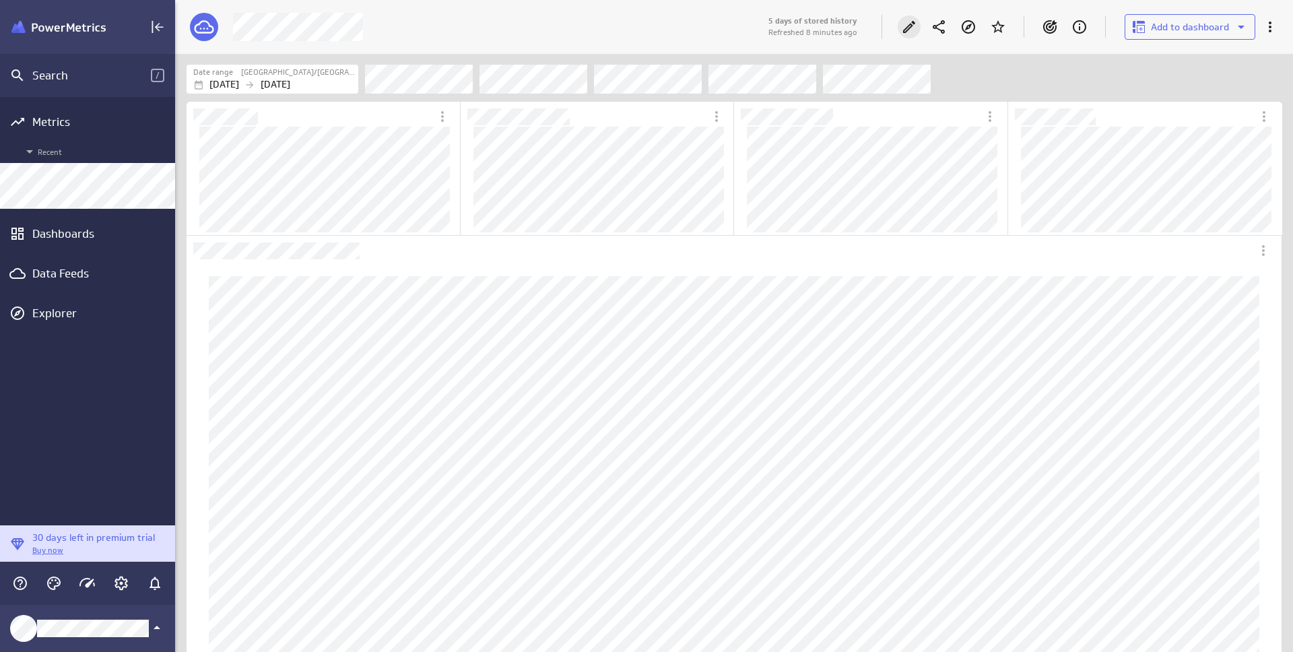
click at [915, 23] on icon "Edit" at bounding box center [909, 27] width 12 height 12
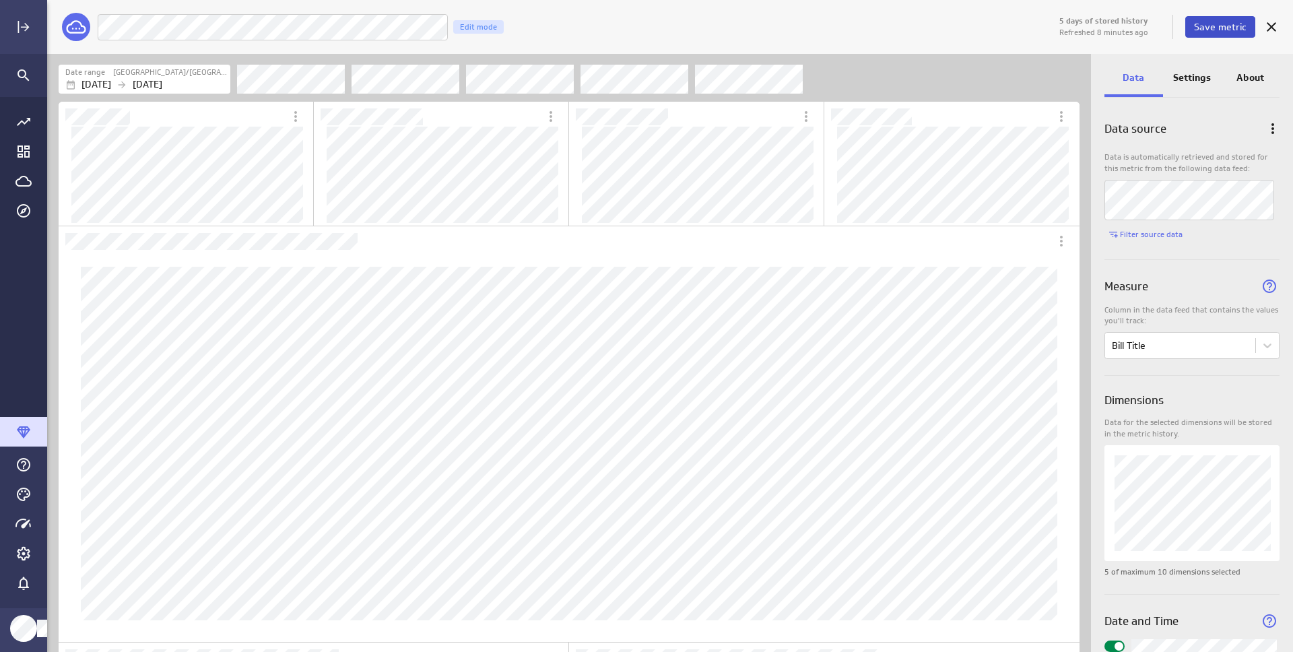
click at [1216, 26] on span "Save metric" at bounding box center [1220, 27] width 53 height 12
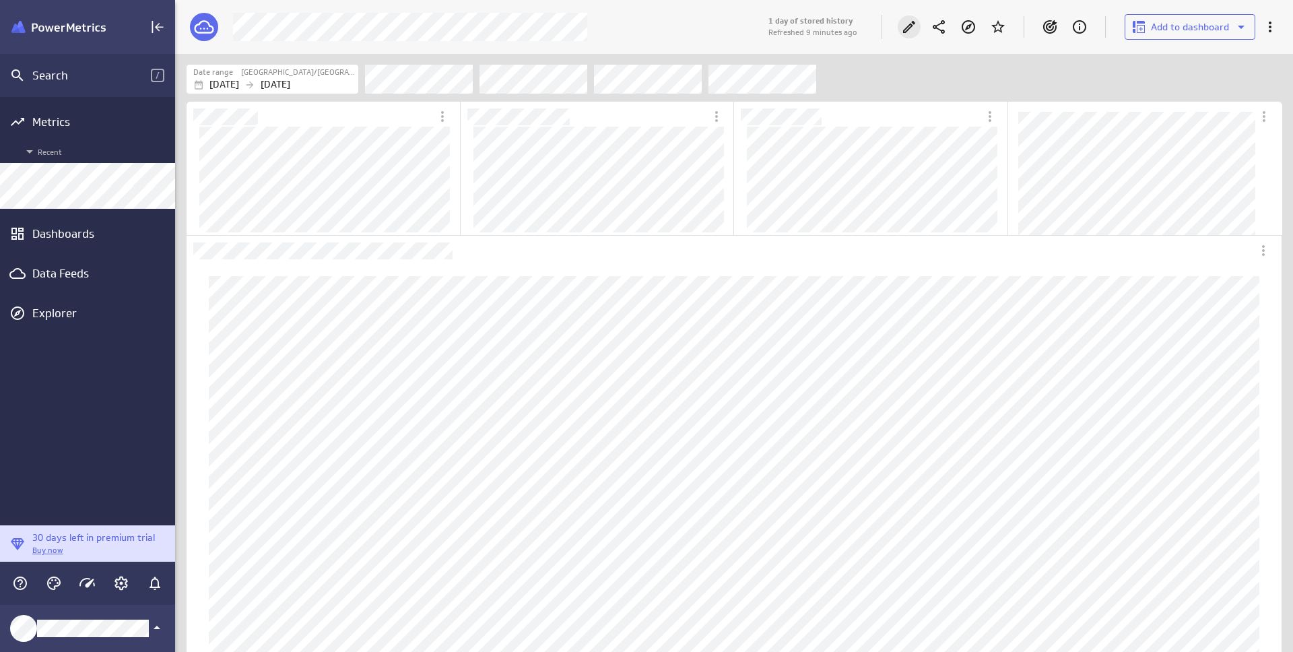
click at [901, 30] on icon "Edit" at bounding box center [909, 27] width 16 height 16
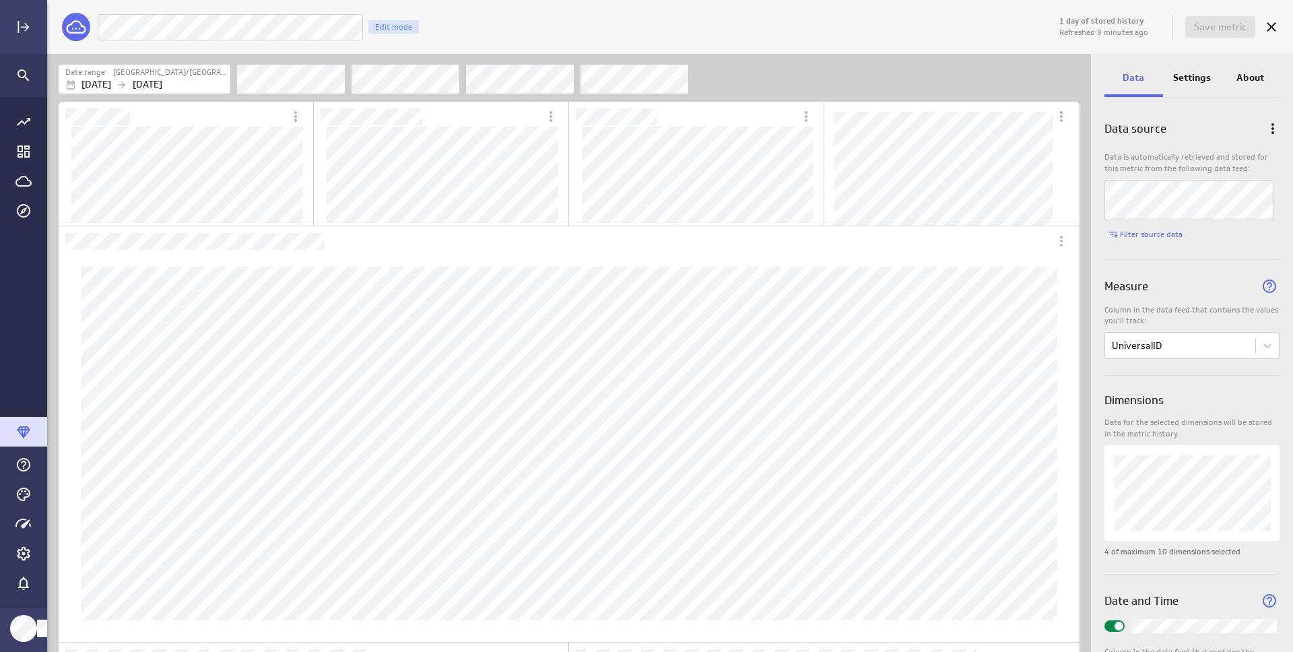
click at [861, 36] on div "Blog Posts In Content Fetcher Edit mode" at bounding box center [577, 27] width 960 height 28
click at [1212, 26] on span "Save metric" at bounding box center [1220, 27] width 53 height 12
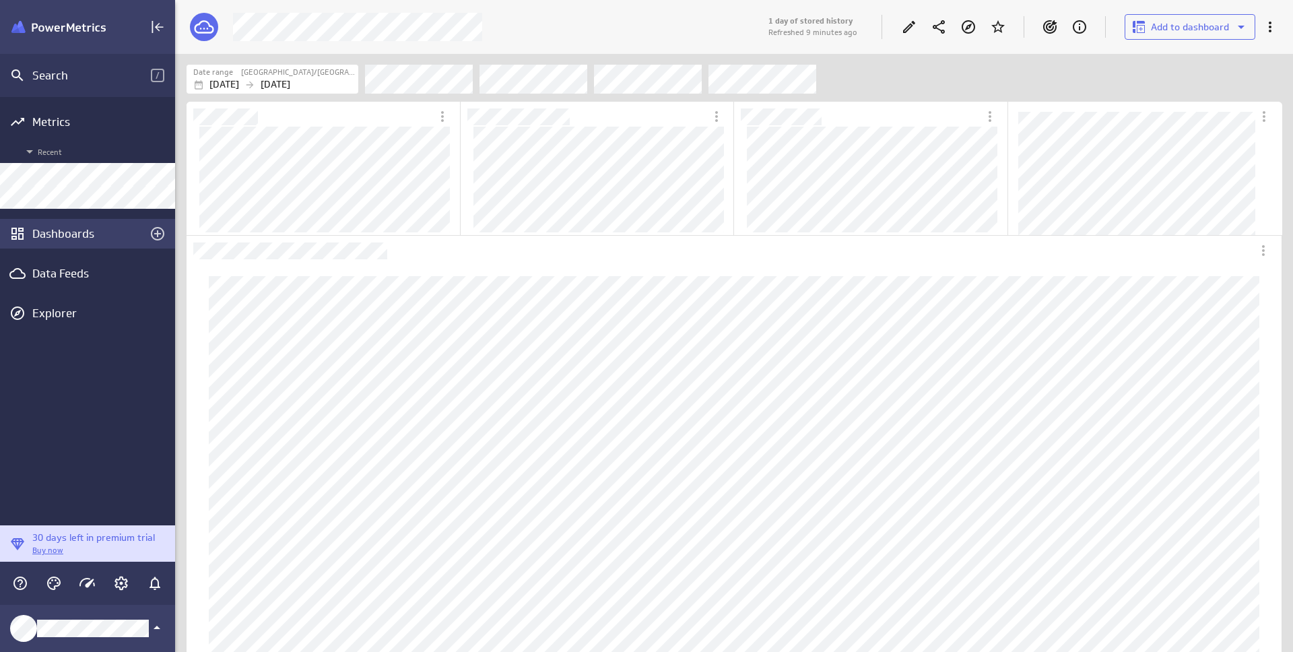
click at [81, 232] on div "Dashboards" at bounding box center [87, 233] width 110 height 15
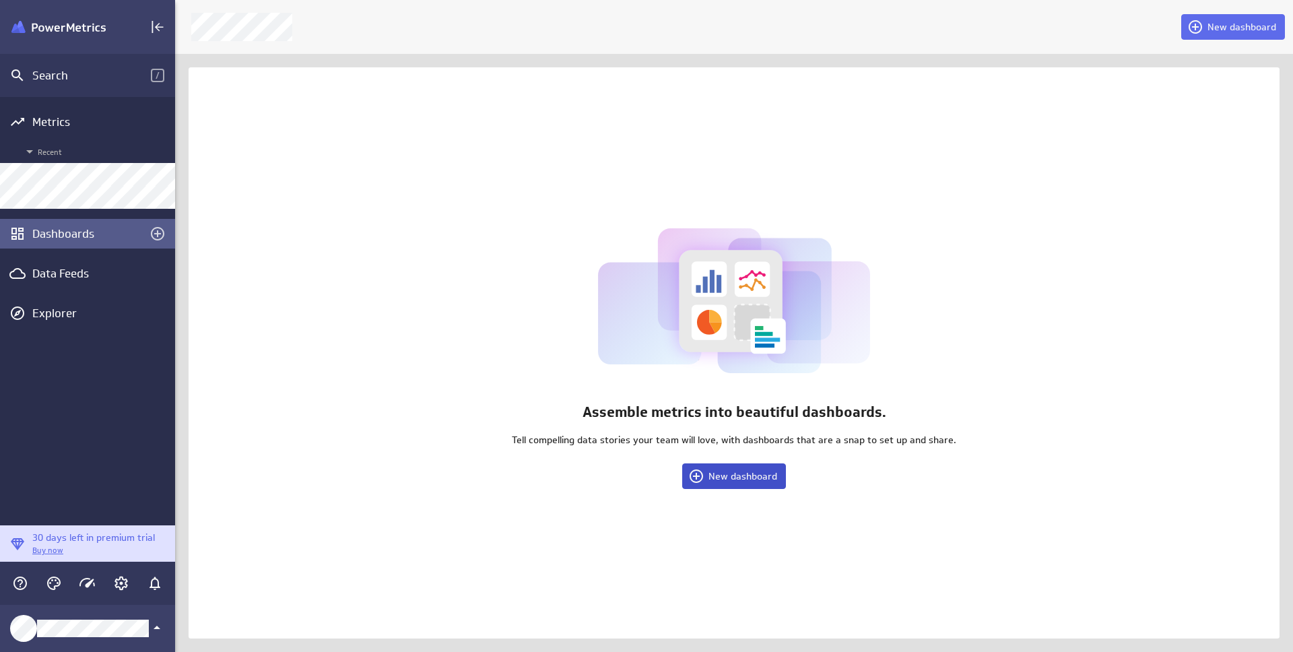
click at [751, 476] on span "New dashboard" at bounding box center [742, 476] width 69 height 12
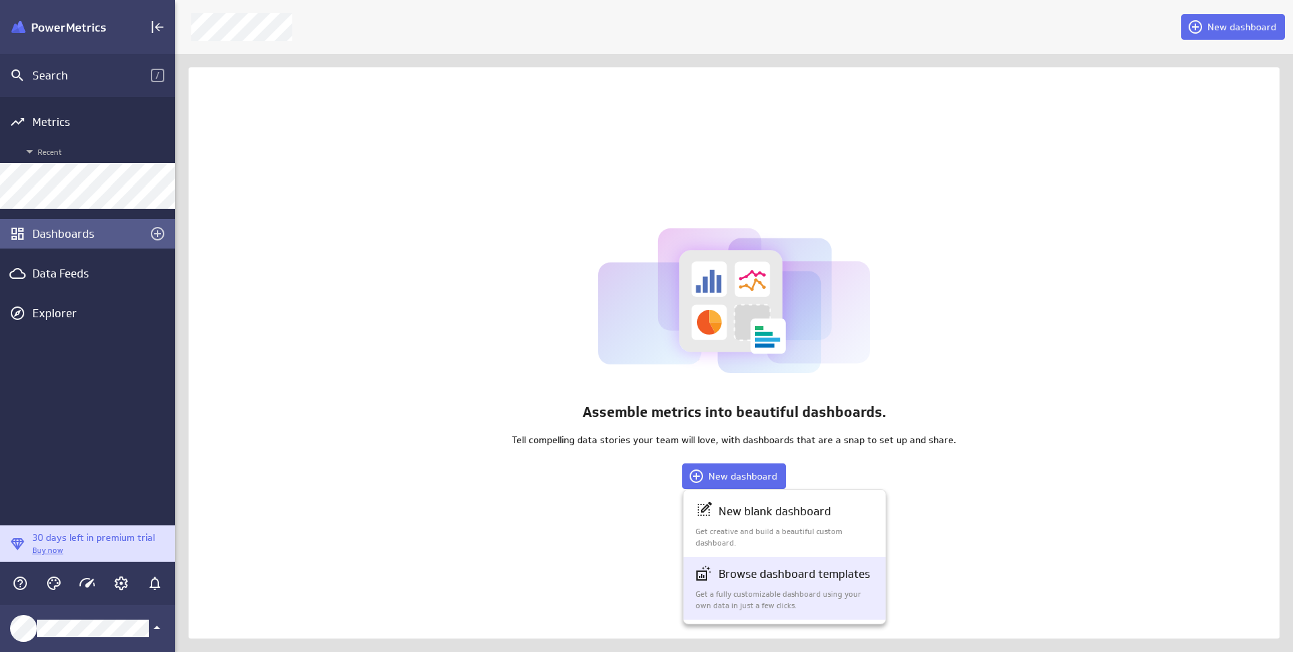
click at [797, 585] on div "Browse dashboard templates Get a fully customizable dashboard using your own da…" at bounding box center [785, 588] width 179 height 46
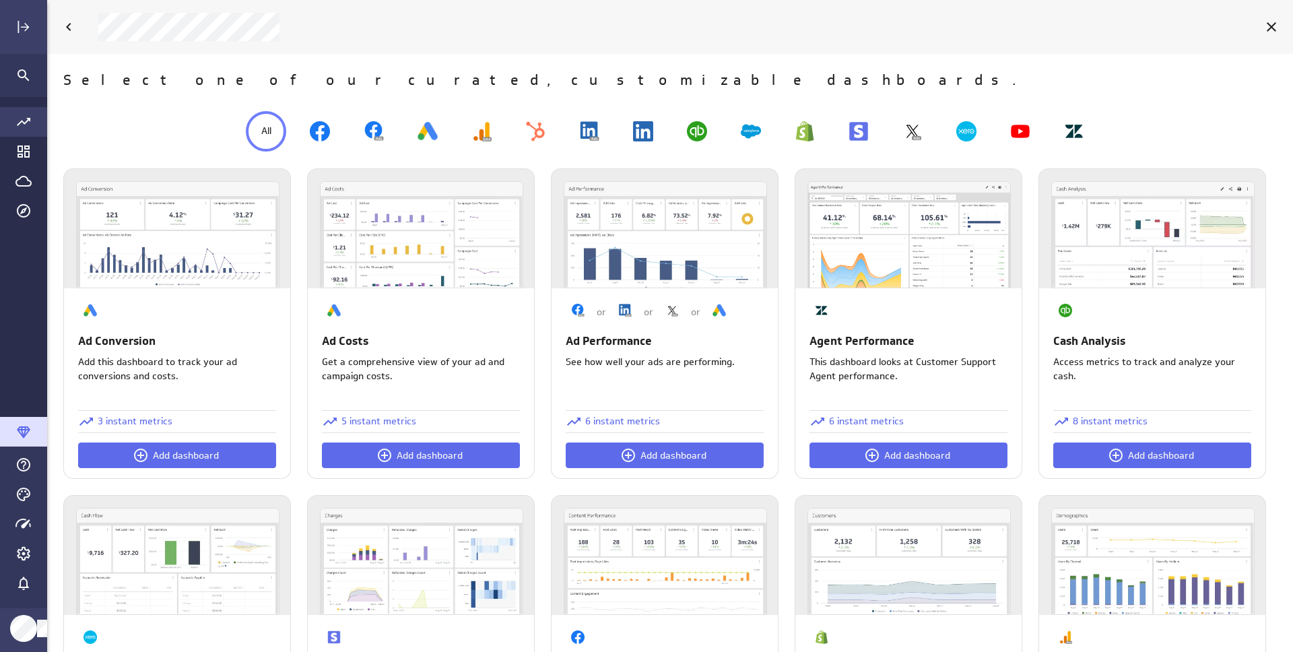
click at [28, 121] on icon "Go to all metrics page." at bounding box center [23, 122] width 16 height 16
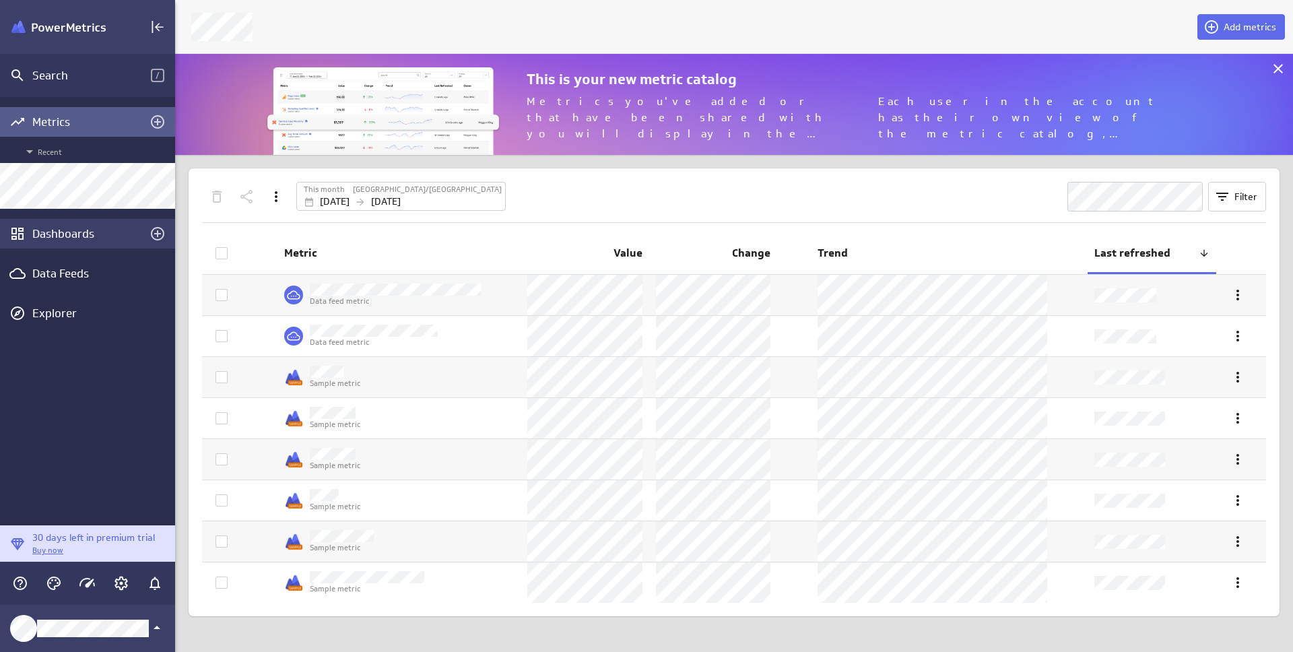
click at [40, 244] on div "Dashboards" at bounding box center [87, 234] width 175 height 30
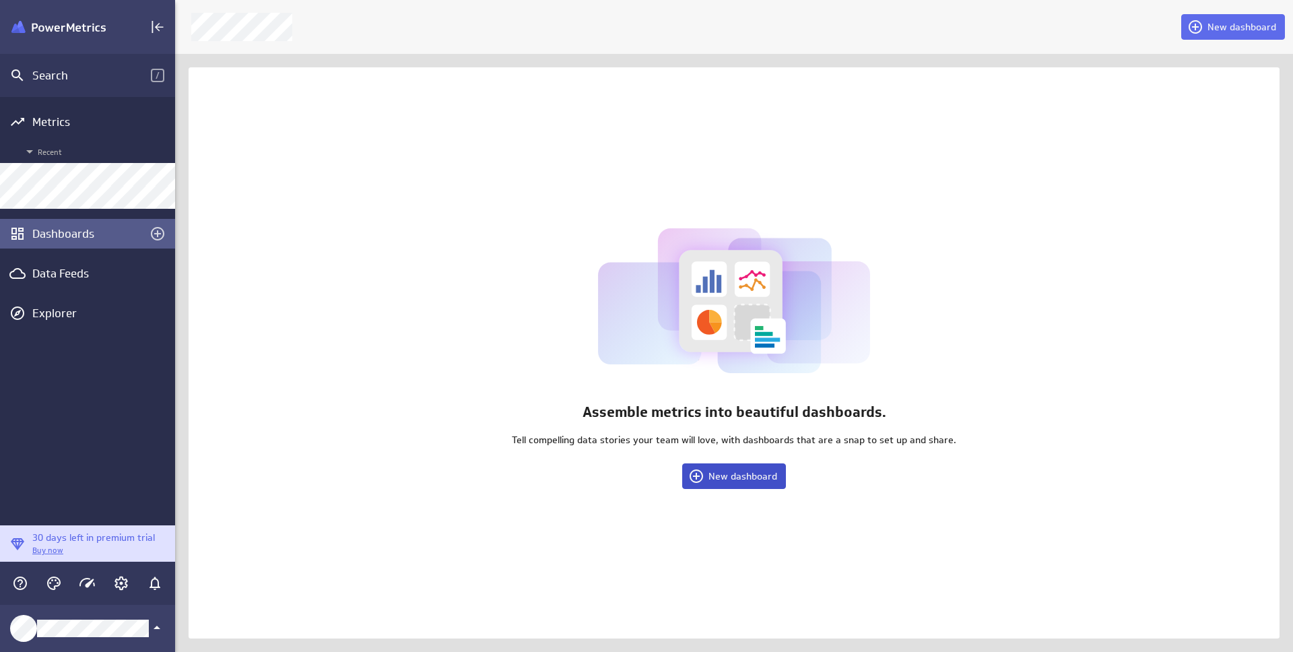
click at [729, 477] on span "New dashboard" at bounding box center [742, 476] width 69 height 12
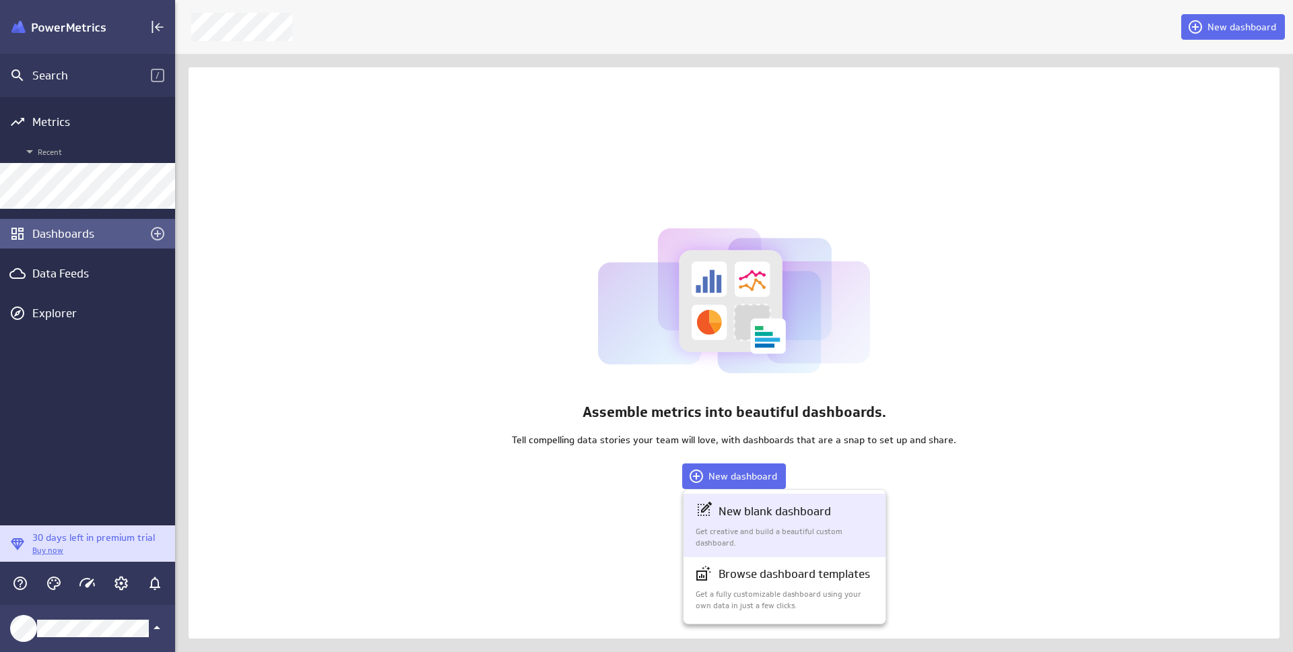
click at [765, 524] on div "New blank dashboard Get creative and build a beautiful custom dashboard." at bounding box center [785, 525] width 179 height 46
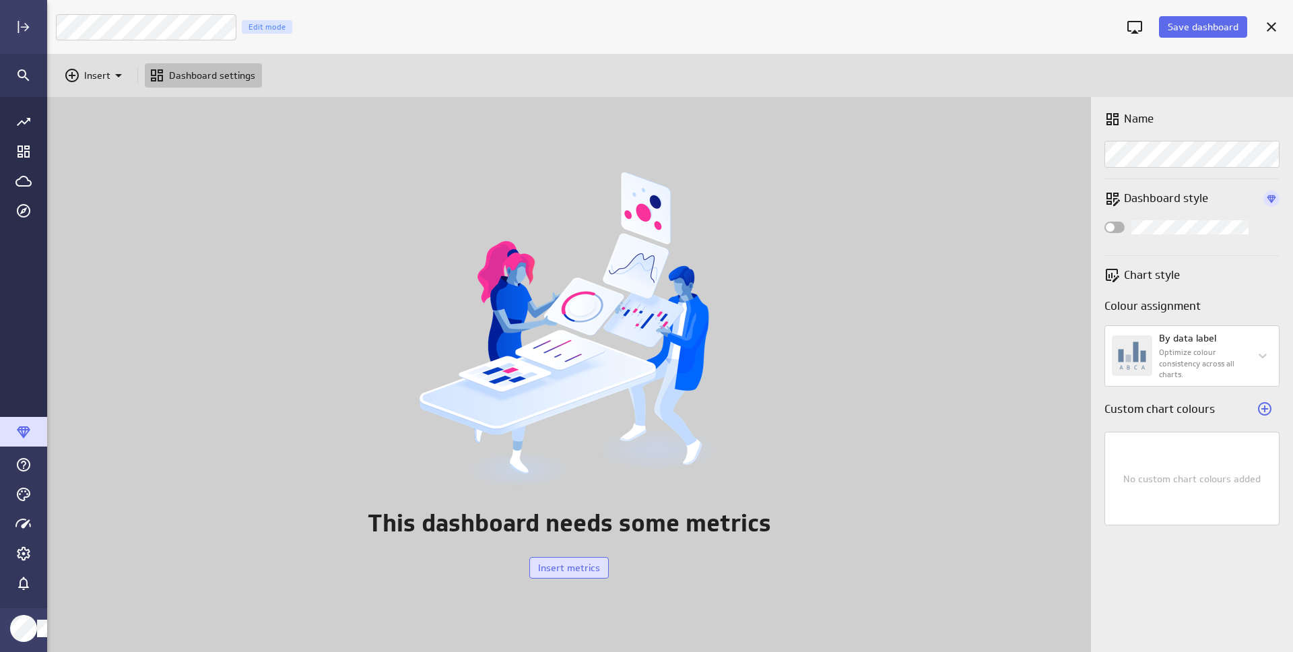
click at [580, 570] on span "Insert metrics" at bounding box center [569, 568] width 62 height 12
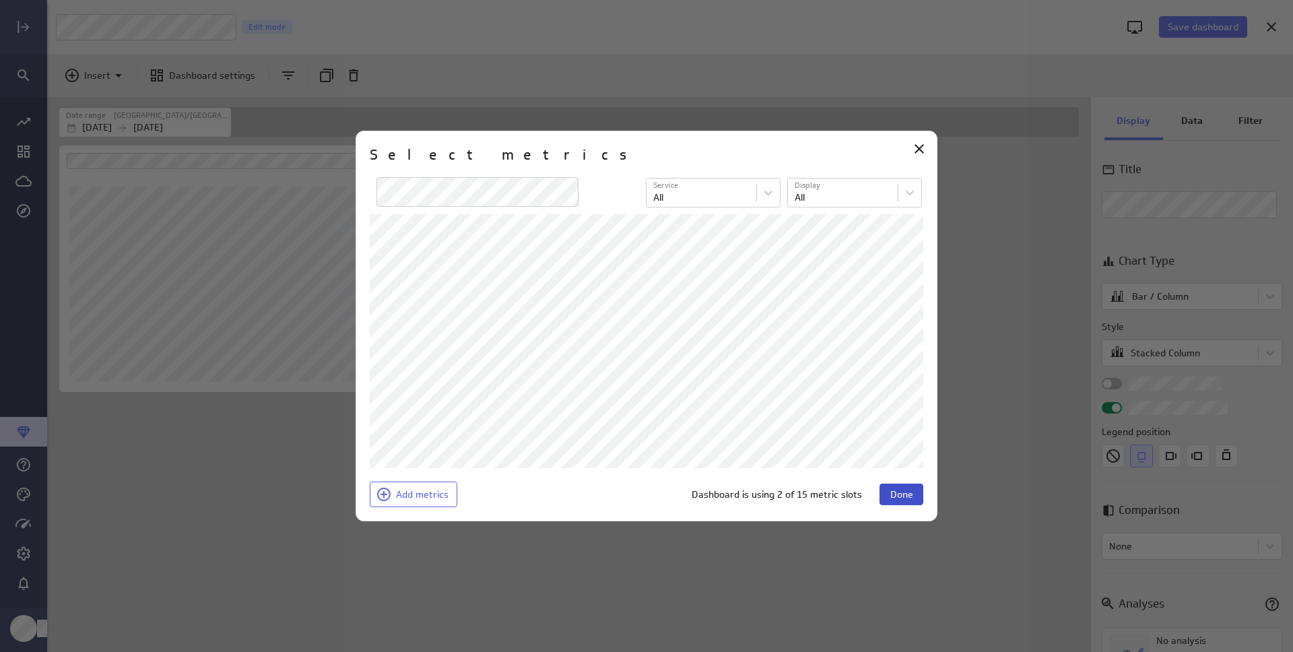
click at [900, 494] on span "Done" at bounding box center [901, 494] width 23 height 12
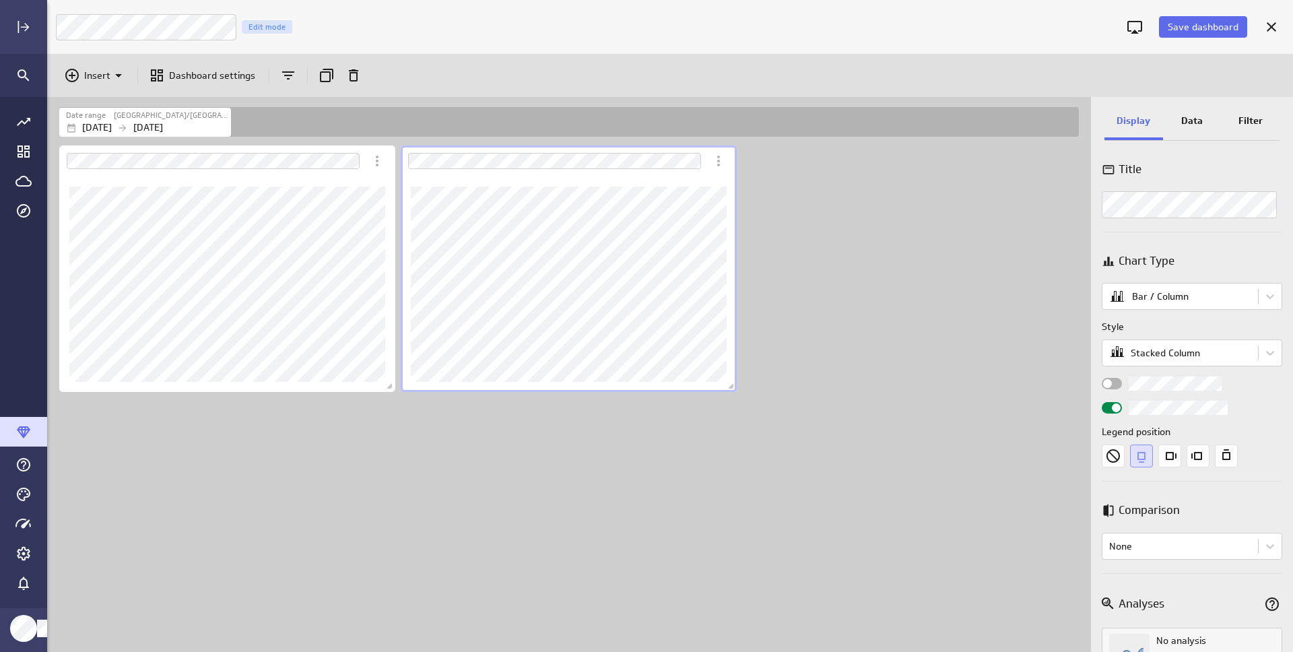
click at [882, 318] on div "Dashboard content with 2 widgets" at bounding box center [572, 397] width 1030 height 509
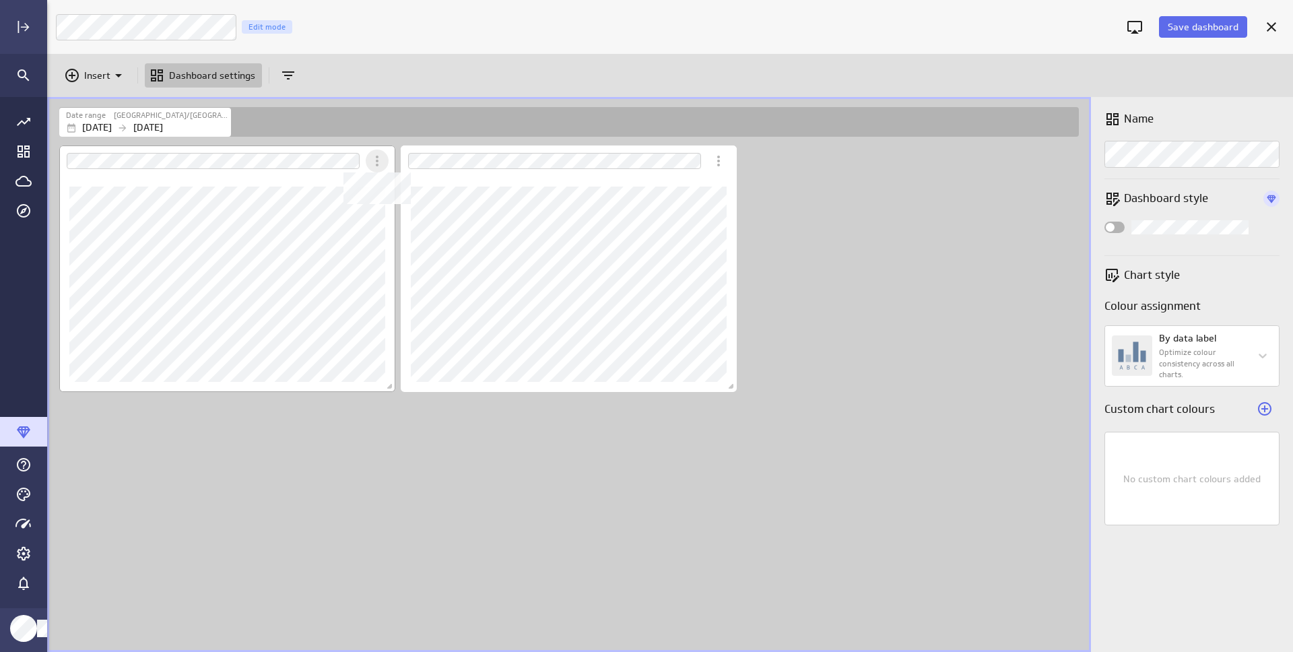
click at [376, 160] on icon "Dashboard Widget" at bounding box center [377, 161] width 3 height 11
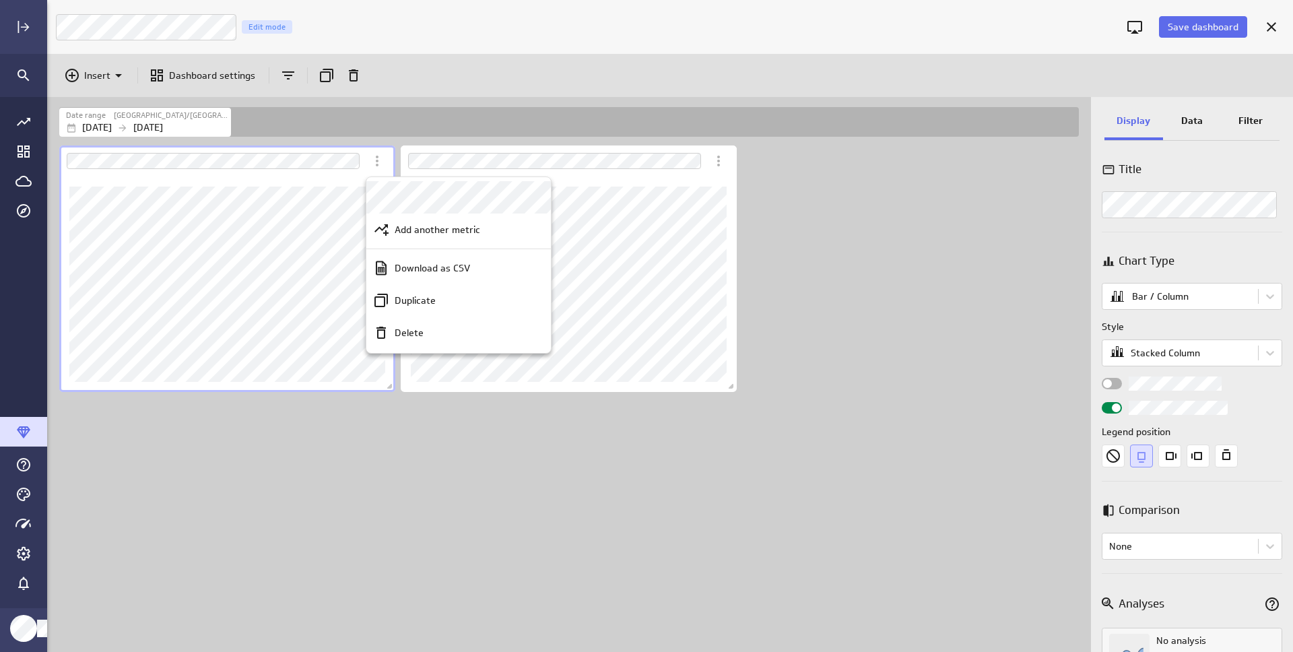
click at [816, 312] on div at bounding box center [646, 326] width 1293 height 652
click at [350, 184] on div "Dashboard Widget" at bounding box center [227, 283] width 336 height 215
click at [1261, 295] on body "Save dashboard Untitled Dashboard Edit mode Insert Dashboard settings Date rang…" at bounding box center [646, 326] width 1293 height 652
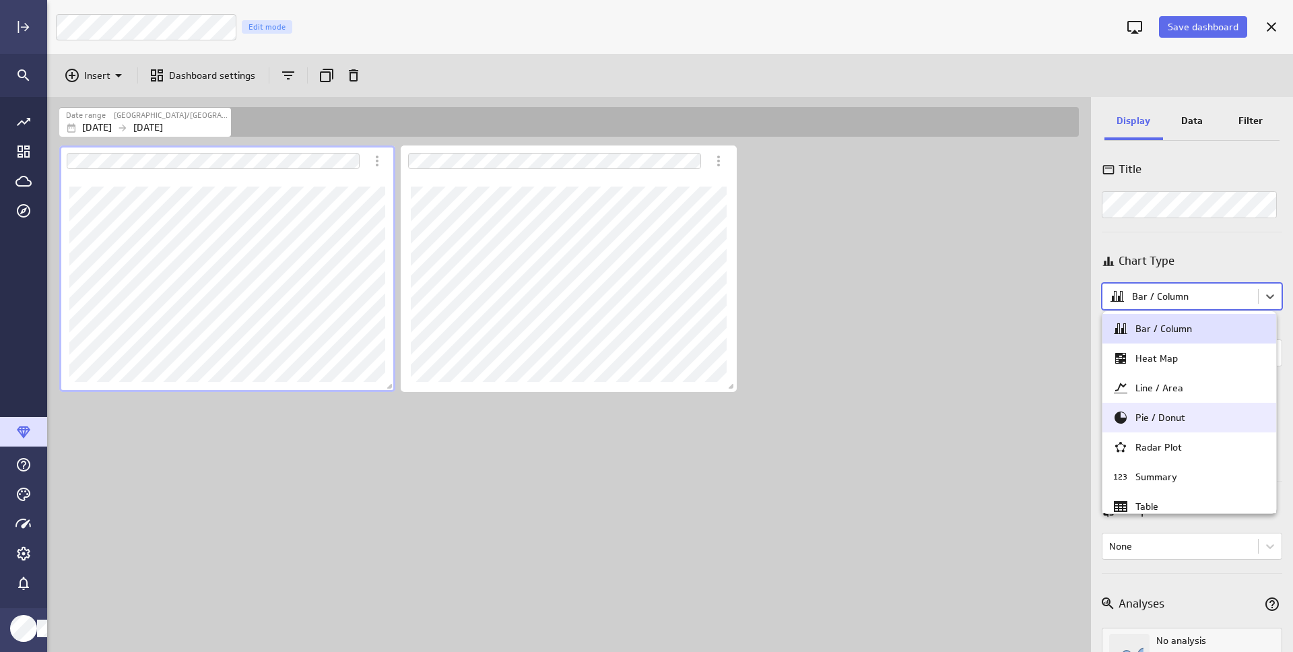
click at [1176, 419] on div "Pie / Donut" at bounding box center [1160, 417] width 50 height 12
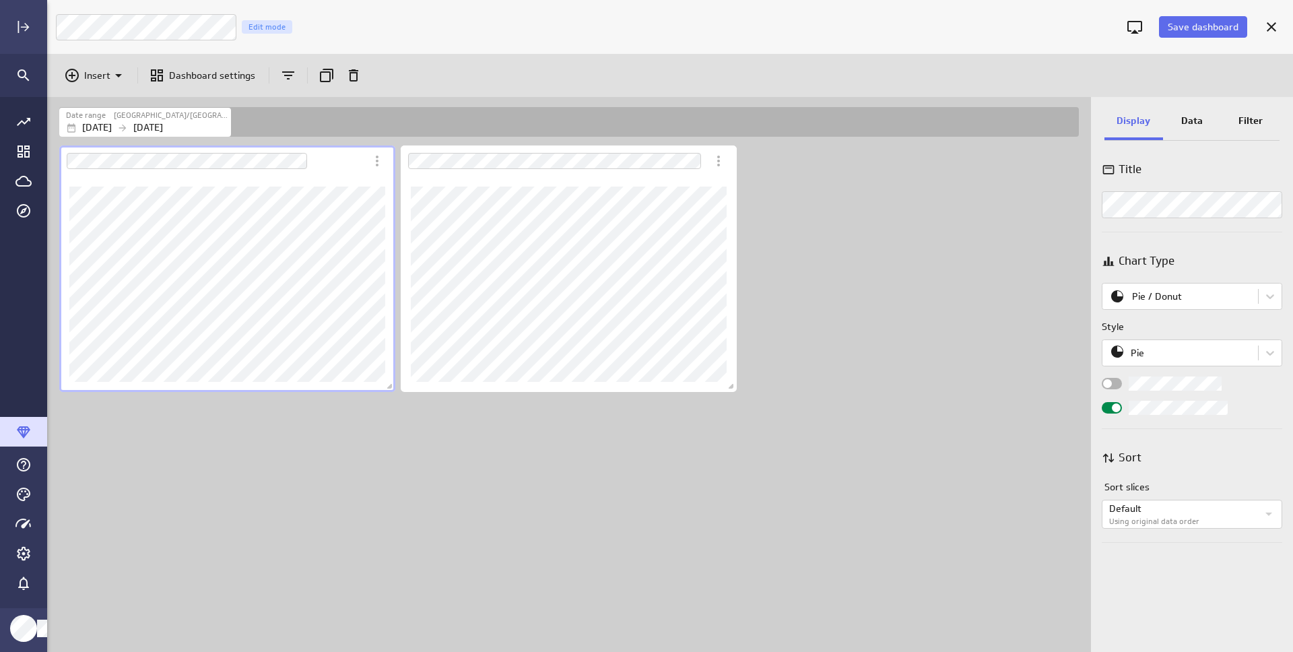
click at [1187, 130] on div "Data" at bounding box center [1192, 122] width 59 height 36
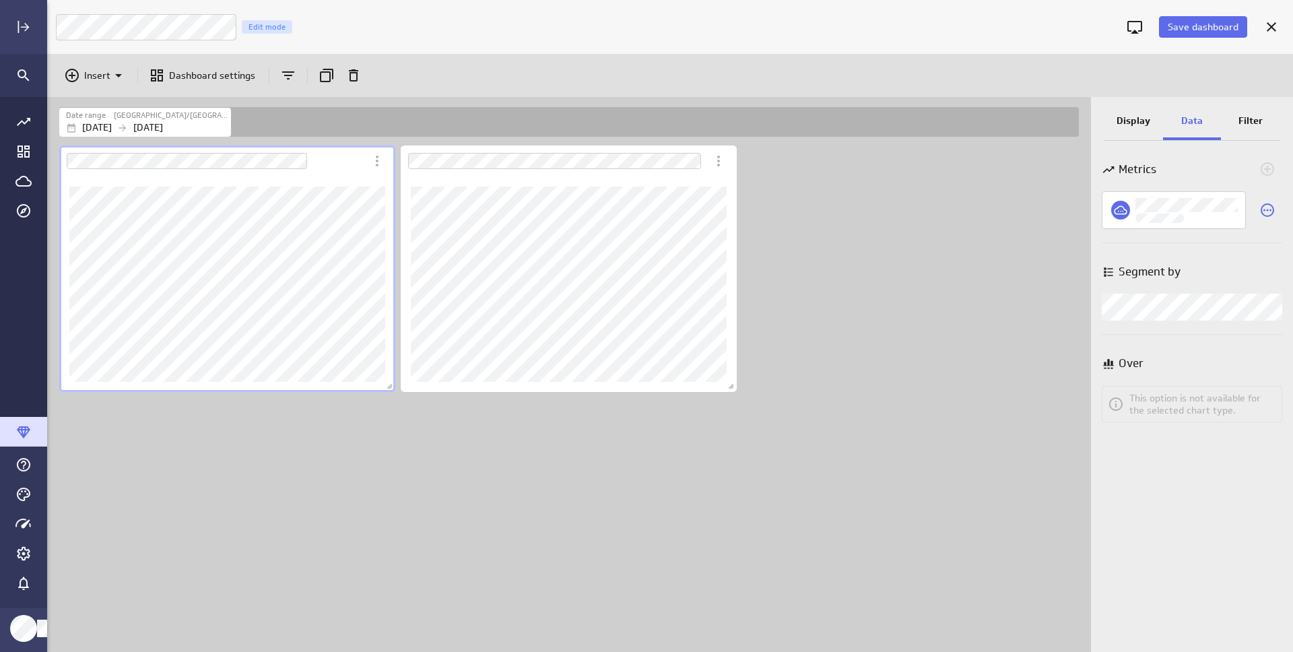
click at [1273, 304] on body "Save dashboard Untitled Dashboard Edit mode Insert Dashboard settings Date rang…" at bounding box center [646, 326] width 1293 height 652
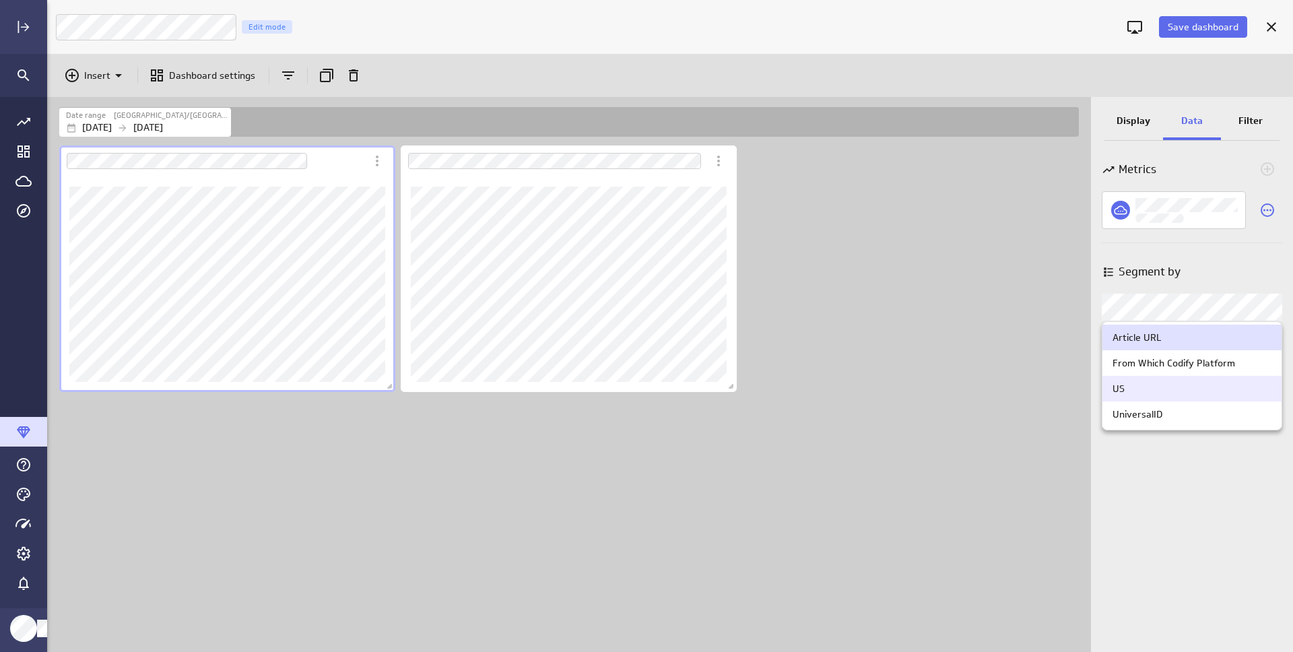
click at [1187, 390] on div "US" at bounding box center [1192, 389] width 159 height 12
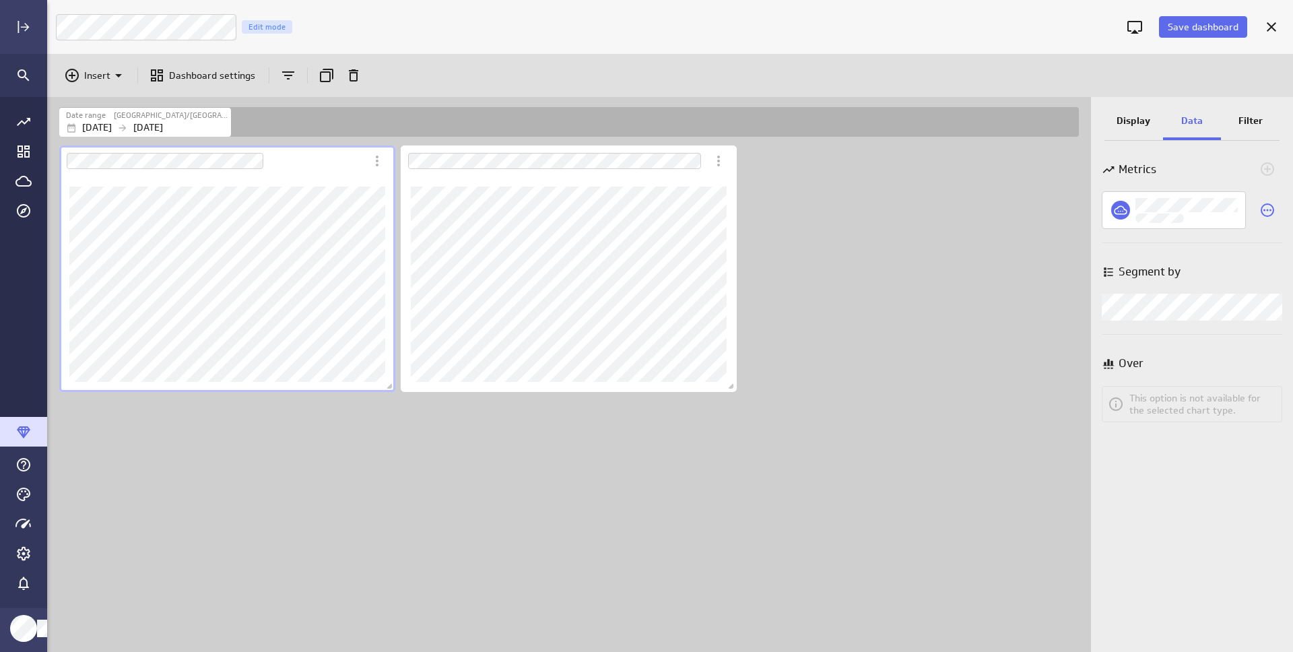
click at [984, 313] on div "Dashboard content with 2 widgets" at bounding box center [572, 397] width 1030 height 509
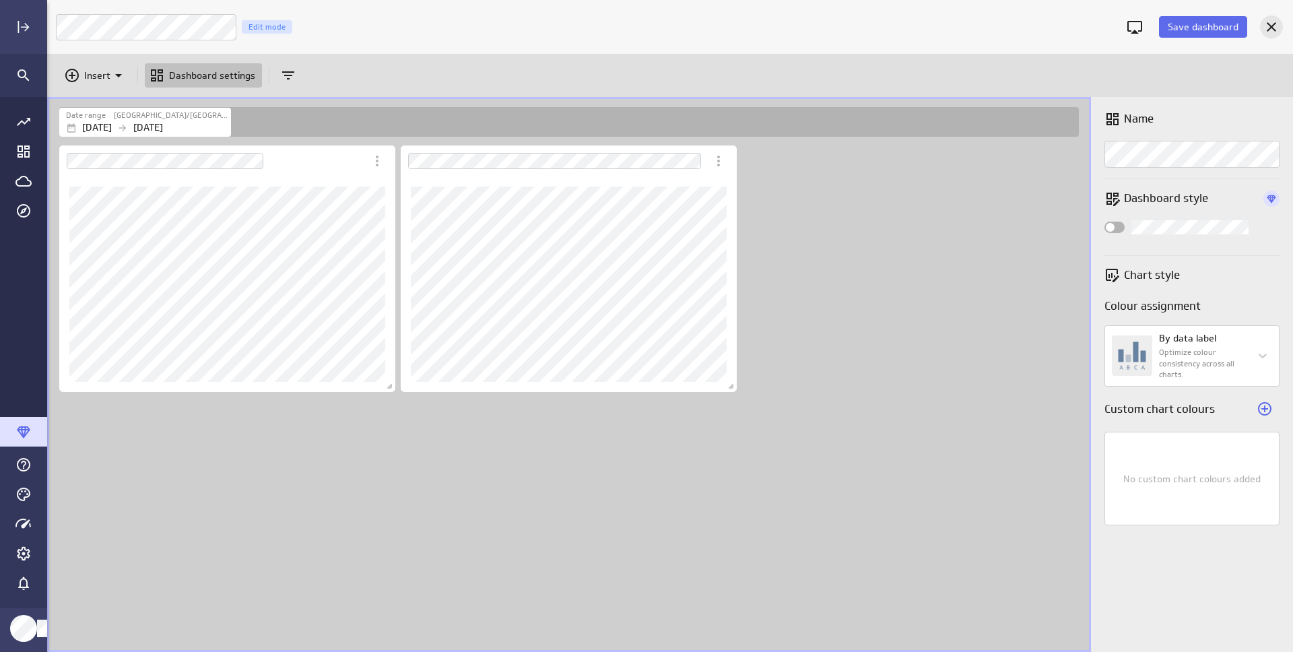
click at [1273, 27] on icon "Cancel" at bounding box center [1271, 27] width 16 height 16
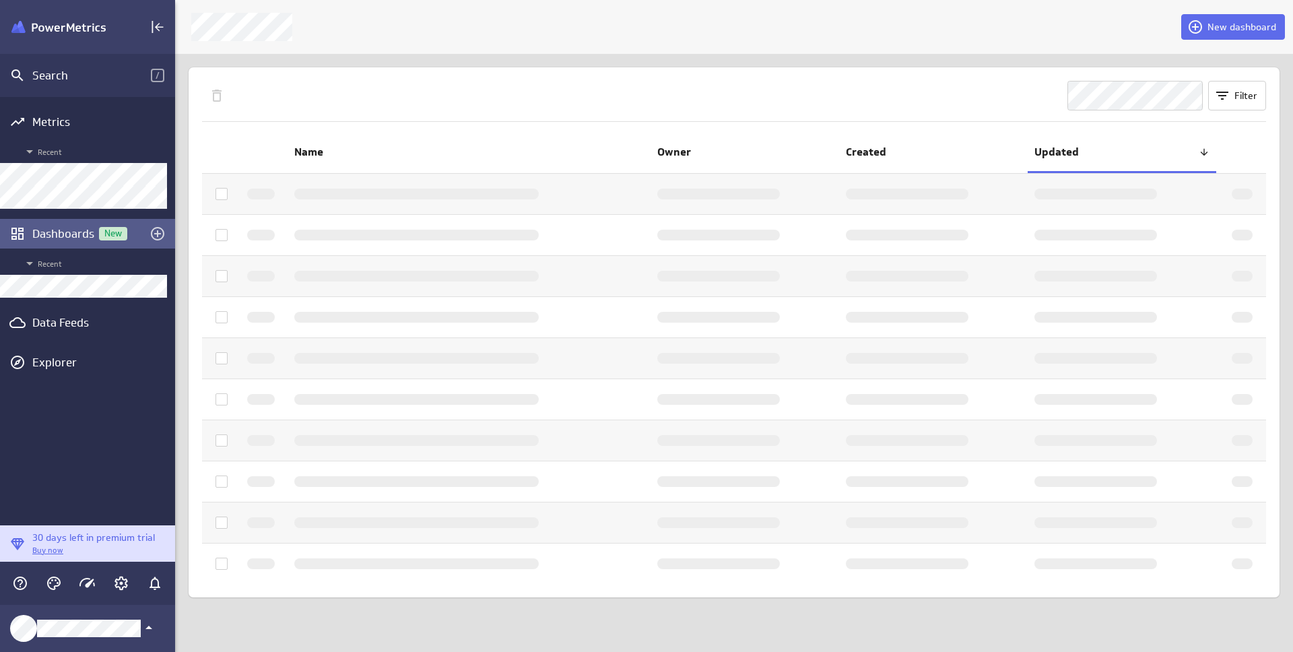
scroll to position [7, 7]
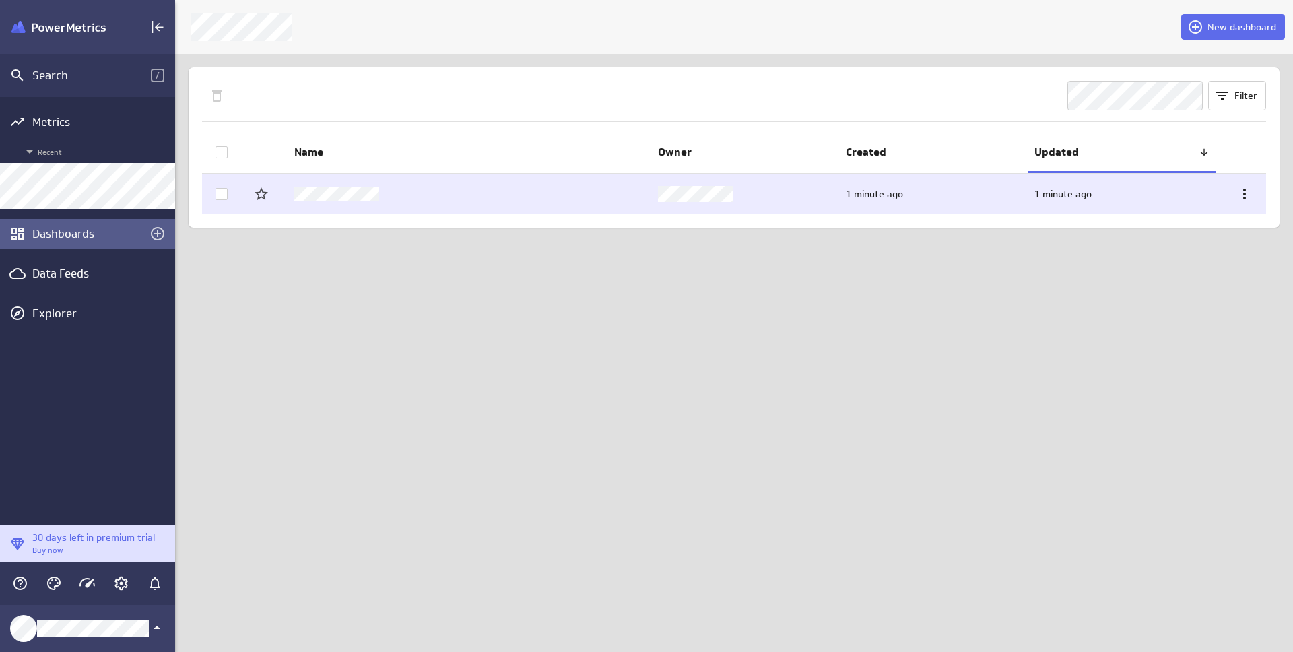
click at [1250, 196] on icon at bounding box center [1244, 194] width 16 height 16
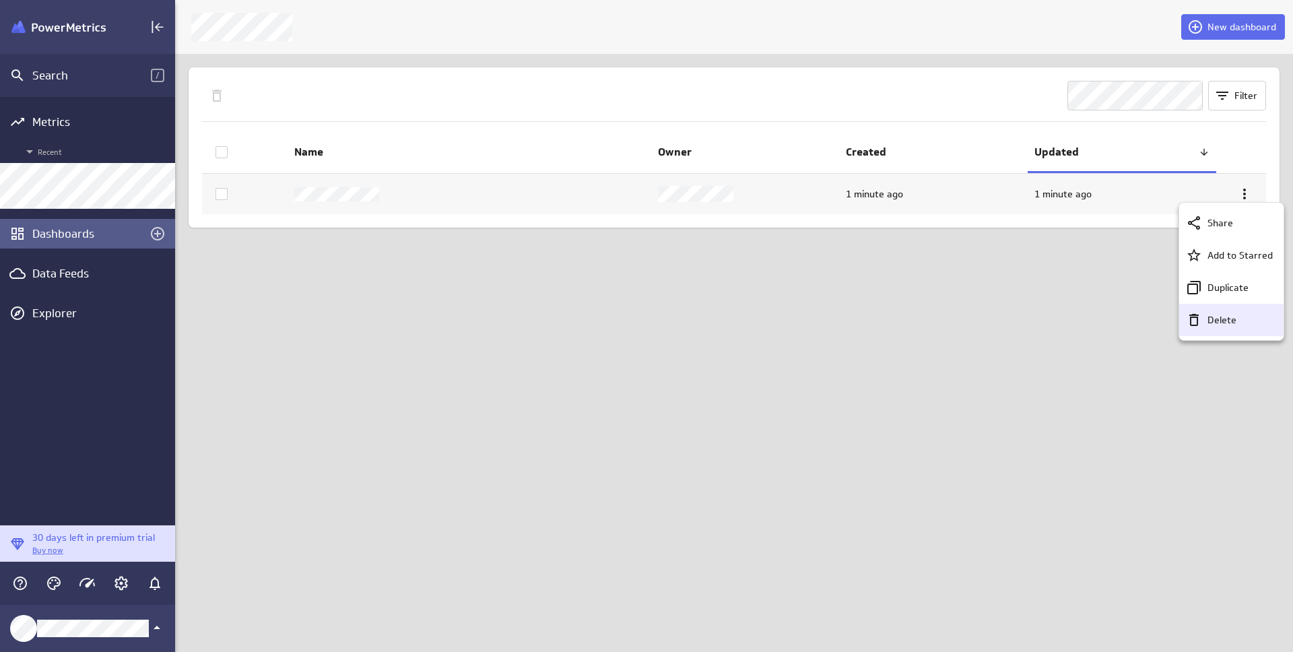
click at [1224, 323] on p "Delete" at bounding box center [1221, 320] width 29 height 14
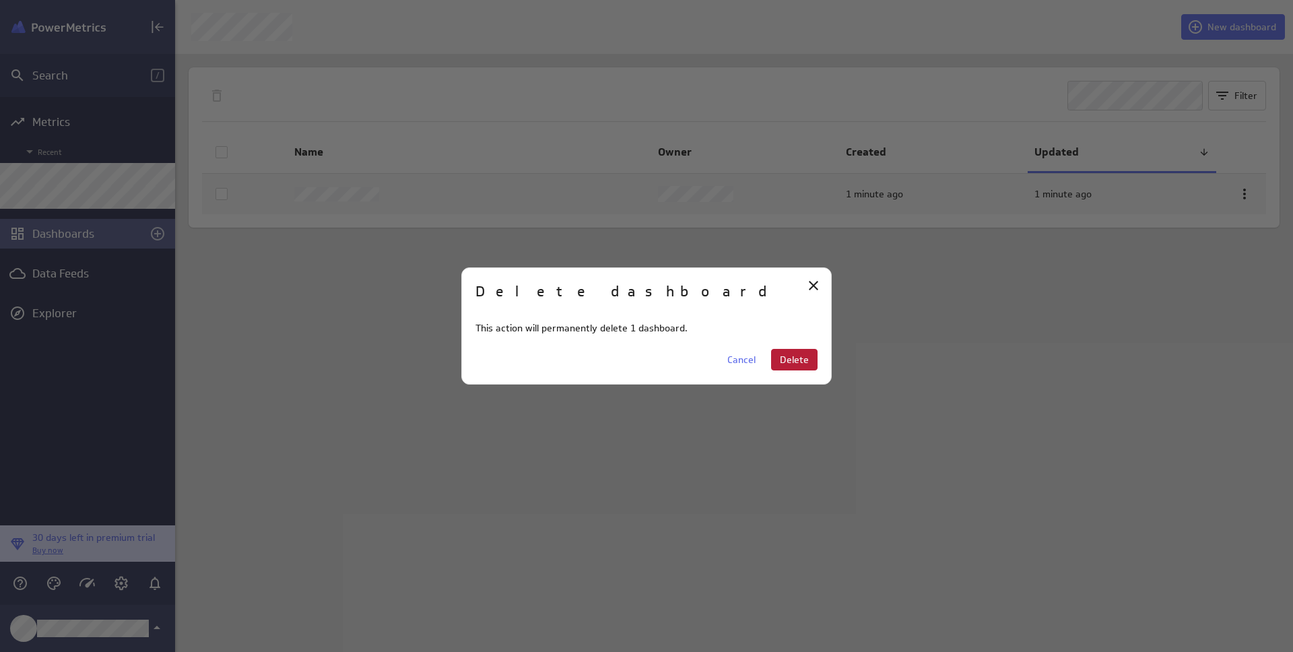
click at [789, 364] on span "Delete" at bounding box center [794, 360] width 29 height 12
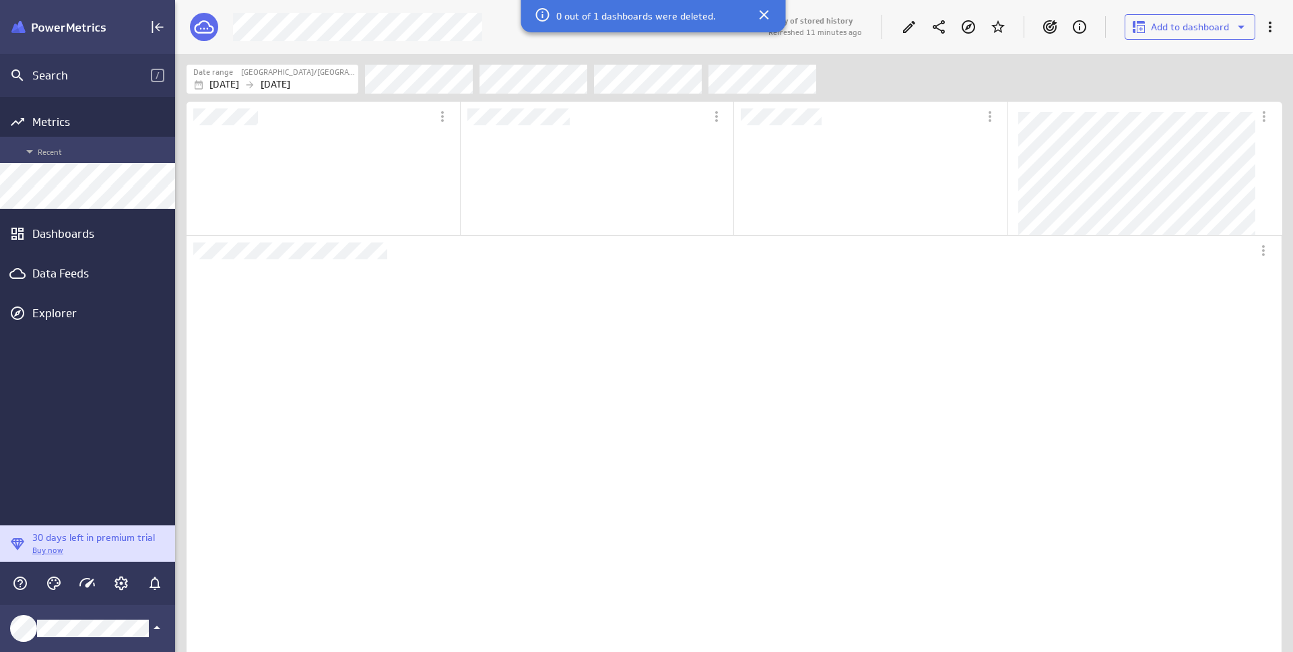
scroll to position [385, 1051]
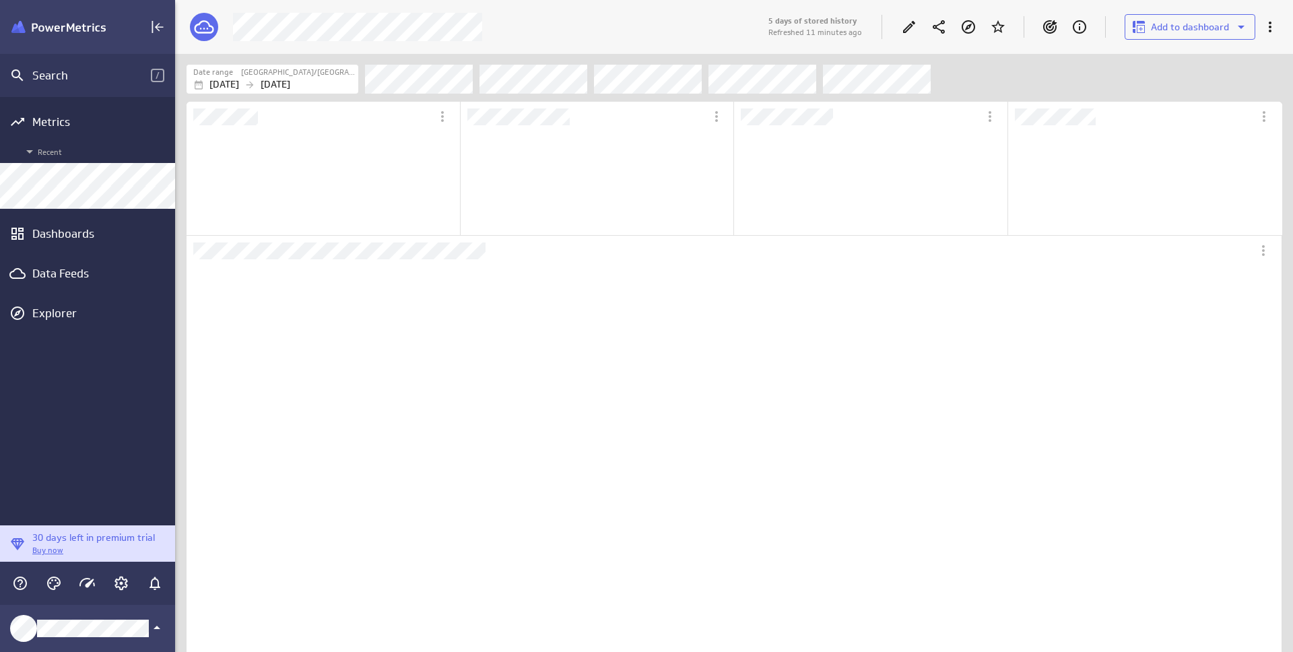
scroll to position [7, 7]
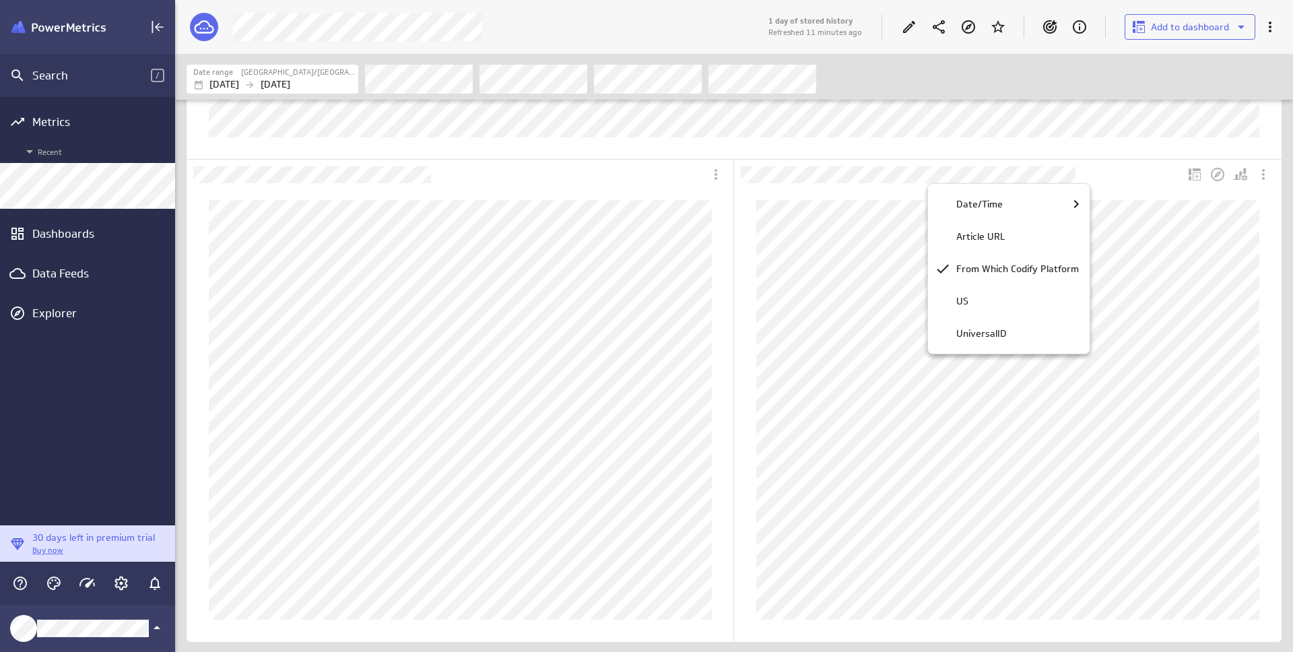
click at [857, 329] on div at bounding box center [646, 326] width 1293 height 652
click at [1265, 176] on icon "More actions" at bounding box center [1263, 174] width 16 height 16
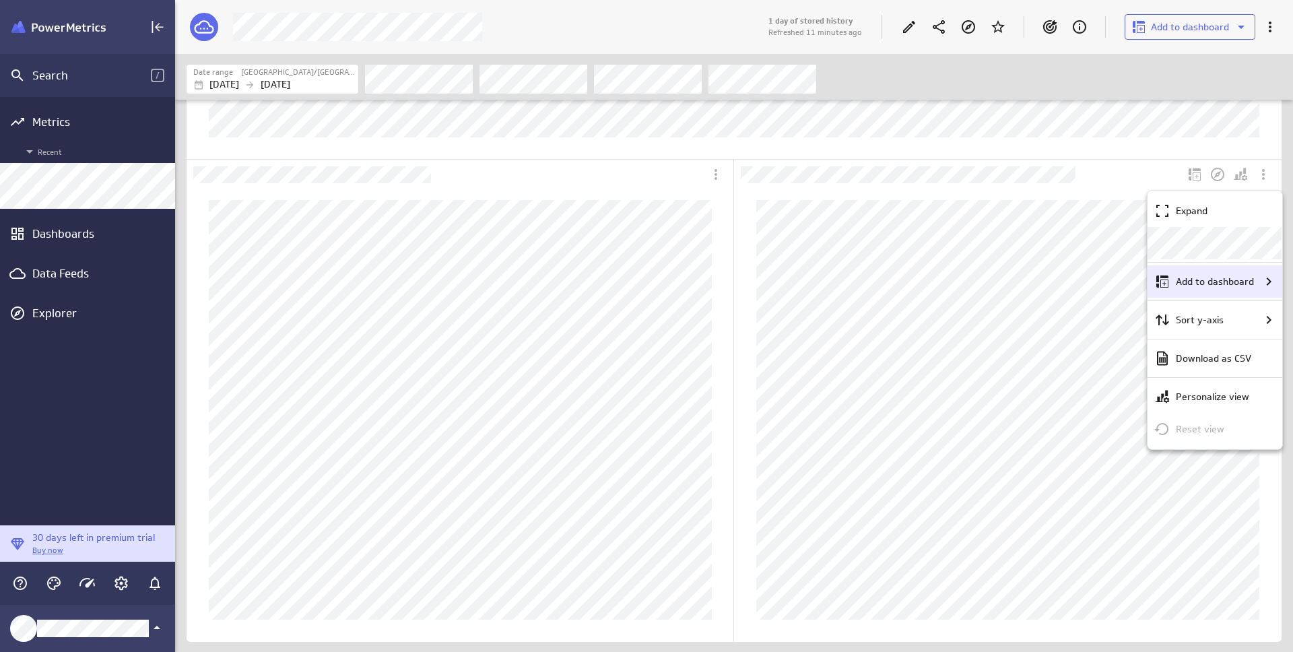
click at [1218, 287] on p "Add to dashboard" at bounding box center [1215, 282] width 78 height 14
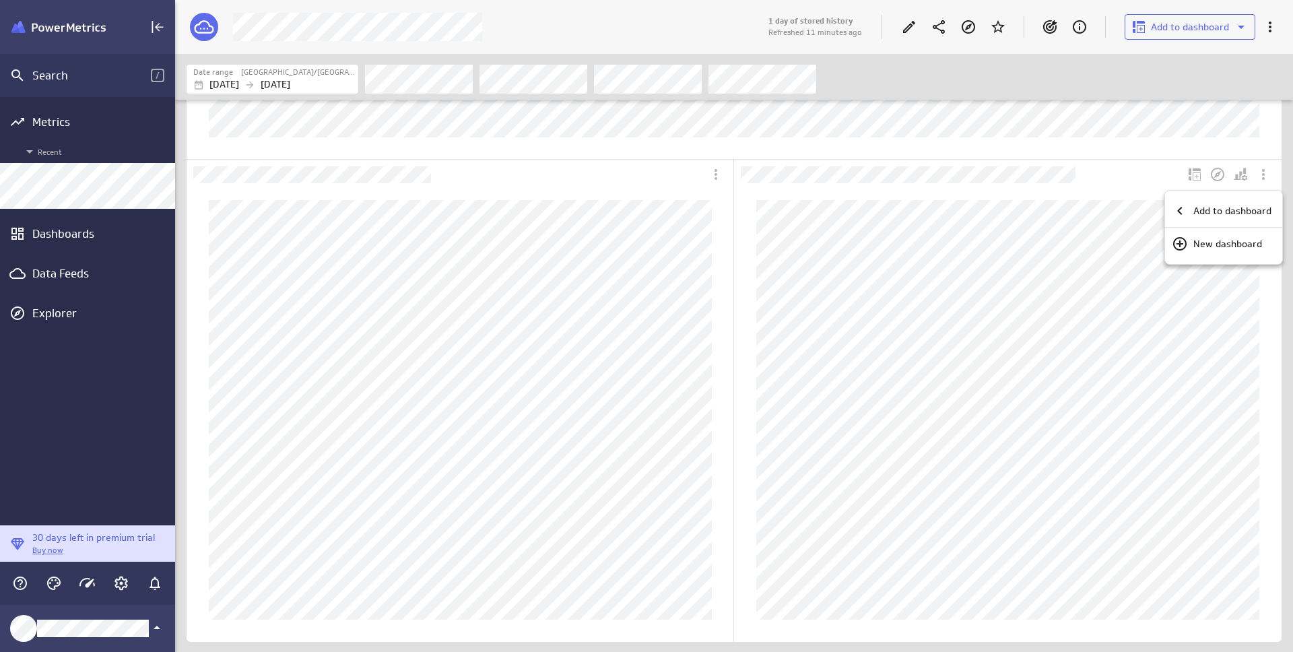
click at [1164, 171] on div at bounding box center [646, 326] width 1293 height 652
click at [1262, 177] on icon "More actions" at bounding box center [1263, 174] width 3 height 11
click at [1152, 152] on div at bounding box center [646, 326] width 1293 height 652
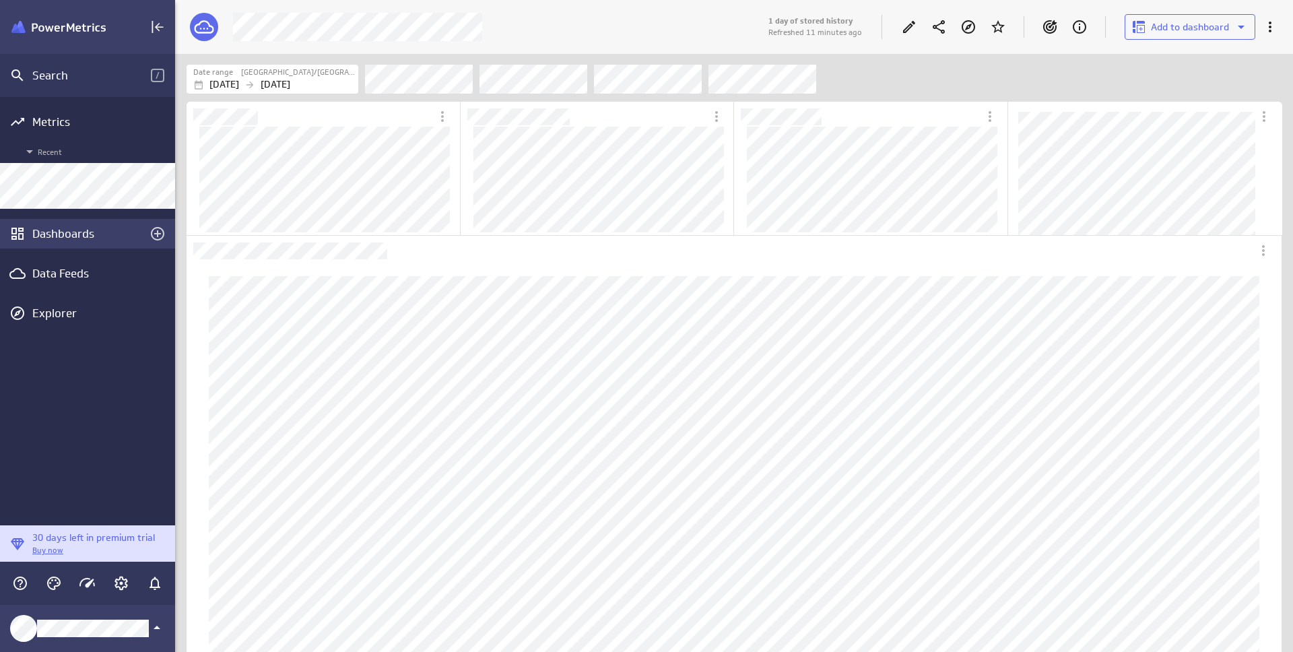
click at [76, 238] on div "Dashboards" at bounding box center [87, 233] width 110 height 15
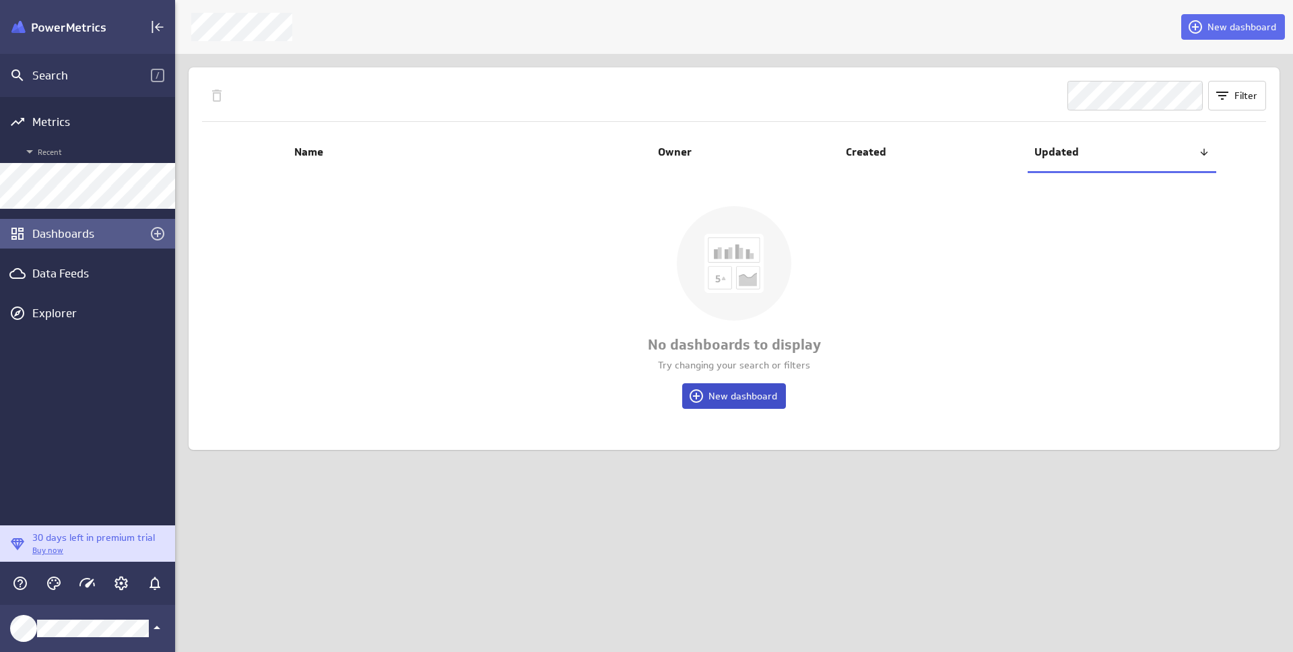
click at [719, 395] on span "New dashboard" at bounding box center [742, 396] width 69 height 12
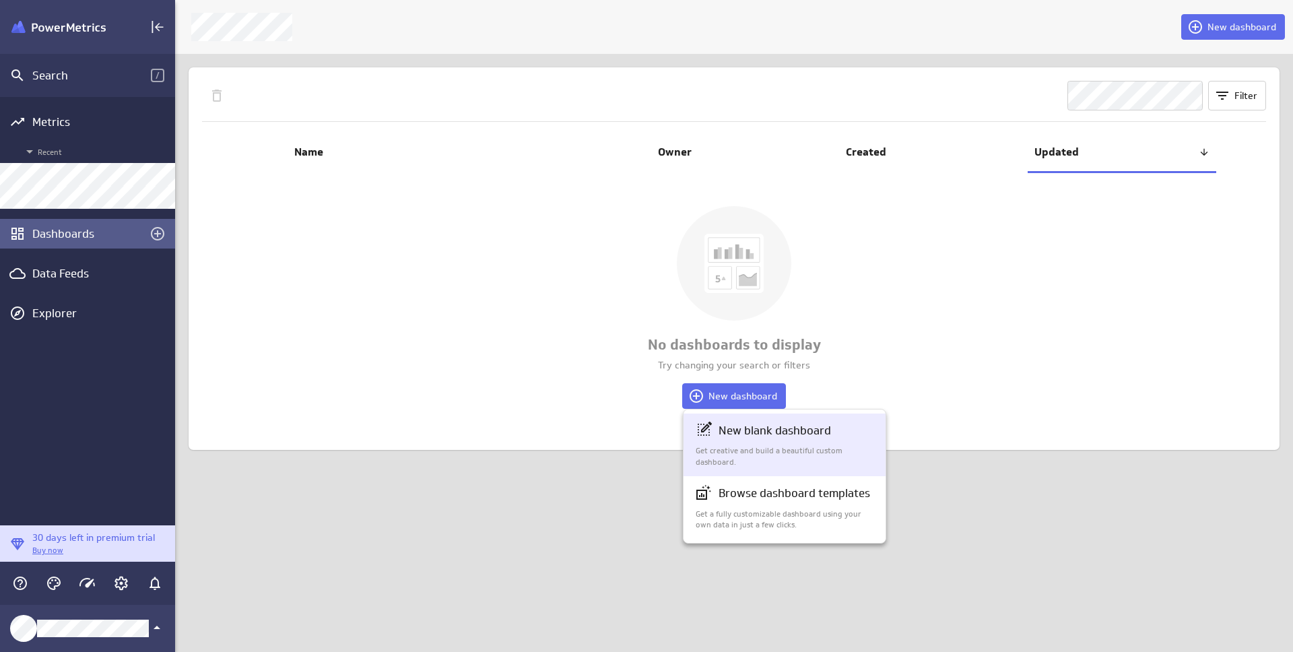
click at [801, 428] on p "New blank dashboard" at bounding box center [775, 430] width 112 height 17
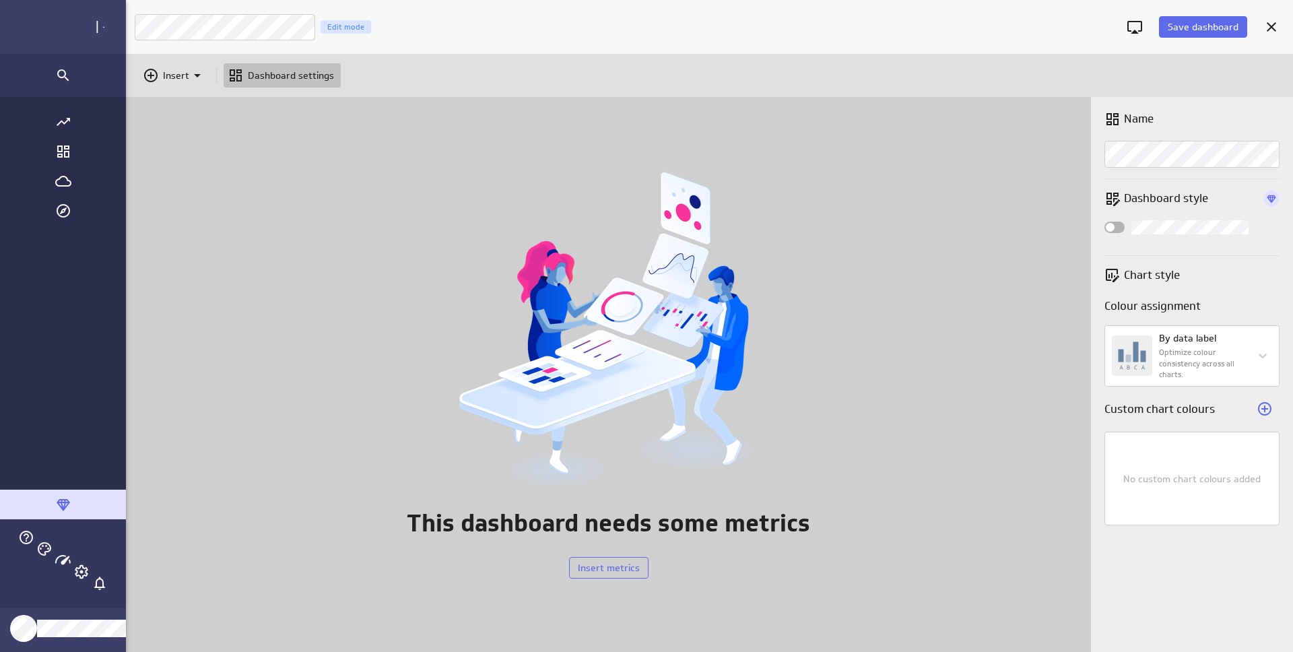
scroll to position [556, 1247]
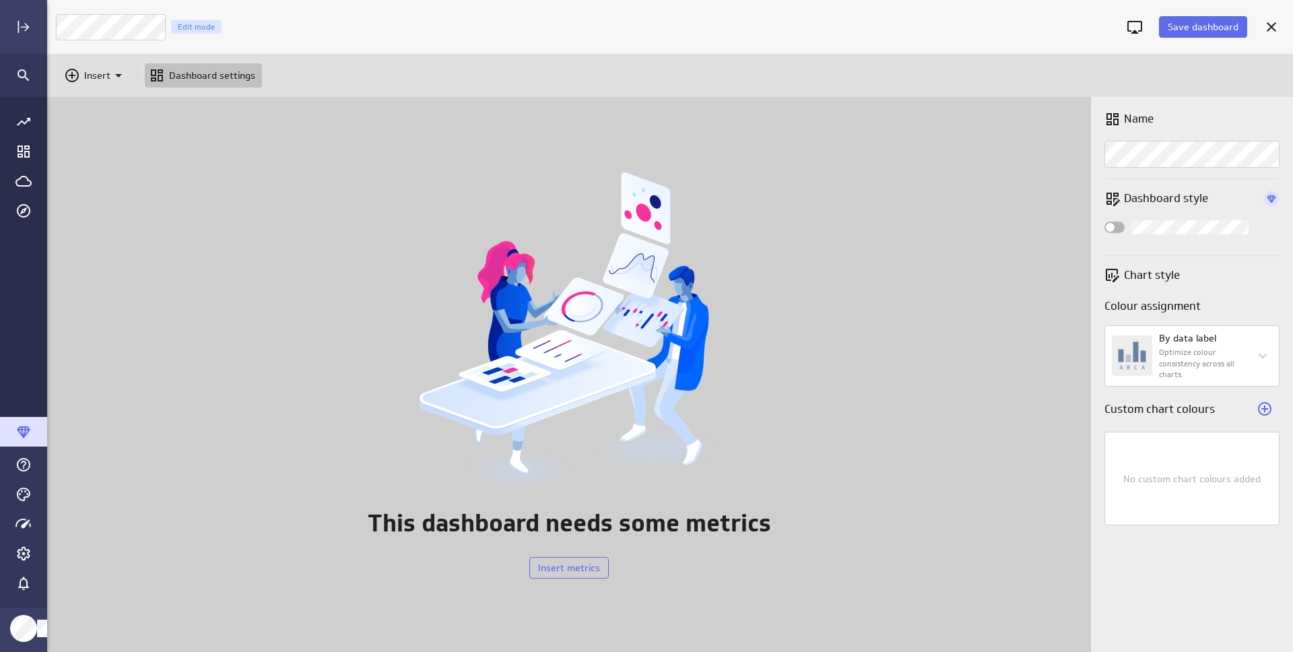
click at [439, 59] on div "Insert Dashboard settings" at bounding box center [670, 75] width 1246 height 43
click at [1191, 28] on span "Save dashboard" at bounding box center [1203, 27] width 71 height 12
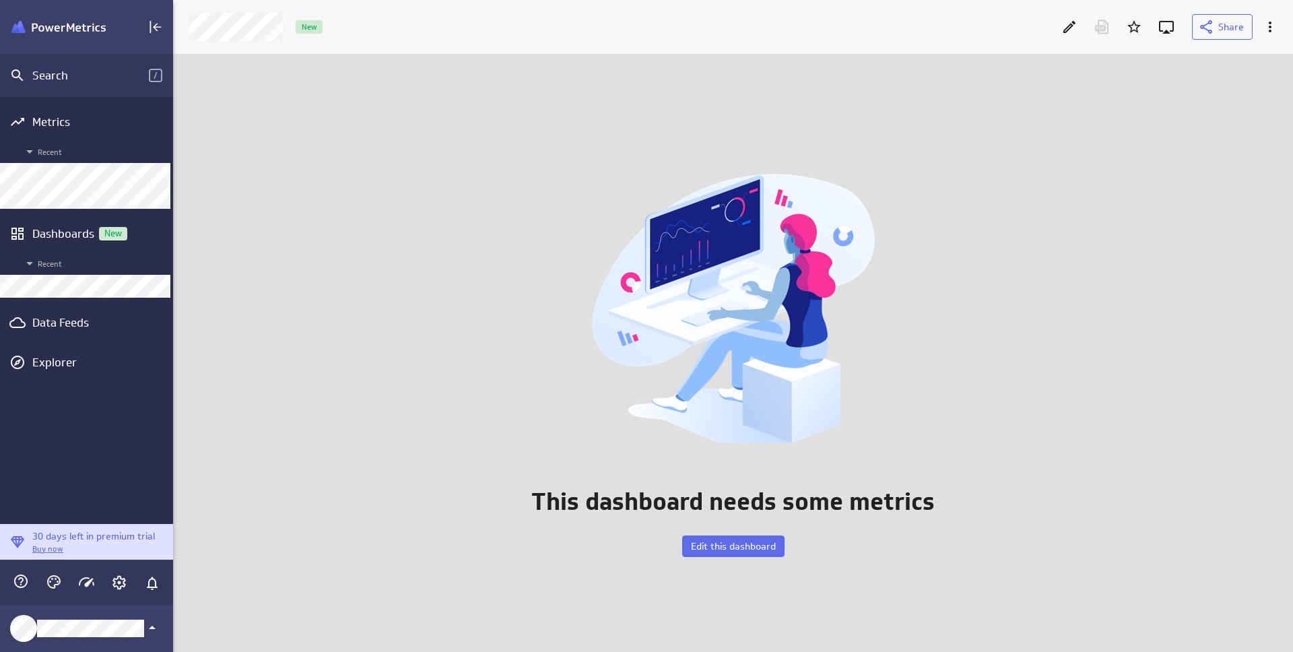
scroll to position [7, 7]
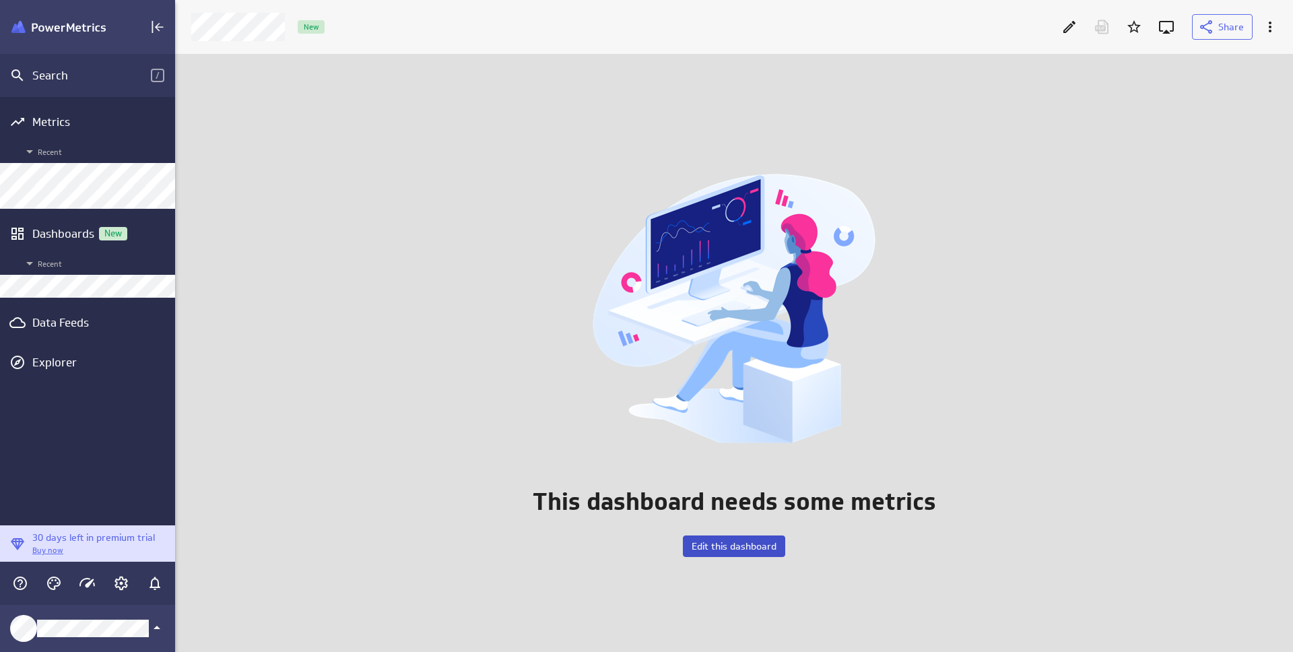
click at [742, 543] on span "Edit this dashboard" at bounding box center [734, 546] width 85 height 12
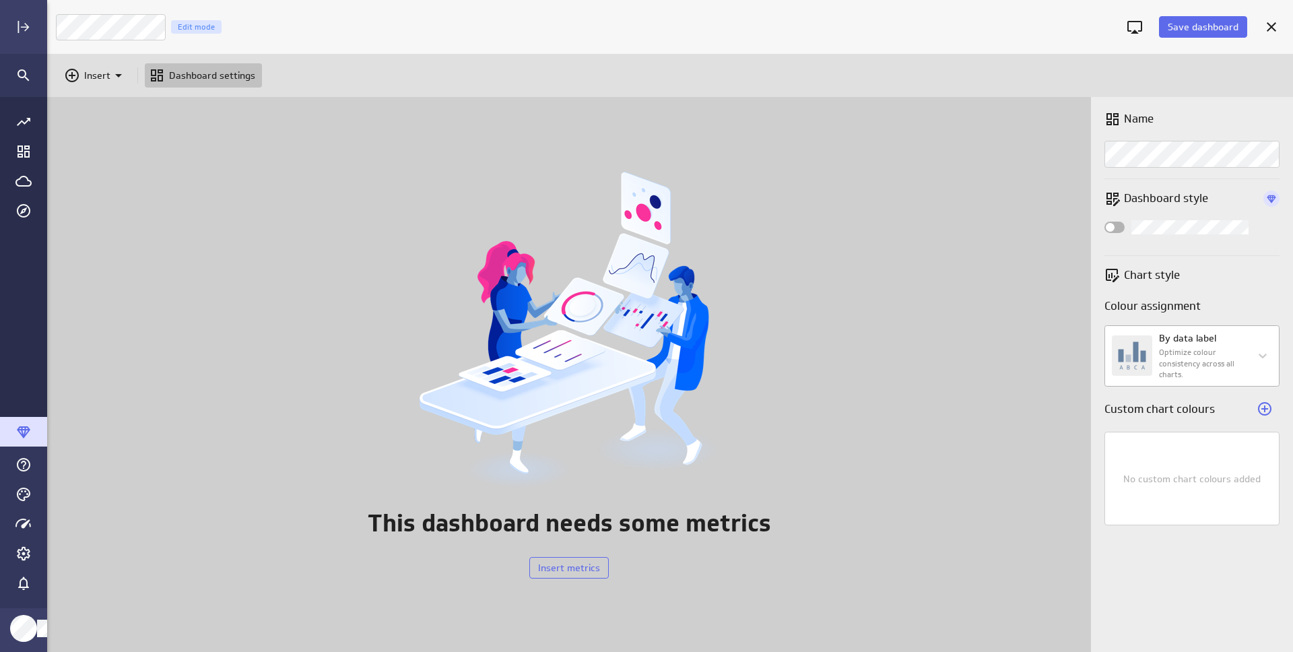
scroll to position [653, 1247]
click at [1251, 352] on body "Save dashboard Hello world Edit mode Insert Dashboard settings This dashboard n…" at bounding box center [646, 326] width 1293 height 652
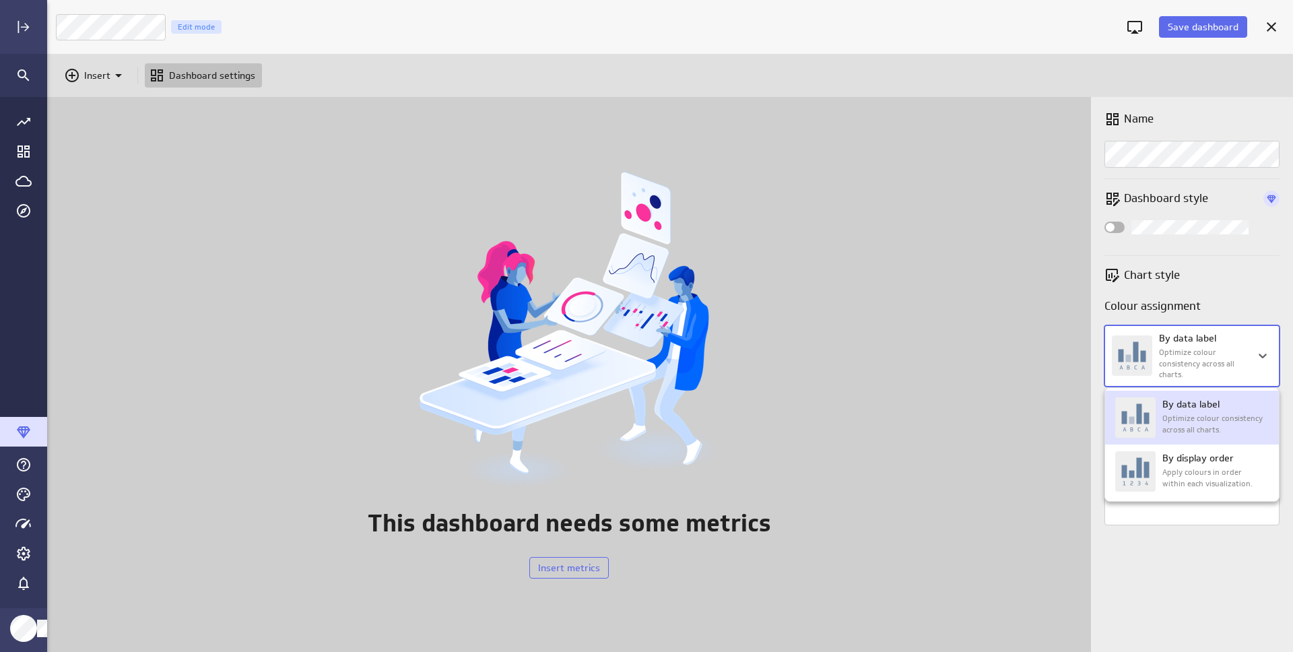
click at [1220, 301] on div at bounding box center [646, 326] width 1293 height 652
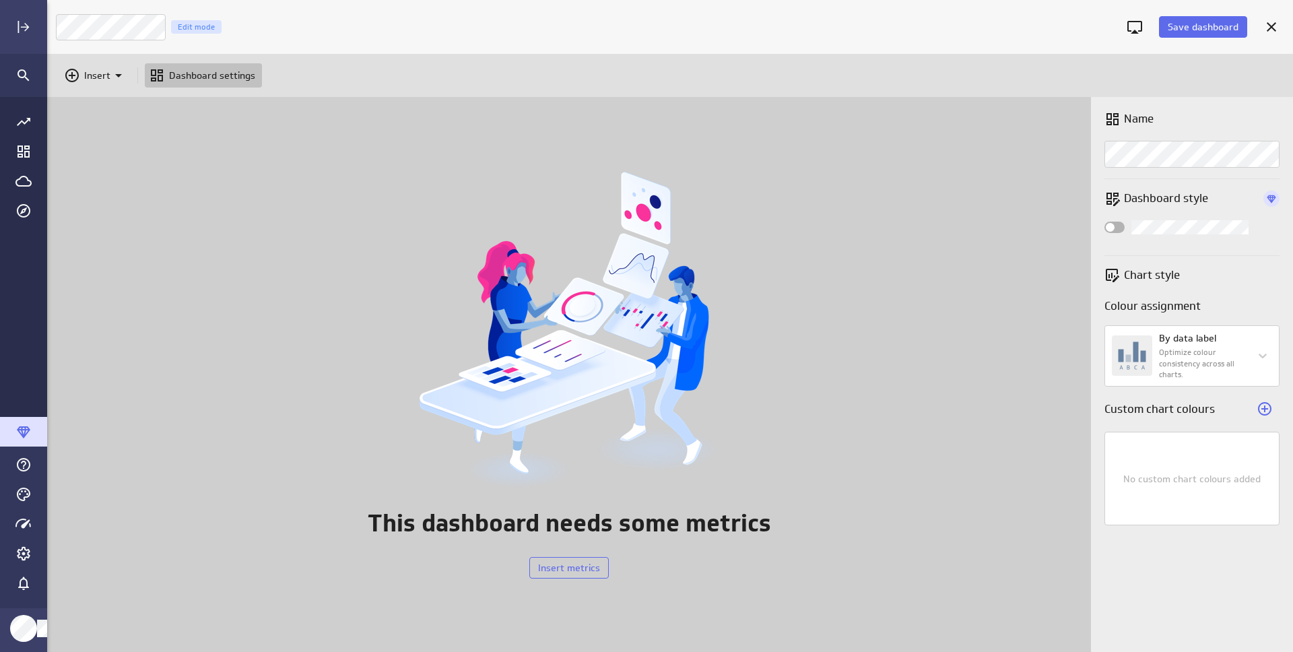
click at [1112, 229] on span "Widget Properties" at bounding box center [1110, 227] width 9 height 9
click at [0, 0] on input "Widget Properties" at bounding box center [0, 0] width 0 height 0
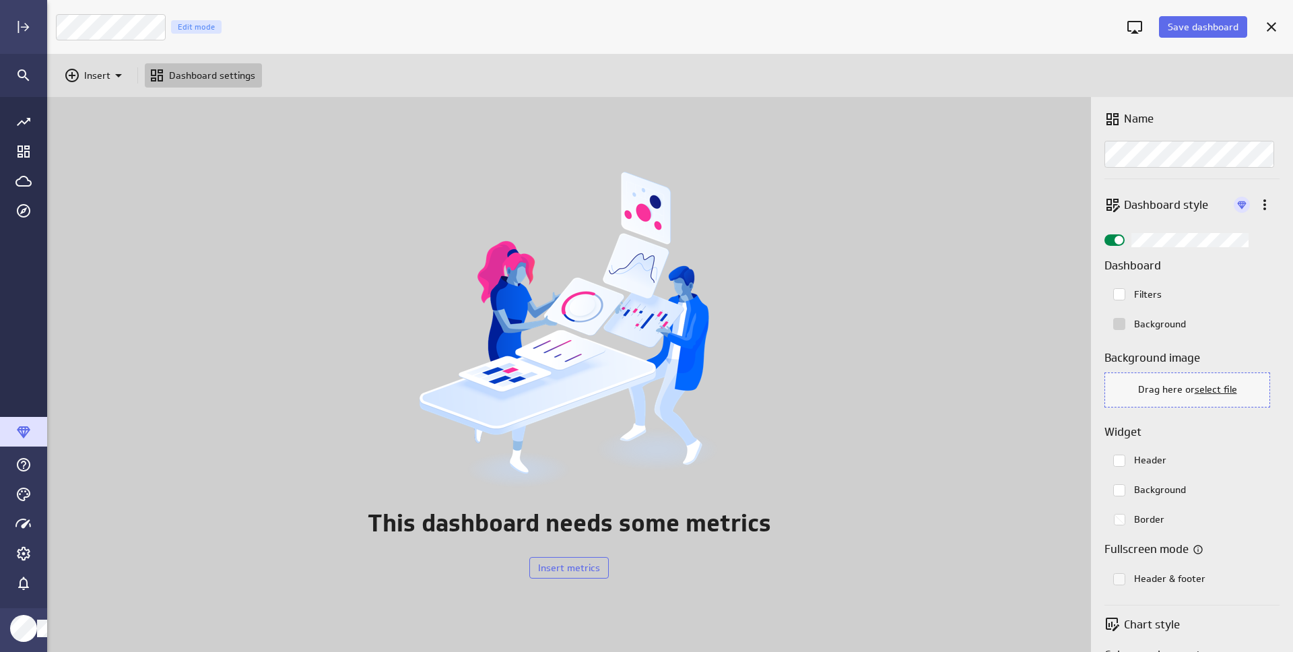
click at [1110, 230] on div "Name Dashboard style Dashboard Filters Background Background image Drag here or…" at bounding box center [1192, 388] width 202 height 582
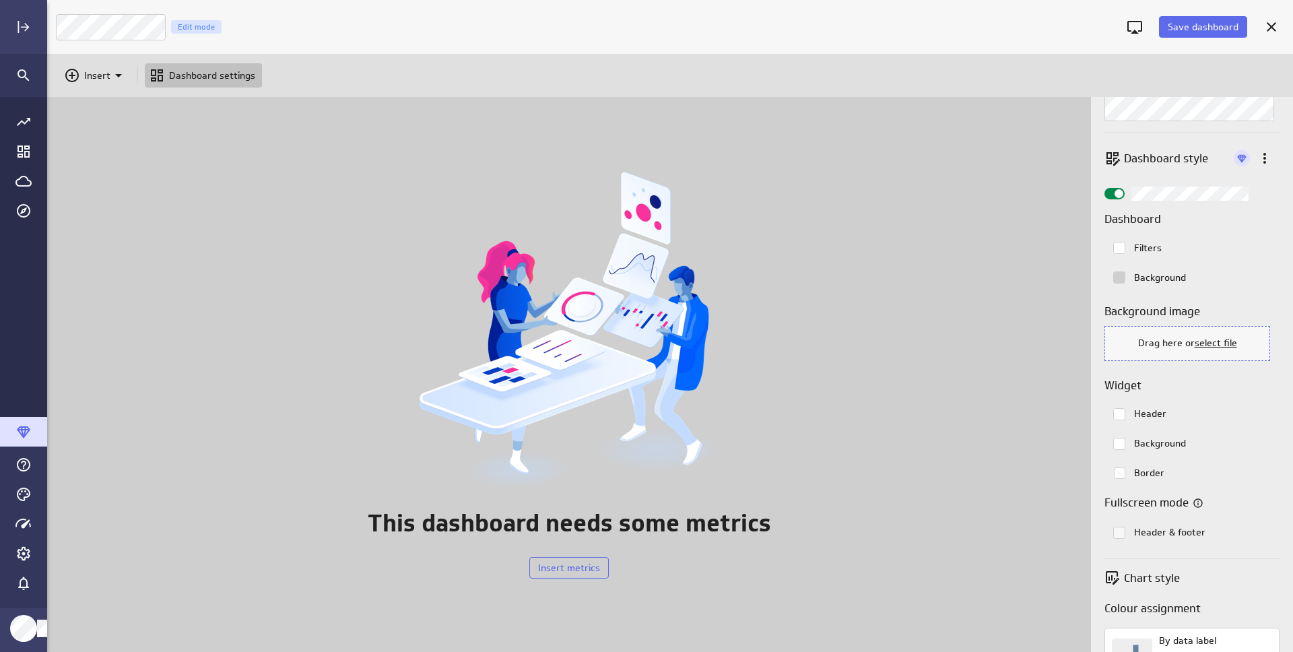
scroll to position [0, 0]
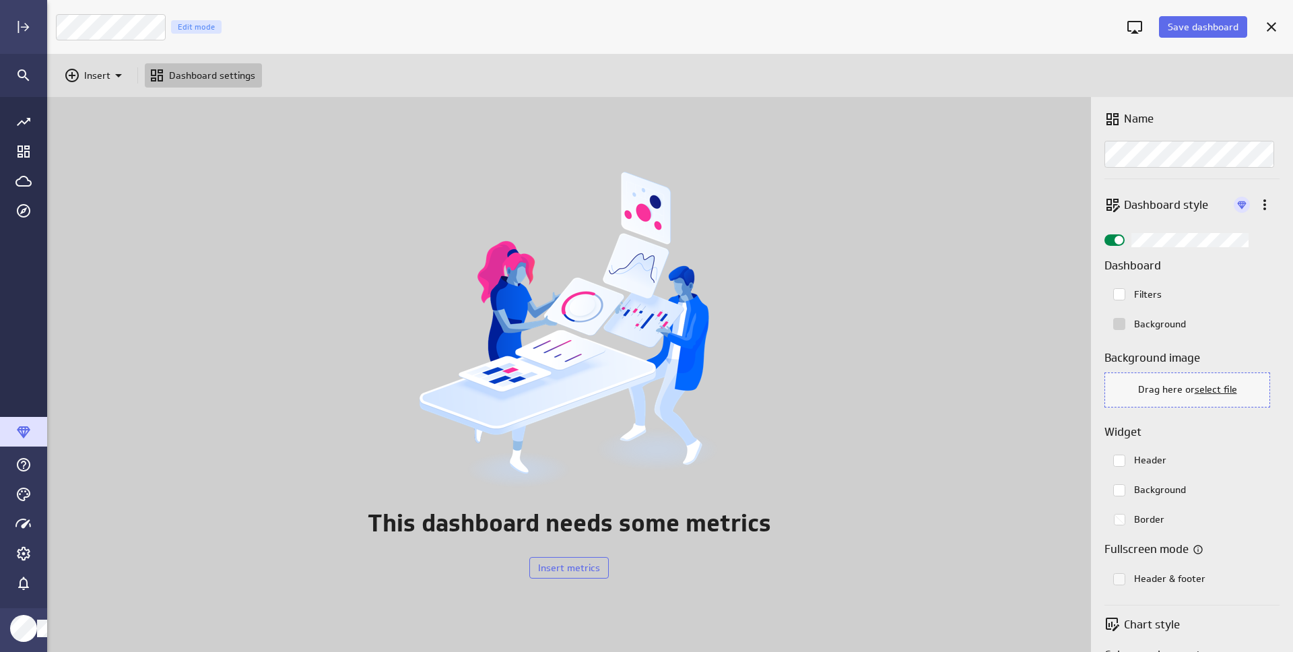
click at [1117, 240] on span "Widget Properties" at bounding box center [1119, 240] width 9 height 9
click at [0, 0] on input "Widget Properties" at bounding box center [0, 0] width 0 height 0
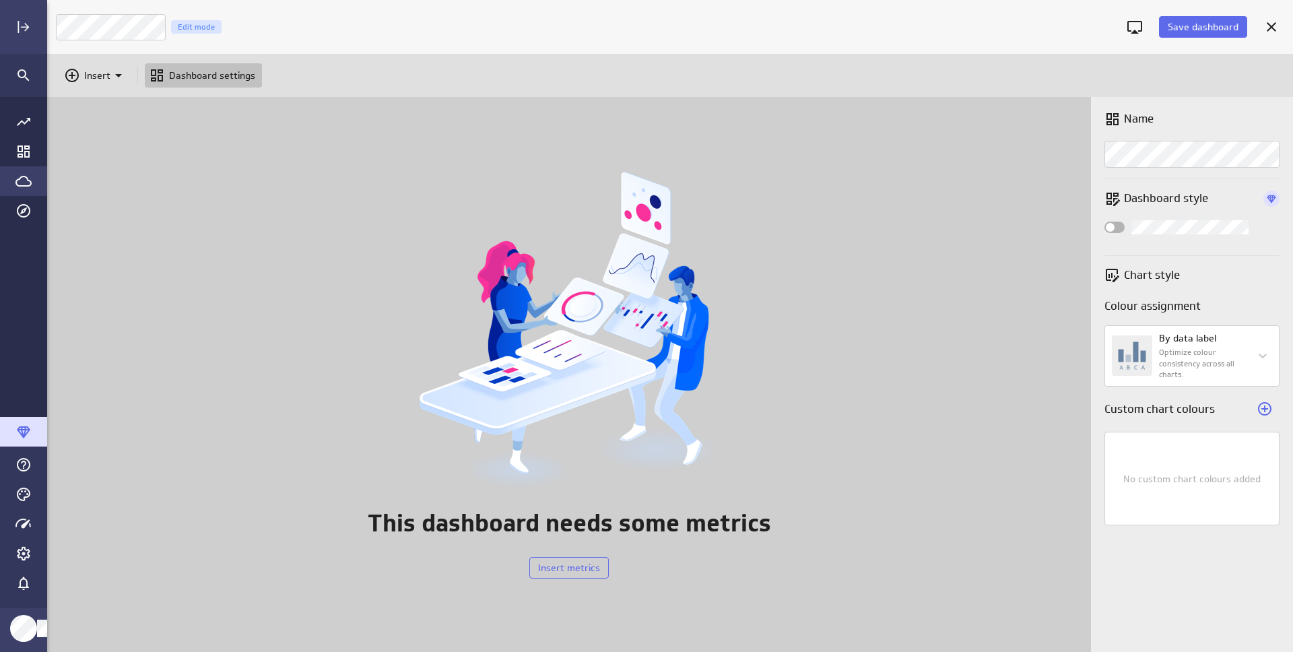
click at [26, 189] on div "Go to Data Feed library" at bounding box center [23, 181] width 47 height 30
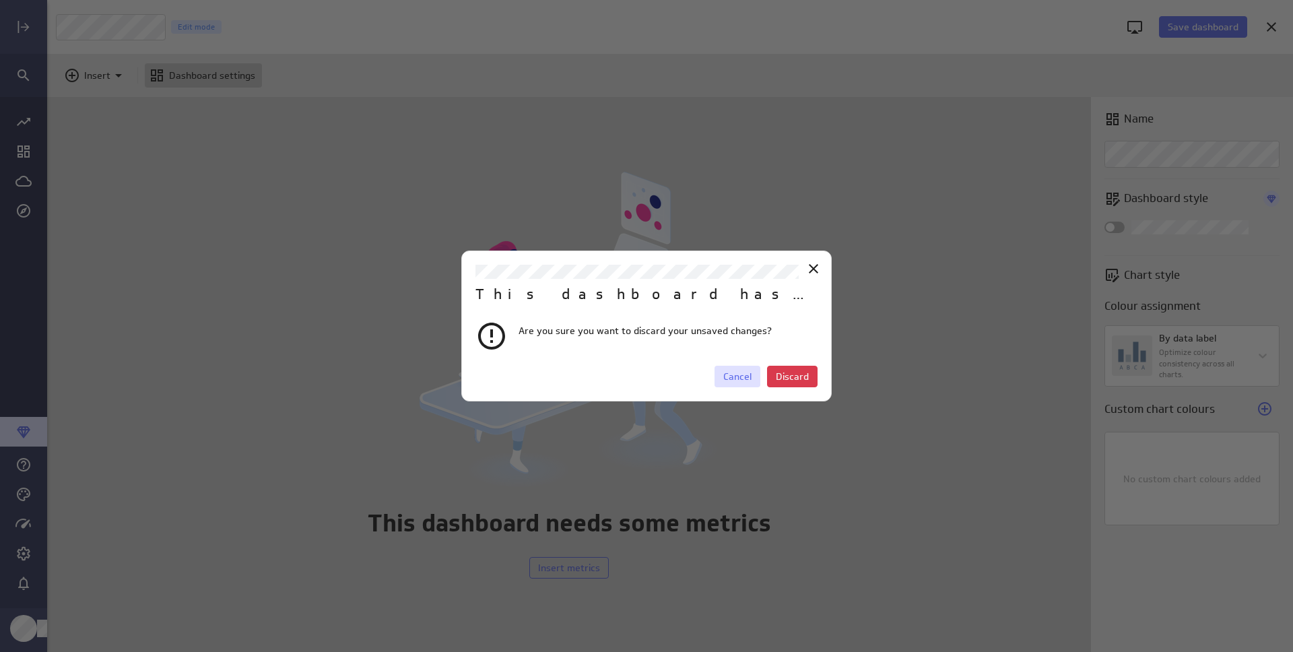
click at [724, 376] on span "Cancel" at bounding box center [737, 376] width 28 height 12
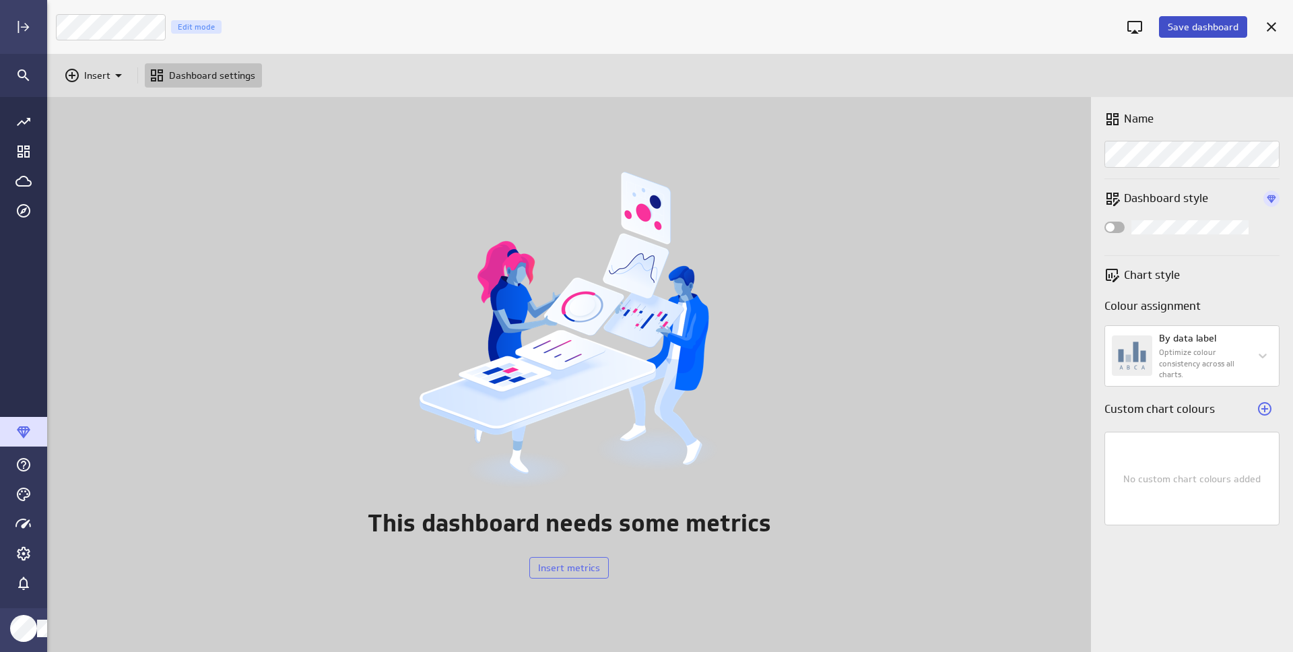
click at [1179, 28] on span "Save dashboard" at bounding box center [1203, 27] width 71 height 12
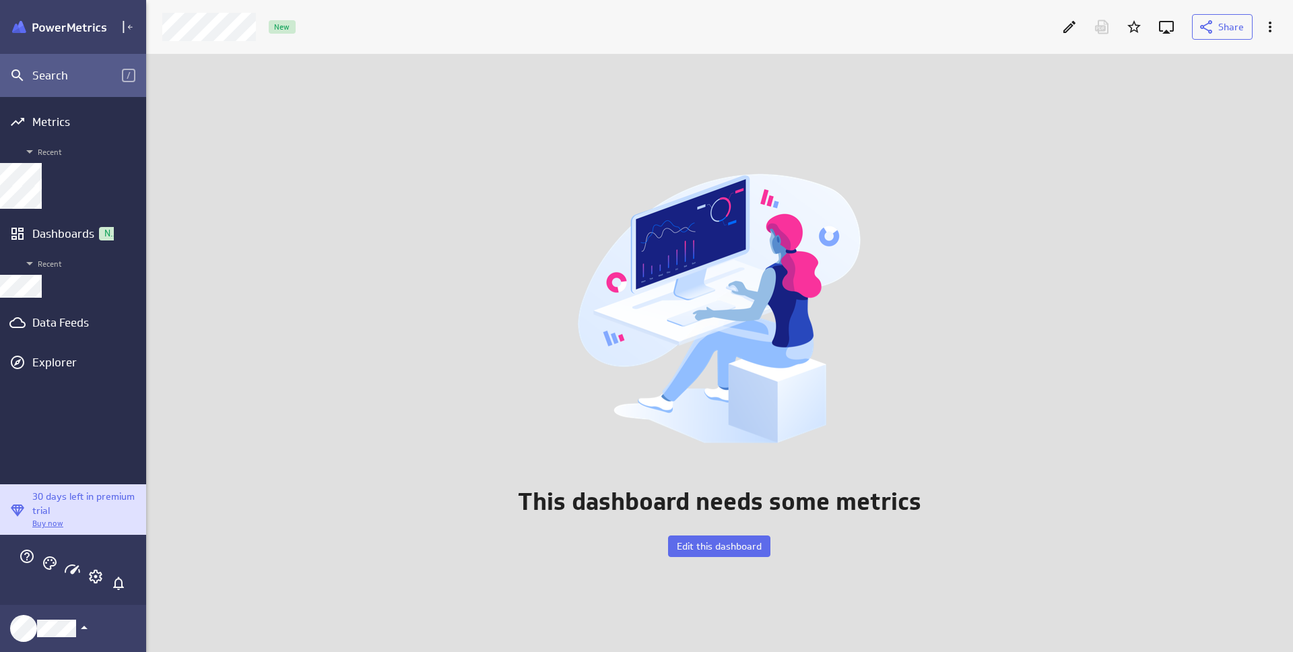
scroll to position [599, 1132]
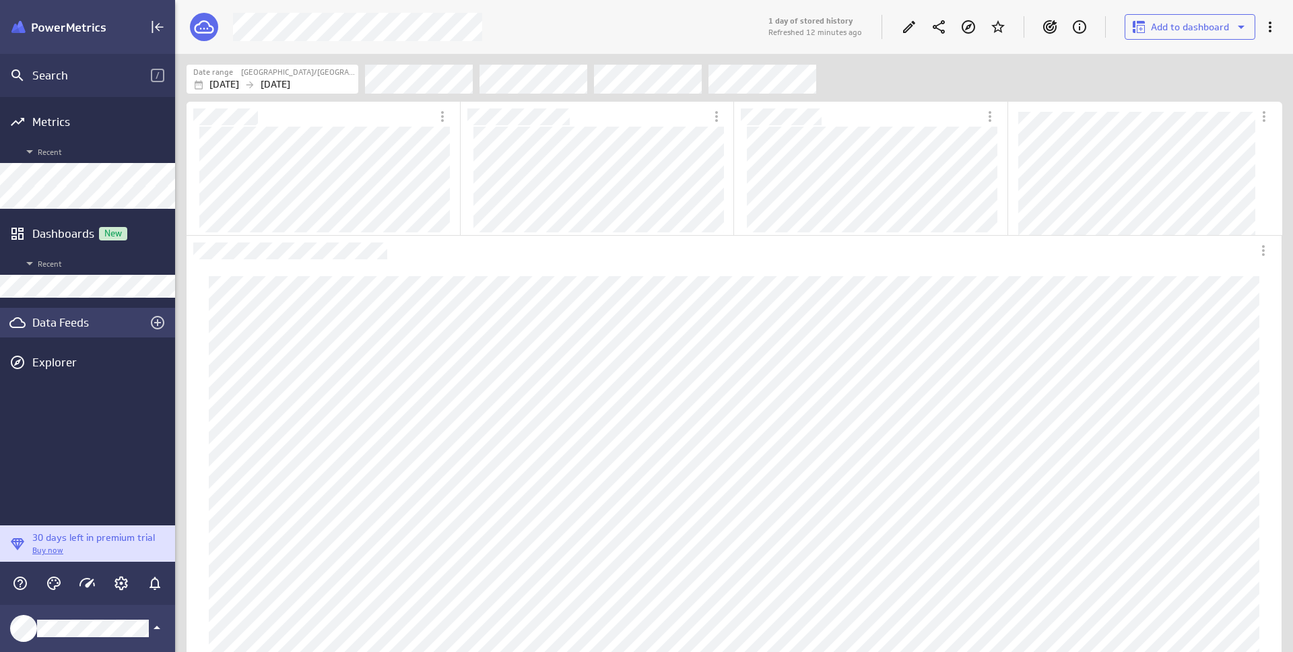
click at [58, 323] on div "Data Feeds" at bounding box center [87, 322] width 110 height 15
click at [911, 29] on icon "Edit" at bounding box center [909, 27] width 16 height 16
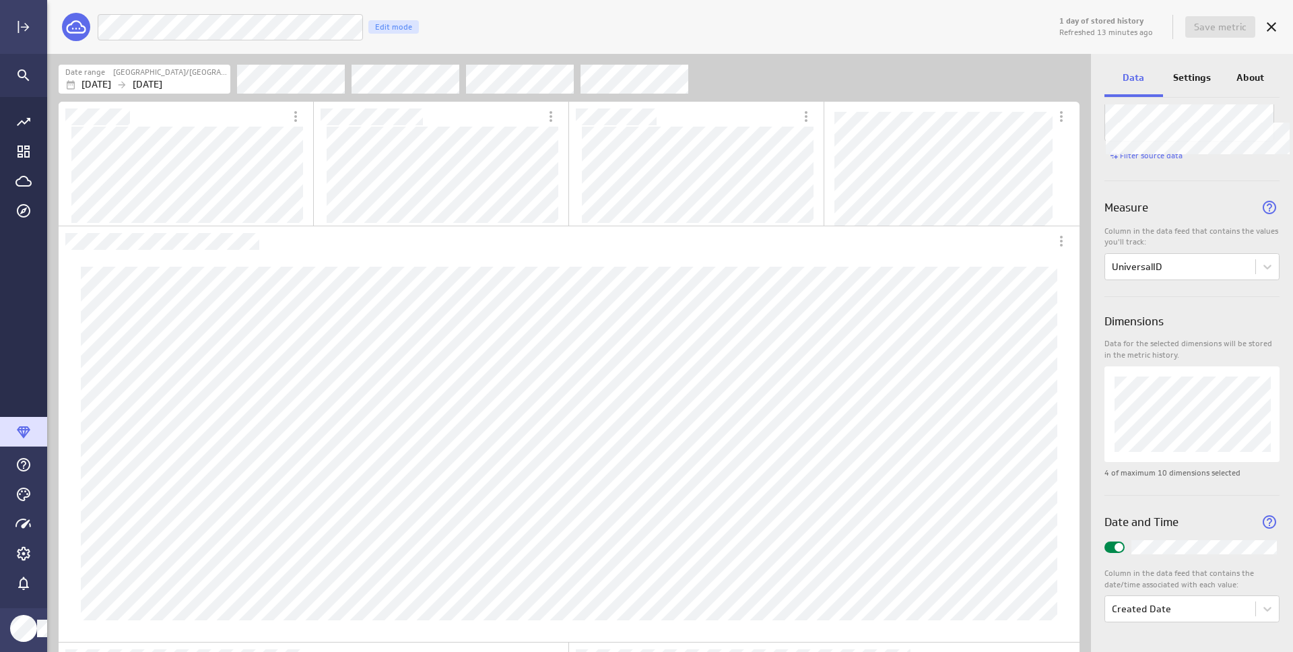
click at [1187, 84] on div "Settings" at bounding box center [1192, 79] width 59 height 36
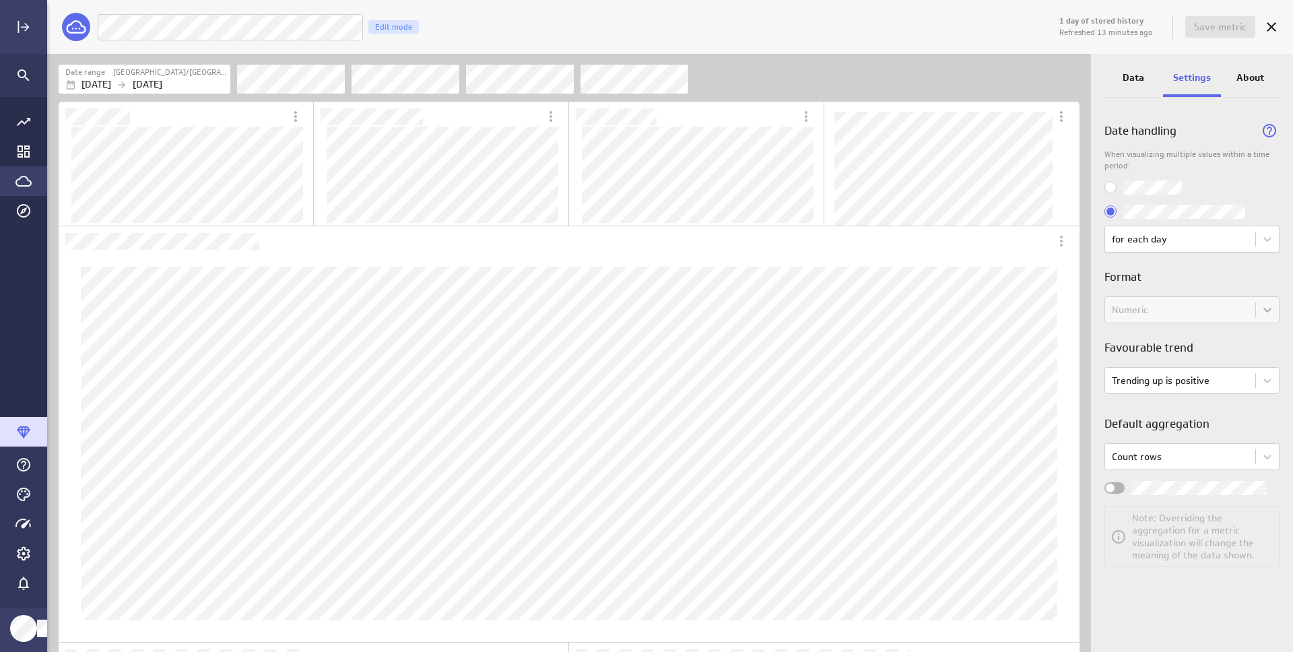
click at [24, 181] on icon "Go to Data Feed library" at bounding box center [23, 181] width 16 height 16
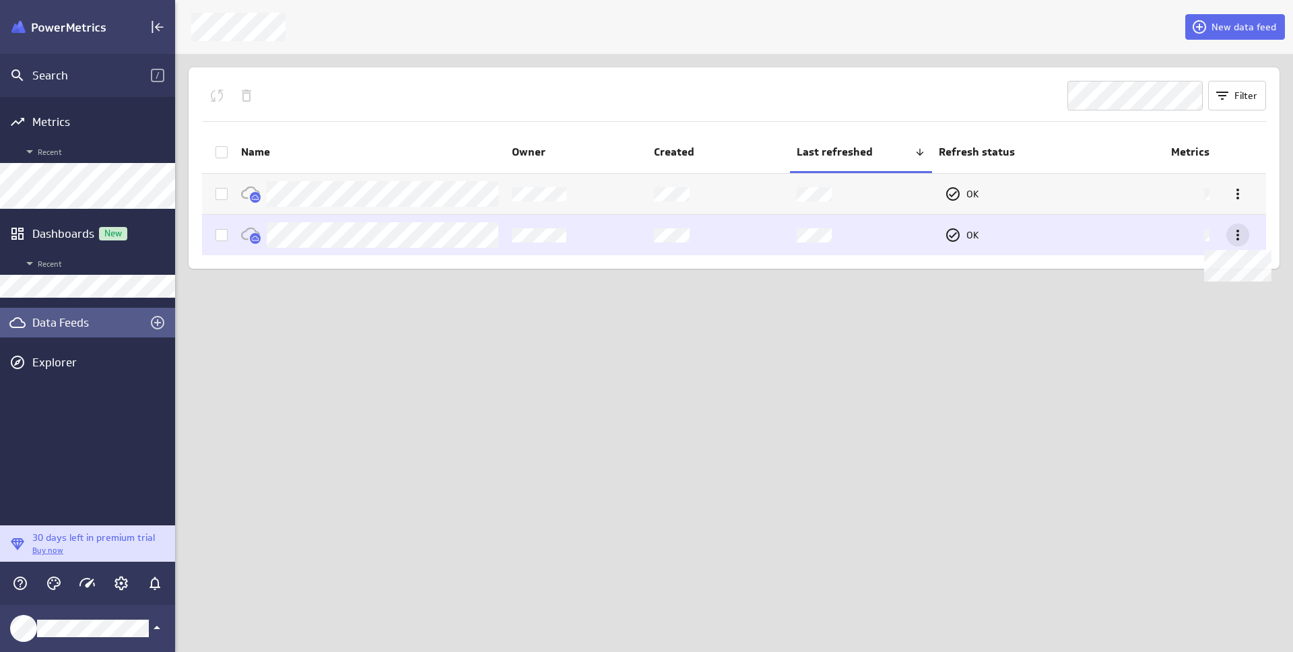
click at [1239, 235] on icon at bounding box center [1238, 235] width 16 height 16
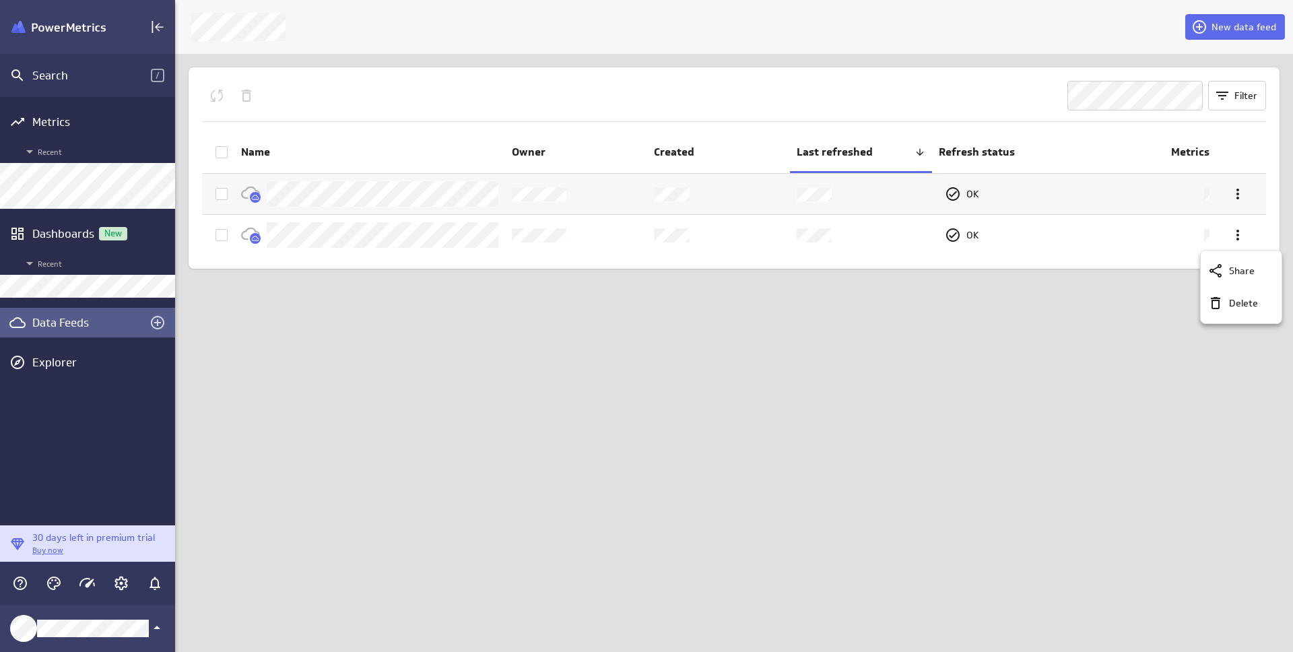
click at [418, 234] on div at bounding box center [646, 326] width 1293 height 652
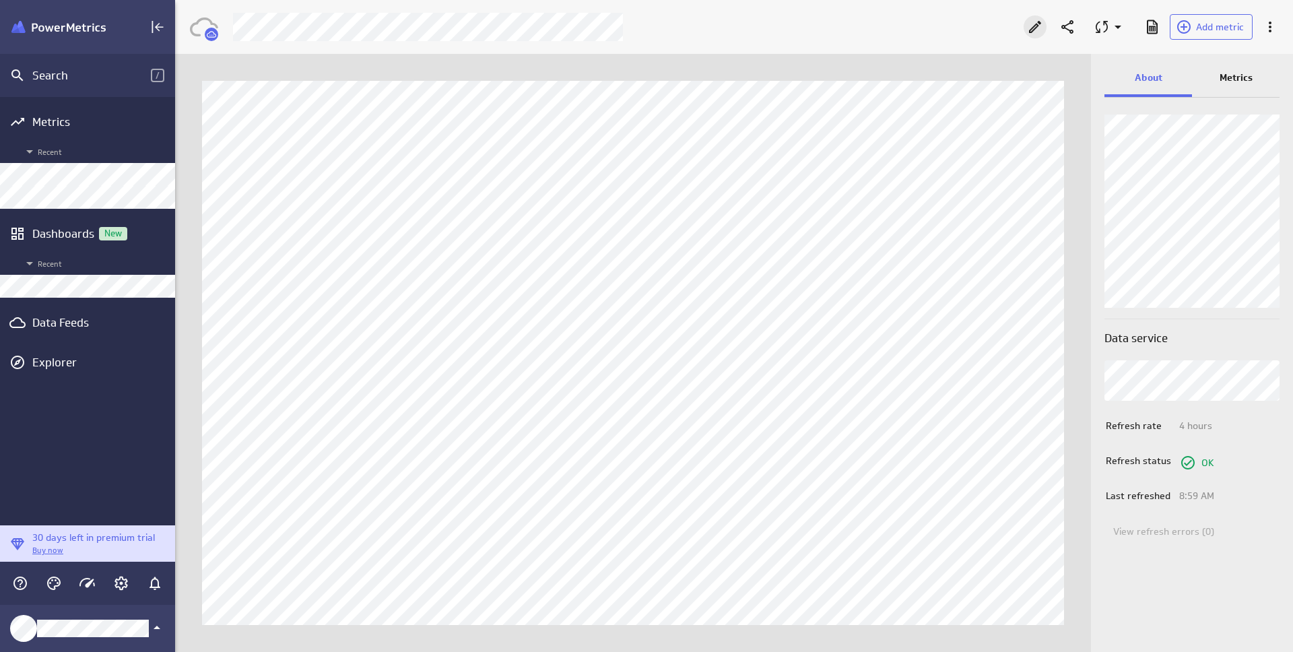
click at [1030, 30] on icon "Edit" at bounding box center [1035, 27] width 12 height 12
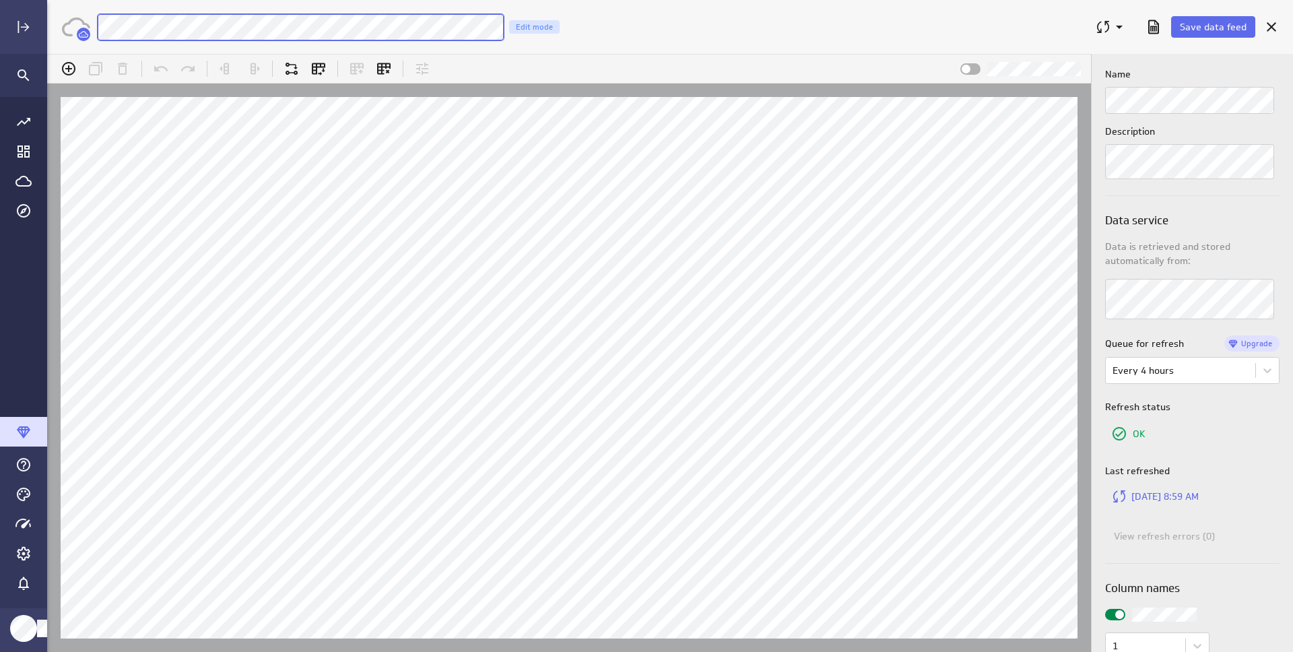
click at [81, 32] on div "Save data feed Legislation | BillTexts From Content Repository Edit mode" at bounding box center [670, 27] width 1246 height 54
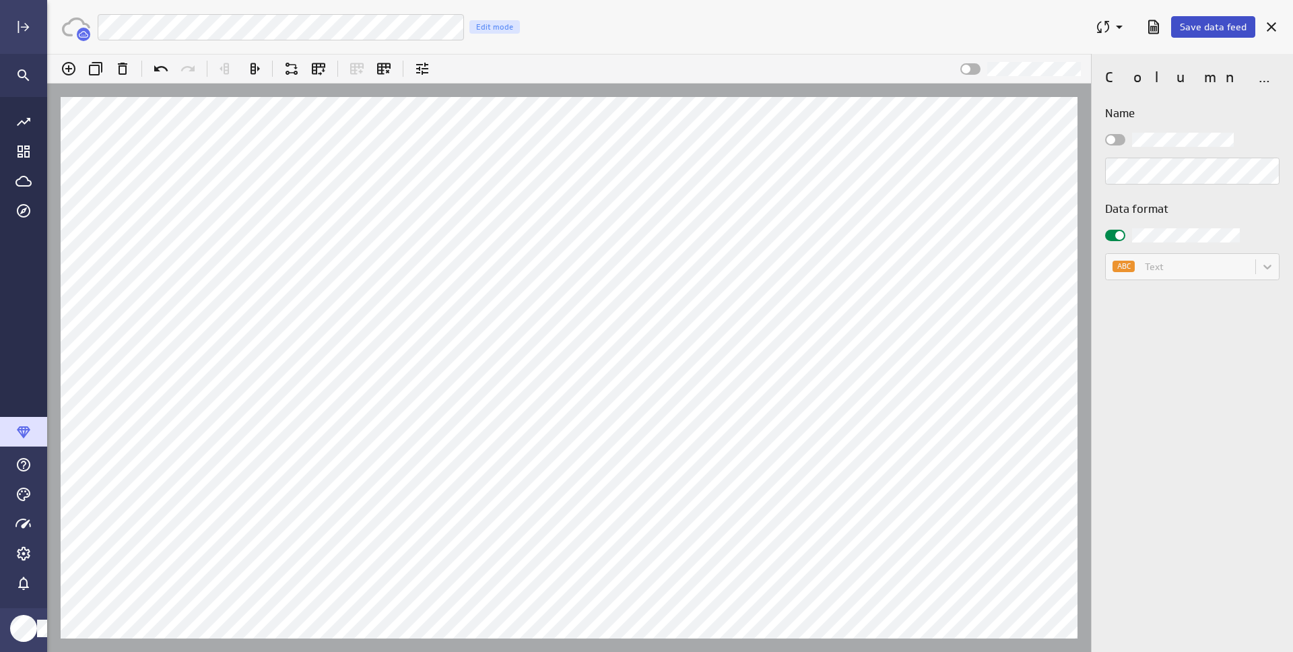
click at [1214, 28] on span "Save data feed" at bounding box center [1213, 27] width 67 height 12
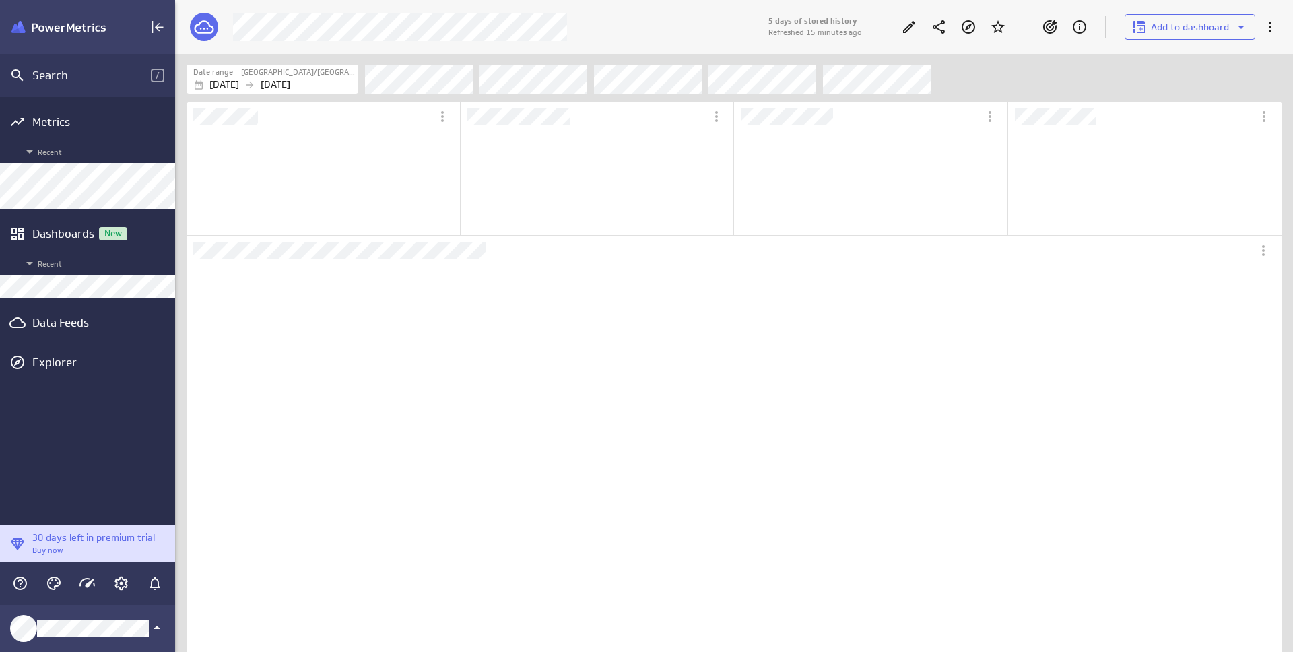
scroll to position [106, 251]
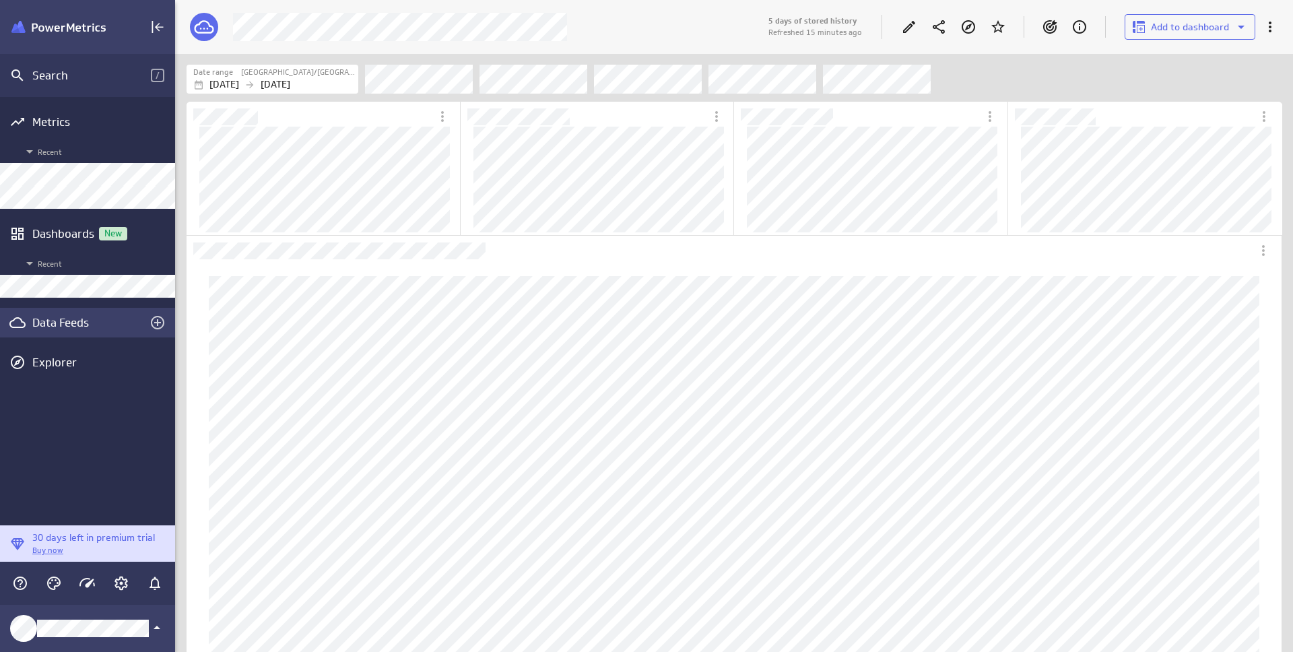
click at [63, 325] on div "Data Feeds" at bounding box center [87, 322] width 110 height 15
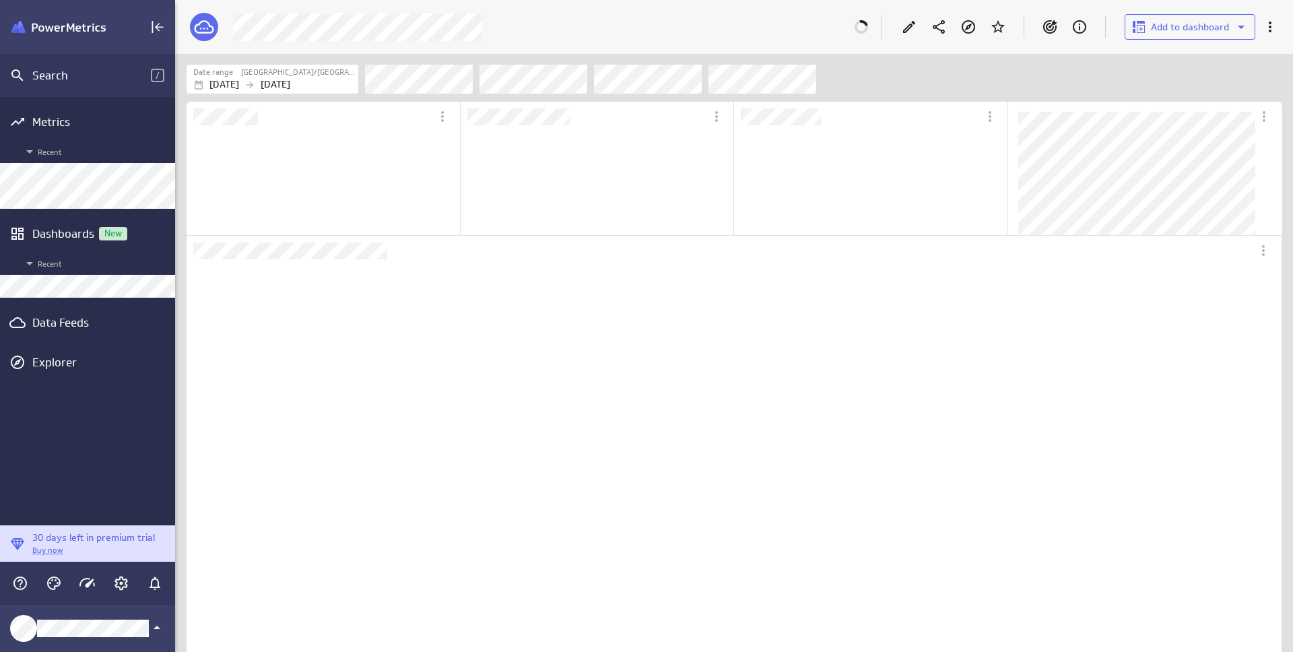
scroll to position [30, 1096]
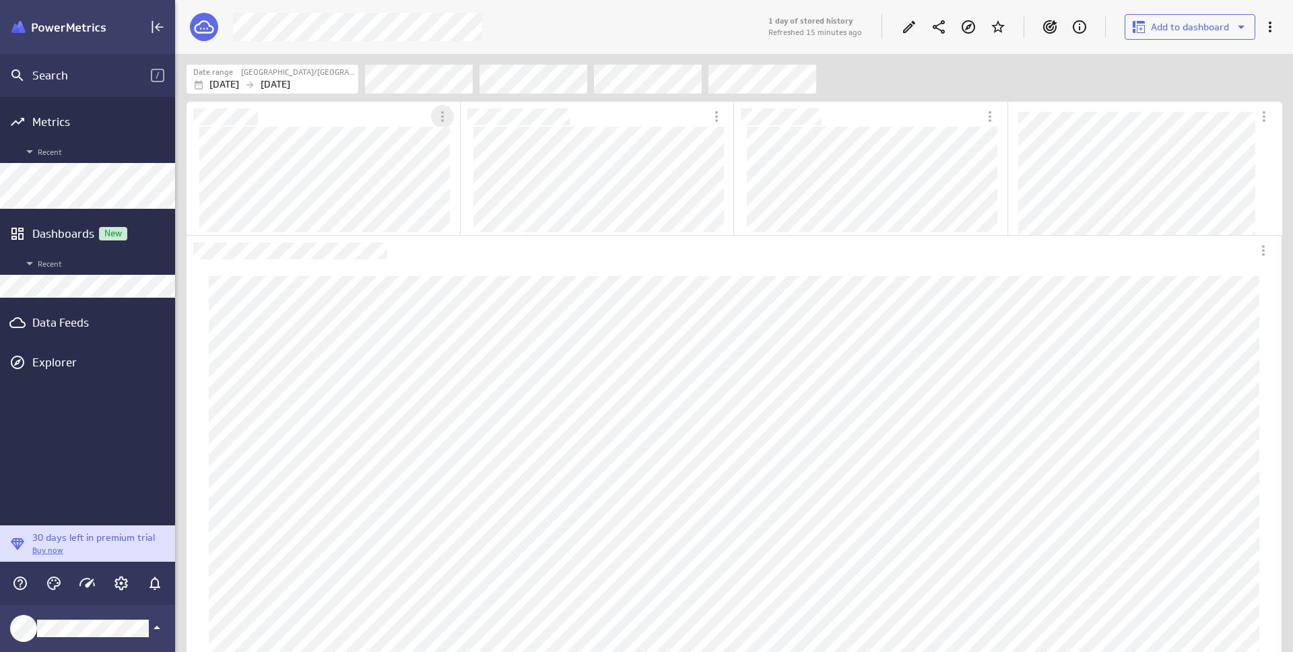
click at [443, 123] on icon "More actions" at bounding box center [442, 116] width 16 height 16
click at [469, 194] on p "Personalize view" at bounding box center [496, 192] width 73 height 14
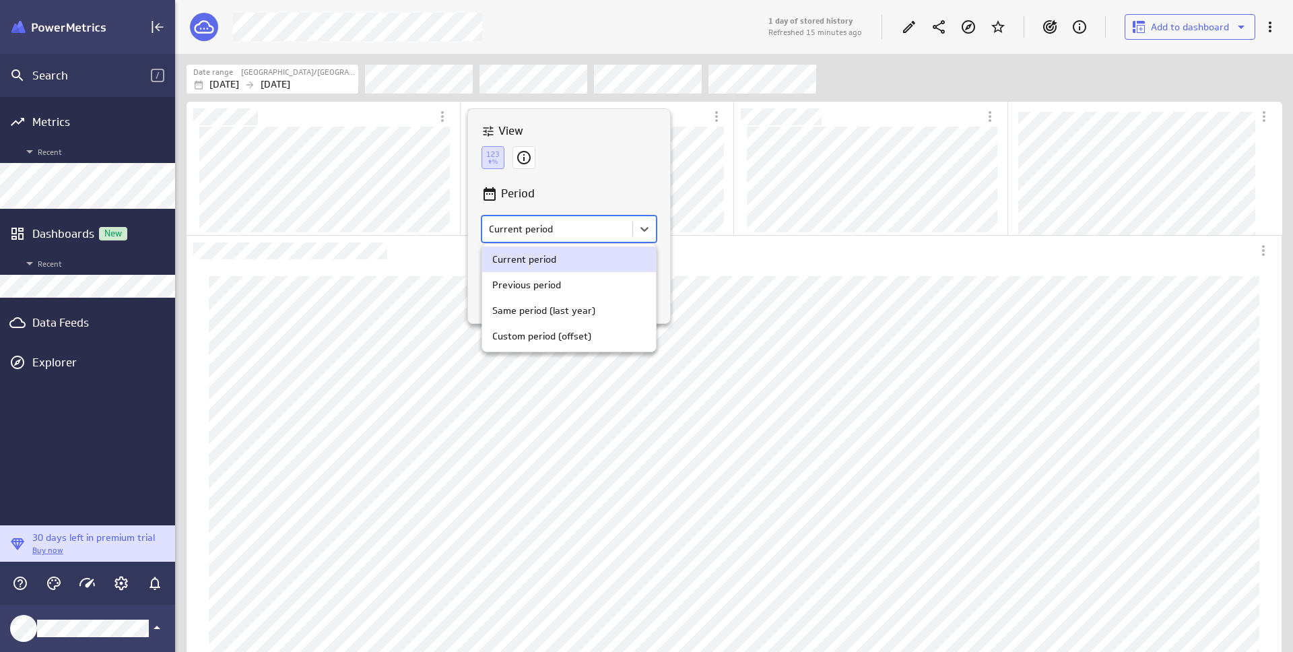
click at [583, 229] on body "Search / Metrics Recent Dashboards New Recent Data Feeds Explorer 30 days left …" at bounding box center [646, 326] width 1293 height 652
click at [594, 174] on div at bounding box center [646, 326] width 1293 height 652
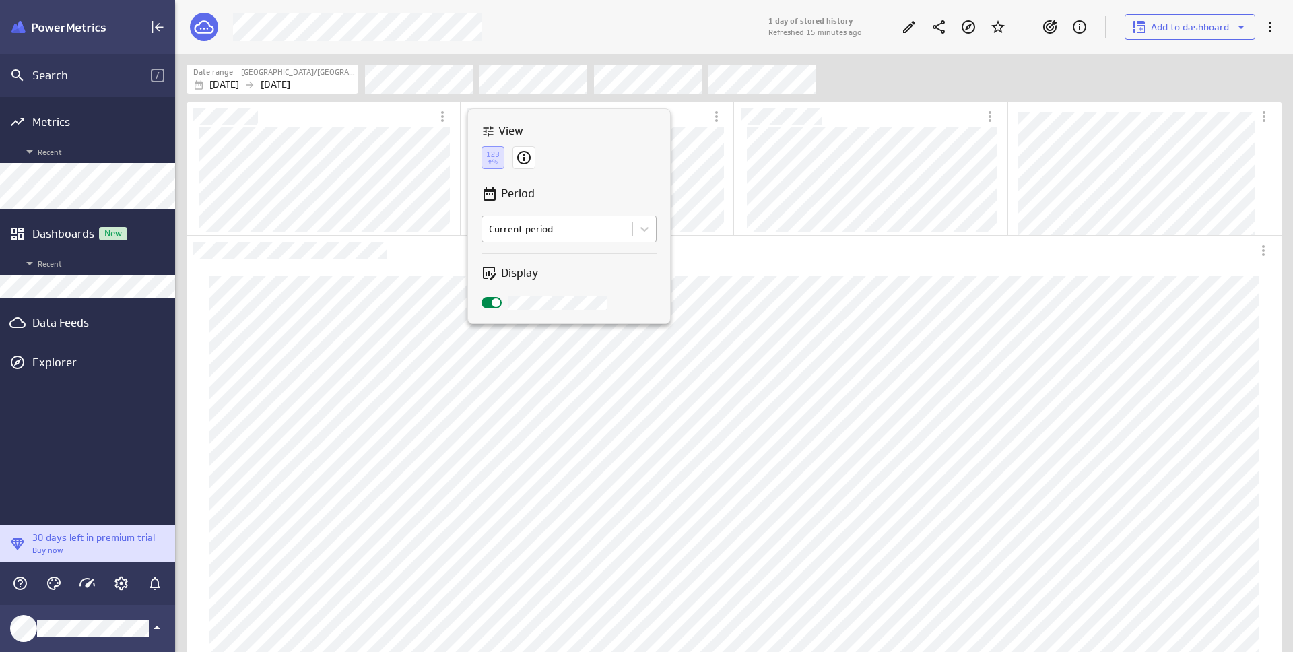
click at [580, 235] on body "Search / Metrics Recent Dashboards New Recent Data Feeds Explorer 30 days left …" at bounding box center [646, 326] width 1293 height 652
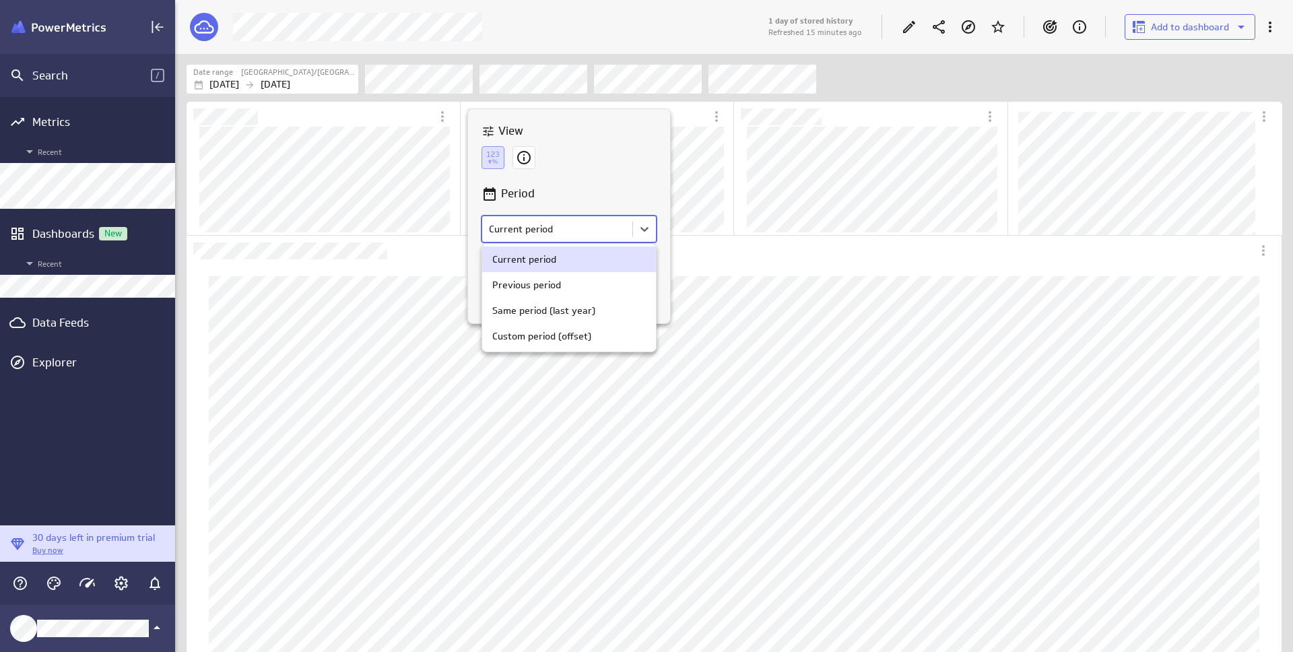
click at [600, 183] on div at bounding box center [646, 326] width 1293 height 652
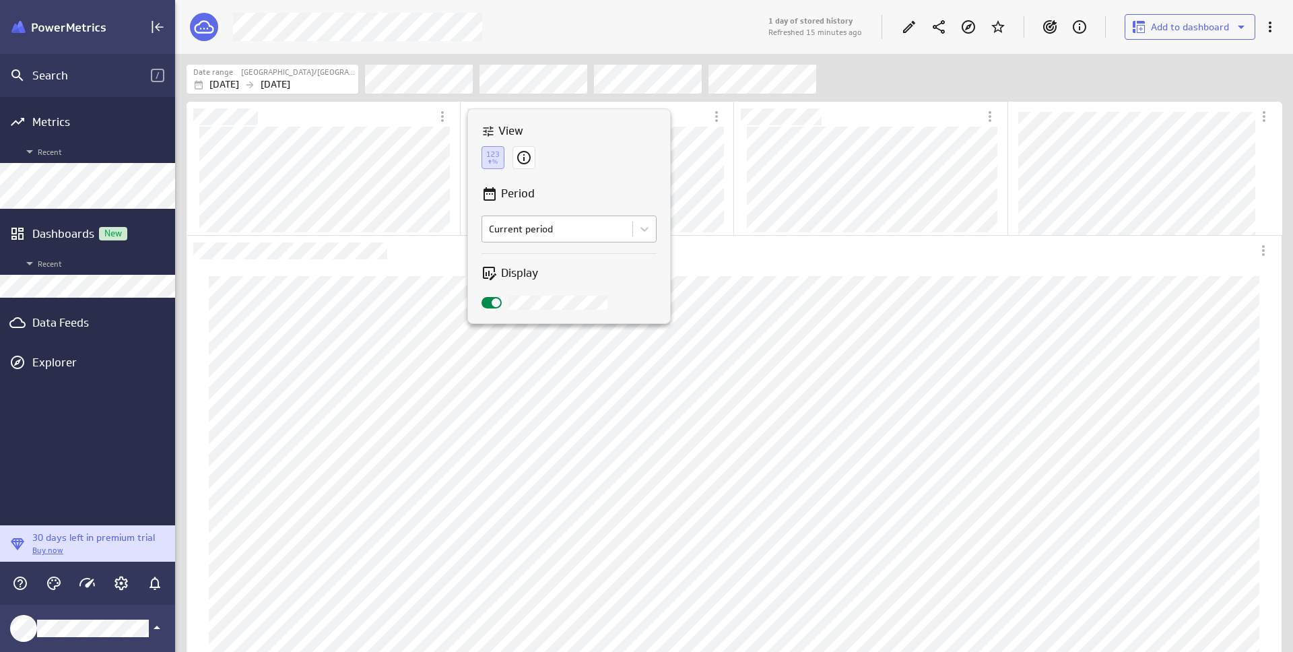
click at [600, 242] on body "Search / Metrics Recent Dashboards New Recent Data Feeds Explorer 30 days left …" at bounding box center [646, 326] width 1293 height 652
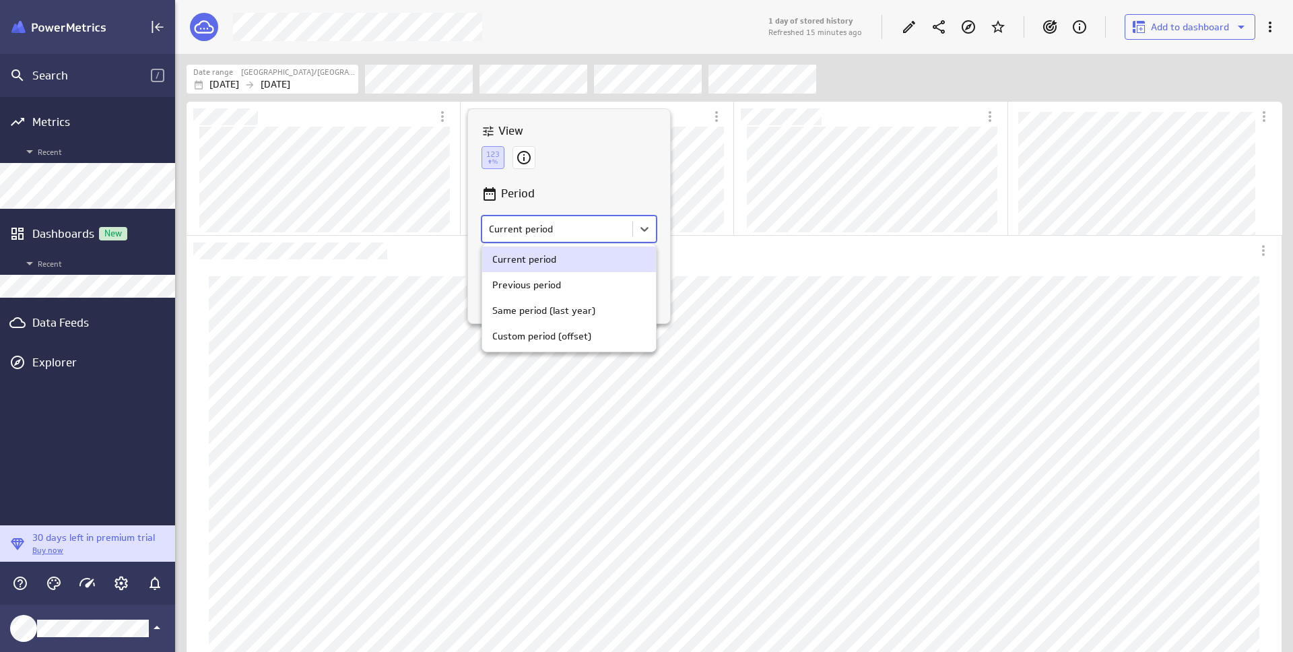
click at [608, 185] on div at bounding box center [646, 326] width 1293 height 652
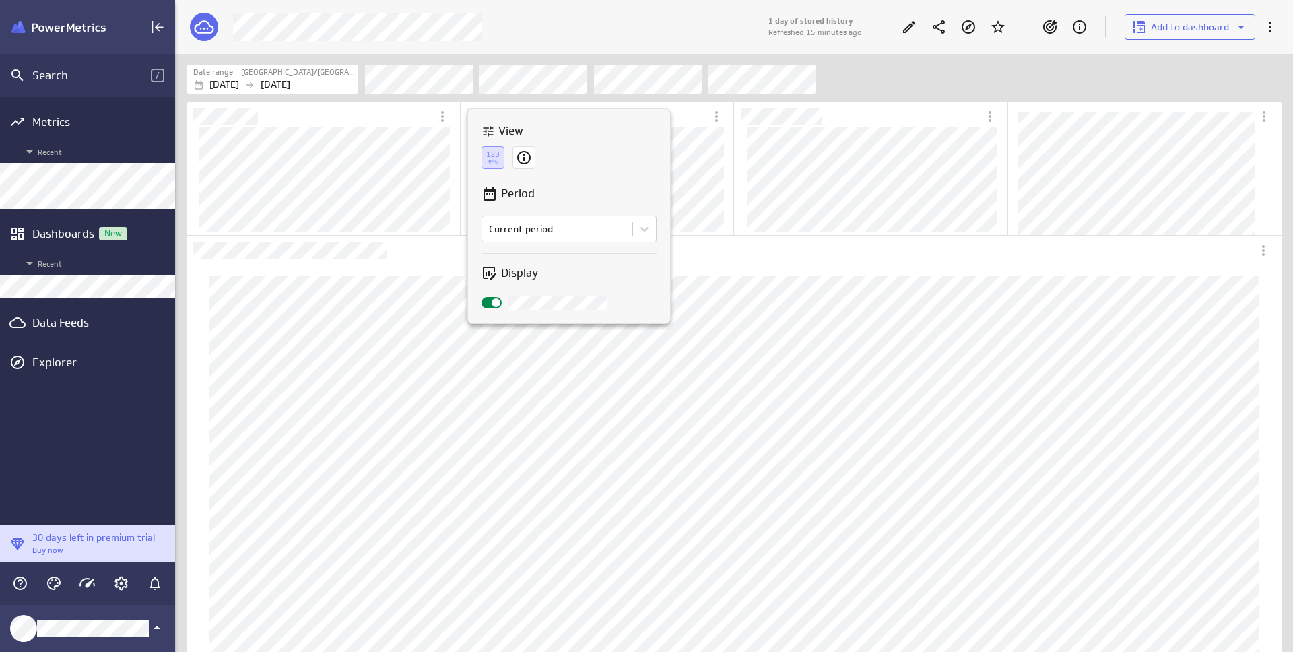
click at [504, 201] on p "Period" at bounding box center [518, 193] width 34 height 17
click at [521, 164] on icon at bounding box center [523, 157] width 23 height 23
click at [624, 238] on div "About" at bounding box center [569, 228] width 175 height 27
click at [617, 182] on div "Type About" at bounding box center [569, 214] width 202 height 84
click at [494, 157] on icon at bounding box center [493, 157] width 23 height 23
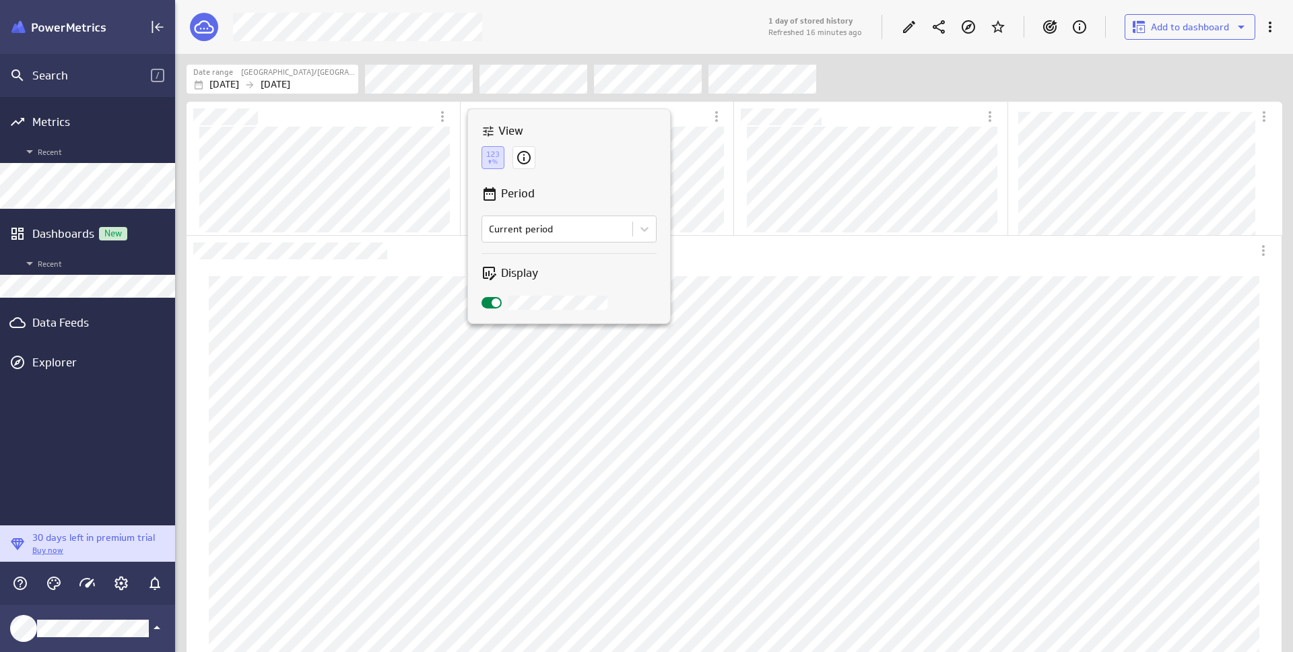
click at [489, 130] on icon at bounding box center [488, 131] width 13 height 13
click at [625, 164] on div "View Period Comparison Current period Display" at bounding box center [569, 216] width 202 height 214
click at [650, 166] on div "View Period Comparison Current period Display" at bounding box center [569, 216] width 202 height 214
click at [753, 261] on div at bounding box center [646, 326] width 1293 height 652
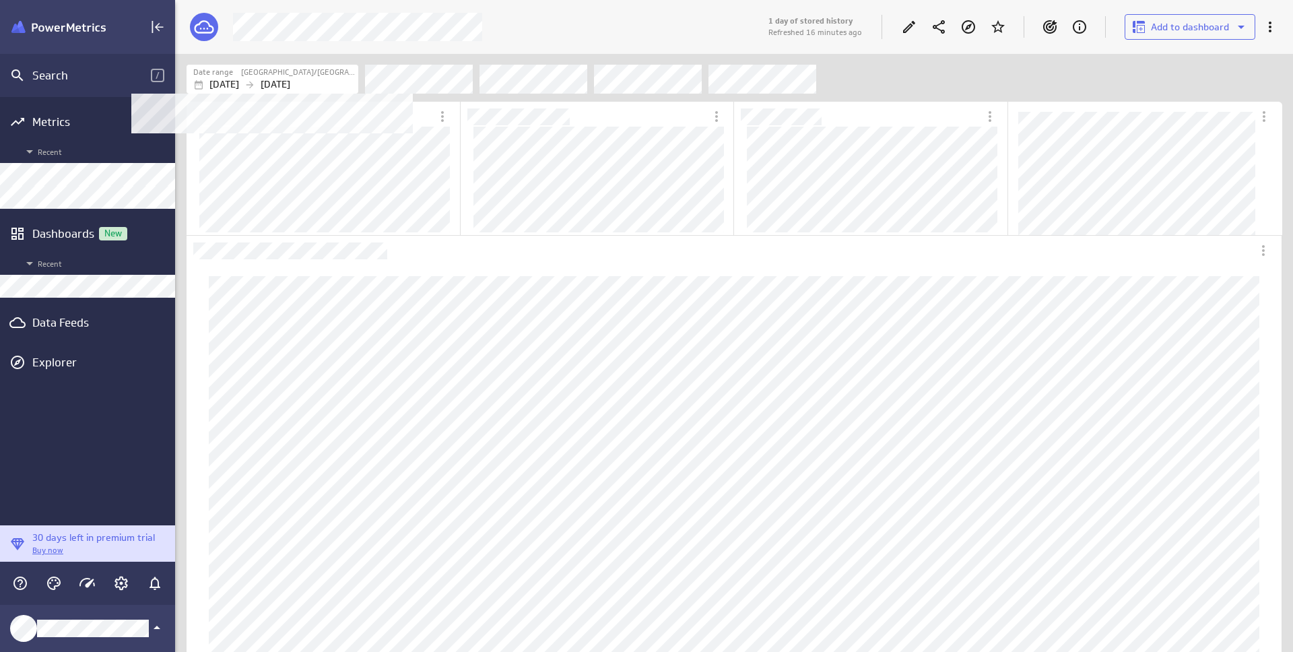
click at [301, 76] on label "[GEOGRAPHIC_DATA]/[GEOGRAPHIC_DATA]" at bounding box center [298, 72] width 114 height 11
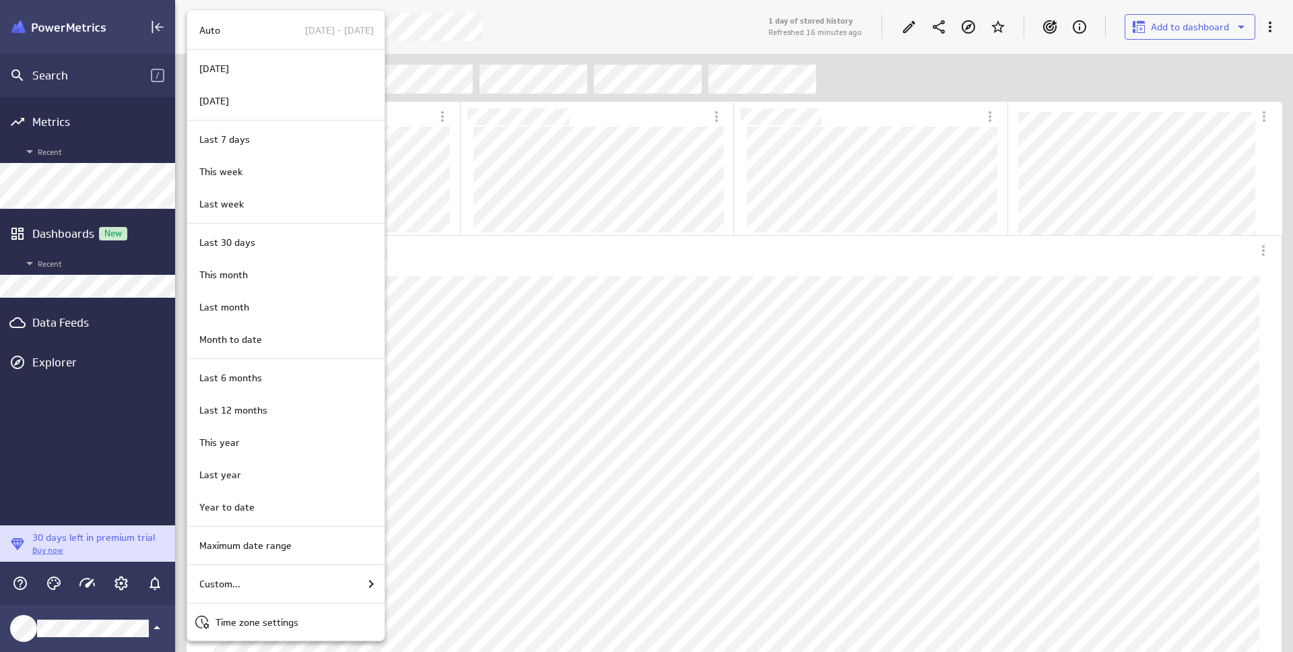
click at [505, 50] on div at bounding box center [646, 326] width 1293 height 652
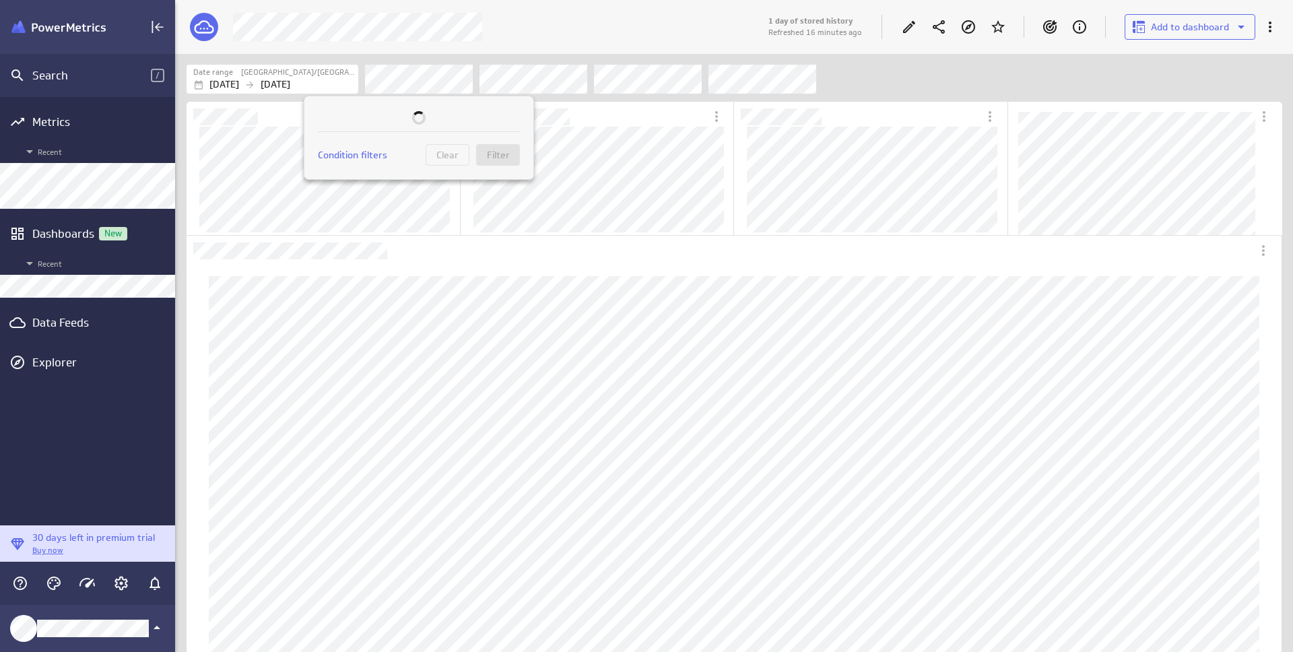
click at [452, 53] on div at bounding box center [646, 326] width 1293 height 652
click at [290, 84] on p "[DATE]" at bounding box center [276, 84] width 30 height 14
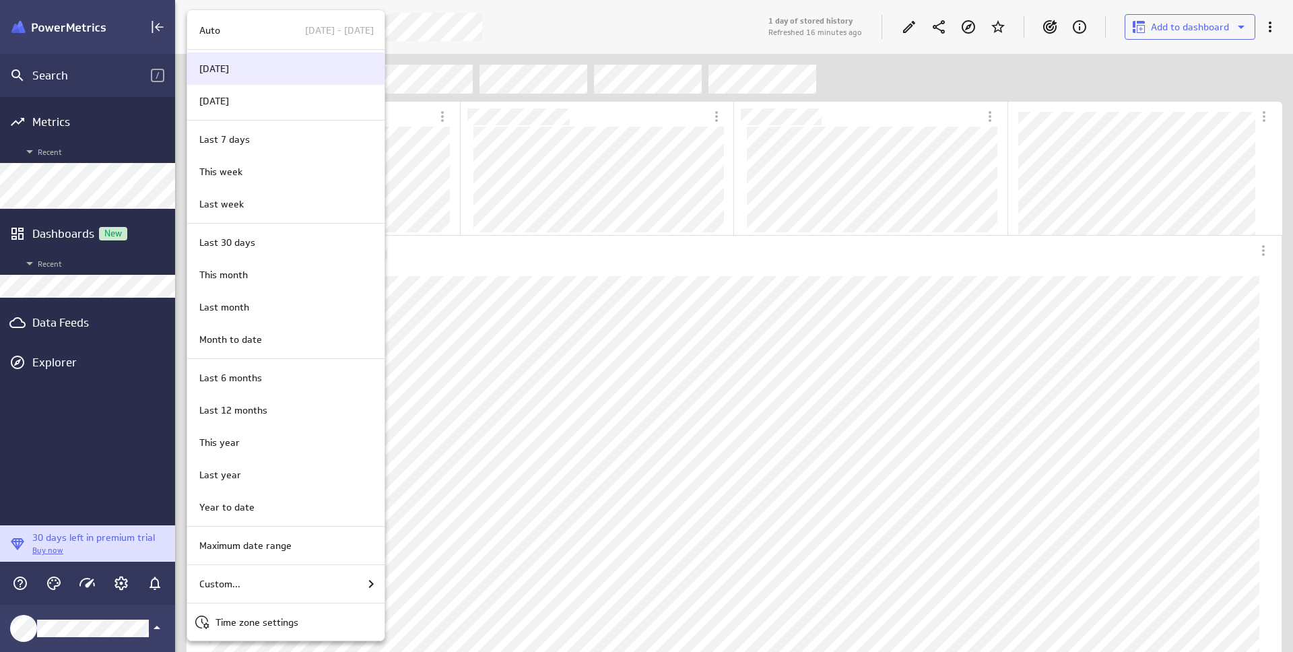
click at [308, 73] on div "[DATE]" at bounding box center [284, 69] width 180 height 14
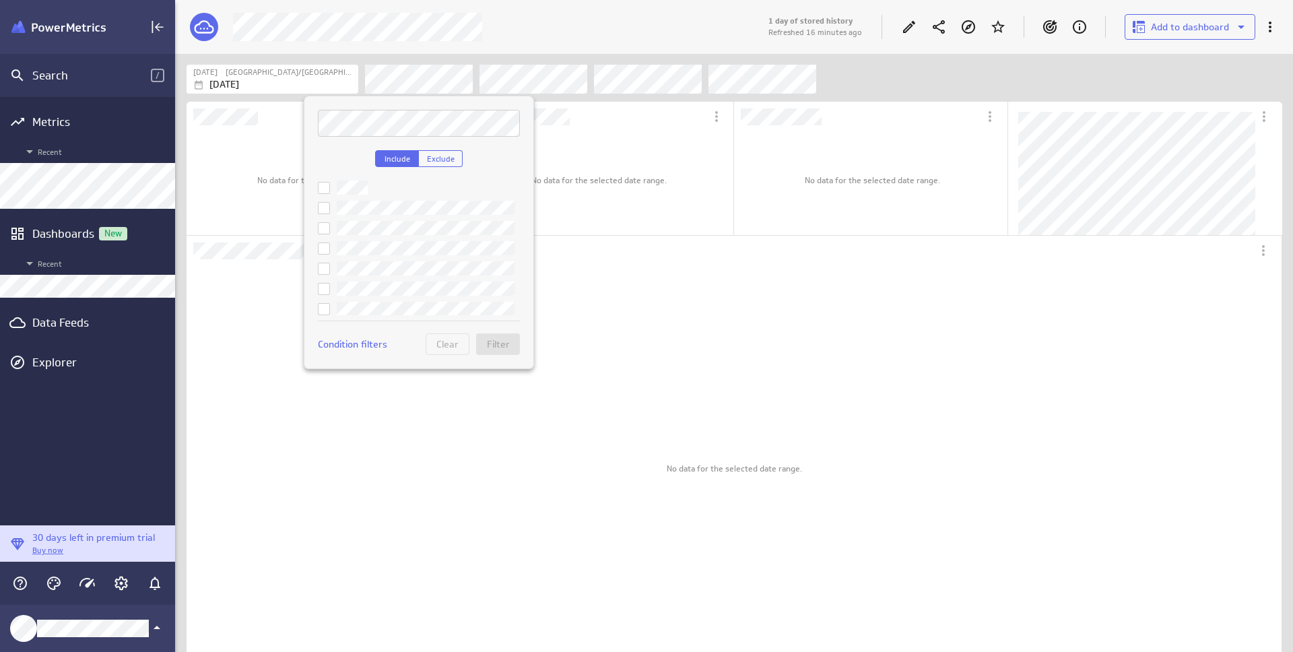
click at [546, 51] on div at bounding box center [646, 326] width 1293 height 652
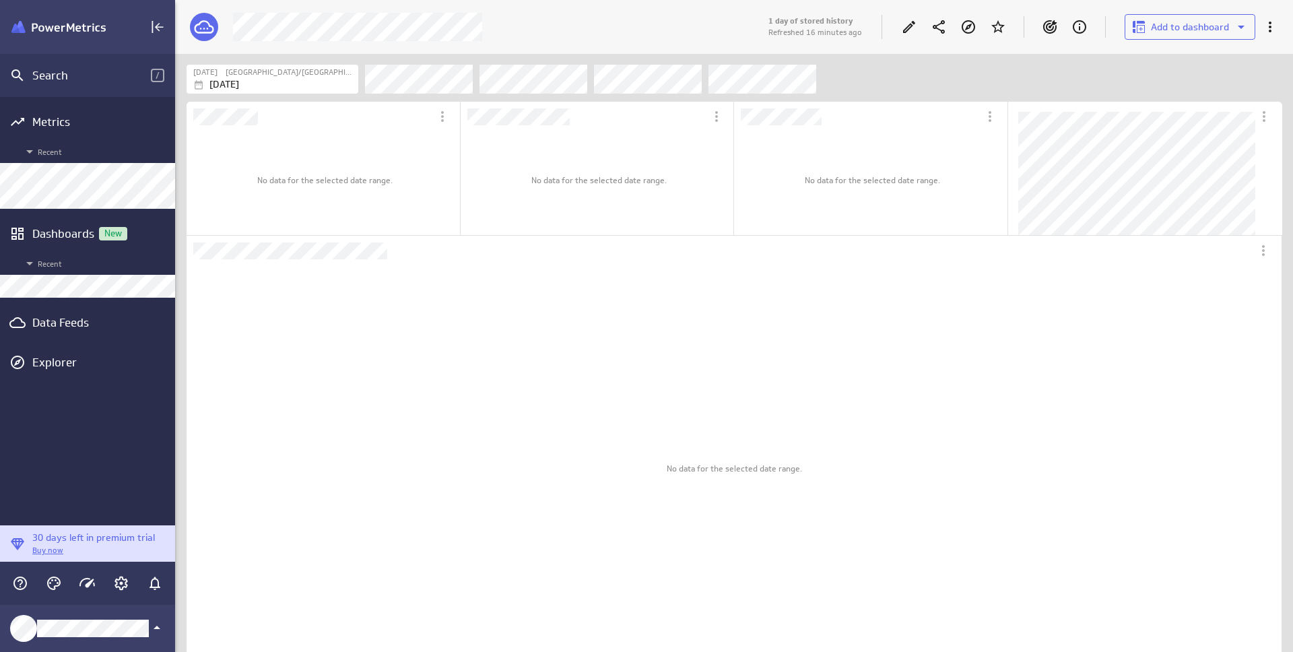
click at [915, 86] on div "Filters" at bounding box center [823, 79] width 917 height 30
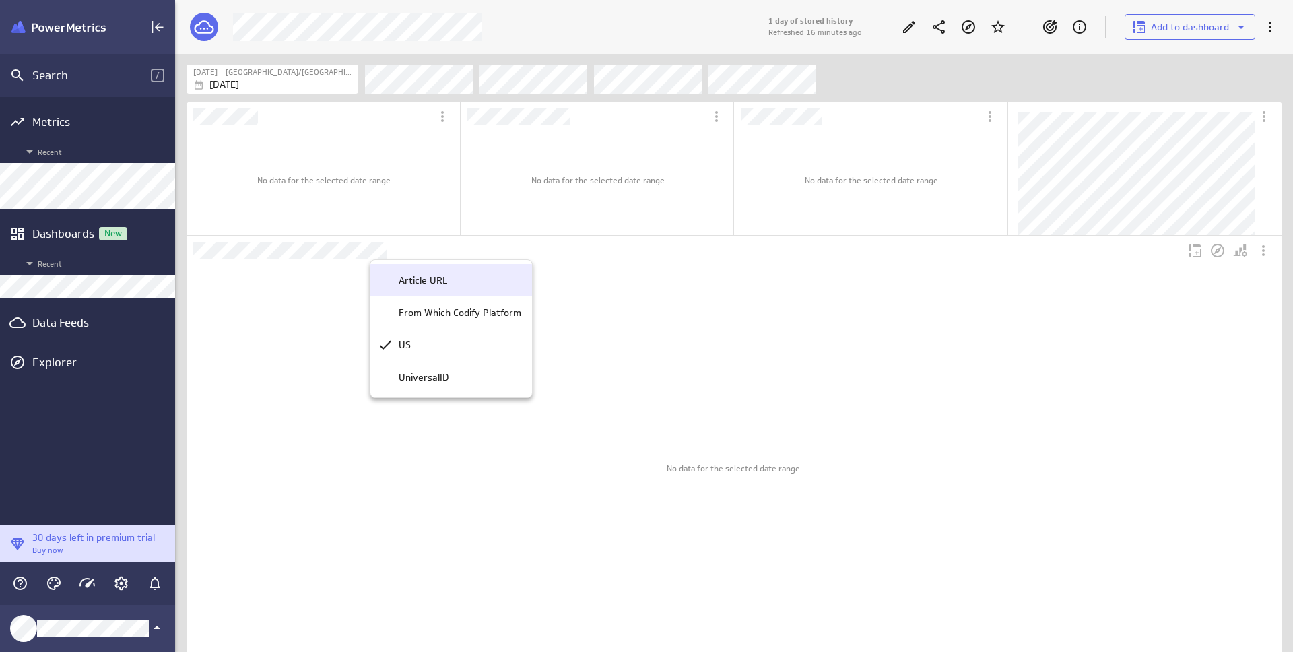
click at [440, 283] on p "Article URL" at bounding box center [423, 280] width 48 height 14
click at [603, 318] on div at bounding box center [646, 326] width 1293 height 652
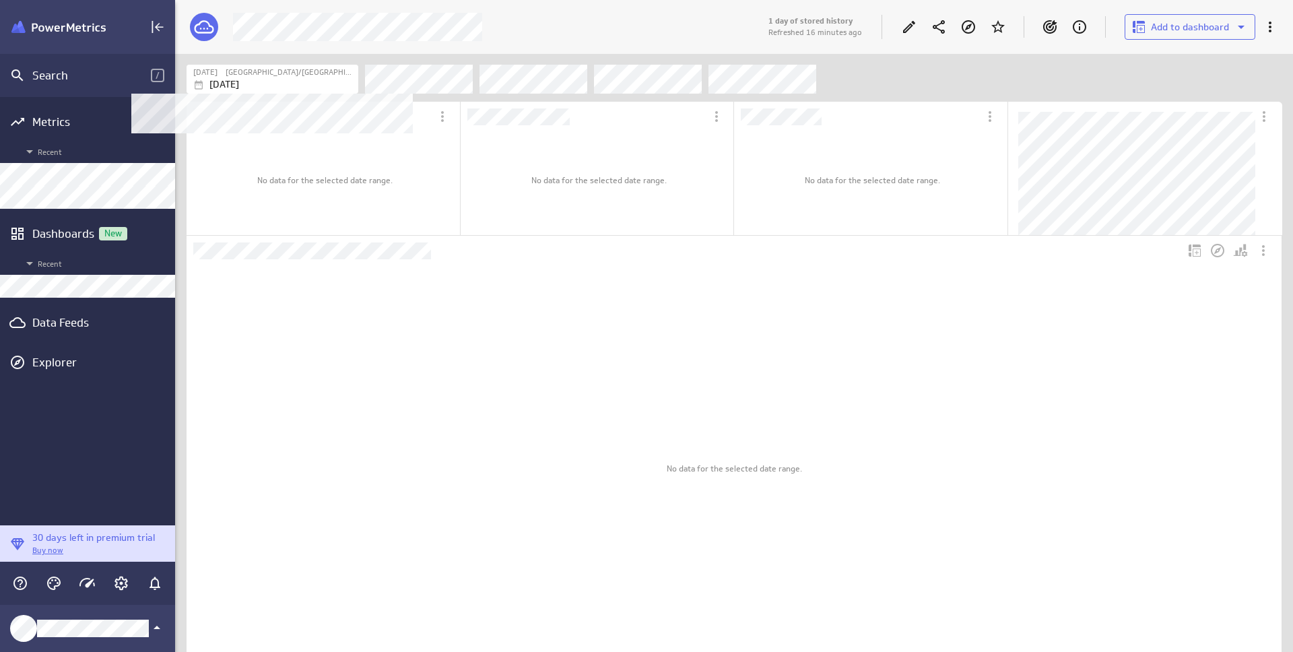
click at [300, 82] on div "[DATE]" at bounding box center [274, 84] width 162 height 14
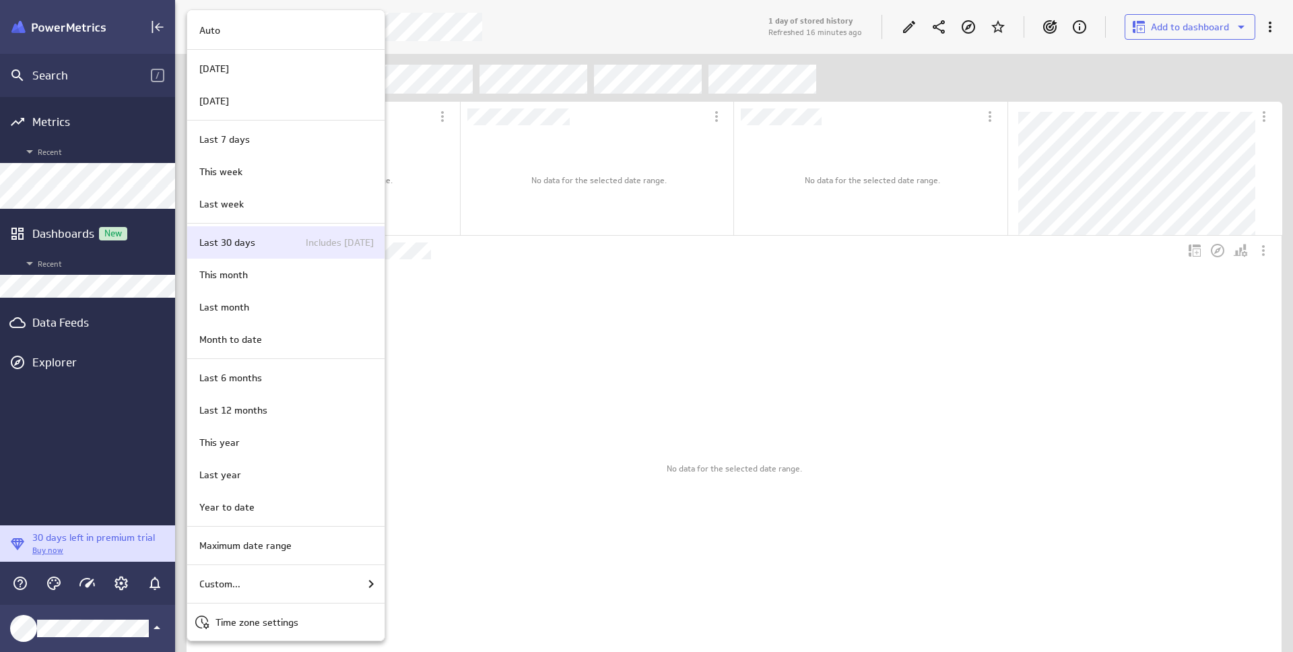
click at [257, 238] on div "Last 30 days Includes [DATE]" at bounding box center [284, 243] width 180 height 14
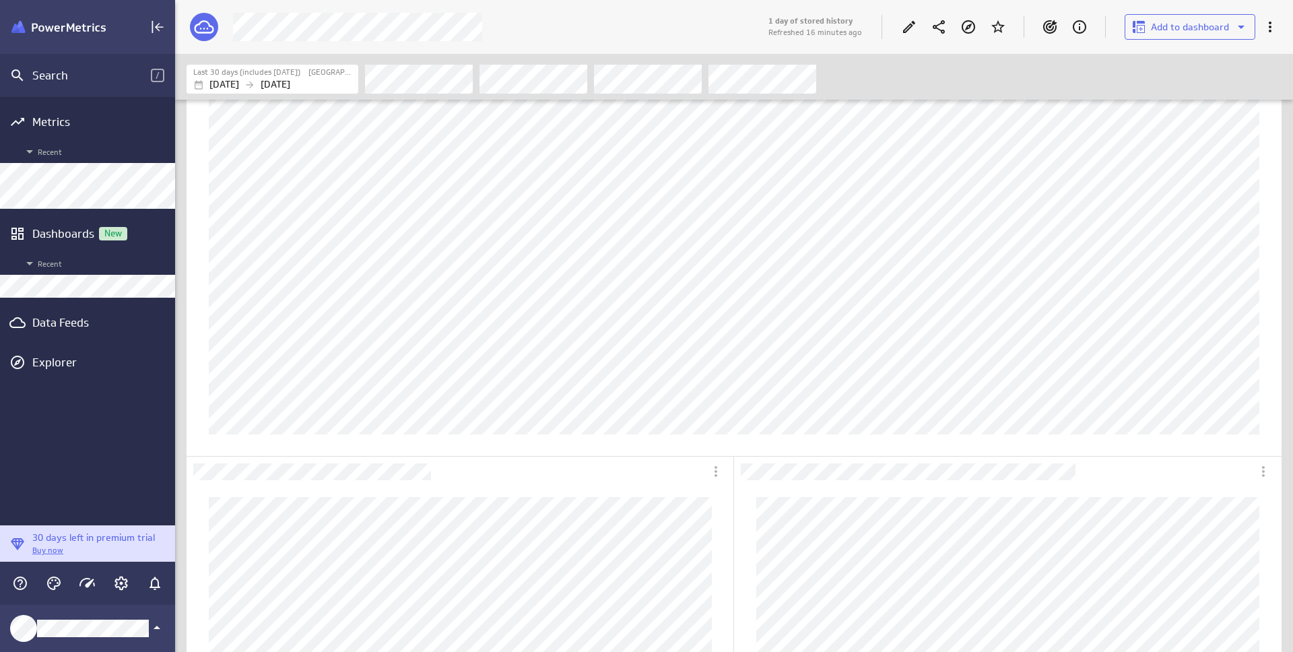
scroll to position [0, 0]
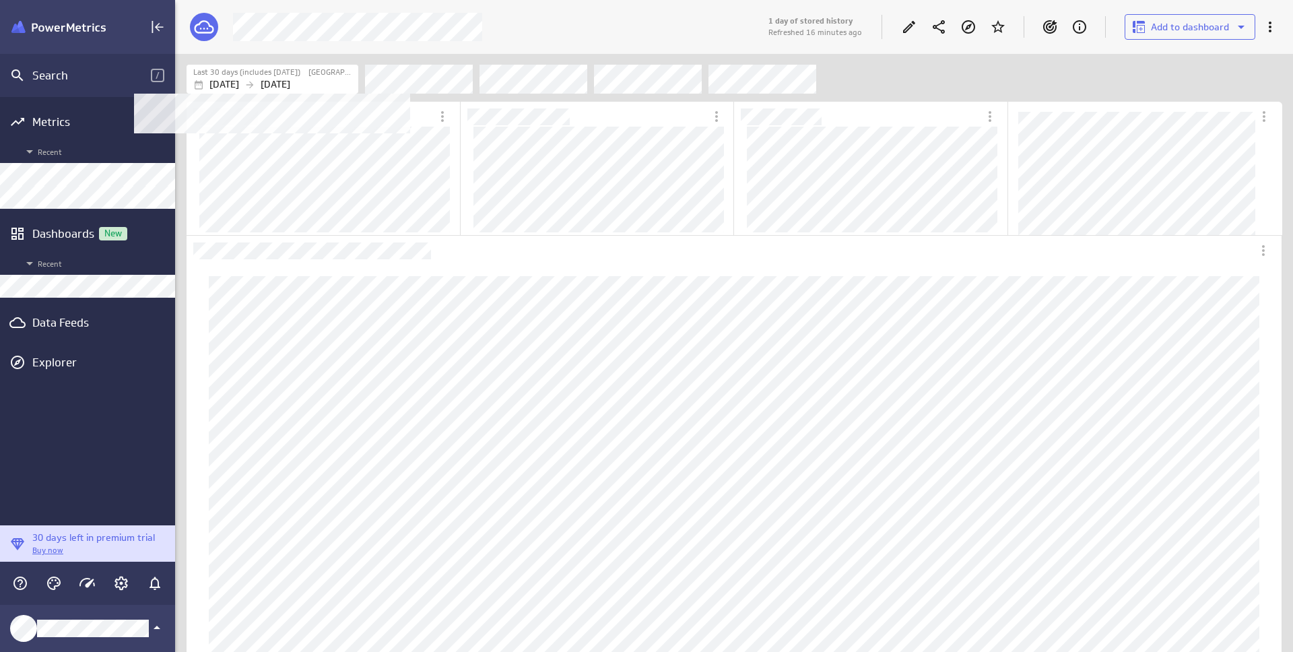
click at [290, 82] on p "[DATE]" at bounding box center [276, 84] width 30 height 14
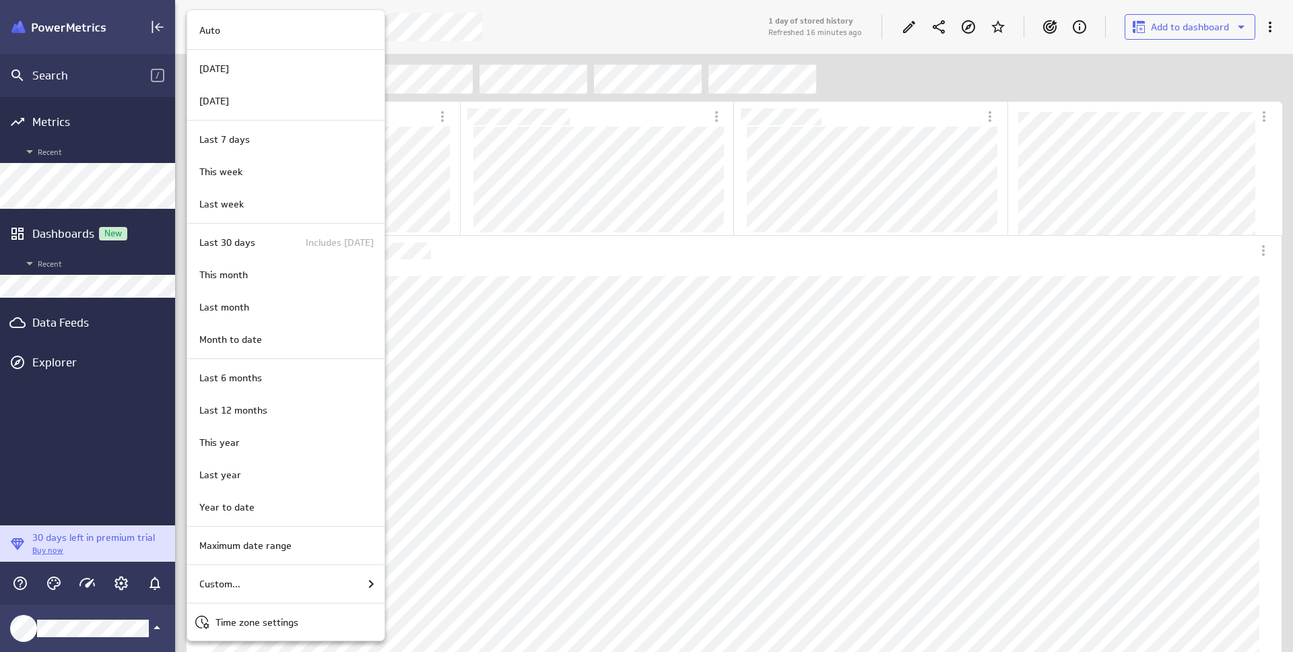
click at [497, 265] on div at bounding box center [646, 326] width 1293 height 652
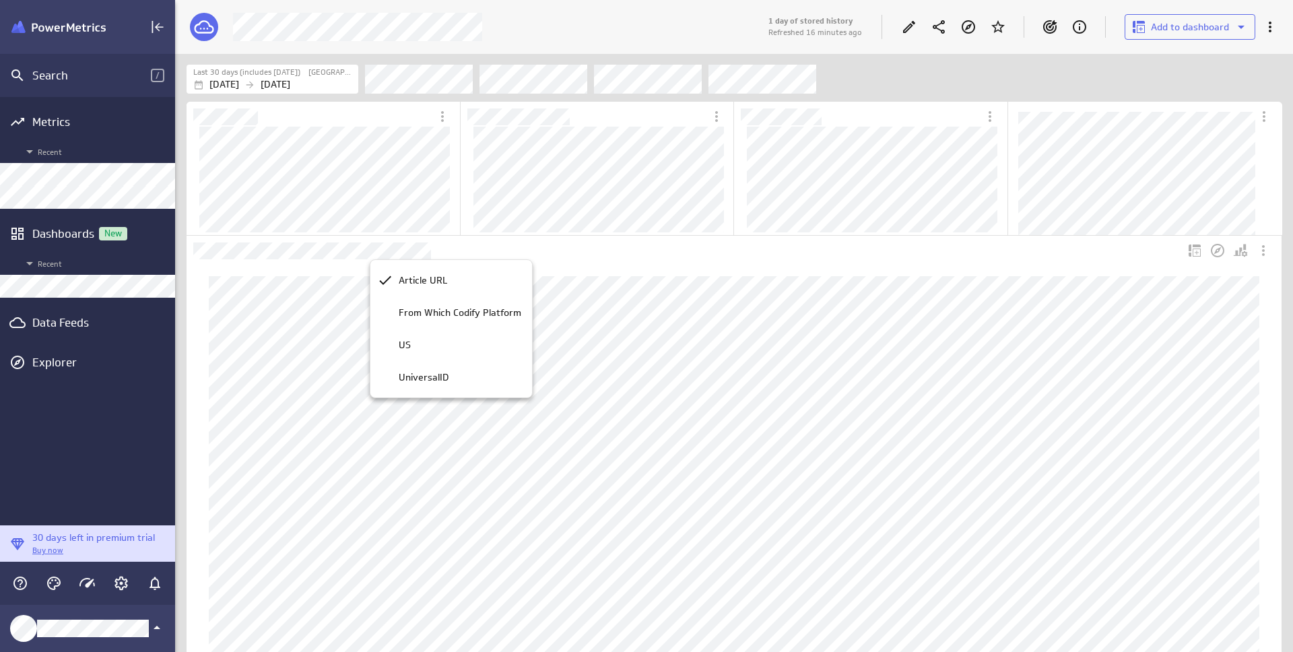
click at [611, 292] on div at bounding box center [646, 326] width 1293 height 652
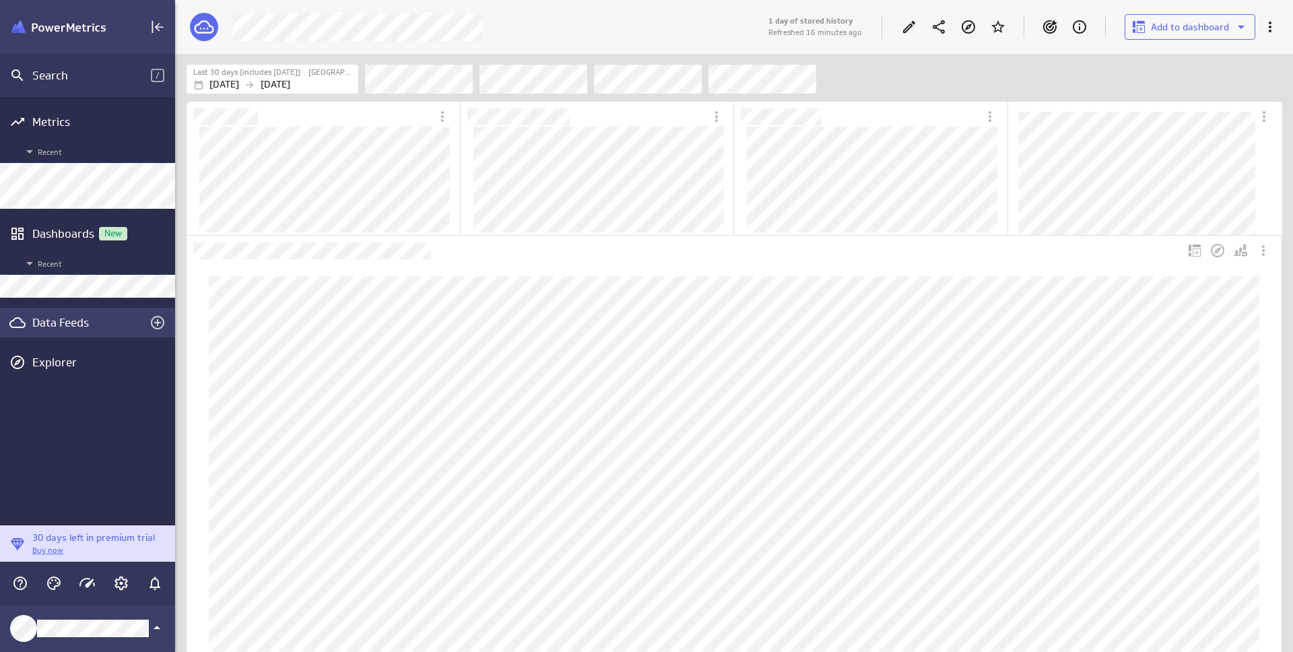
click at [81, 312] on div "Data Feeds" at bounding box center [87, 323] width 175 height 30
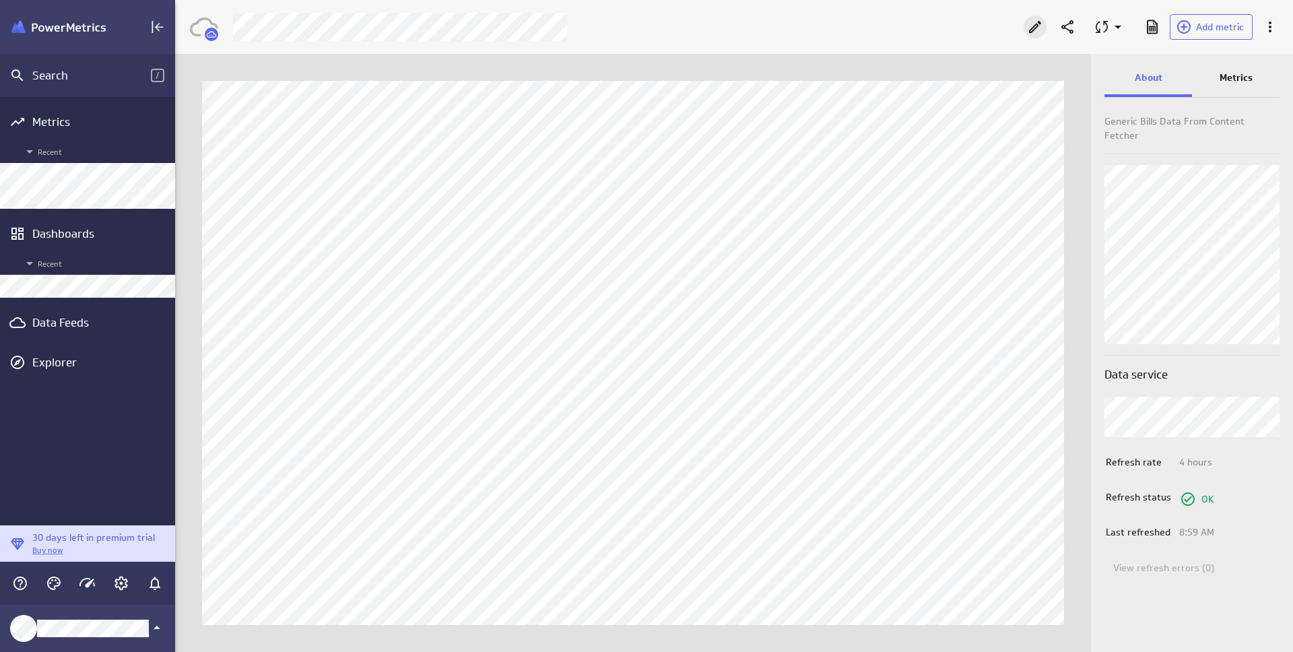
click at [1034, 25] on icon "Edit" at bounding box center [1035, 27] width 16 height 16
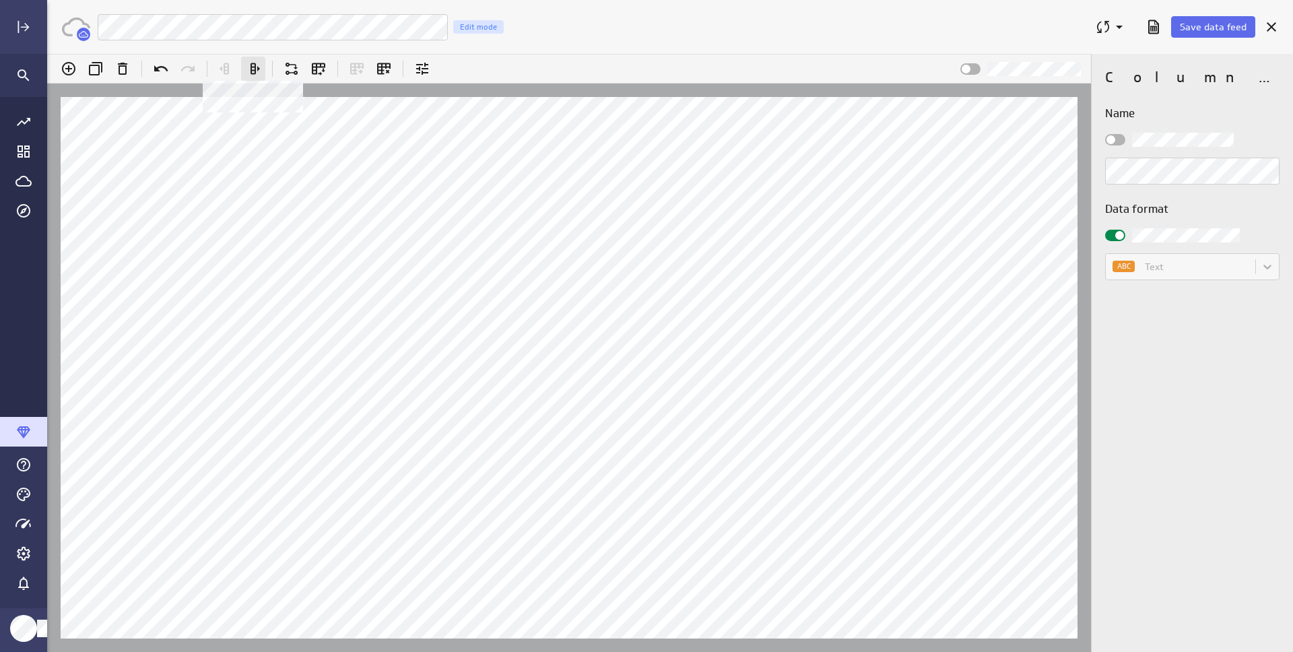
click at [257, 67] on icon at bounding box center [253, 69] width 16 height 16
click at [1223, 23] on span "Save data feed" at bounding box center [1213, 27] width 67 height 12
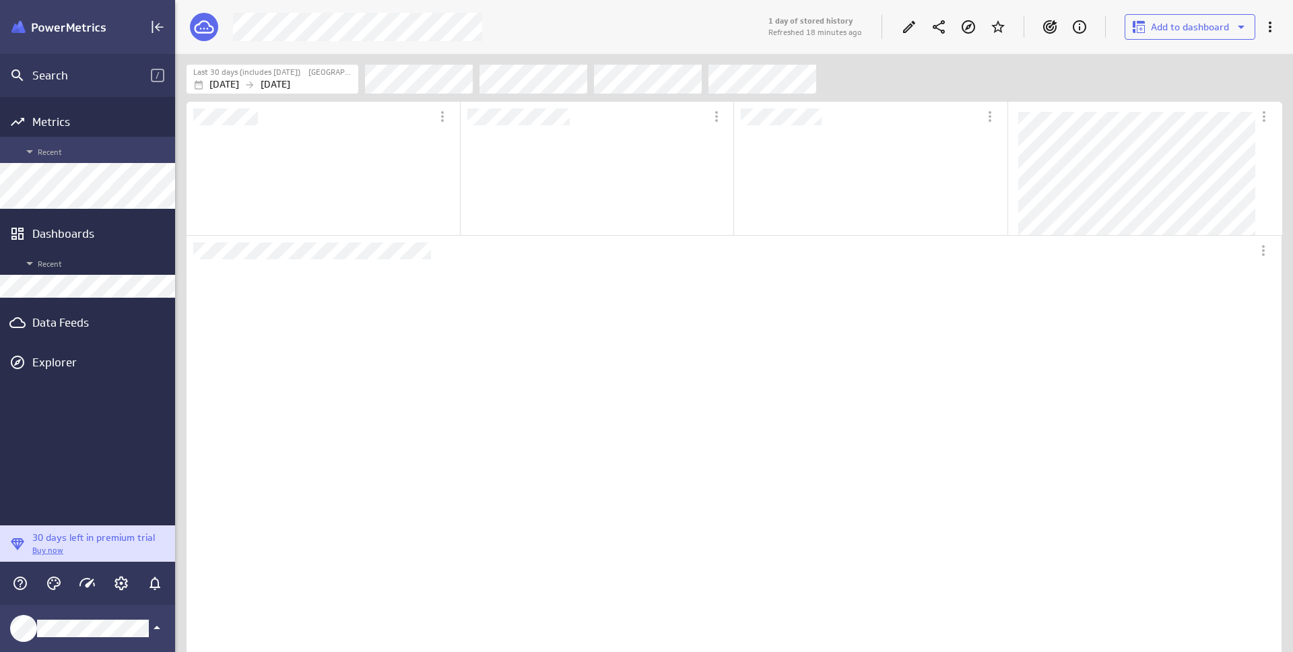
scroll to position [385, 1051]
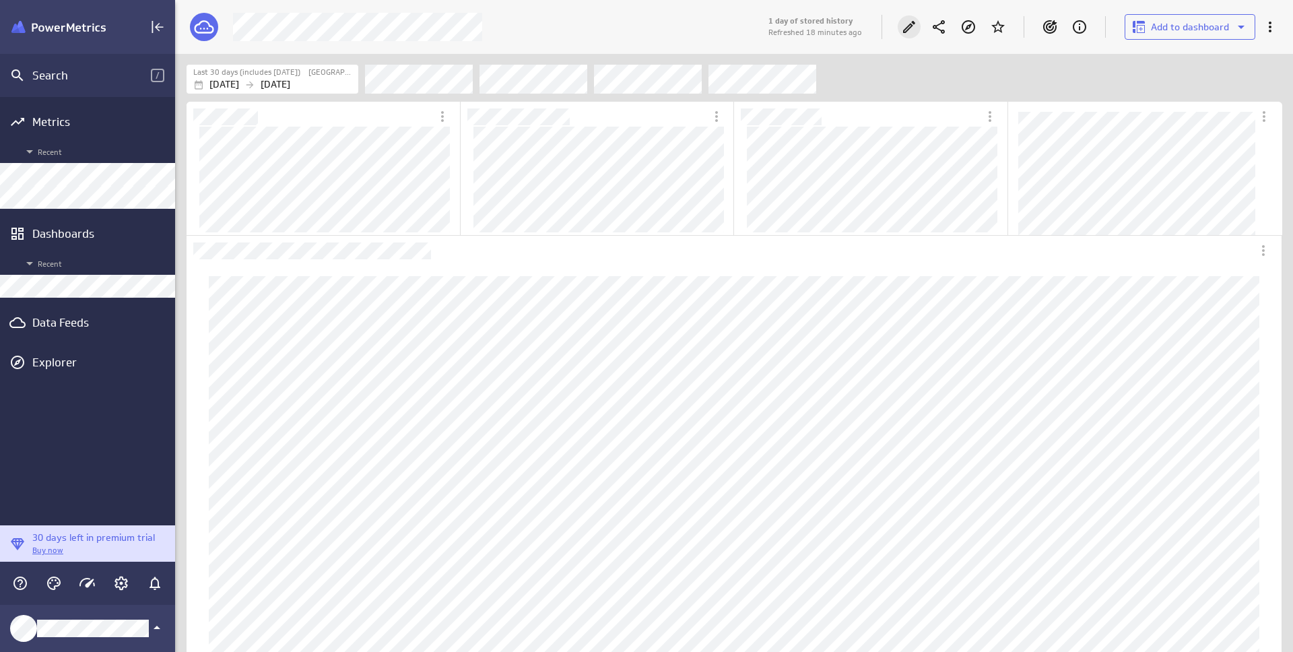
click at [905, 27] on icon "Edit" at bounding box center [909, 27] width 16 height 16
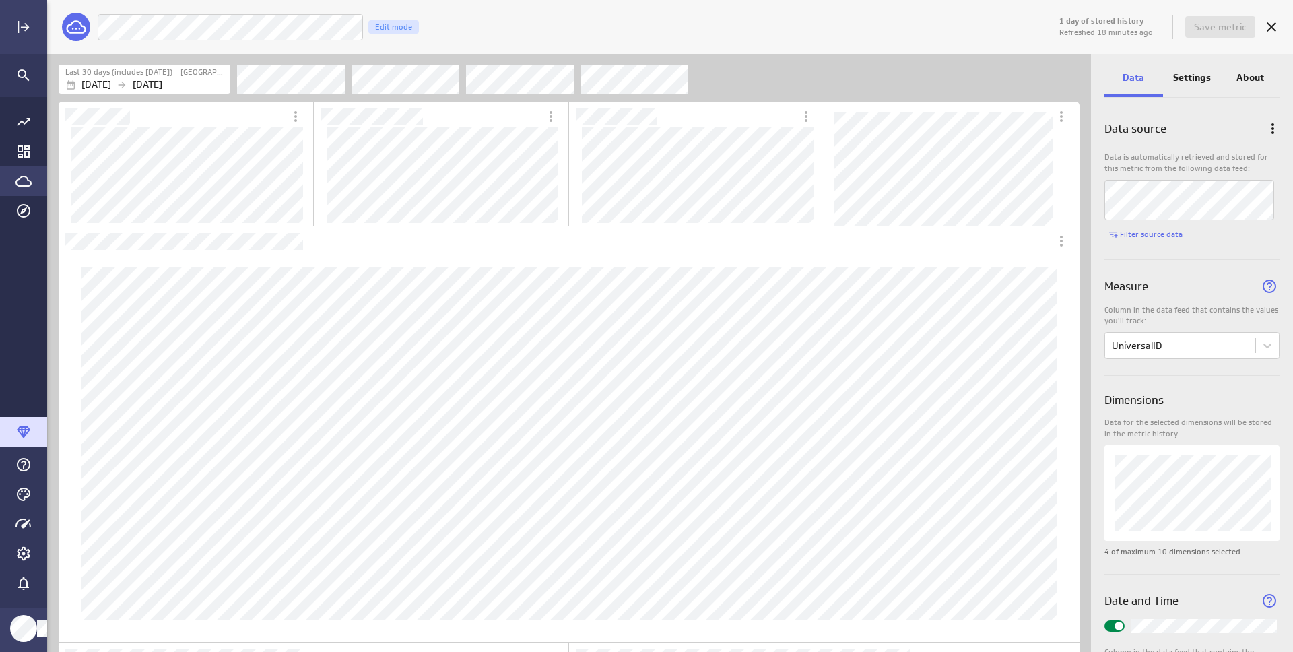
click at [24, 191] on div "Go to Data Feed library" at bounding box center [23, 181] width 47 height 30
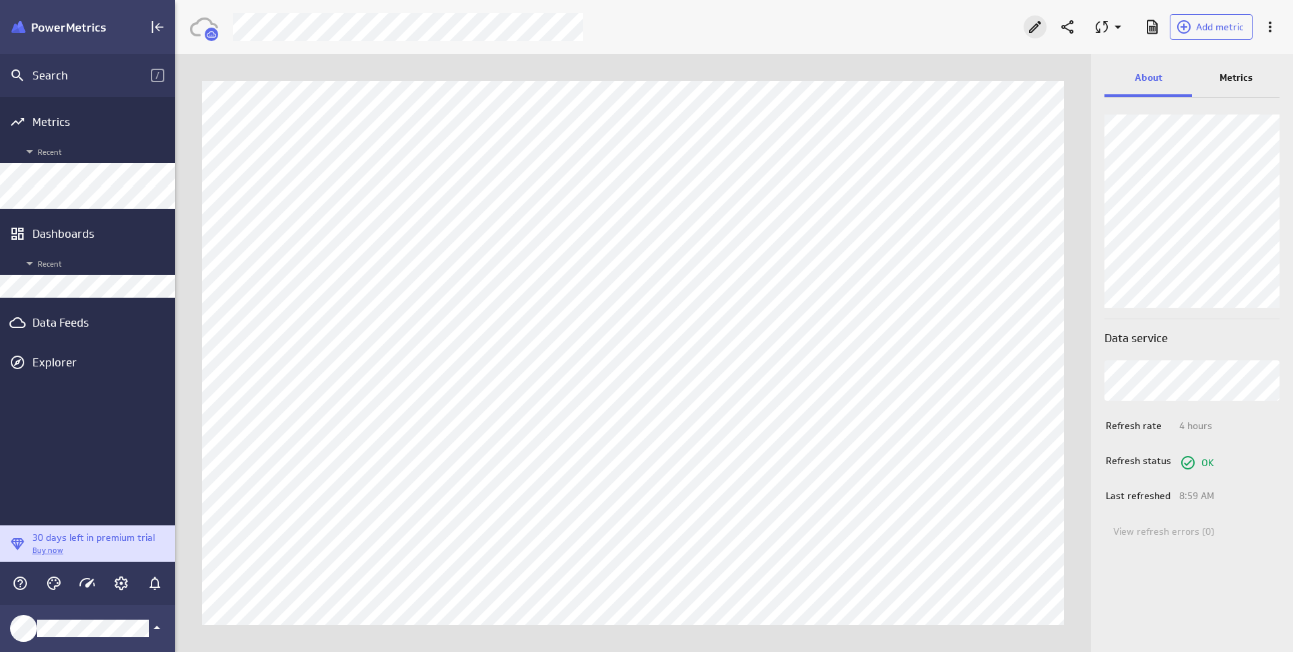
click at [1038, 30] on icon "Edit" at bounding box center [1035, 27] width 16 height 16
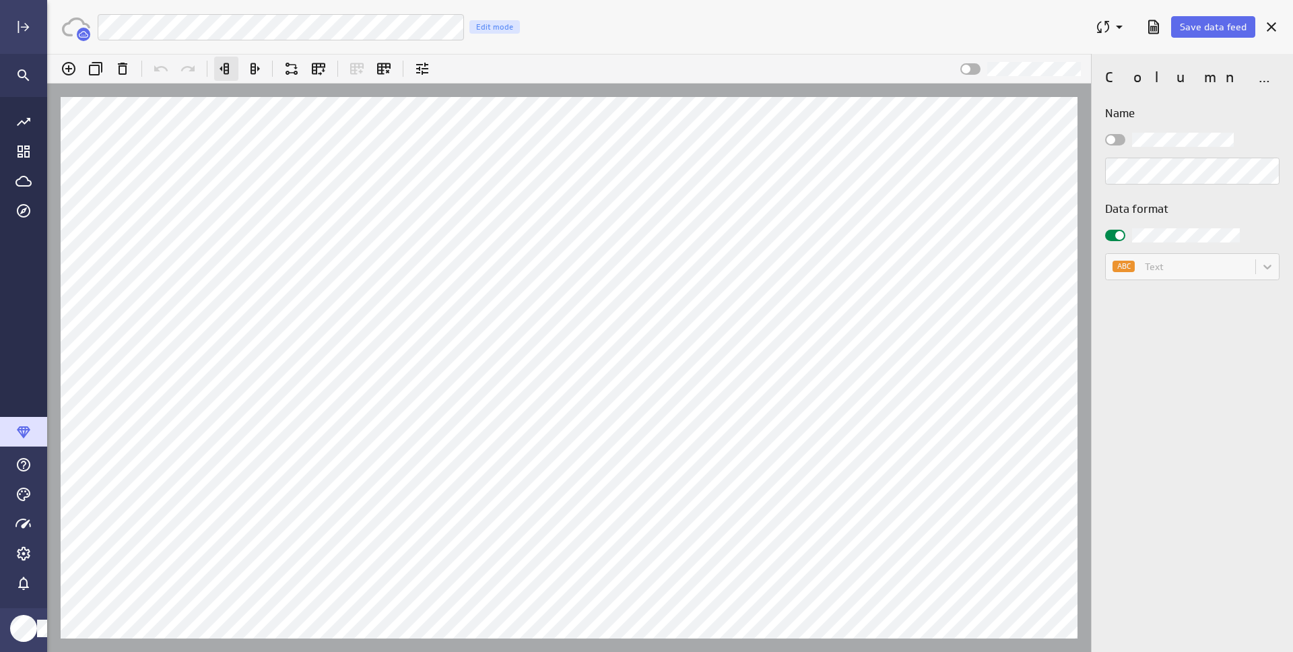
click at [224, 67] on icon "Move left (Alt+Left)" at bounding box center [224, 68] width 9 height 11
click at [226, 68] on icon at bounding box center [226, 69] width 16 height 16
click at [1231, 28] on span "Save data feed" at bounding box center [1213, 27] width 67 height 12
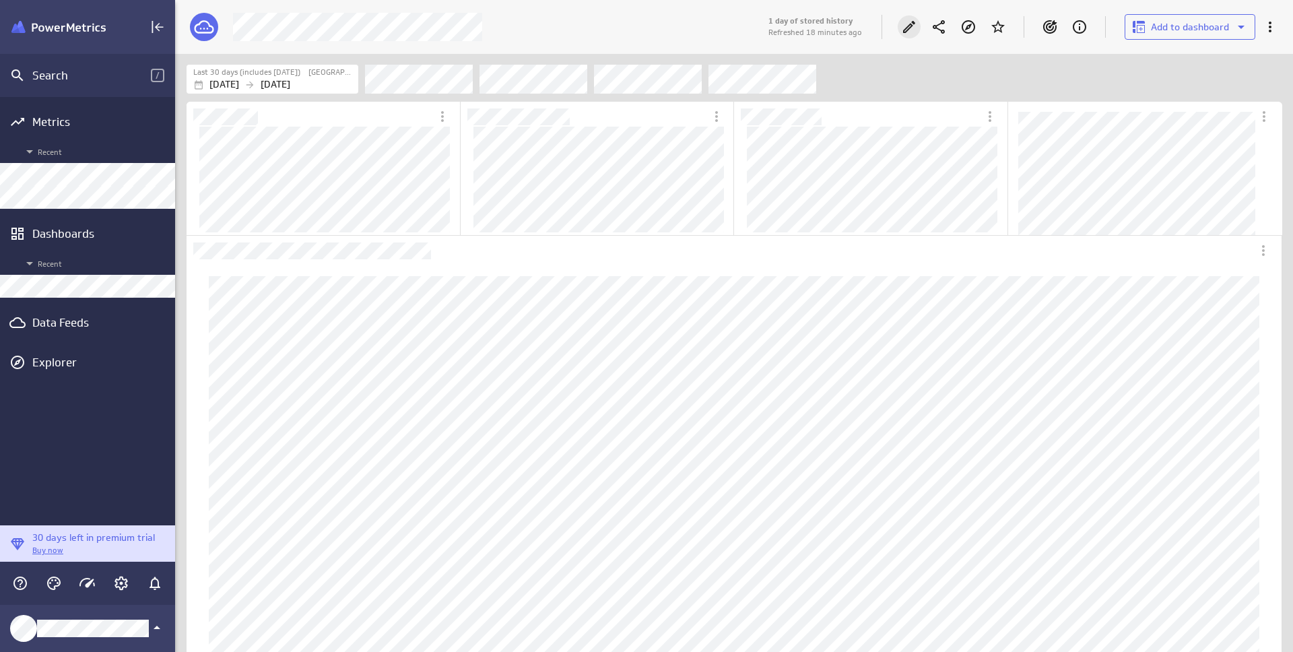
click at [909, 21] on icon "Edit" at bounding box center [909, 27] width 16 height 16
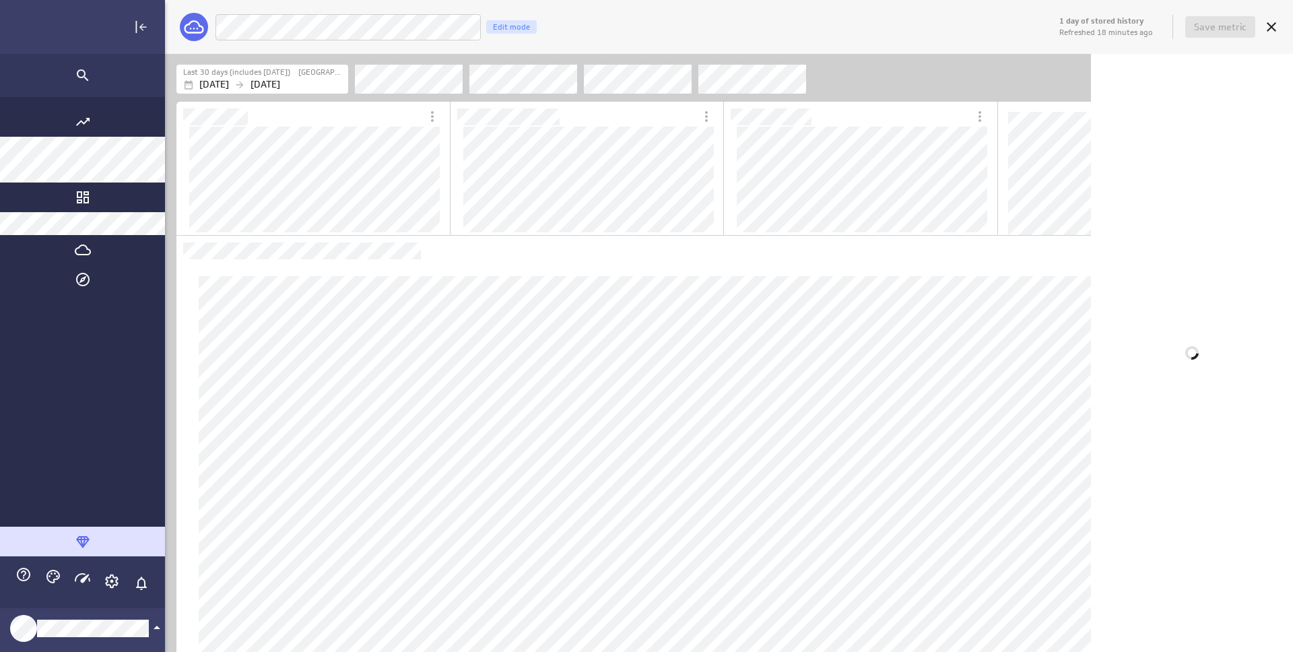
scroll to position [7, 6]
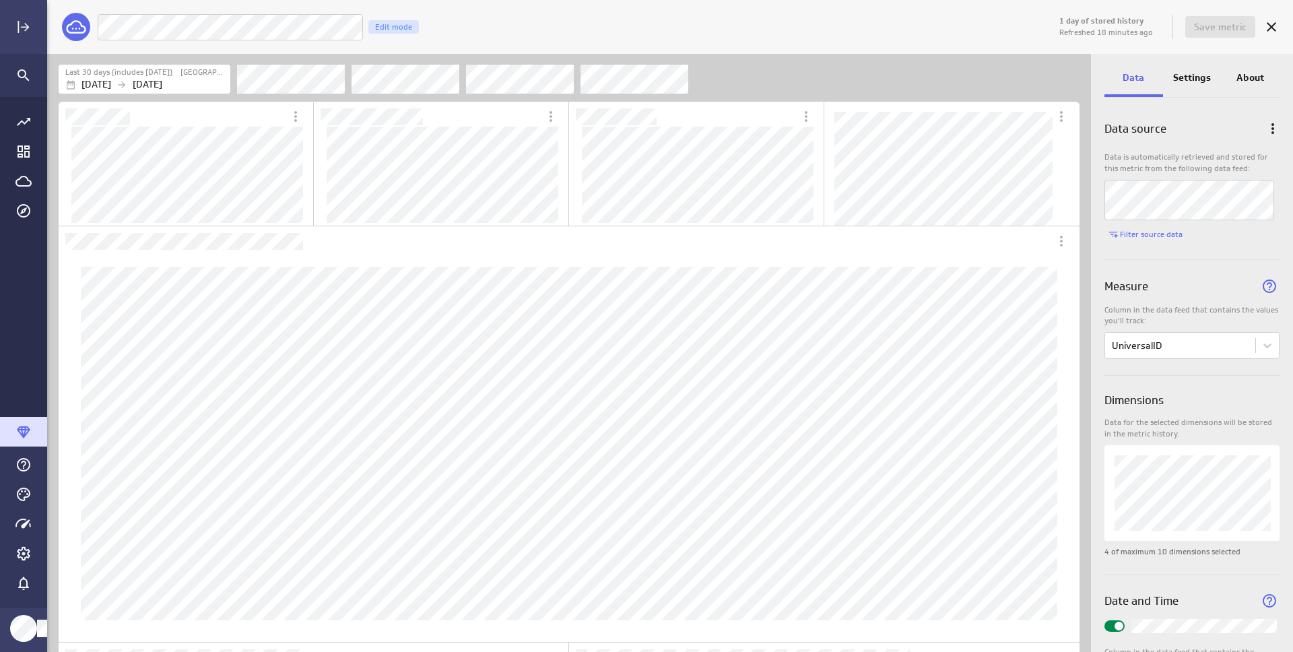
click at [1181, 84] on div "Settings" at bounding box center [1192, 79] width 59 height 36
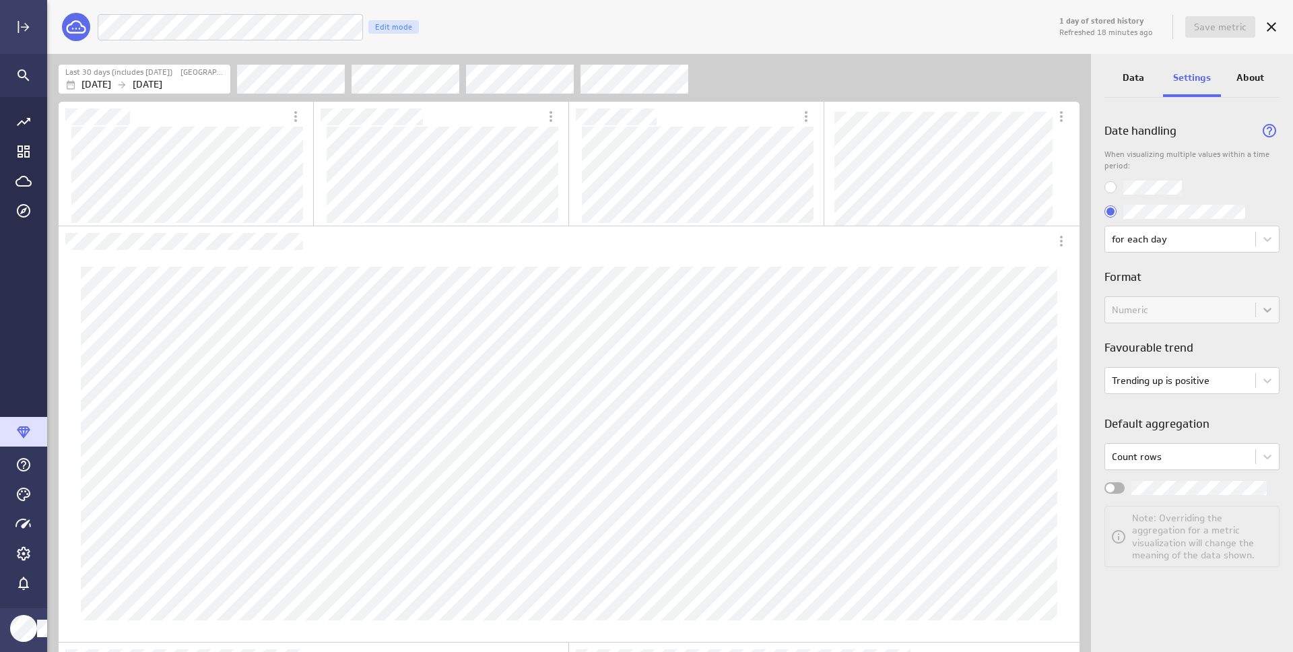
click at [0, 0] on input "Use all values" at bounding box center [0, 0] width 0 height 0
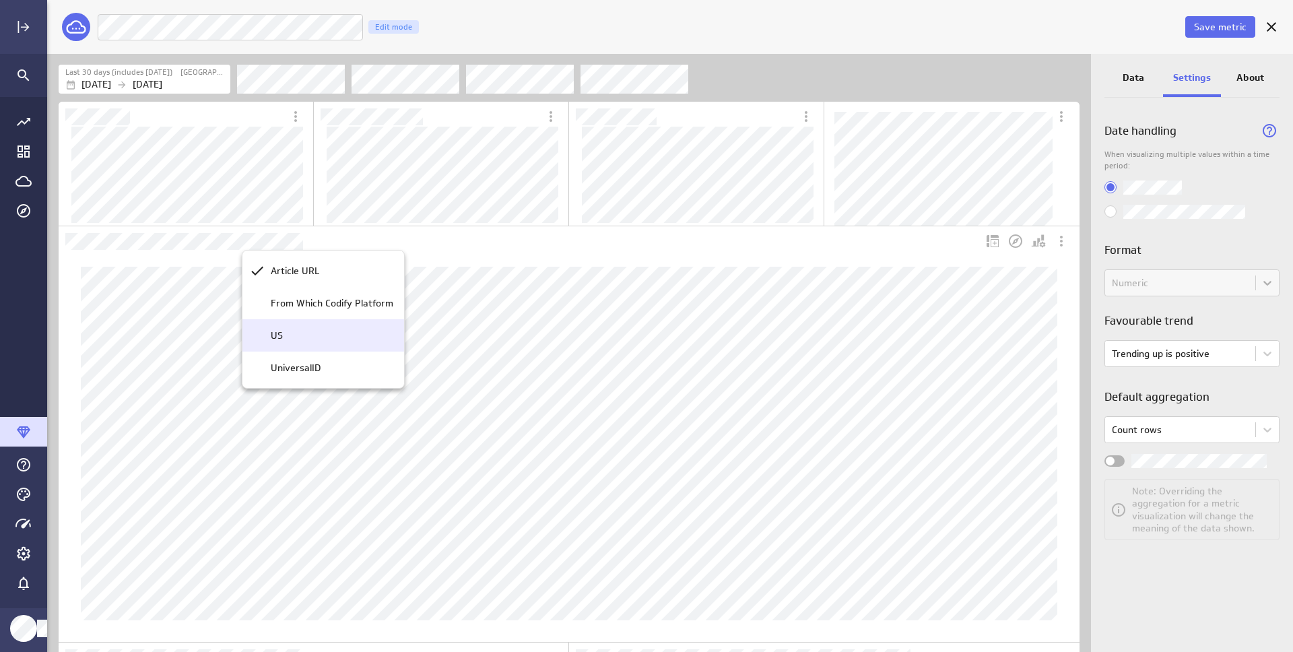
click at [302, 338] on div "US" at bounding box center [329, 336] width 128 height 14
click at [1059, 244] on icon "More actions" at bounding box center [1061, 241] width 16 height 16
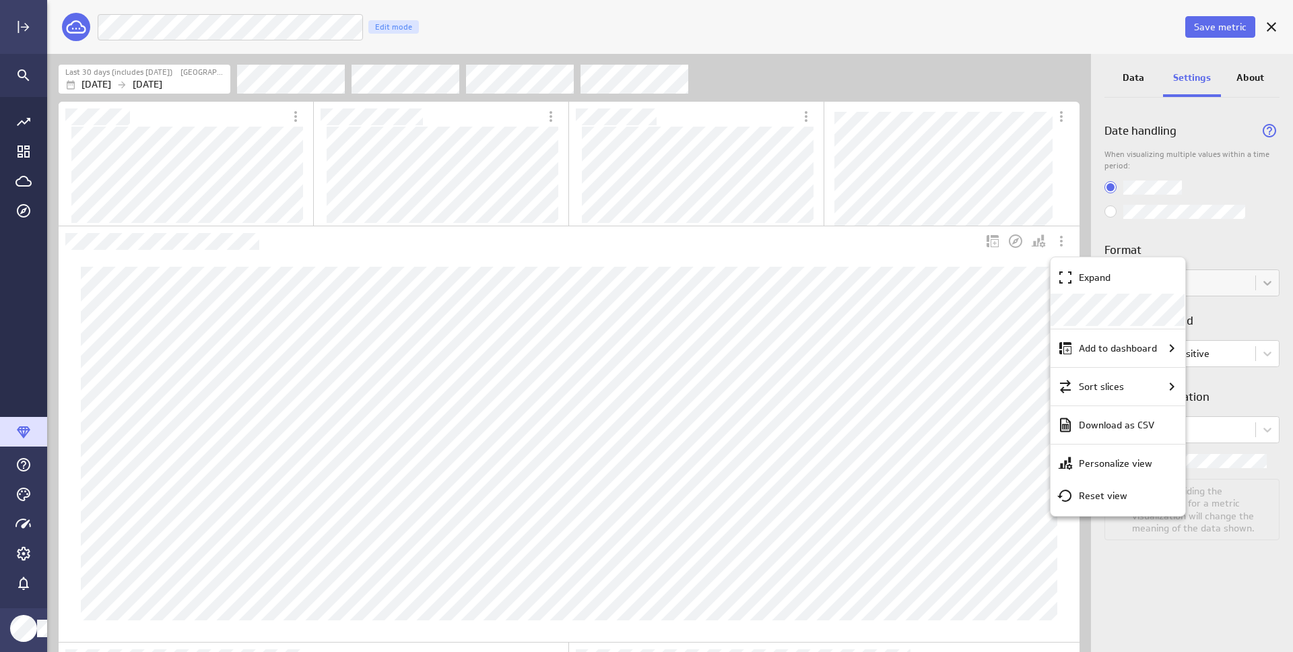
click at [944, 364] on div at bounding box center [646, 326] width 1293 height 652
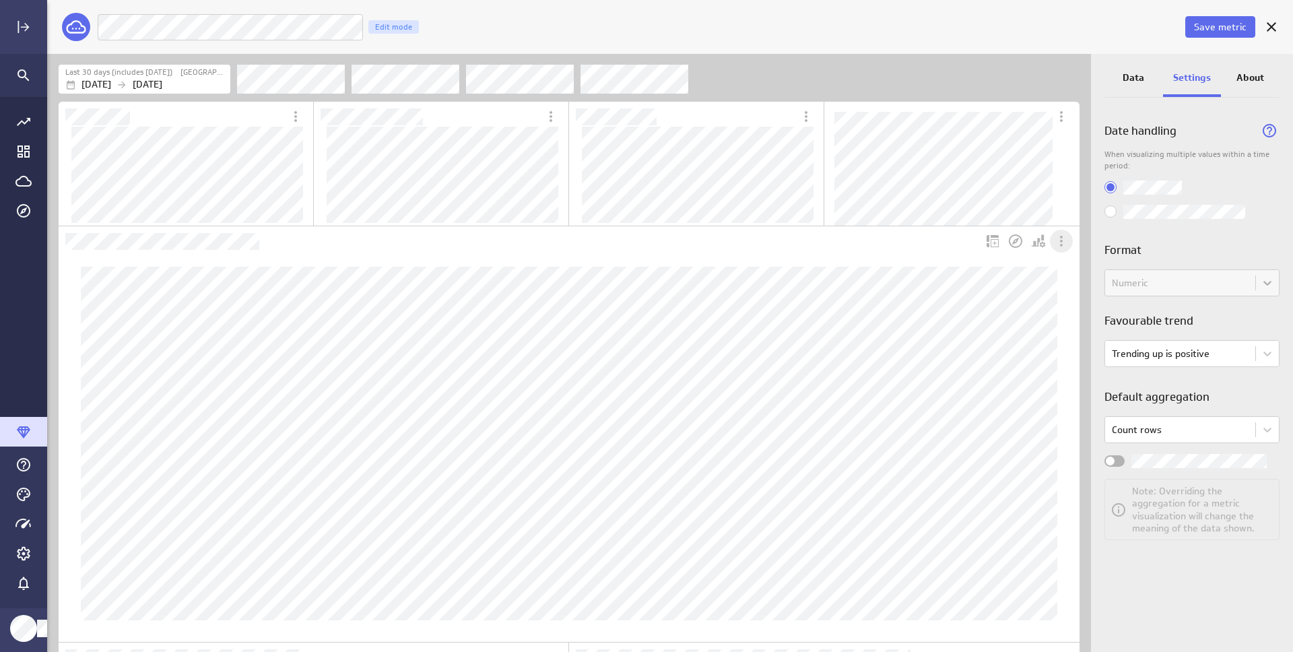
click at [1068, 236] on icon "More actions" at bounding box center [1061, 241] width 16 height 16
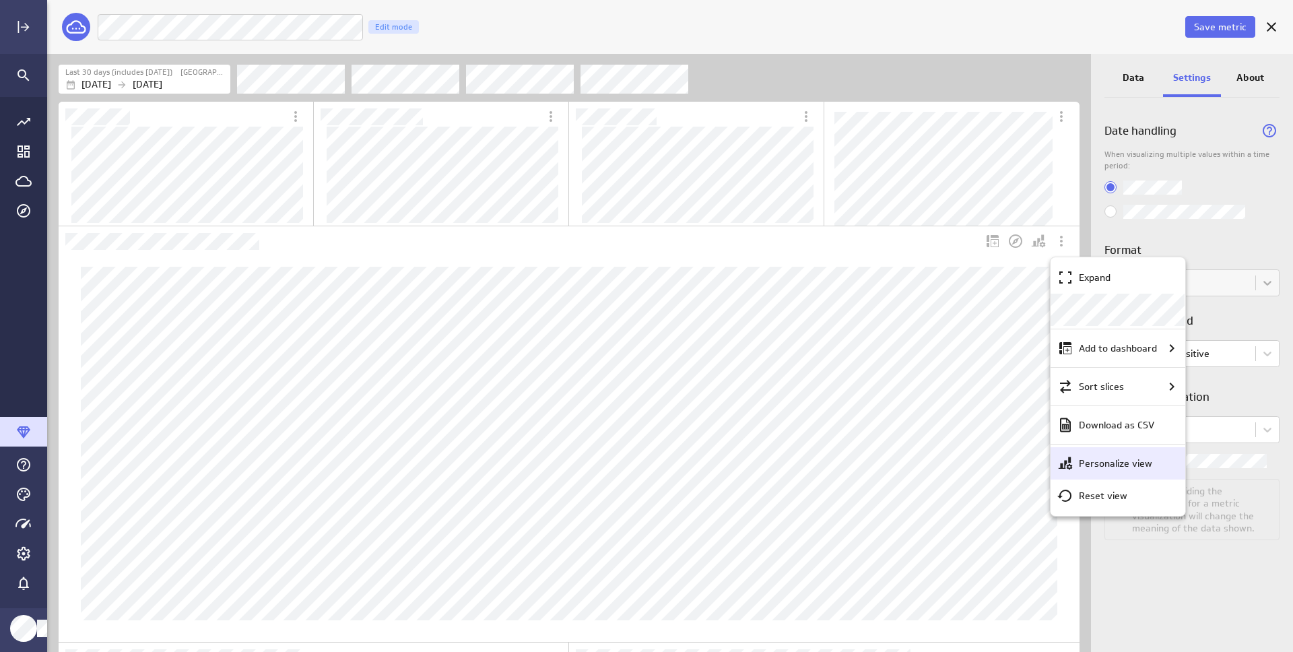
click at [1108, 459] on p "Personalize view" at bounding box center [1115, 464] width 73 height 14
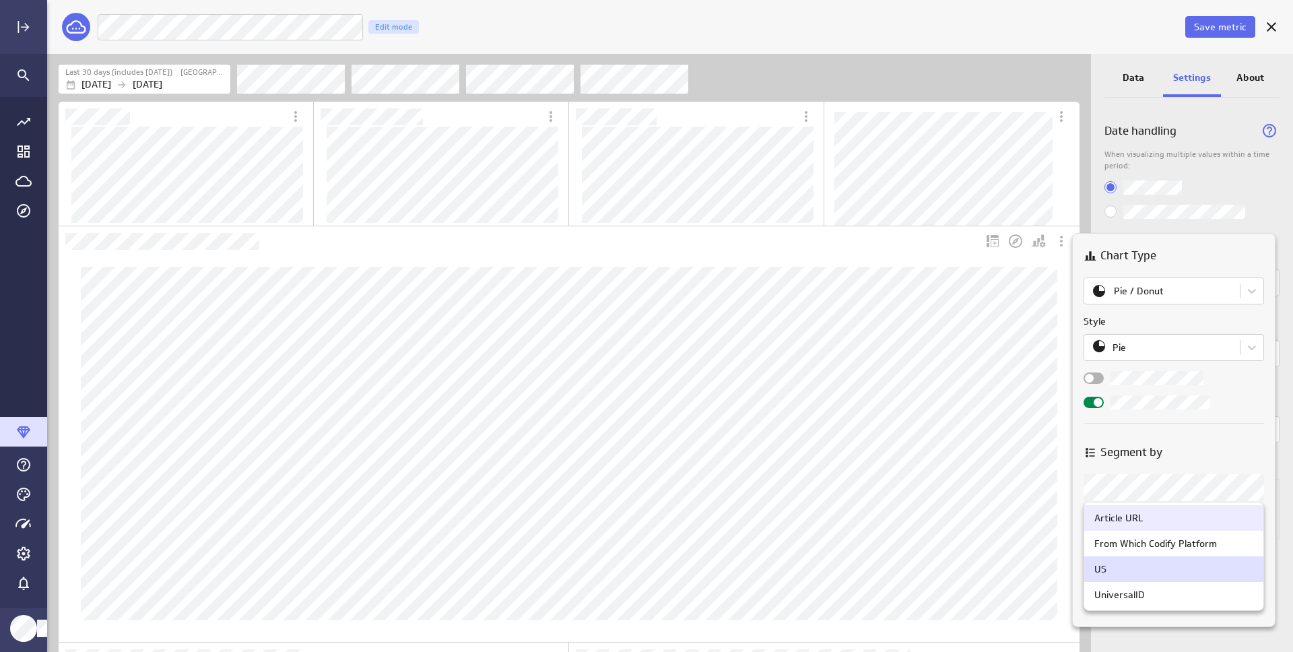
click at [1121, 482] on body "Save metric Blog Posts In Content Fetcher Edit mode Last 30 days (includes [DAT…" at bounding box center [646, 326] width 1293 height 652
click at [1201, 452] on div at bounding box center [646, 326] width 1293 height 652
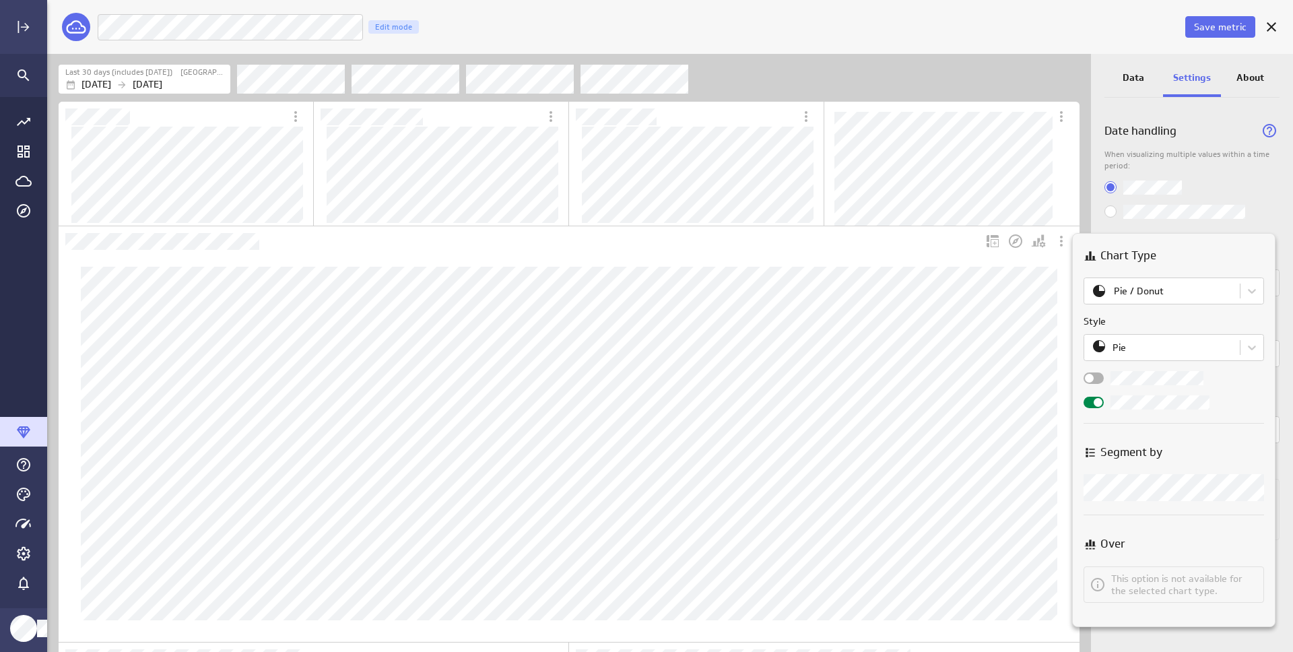
click at [31, 193] on div at bounding box center [646, 326] width 1293 height 652
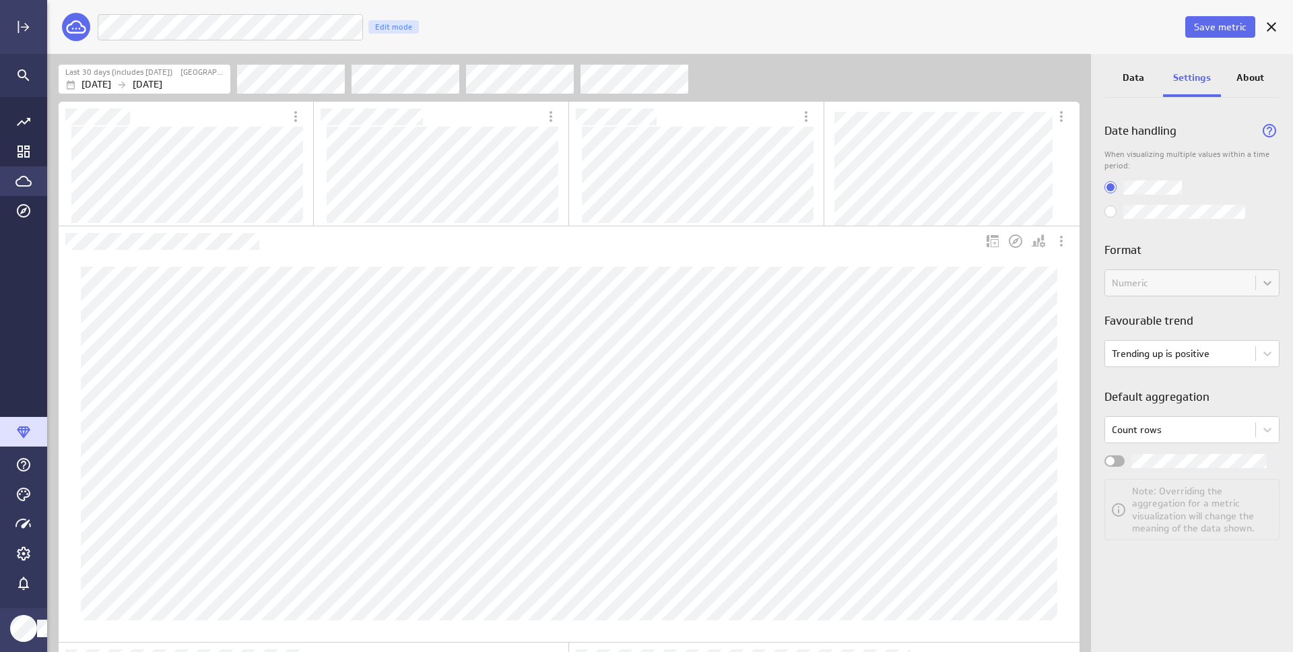
click at [26, 179] on icon "Go to Data Feed library" at bounding box center [23, 181] width 16 height 16
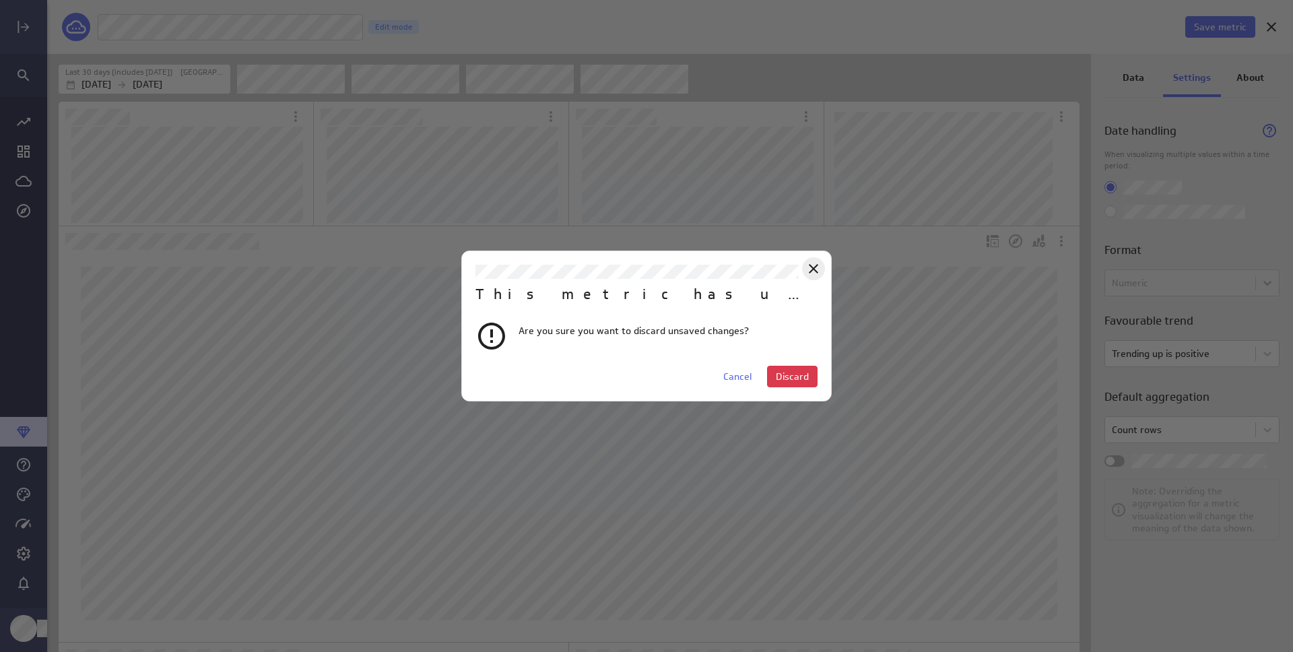
click at [811, 272] on icon "Close" at bounding box center [813, 269] width 16 height 16
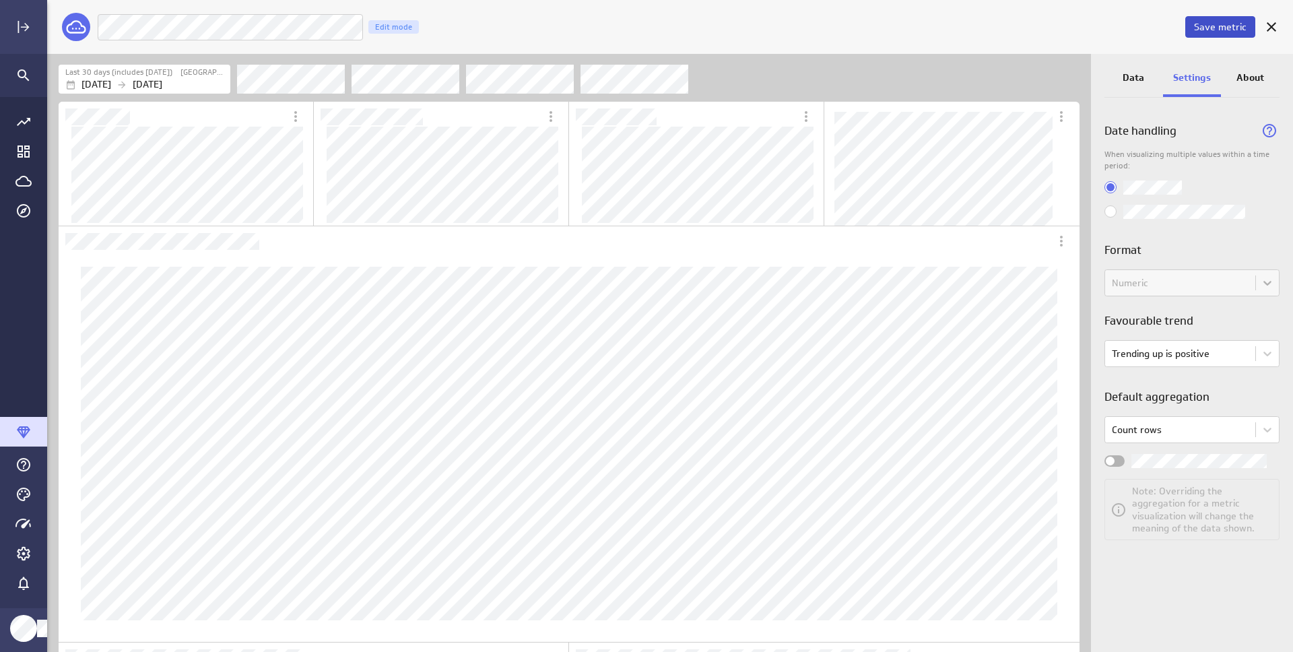
click at [1225, 33] on button "Save metric" at bounding box center [1220, 27] width 70 height 22
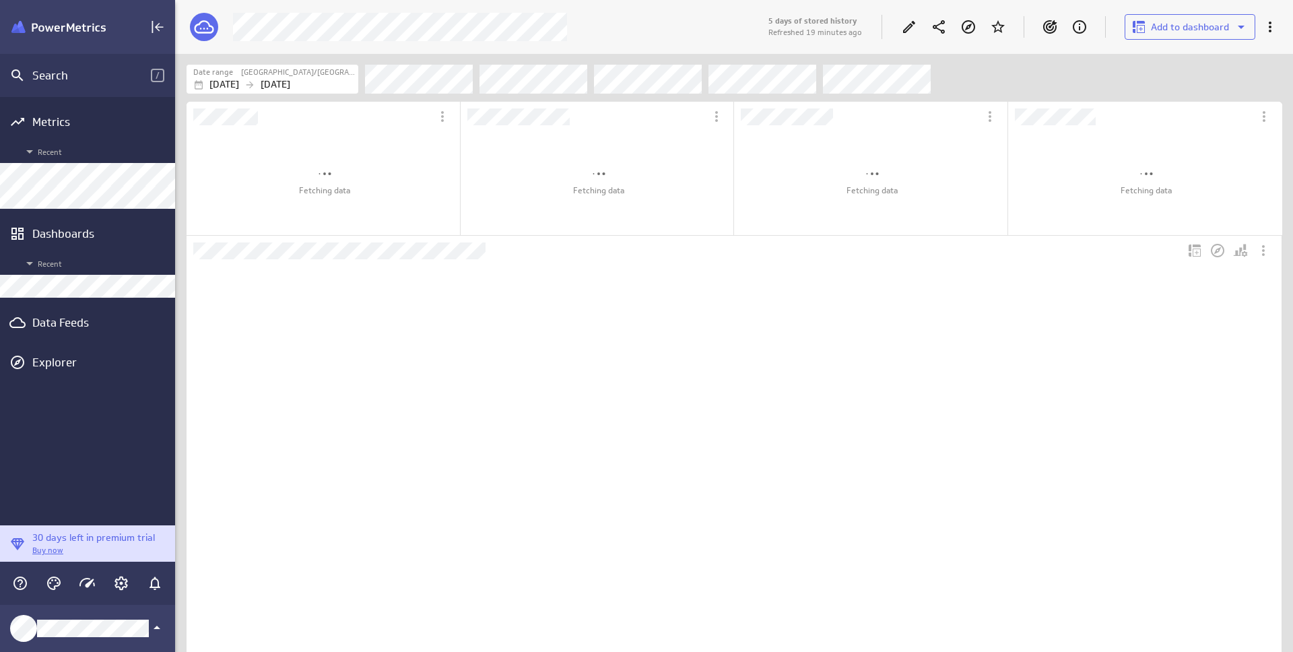
scroll to position [420, 504]
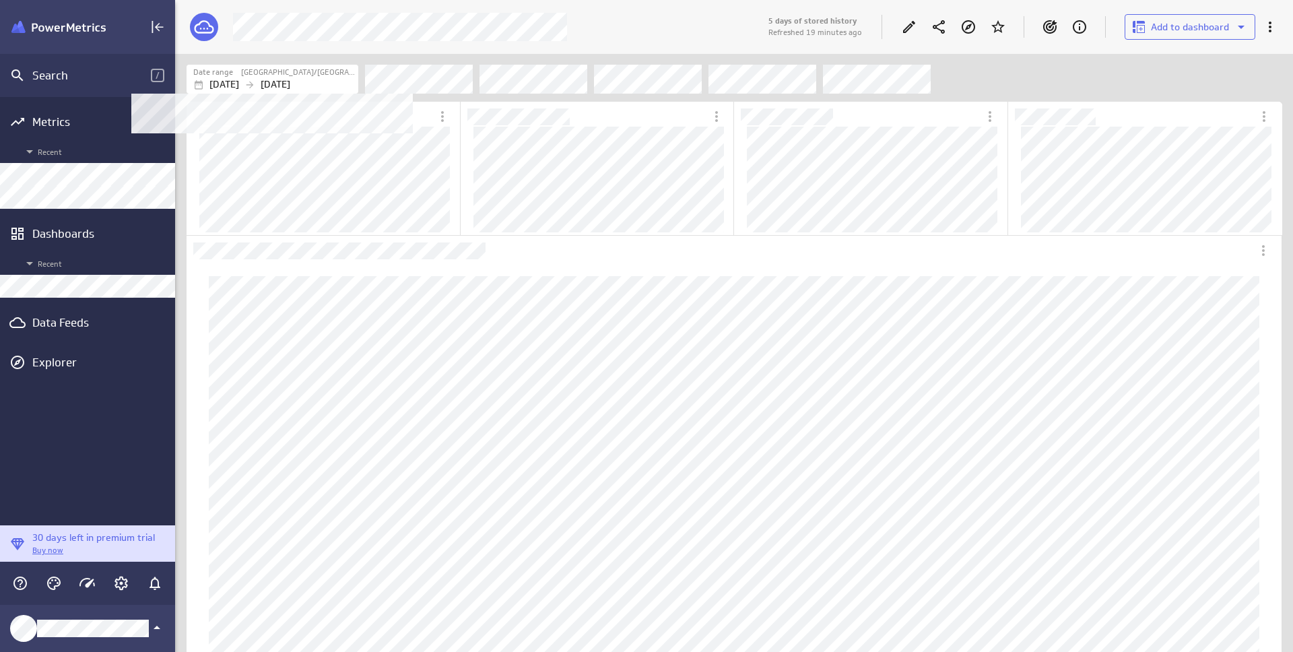
click at [255, 79] on icon "Filters" at bounding box center [249, 84] width 11 height 11
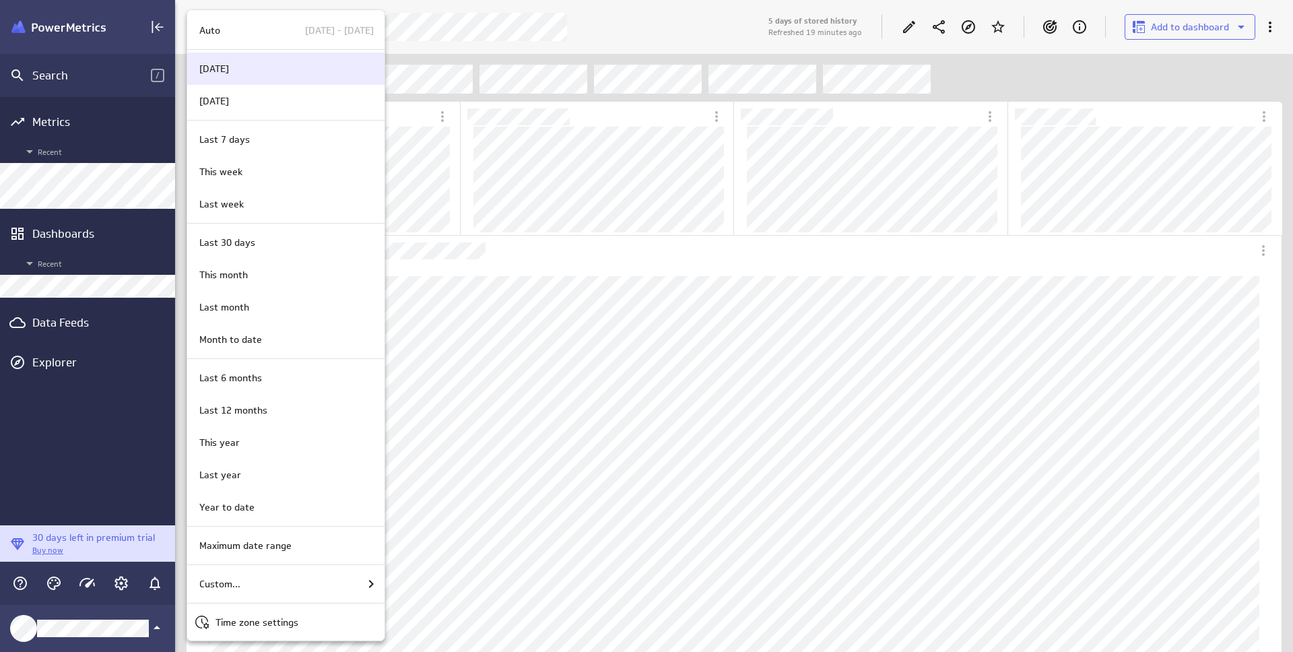
click at [275, 74] on div "[DATE]" at bounding box center [284, 69] width 180 height 14
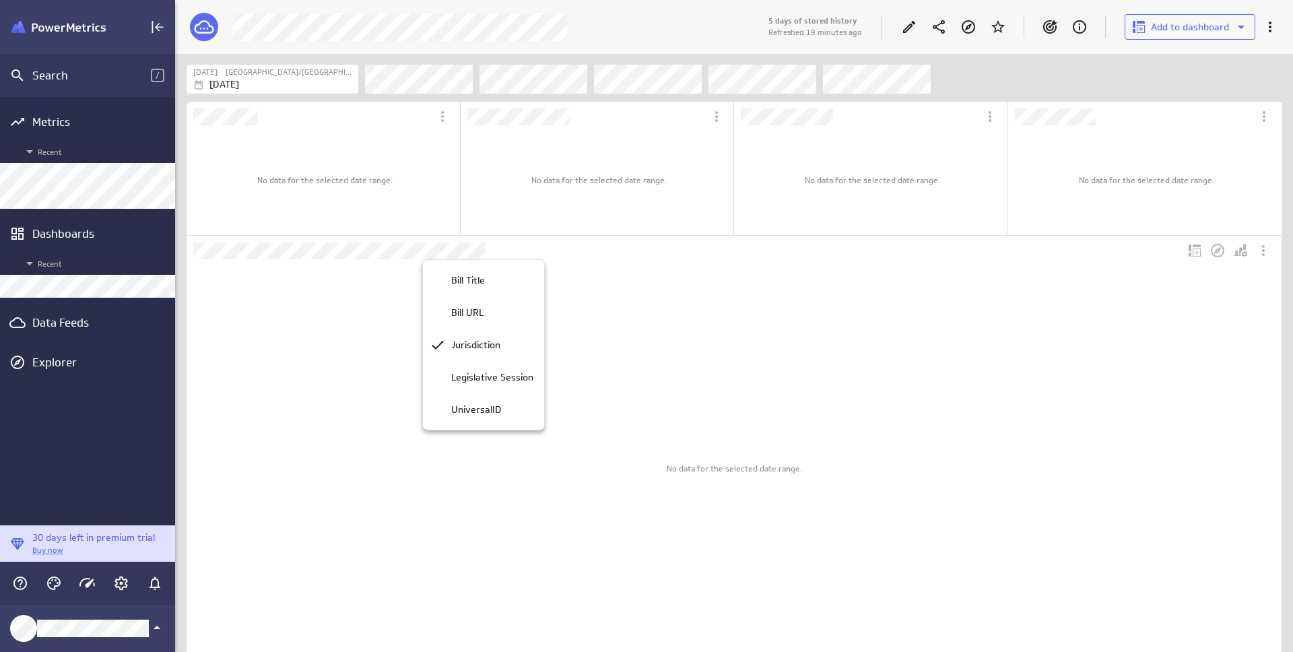
click at [834, 272] on div at bounding box center [646, 326] width 1293 height 652
click at [911, 26] on icon at bounding box center [909, 27] width 12 height 12
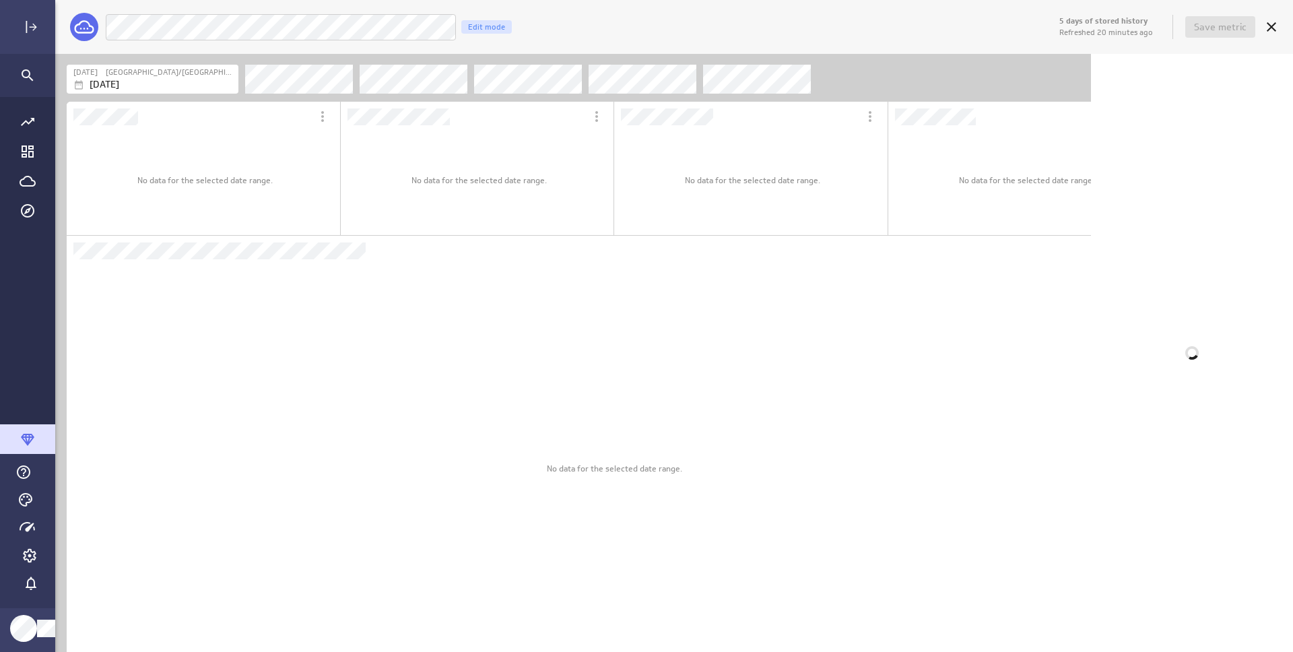
scroll to position [1034, 1022]
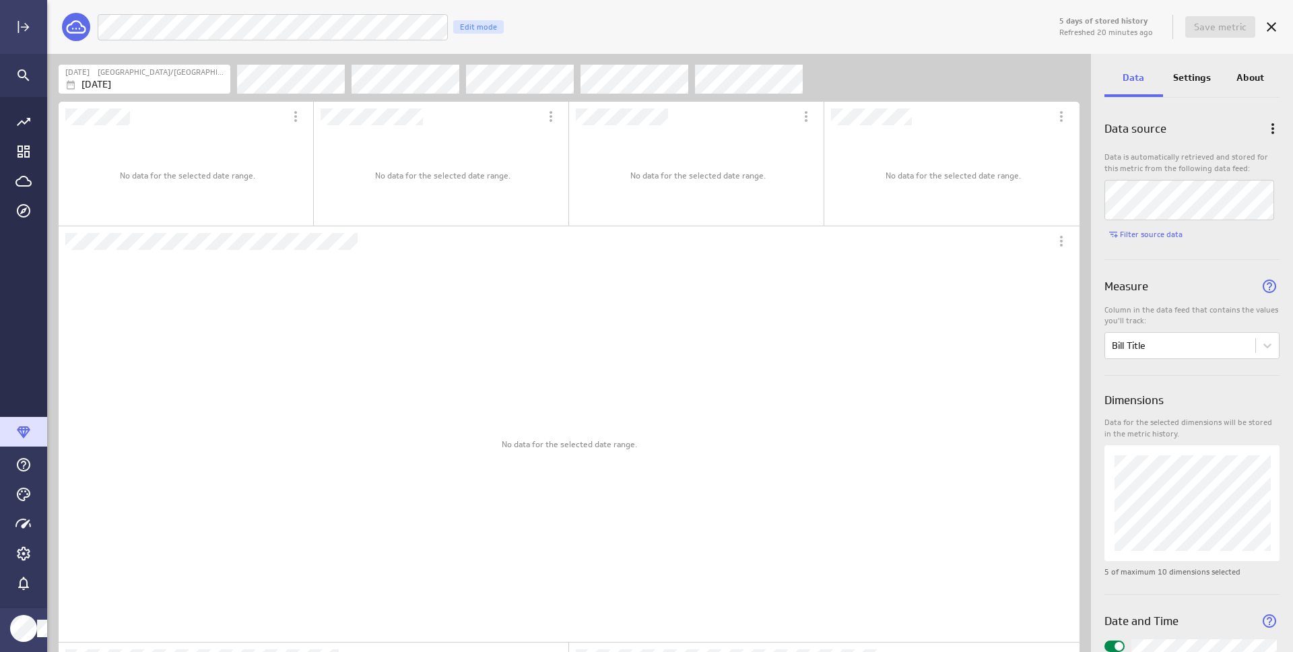
click at [1179, 62] on div "Settings" at bounding box center [1192, 79] width 59 height 36
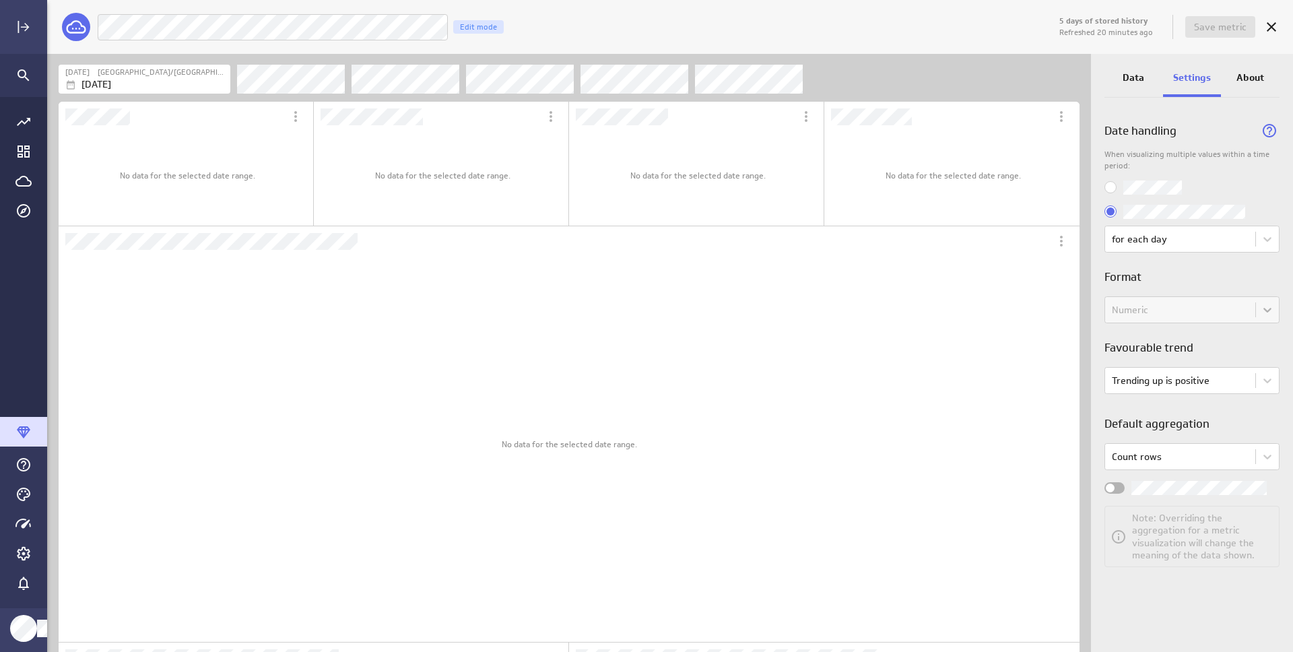
click at [0, 0] on input "Use all values" at bounding box center [0, 0] width 0 height 0
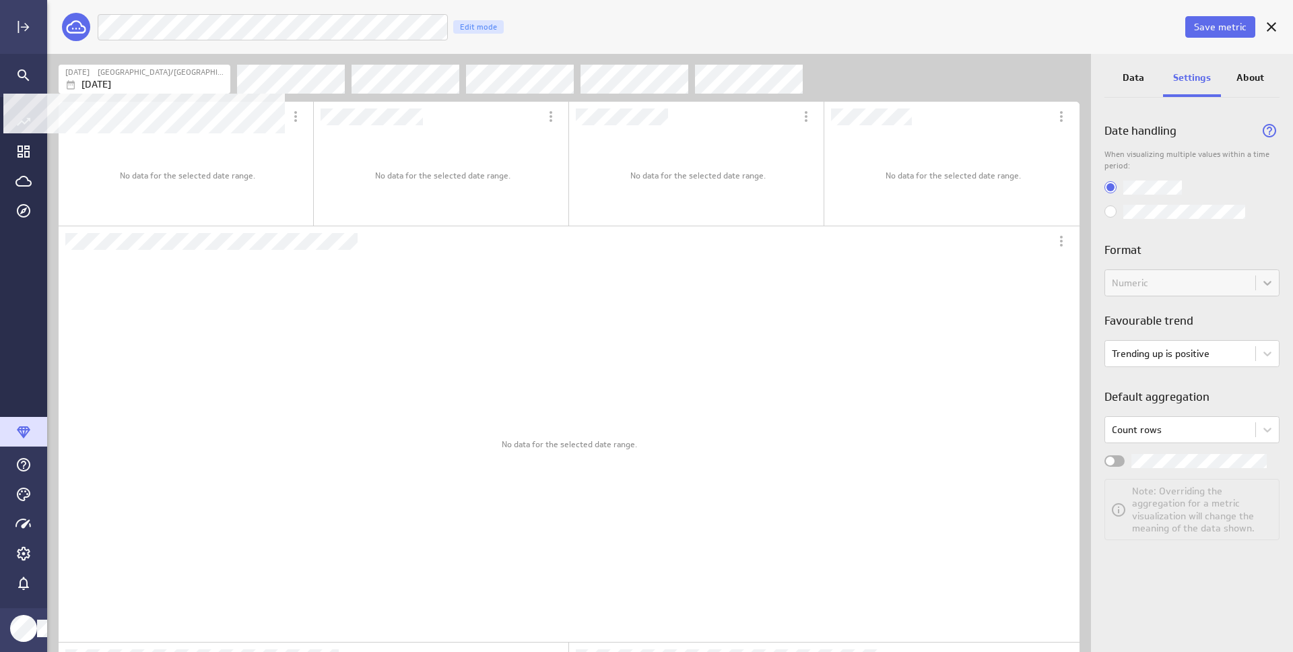
click at [184, 89] on div "[DATE]" at bounding box center [146, 84] width 162 height 14
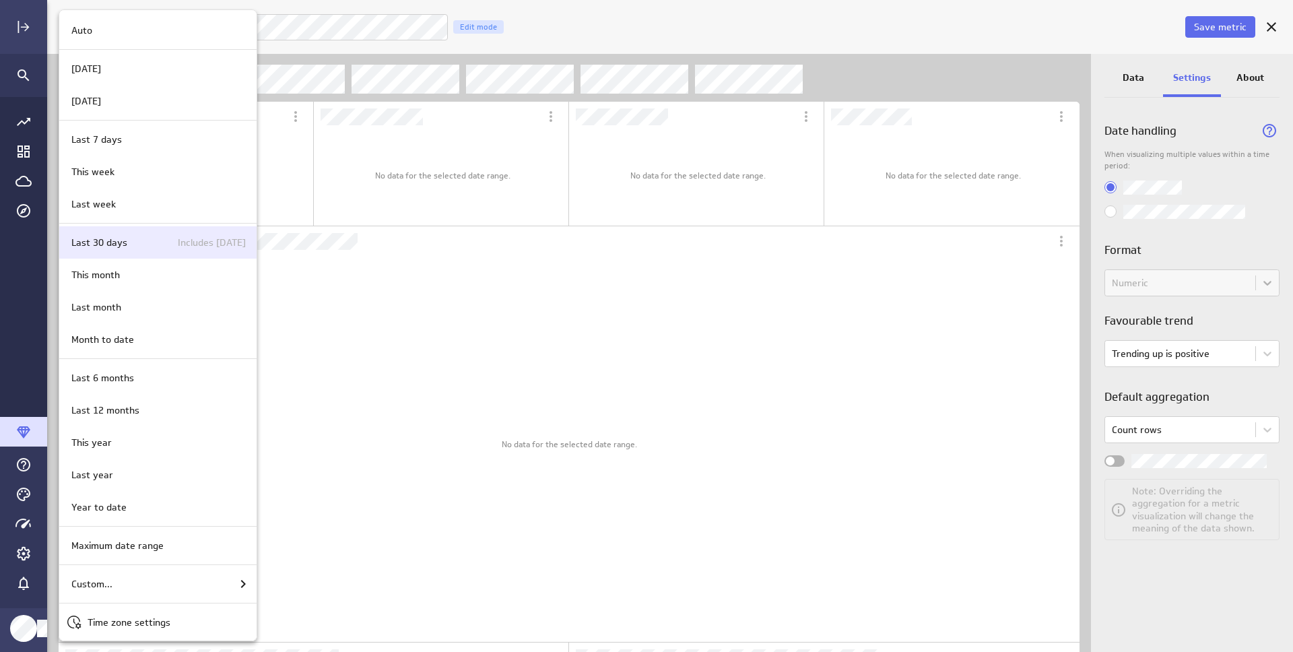
click at [149, 236] on div "Last 30 days Includes [DATE]" at bounding box center [156, 243] width 180 height 14
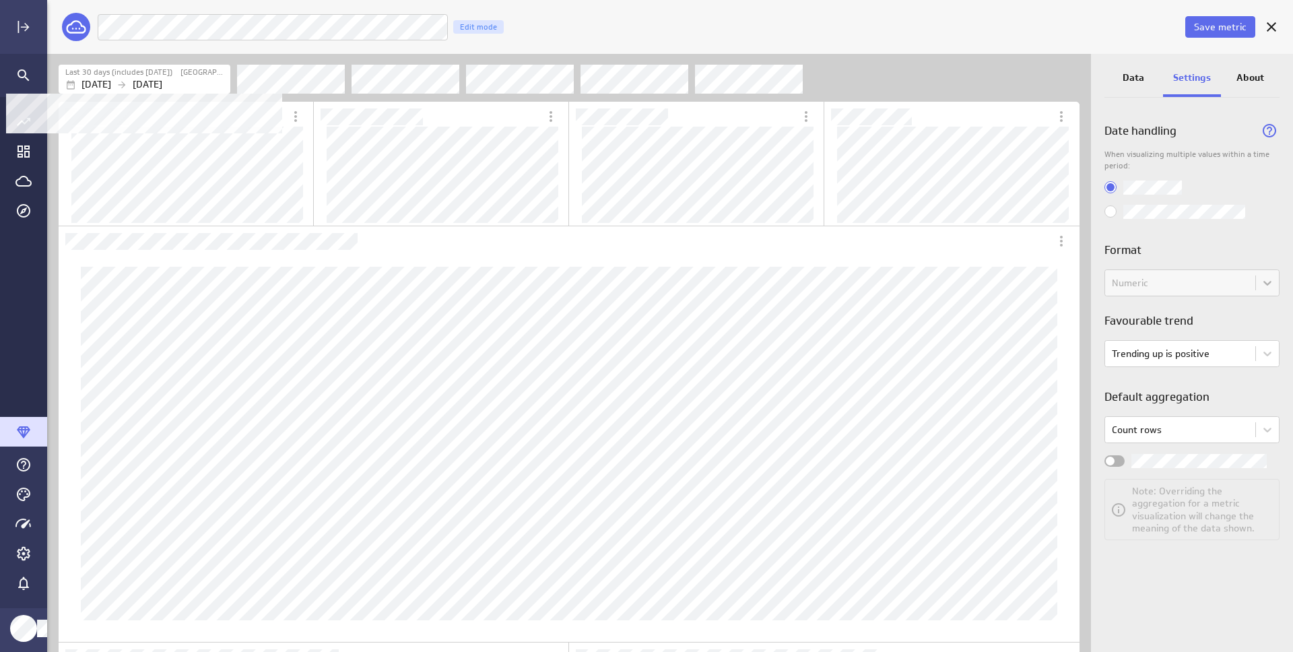
click at [162, 78] on p "[DATE]" at bounding box center [148, 84] width 30 height 14
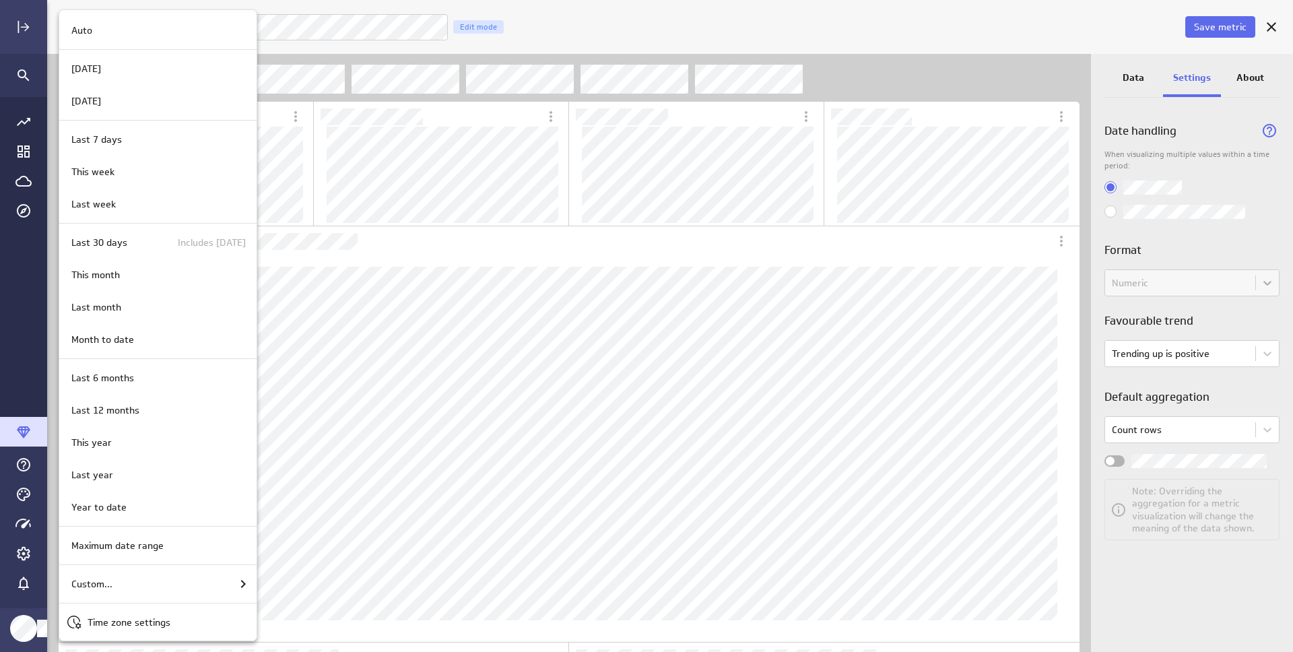
click at [405, 294] on div at bounding box center [646, 326] width 1293 height 652
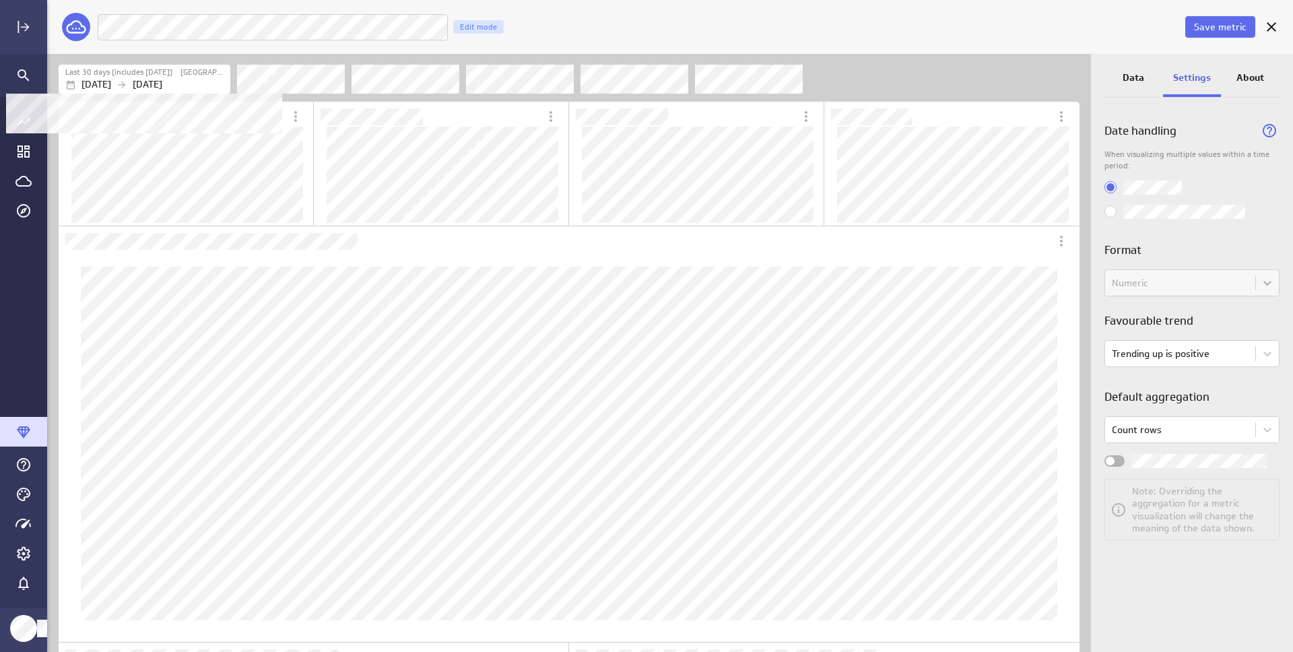
click at [162, 80] on p "[DATE]" at bounding box center [148, 84] width 30 height 14
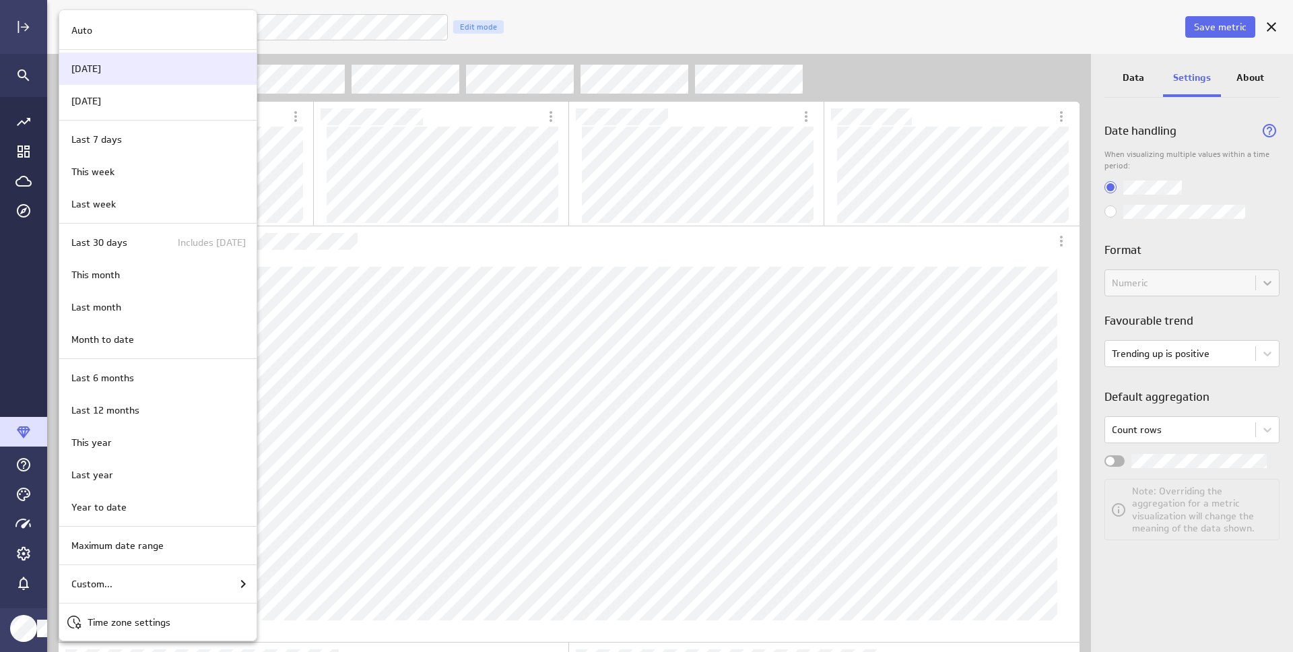
click at [167, 81] on div "[DATE]" at bounding box center [157, 69] width 197 height 32
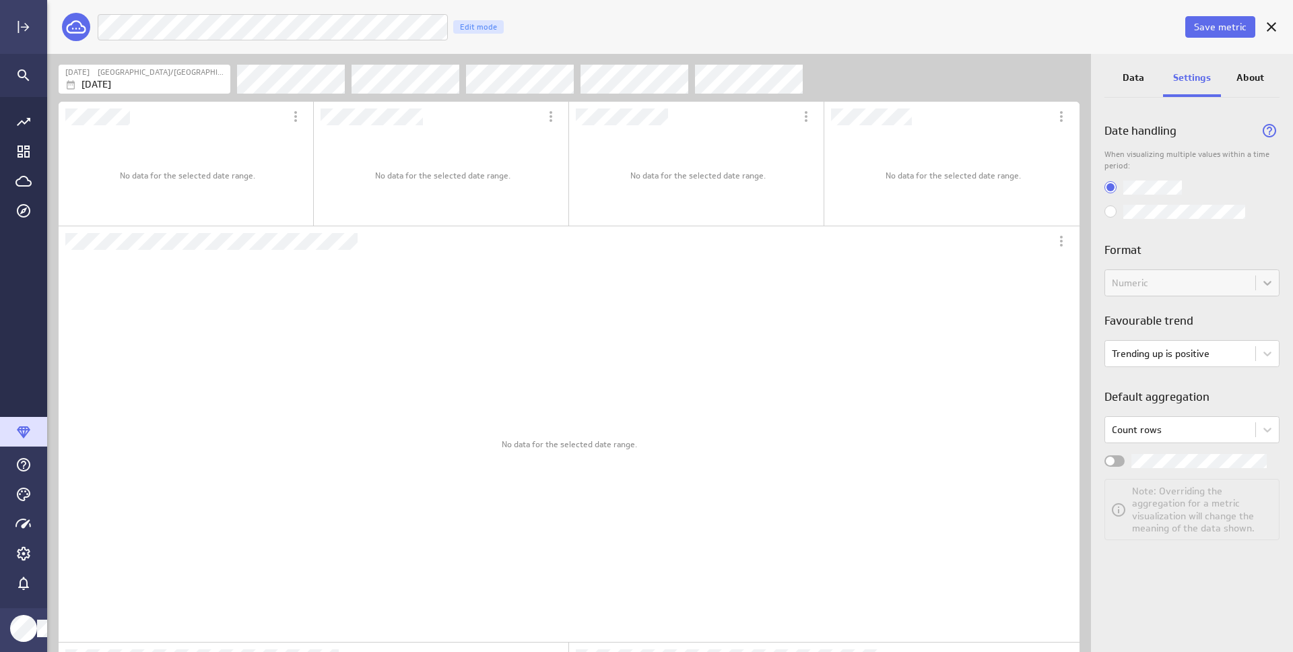
click at [1144, 77] on div "Data" at bounding box center [1133, 79] width 59 height 36
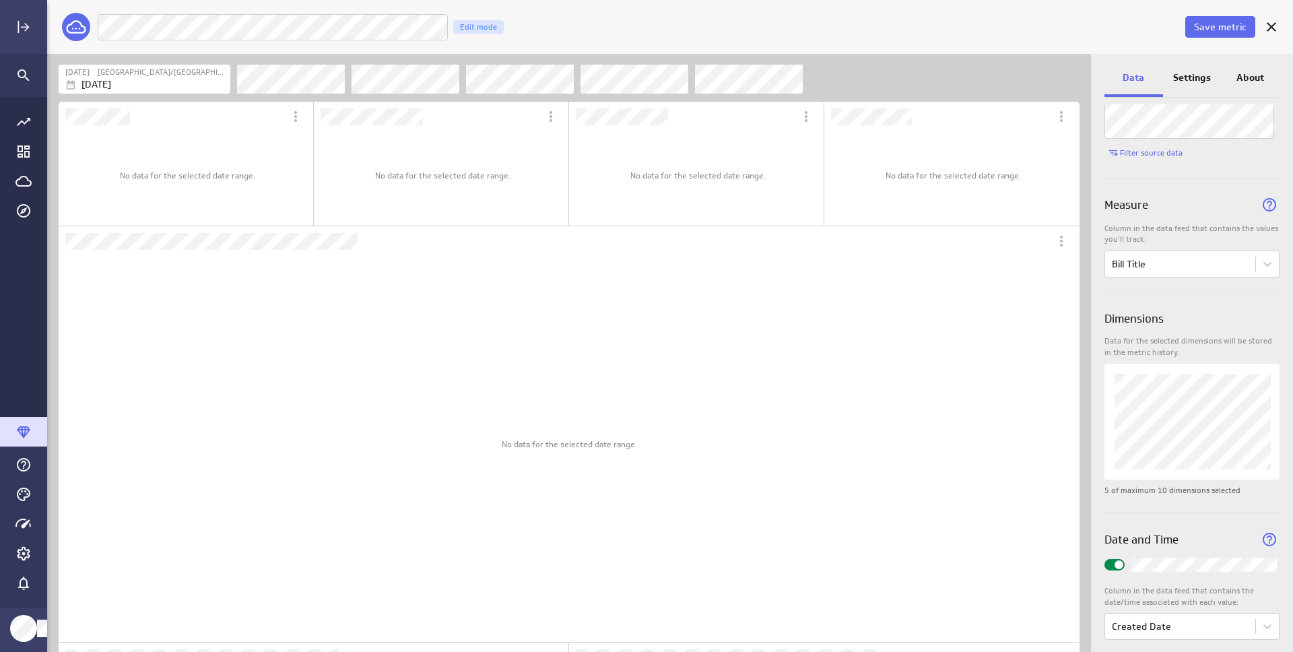
scroll to position [75, 0]
click at [1204, 29] on span "Save metric" at bounding box center [1220, 27] width 53 height 12
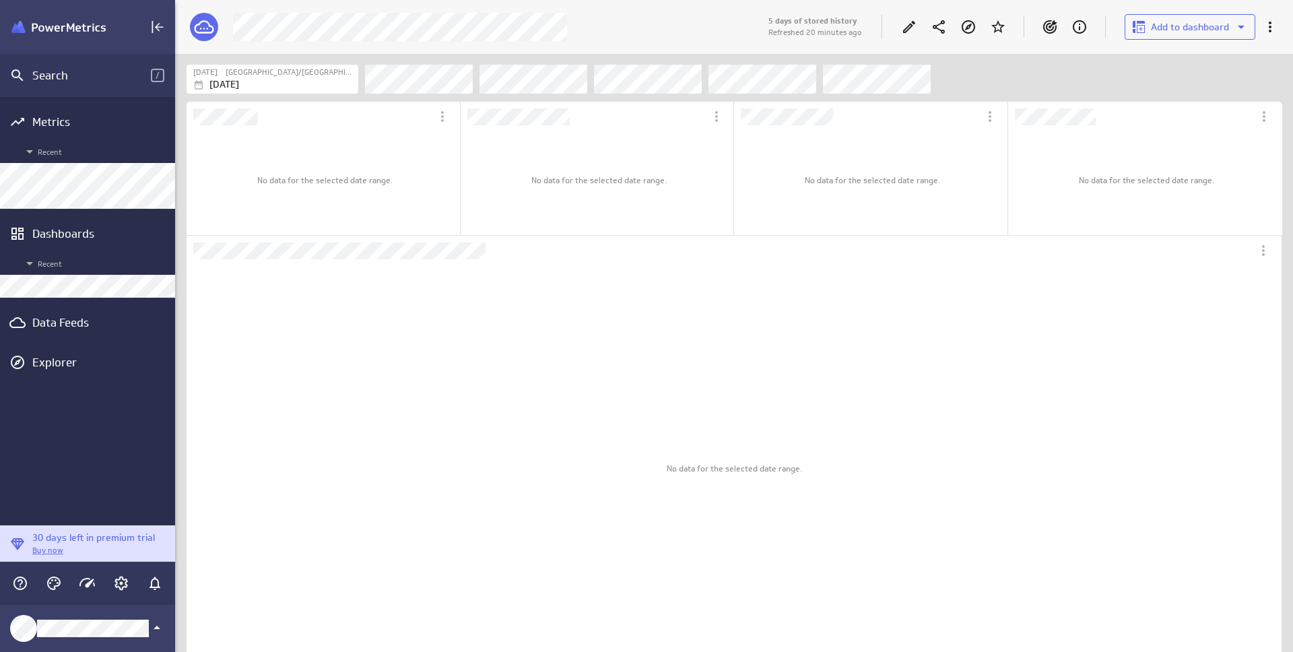
scroll to position [30, 1096]
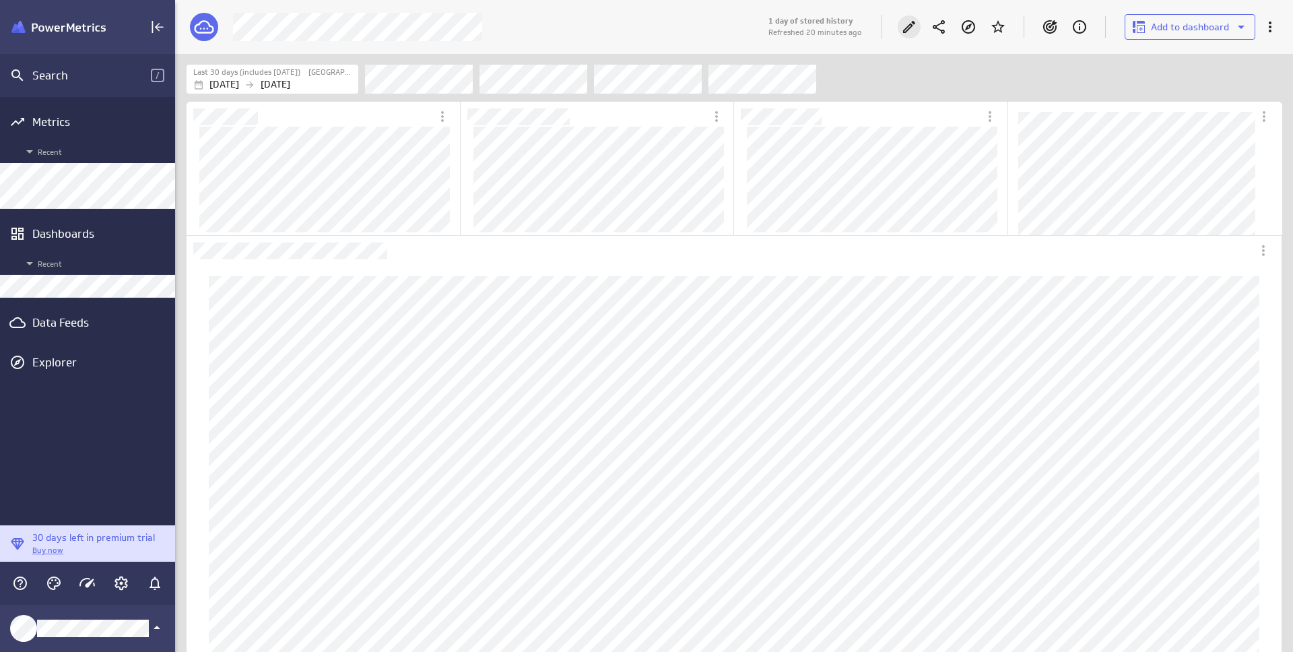
click at [912, 22] on icon "Edit" at bounding box center [909, 27] width 16 height 16
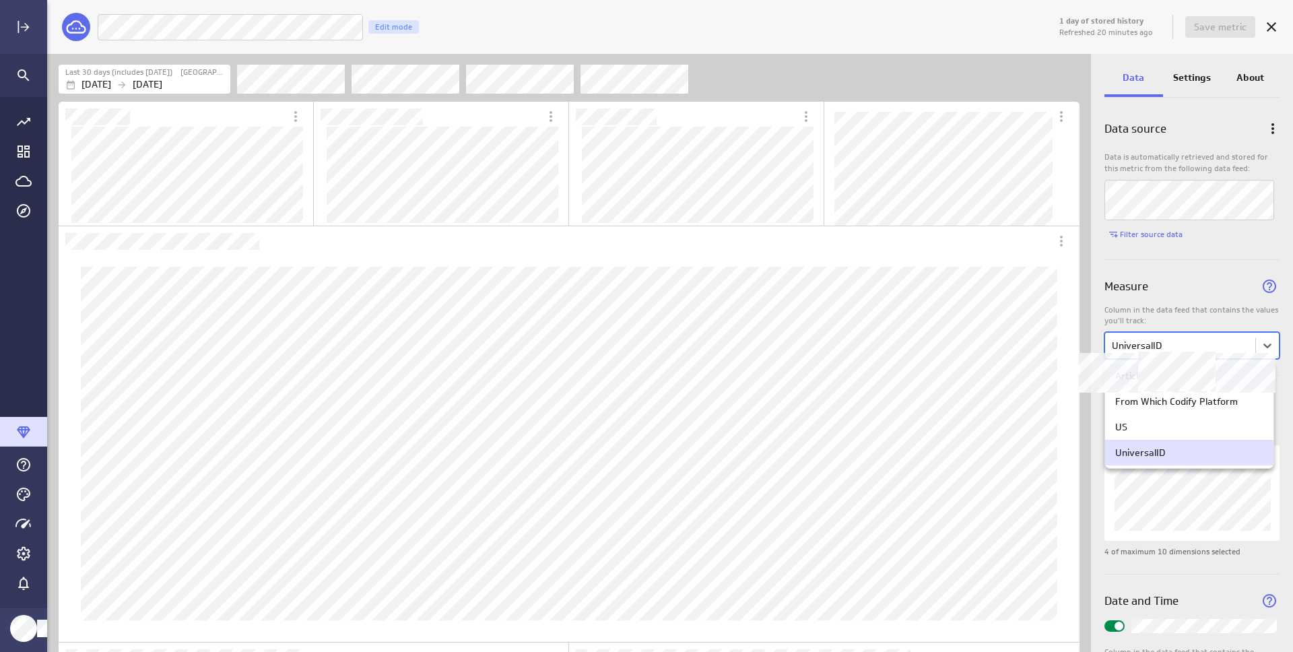
click at [1216, 343] on body "1 day of stored history Refreshed 20 minutes ago Save metric Blog Posts In Cont…" at bounding box center [646, 326] width 1293 height 652
click at [1213, 282] on div at bounding box center [646, 326] width 1293 height 652
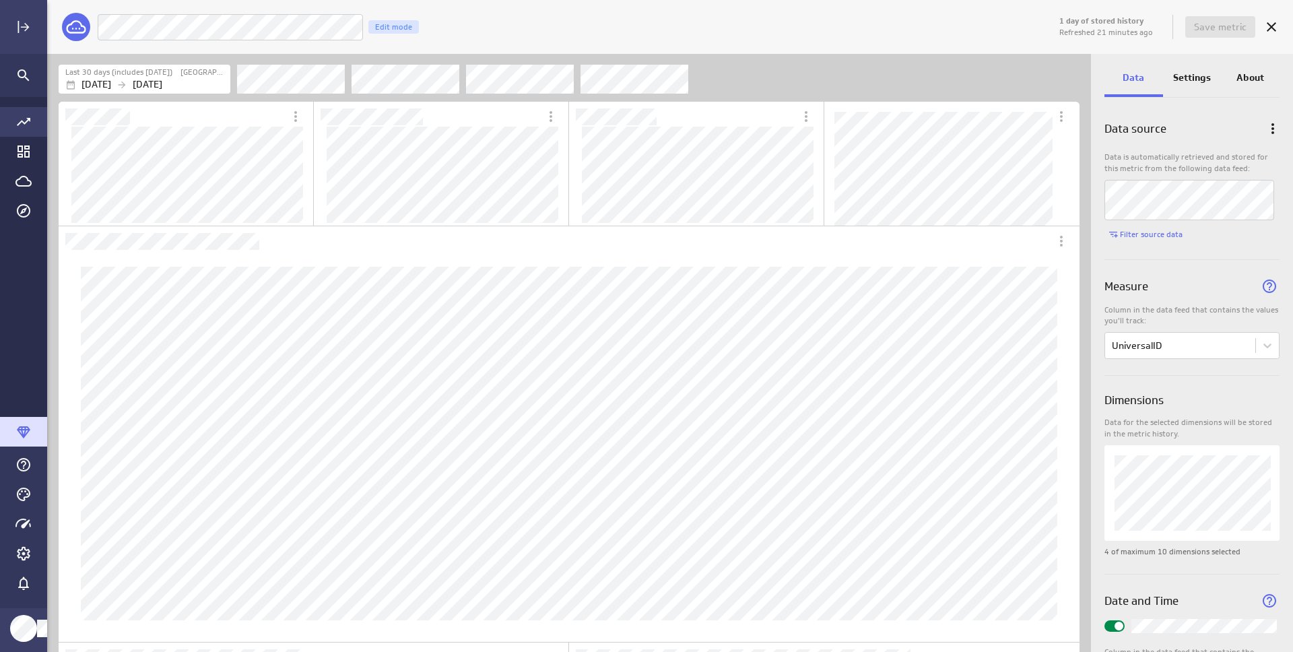
click at [27, 123] on icon "Go to all metrics page." at bounding box center [23, 122] width 16 height 16
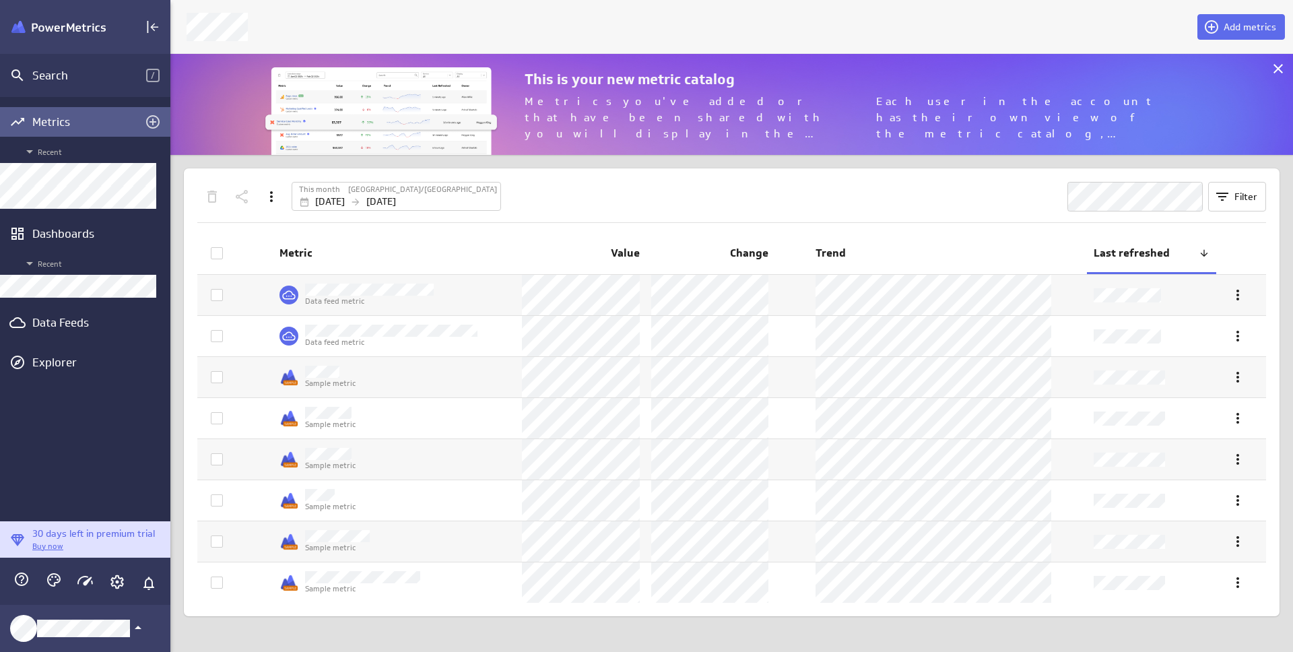
scroll to position [7, 7]
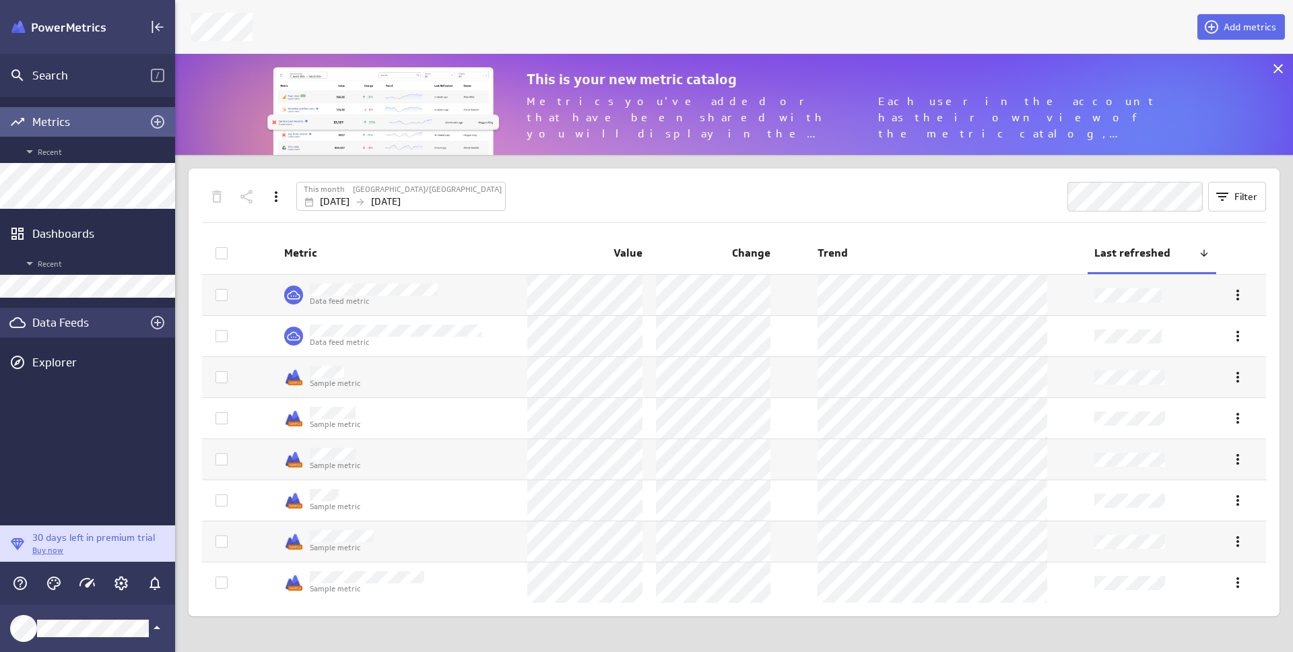
click at [70, 321] on div "Data Feeds" at bounding box center [87, 322] width 110 height 15
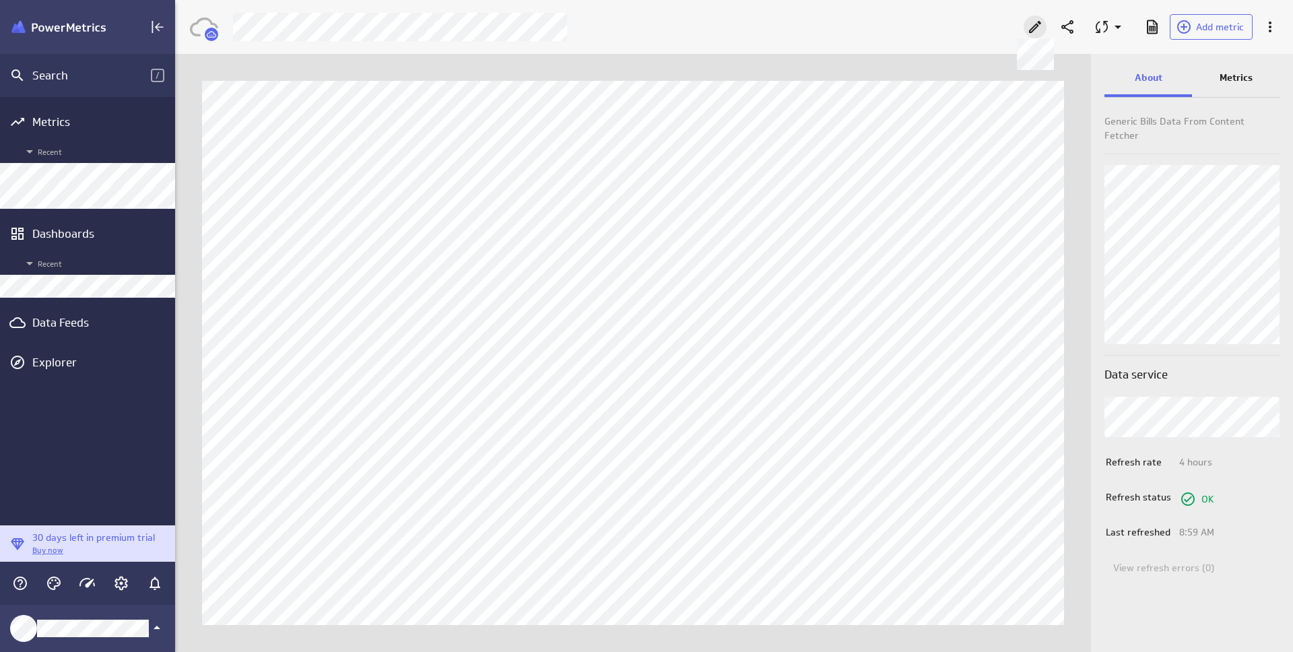
click at [1032, 23] on icon at bounding box center [1035, 27] width 16 height 16
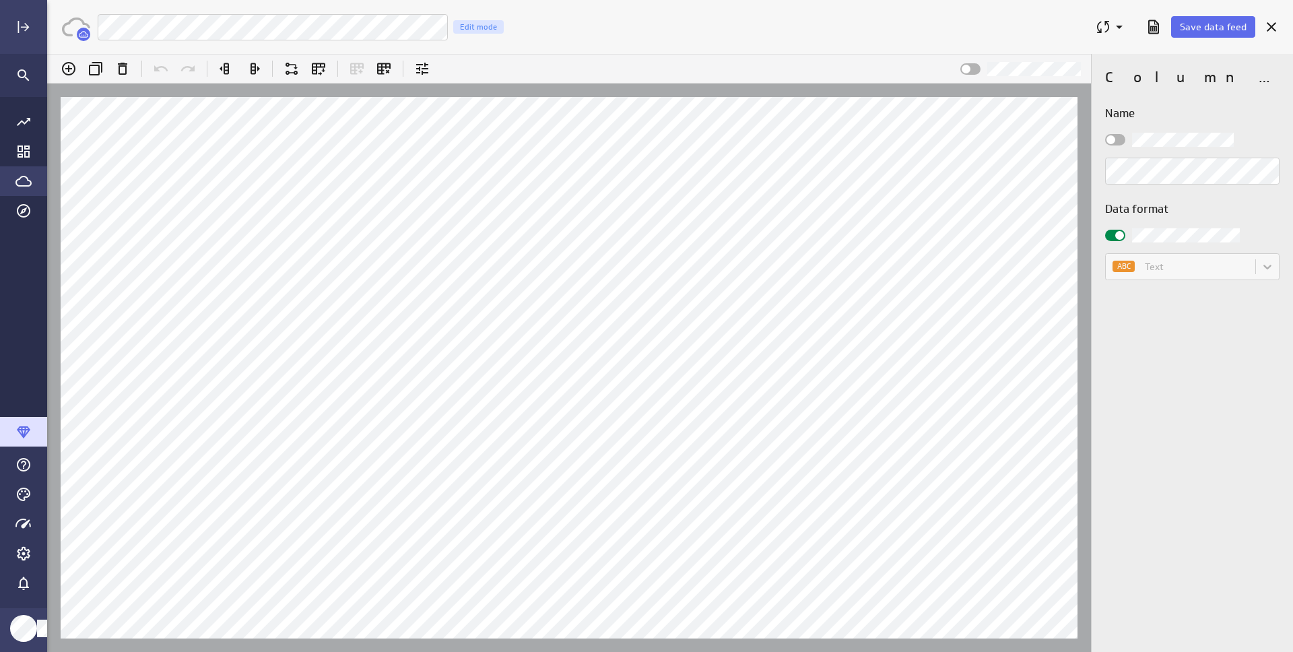
click at [29, 183] on icon "Go to Data Feed library" at bounding box center [23, 181] width 16 height 16
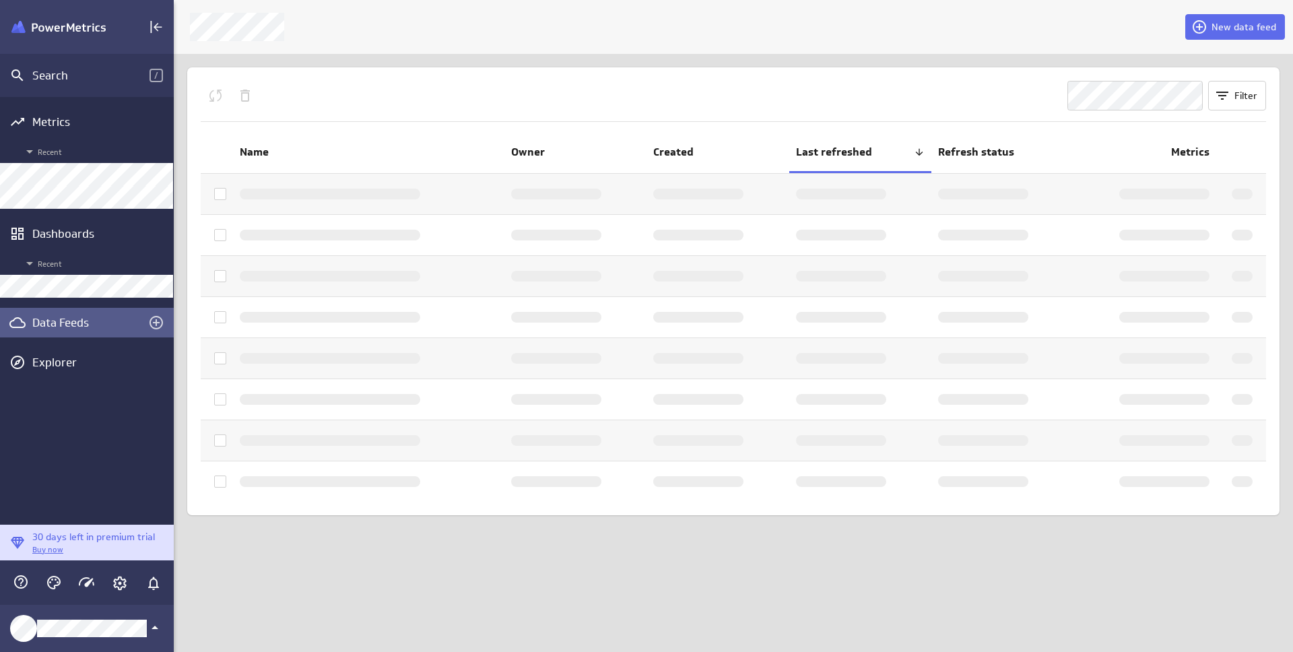
scroll to position [7, 7]
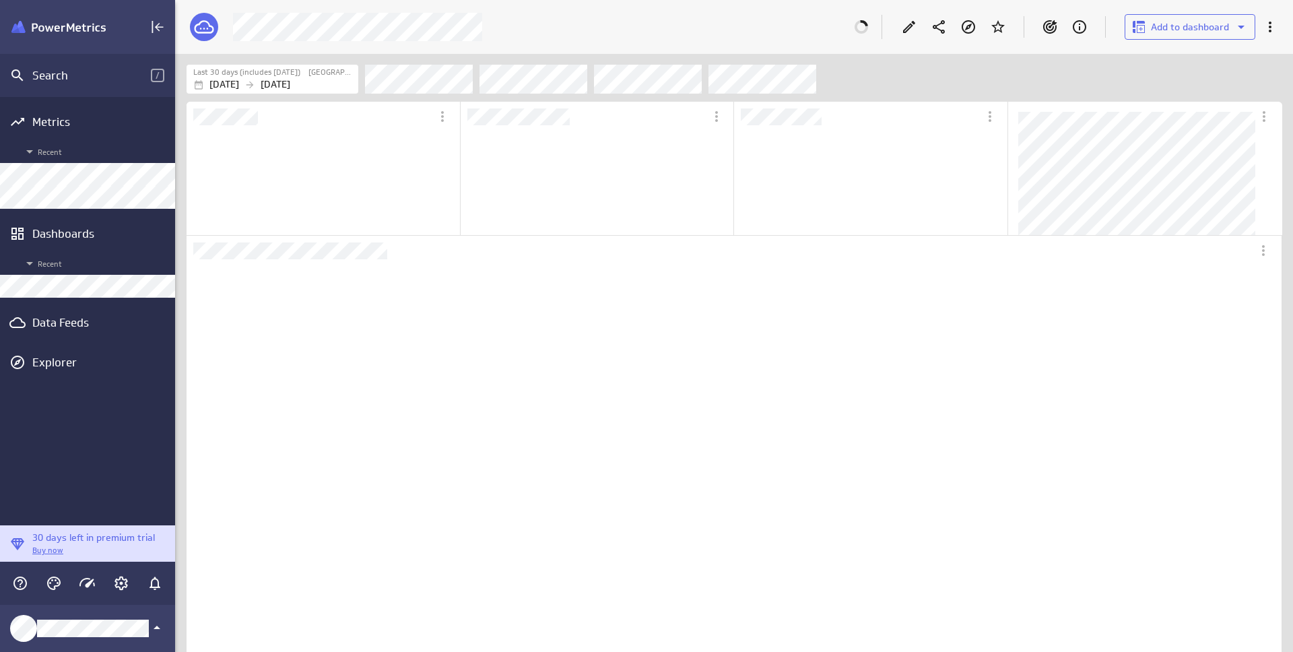
scroll to position [385, 1051]
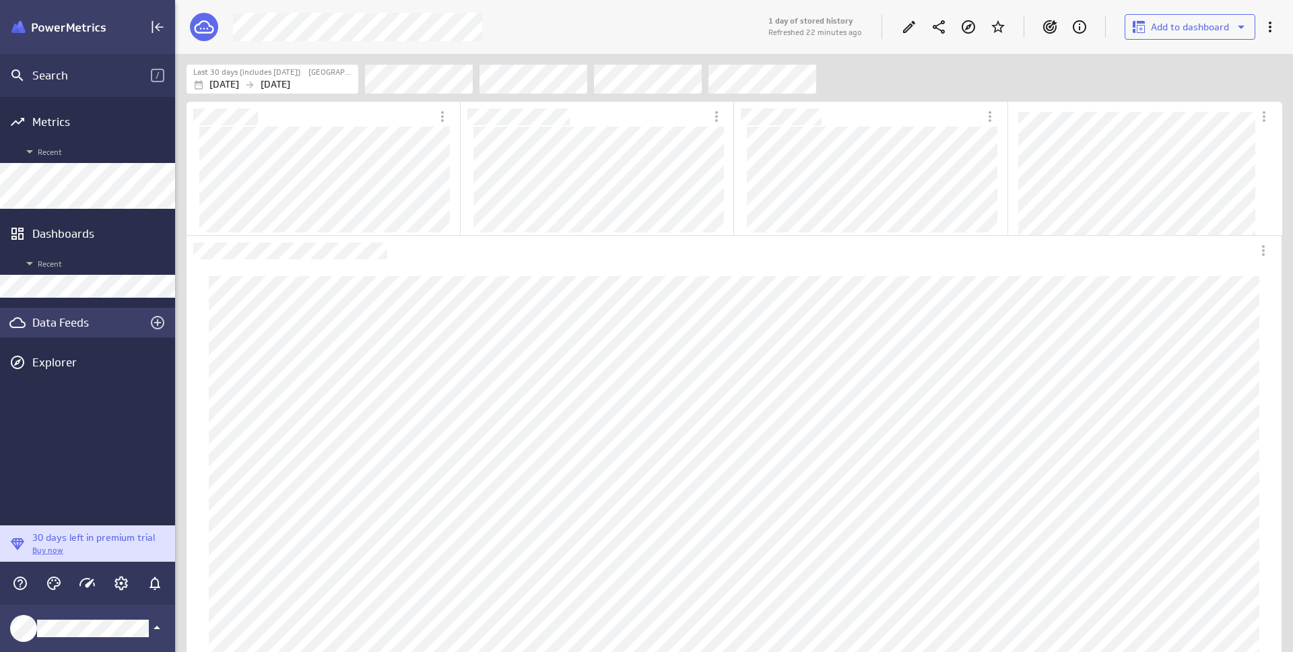
click at [67, 320] on div "Data Feeds" at bounding box center [87, 322] width 110 height 15
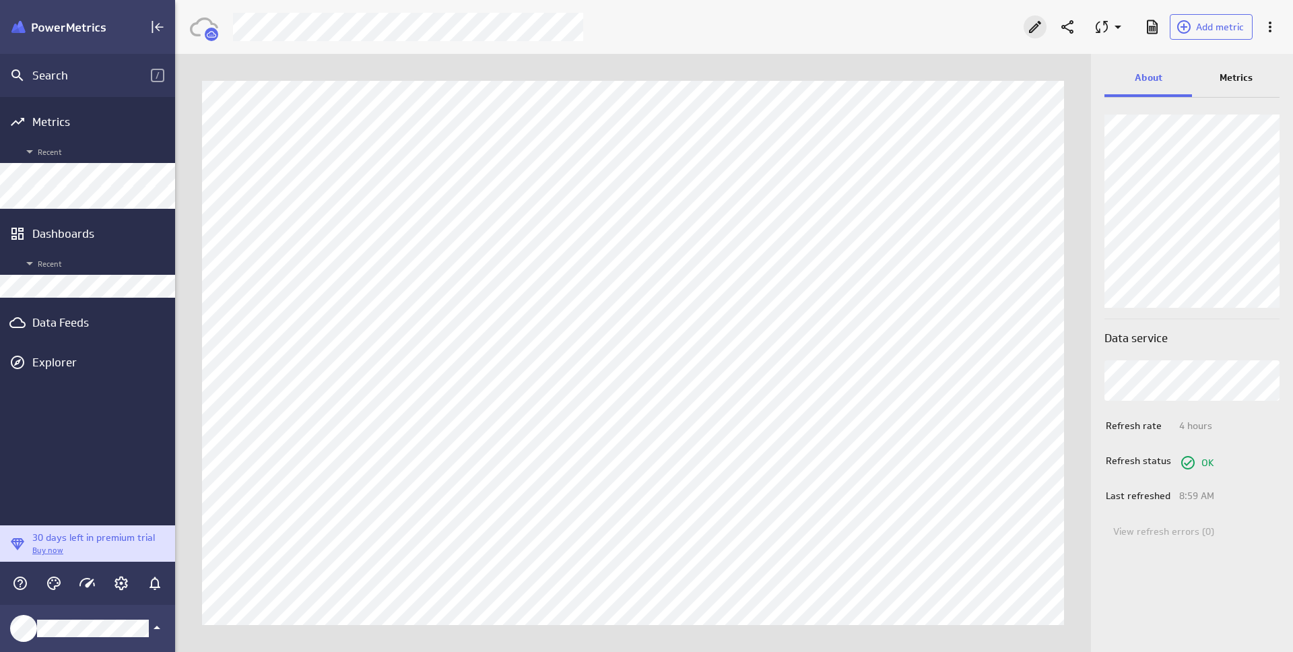
click at [1032, 26] on icon "Edit" at bounding box center [1035, 27] width 16 height 16
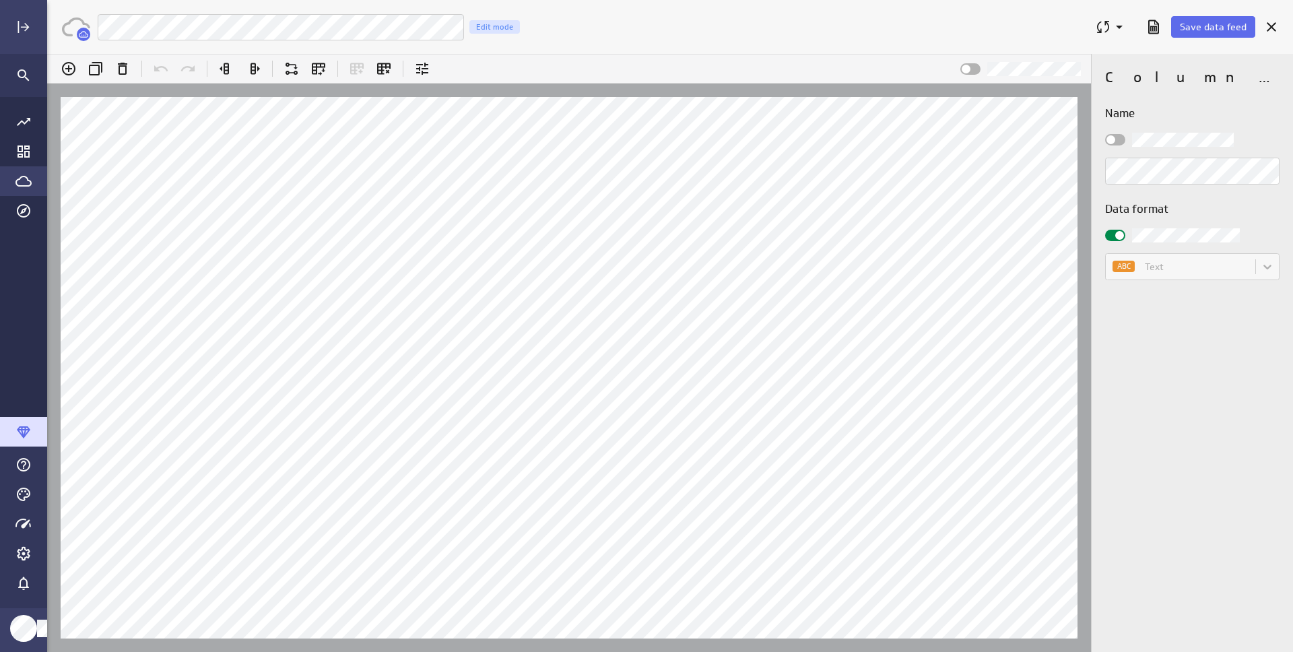
click at [23, 178] on icon "Go to Data Feed library" at bounding box center [23, 181] width 16 height 16
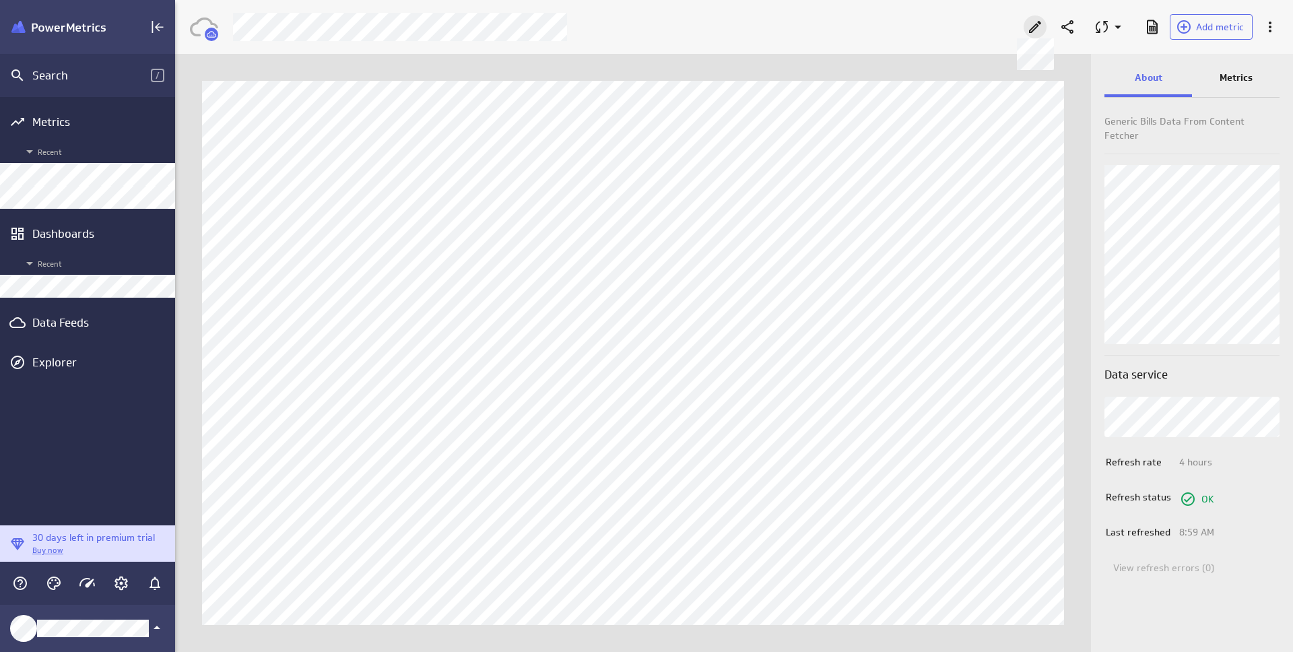
click at [1039, 30] on icon at bounding box center [1035, 27] width 16 height 16
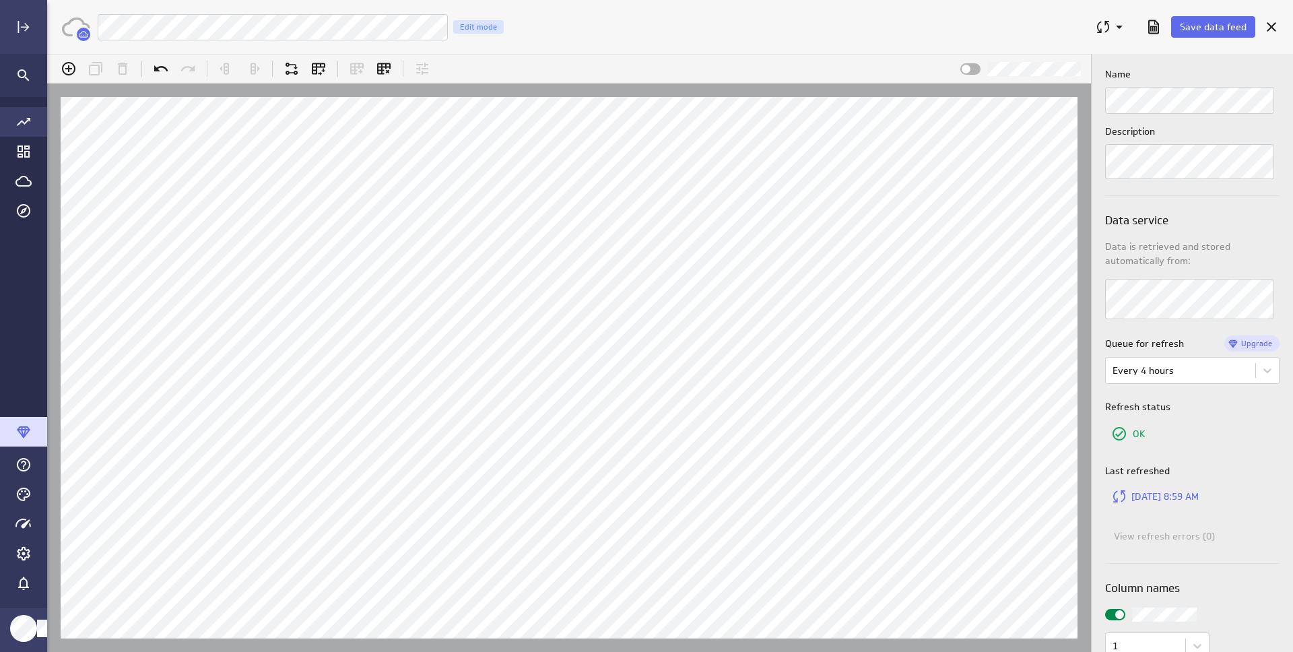
click at [24, 125] on icon "Go to all metrics page." at bounding box center [23, 122] width 16 height 16
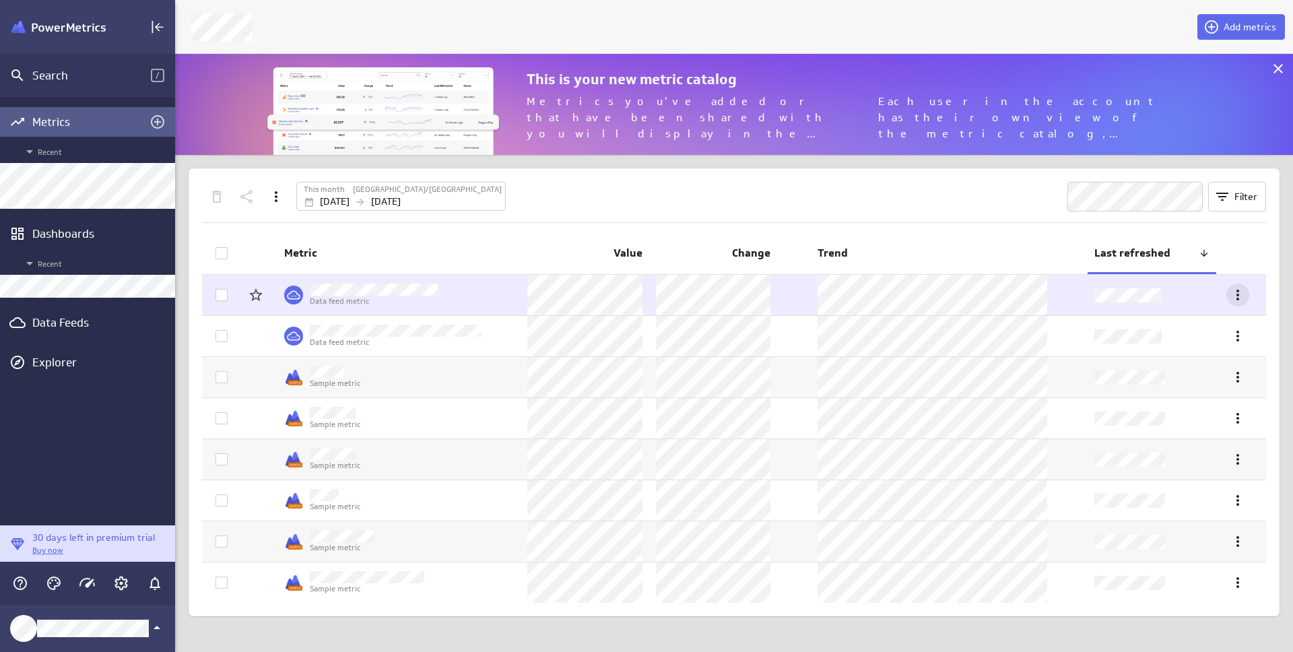
click at [1235, 293] on icon "More actions" at bounding box center [1238, 295] width 16 height 16
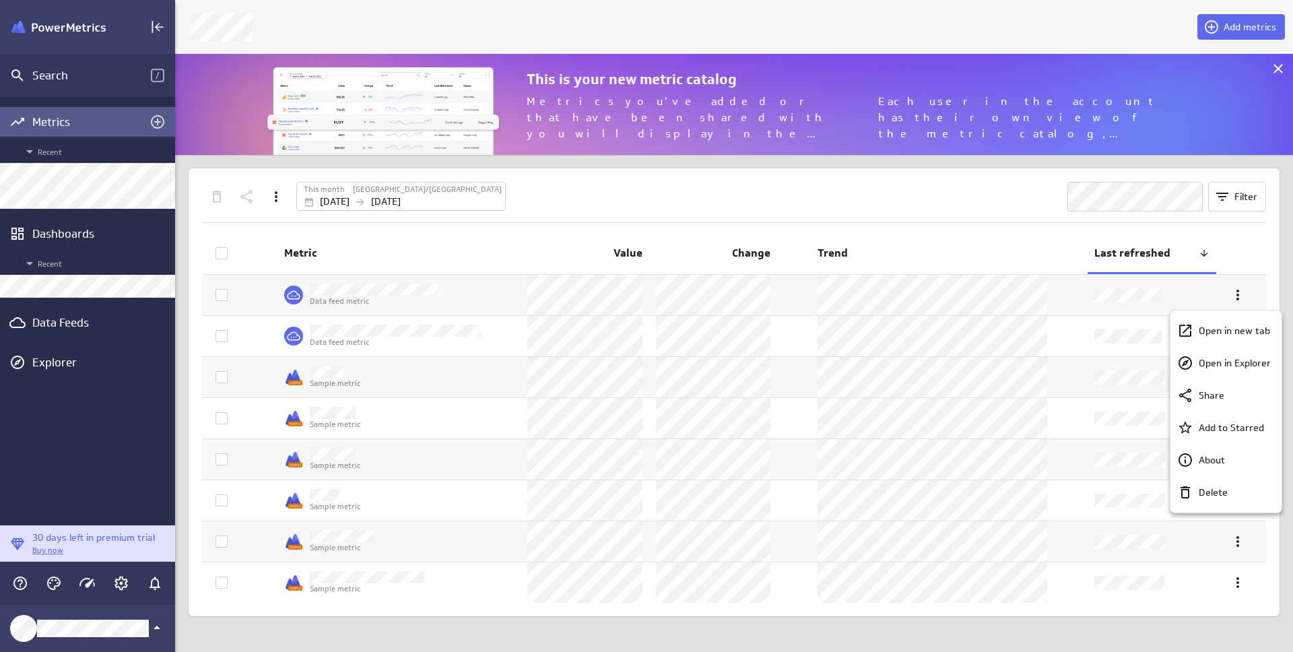
click at [1041, 258] on div at bounding box center [646, 326] width 1293 height 652
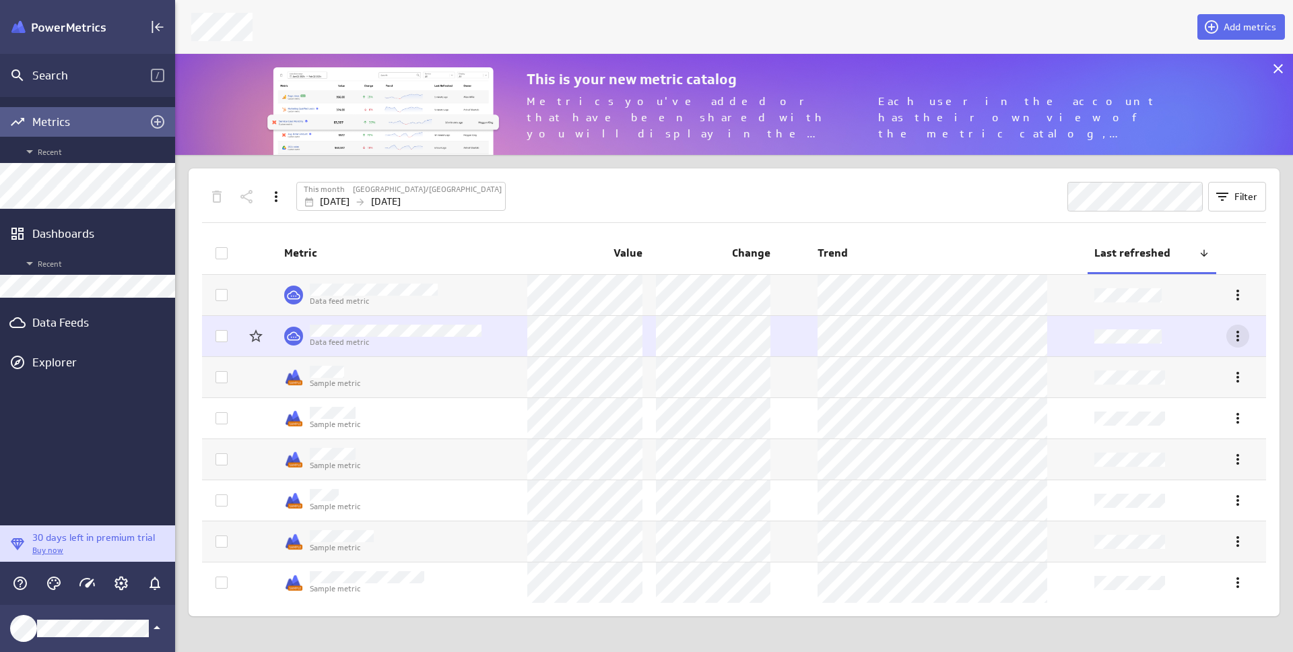
click at [1243, 329] on icon "More actions" at bounding box center [1238, 336] width 16 height 16
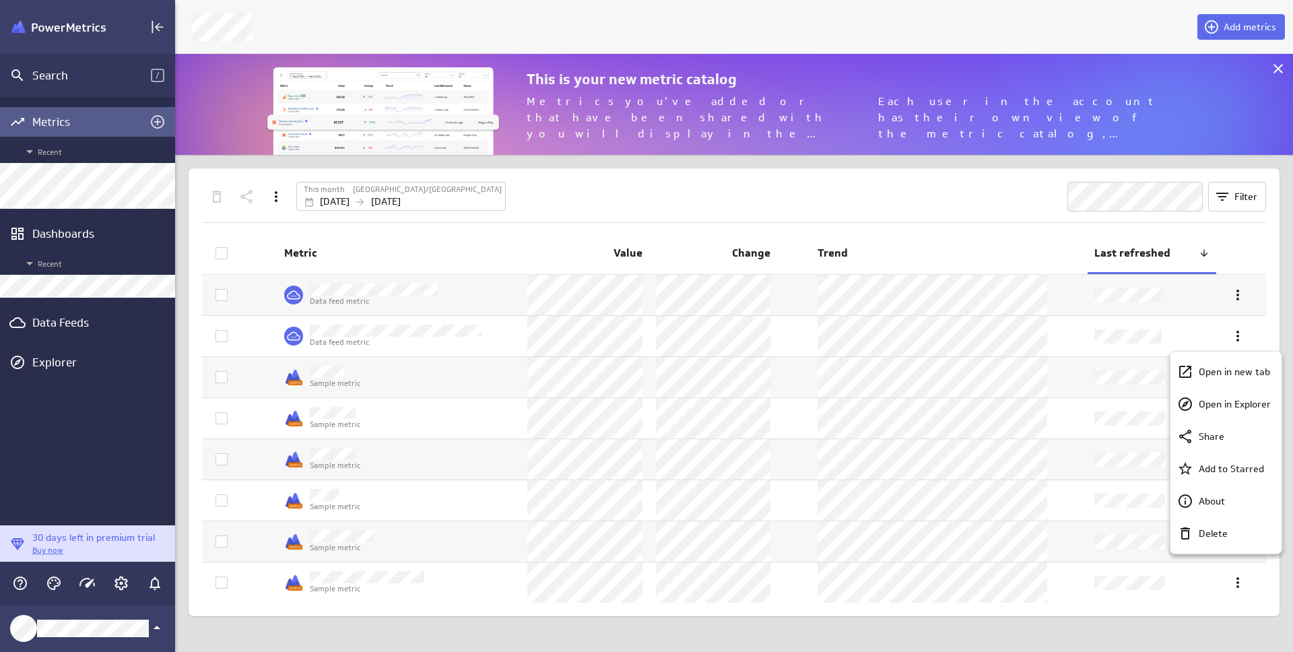
click at [396, 292] on div at bounding box center [646, 326] width 1293 height 652
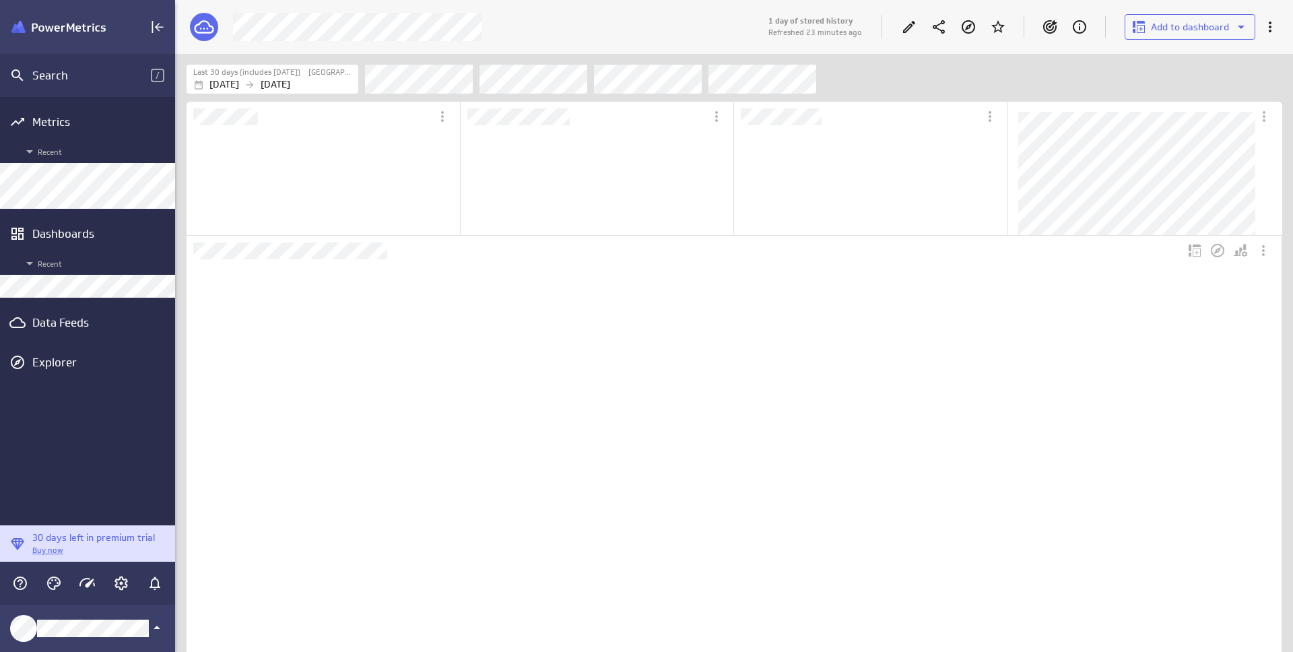
scroll to position [599, 1119]
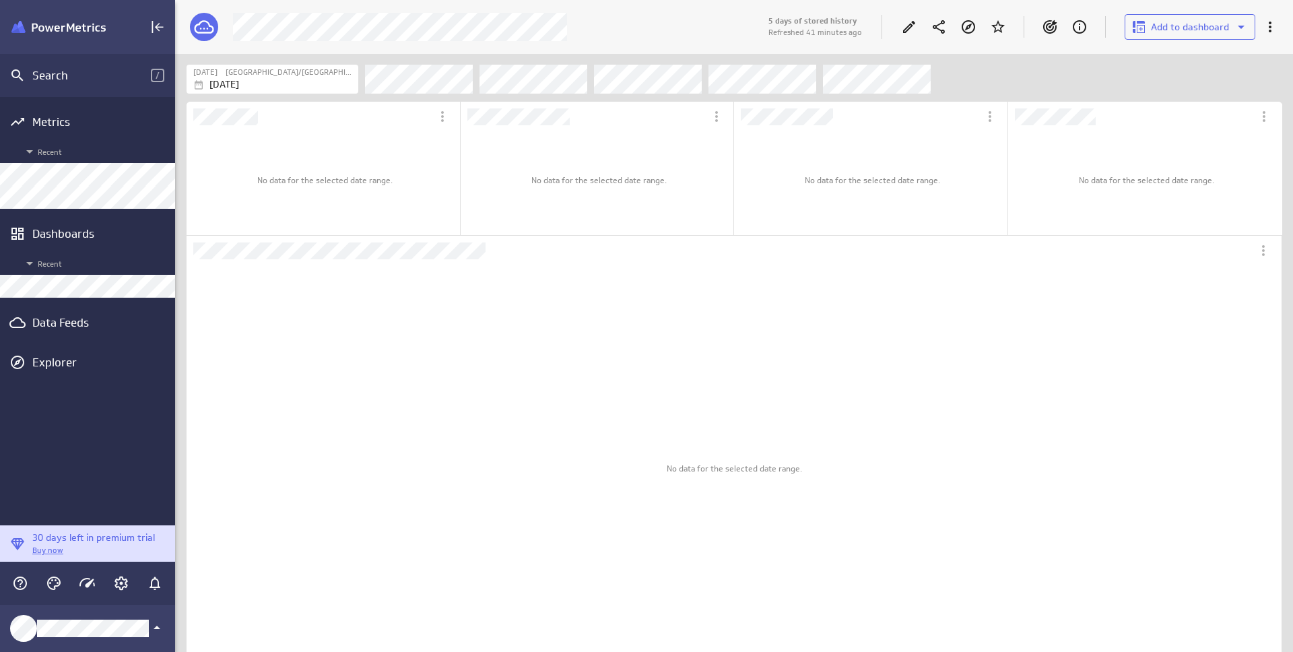
scroll to position [599, 1119]
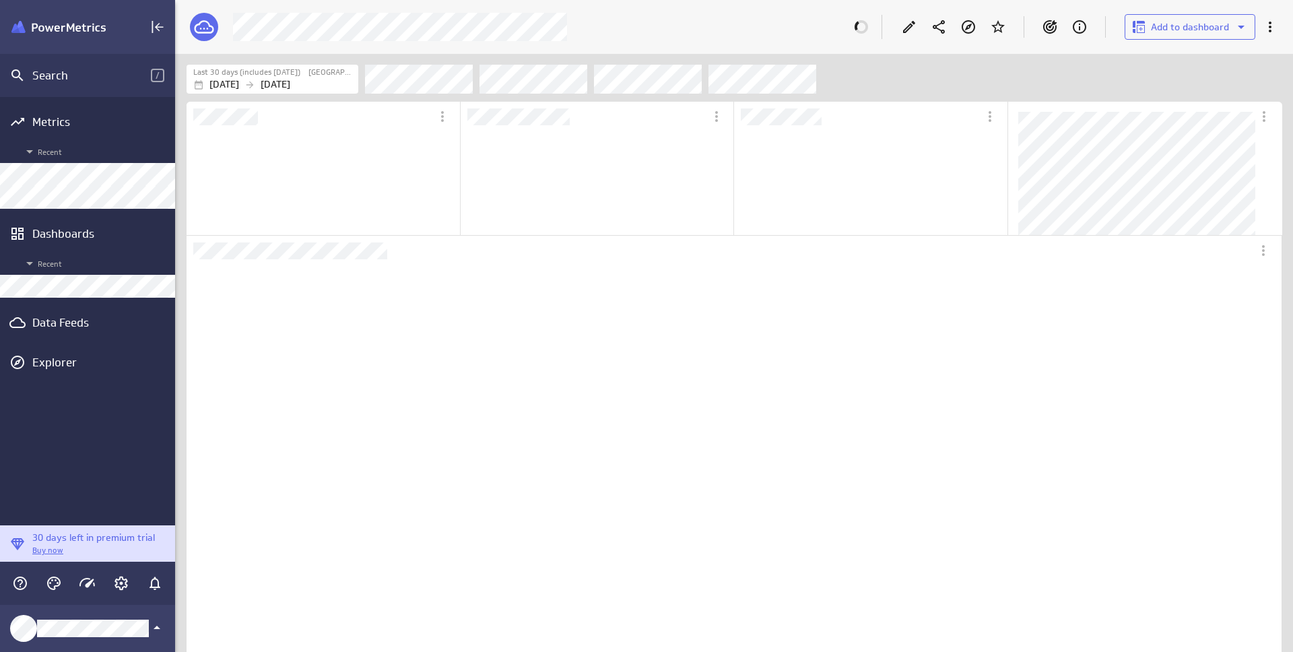
scroll to position [106, 251]
